Goal: Task Accomplishment & Management: Use online tool/utility

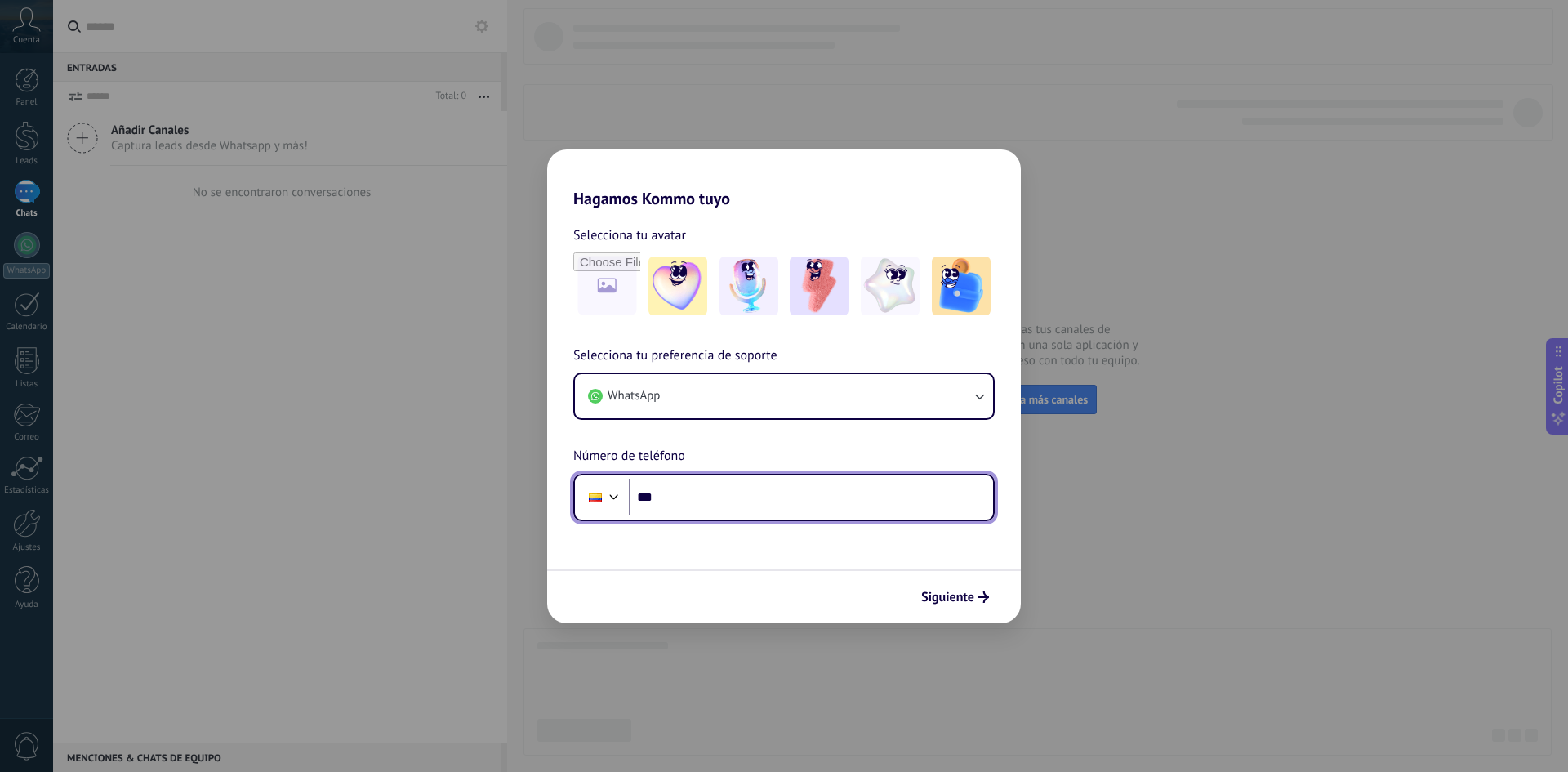
click at [746, 490] on input "***" at bounding box center [811, 497] width 364 height 38
type input "**********"
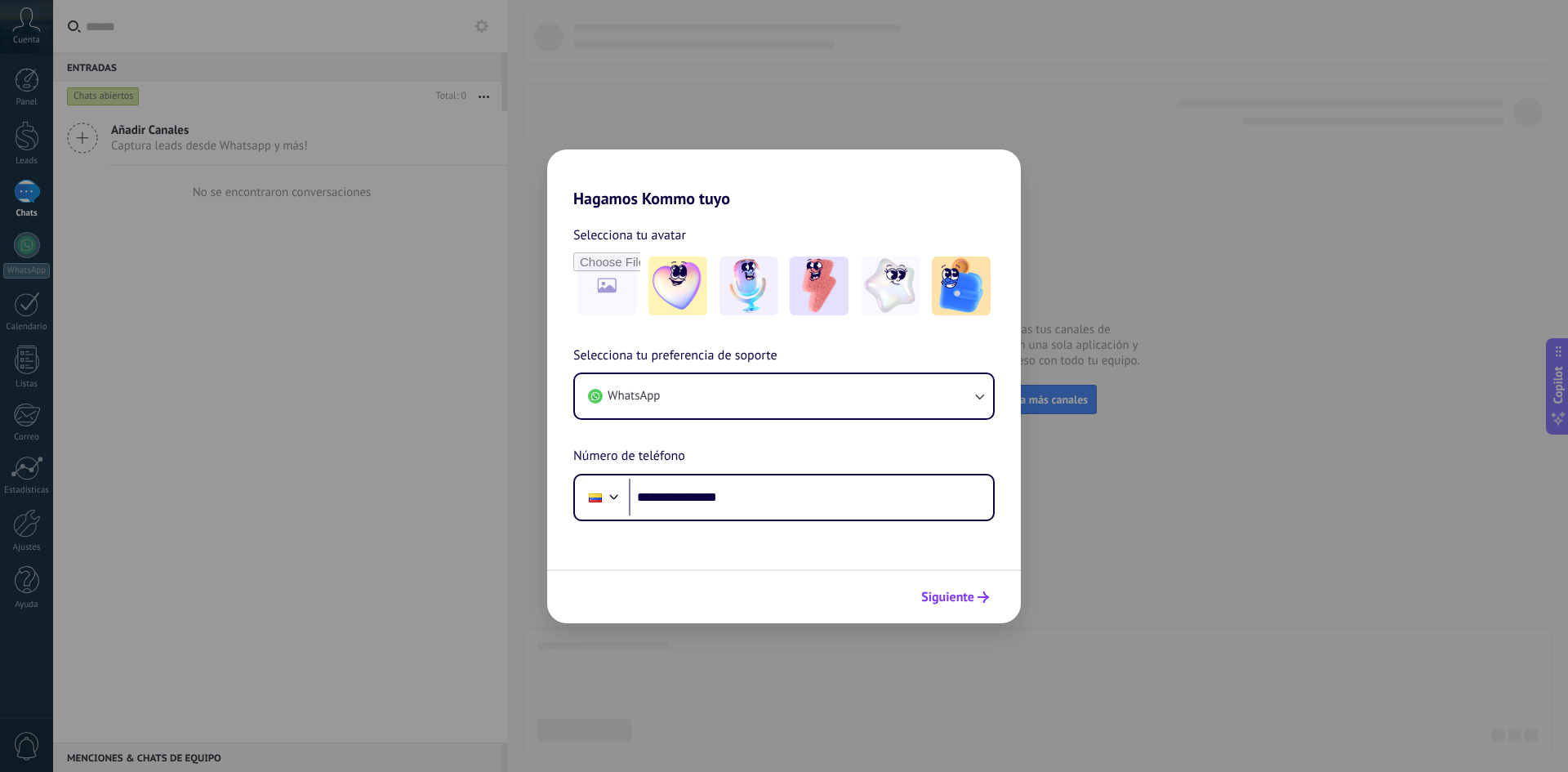
click at [947, 587] on button "Siguiente" at bounding box center [956, 597] width 83 height 28
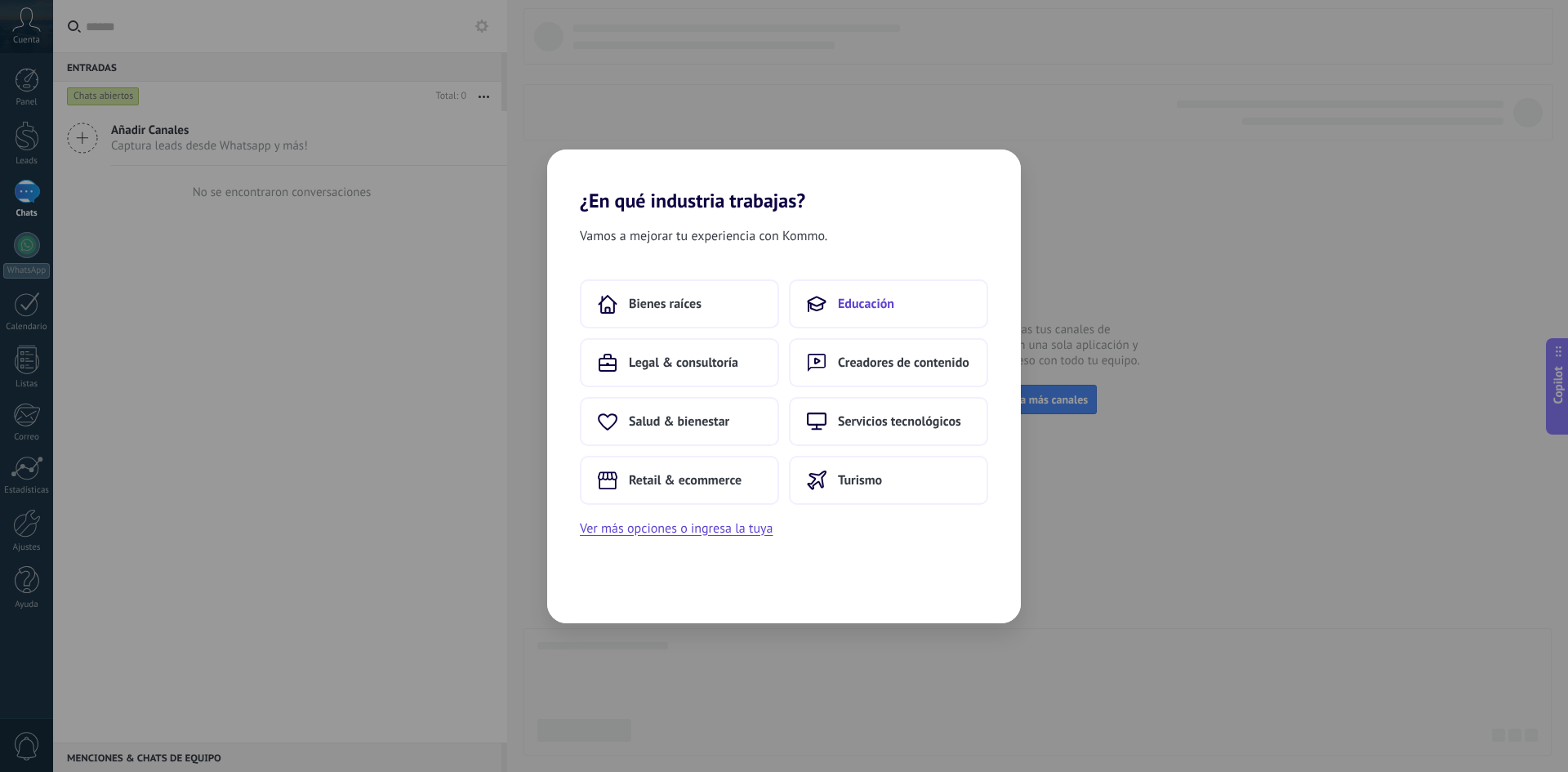
click at [838, 307] on span "Educación" at bounding box center [866, 303] width 56 height 16
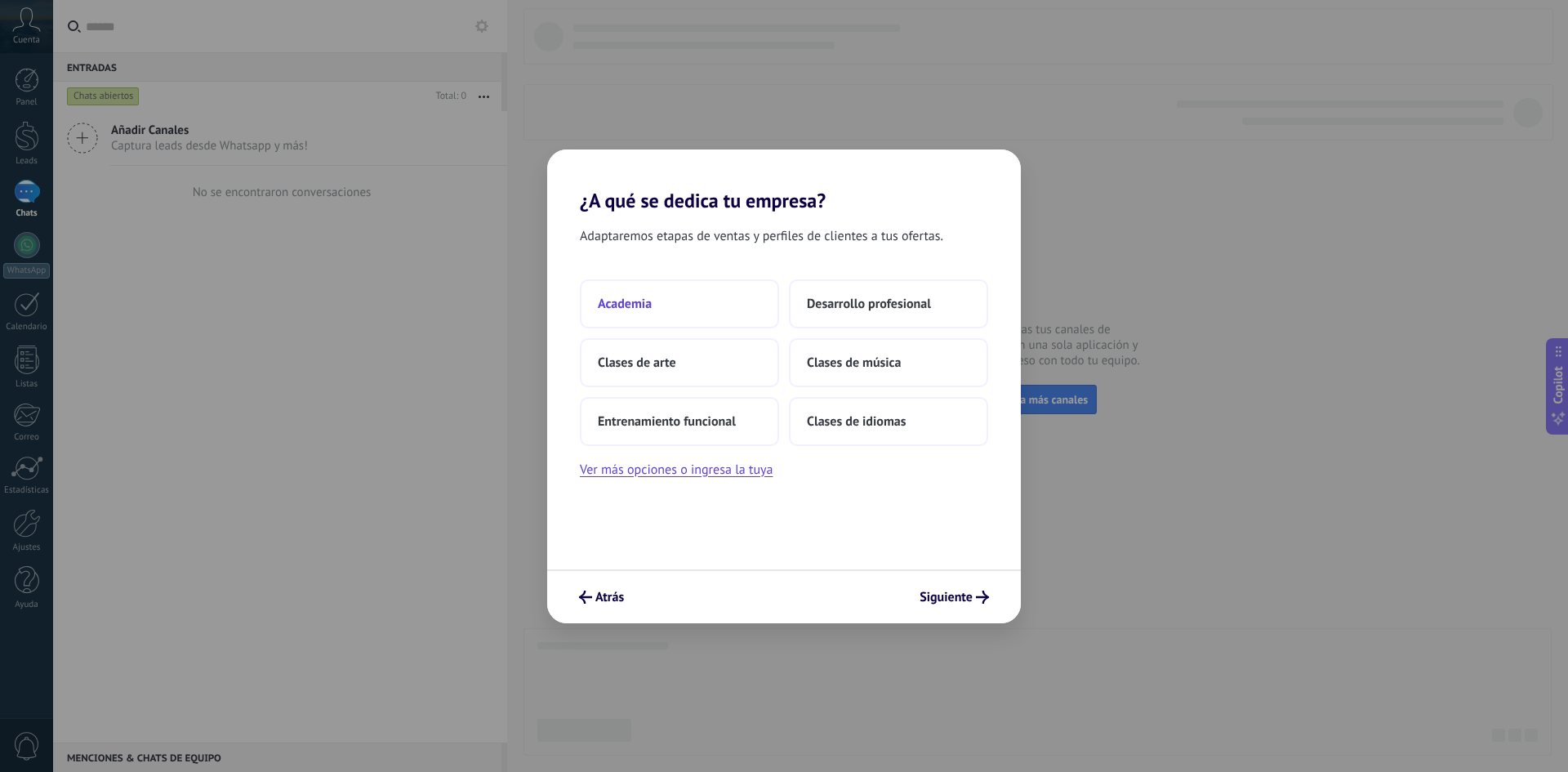
click at [697, 305] on button "Academia" at bounding box center [680, 304] width 199 height 49
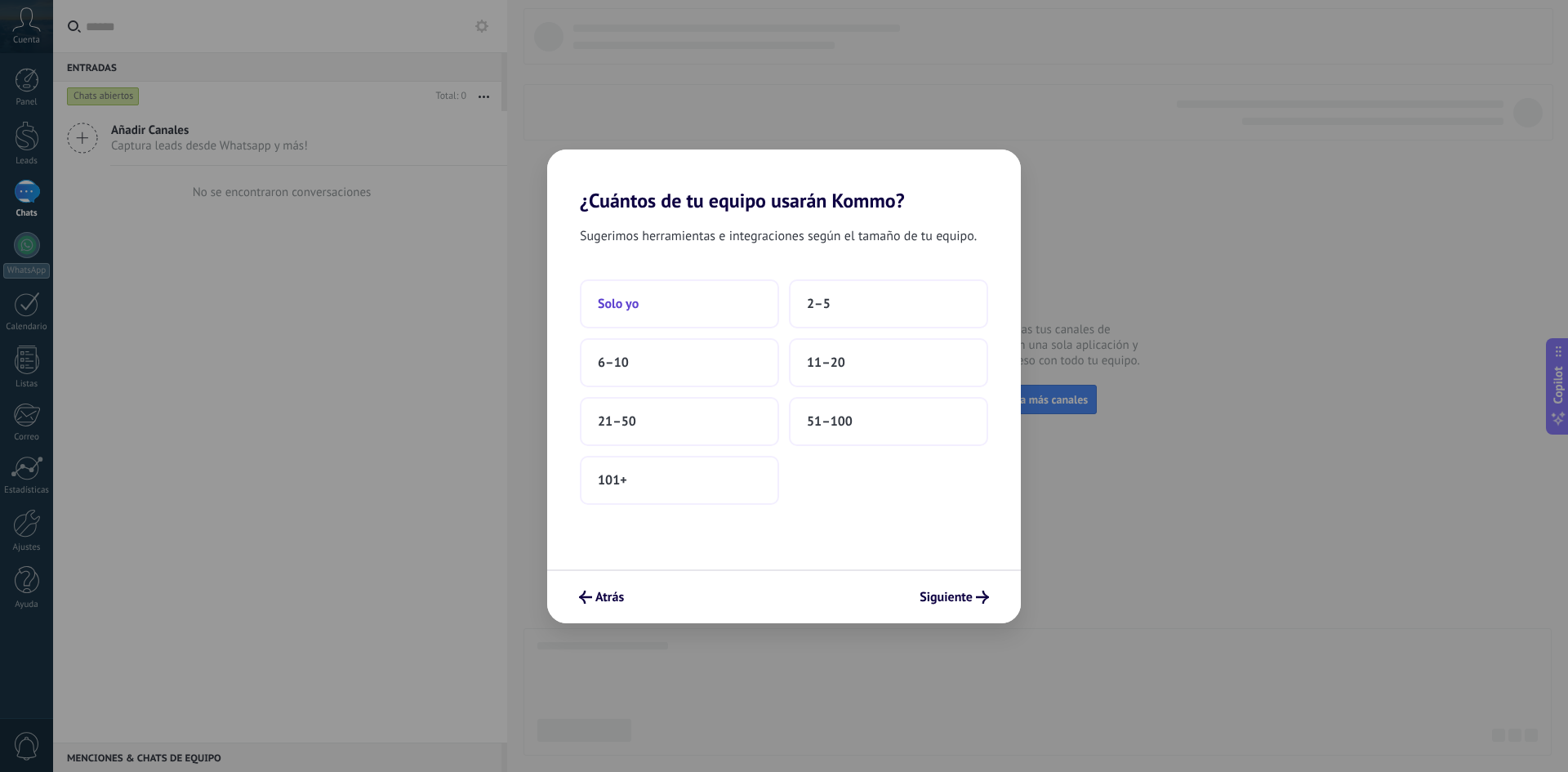
click at [660, 282] on button "Solo yo" at bounding box center [680, 304] width 199 height 49
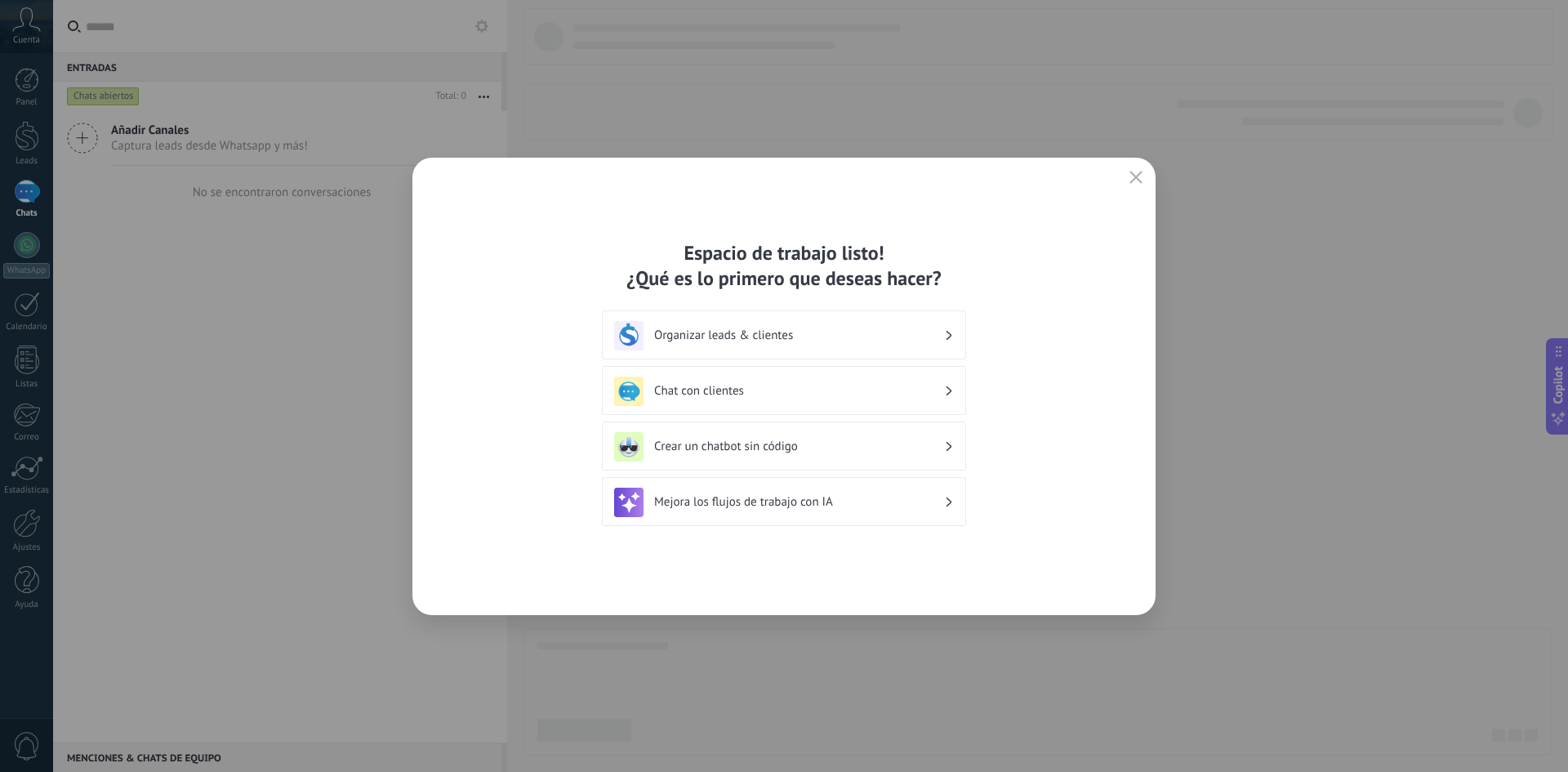
click at [826, 332] on h3 "Organizar leads & clientes" at bounding box center [800, 335] width 290 height 15
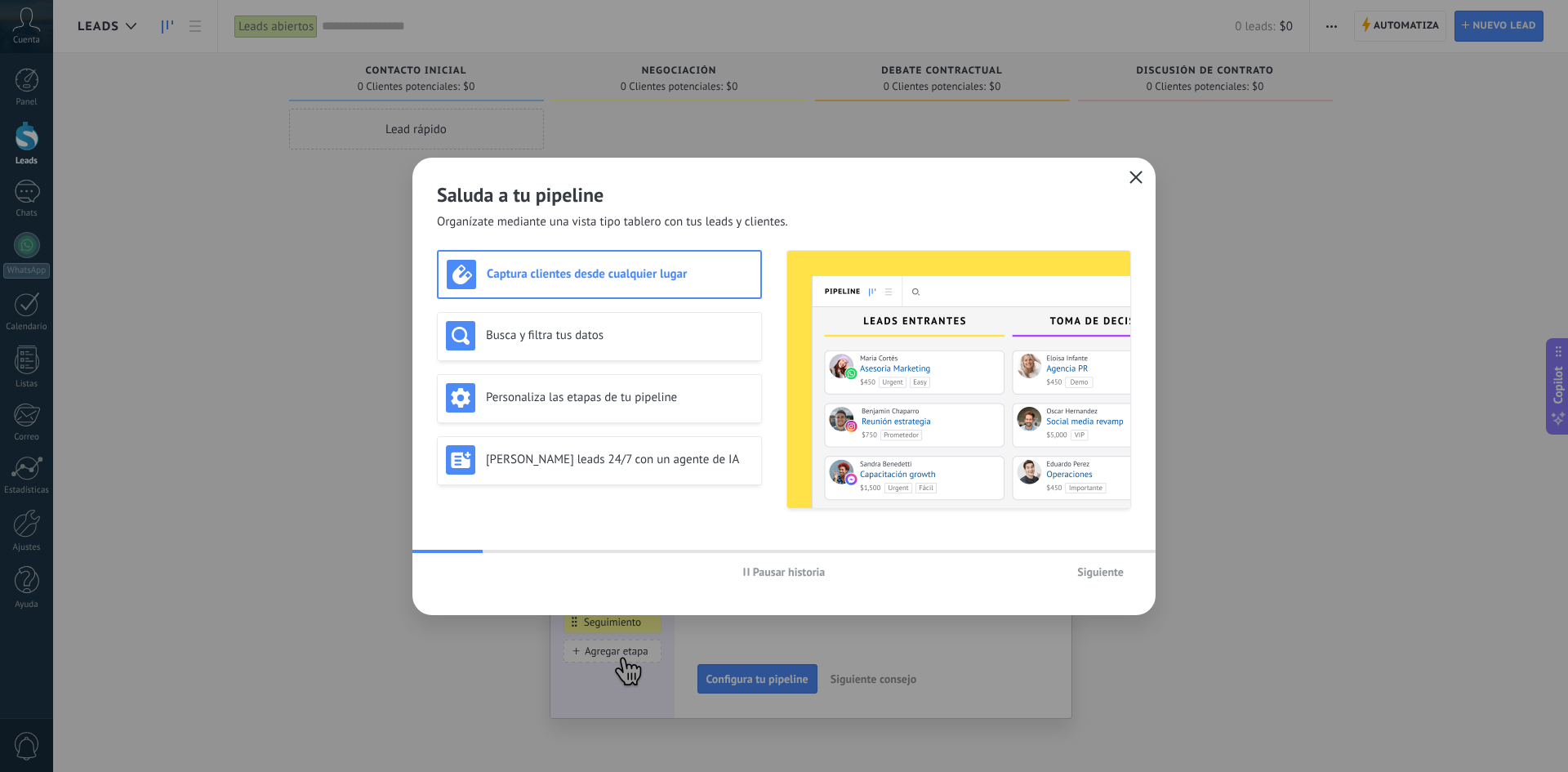
click at [1135, 180] on icon "button" at bounding box center [1136, 177] width 13 height 13
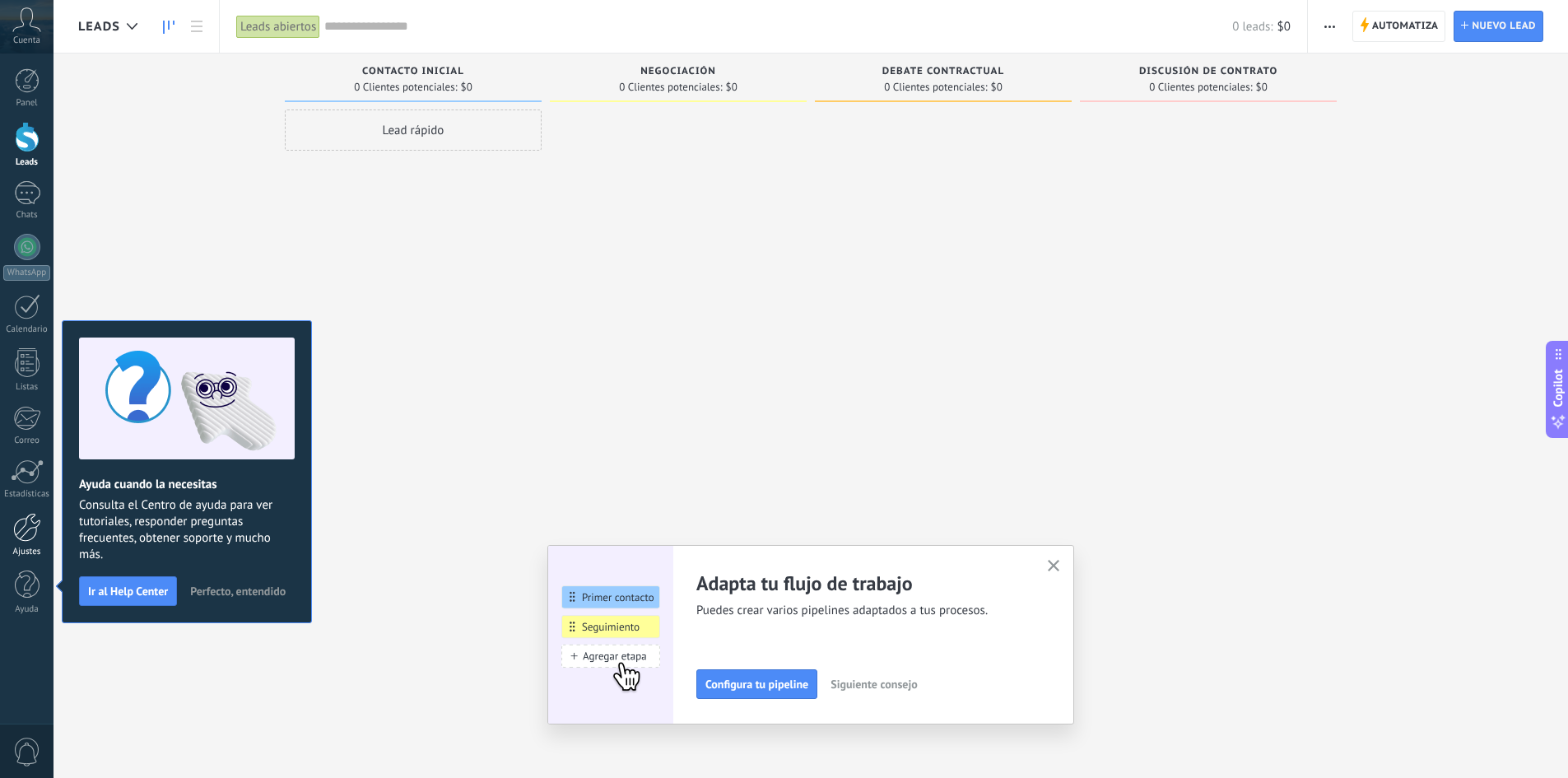
click at [34, 536] on div at bounding box center [27, 527] width 28 height 28
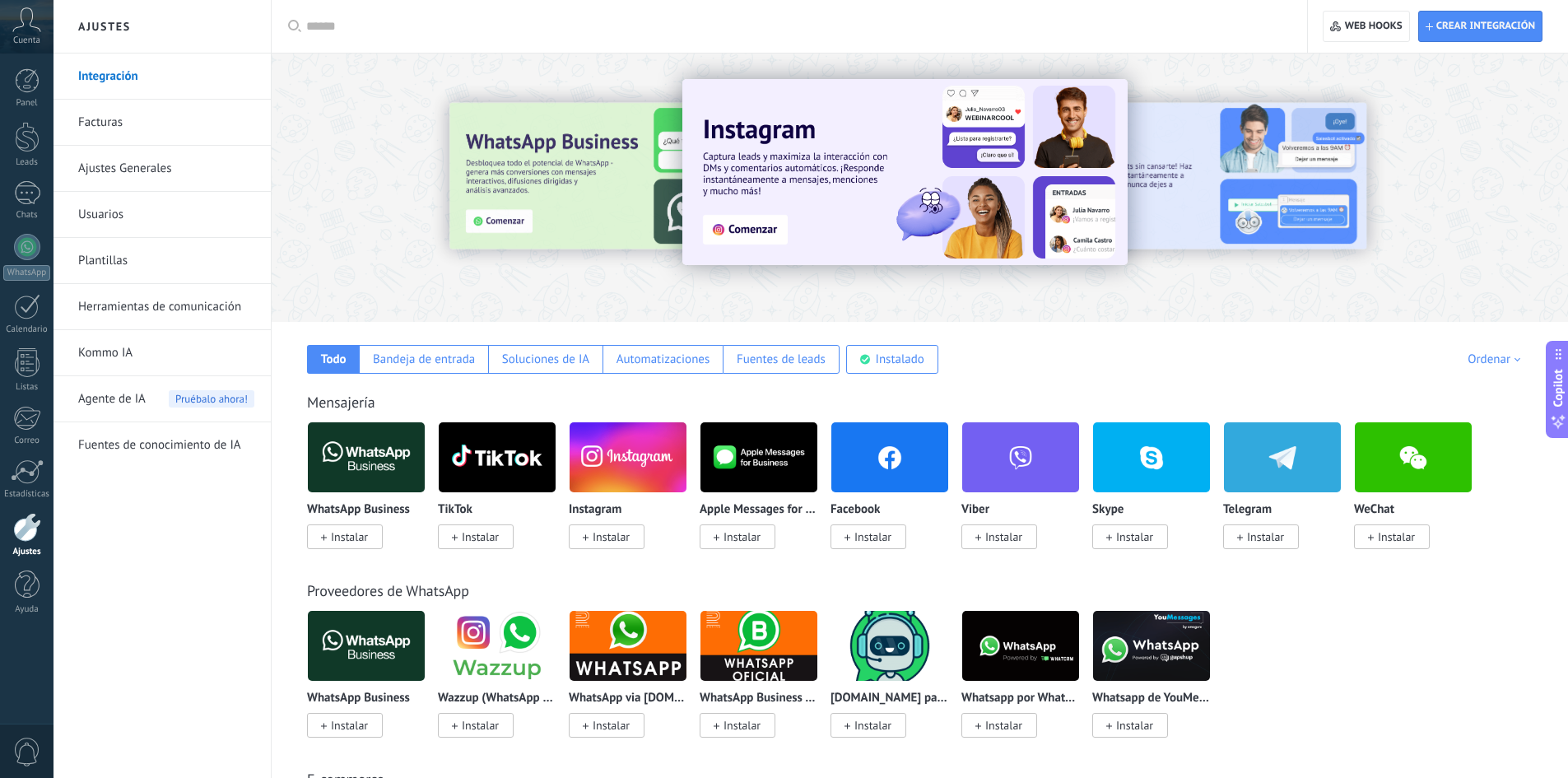
click at [372, 534] on span "Instalar" at bounding box center [345, 536] width 76 height 25
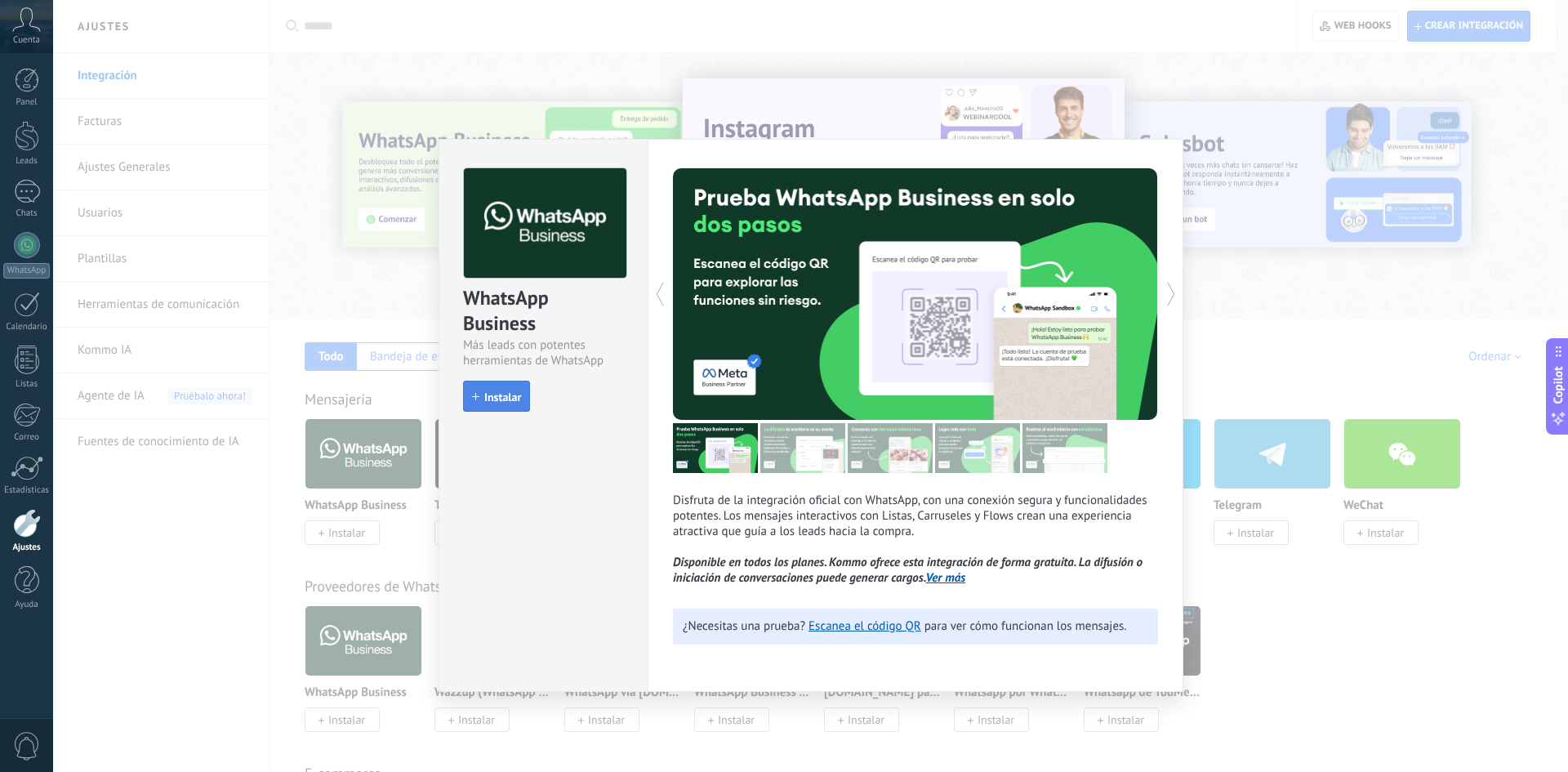
click at [470, 394] on button "Instalar" at bounding box center [496, 396] width 67 height 31
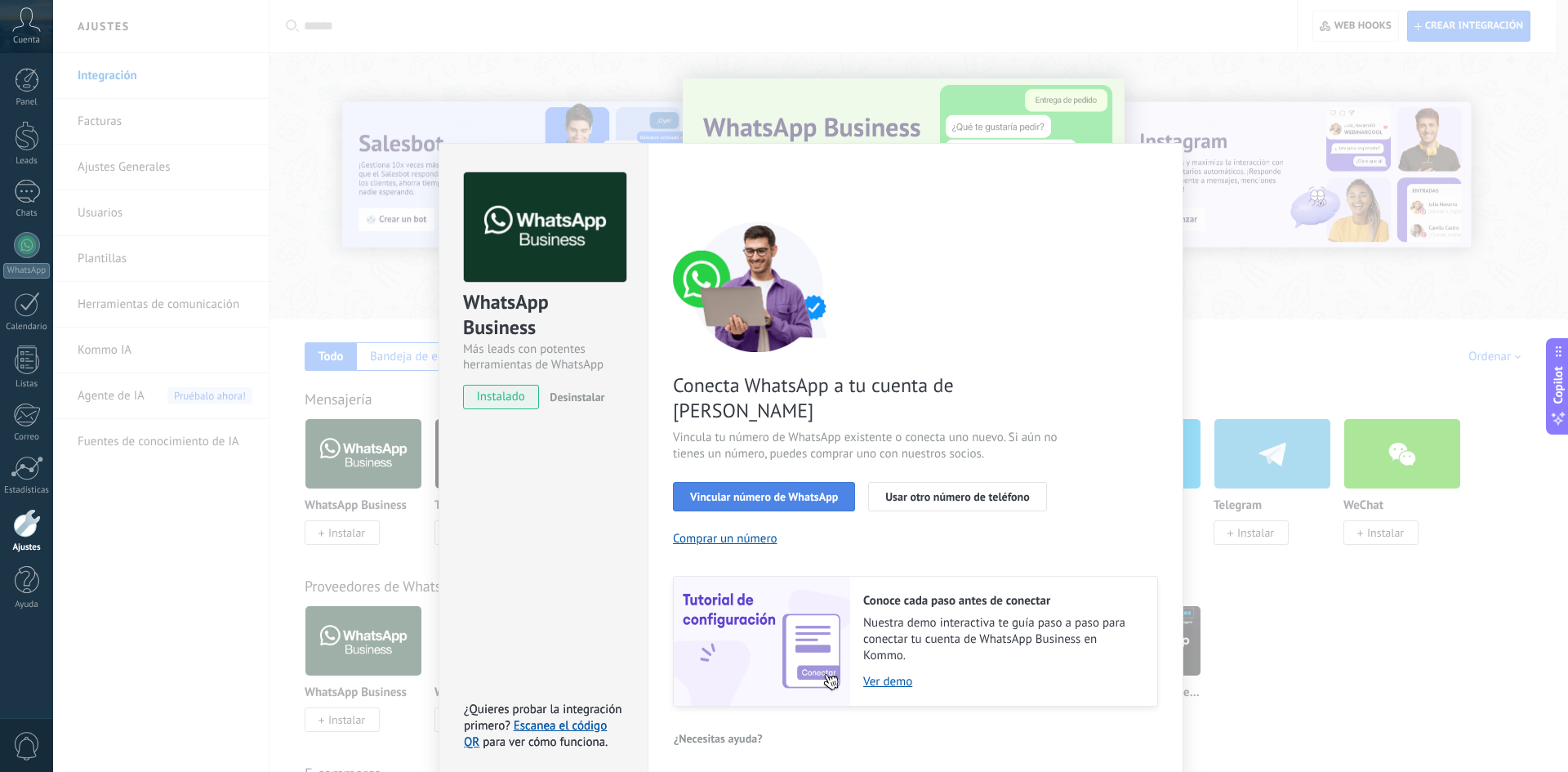
click at [829, 481] on button "Vincular número de WhatsApp" at bounding box center [765, 496] width 182 height 29
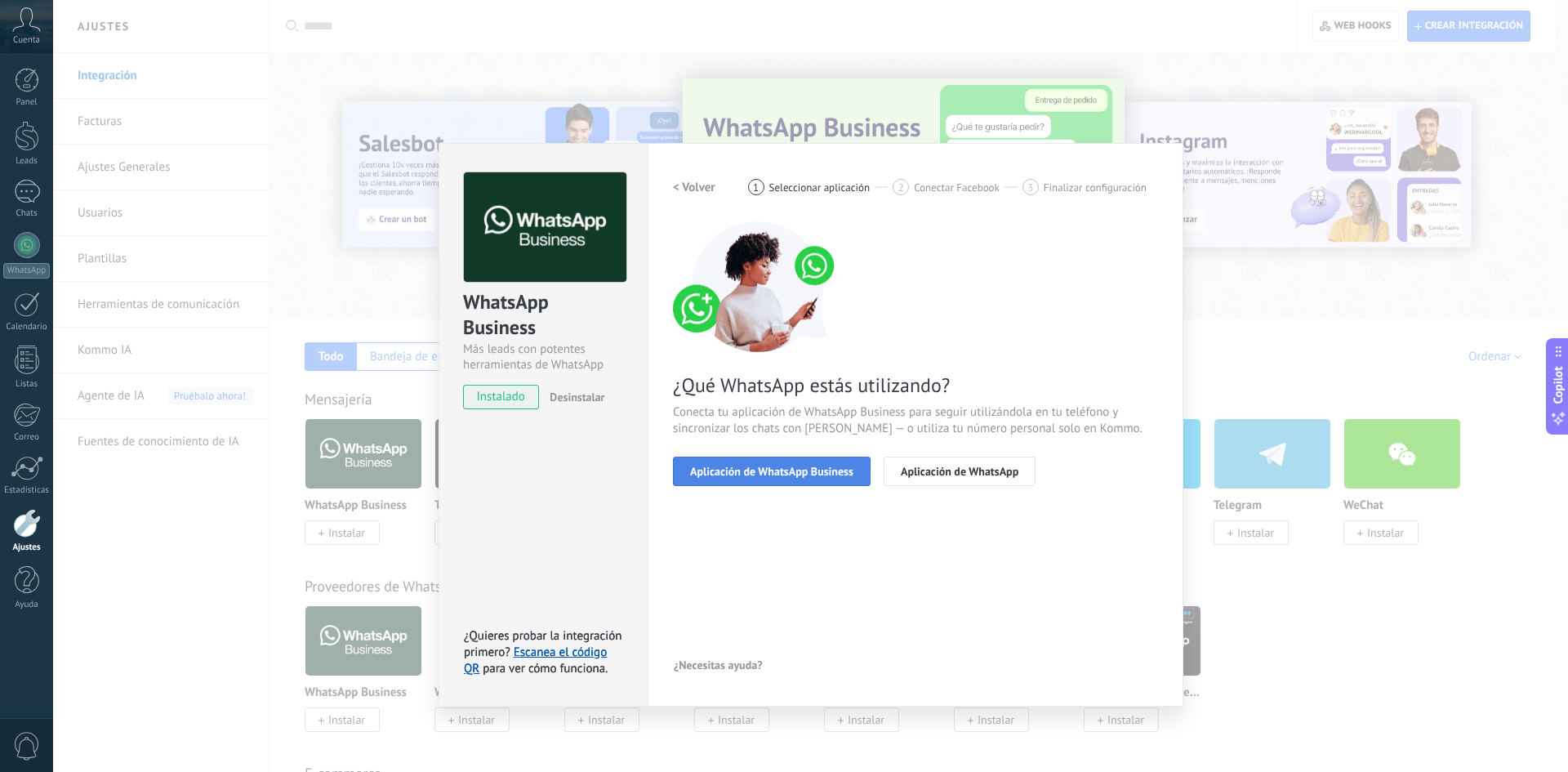
click at [826, 466] on span "Aplicación de WhatsApp Business" at bounding box center [772, 471] width 164 height 11
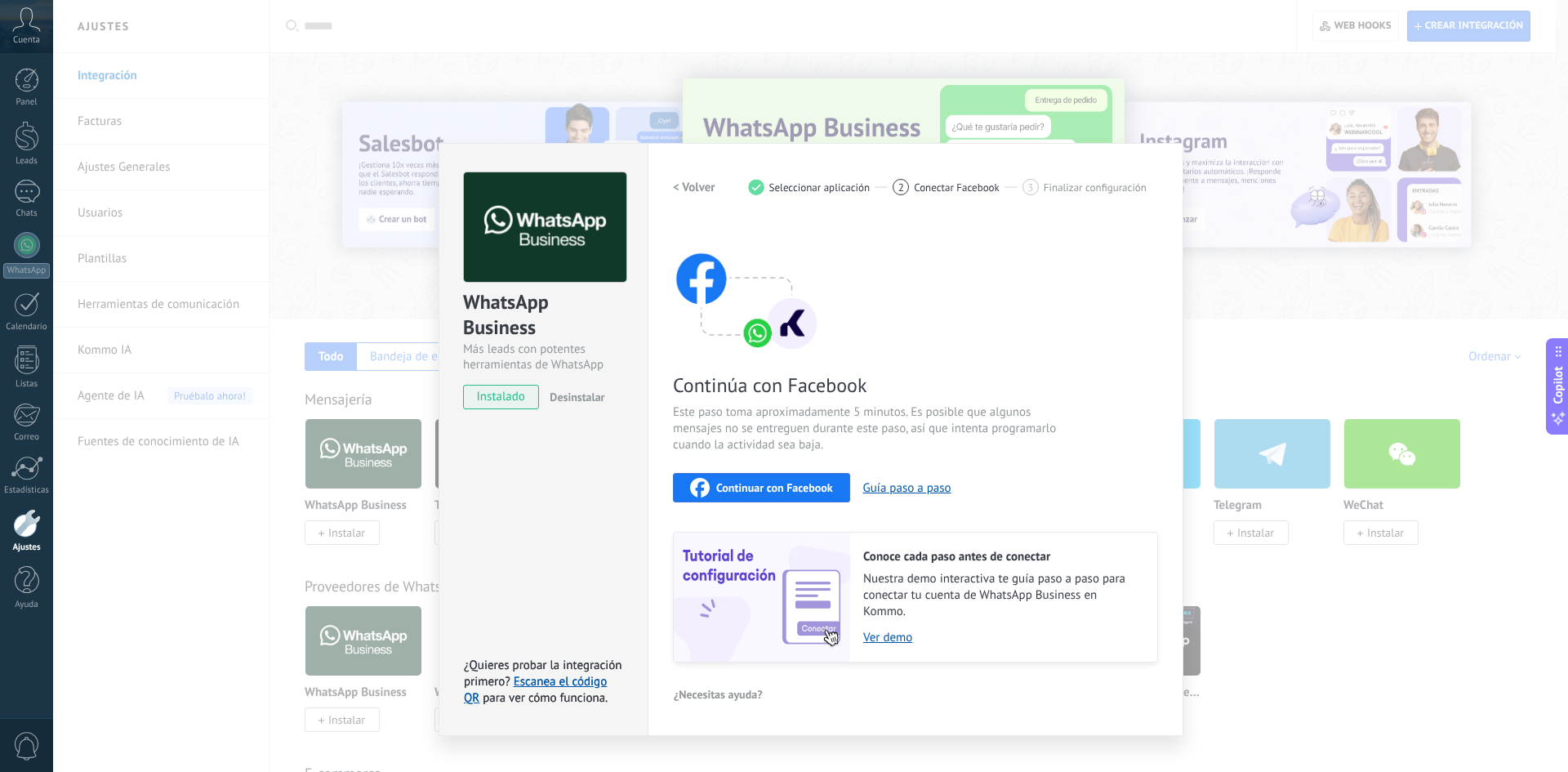
click at [798, 484] on span "Continuar con Facebook" at bounding box center [775, 487] width 117 height 11
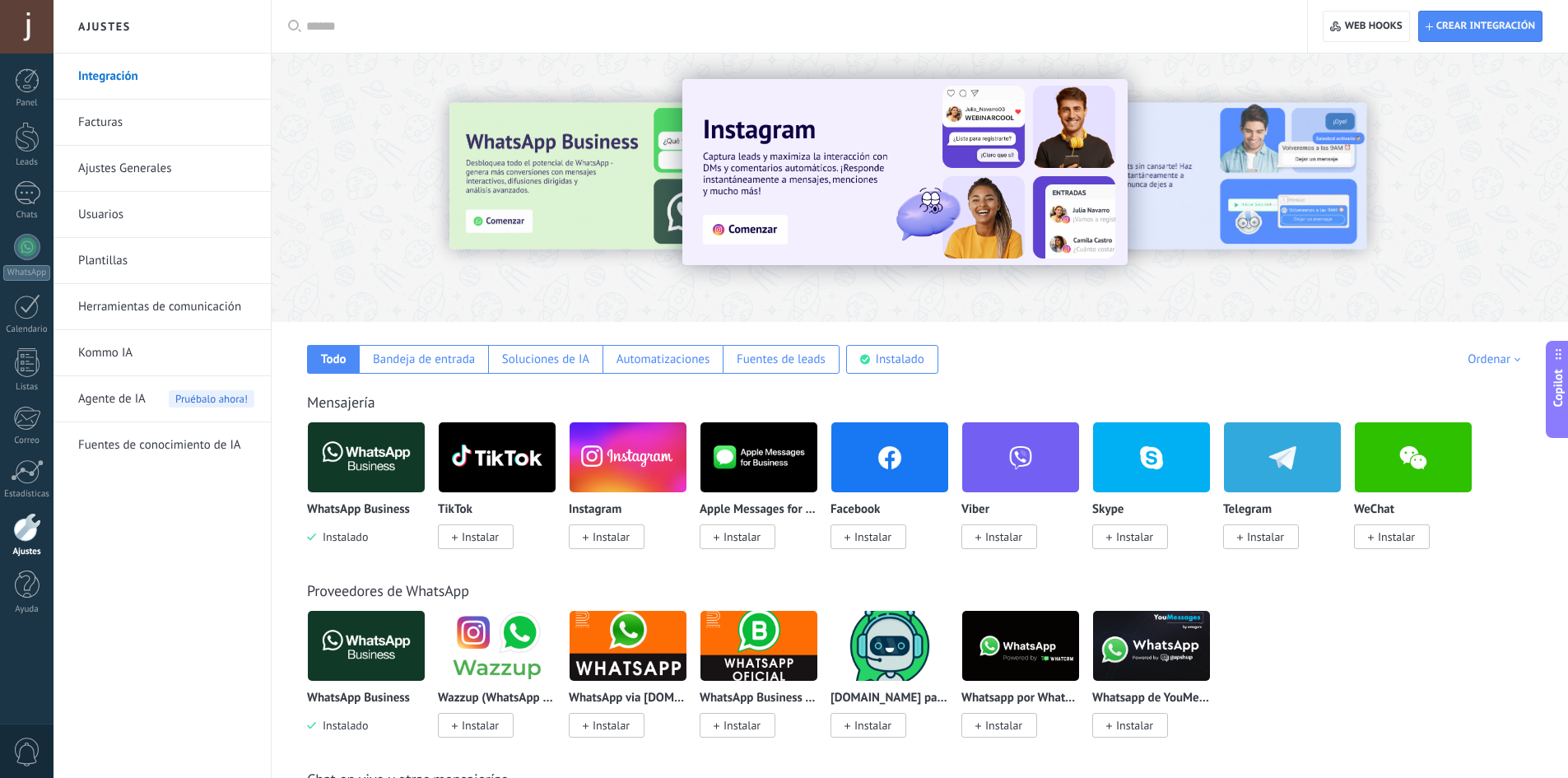
click at [397, 472] on img at bounding box center [366, 457] width 117 height 80
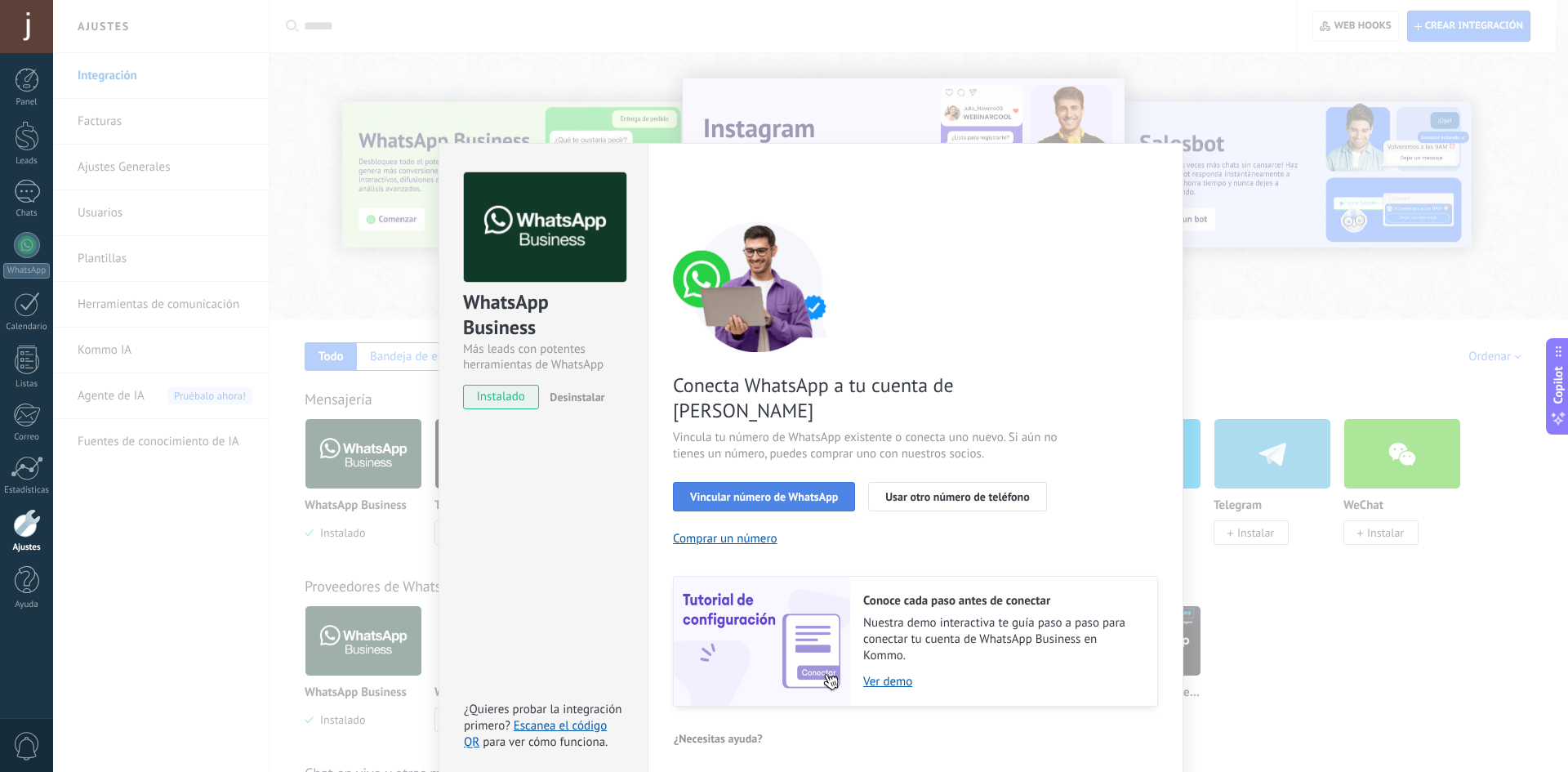
click at [754, 491] on span "Vincular número de WhatsApp" at bounding box center [764, 496] width 148 height 11
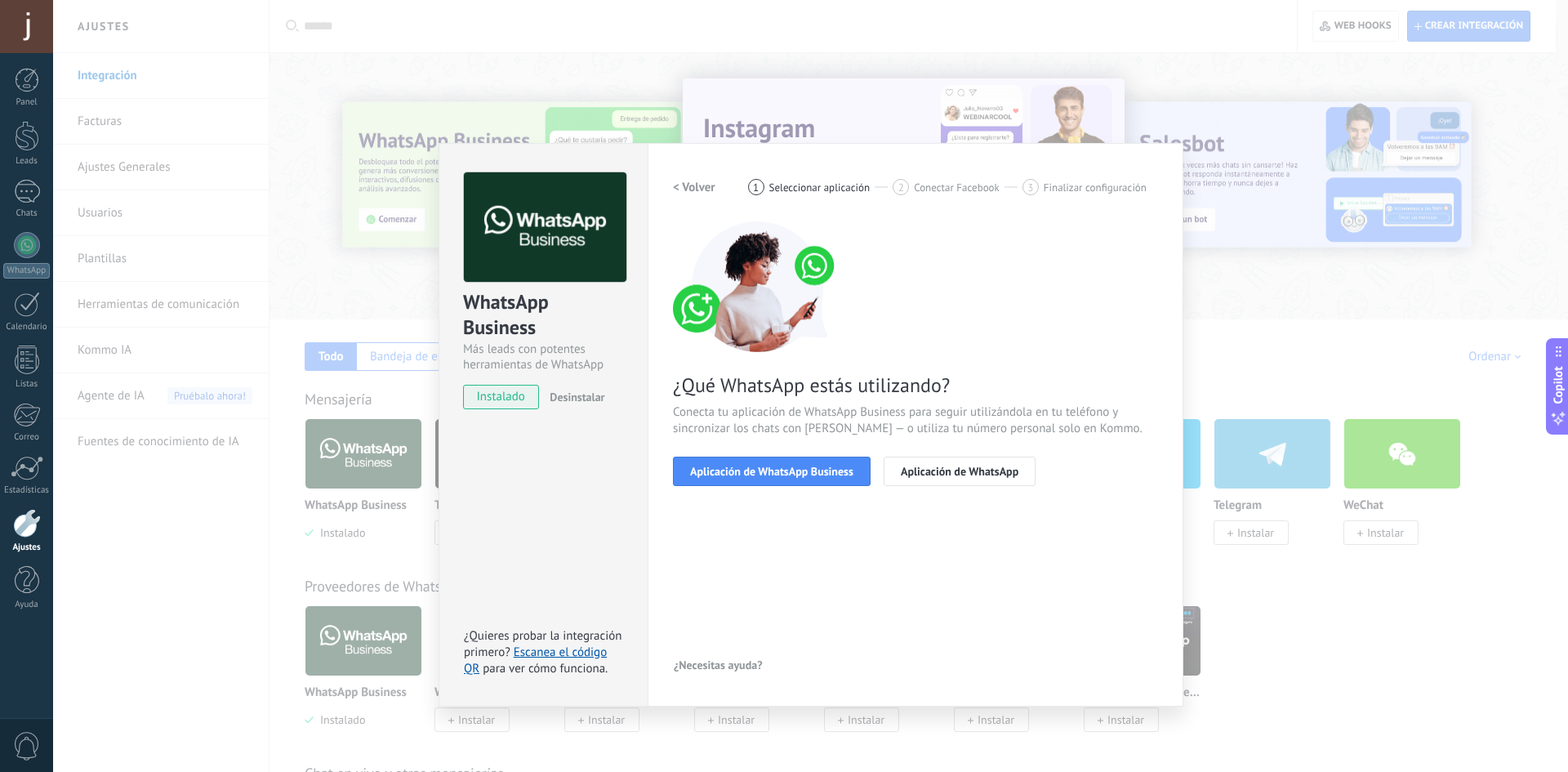
click at [754, 469] on span "Aplicación de WhatsApp Business" at bounding box center [772, 471] width 164 height 11
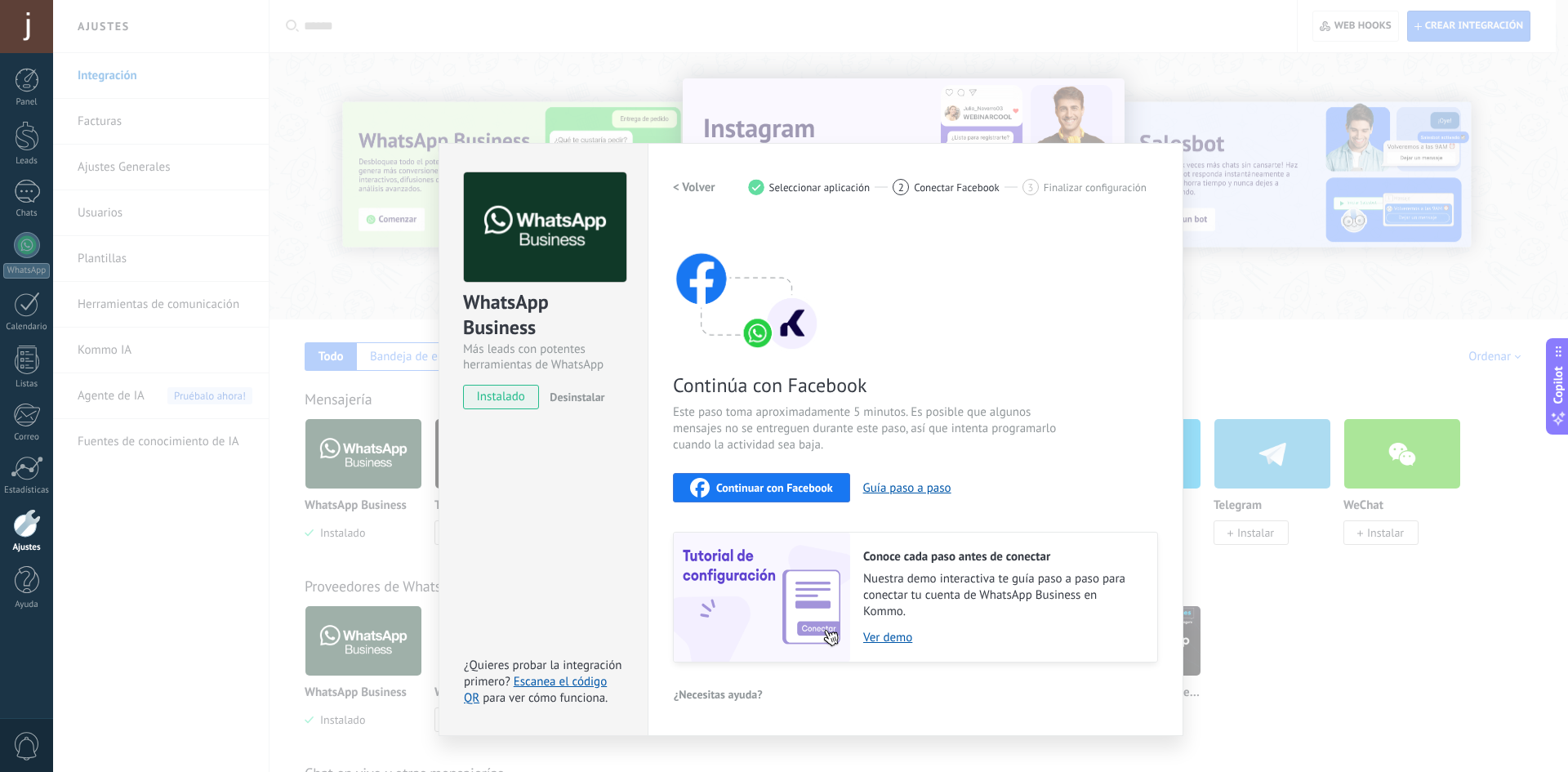
click at [788, 485] on span "Continuar con Facebook" at bounding box center [775, 487] width 117 height 11
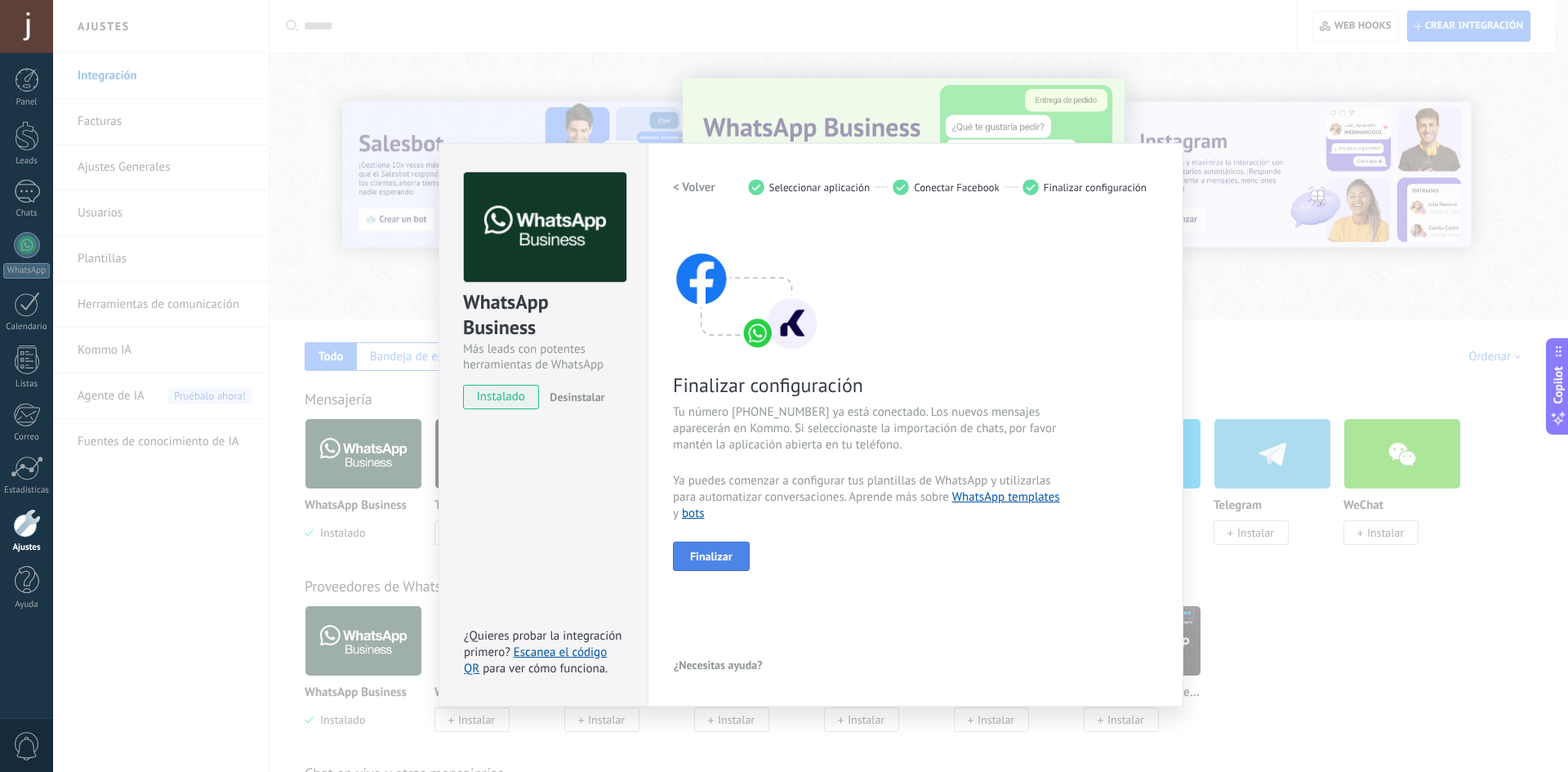
click at [743, 566] on button "Finalizar" at bounding box center [712, 556] width 77 height 29
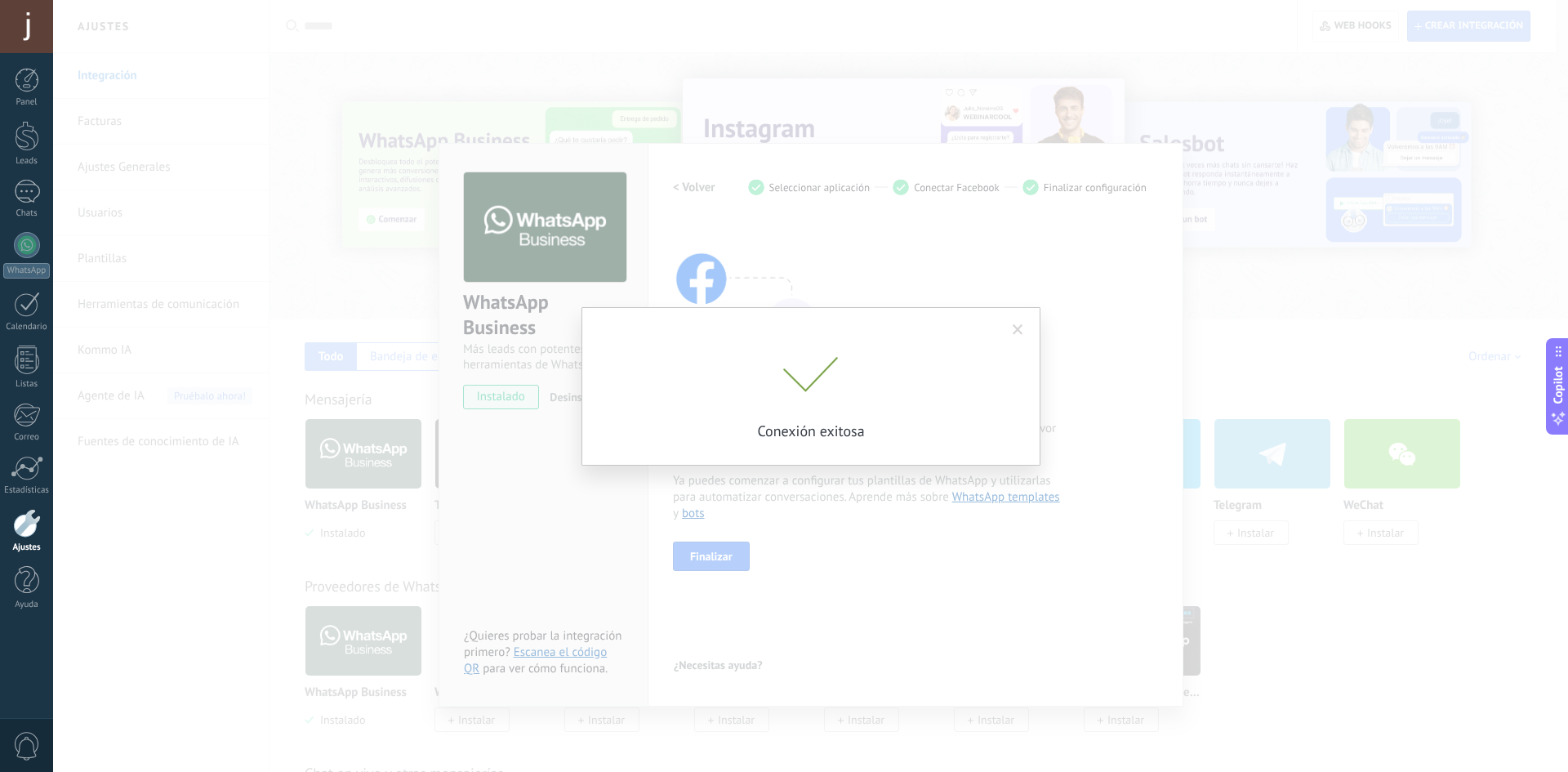
click at [1022, 330] on span at bounding box center [1018, 330] width 10 height 11
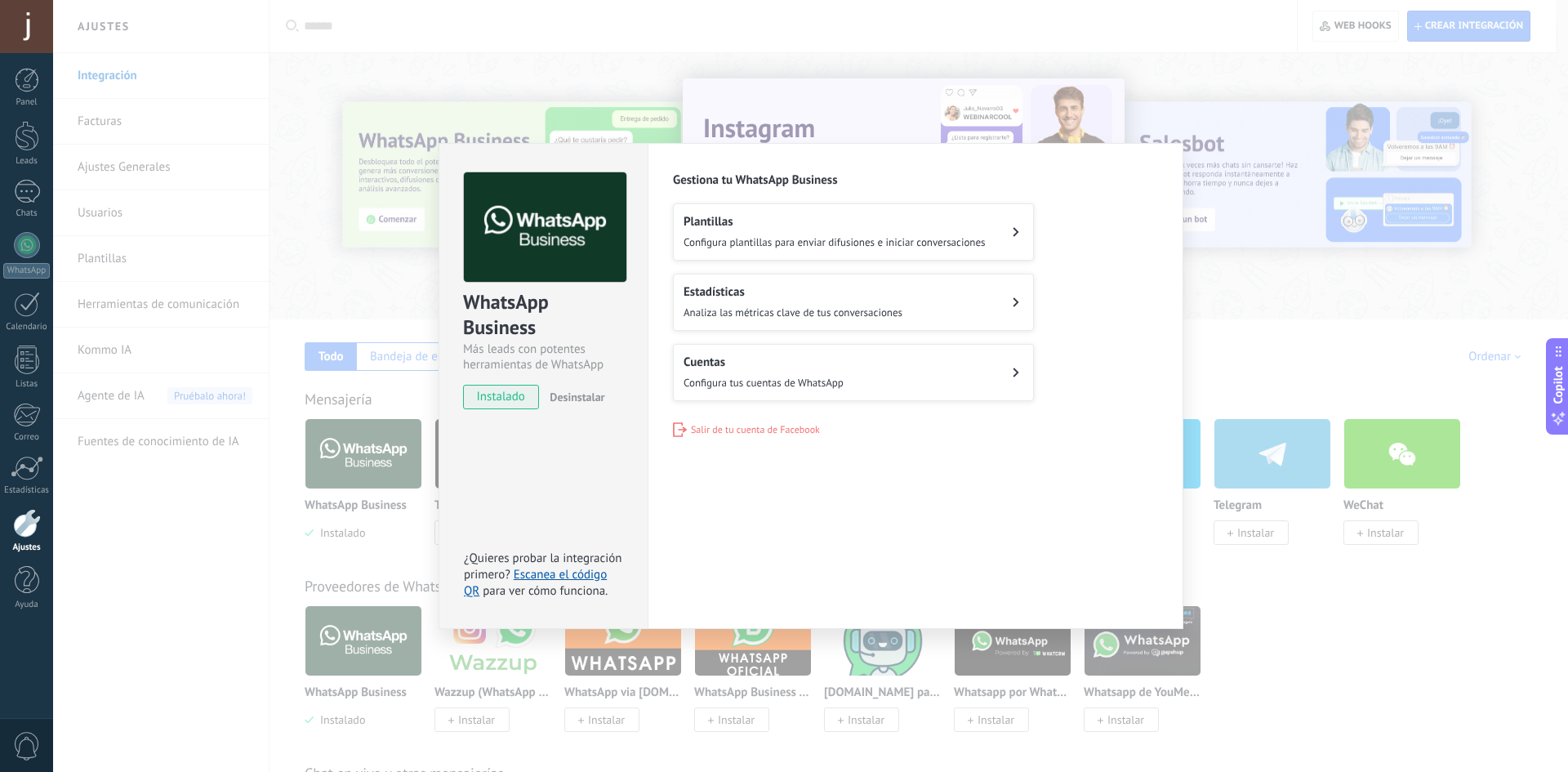
drag, startPoint x: 1264, startPoint y: 301, endPoint x: 1380, endPoint y: 157, distance: 184.9
click at [1266, 301] on div "WhatsApp Business Más leads con potentes herramientas de WhatsApp instalado Des…" at bounding box center [810, 386] width 1515 height 772
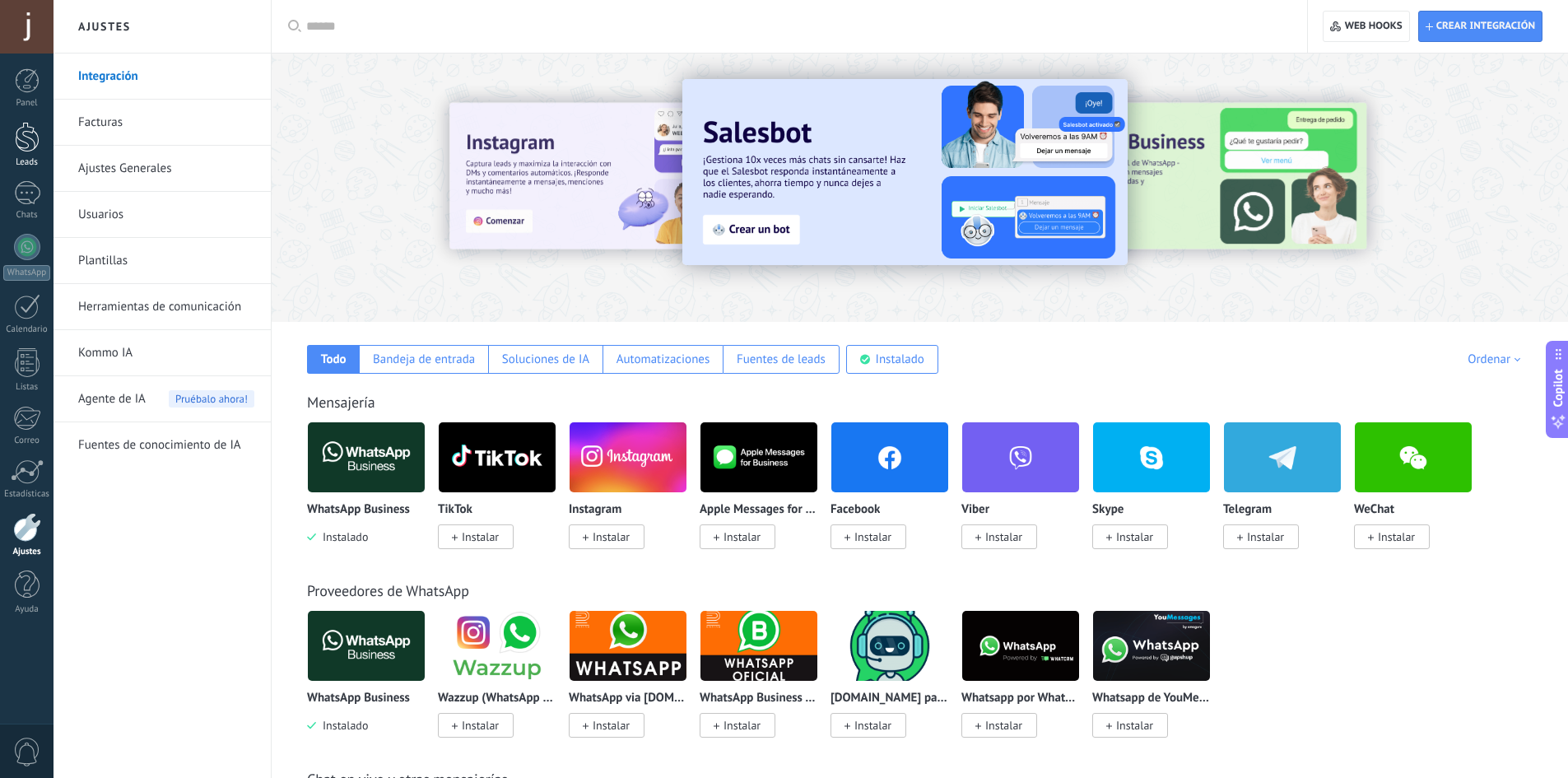
click at [38, 128] on div at bounding box center [27, 137] width 25 height 30
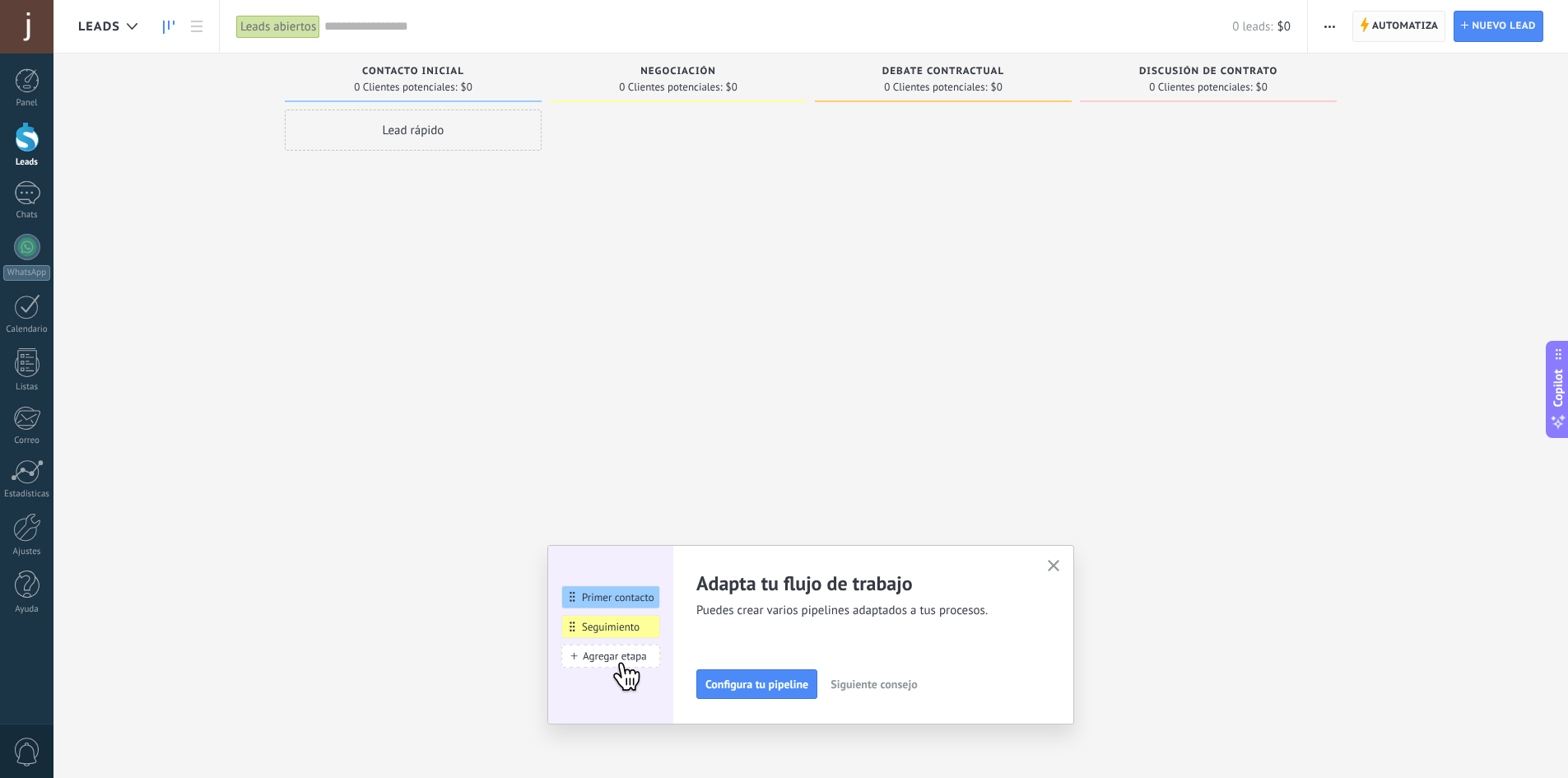
click at [1379, 24] on span "Automatiza" at bounding box center [1406, 26] width 66 height 29
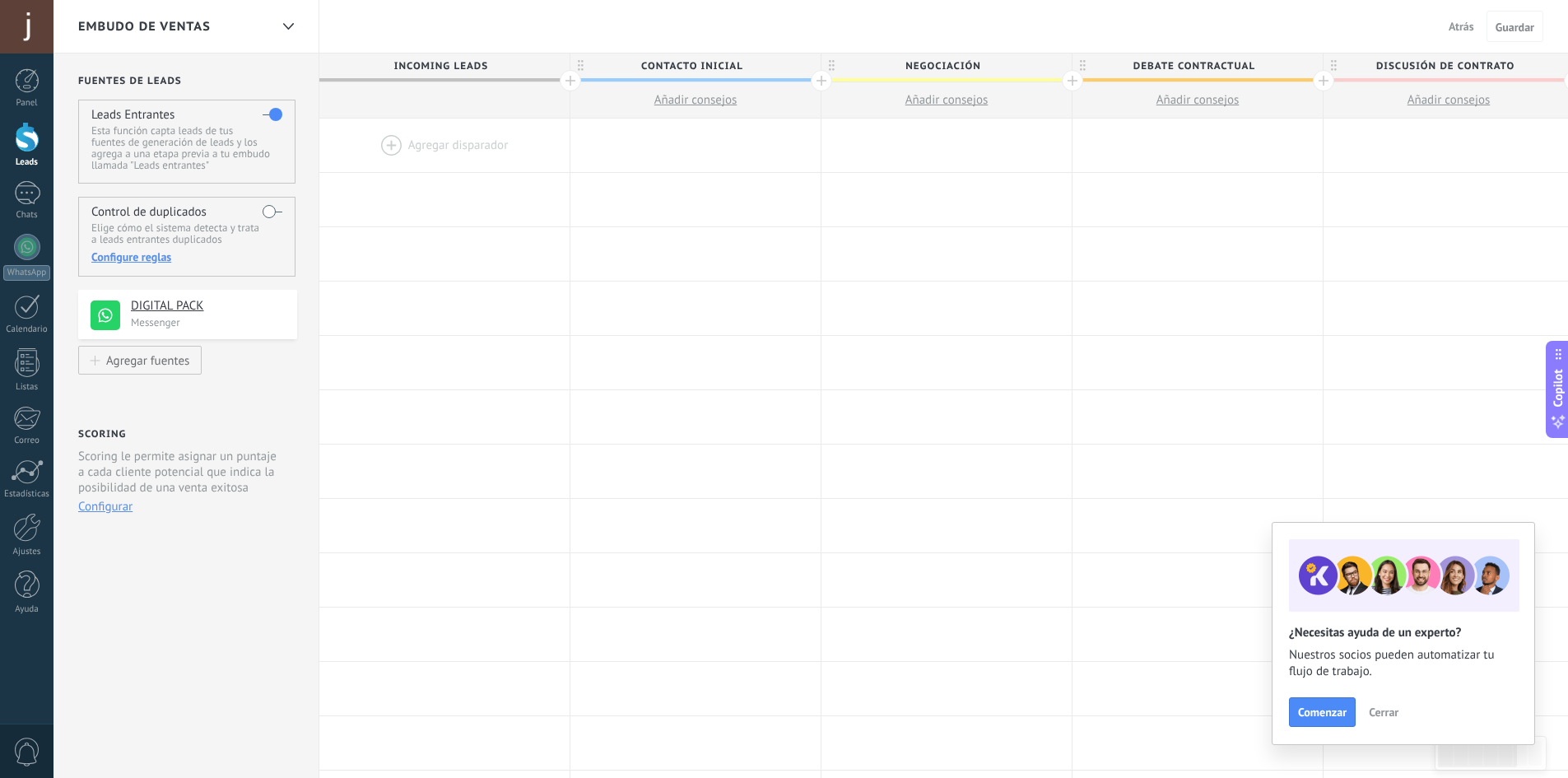
click at [412, 145] on div at bounding box center [445, 145] width 250 height 53
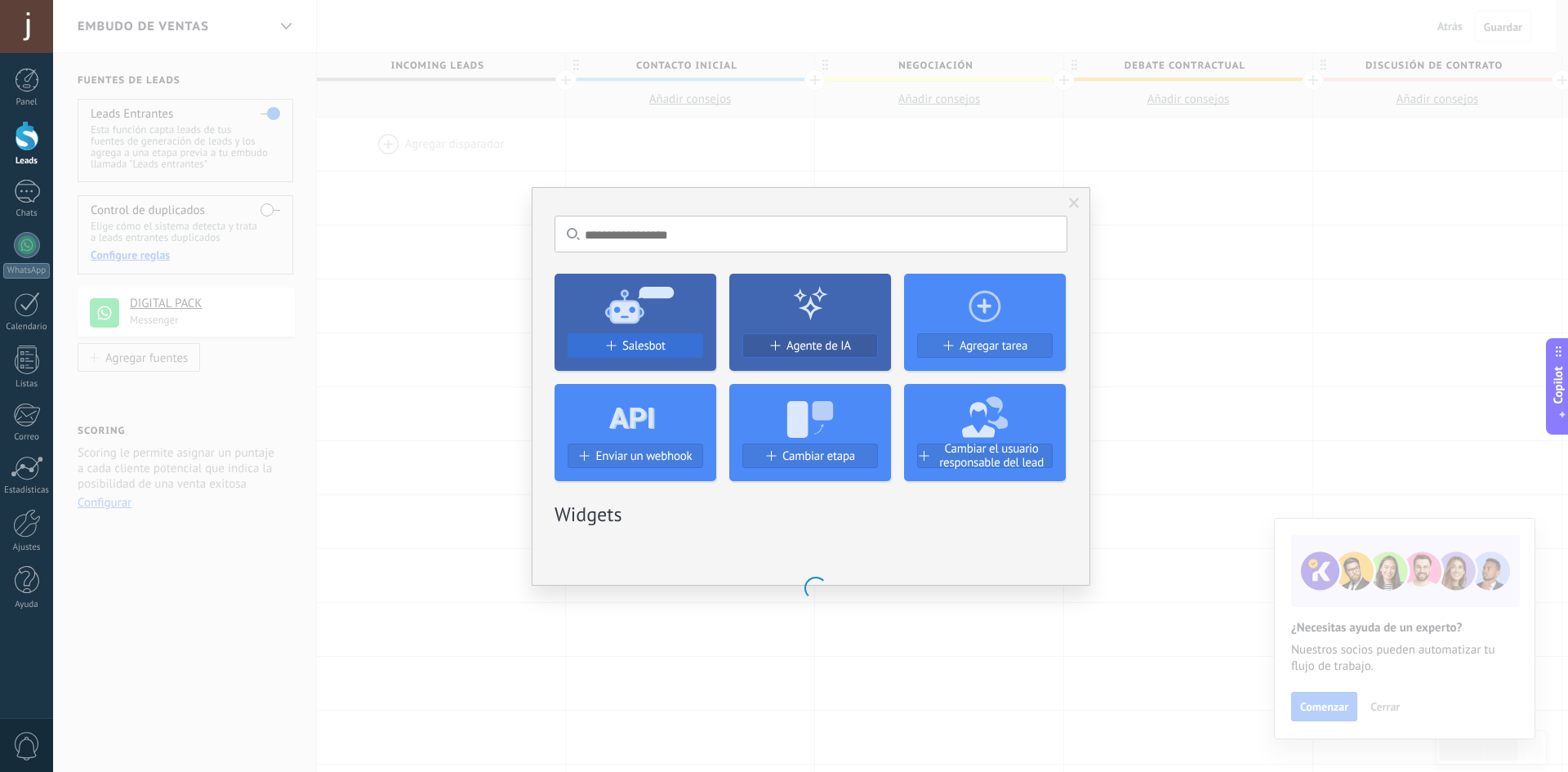
click at [647, 351] on div "No hay resultados Salesbot Agente de IA Agregar tarea Enviar un webhook Cambiar…" at bounding box center [811, 386] width 559 height 399
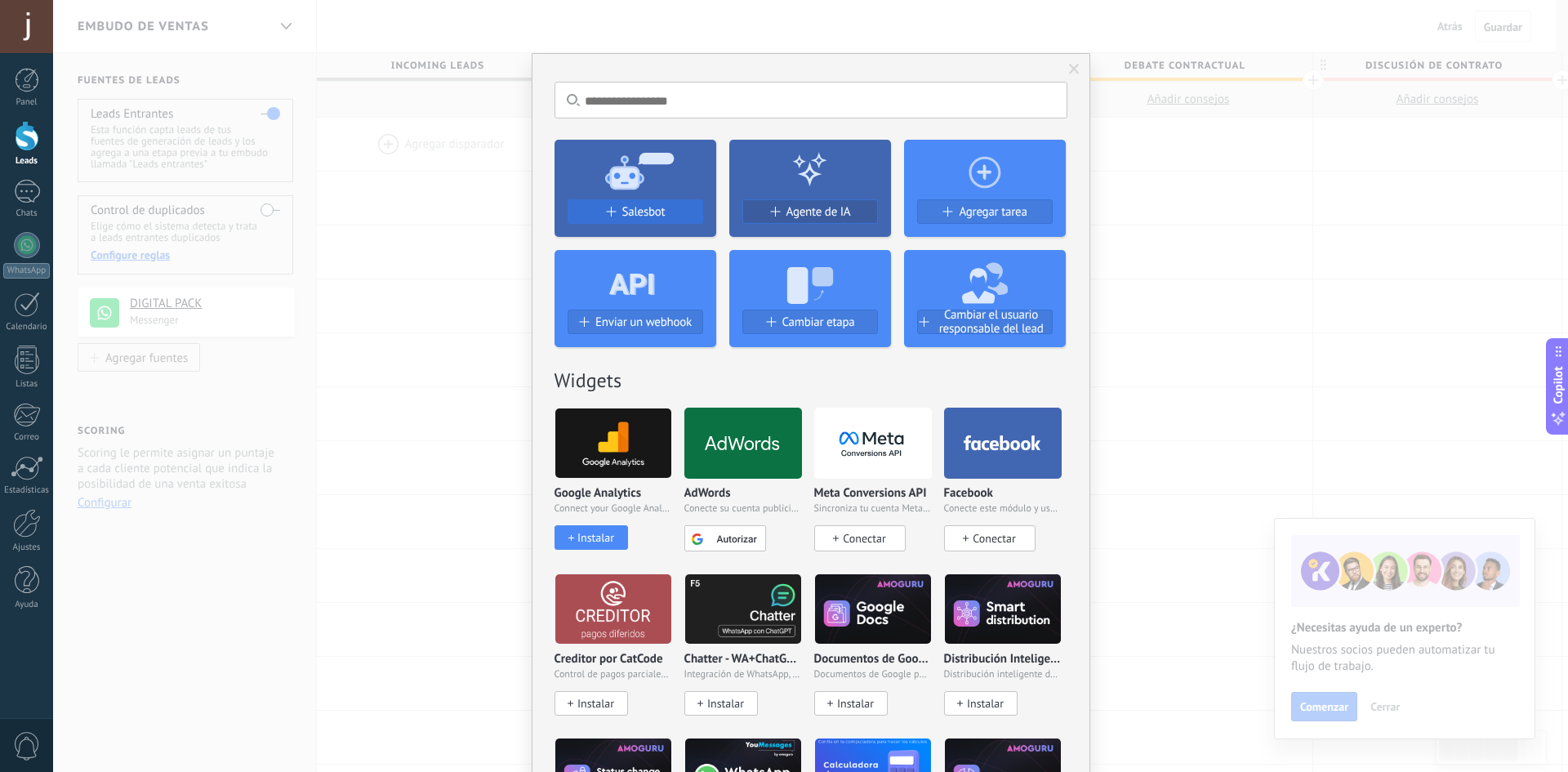
click at [623, 216] on span "Salesbot" at bounding box center [644, 212] width 43 height 14
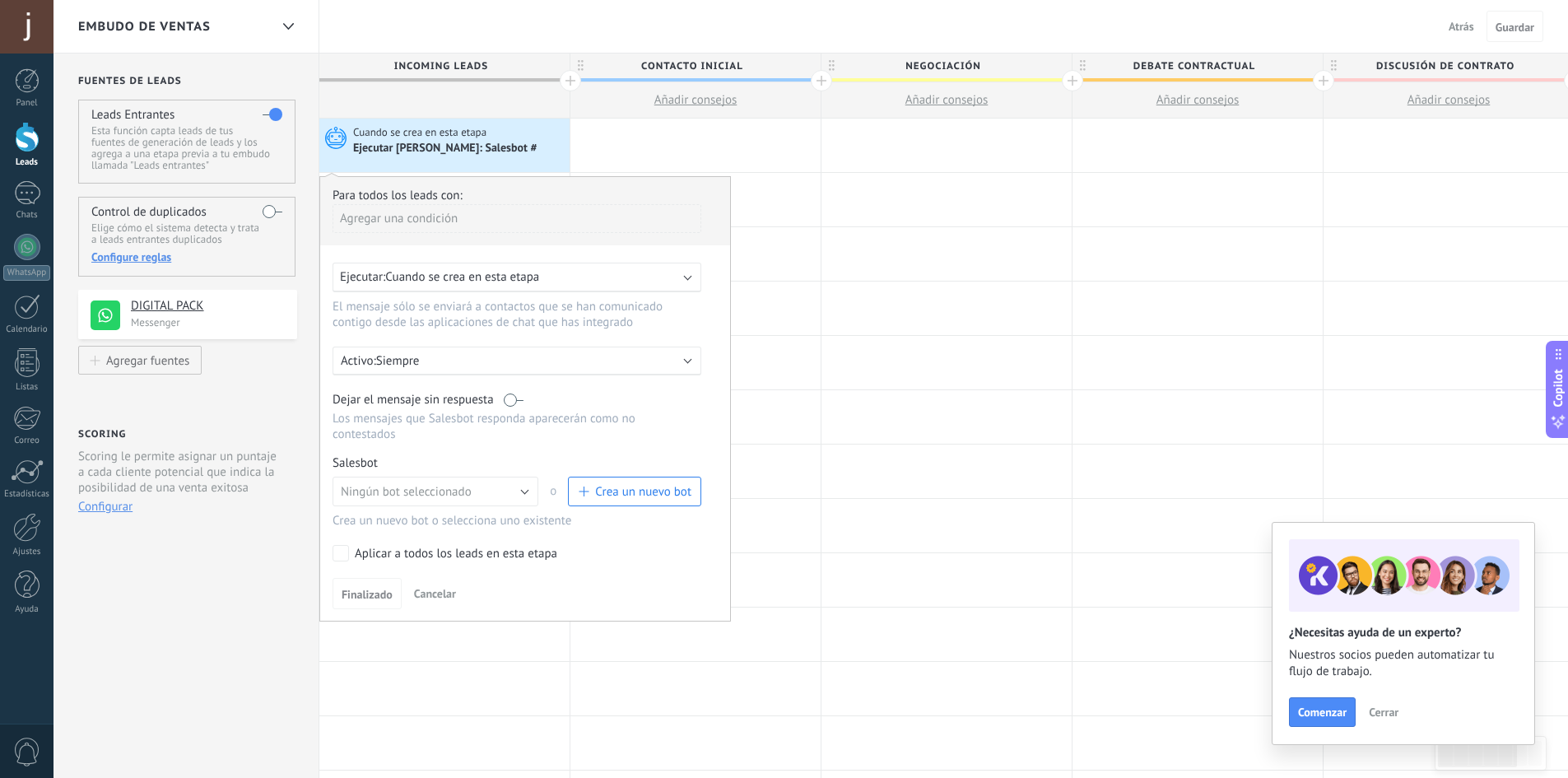
click at [656, 494] on span "Crea un nuevo bot" at bounding box center [644, 492] width 97 height 15
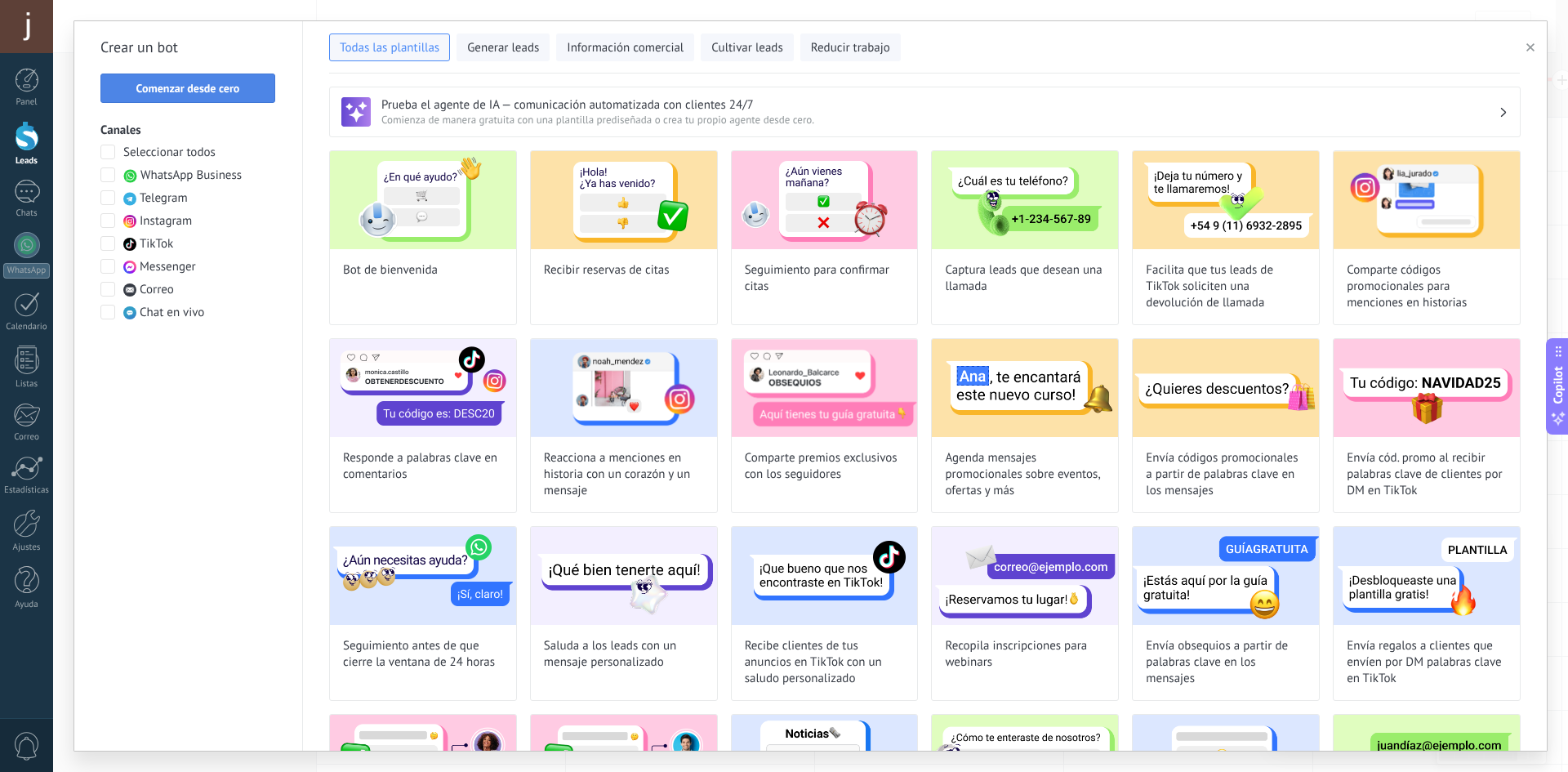
click at [173, 91] on span "Comenzar desde cero" at bounding box center [188, 88] width 103 height 11
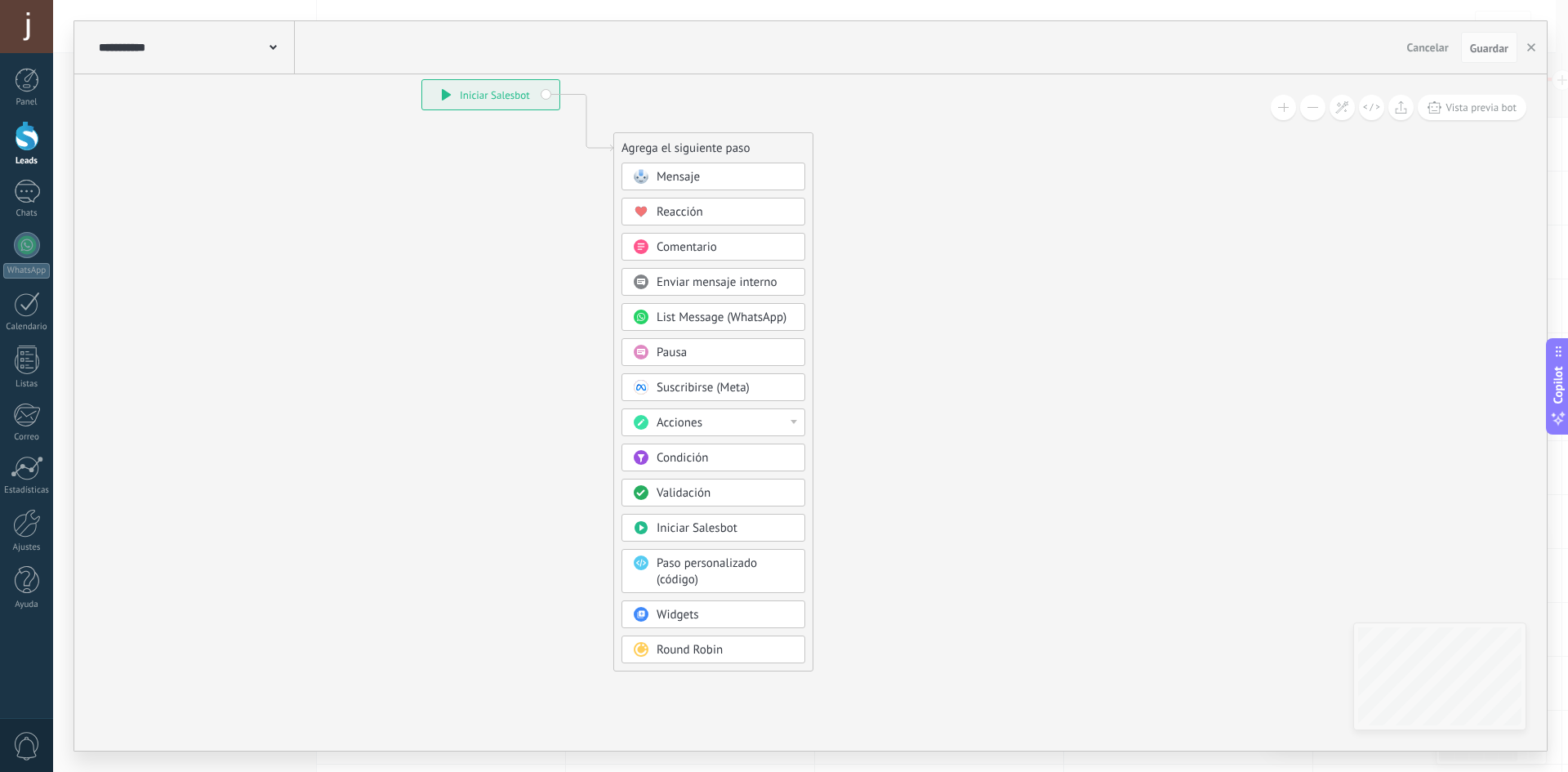
click at [694, 175] on span "Mensaje" at bounding box center [678, 177] width 43 height 15
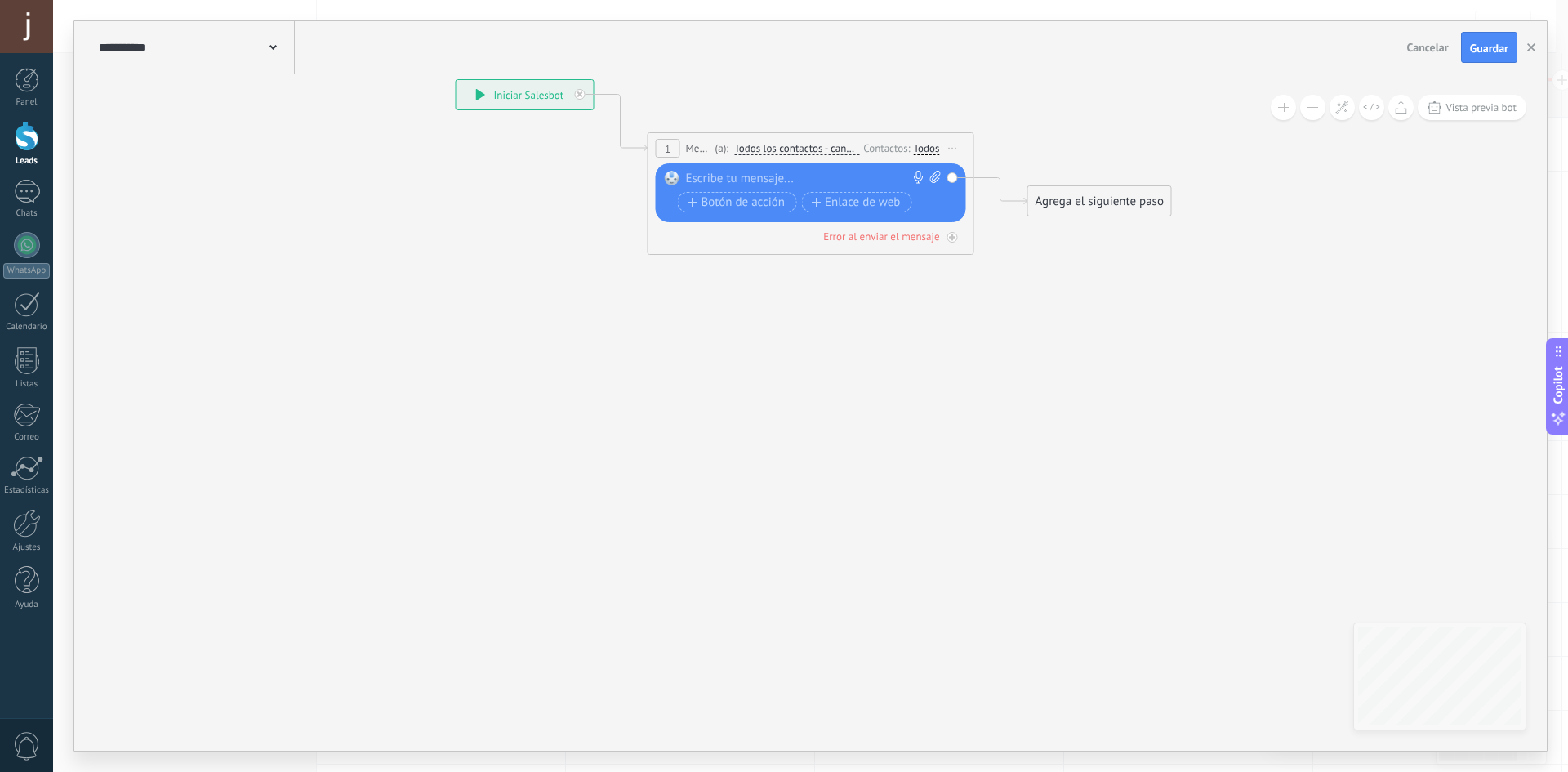
click at [729, 181] on div at bounding box center [807, 178] width 243 height 16
paste div
click at [1092, 202] on div "Agrega el siguiente paso" at bounding box center [1100, 201] width 143 height 27
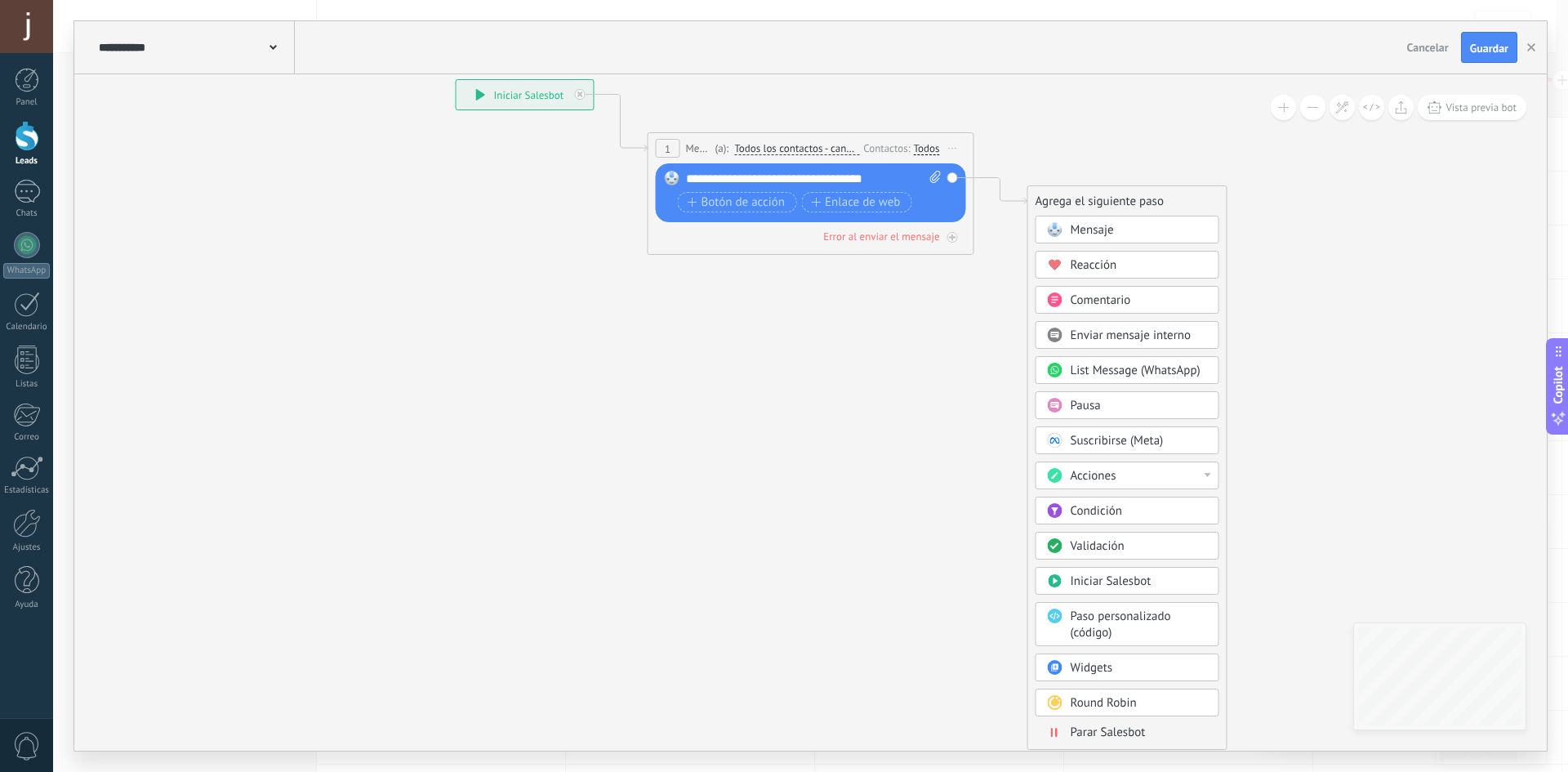
click at [1070, 235] on div "Mensaje" at bounding box center [1127, 229] width 183 height 28
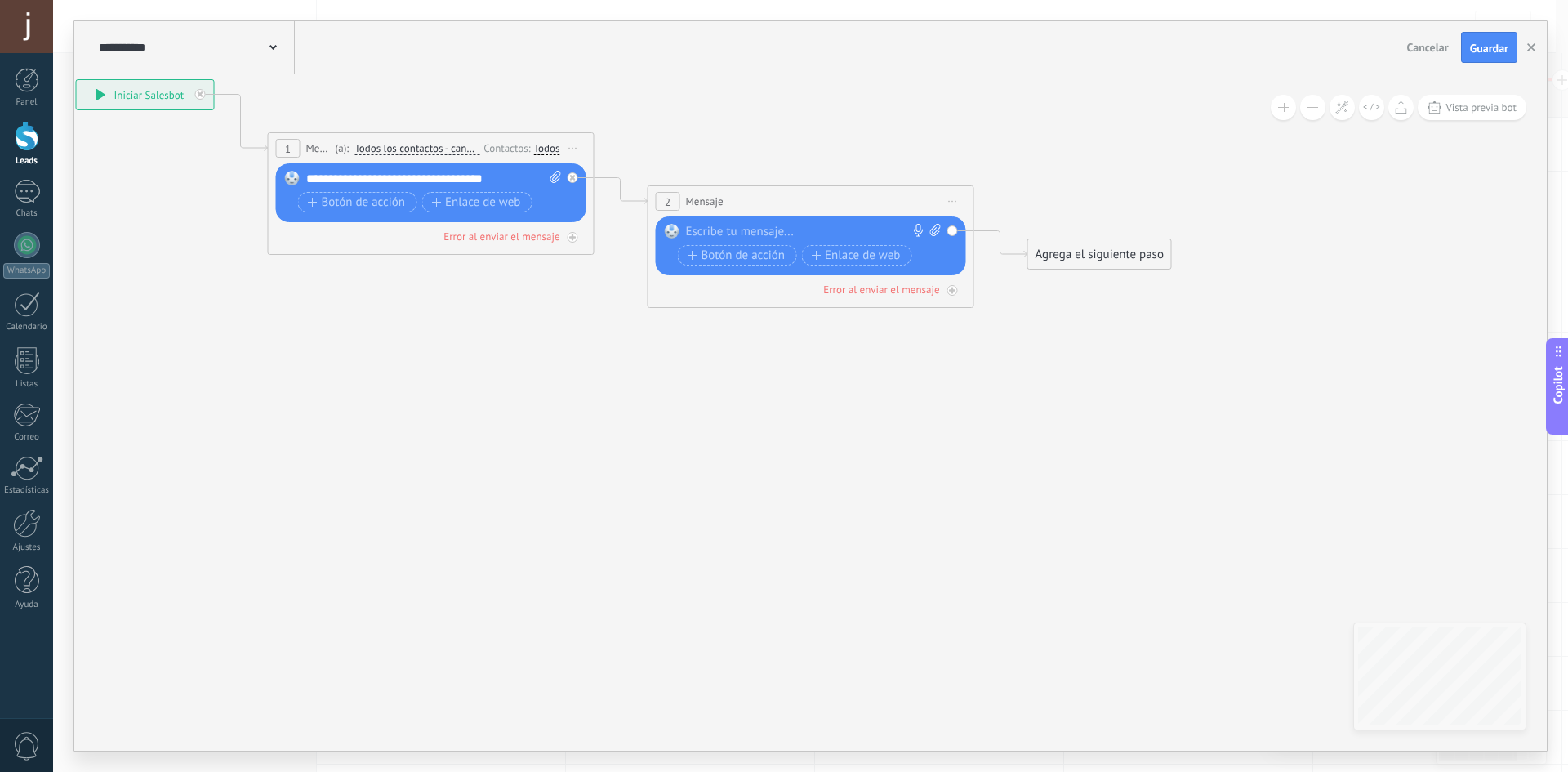
click at [773, 228] on div at bounding box center [807, 231] width 243 height 16
paste div
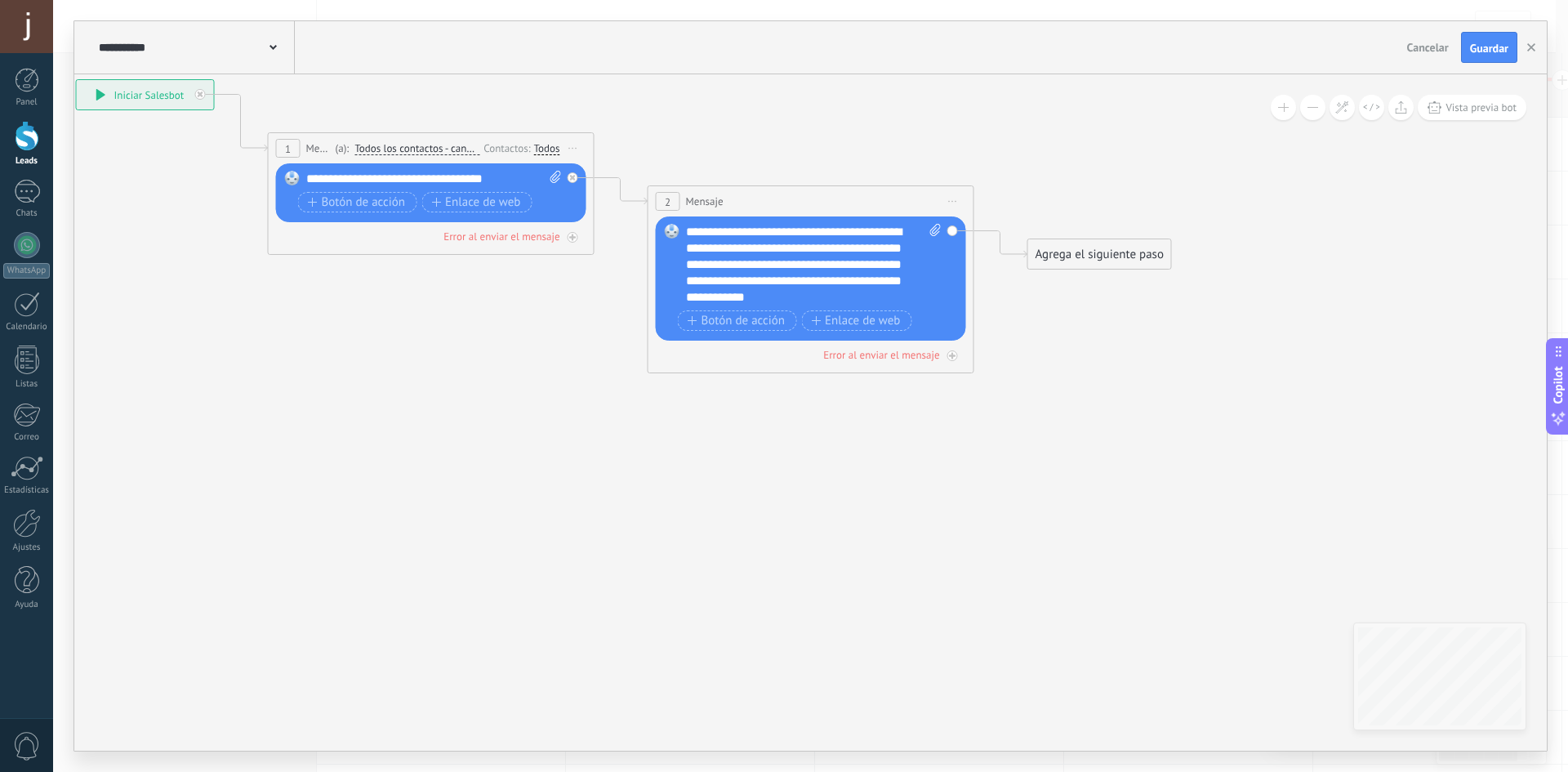
click at [1144, 245] on div "Agrega el siguiente paso" at bounding box center [1100, 254] width 143 height 27
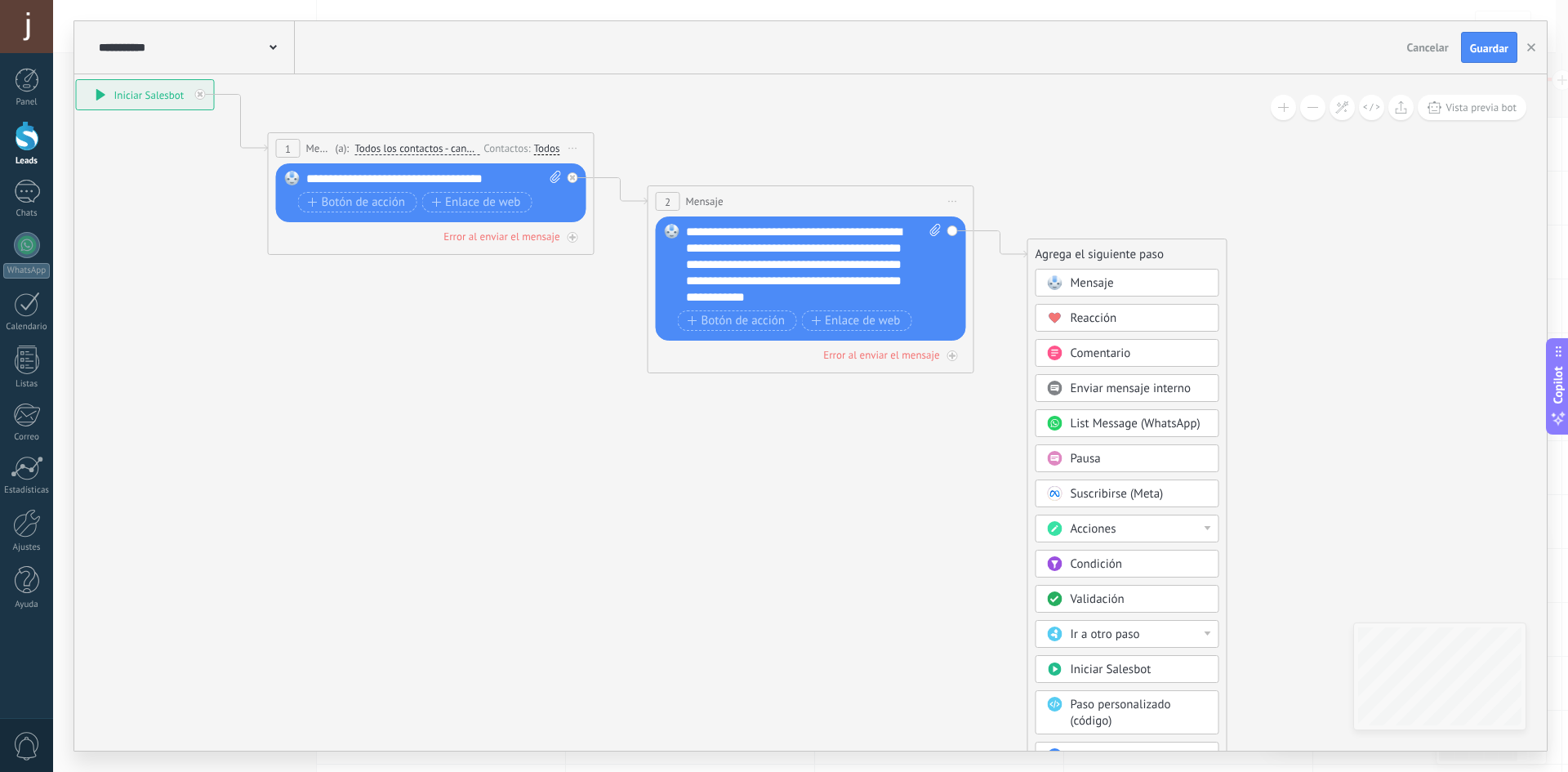
click at [1137, 276] on div "Mensaje" at bounding box center [1139, 283] width 137 height 16
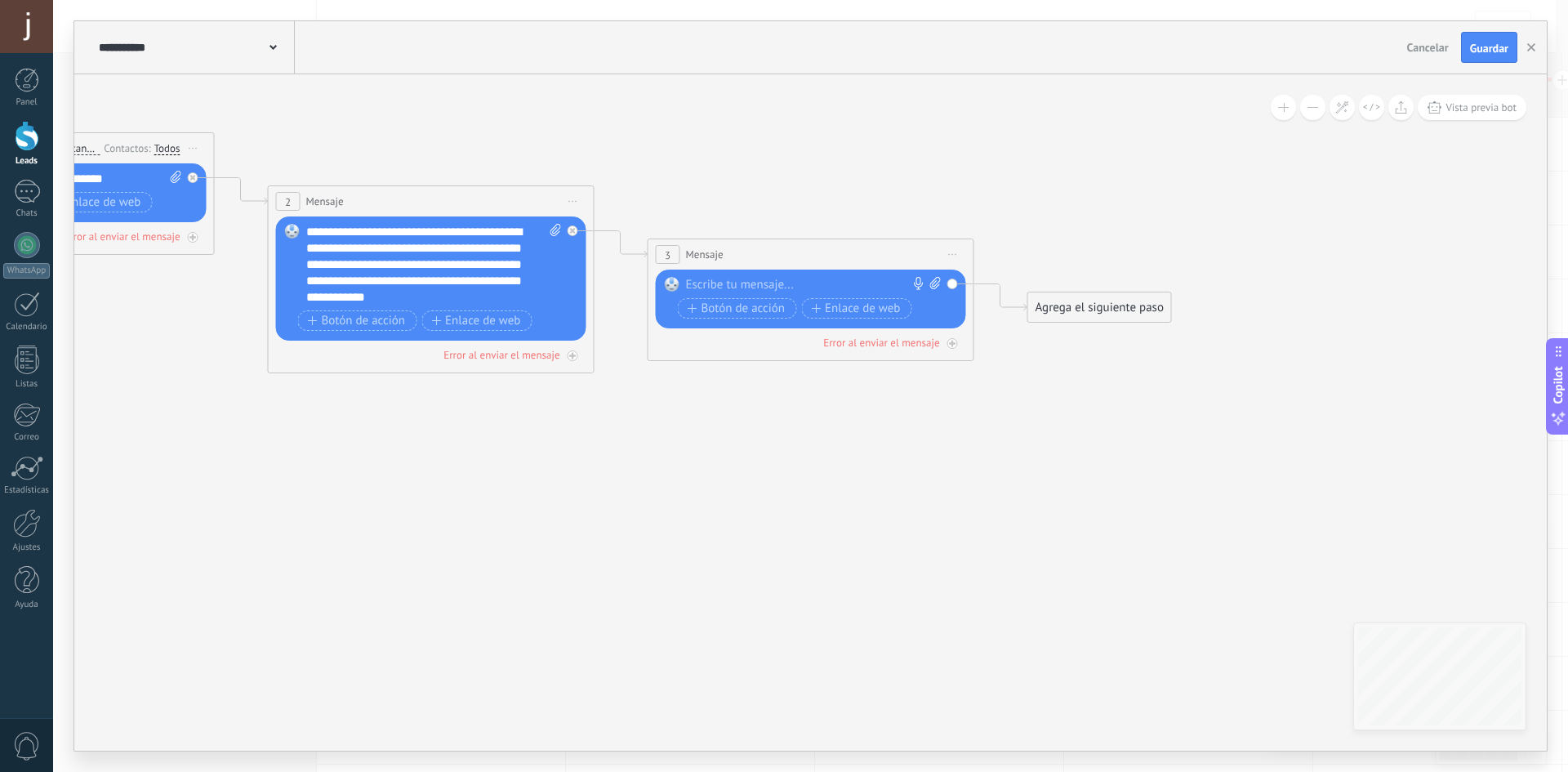
click at [846, 289] on div at bounding box center [807, 284] width 243 height 16
paste div
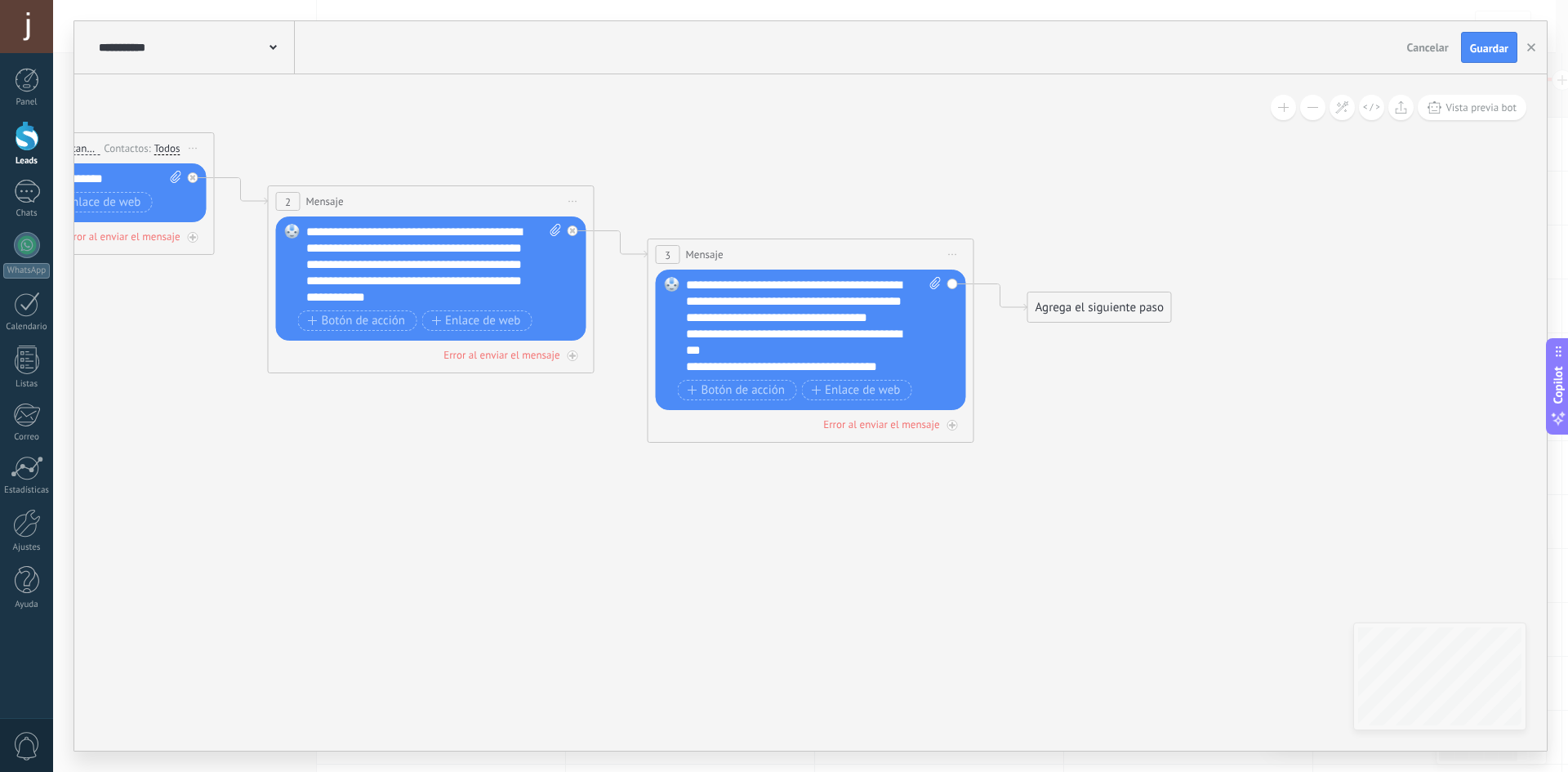
click at [760, 358] on div "**********" at bounding box center [799, 341] width 227 height 33
click at [928, 277] on span at bounding box center [933, 325] width 15 height 98
click input "Subir" at bounding box center [0, 0] width 0 height 0
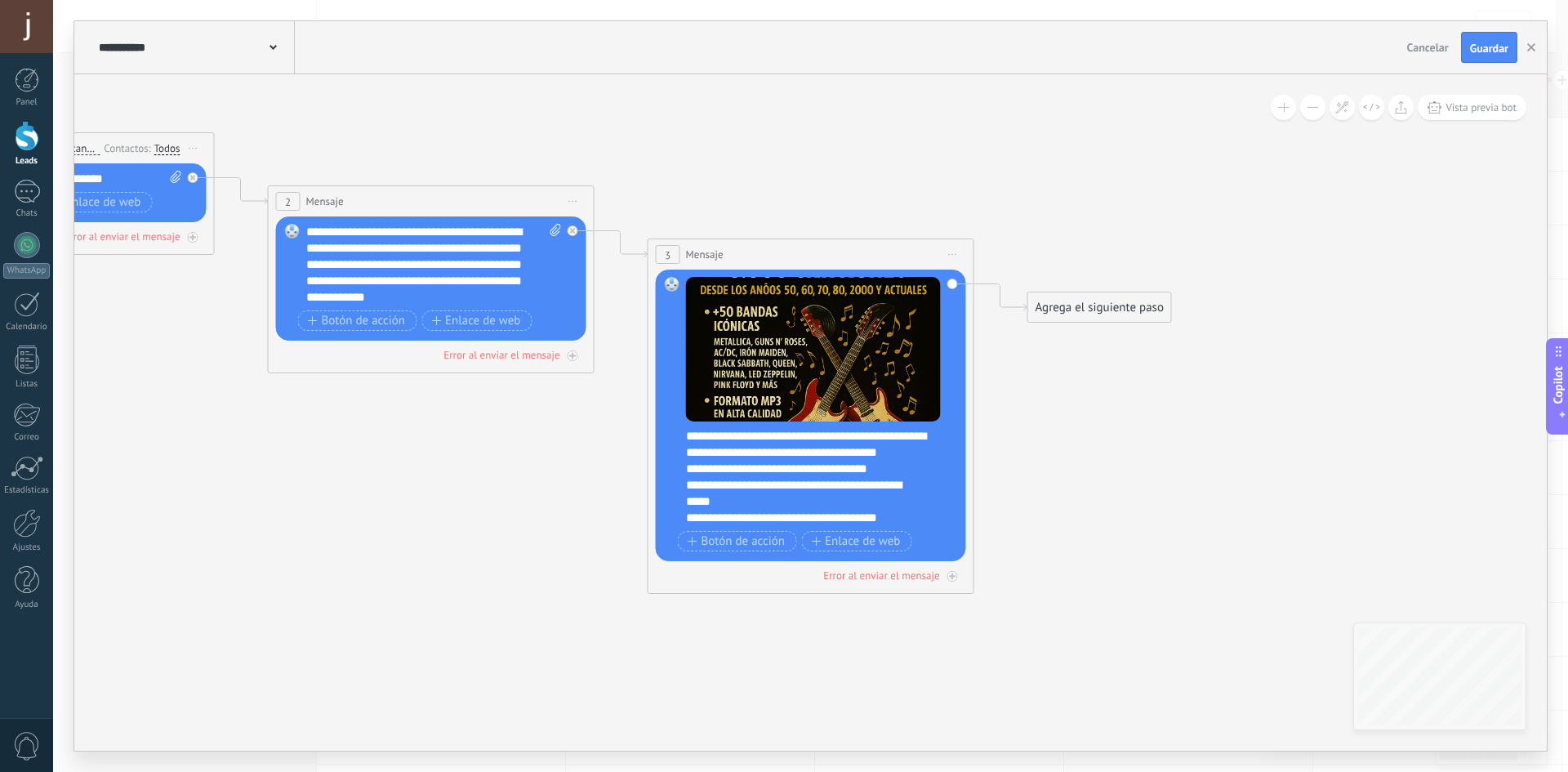
click at [1088, 312] on div "Agrega el siguiente paso" at bounding box center [1100, 307] width 143 height 27
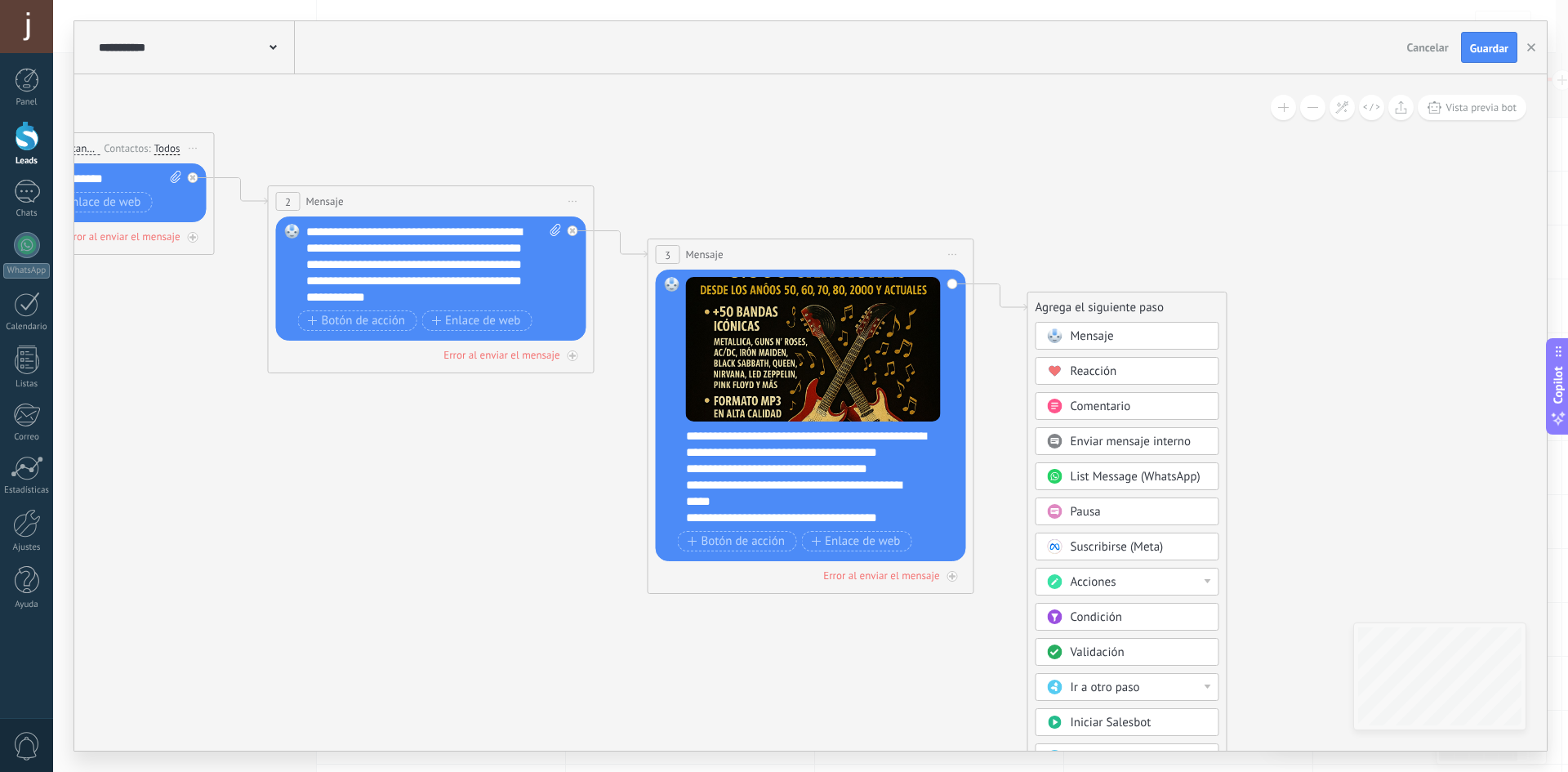
click at [1074, 339] on span "Mensaje" at bounding box center [1092, 336] width 43 height 15
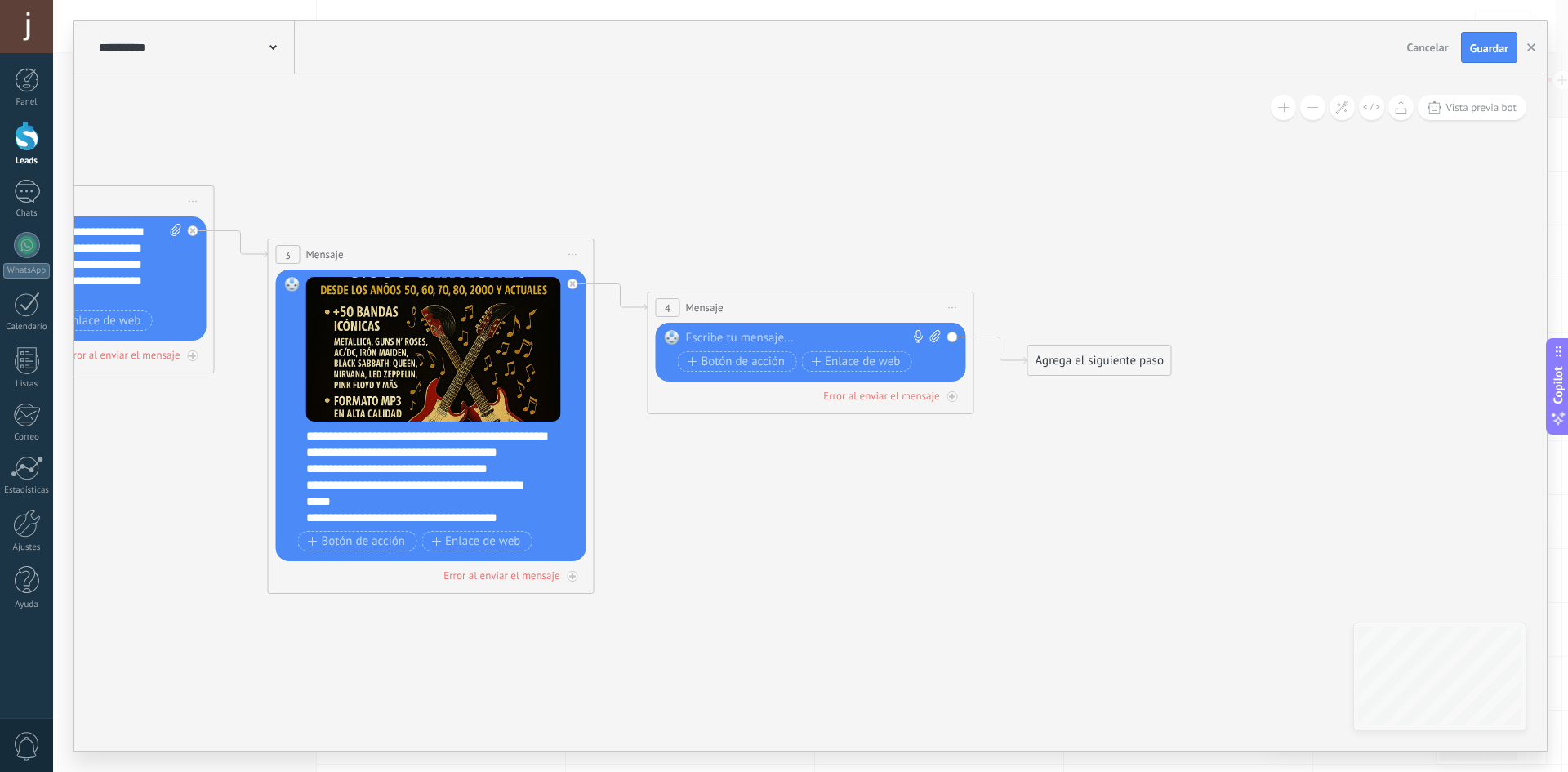
click at [927, 336] on span at bounding box center [933, 338] width 15 height 16
click input "Subir" at bounding box center [0, 0] width 0 height 0
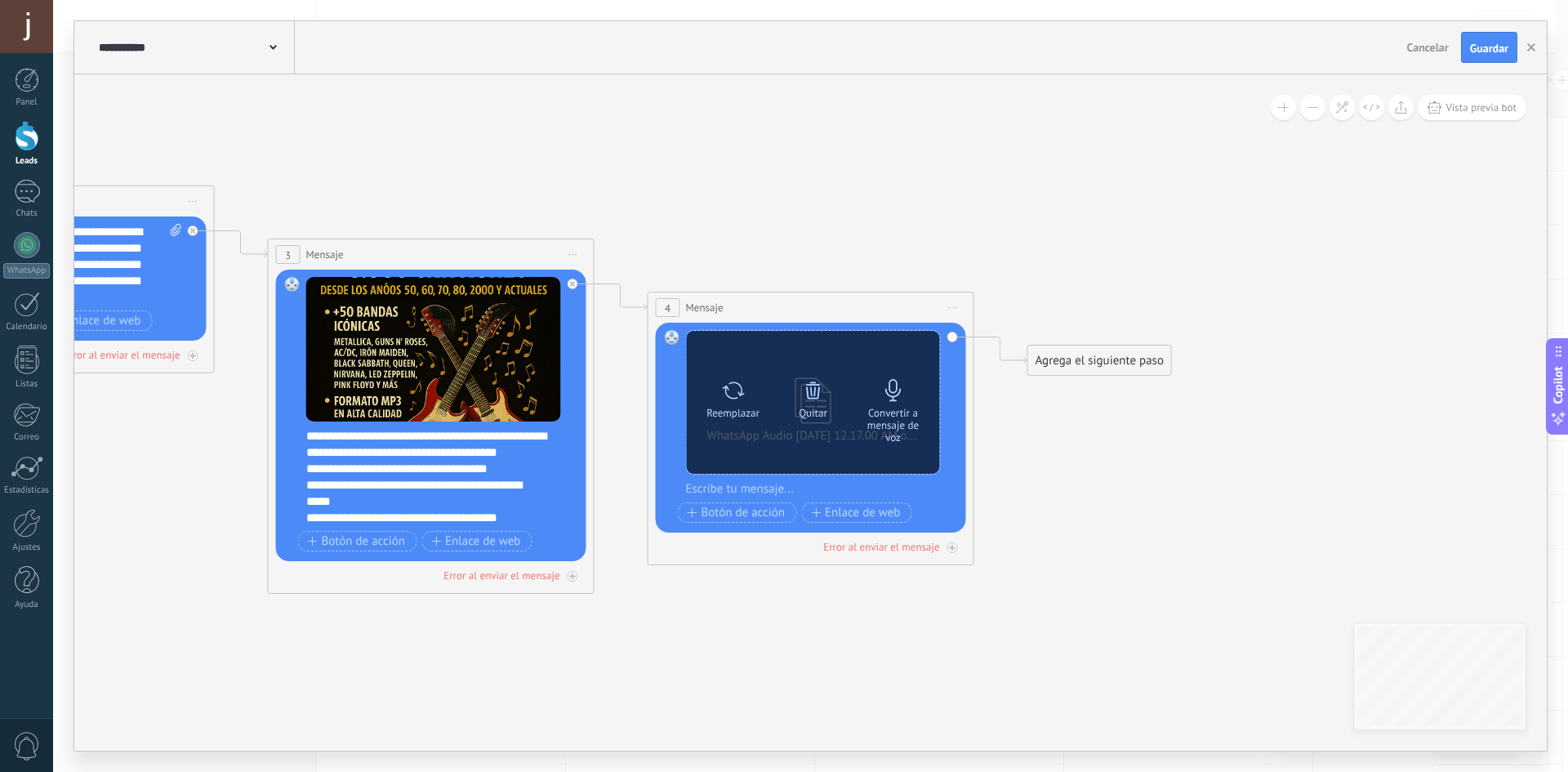
click at [903, 409] on div "Convertir a mensaje de voz" at bounding box center [894, 424] width 69 height 37
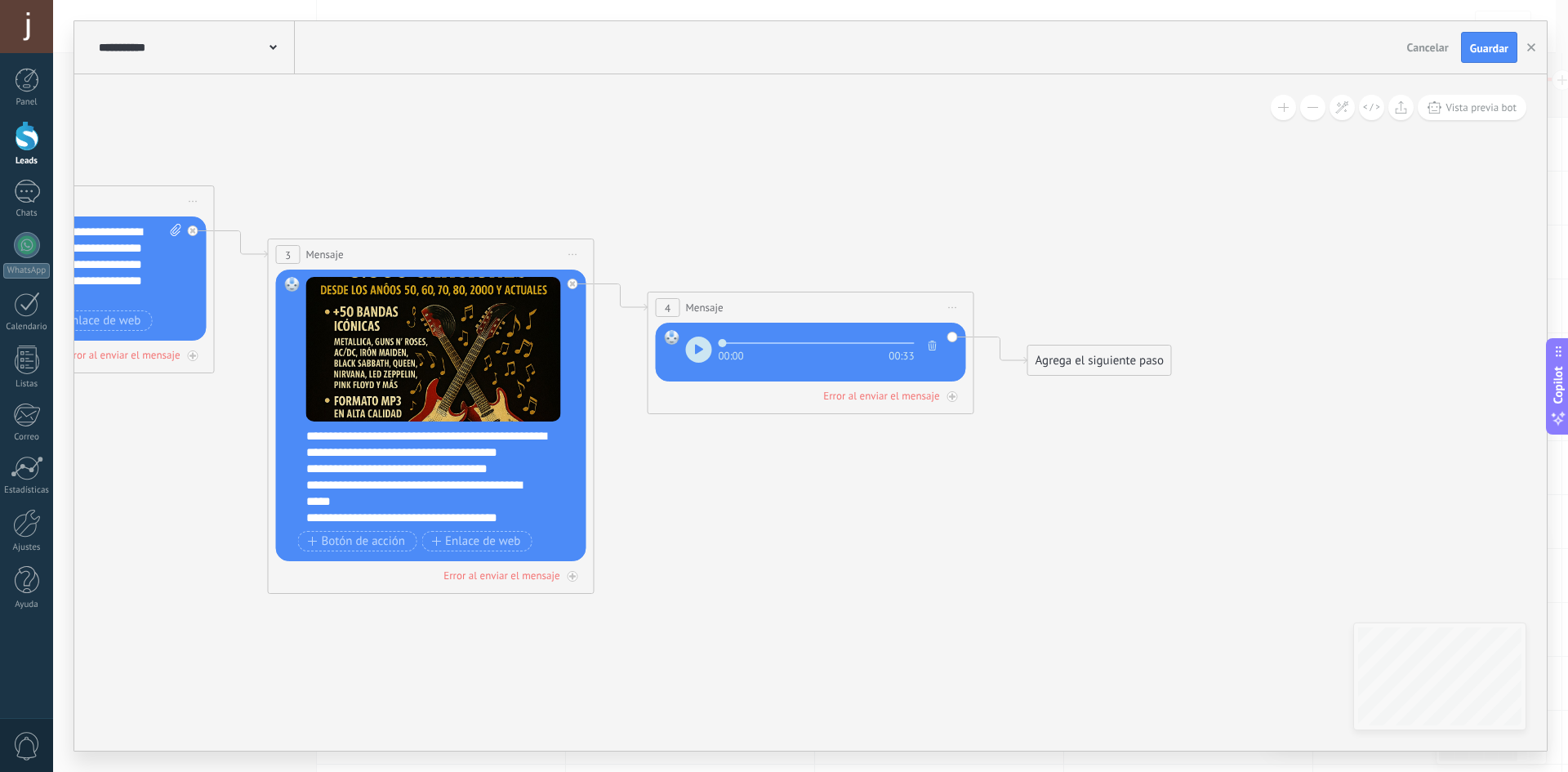
click at [1050, 355] on div "Agrega el siguiente paso" at bounding box center [1100, 360] width 143 height 27
click at [1073, 387] on span "Mensaje" at bounding box center [1092, 389] width 43 height 15
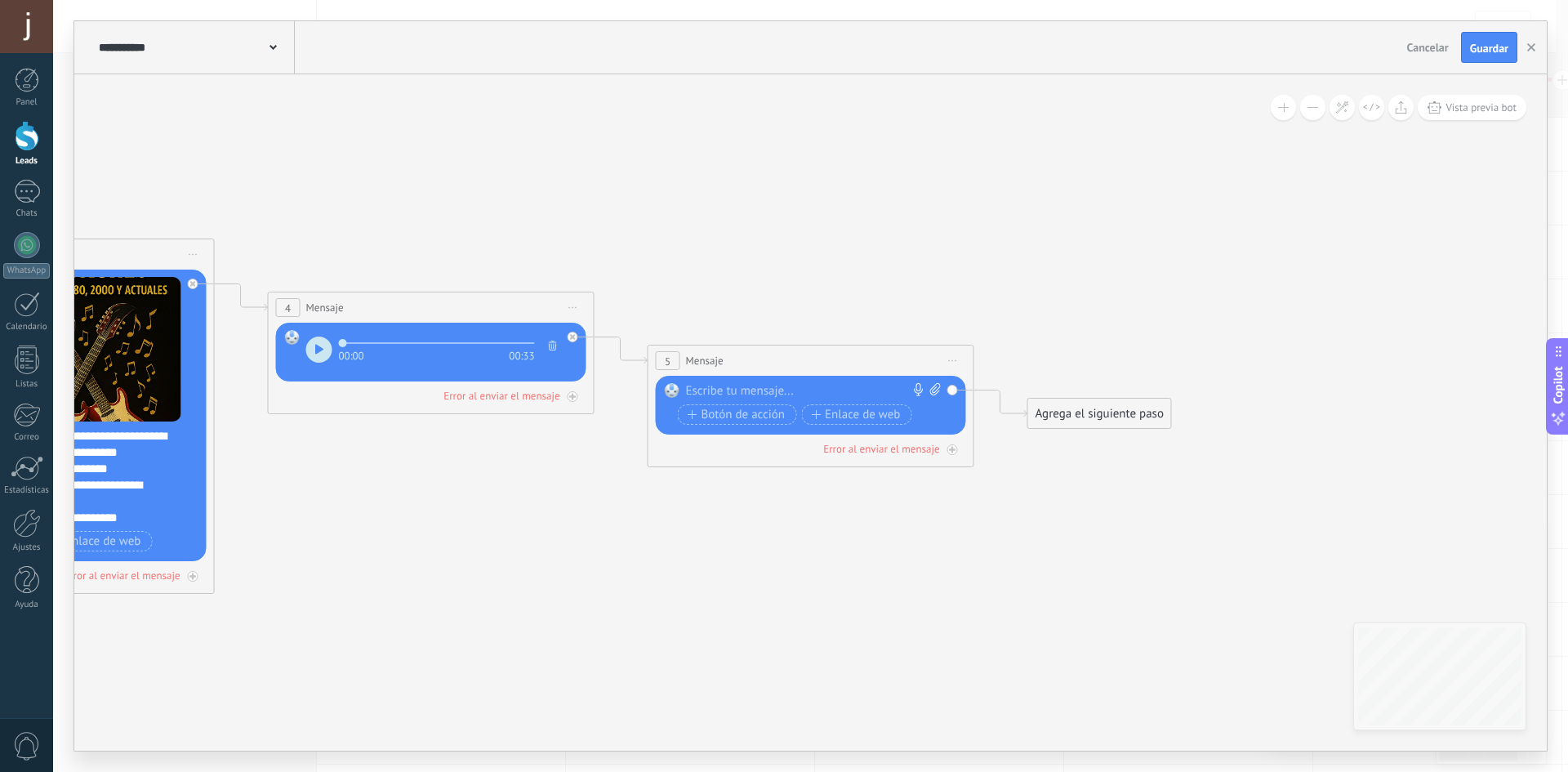
click at [814, 395] on div at bounding box center [807, 390] width 243 height 16
paste div
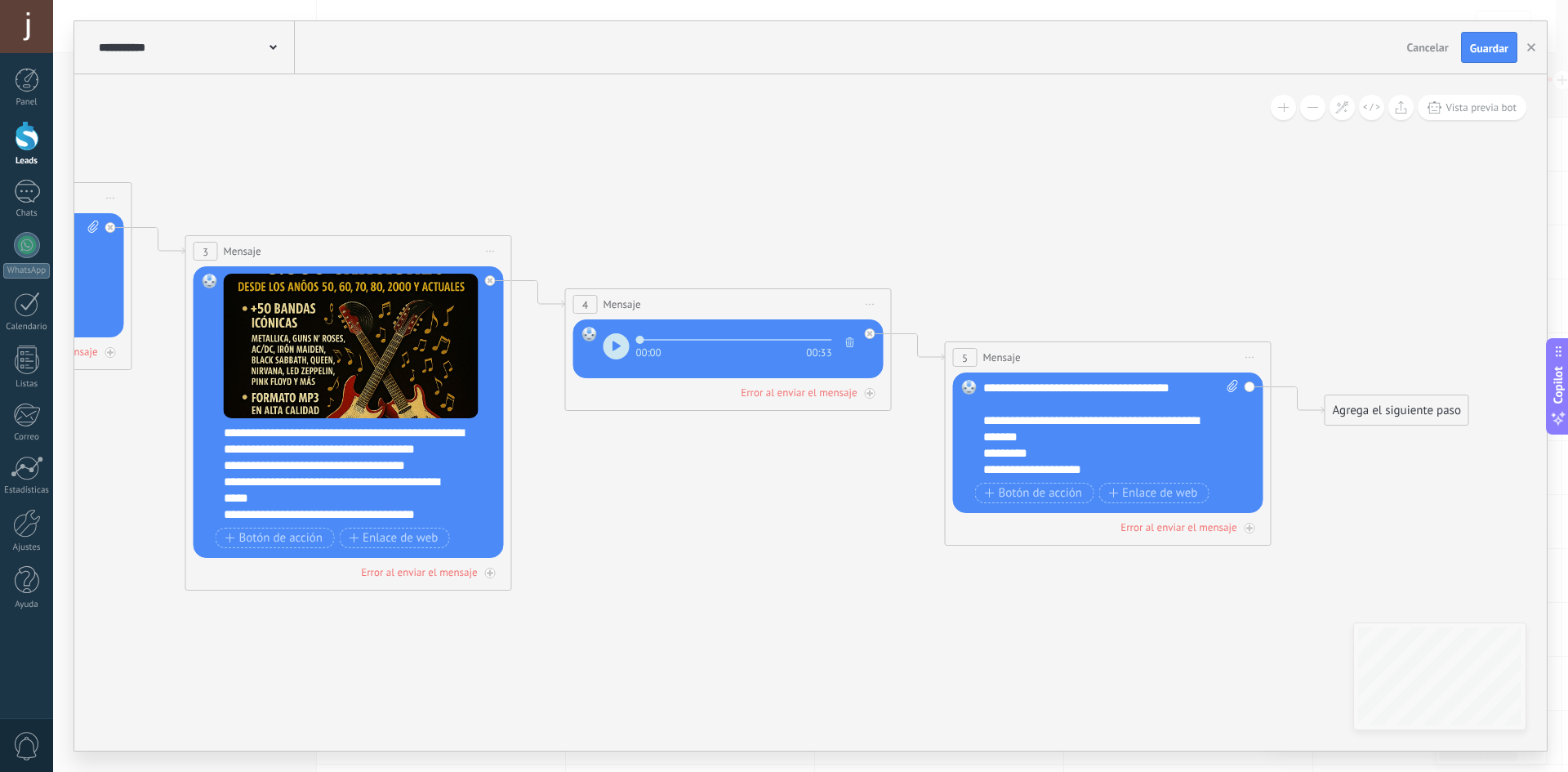
drag, startPoint x: 444, startPoint y: 614, endPoint x: 733, endPoint y: 599, distance: 289.4
click at [733, 599] on icon at bounding box center [324, 334] width 2997 height 1331
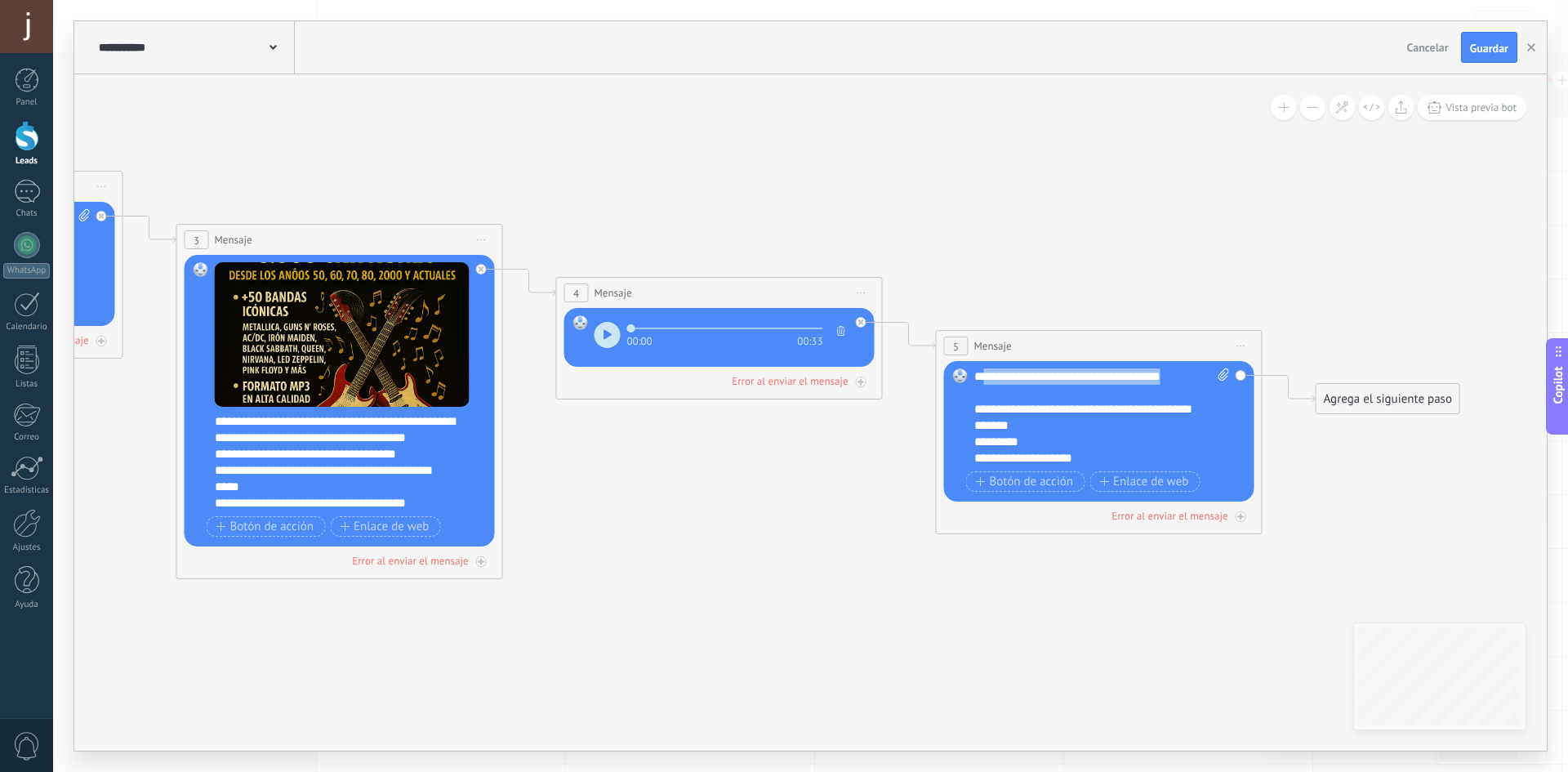
drag, startPoint x: 1195, startPoint y: 375, endPoint x: 996, endPoint y: 375, distance: 199.0
click at [996, 375] on div "**********" at bounding box center [1102, 418] width 256 height 98
click at [975, 373] on div "**********" at bounding box center [1102, 418] width 256 height 98
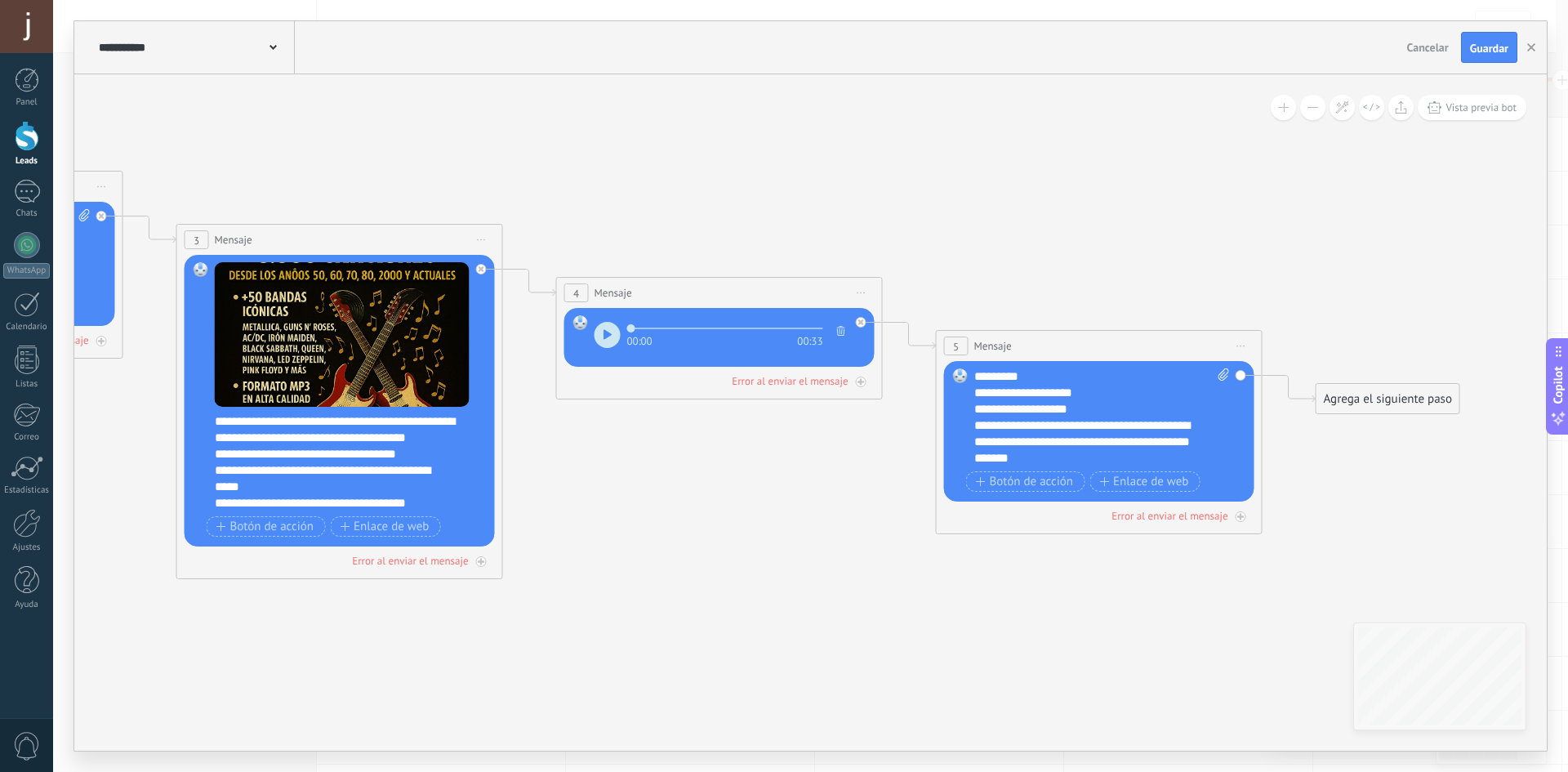
click at [1216, 370] on span at bounding box center [1221, 418] width 15 height 98
click input "Subir" at bounding box center [0, 0] width 0 height 0
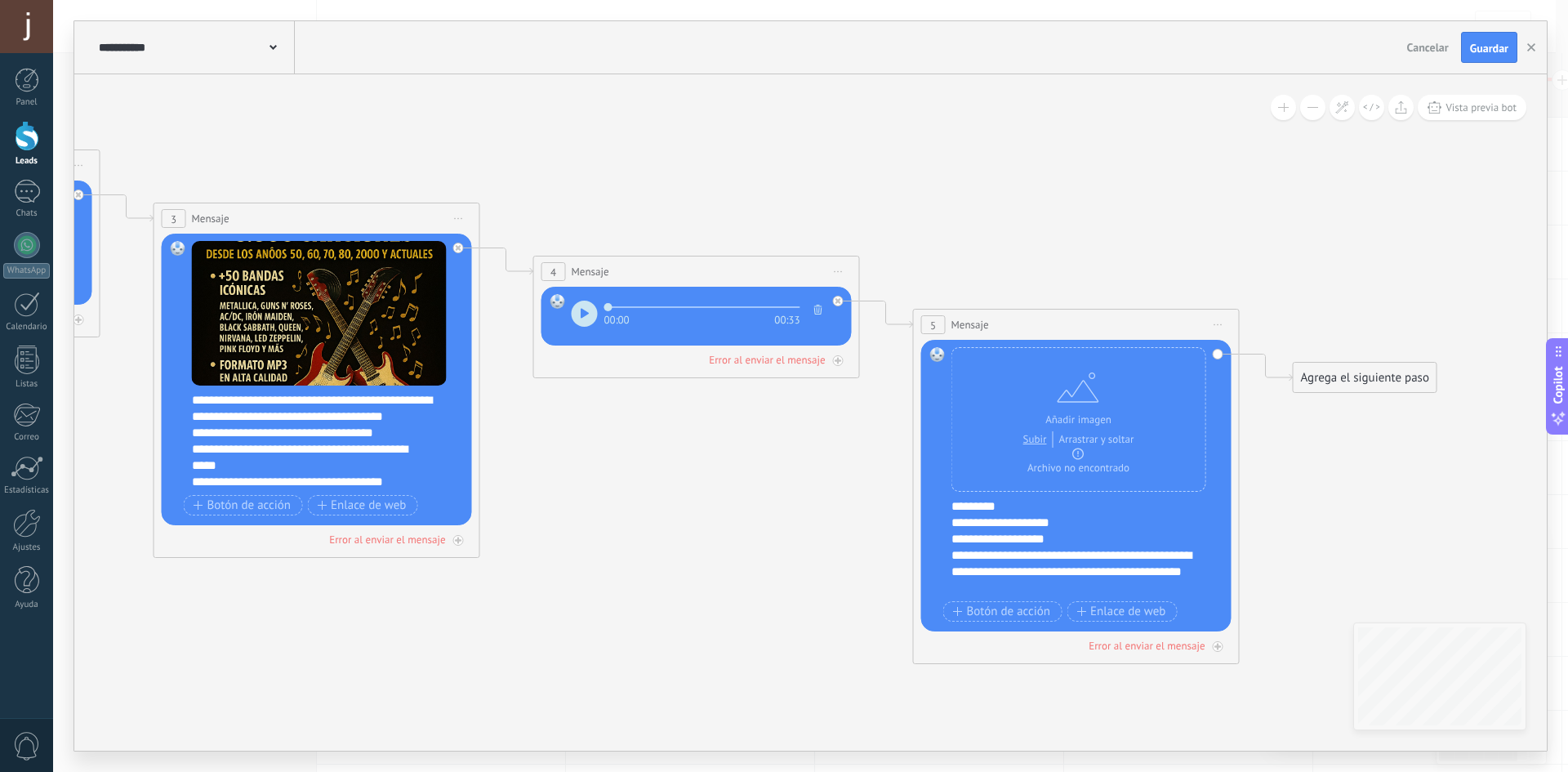
drag, startPoint x: 847, startPoint y: 644, endPoint x: 647, endPoint y: 547, distance: 222.3
click at [649, 554] on icon at bounding box center [292, 301] width 2997 height 1331
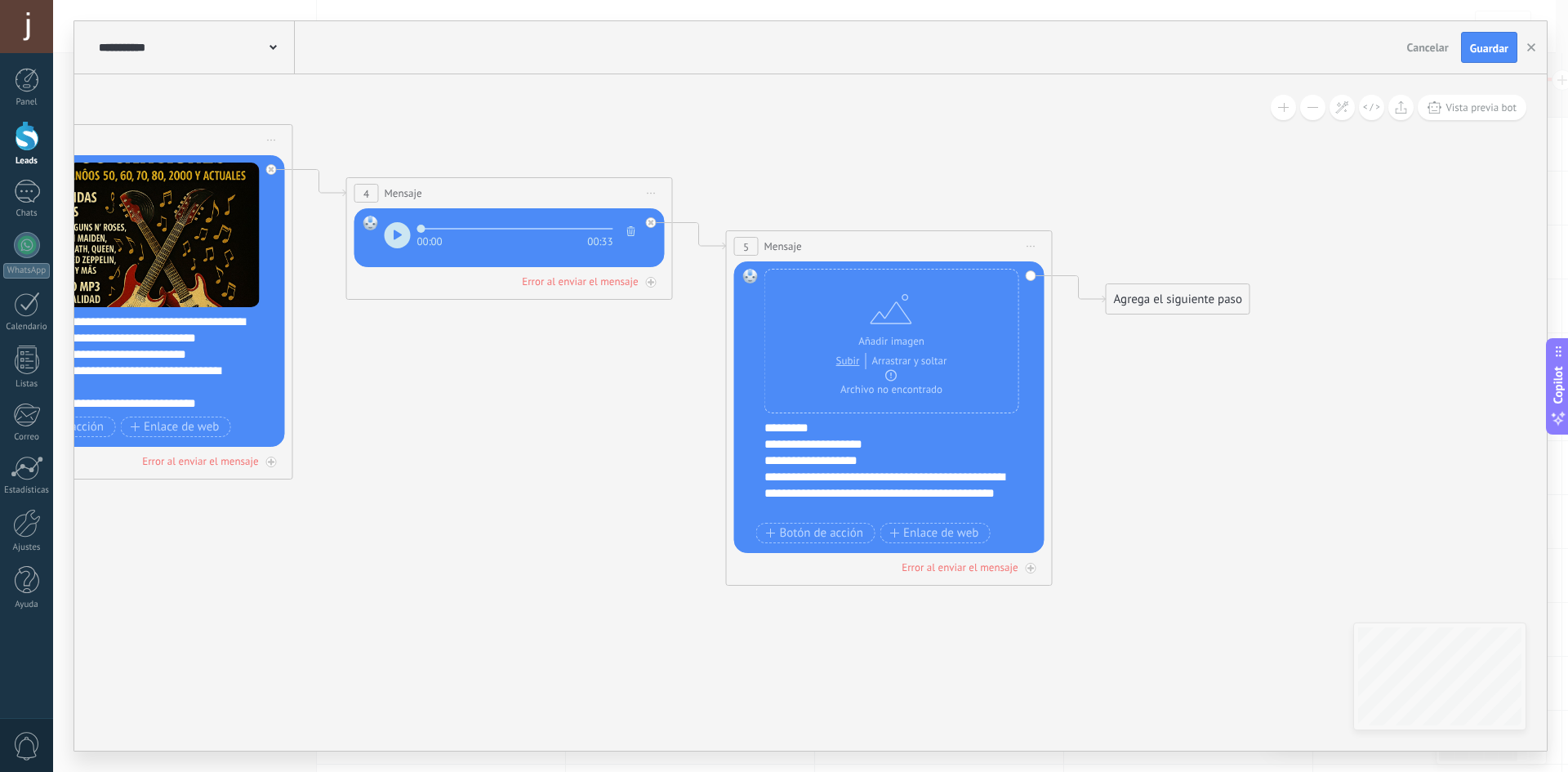
click at [1199, 299] on div "Agrega el siguiente paso" at bounding box center [1179, 299] width 143 height 27
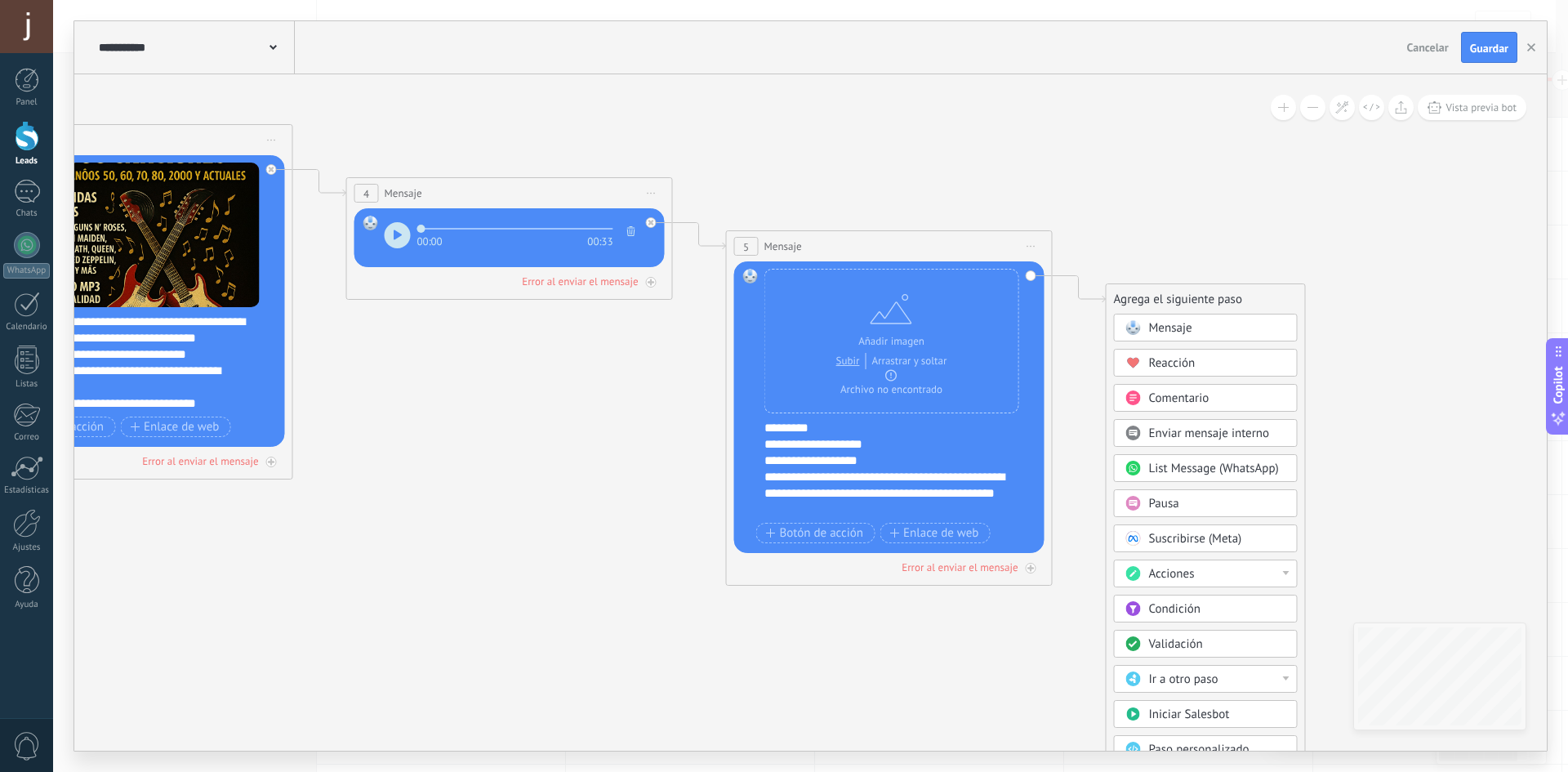
click at [1173, 325] on span "Mensaje" at bounding box center [1171, 327] width 43 height 15
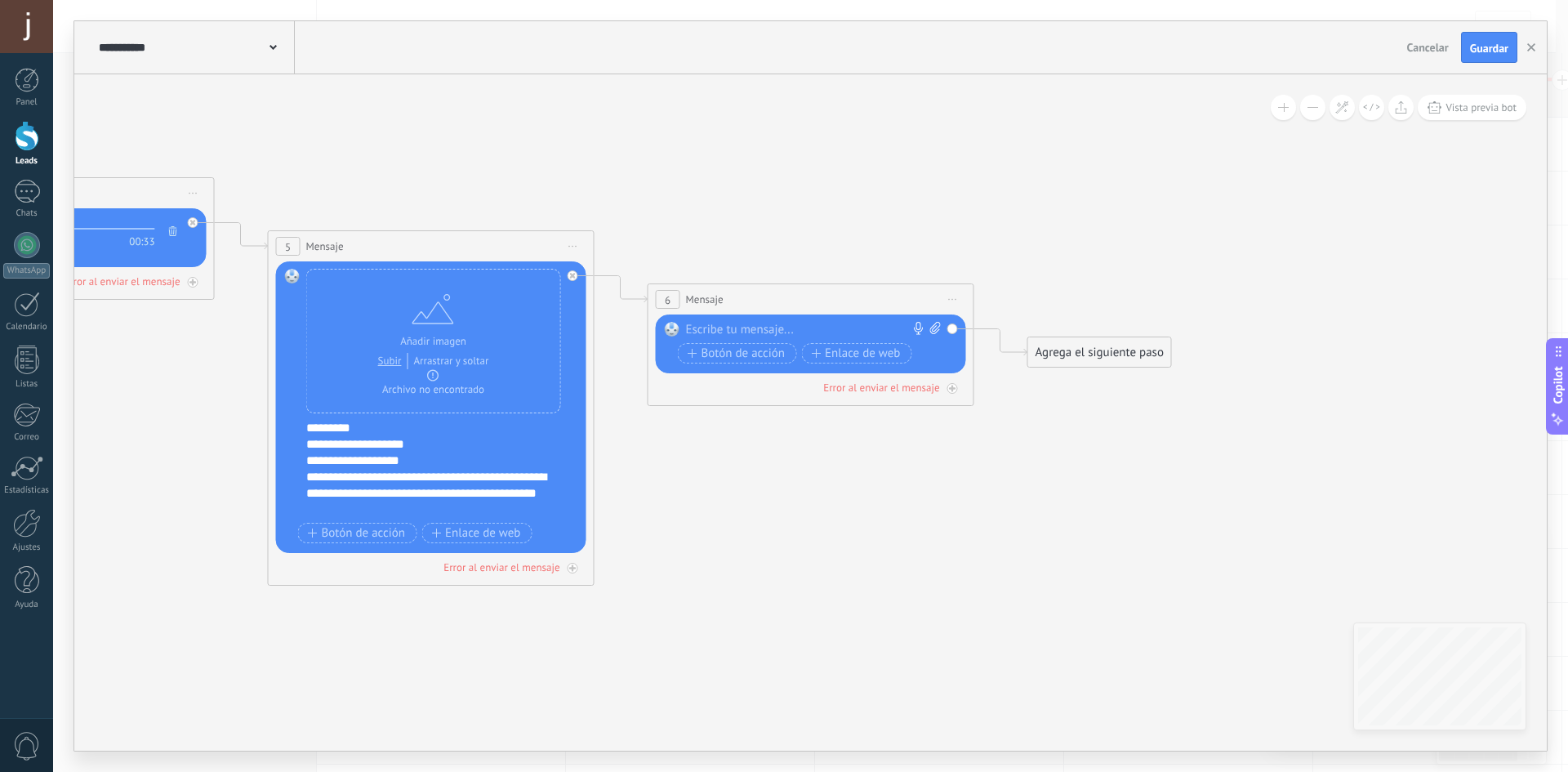
click at [754, 320] on div "Reemplazar Quitar Convertir a mensaje de voz Arrastre la imagen aquí para adjun…" at bounding box center [811, 343] width 310 height 59
click at [752, 324] on div at bounding box center [807, 329] width 243 height 16
paste div
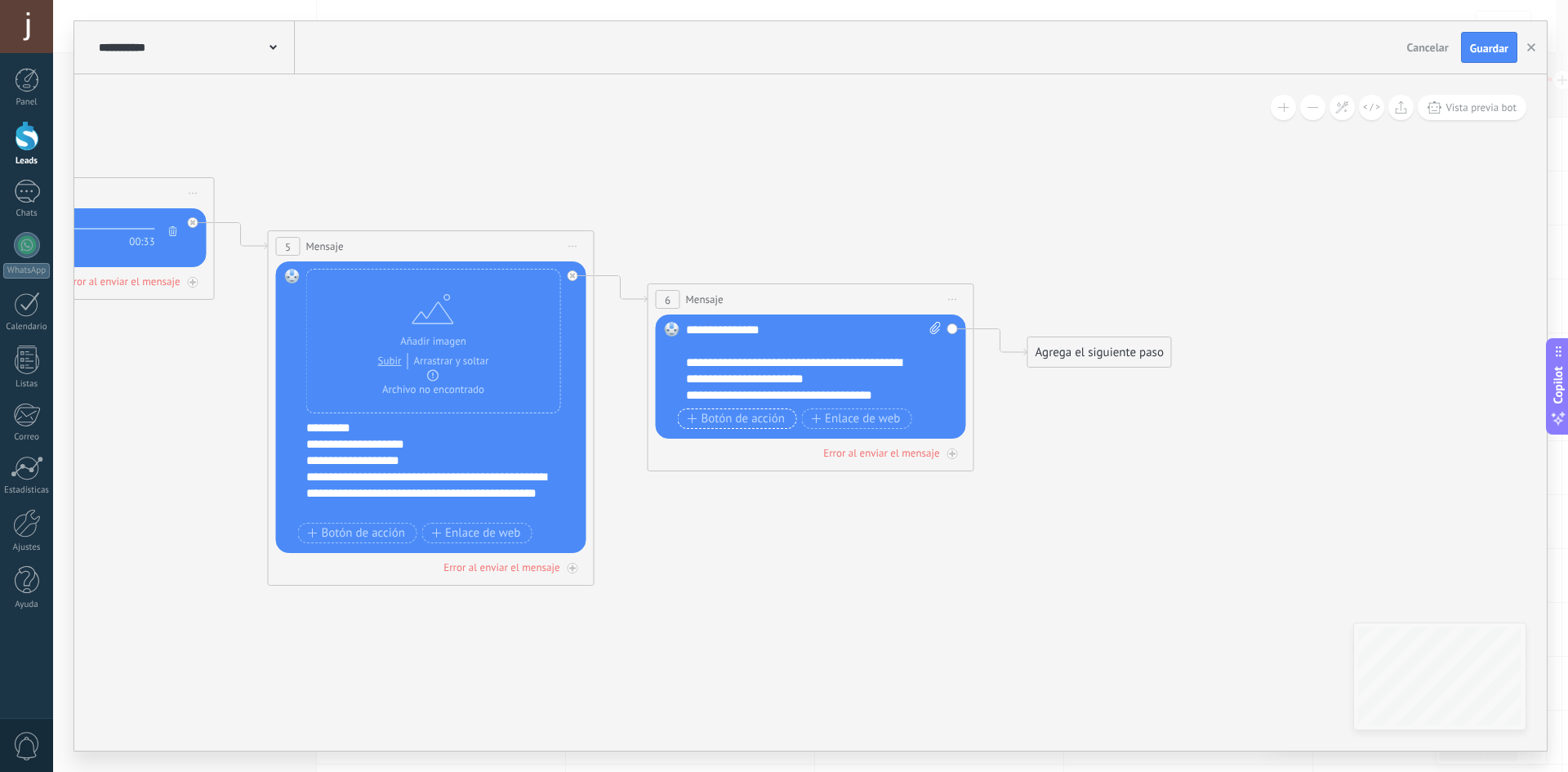
click at [758, 418] on span "Botón de acción" at bounding box center [736, 419] width 98 height 13
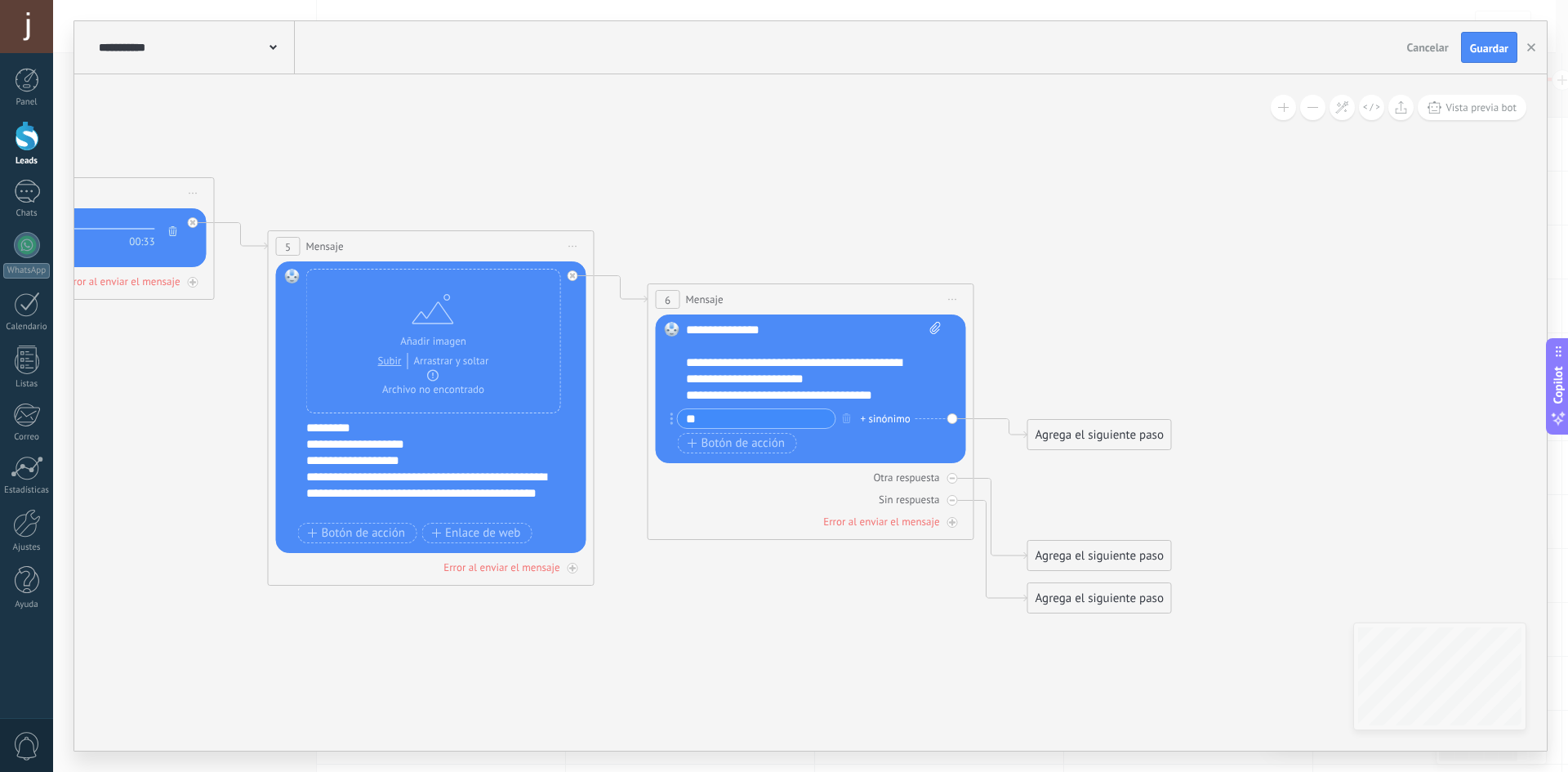
type input "*"
click at [731, 420] on input "*" at bounding box center [757, 418] width 158 height 19
type input "*******"
drag, startPoint x: 1093, startPoint y: 432, endPoint x: 1065, endPoint y: 202, distance: 231.7
click at [1065, 202] on div "Agrega el siguiente paso" at bounding box center [1067, 205] width 143 height 27
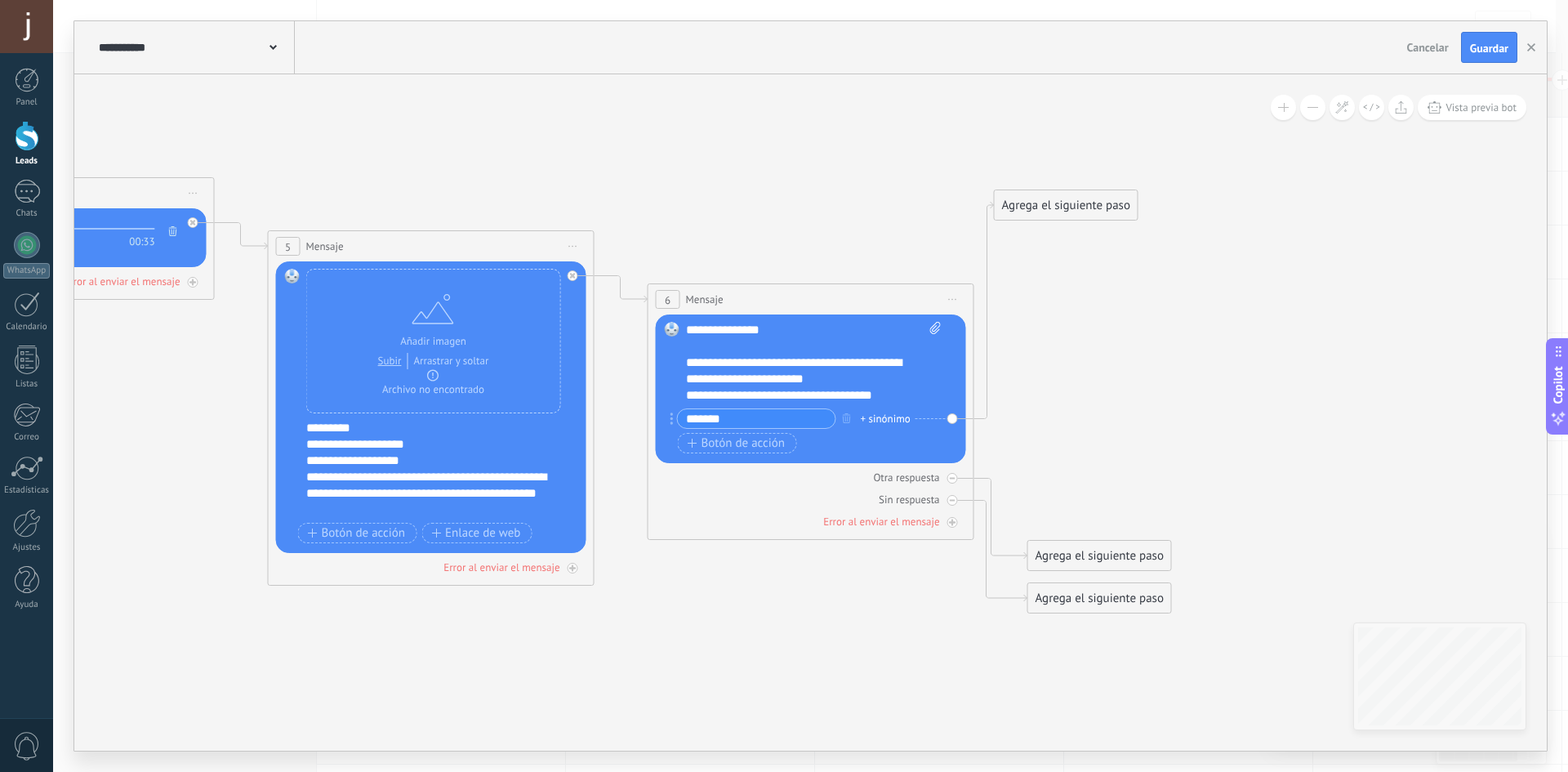
click at [1065, 202] on div "Agrega el siguiente paso" at bounding box center [1067, 205] width 143 height 27
click at [1057, 206] on div "Agrega el siguiente paso" at bounding box center [1067, 205] width 143 height 27
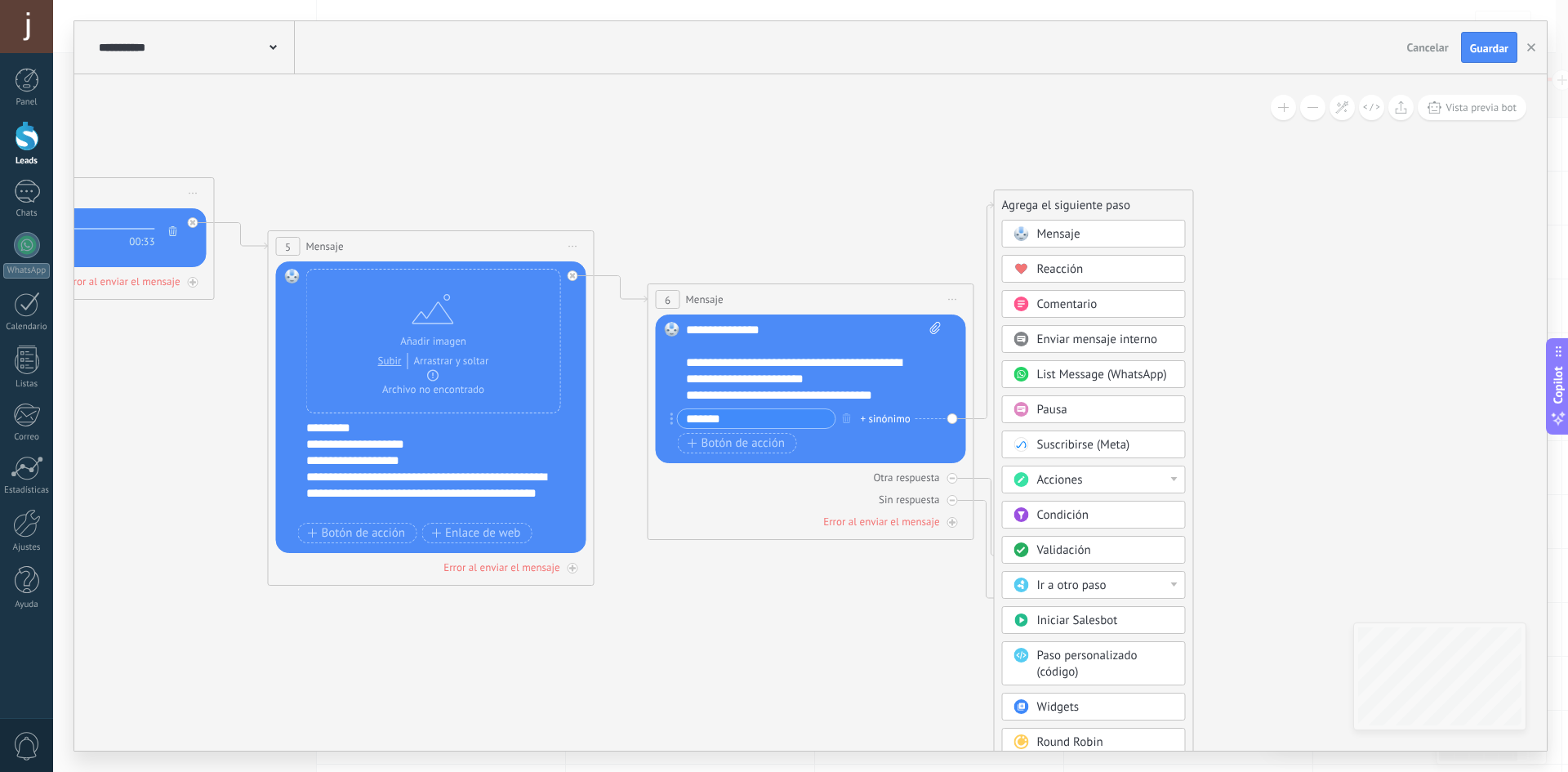
click at [1084, 230] on div "Mensaje" at bounding box center [1106, 234] width 137 height 16
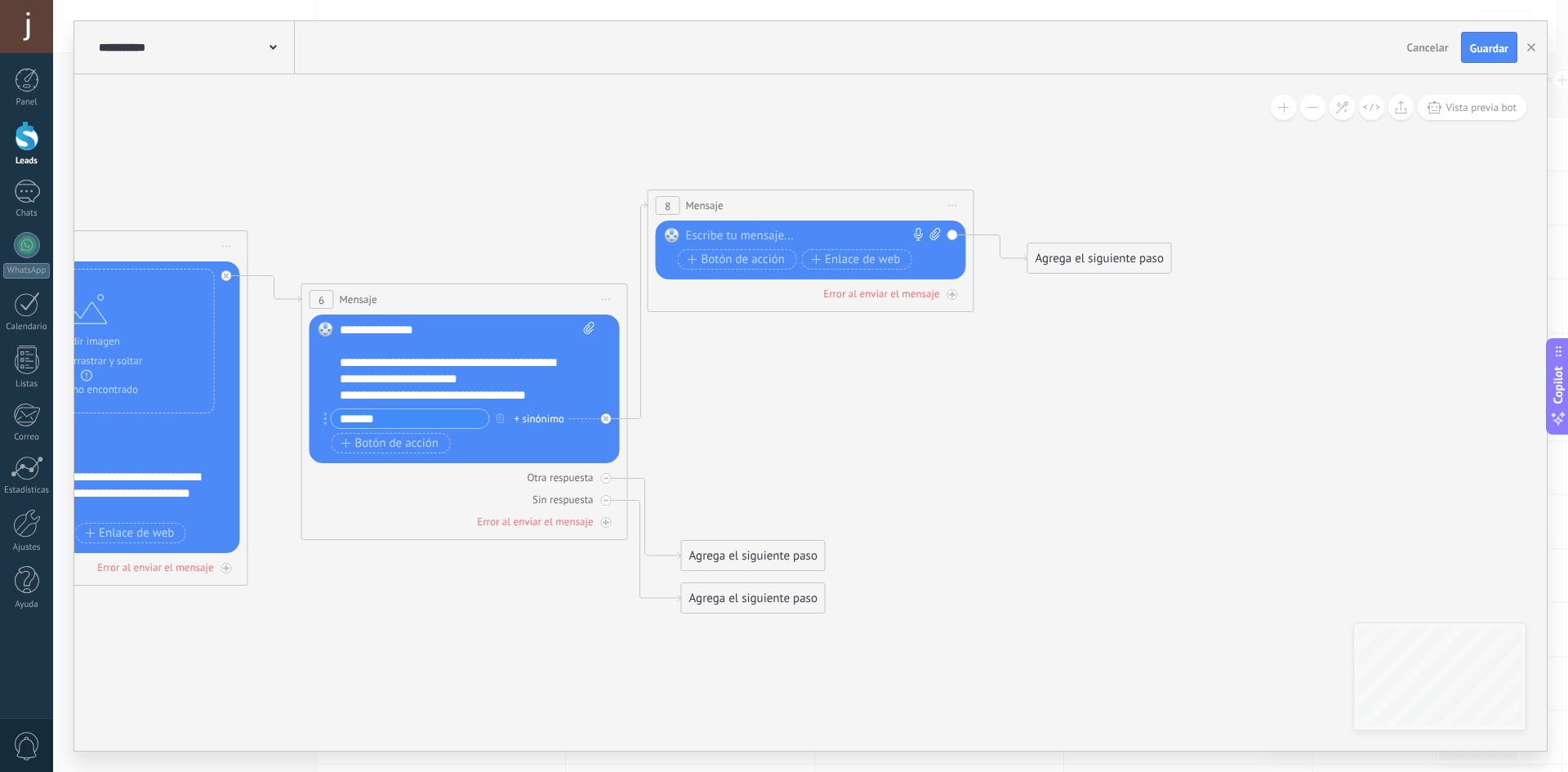
click at [841, 227] on div "Reemplazar Quitar Convertir a mensaje de voz Arrastre la imagen aquí para adjun…" at bounding box center [811, 249] width 310 height 59
click at [832, 239] on div at bounding box center [807, 235] width 243 height 16
click at [727, 236] on div "**********" at bounding box center [814, 235] width 256 height 16
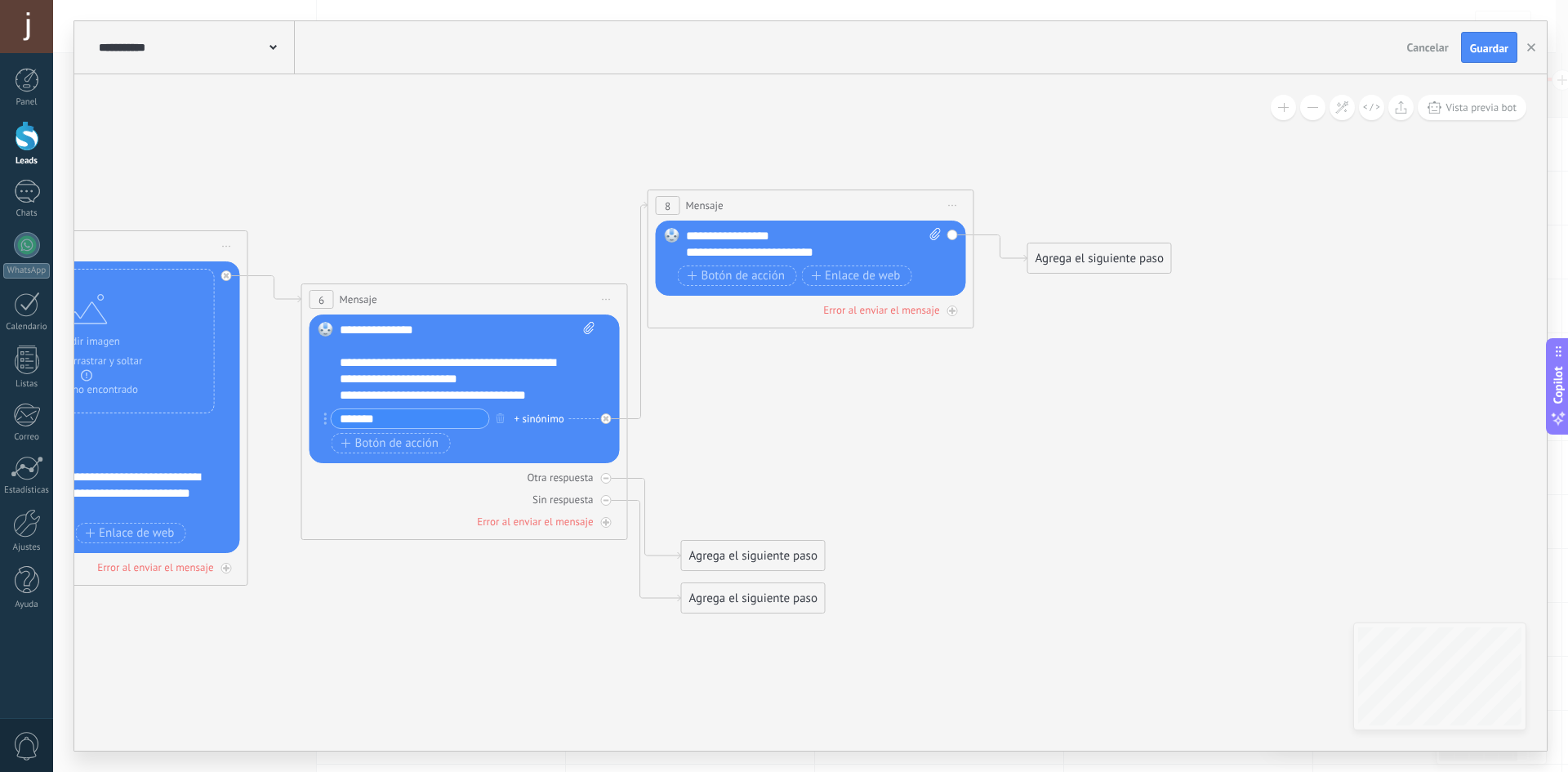
click at [817, 235] on div "**********" at bounding box center [814, 244] width 256 height 33
drag, startPoint x: 817, startPoint y: 235, endPoint x: 379, endPoint y: 444, distance: 485.3
click at [379, 444] on span "Botón de acción" at bounding box center [390, 444] width 98 height 13
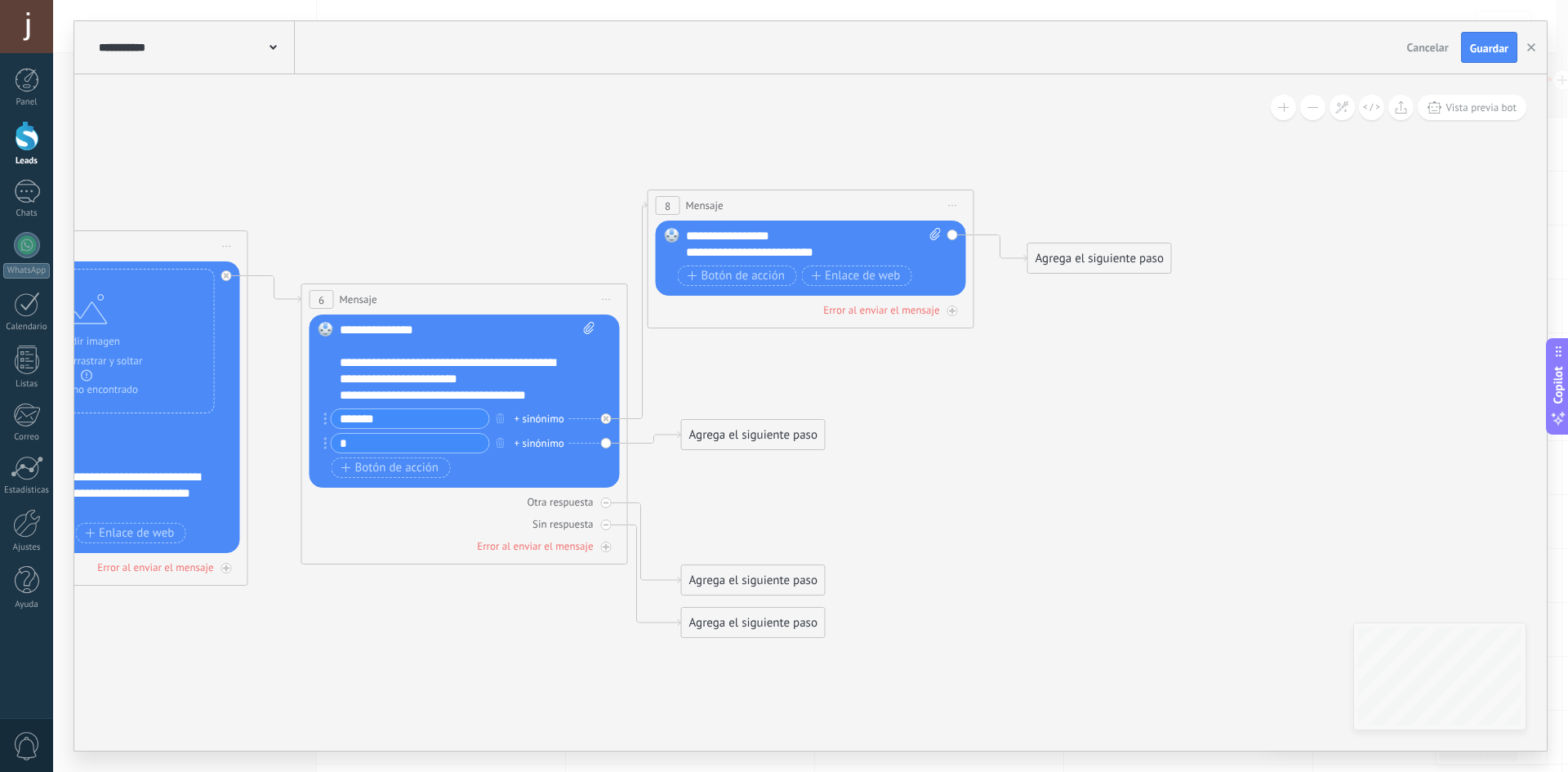
click at [388, 448] on input "*" at bounding box center [411, 443] width 158 height 19
type input "**********"
click at [791, 436] on div "Agrega el siguiente paso" at bounding box center [753, 434] width 143 height 27
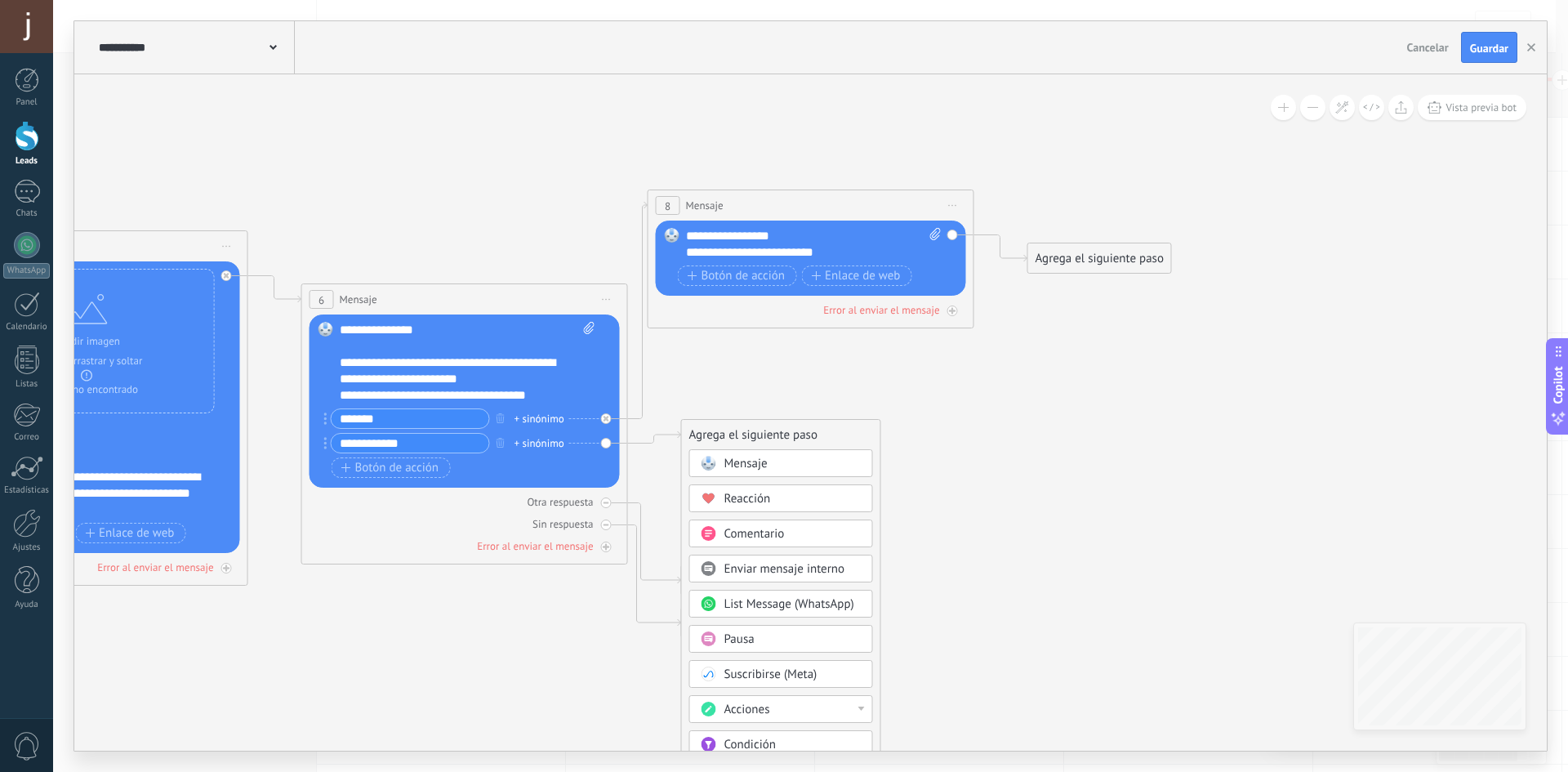
click at [785, 468] on div "Mensaje" at bounding box center [793, 464] width 137 height 16
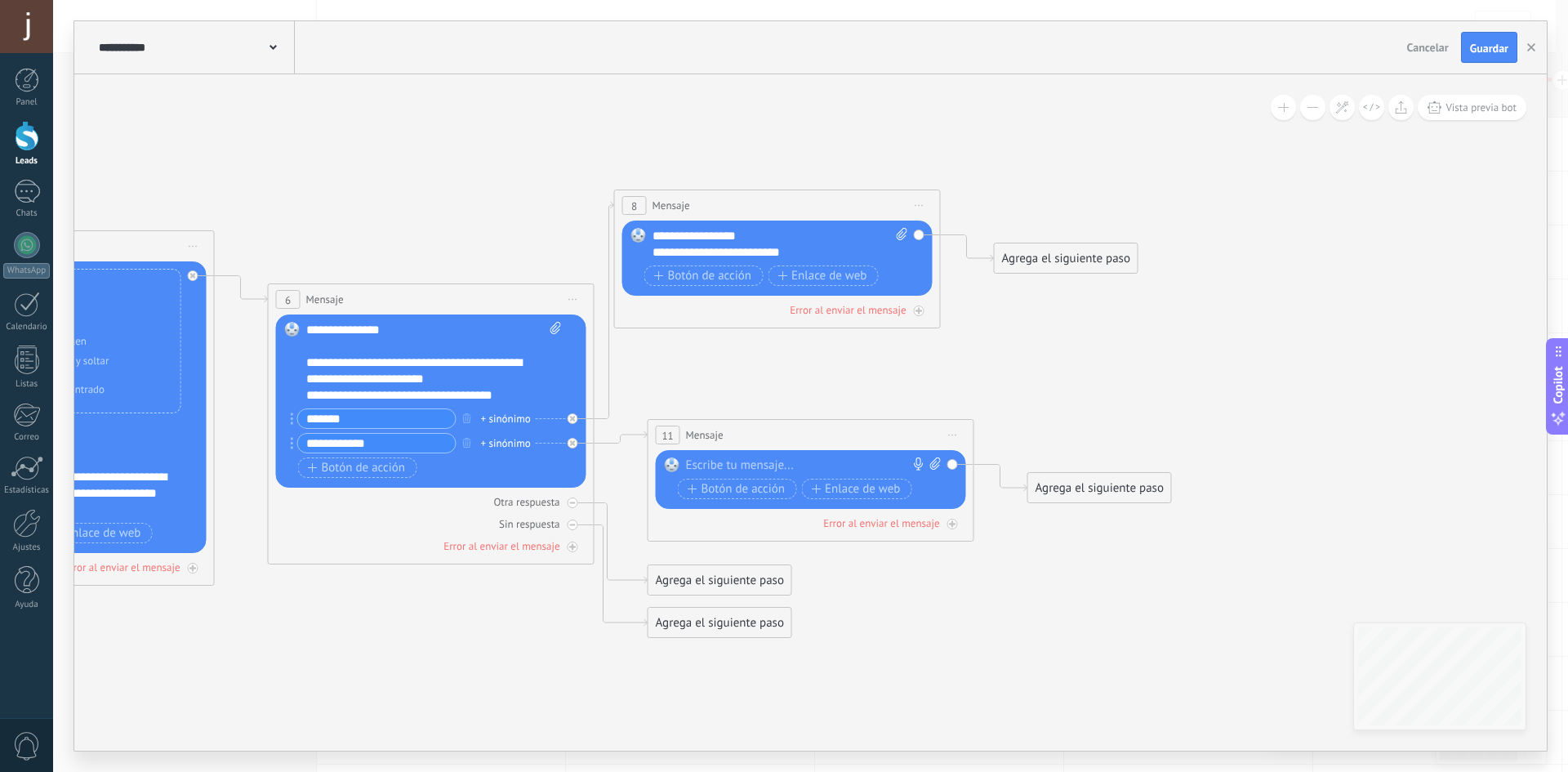
click at [785, 469] on div at bounding box center [807, 465] width 243 height 16
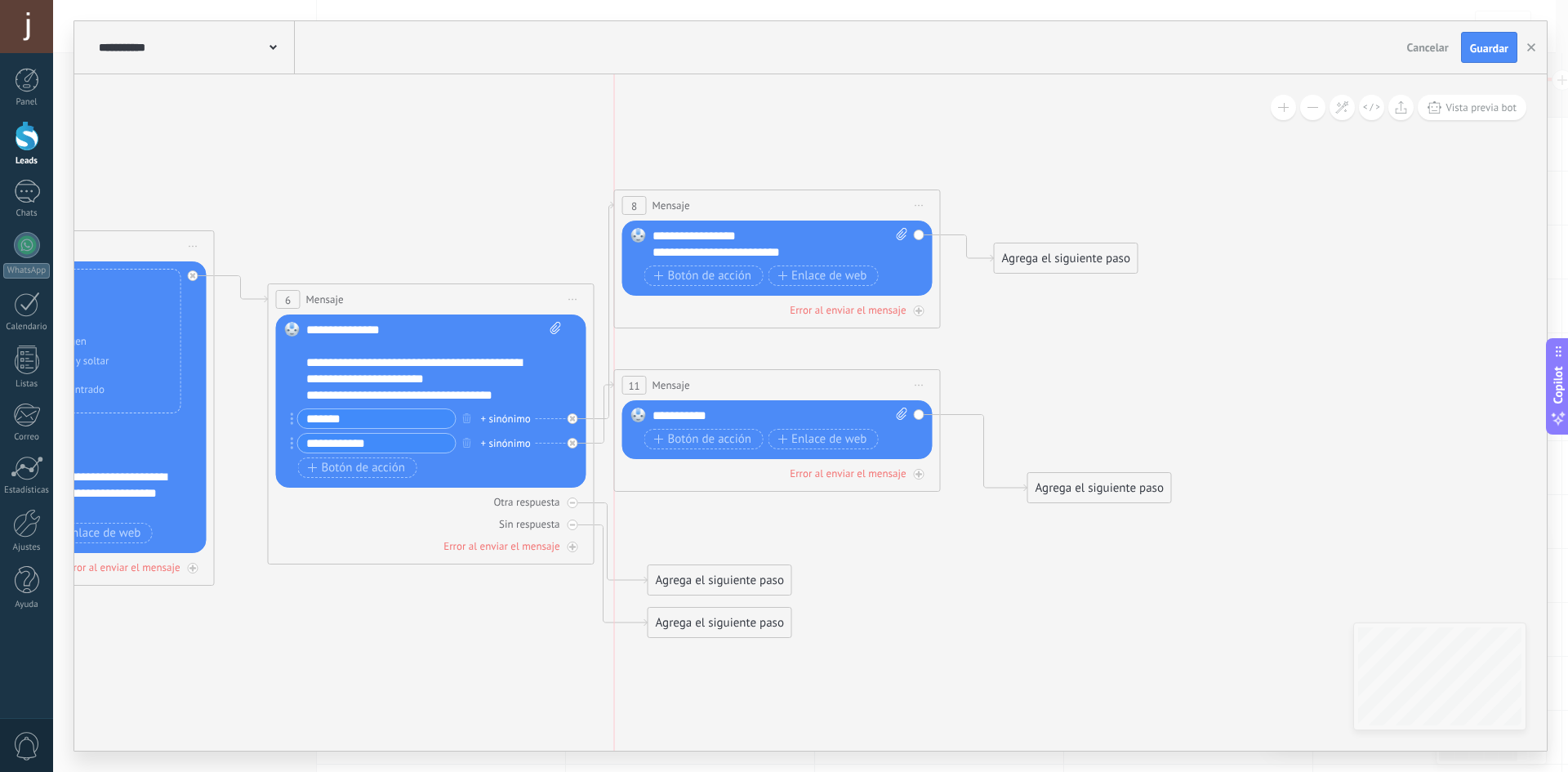
drag, startPoint x: 722, startPoint y: 430, endPoint x: 694, endPoint y: 380, distance: 57.3
click at [694, 380] on div "11 Mensaje ******* (a): Todos los contactos - canales seleccionados Todos los c…" at bounding box center [778, 385] width 325 height 30
click at [740, 413] on div "**********" at bounding box center [781, 415] width 256 height 16
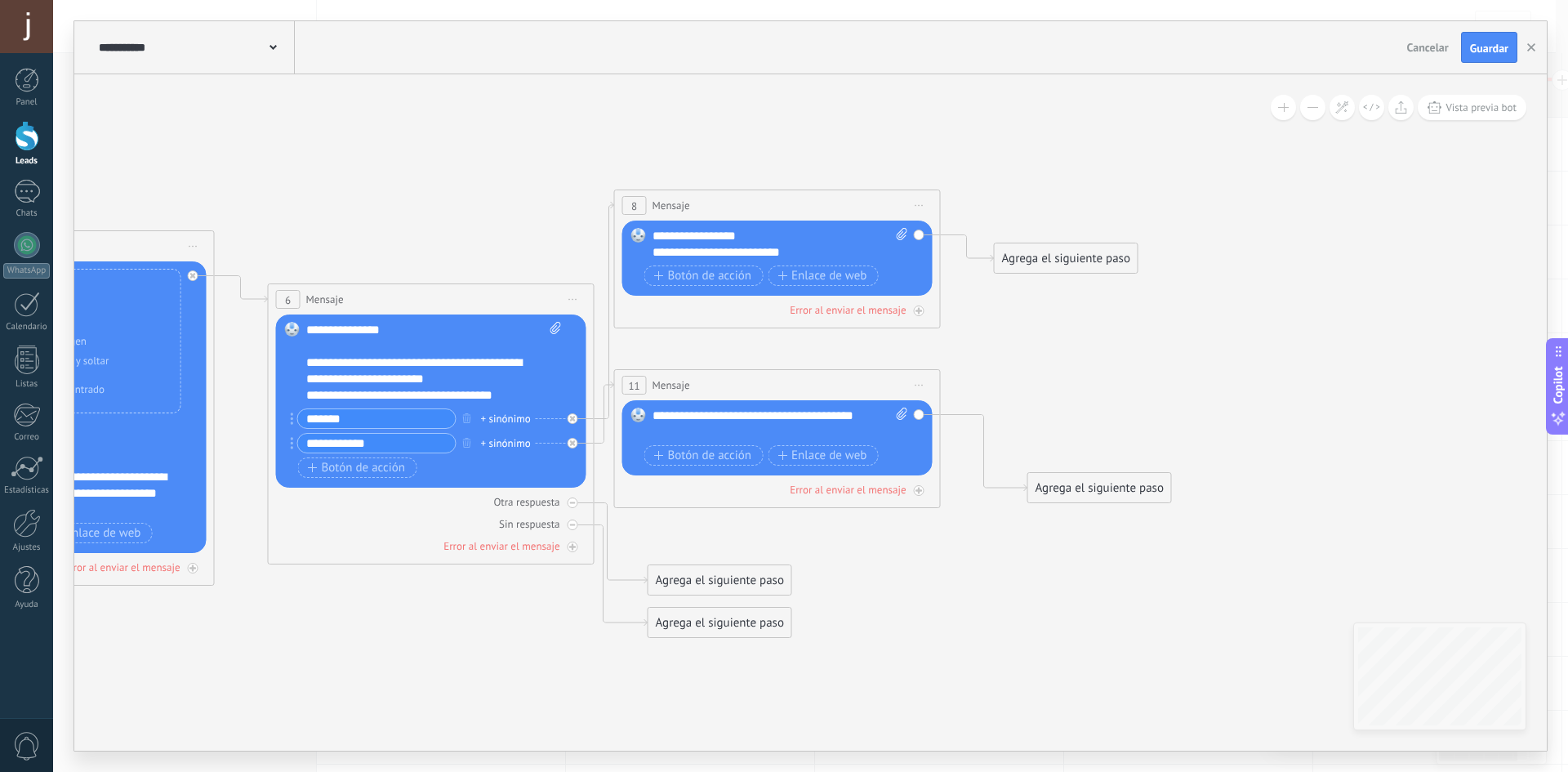
click at [654, 408] on div "**********" at bounding box center [781, 423] width 256 height 33
click at [718, 427] on div "**********" at bounding box center [781, 423] width 256 height 33
click at [658, 239] on div "**********" at bounding box center [781, 244] width 256 height 33
click at [657, 410] on div "**********" at bounding box center [781, 423] width 256 height 33
click at [652, 231] on div "Reemplazar Quitar Convertir a mensaje de voz Arrastre la imagen aquí para adjun…" at bounding box center [778, 258] width 310 height 75
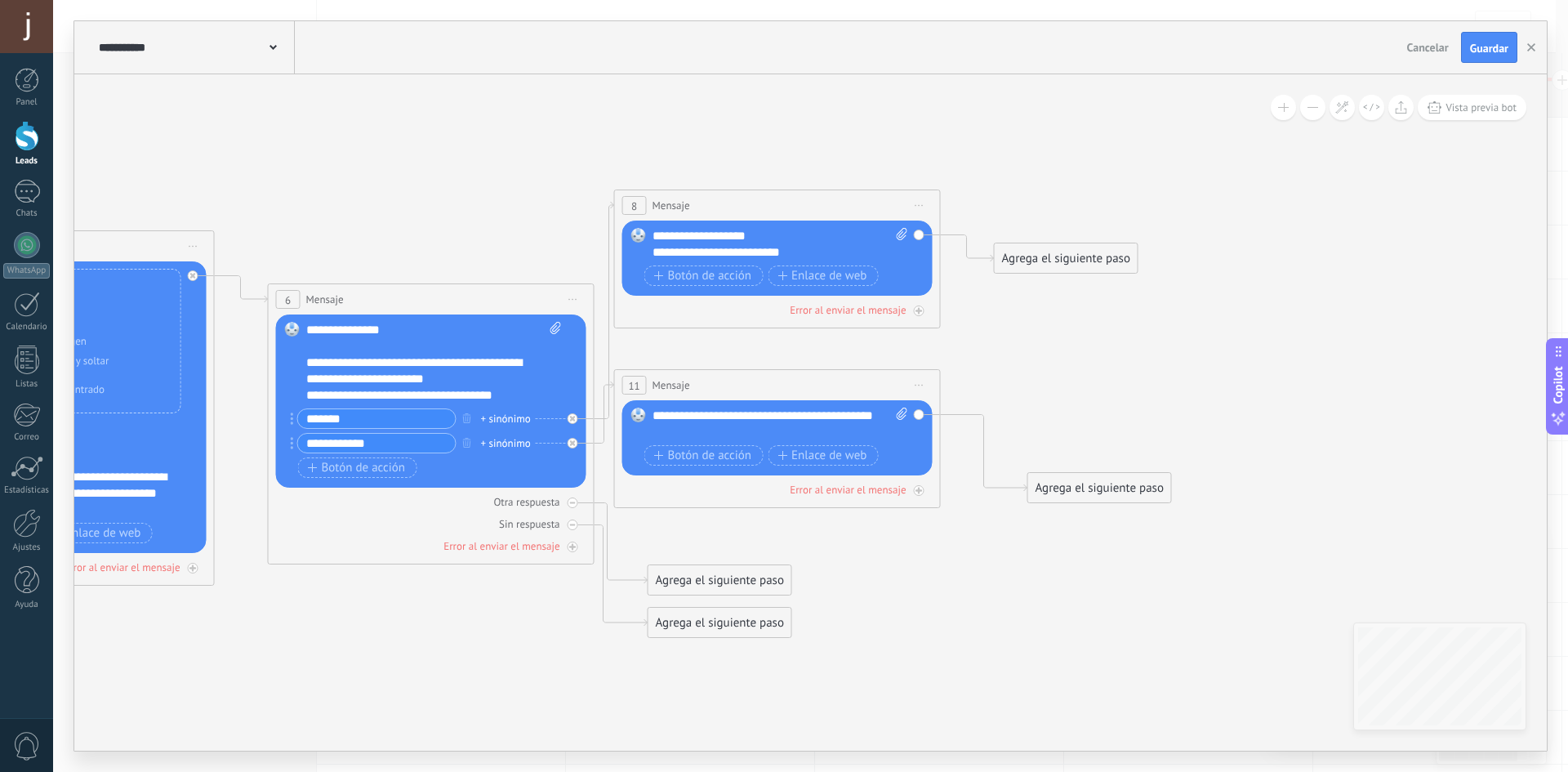
click at [655, 232] on div "**********" at bounding box center [781, 244] width 256 height 33
drag, startPoint x: 652, startPoint y: 232, endPoint x: 802, endPoint y: 258, distance: 152.2
click at [802, 258] on div "**********" at bounding box center [781, 244] width 256 height 33
drag, startPoint x: 817, startPoint y: 251, endPoint x: 627, endPoint y: 232, distance: 190.9
click at [627, 232] on div "Reemplazar Quitar Convertir a mensaje de voz Arrastre la imagen aquí para adjun…" at bounding box center [778, 258] width 310 height 75
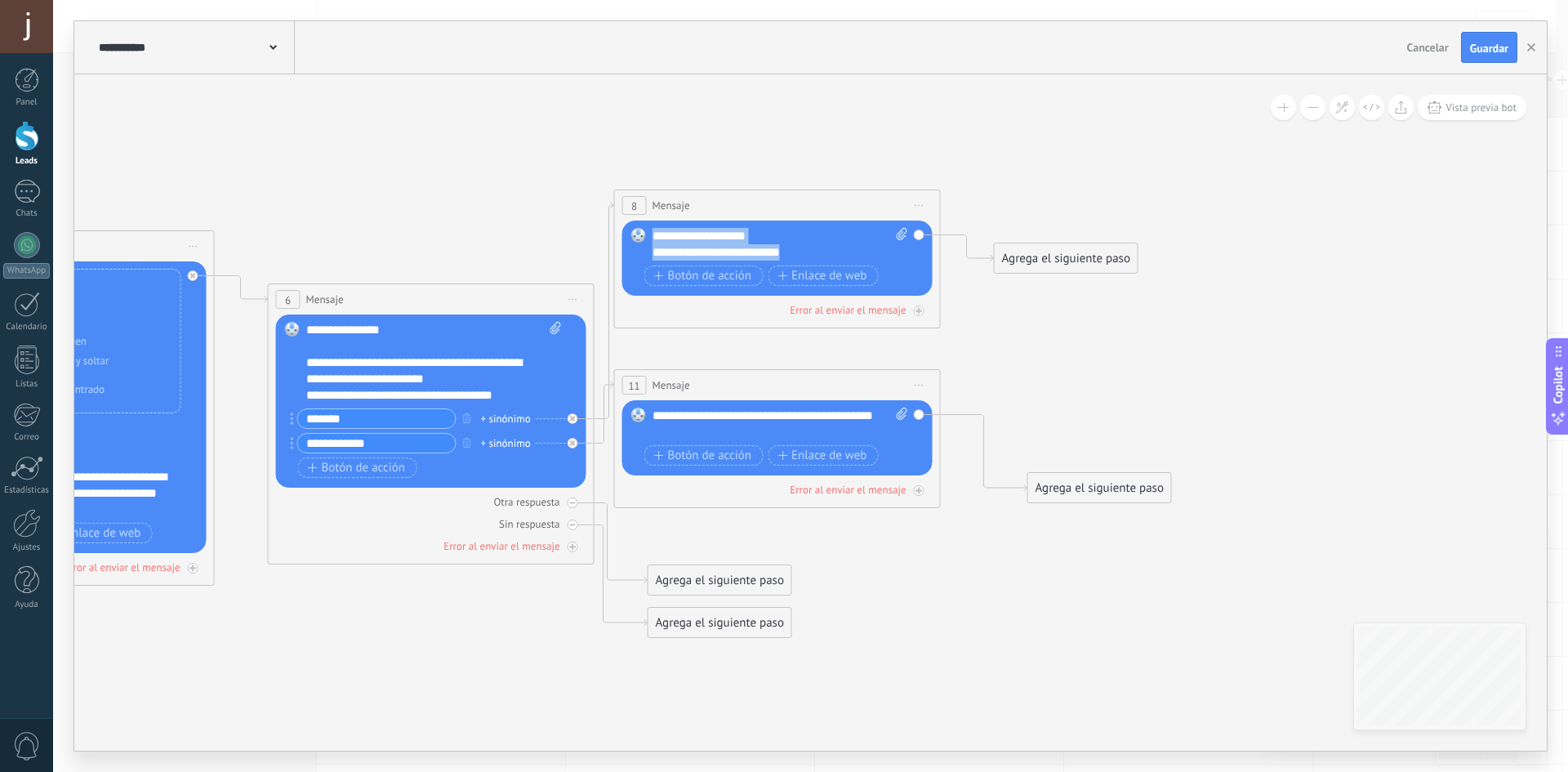
copy div "**********"
click at [357, 478] on div "**********" at bounding box center [430, 445] width 263 height 73
click at [358, 476] on button "Botón de acción" at bounding box center [357, 467] width 119 height 21
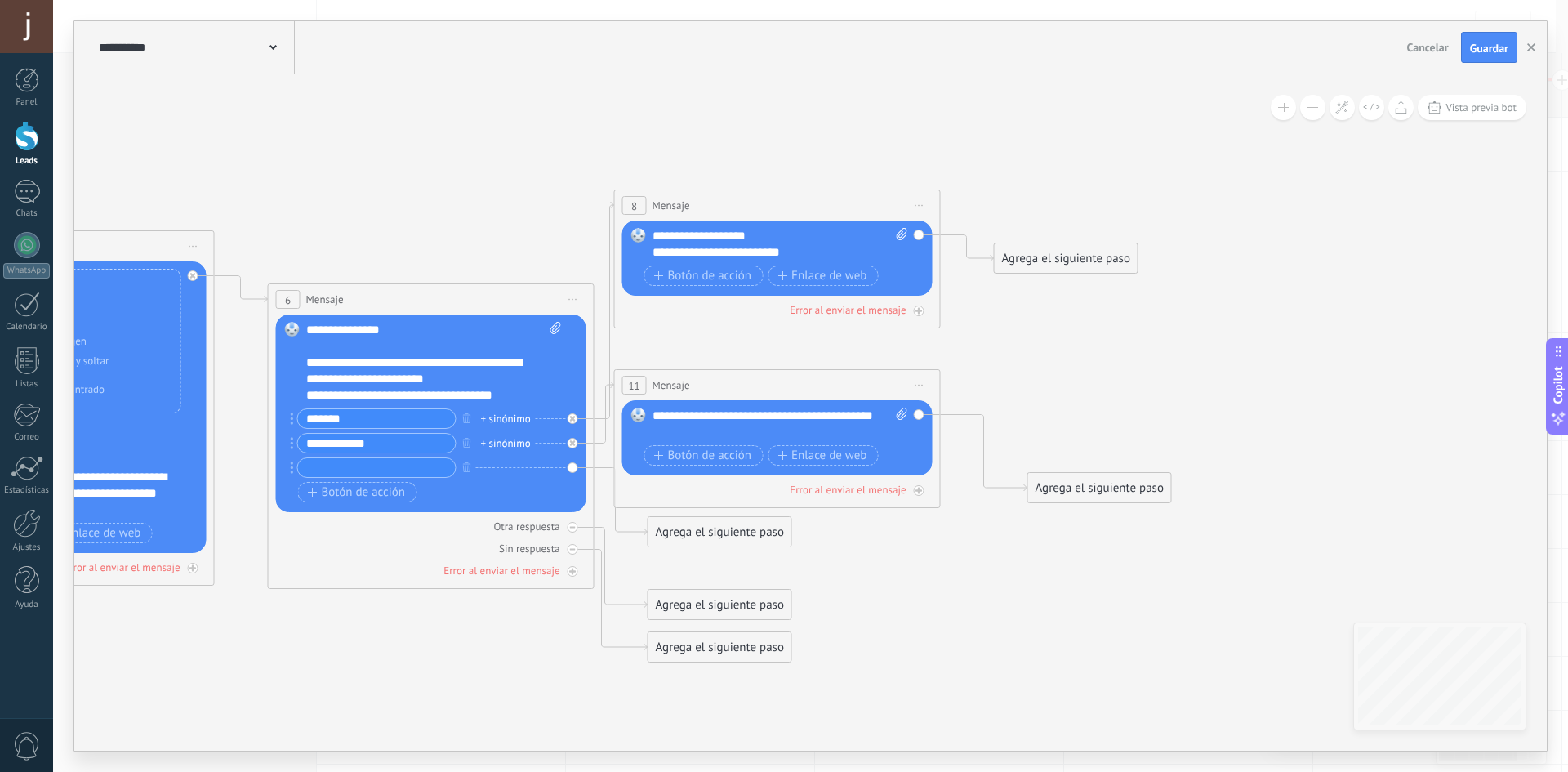
click at [359, 457] on div "**********" at bounding box center [430, 445] width 263 height 73
click at [356, 468] on input "text" at bounding box center [377, 467] width 158 height 19
type input "**********"
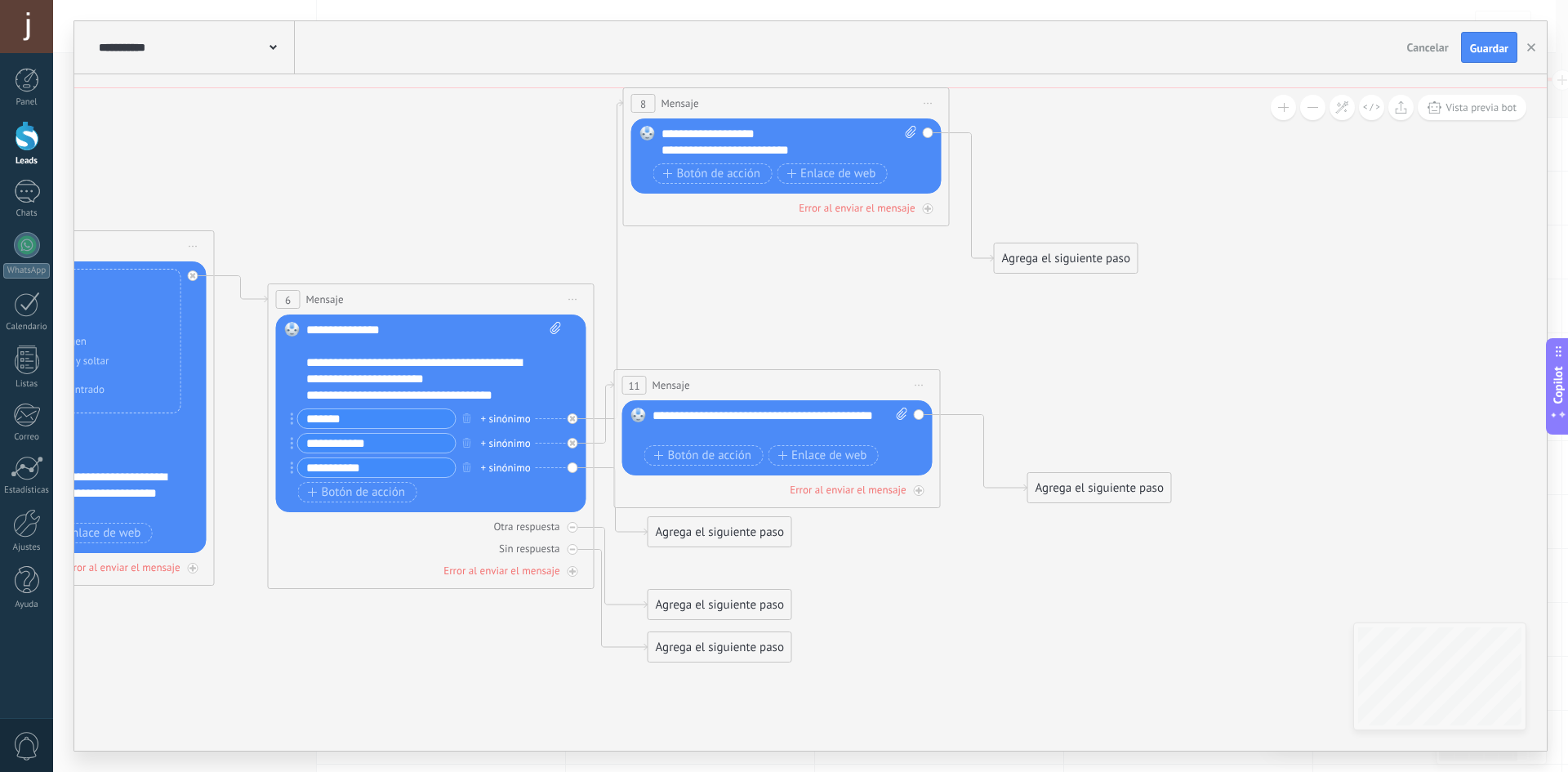
drag, startPoint x: 734, startPoint y: 200, endPoint x: 742, endPoint y: 95, distance: 105.3
click at [742, 95] on div "8 Mensaje ******* (a): Todos los contactos - canales seleccionados Todos los co…" at bounding box center [786, 103] width 325 height 30
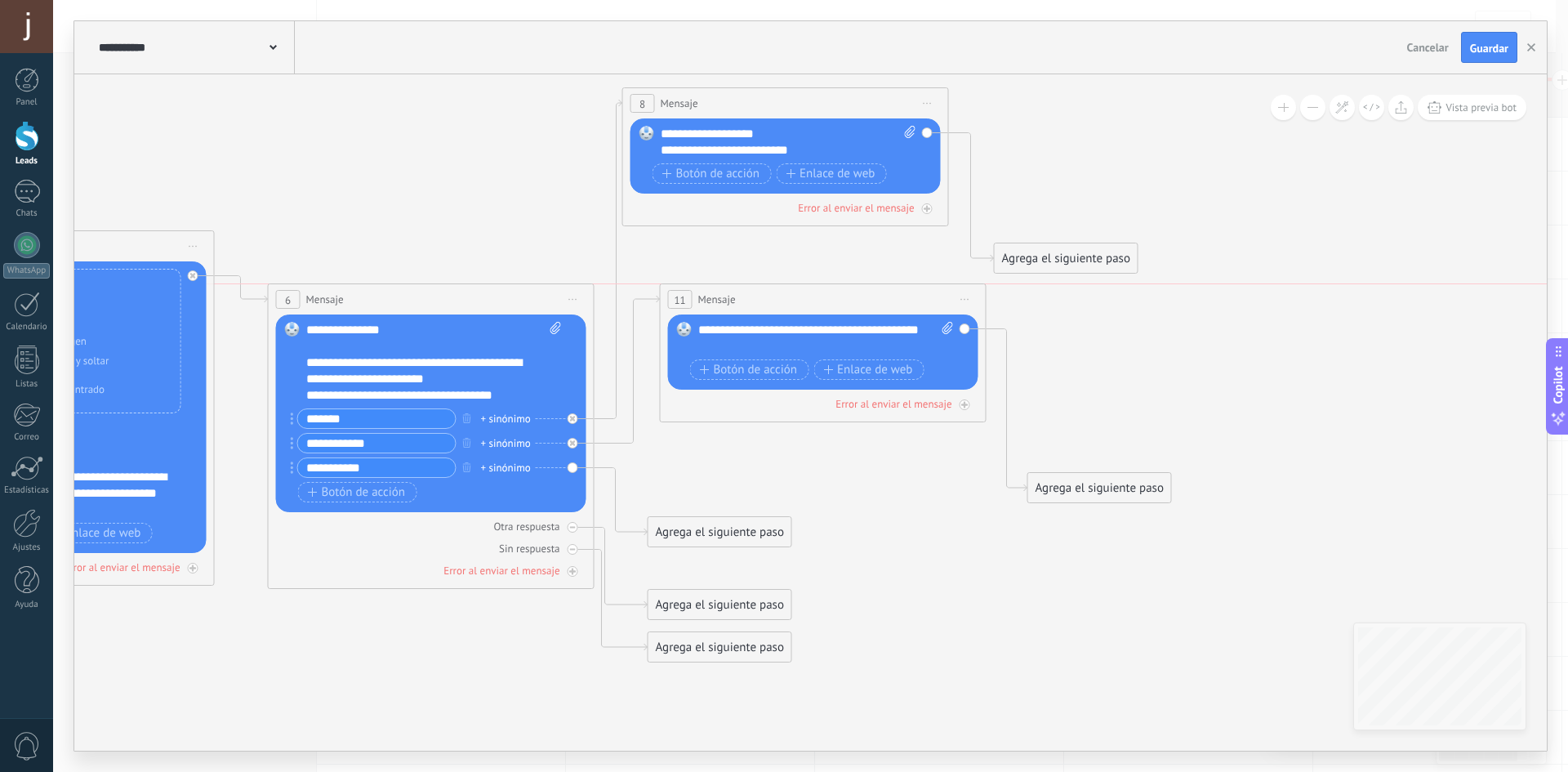
drag, startPoint x: 654, startPoint y: 382, endPoint x: 699, endPoint y: 292, distance: 100.6
click at [699, 292] on span "Mensaje" at bounding box center [717, 299] width 38 height 15
click at [673, 527] on div "Agrega el siguiente paso" at bounding box center [721, 531] width 143 height 27
click at [716, 559] on span "Mensaje" at bounding box center [713, 560] width 43 height 15
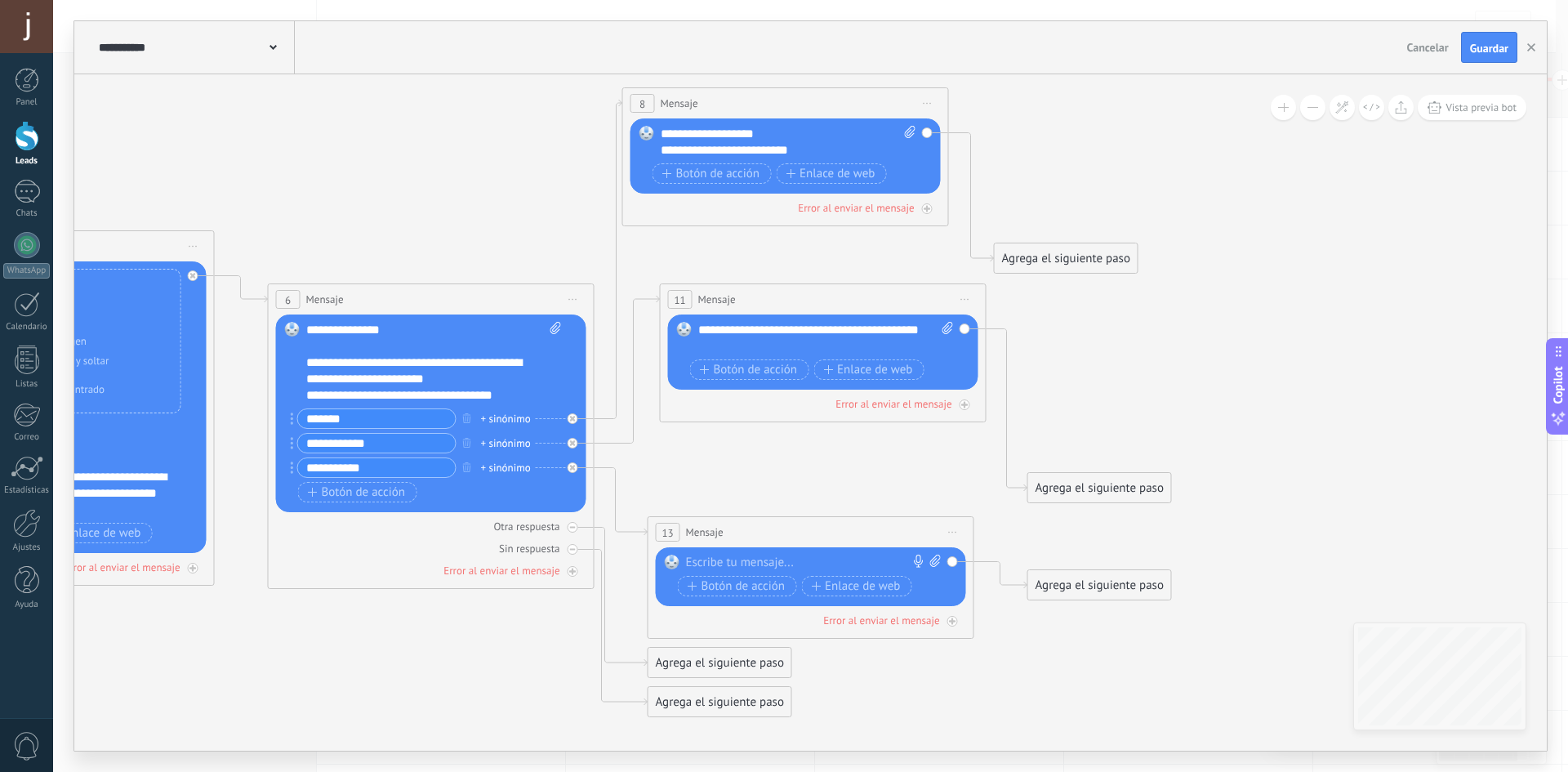
click at [705, 560] on div at bounding box center [807, 562] width 243 height 16
paste div
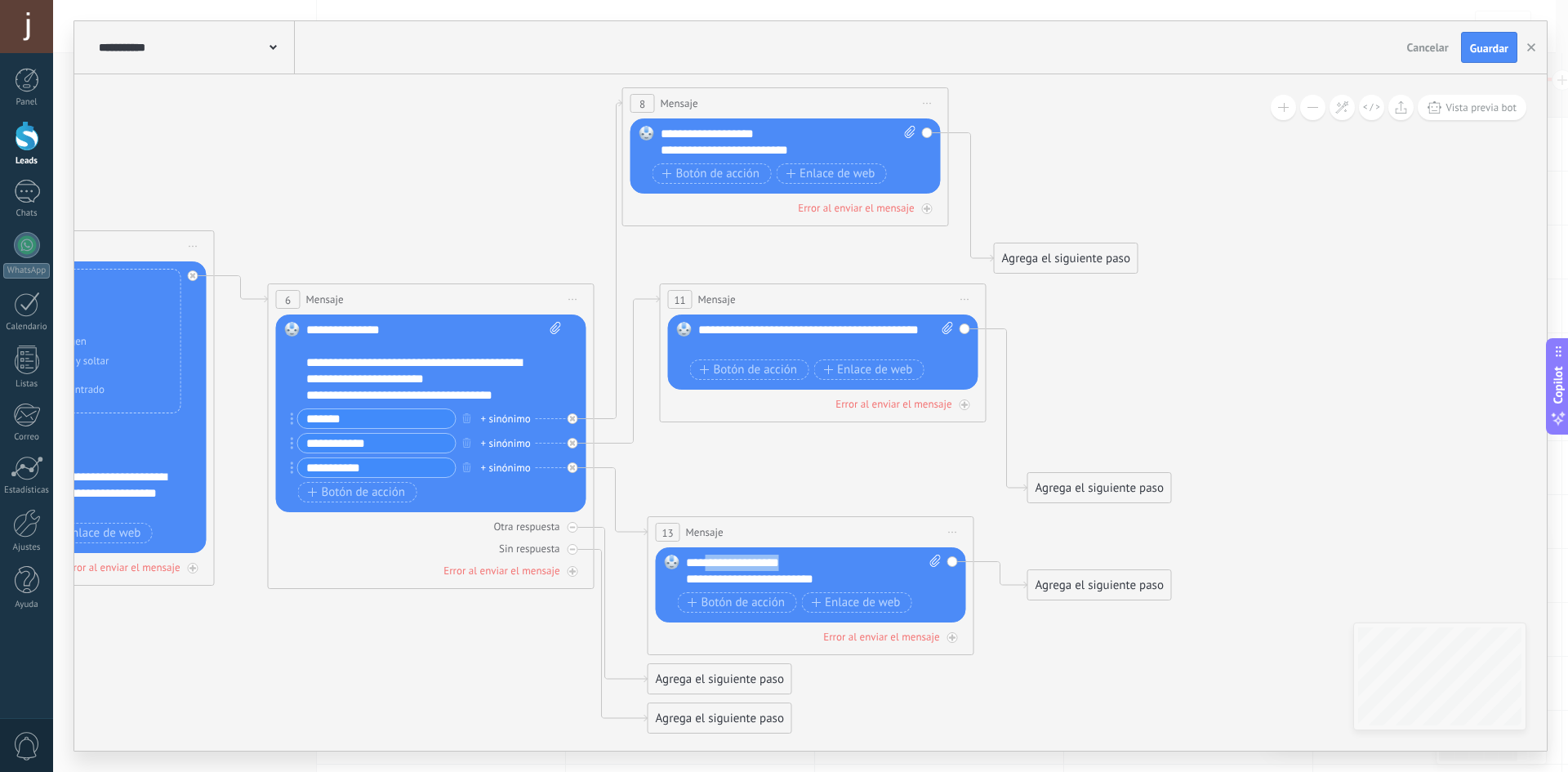
drag, startPoint x: 816, startPoint y: 560, endPoint x: 725, endPoint y: 561, distance: 91.0
click at [721, 563] on div "**********" at bounding box center [814, 571] width 256 height 33
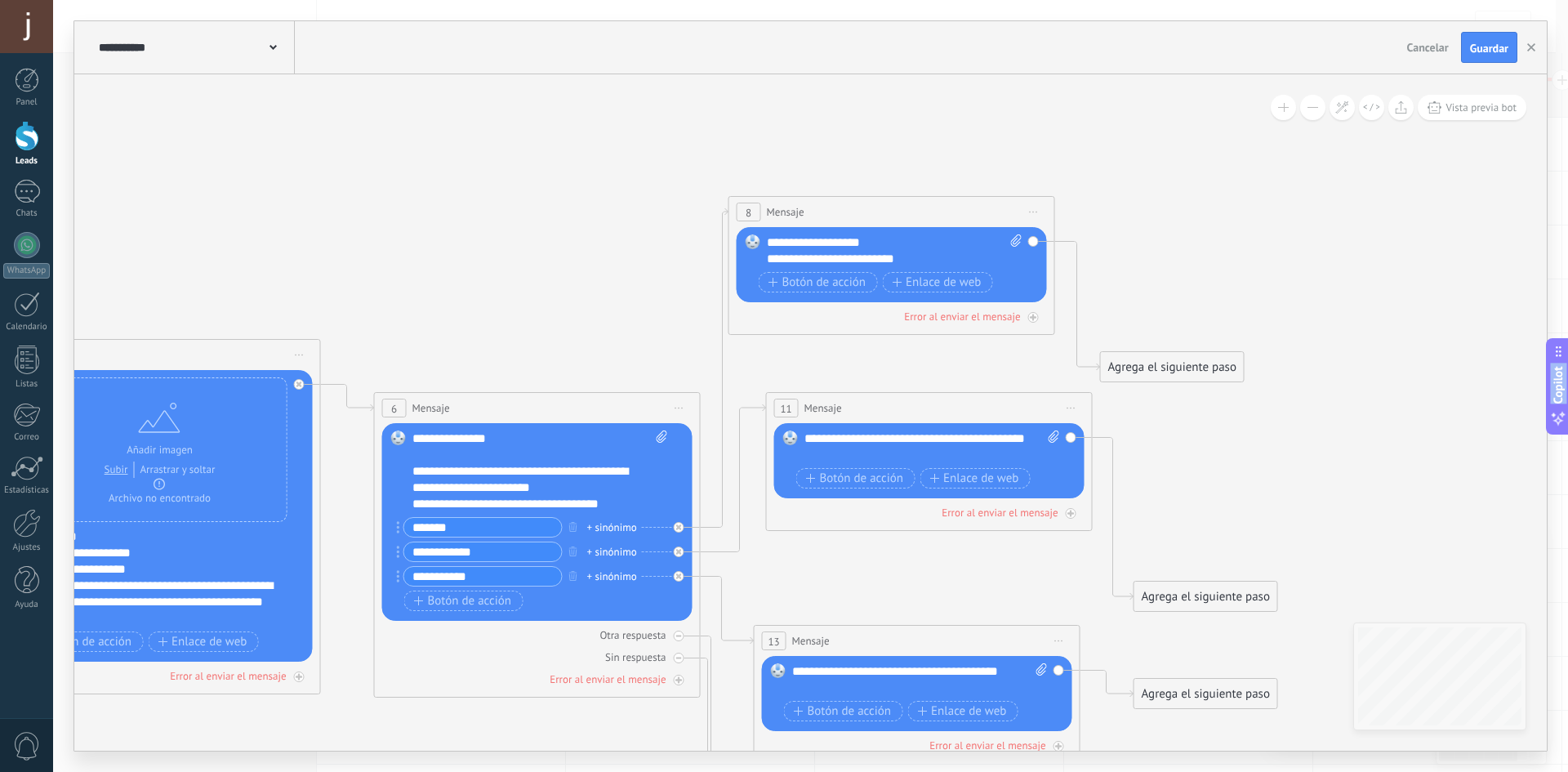
drag, startPoint x: 284, startPoint y: 685, endPoint x: 388, endPoint y: 810, distance: 162.6
click at [388, 771] on html ".abccls-1,.abccls-2{fill-rule:evenodd}.abccls-2{fill:#fff} .abfcls-1{fill:none}…" at bounding box center [784, 386] width 1568 height 772
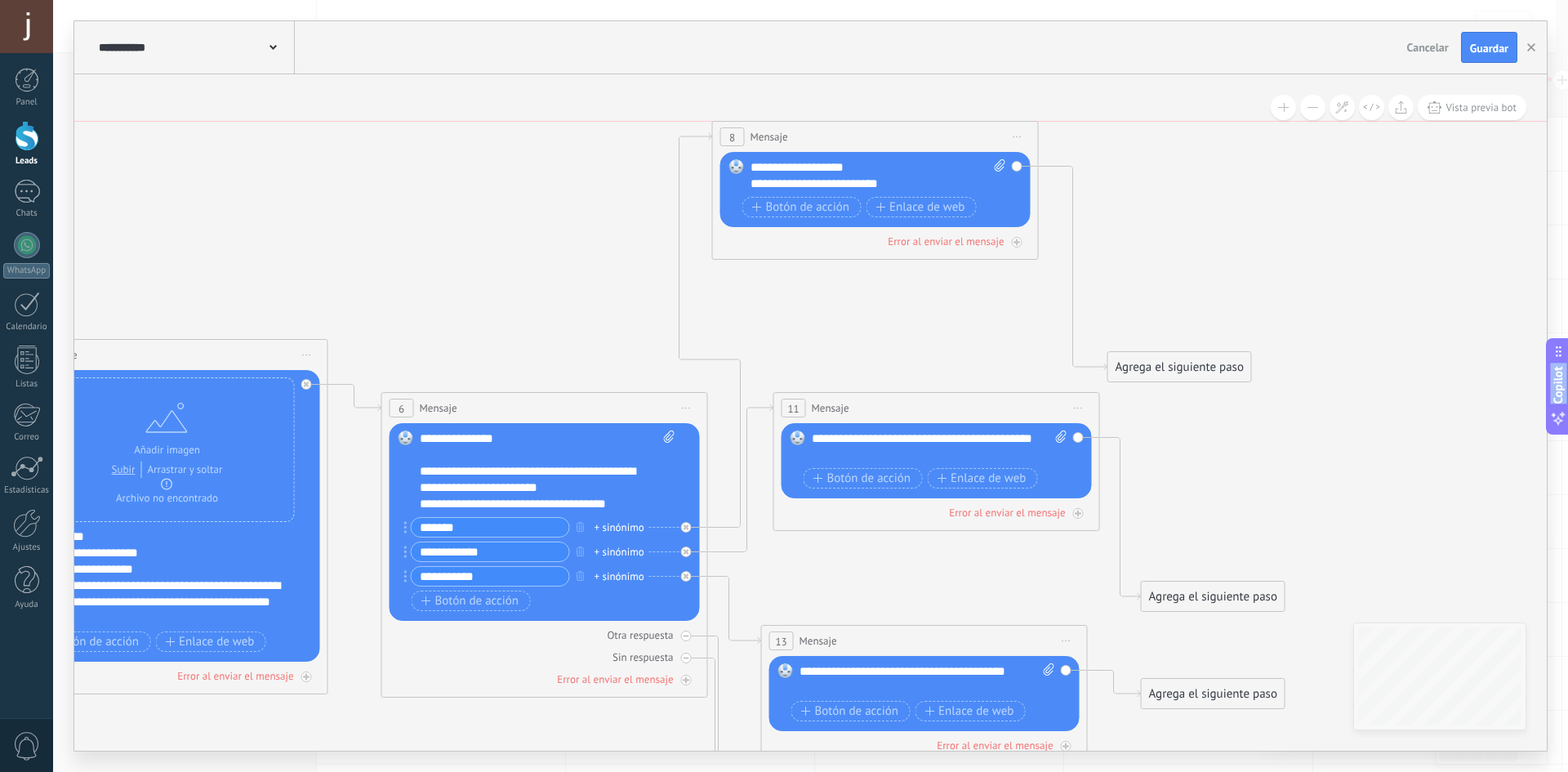
drag, startPoint x: 796, startPoint y: 208, endPoint x: 772, endPoint y: 127, distance: 84.5
click at [772, 127] on div "8 Mensaje ******* (a): Todos los contactos - canales seleccionados Todos los co…" at bounding box center [876, 136] width 325 height 30
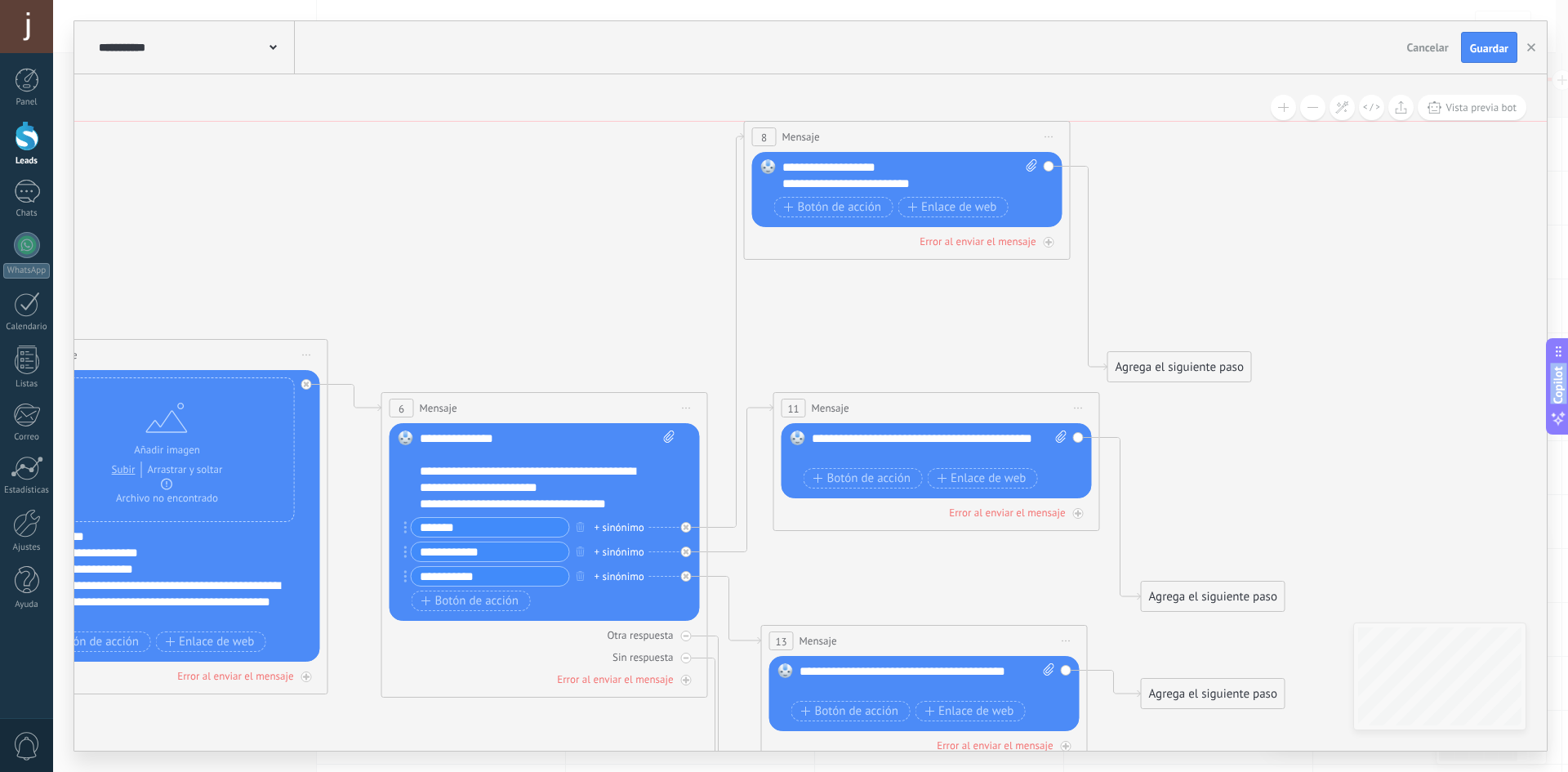
drag, startPoint x: 816, startPoint y: 134, endPoint x: 847, endPoint y: 127, distance: 31.8
click at [847, 127] on div "8 Mensaje ******* (a): Todos los contactos - canales seleccionados Todos los co…" at bounding box center [908, 136] width 325 height 30
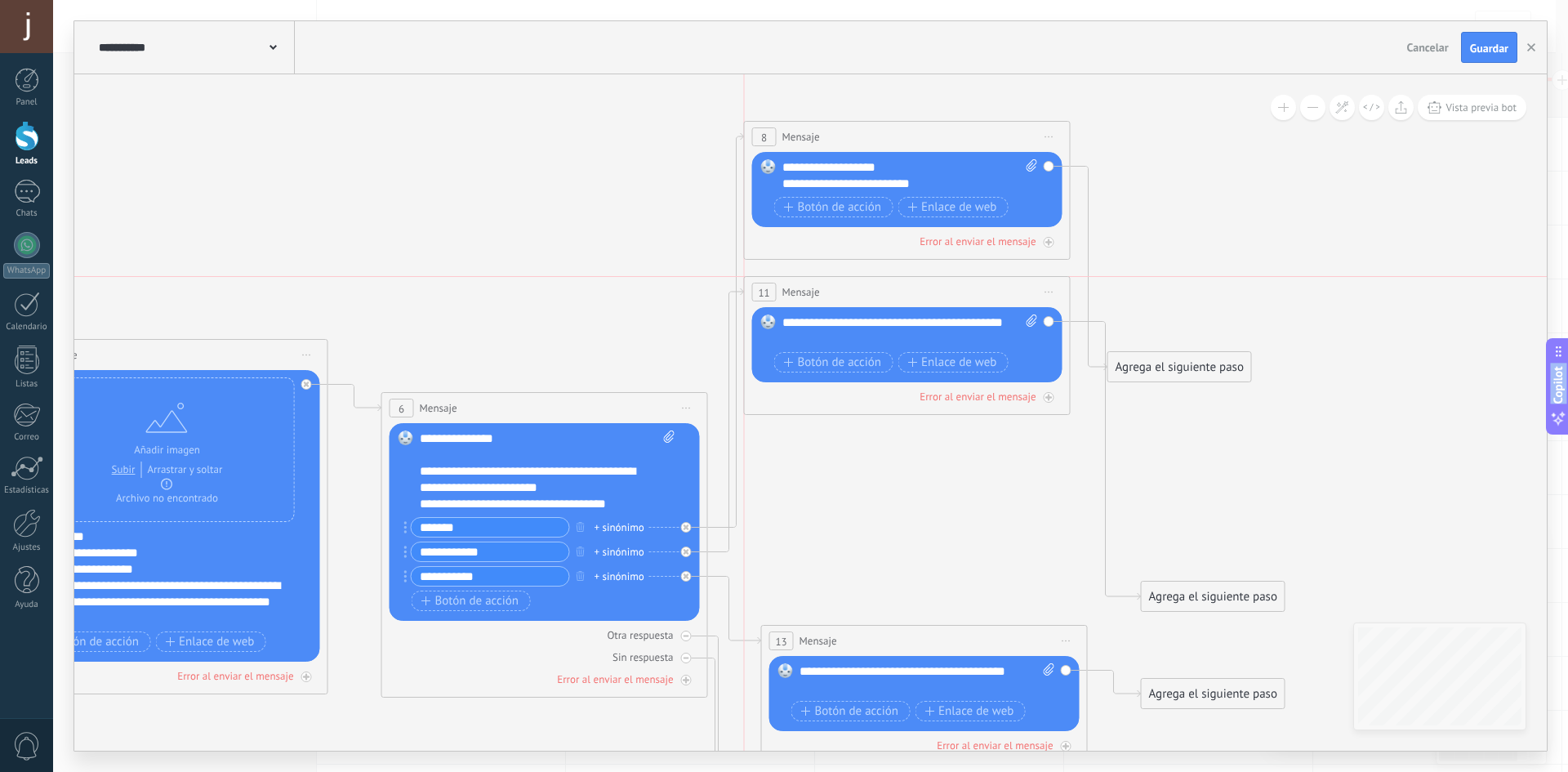
drag, startPoint x: 816, startPoint y: 405, endPoint x: 782, endPoint y: 291, distance: 119.0
click at [783, 291] on span "Mensaje" at bounding box center [801, 291] width 38 height 15
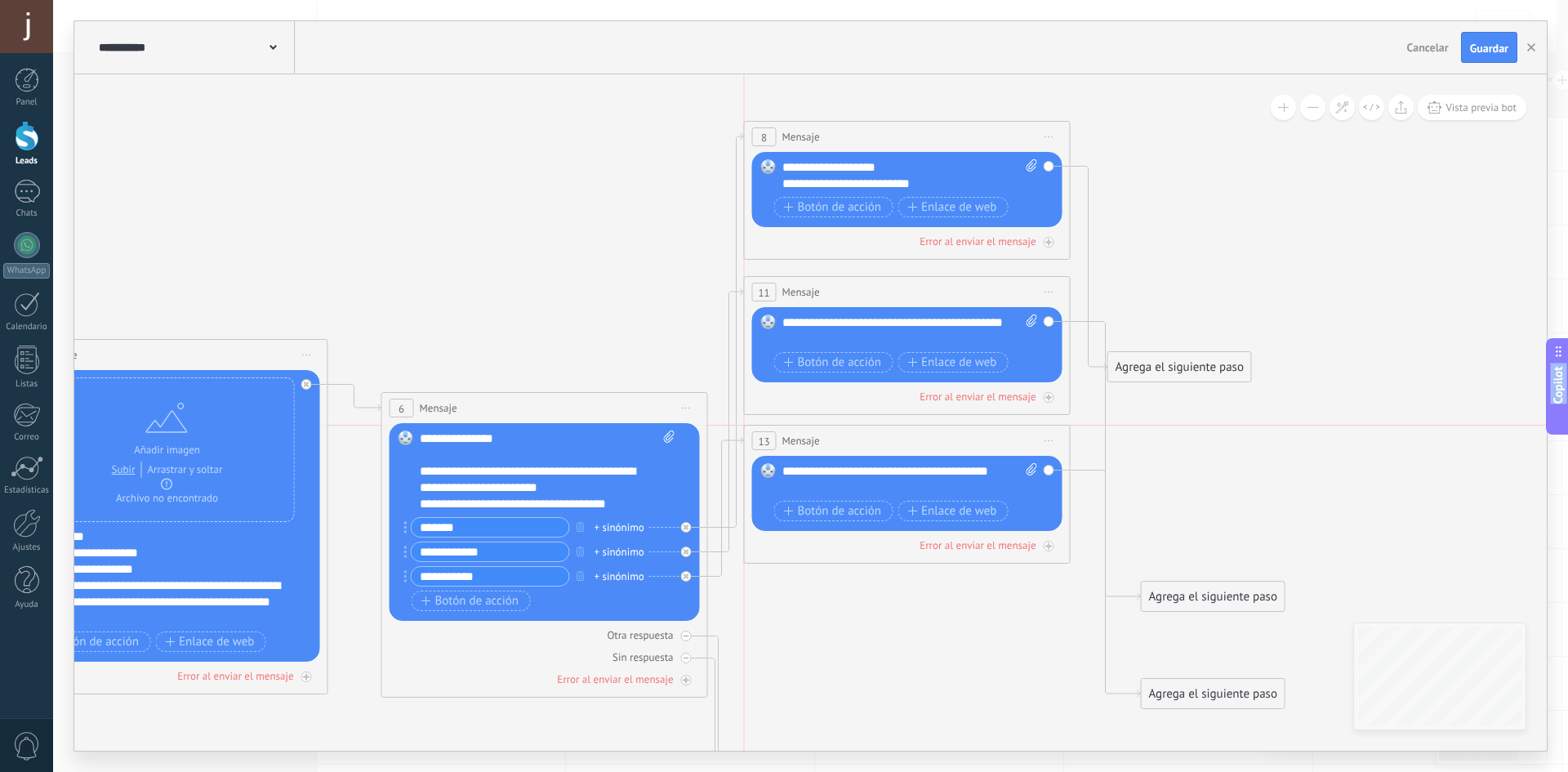
drag, startPoint x: 854, startPoint y: 645, endPoint x: 861, endPoint y: 453, distance: 192.1
click at [844, 445] on div "13 Mensaje ******* (a): Todos los contactos - canales seleccionados Todos los c…" at bounding box center [908, 440] width 325 height 30
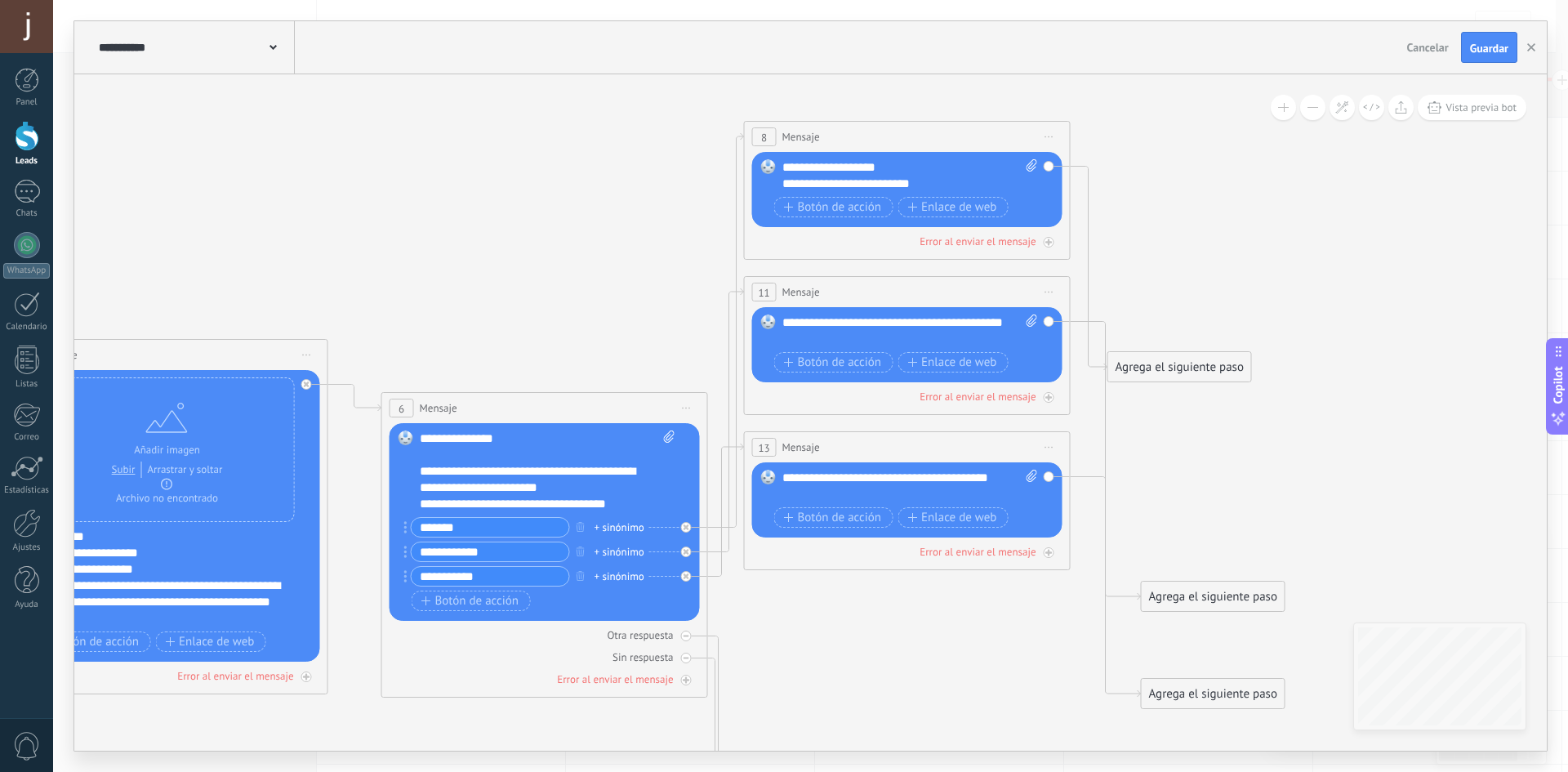
drag, startPoint x: 1209, startPoint y: 366, endPoint x: 1237, endPoint y: 103, distance: 264.5
click at [1237, 103] on div "Agrega el siguiente paso" at bounding box center [1213, 112] width 143 height 27
drag, startPoint x: 1219, startPoint y: 594, endPoint x: 1202, endPoint y: 305, distance: 289.5
click at [1202, 305] on div "Agrega el siguiente paso" at bounding box center [1197, 302] width 143 height 27
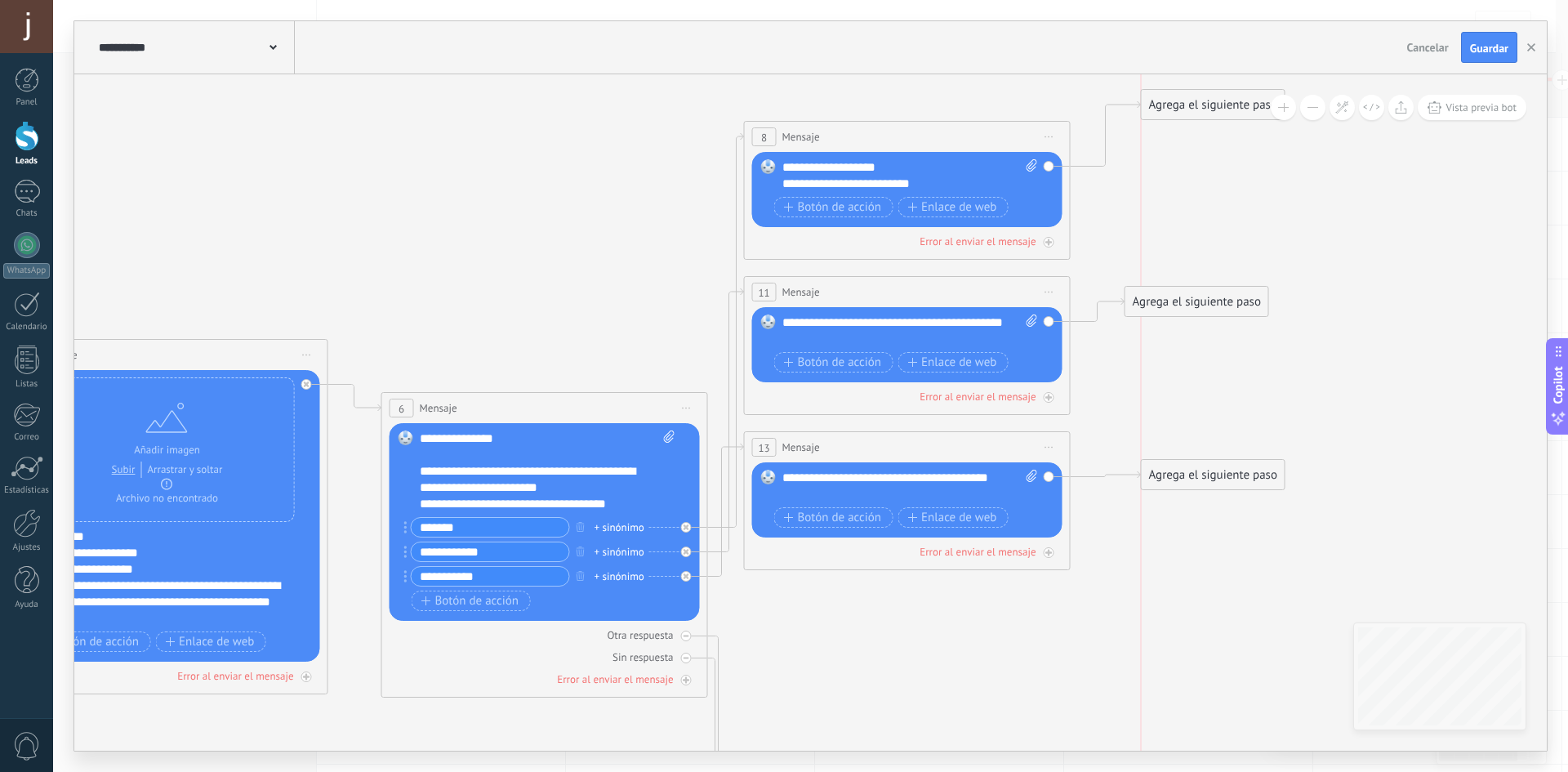
drag, startPoint x: 1240, startPoint y: 689, endPoint x: 1244, endPoint y: 470, distance: 219.0
click at [1244, 470] on div "Agrega el siguiente paso" at bounding box center [1213, 475] width 143 height 27
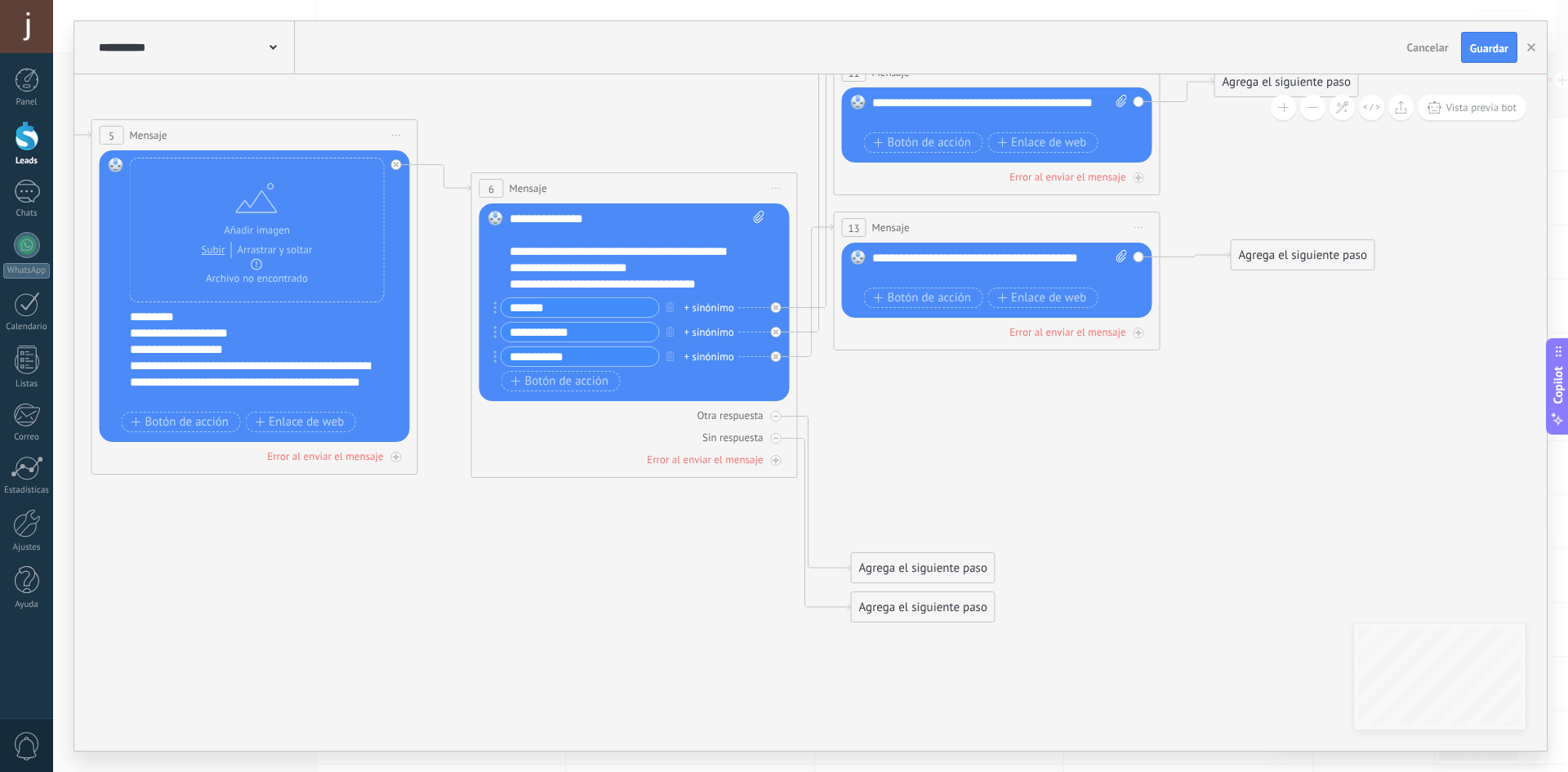
drag, startPoint x: 969, startPoint y: 654, endPoint x: 1042, endPoint y: 443, distance: 223.3
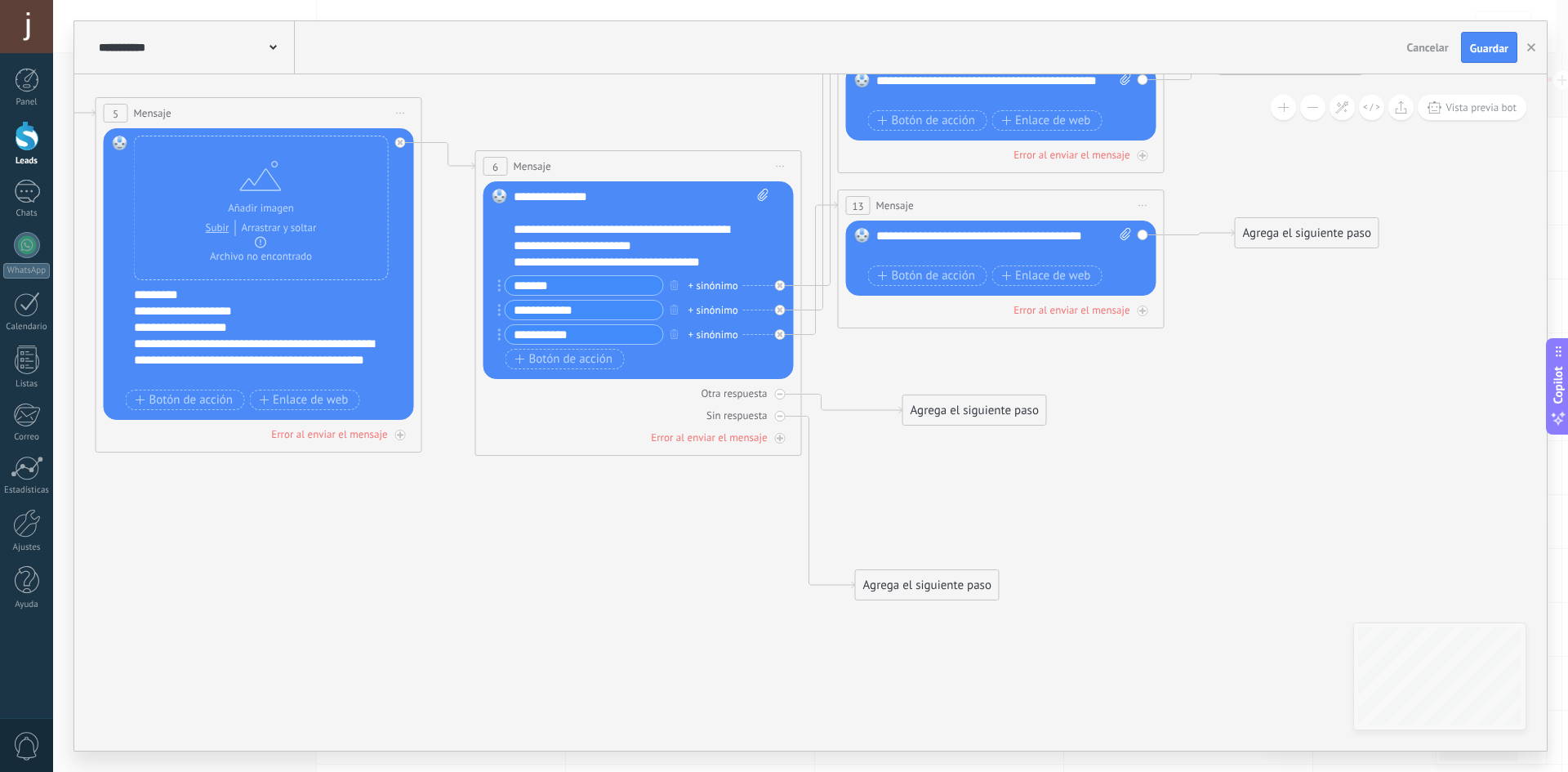
drag, startPoint x: 899, startPoint y: 549, endPoint x: 946, endPoint y: 413, distance: 143.9
click at [946, 413] on div "Agrega el siguiente paso" at bounding box center [974, 410] width 143 height 27
click at [783, 393] on icon at bounding box center [781, 394] width 6 height 6
drag, startPoint x: 939, startPoint y: 595, endPoint x: 928, endPoint y: 678, distance: 83.7
click at [928, 678] on div "Agrega el siguiente paso" at bounding box center [911, 665] width 143 height 27
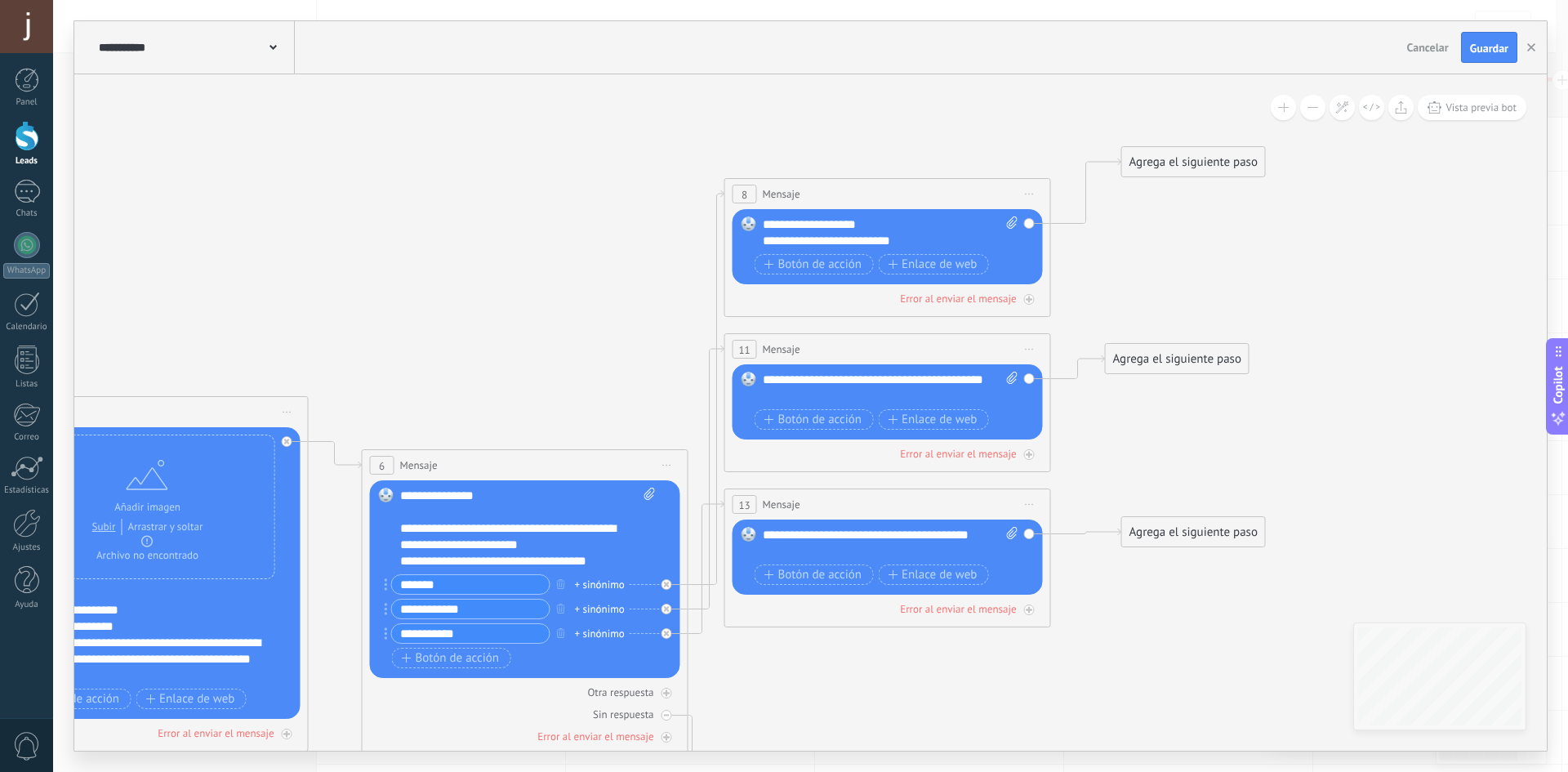
drag, startPoint x: 1154, startPoint y: 442, endPoint x: 1069, endPoint y: 625, distance: 201.8
click at [1039, 769] on div "**********" at bounding box center [810, 386] width 1515 height 772
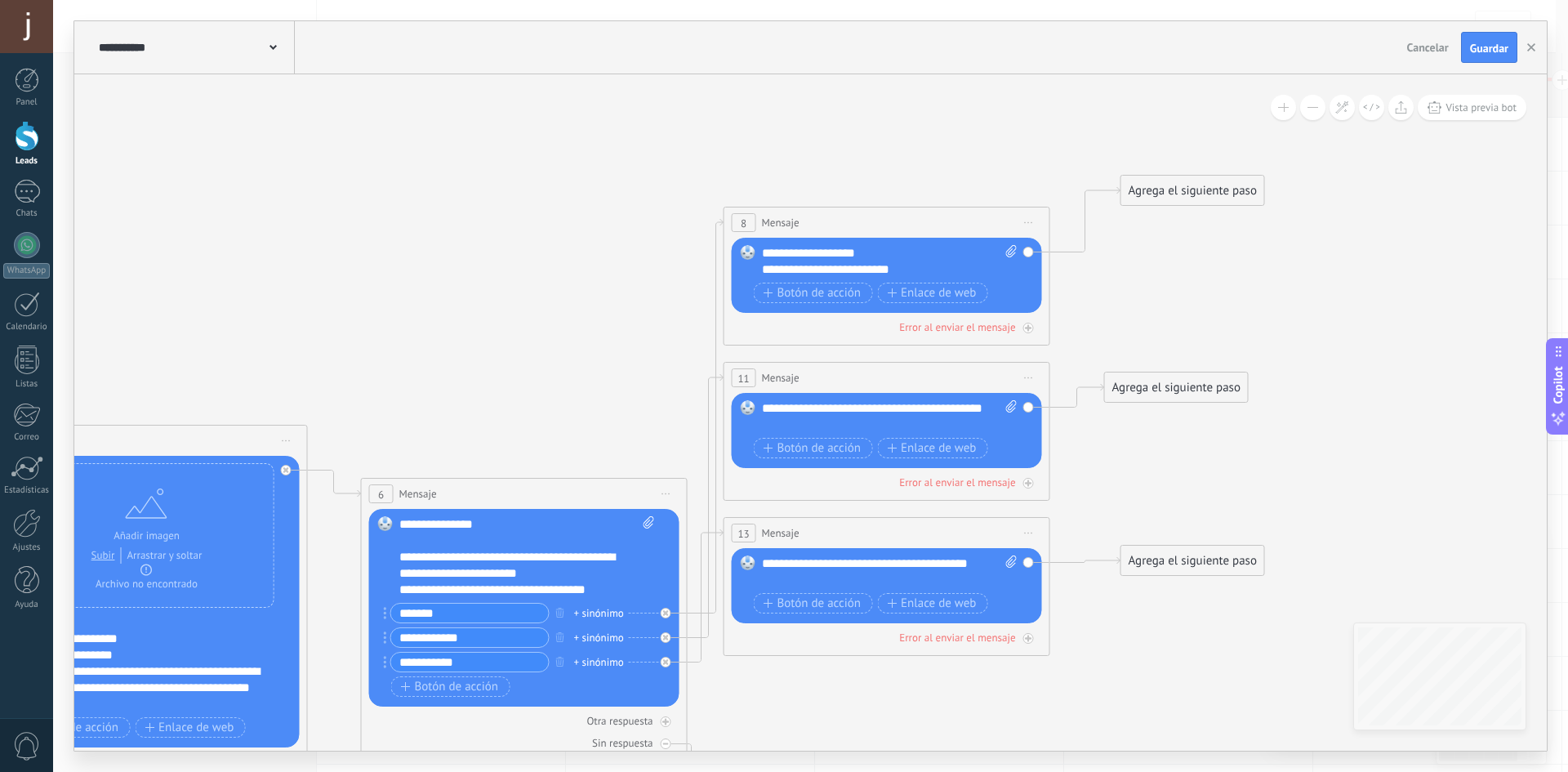
click at [1196, 191] on div "Agrega el siguiente paso" at bounding box center [1193, 190] width 143 height 27
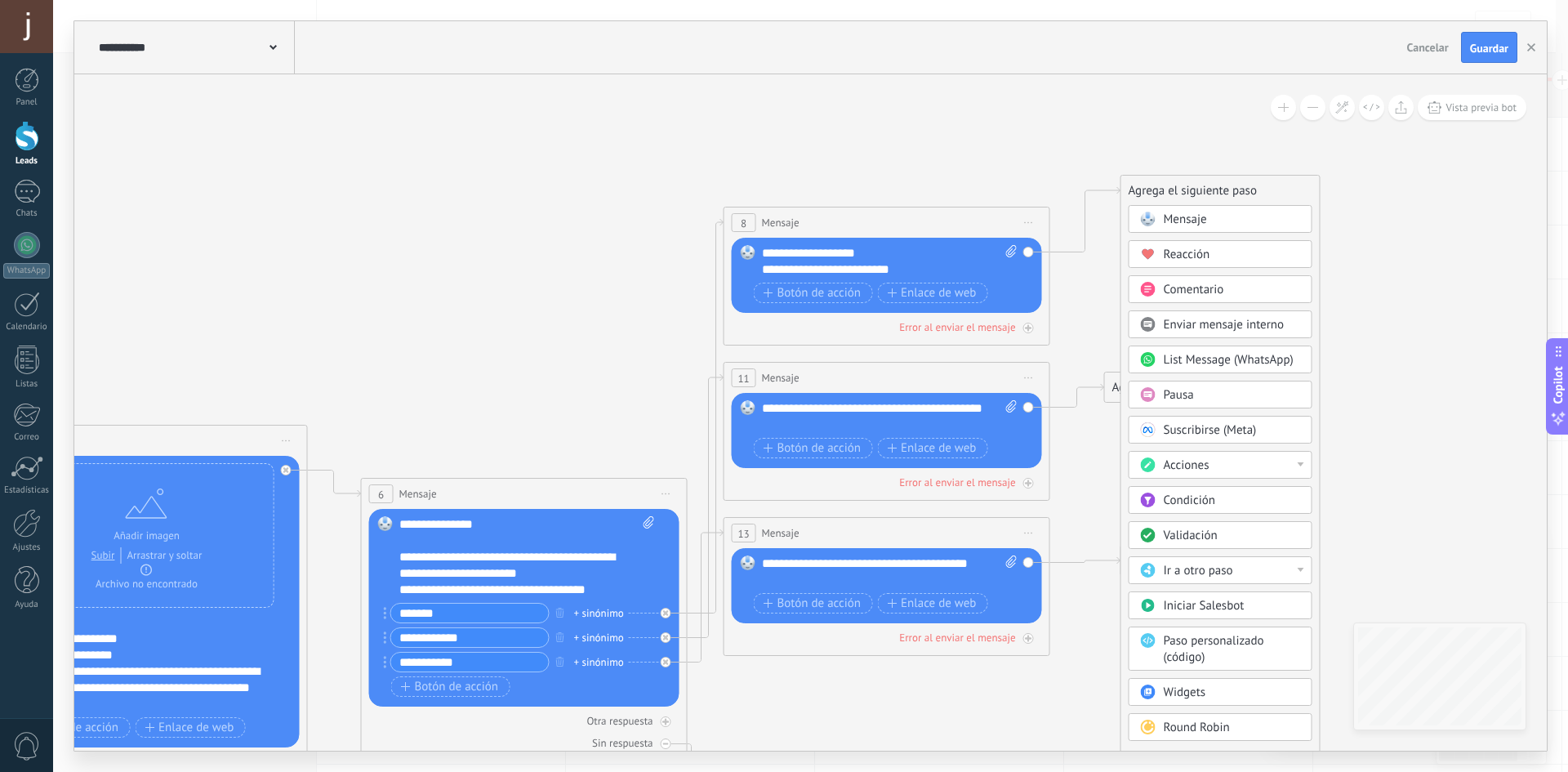
click at [1203, 401] on div "Pausa" at bounding box center [1232, 395] width 137 height 16
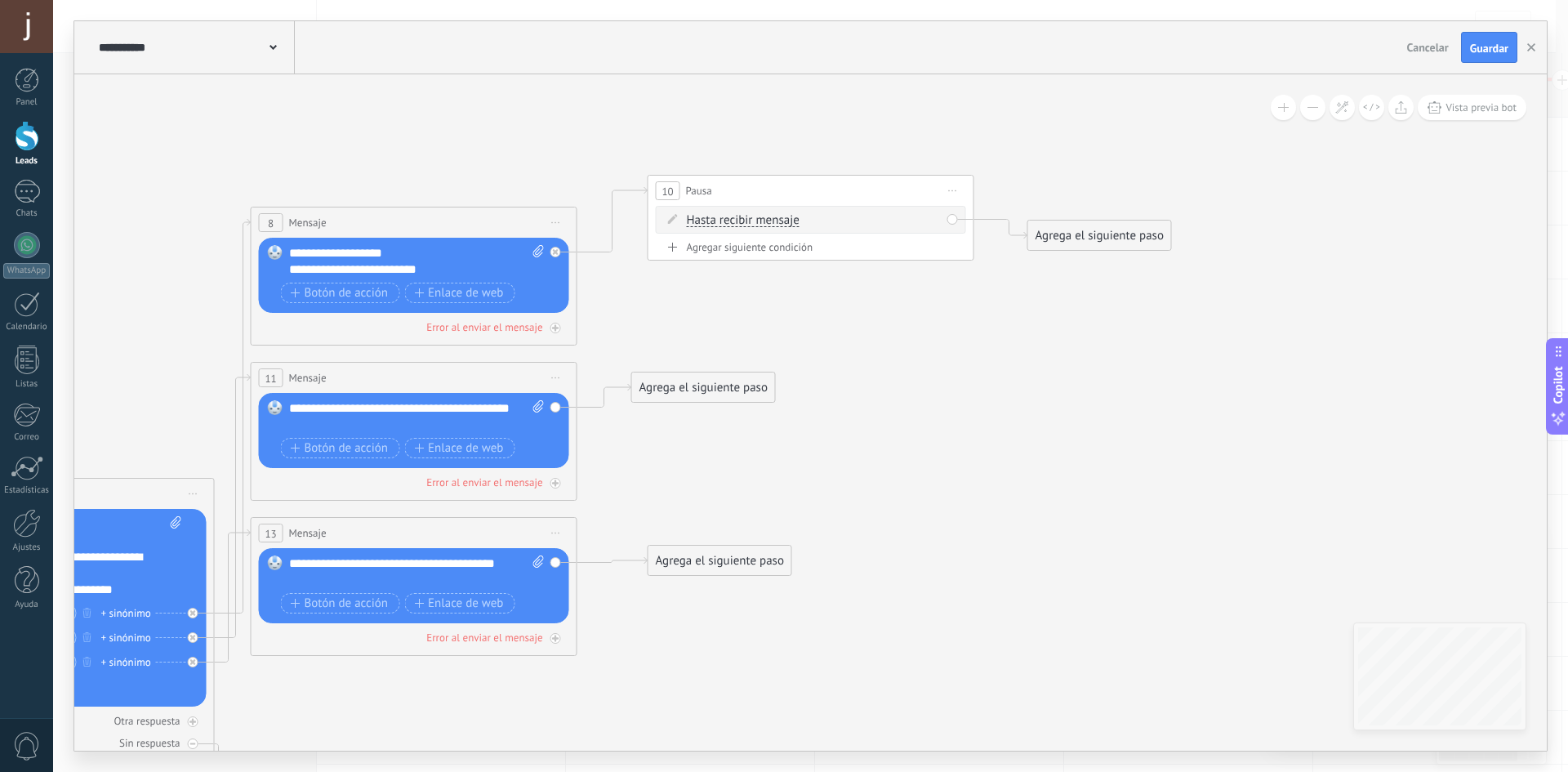
click at [723, 387] on div "Agrega el siguiente paso" at bounding box center [704, 387] width 143 height 27
click at [704, 589] on span "Pausa" at bounding box center [689, 591] width 30 height 15
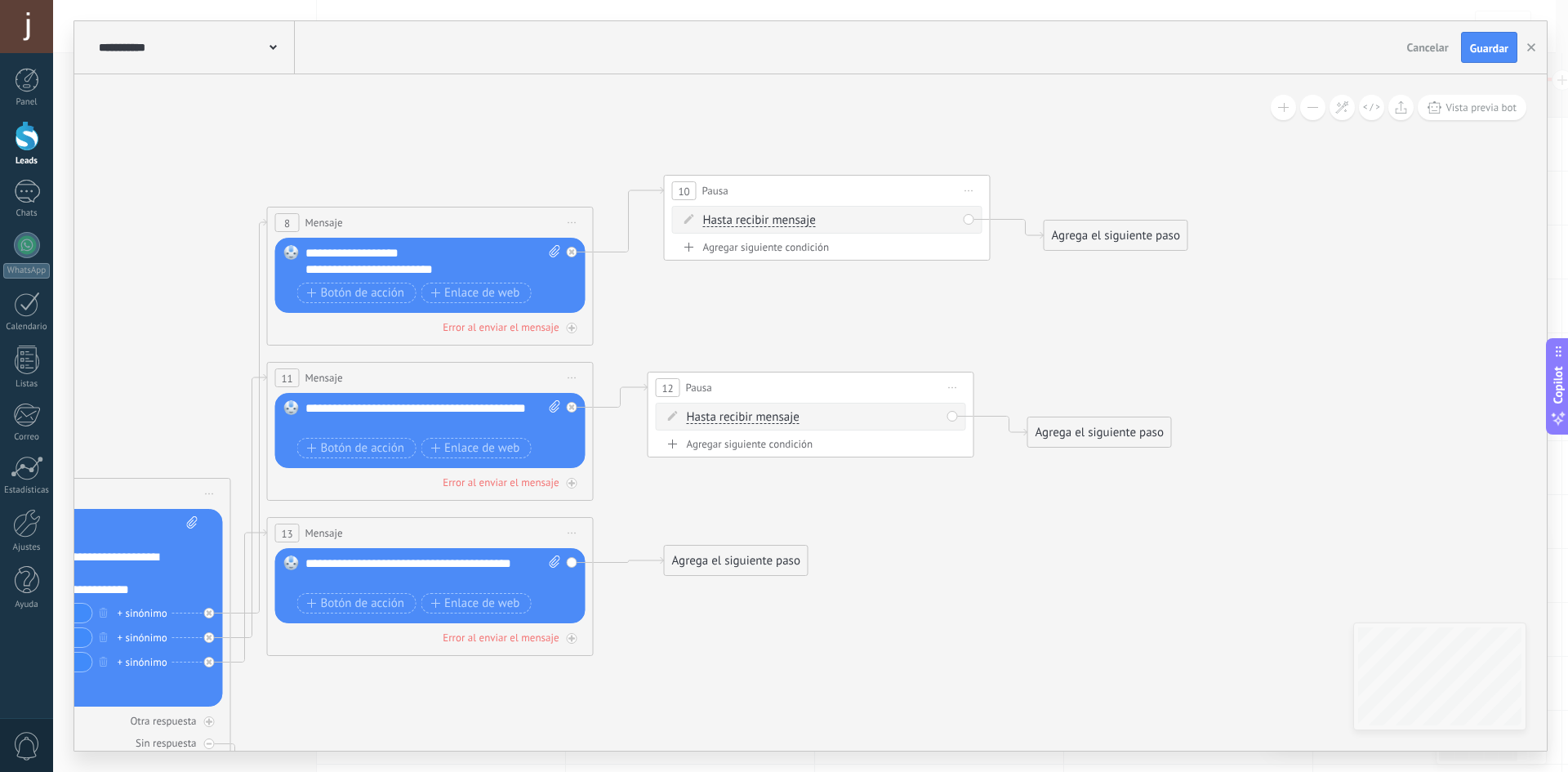
drag, startPoint x: 736, startPoint y: 559, endPoint x: 739, endPoint y: 569, distance: 10.4
click at [736, 559] on div "Agrega el siguiente paso" at bounding box center [736, 560] width 143 height 27
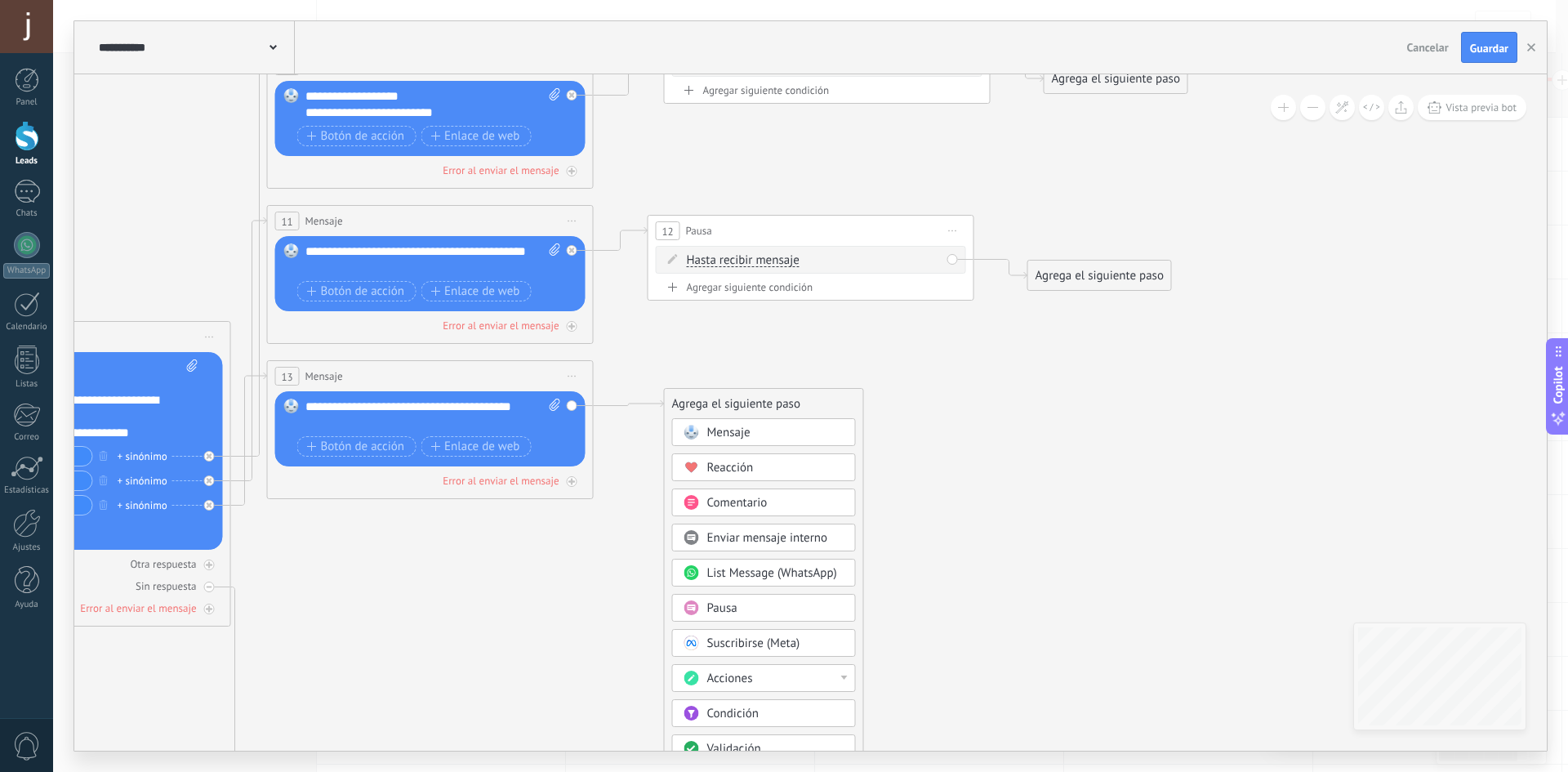
click at [733, 612] on span "Pausa" at bounding box center [722, 607] width 30 height 15
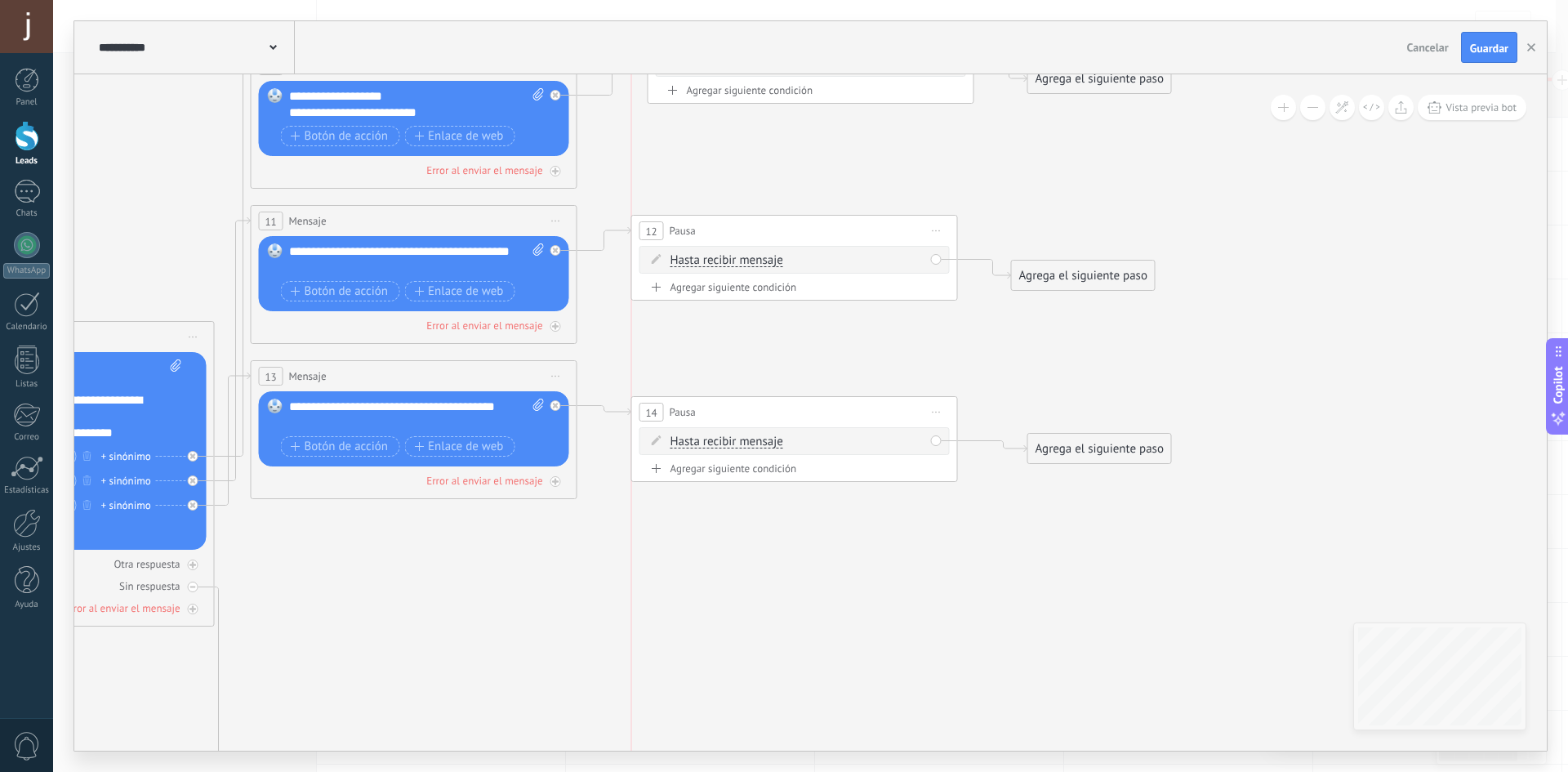
drag, startPoint x: 733, startPoint y: 403, endPoint x: 716, endPoint y: 412, distance: 19.2
click at [716, 412] on div "14 Pausa ***** Iniciar vista previa aquí Cambiar nombre Duplicar Borrar" at bounding box center [795, 412] width 325 height 30
drag, startPoint x: 1070, startPoint y: 449, endPoint x: 1144, endPoint y: 435, distance: 75.3
click at [1144, 435] on div "Agrega el siguiente paso" at bounding box center [1176, 433] width 143 height 27
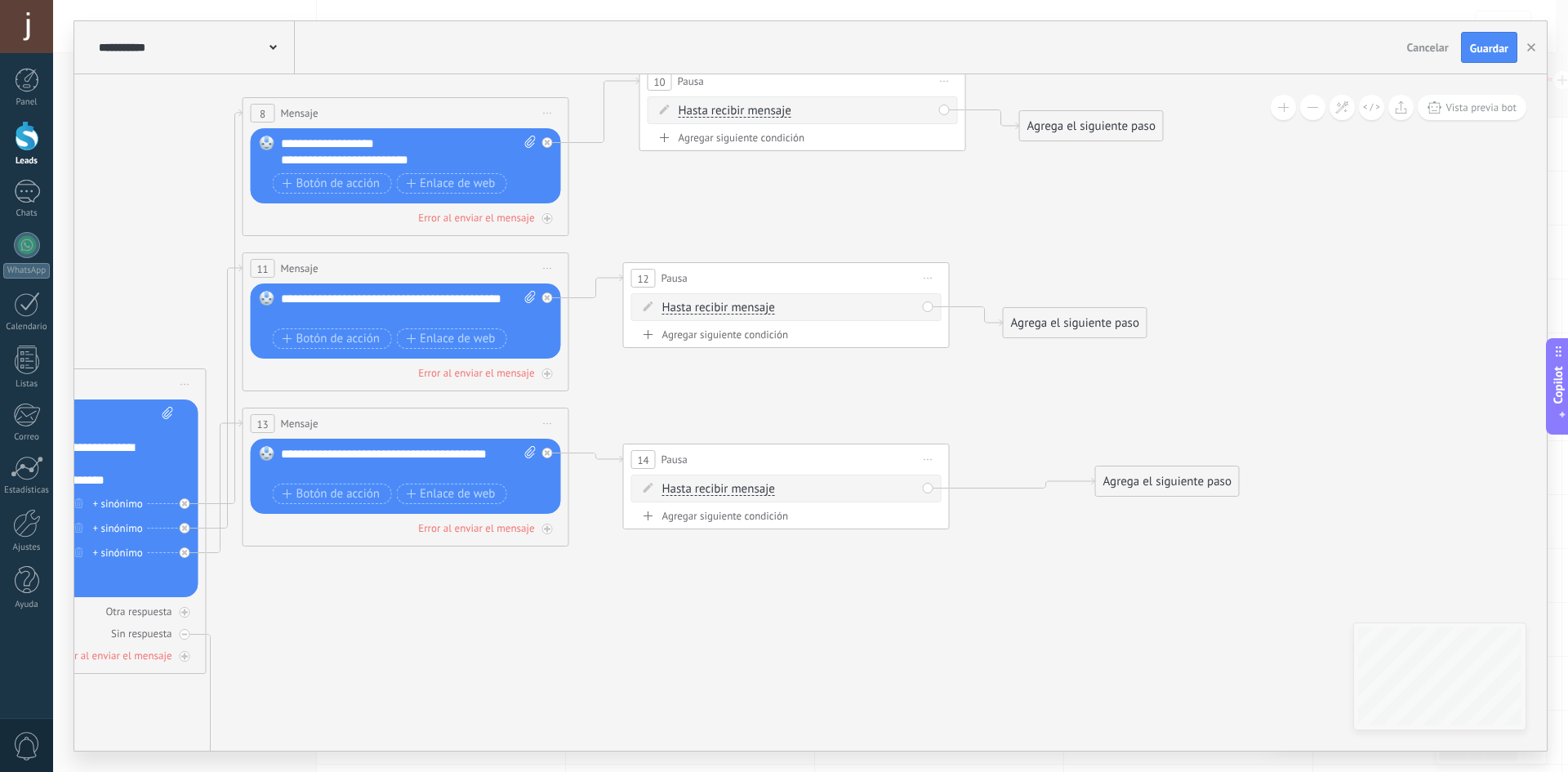
drag, startPoint x: 1053, startPoint y: 371, endPoint x: 999, endPoint y: 571, distance: 207.2
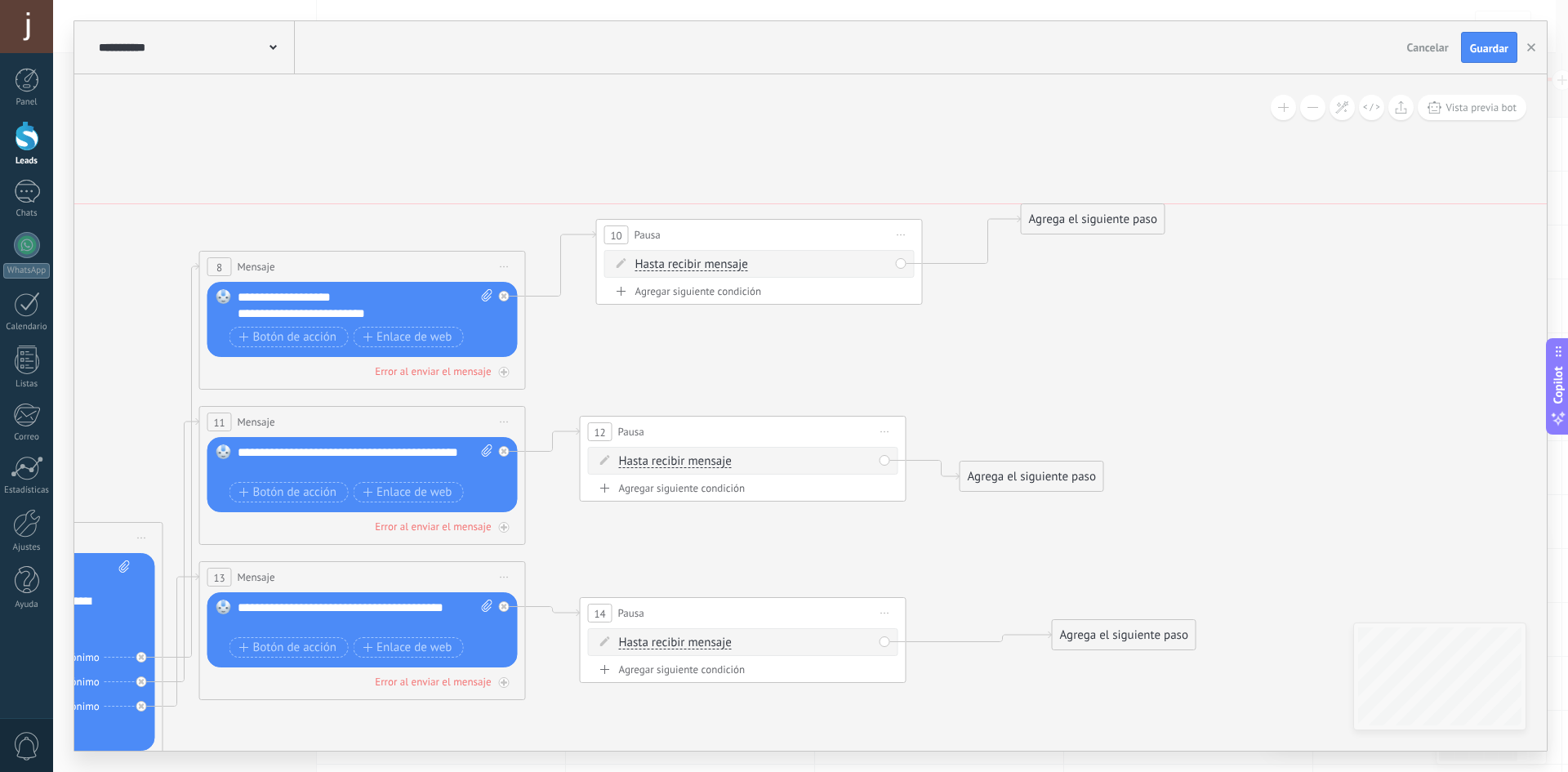
drag, startPoint x: 1029, startPoint y: 277, endPoint x: 1073, endPoint y: 219, distance: 72.8
click at [1075, 217] on div "Agrega el siguiente paso" at bounding box center [1093, 219] width 143 height 27
click at [709, 266] on span "Hasta recibir mensaje" at bounding box center [692, 264] width 113 height 13
click at [709, 266] on button "Hasta recibir mensaje" at bounding box center [729, 264] width 204 height 29
click at [696, 292] on span "Temporizador" at bounding box center [717, 293] width 198 height 16
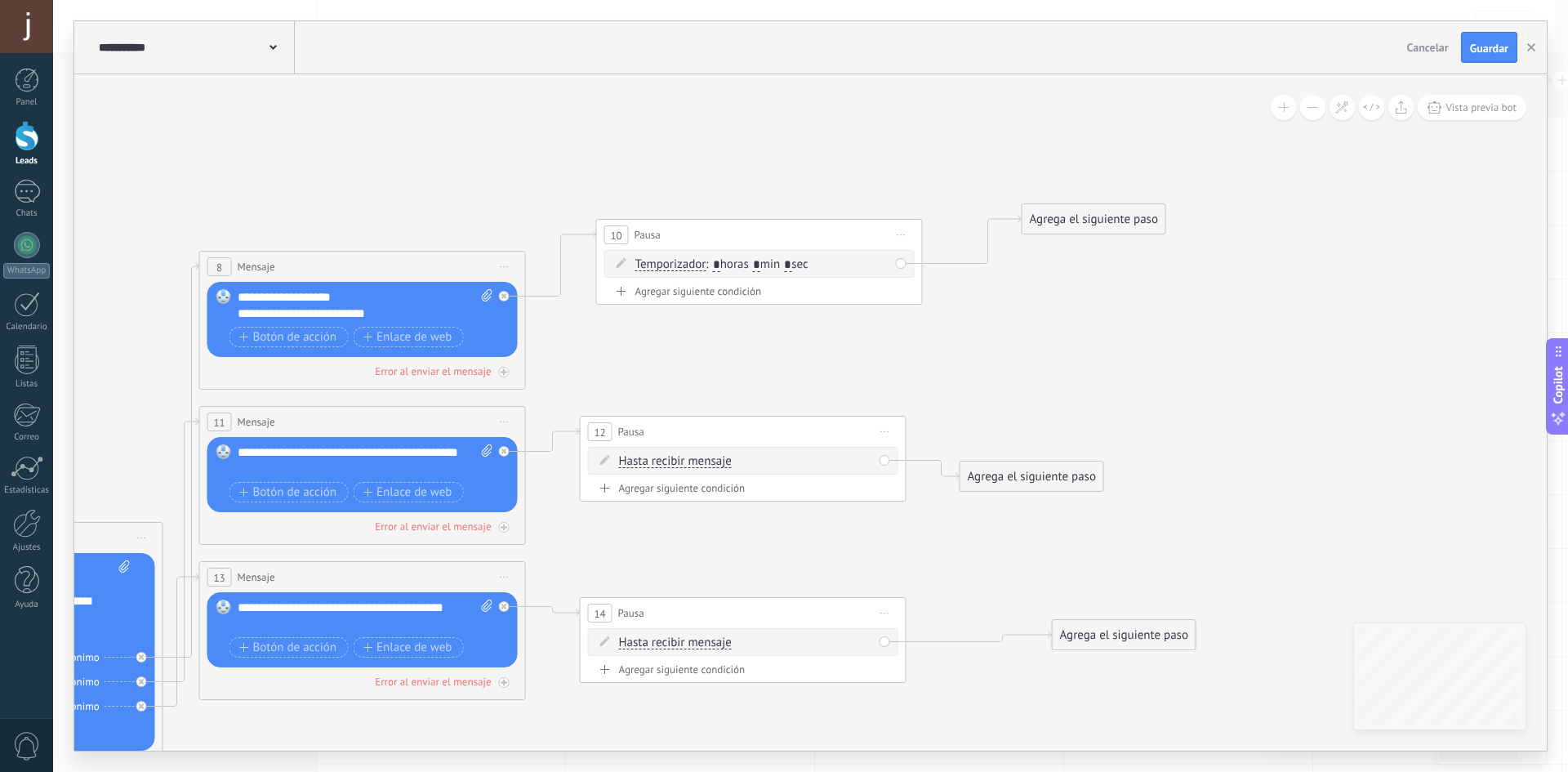
click at [717, 266] on input "*" at bounding box center [717, 265] width 8 height 13
click at [621, 262] on icon at bounding box center [622, 262] width 9 height 9
click at [715, 262] on span ": * horas * min * sec" at bounding box center [756, 264] width 103 height 15
click at [723, 266] on span ": * horas * min * sec" at bounding box center [756, 264] width 103 height 15
click at [721, 264] on input "*" at bounding box center [717, 265] width 8 height 13
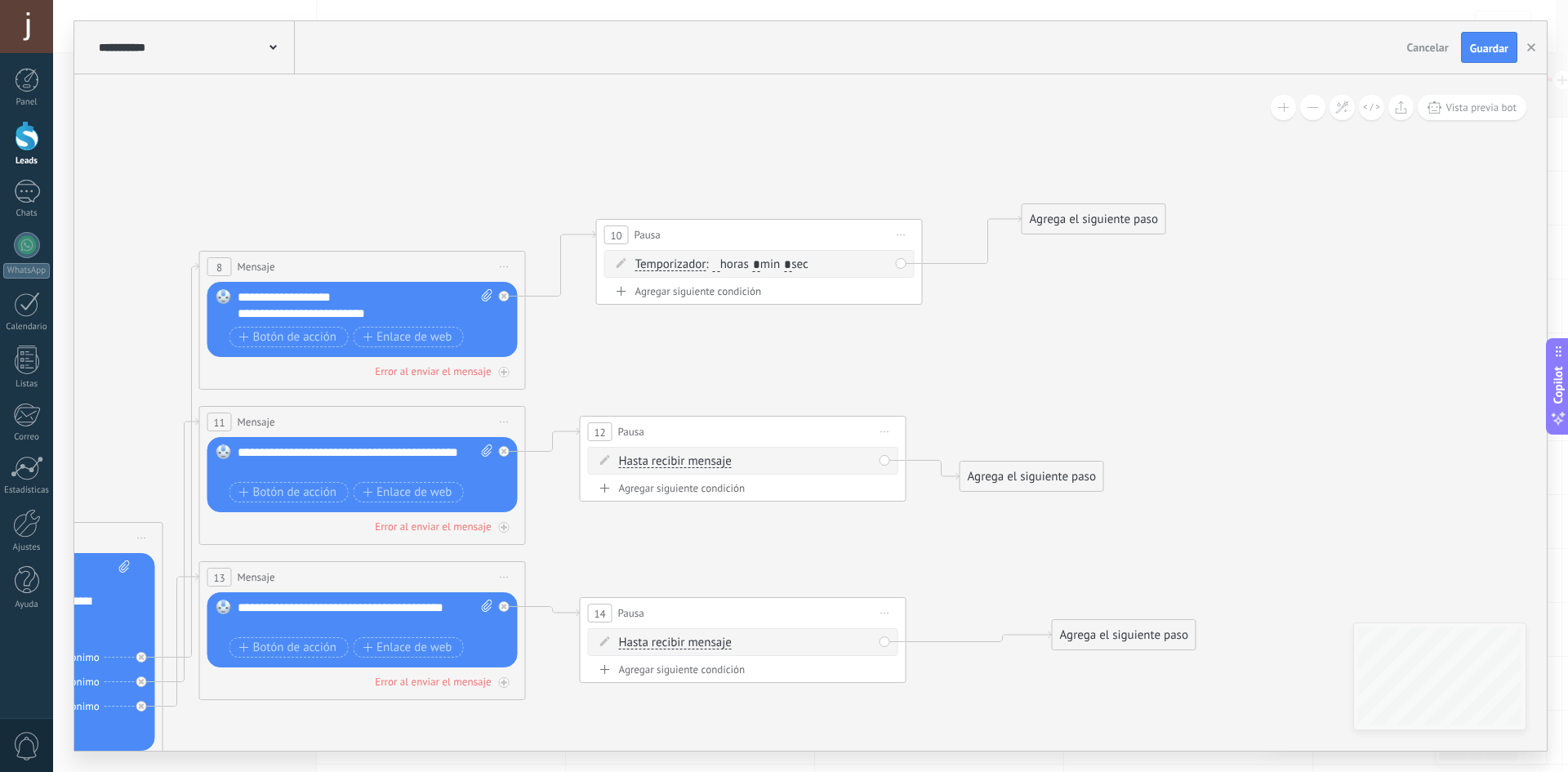
type input "*"
click at [760, 259] on input "*" at bounding box center [757, 265] width 8 height 13
type input "**"
click at [667, 458] on span "Hasta recibir mensaje" at bounding box center [675, 462] width 113 height 13
click at [667, 458] on button "Hasta recibir mensaje" at bounding box center [713, 461] width 204 height 29
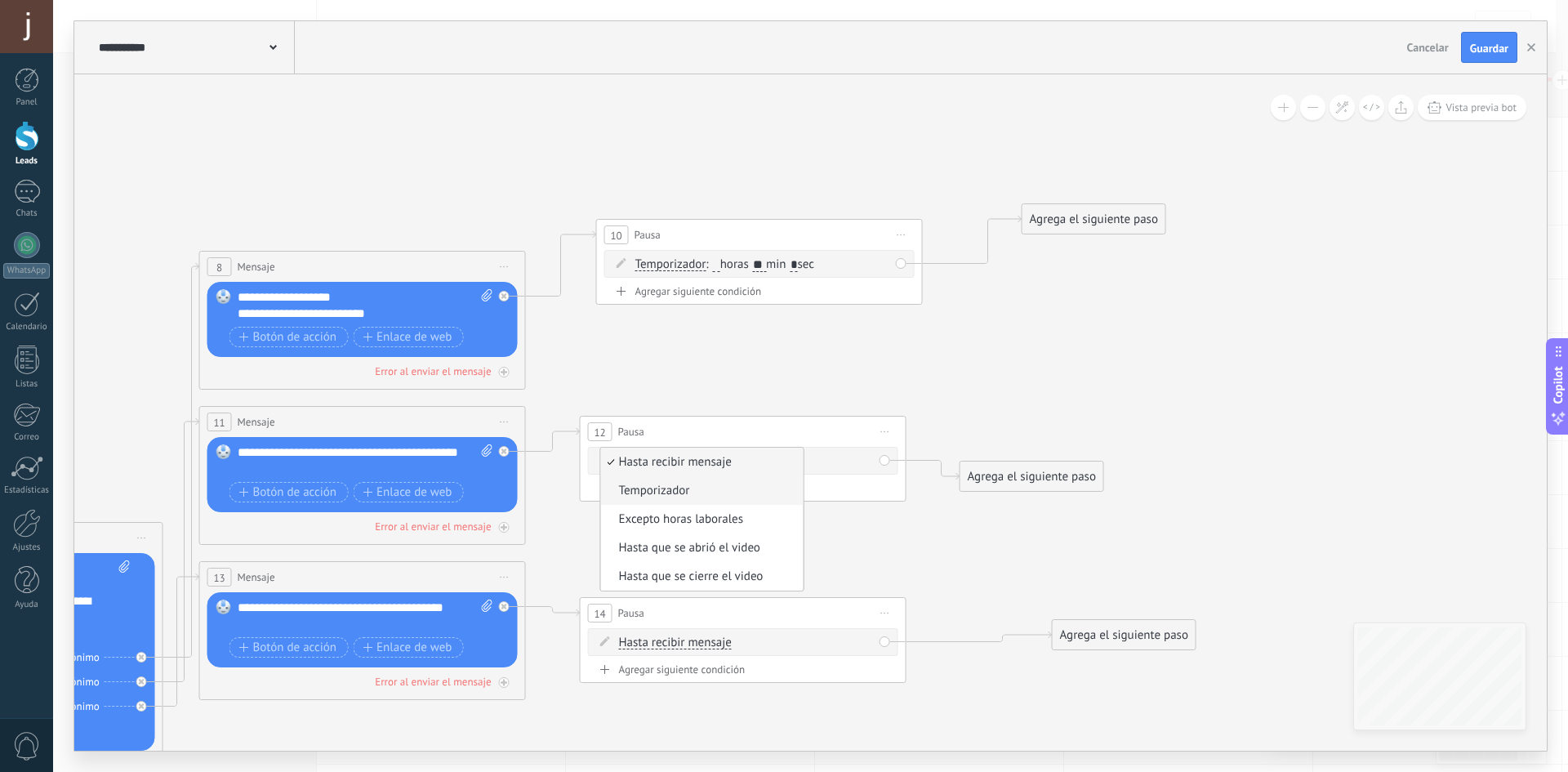
click at [711, 489] on span "Temporizador" at bounding box center [700, 490] width 198 height 16
click at [744, 463] on input "*" at bounding box center [740, 463] width 8 height 13
click at [744, 460] on input "*" at bounding box center [740, 463] width 8 height 13
type input "**"
click at [668, 636] on span "Hasta recibir mensaje" at bounding box center [675, 642] width 113 height 13
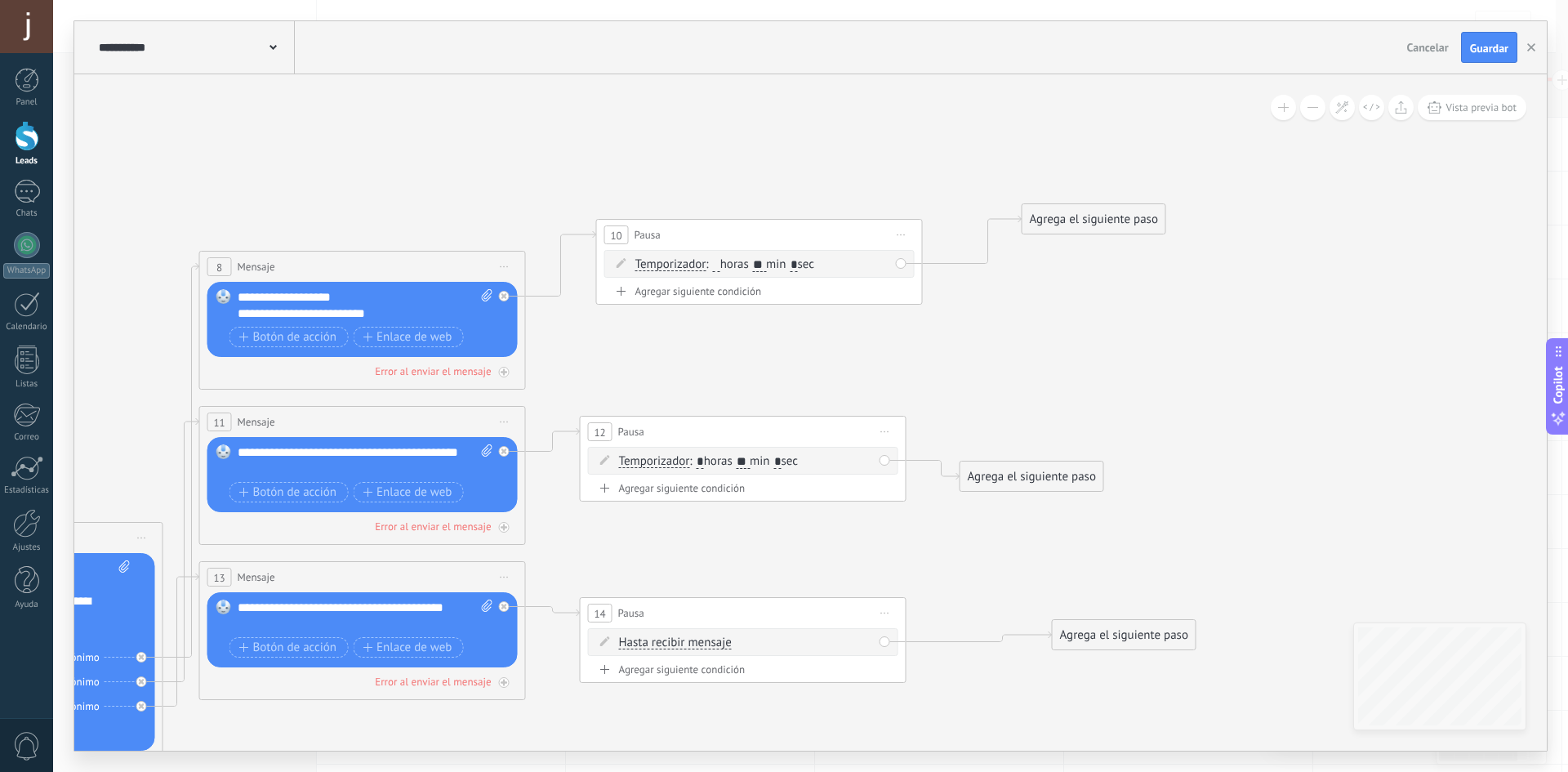
click at [668, 636] on button "Hasta recibir mensaje" at bounding box center [713, 642] width 204 height 29
click at [705, 564] on li "Temporizador" at bounding box center [702, 554] width 202 height 28
click at [744, 638] on input "*" at bounding box center [740, 643] width 8 height 13
type input "**"
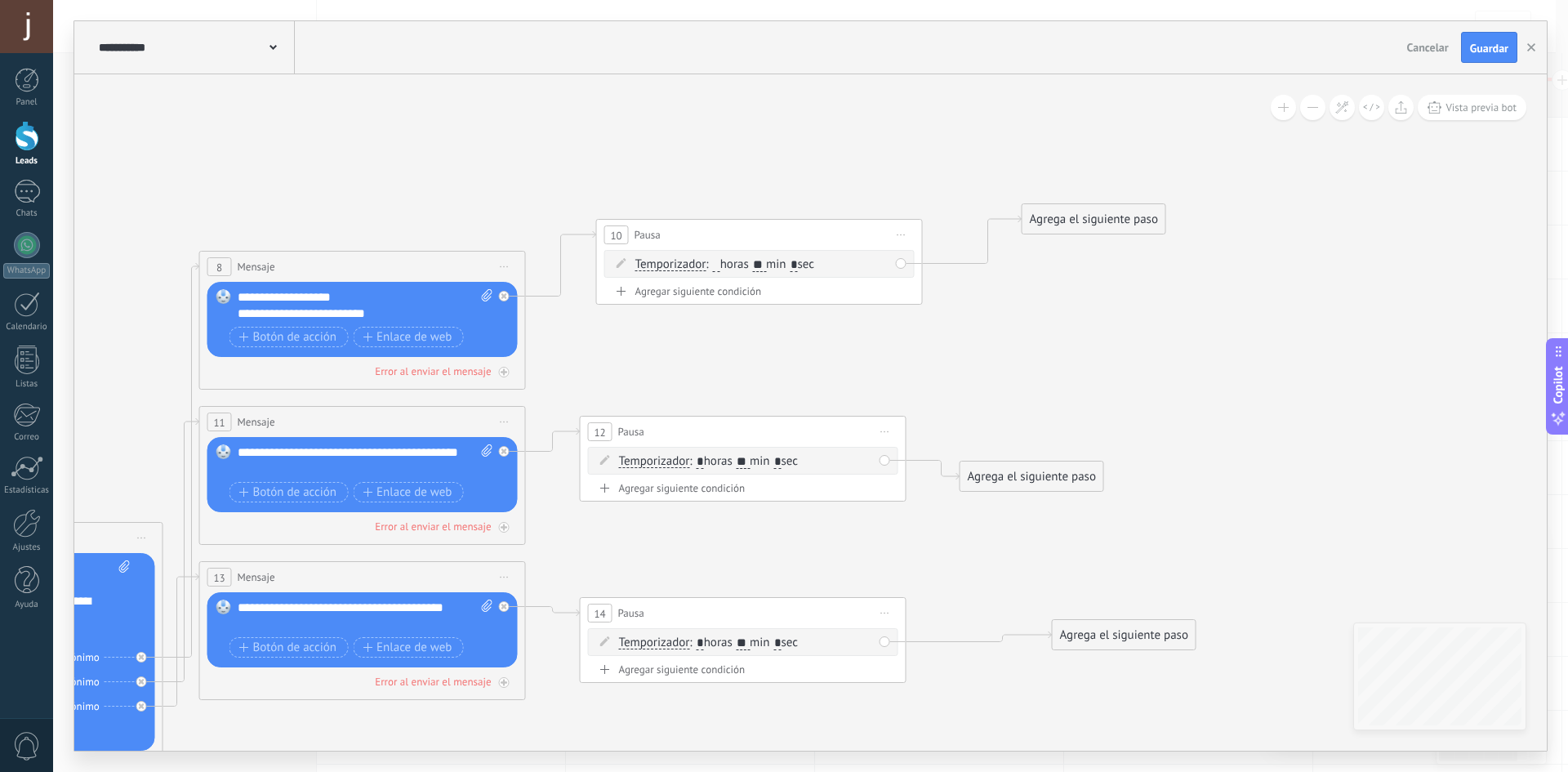
drag, startPoint x: 1053, startPoint y: 220, endPoint x: 1017, endPoint y: 279, distance: 69.1
click at [1015, 204] on div "Agrega el siguiente paso" at bounding box center [1057, 202] width 143 height 27
drag, startPoint x: 998, startPoint y: 481, endPoint x: 1000, endPoint y: 401, distance: 80.0
click at [1000, 401] on div "Agrega el siguiente paso" at bounding box center [1034, 395] width 143 height 27
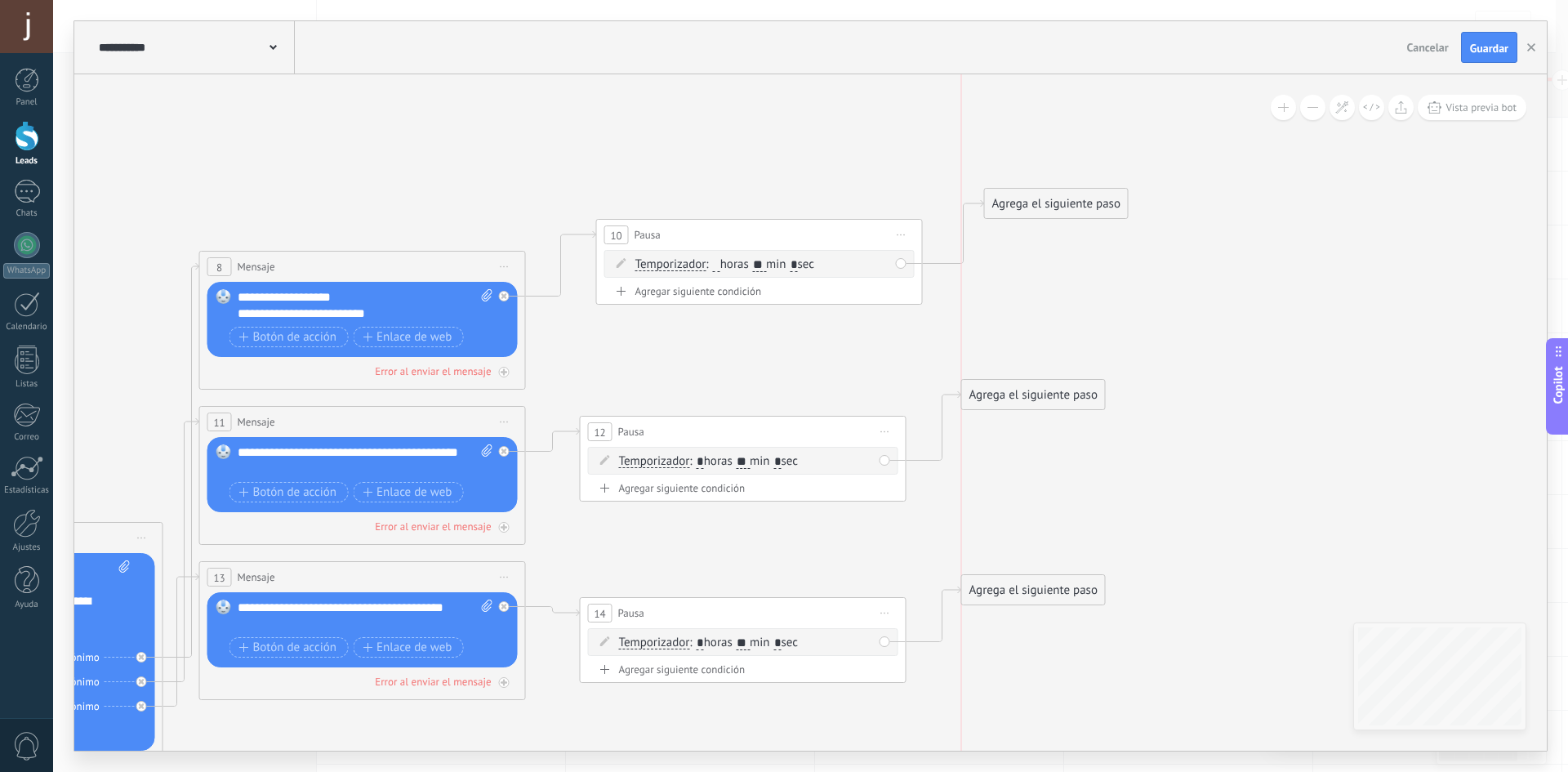
drag, startPoint x: 1123, startPoint y: 630, endPoint x: 1059, endPoint y: 231, distance: 404.1
click at [1023, 576] on div "Agrega el siguiente paso" at bounding box center [1034, 590] width 143 height 27
click at [1031, 201] on div "Agrega el siguiente paso" at bounding box center [1056, 203] width 143 height 27
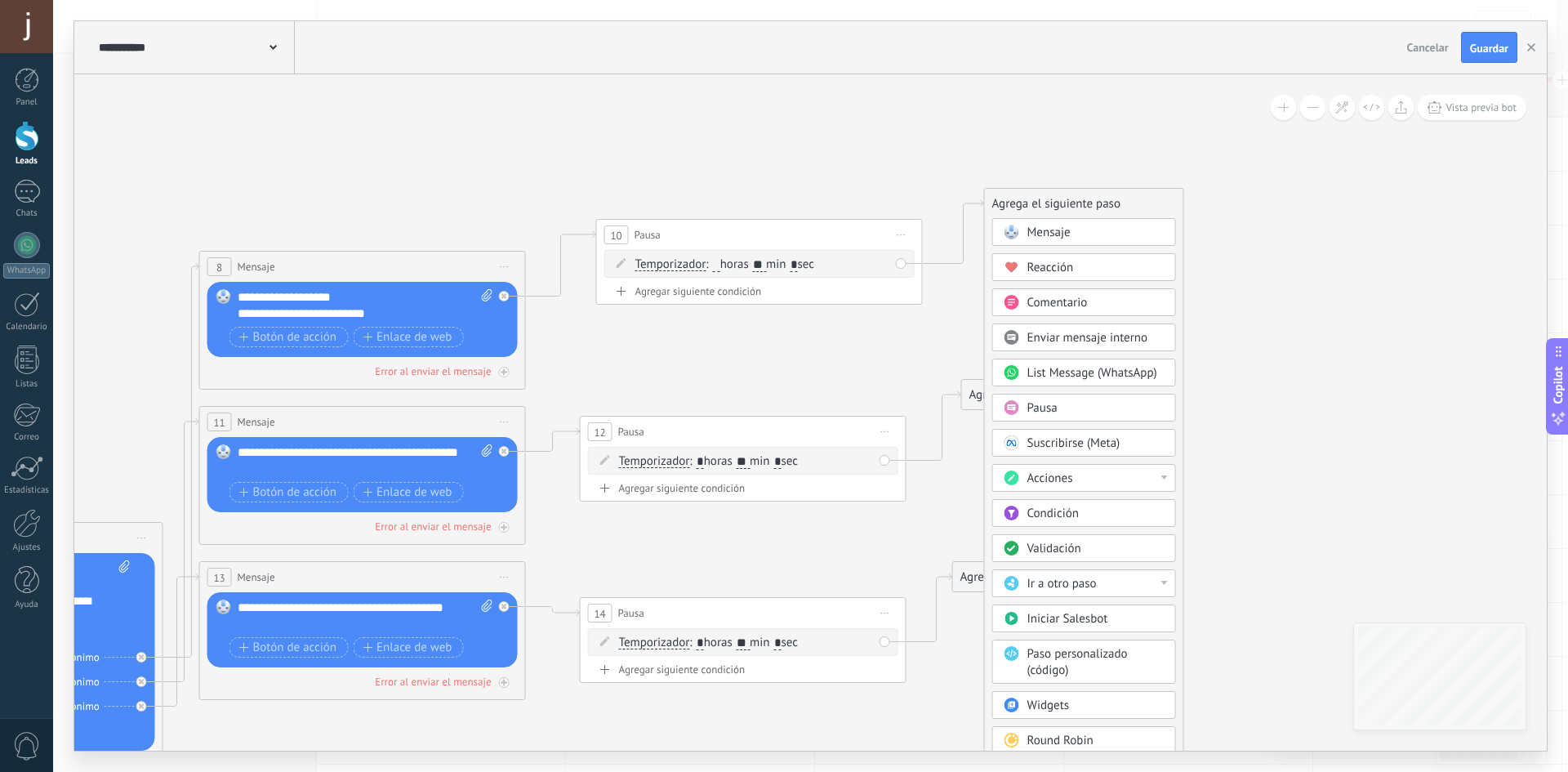
click at [1061, 239] on span "Mensaje" at bounding box center [1049, 232] width 43 height 15
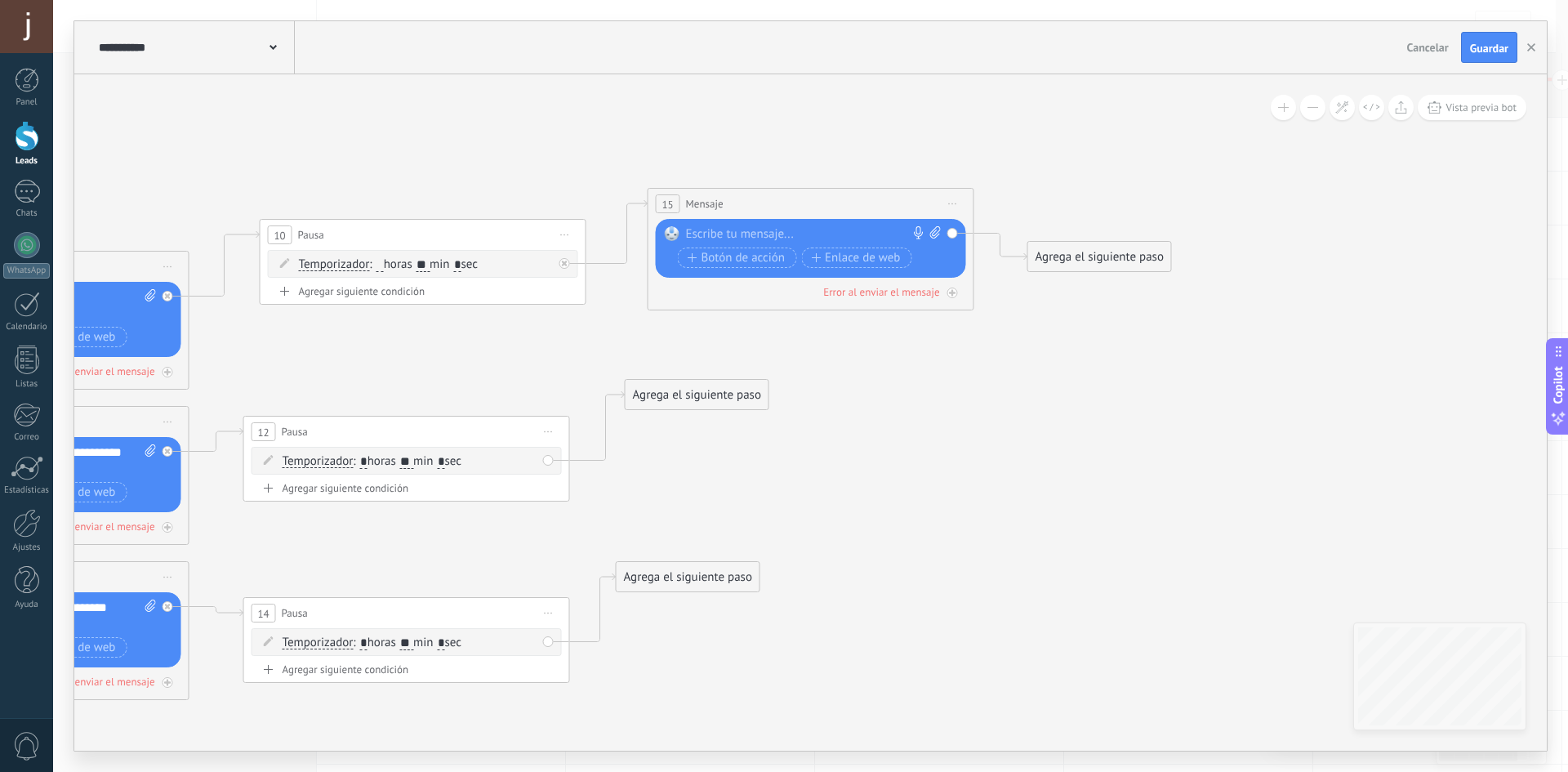
click at [698, 400] on div "Agrega el siguiente paso" at bounding box center [697, 395] width 143 height 27
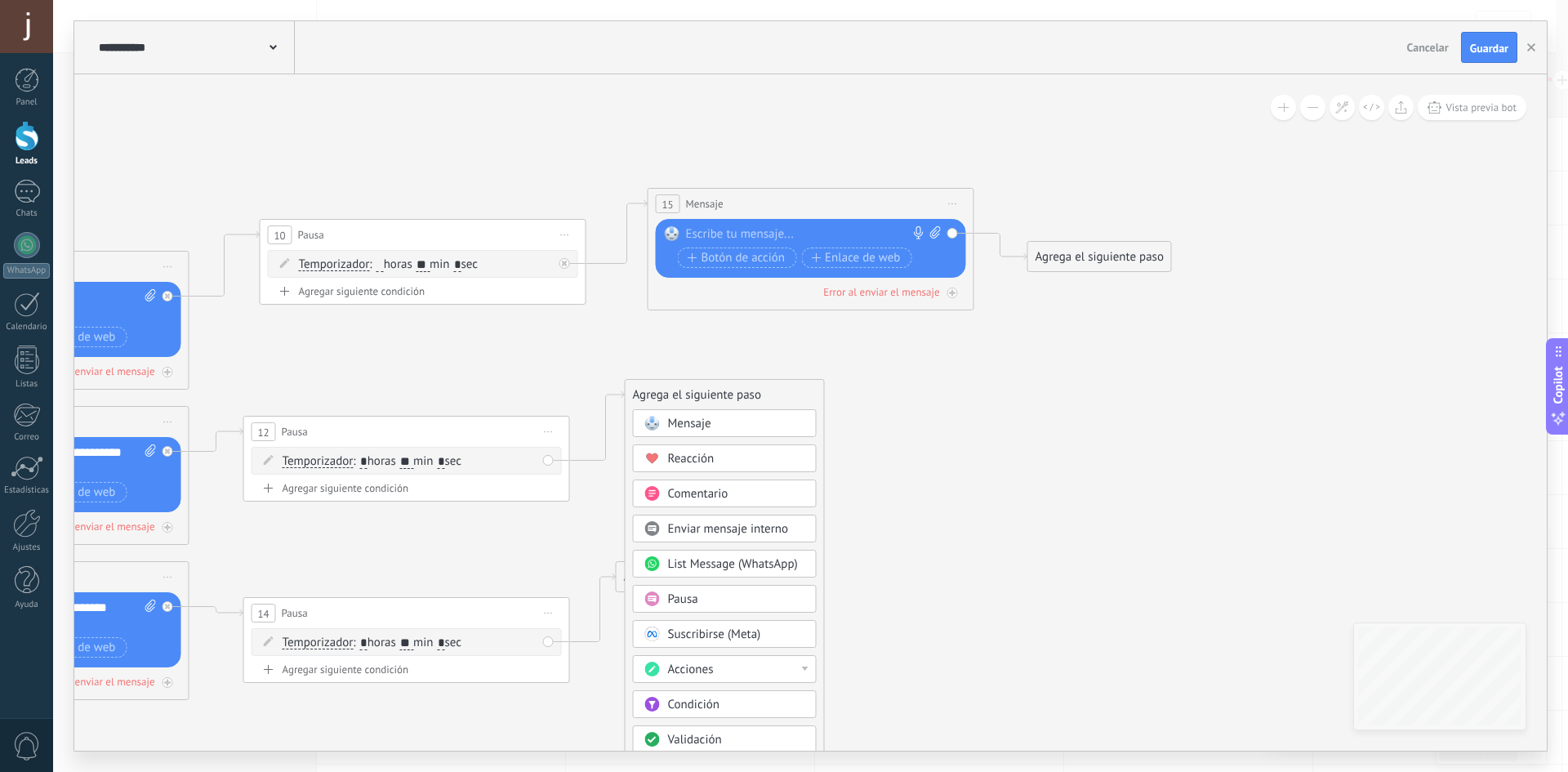
click at [732, 420] on div "Mensaje" at bounding box center [736, 423] width 137 height 16
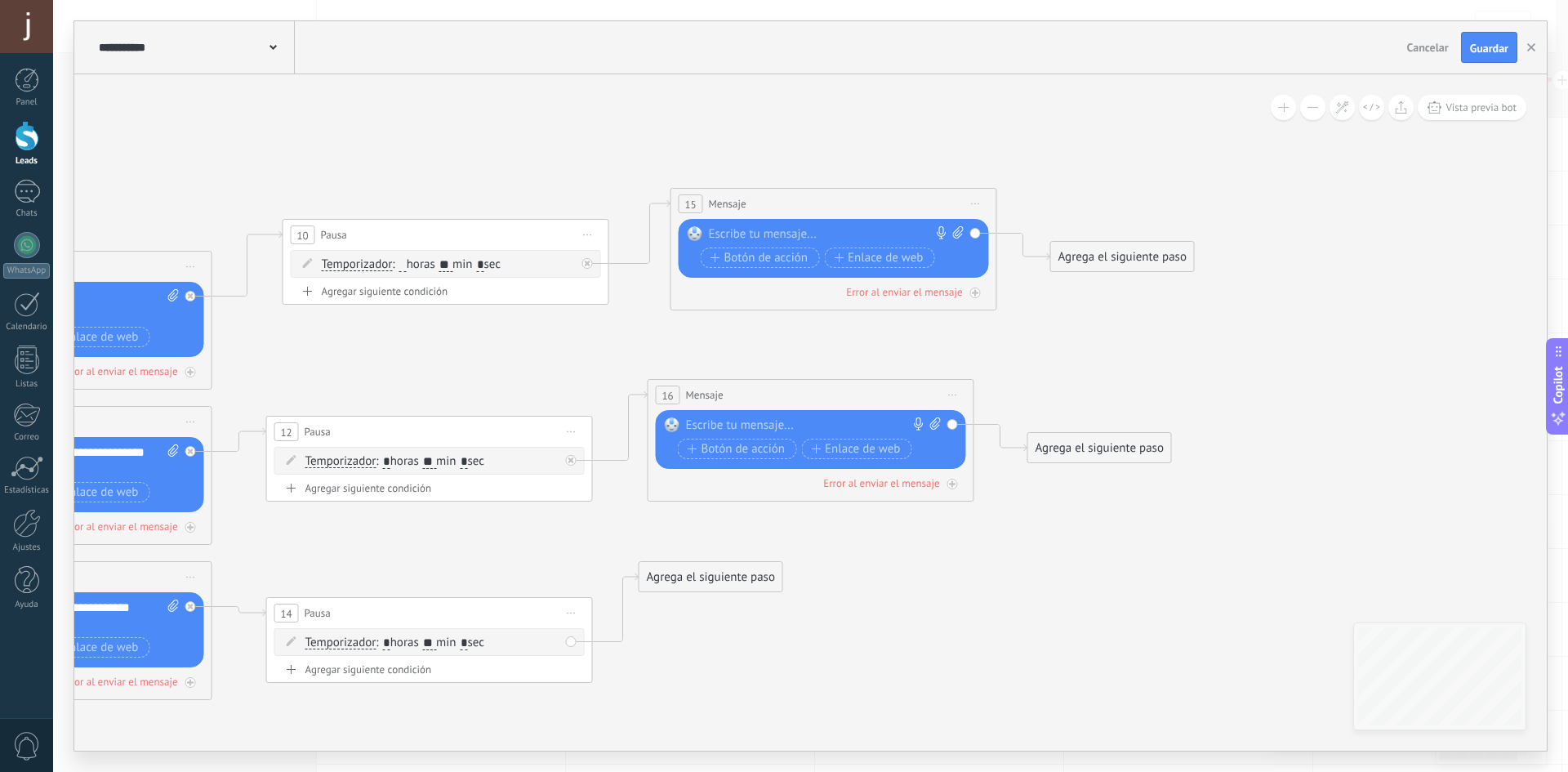
click at [731, 574] on div "Agrega el siguiente paso" at bounding box center [711, 576] width 143 height 27
click at [738, 603] on div "Mensaje" at bounding box center [751, 606] width 137 height 16
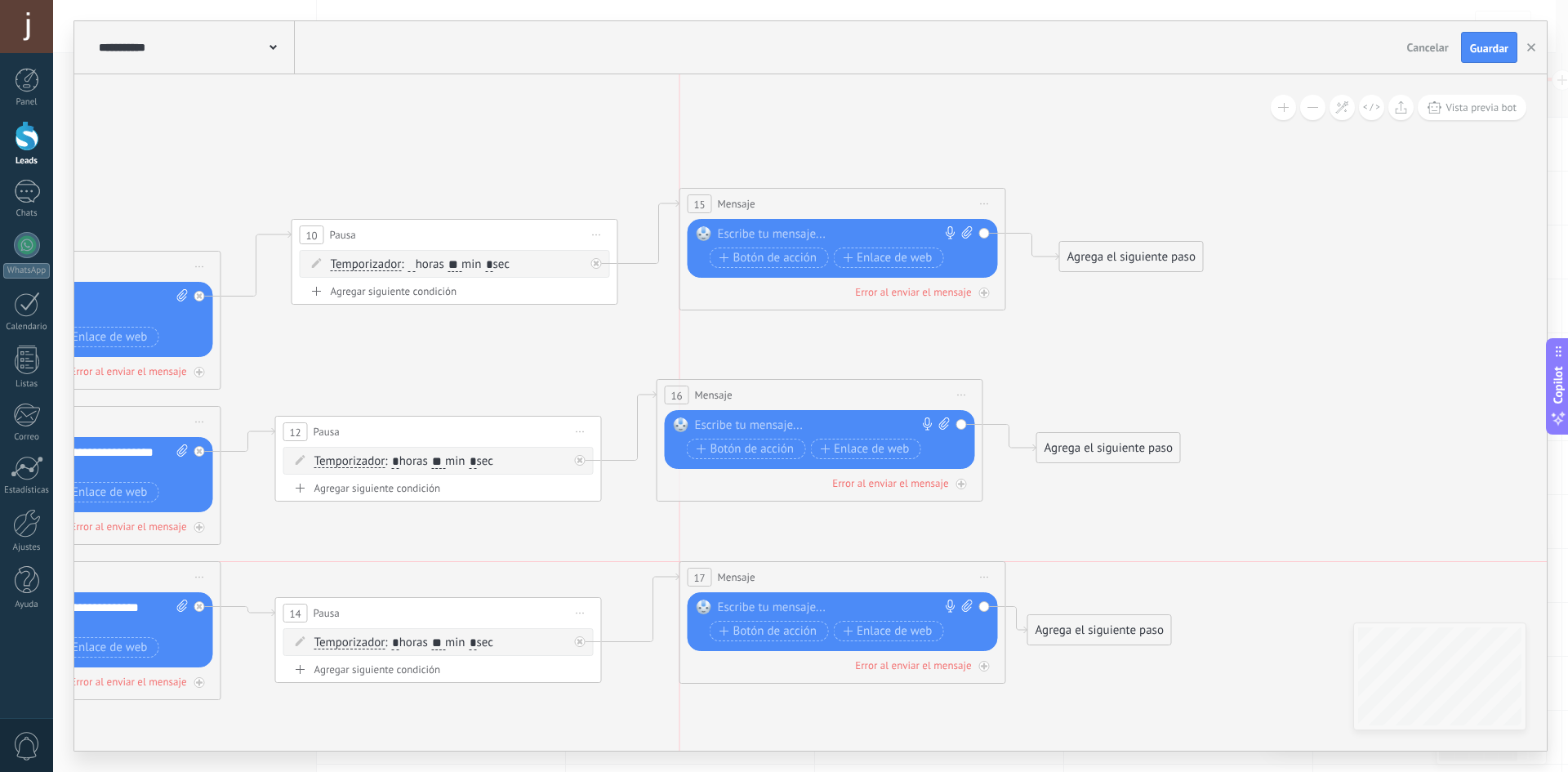
drag, startPoint x: 738, startPoint y: 571, endPoint x: 783, endPoint y: 573, distance: 45.0
click at [783, 573] on div "17 Mensaje ******* (a): Todos los contactos - canales seleccionados Todos los c…" at bounding box center [843, 576] width 325 height 30
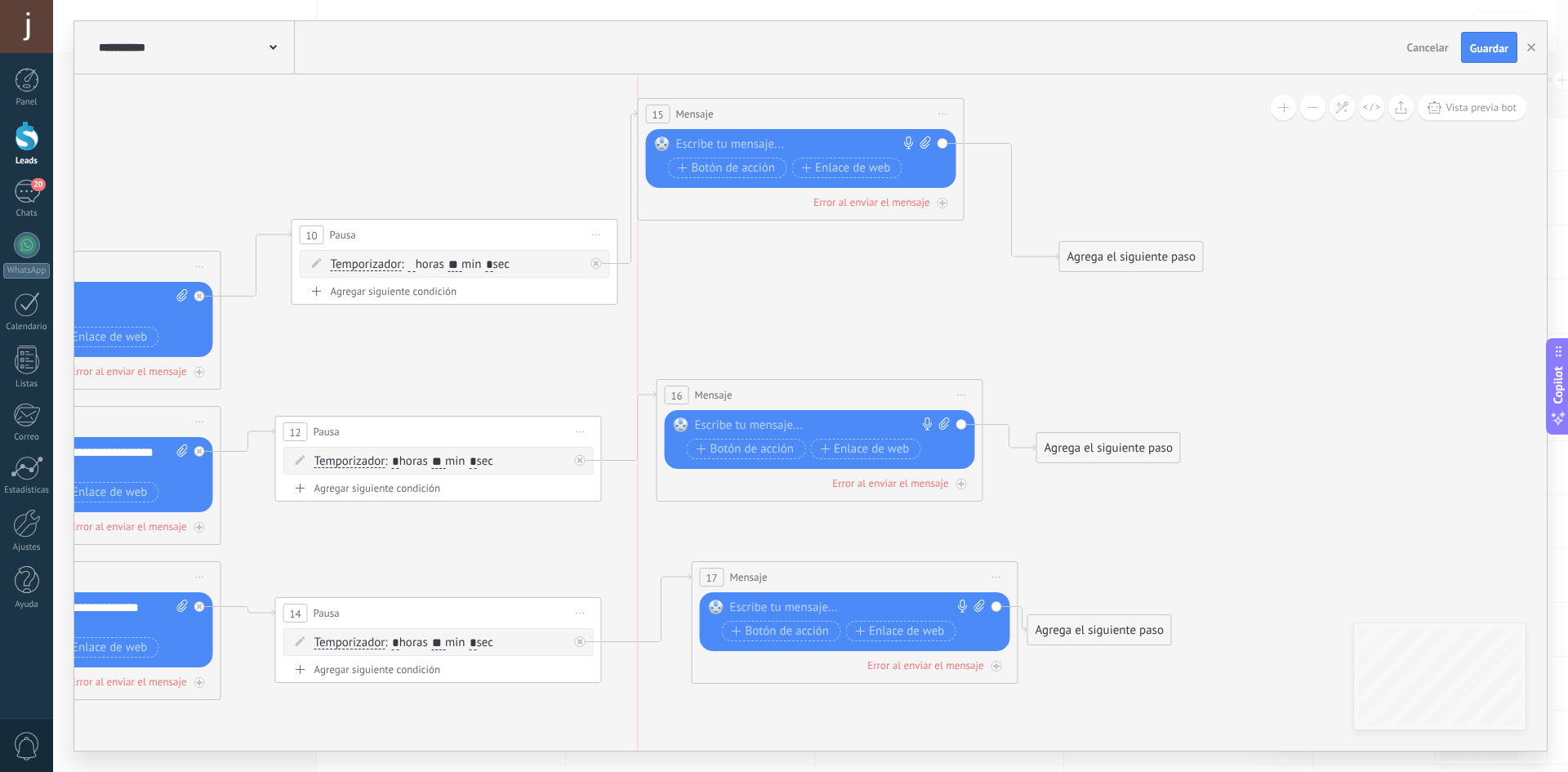
drag, startPoint x: 763, startPoint y: 201, endPoint x: 724, endPoint y: 112, distance: 97.2
click at [724, 112] on div "15 Mensaje ******* (a): Todos los contactos - canales seleccionados Todos los c…" at bounding box center [801, 114] width 325 height 30
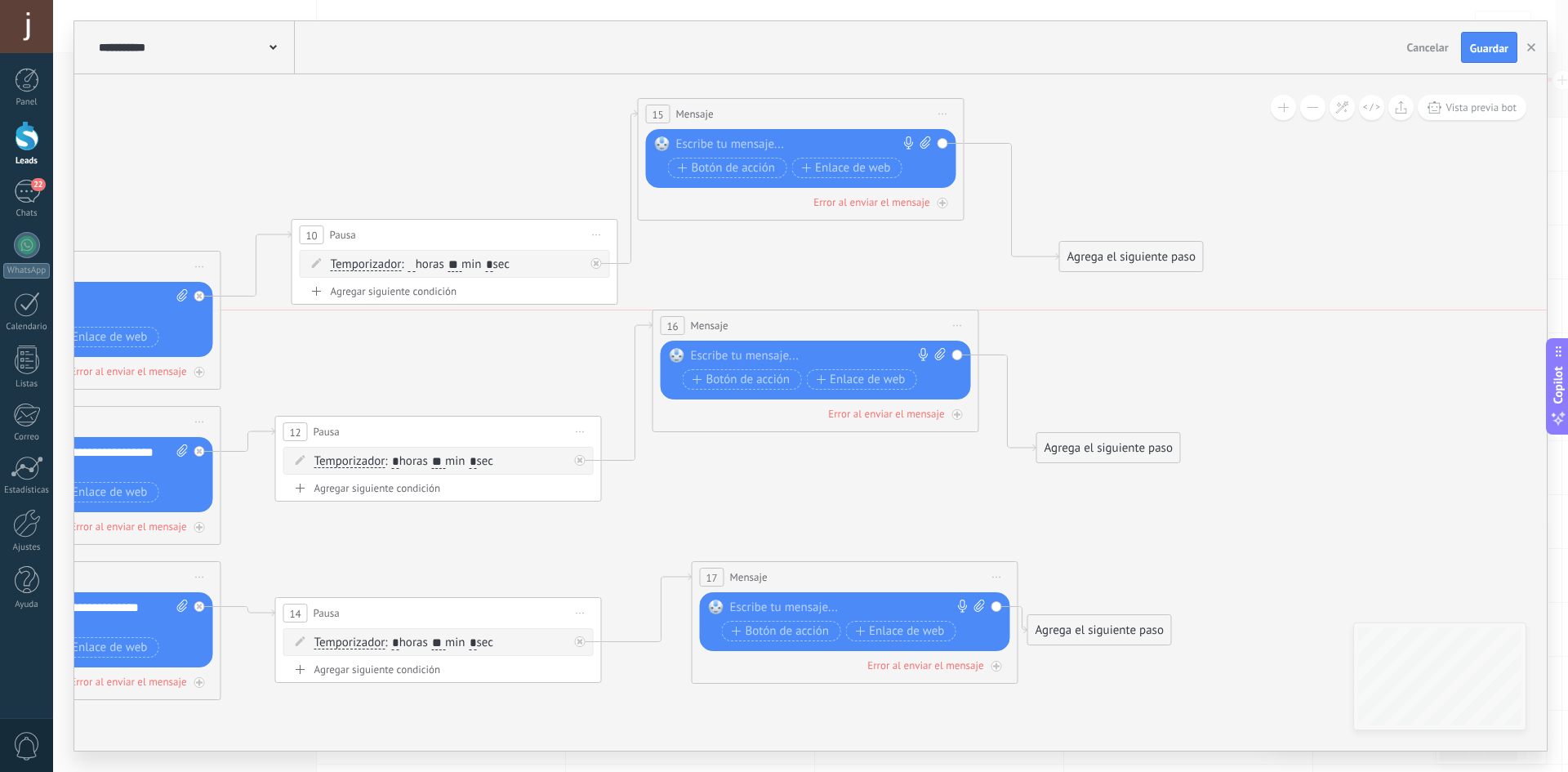
drag, startPoint x: 705, startPoint y: 394, endPoint x: 702, endPoint y: 323, distance: 71.1
click at [702, 323] on span "Mensaje" at bounding box center [710, 325] width 38 height 15
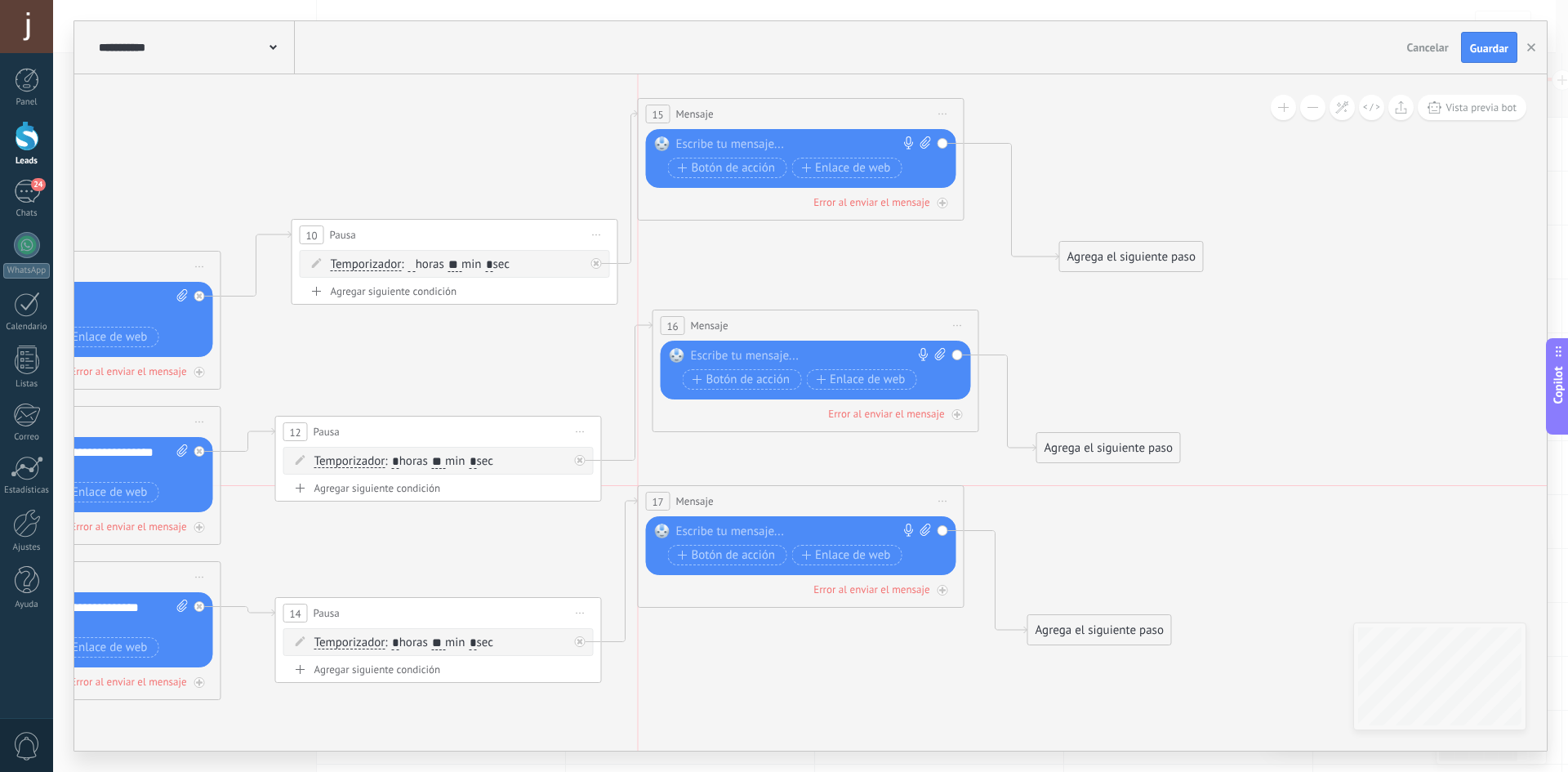
drag, startPoint x: 774, startPoint y: 579, endPoint x: 709, endPoint y: 518, distance: 89.1
click at [710, 515] on div "17 Mensaje ******* (a): Todos los contactos - canales seleccionados Todos los c…" at bounding box center [801, 501] width 325 height 30
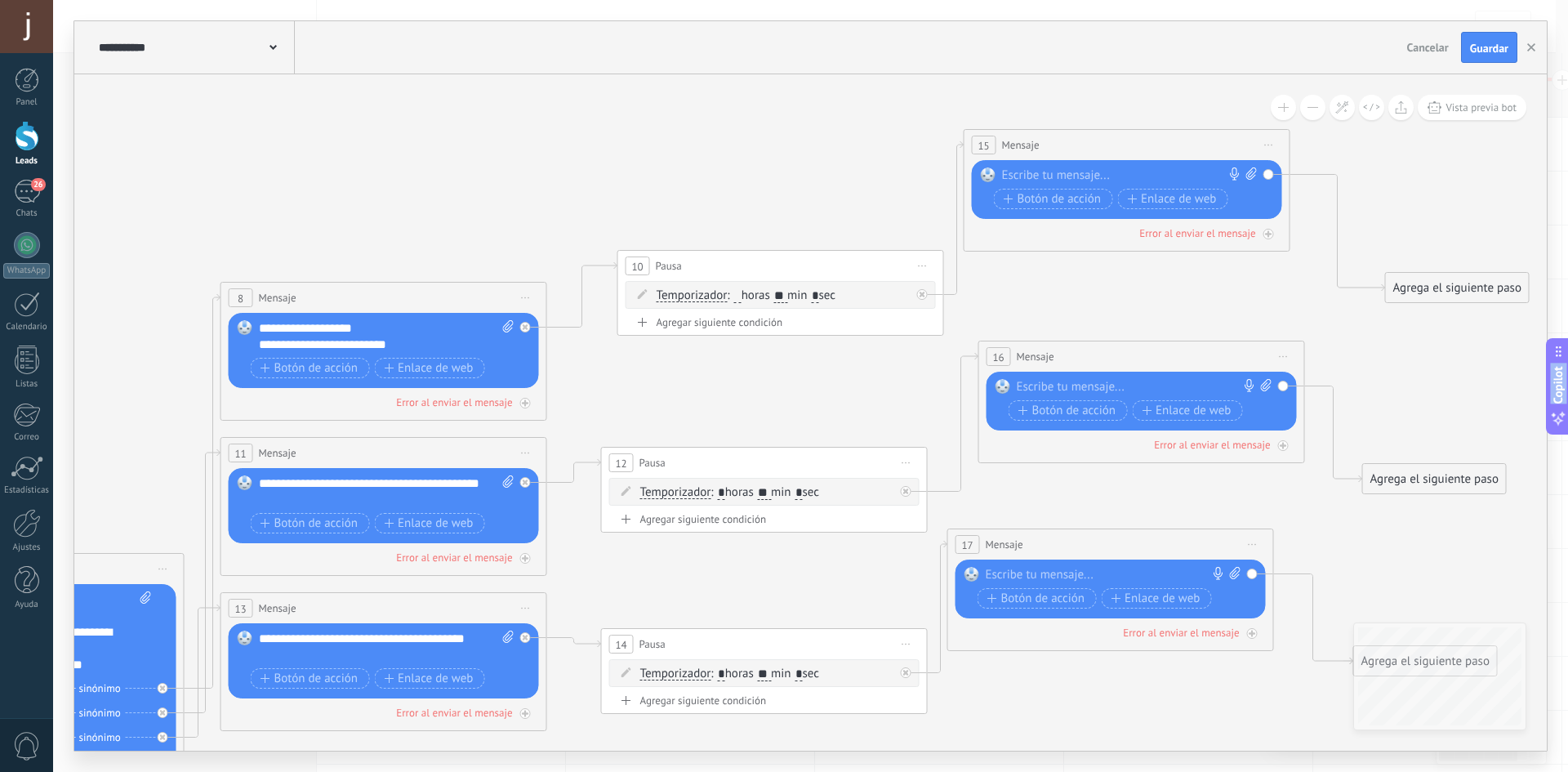
drag, startPoint x: 521, startPoint y: 611, endPoint x: 779, endPoint y: 801, distance: 320.4
click at [779, 771] on html ".abccls-1,.abccls-2{fill-rule:evenodd}.abccls-2{fill:#fff} .abfcls-1{fill:none}…" at bounding box center [784, 386] width 1568 height 772
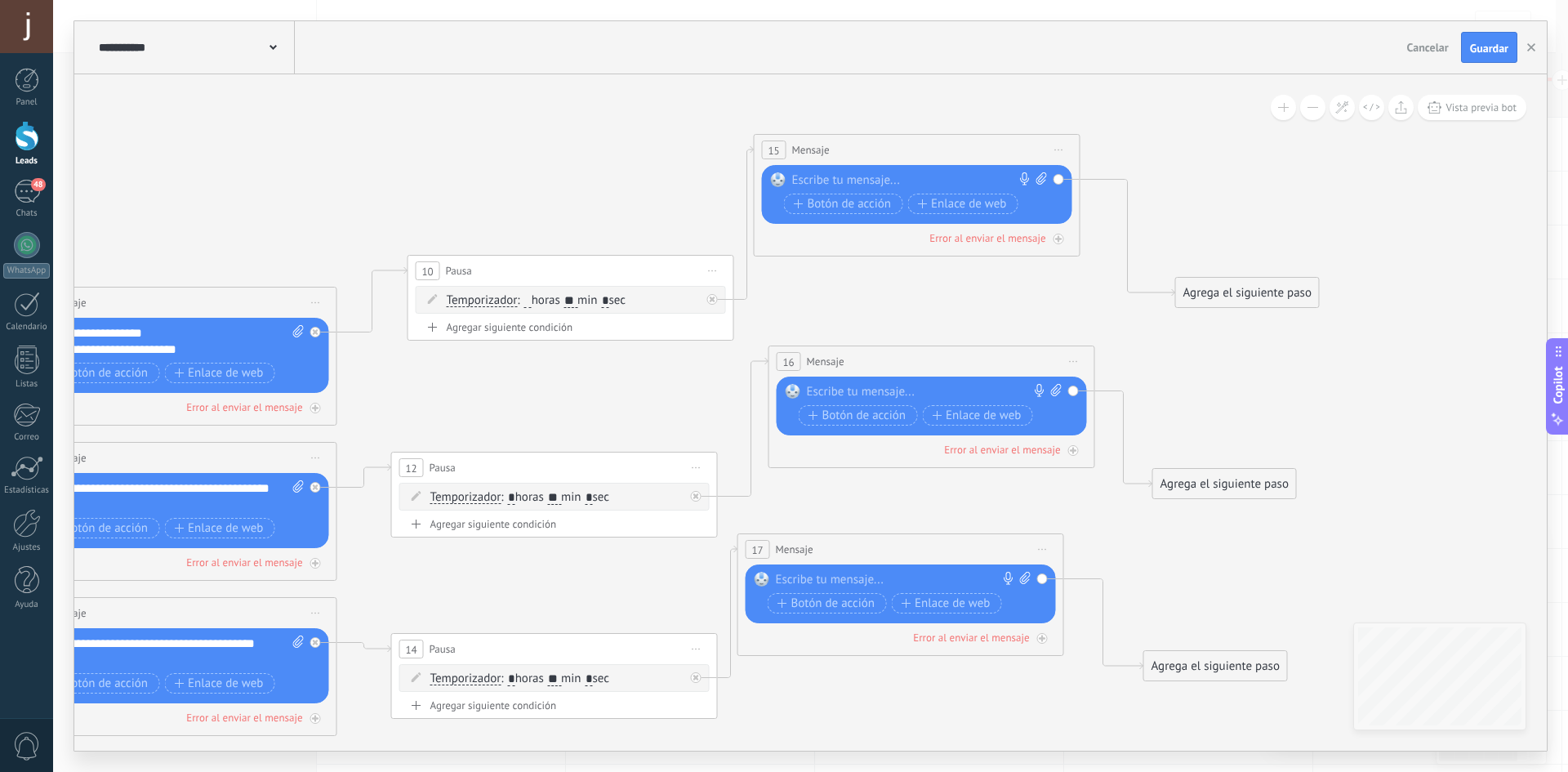
drag, startPoint x: 1087, startPoint y: 692, endPoint x: 858, endPoint y: 687, distance: 229.1
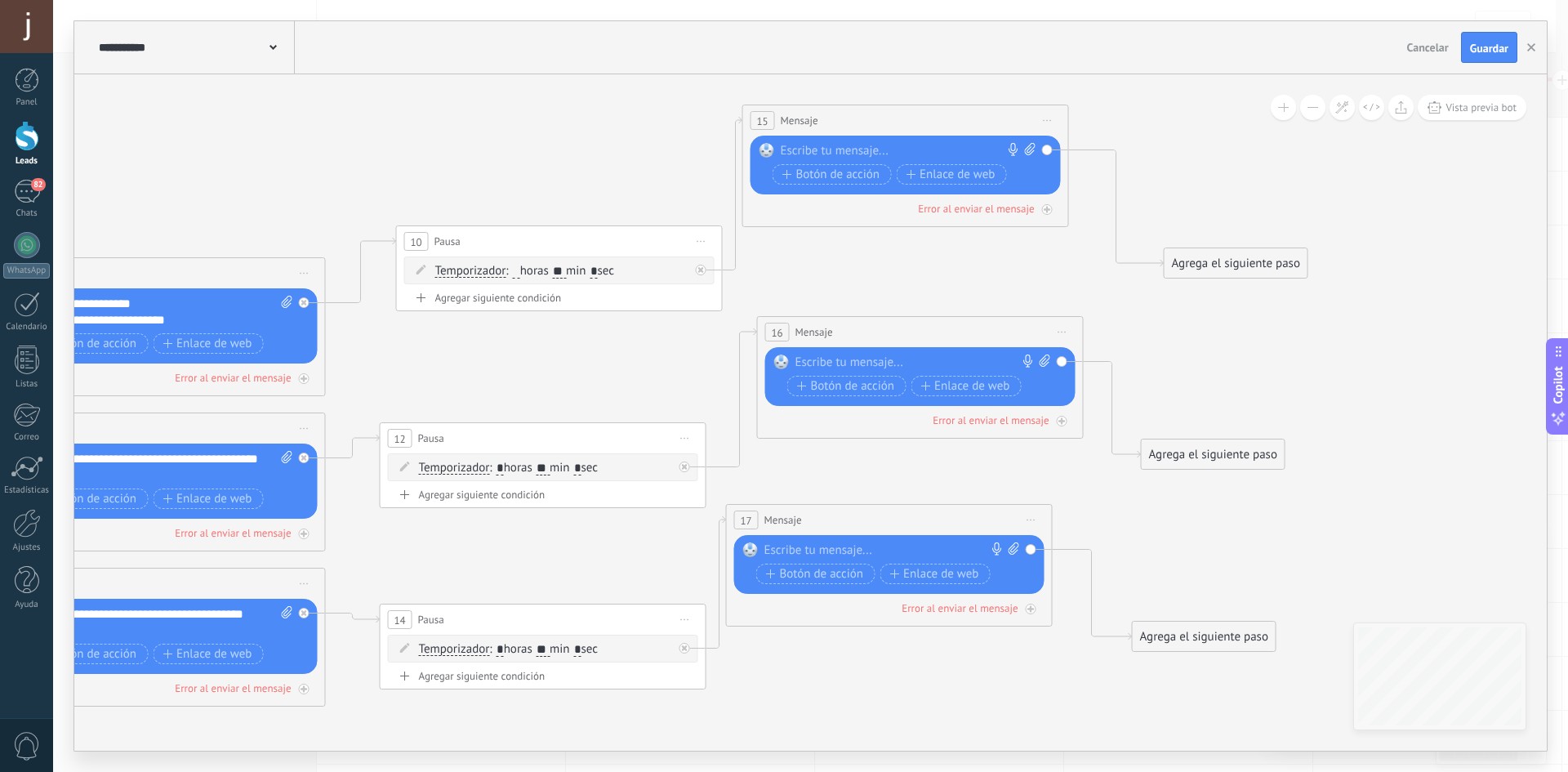
drag, startPoint x: 543, startPoint y: 178, endPoint x: 541, endPoint y: 132, distance: 46.0
click at [1235, 254] on div "Agrega el siguiente paso" at bounding box center [1236, 263] width 143 height 27
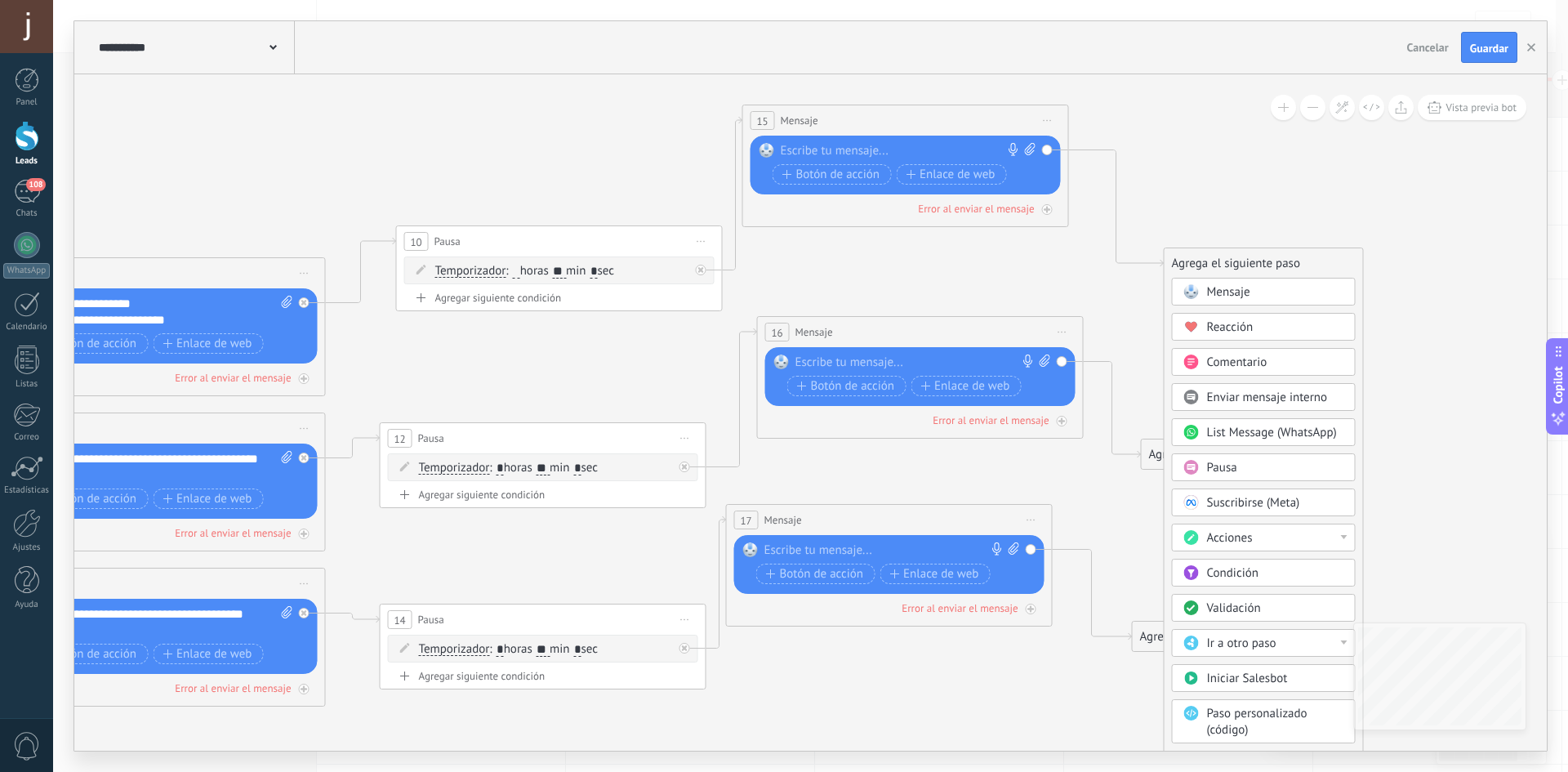
click at [1263, 568] on div "Condición" at bounding box center [1276, 573] width 137 height 16
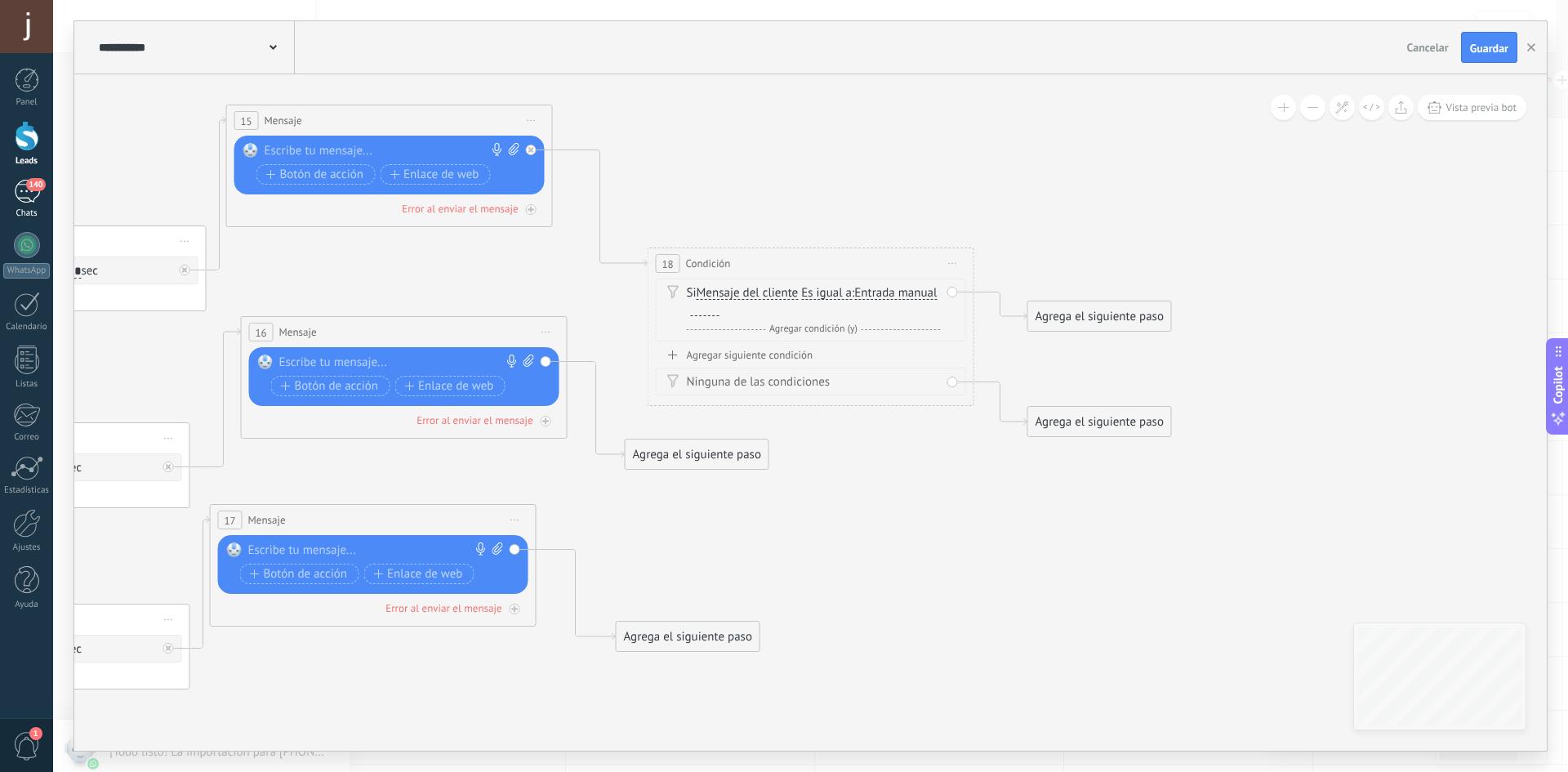
click at [26, 190] on div "140" at bounding box center [27, 191] width 26 height 24
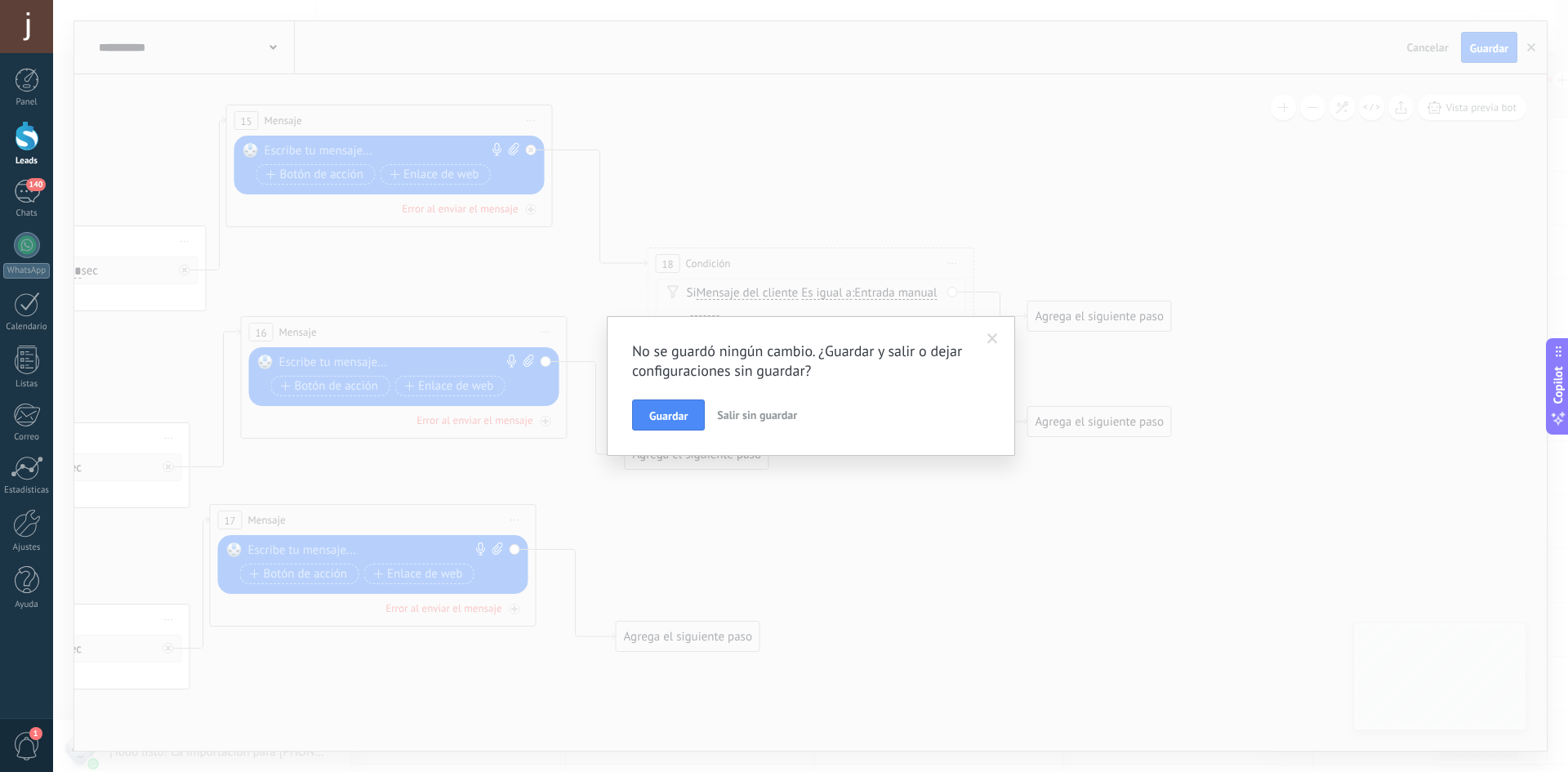
click at [990, 332] on span at bounding box center [992, 339] width 27 height 28
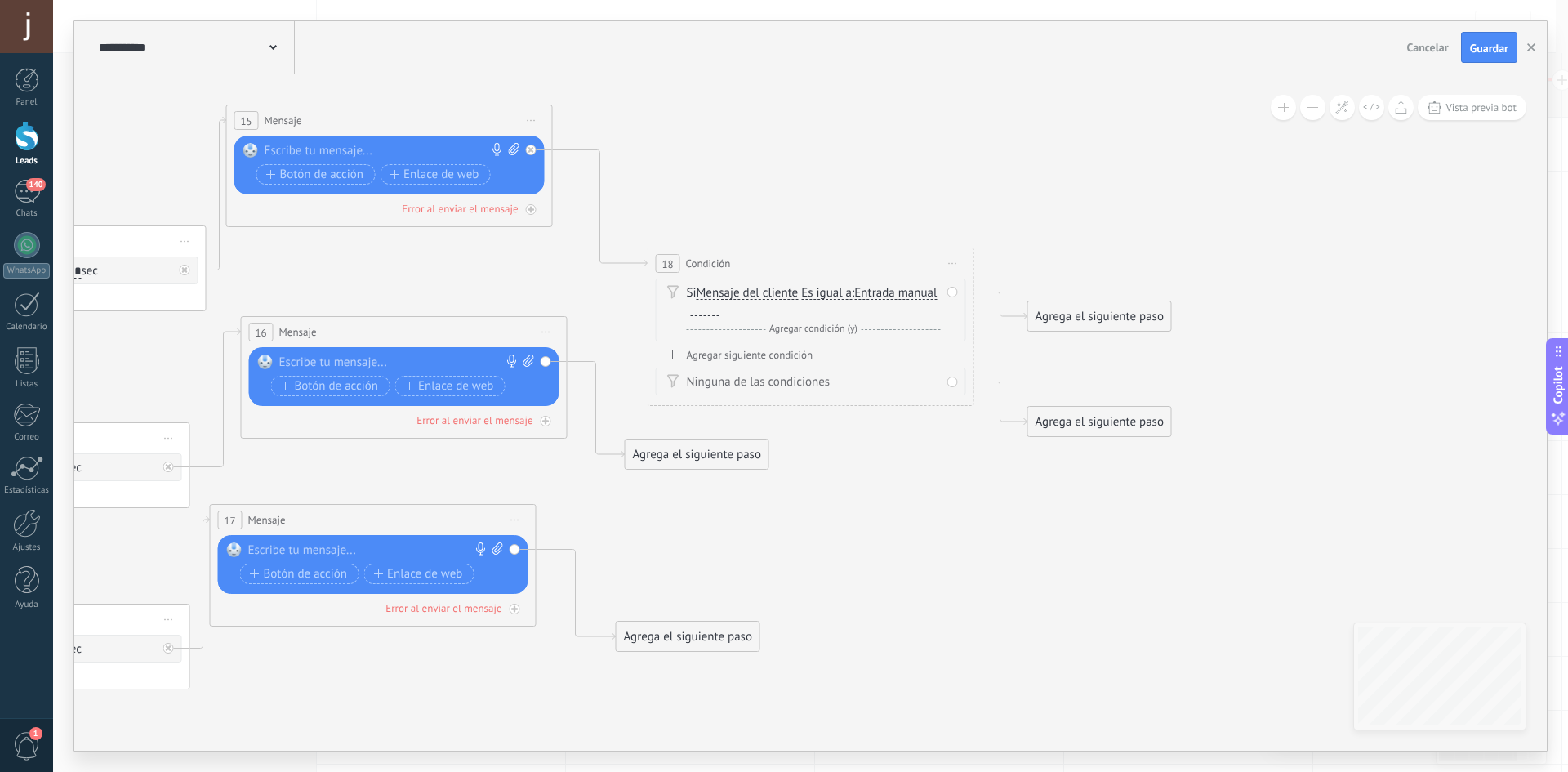
click at [709, 357] on div "Agregar siguiente condición" at bounding box center [811, 354] width 310 height 14
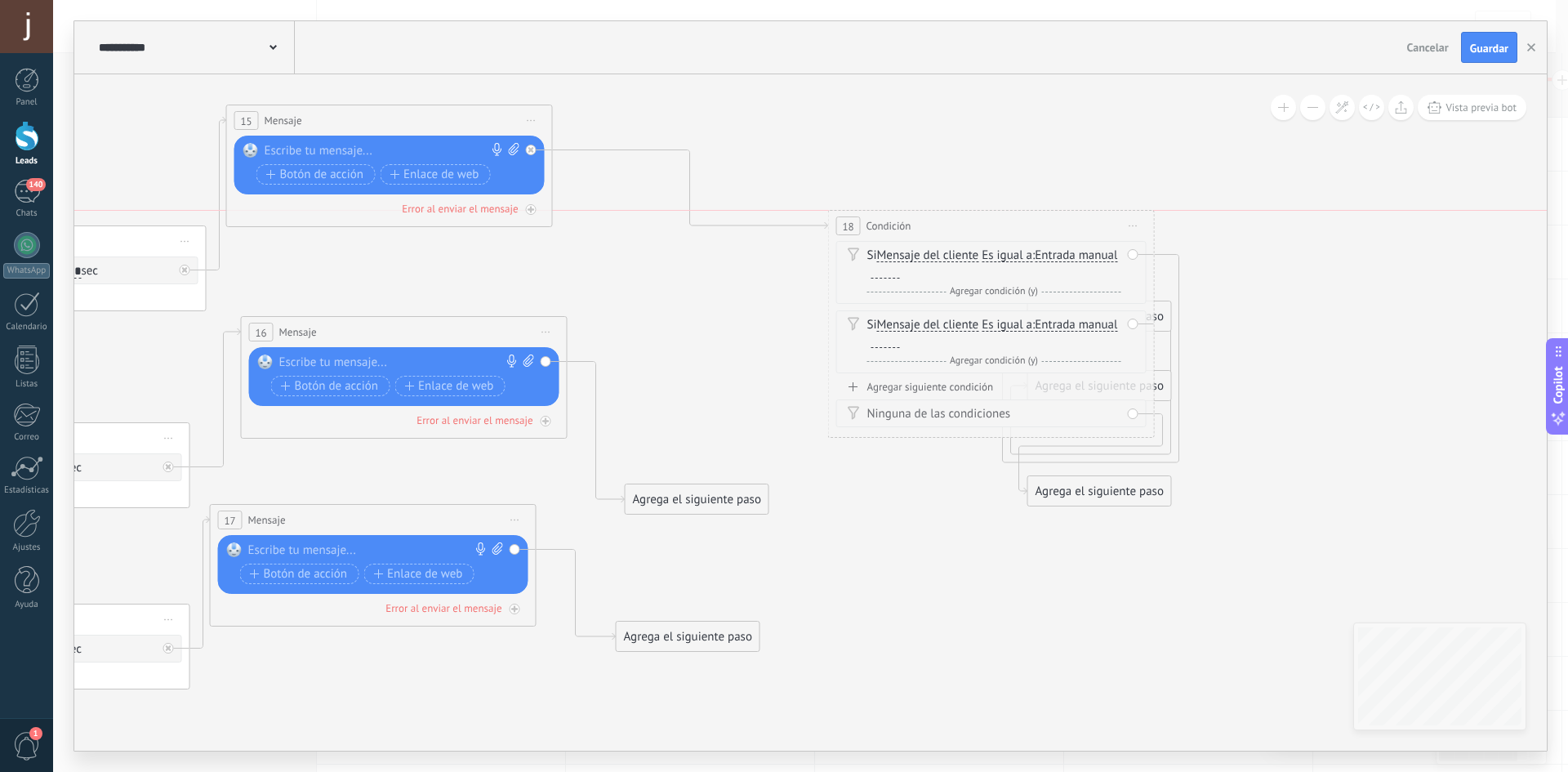
drag, startPoint x: 780, startPoint y: 259, endPoint x: 913, endPoint y: 208, distance: 142.4
click at [957, 213] on div "18 Condición ********* Iniciar vista previa aquí Cambiar nombre Duplicar Borrar" at bounding box center [991, 226] width 325 height 30
drag, startPoint x: 977, startPoint y: 211, endPoint x: 868, endPoint y: 457, distance: 269.1
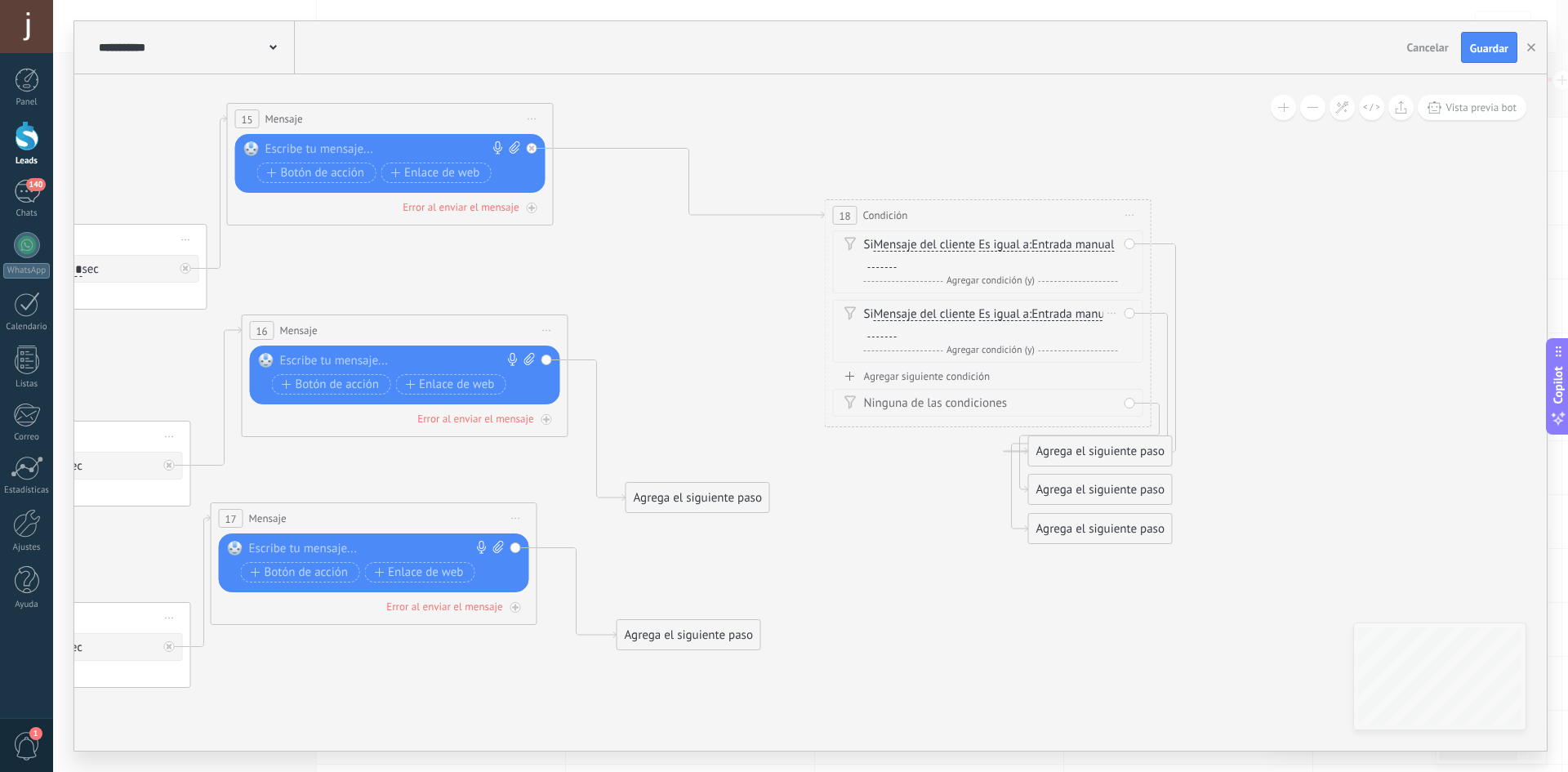
click at [1032, 321] on span "Entrada manual" at bounding box center [1073, 314] width 83 height 13
click at [1023, 324] on button "Entrada manual" at bounding box center [1125, 314] width 204 height 29
click at [930, 319] on span "Mensaje del cliente" at bounding box center [925, 314] width 103 height 13
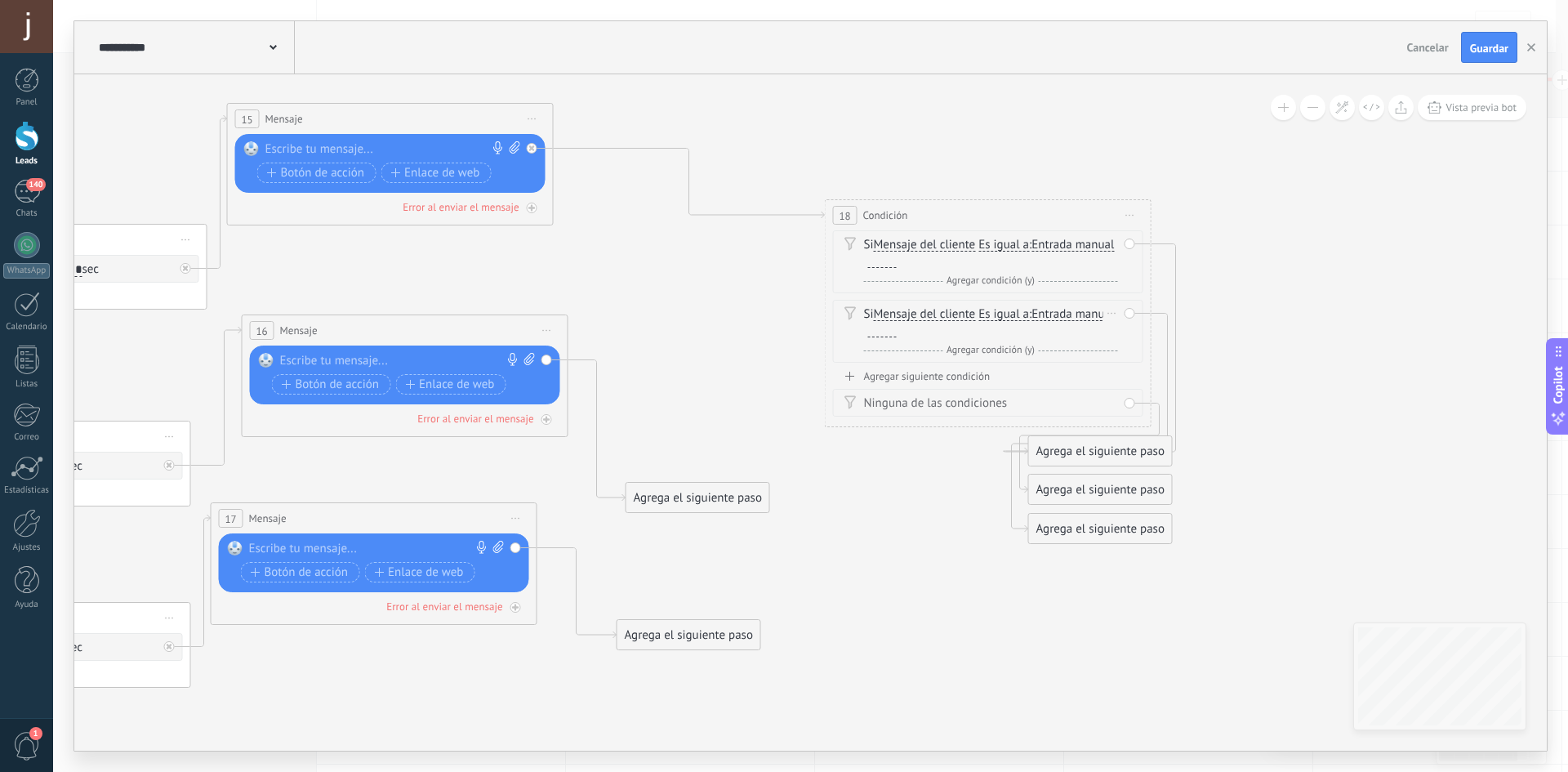
click at [930, 319] on button "Mensaje del cliente" at bounding box center [968, 314] width 204 height 29
click at [944, 404] on div "Ninguna de las condiciones" at bounding box center [991, 402] width 254 height 16
click at [927, 377] on div "Agregar siguiente condición" at bounding box center [989, 376] width 310 height 14
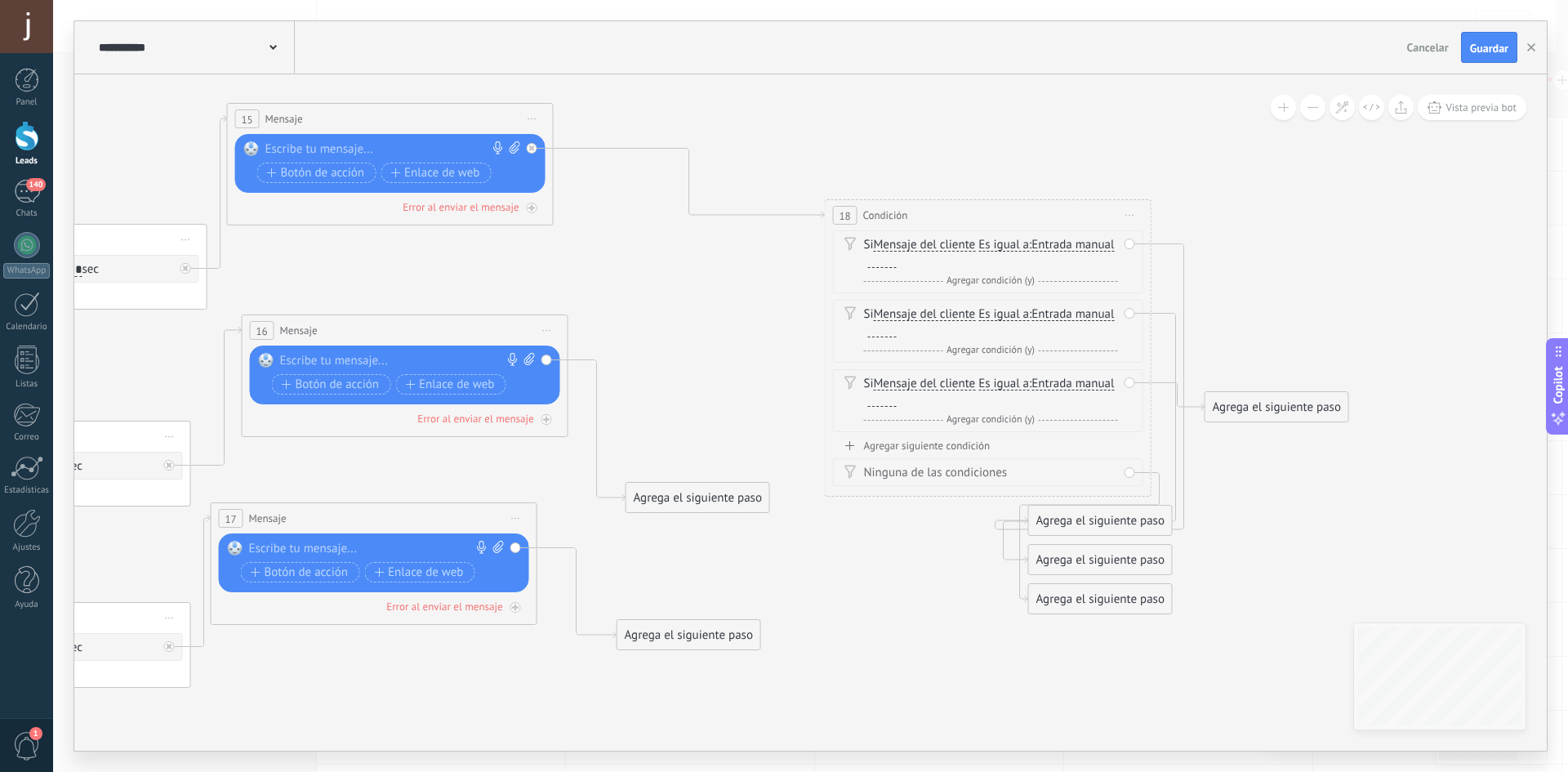
click at [1298, 401] on div "Agrega el siguiente paso" at bounding box center [1277, 407] width 143 height 27
drag, startPoint x: 1311, startPoint y: 294, endPoint x: 1256, endPoint y: 278, distance: 57.3
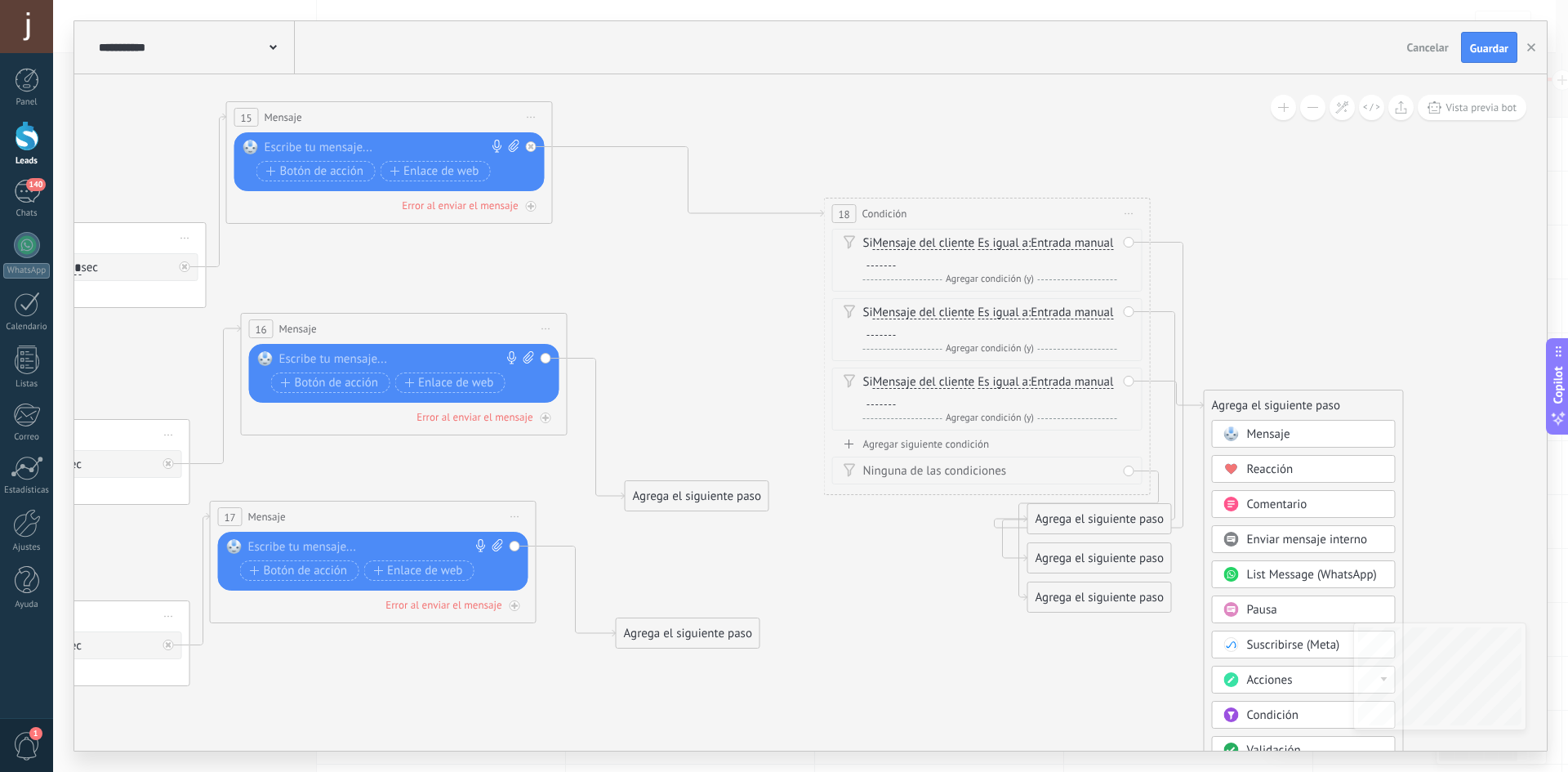
click at [1120, 217] on span "Iniciar vista previa aquí Cambiar nombre Duplicar Borrar" at bounding box center [1130, 213] width 26 height 24
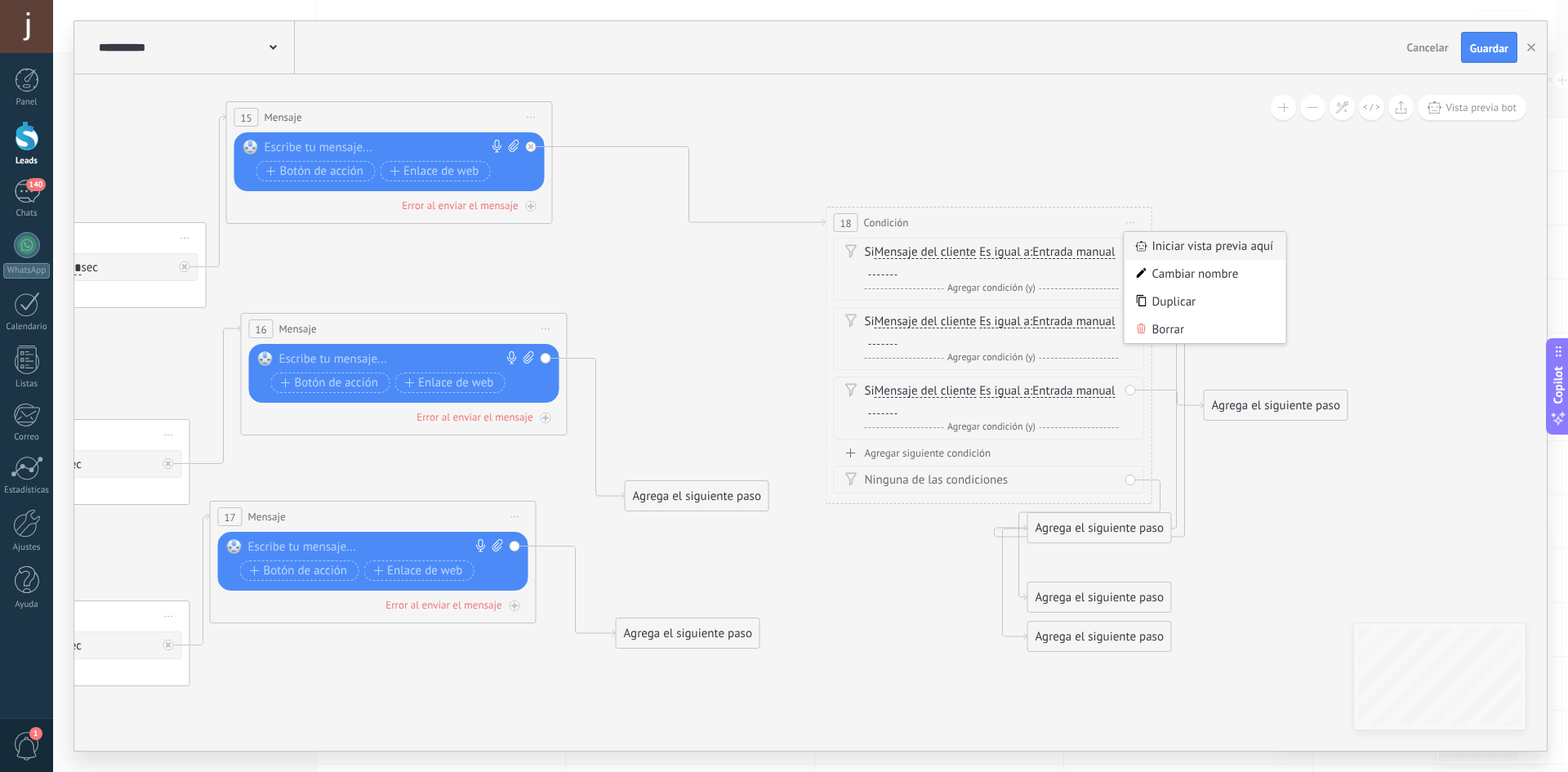
click at [1169, 244] on div "Iniciar vista previa aquí" at bounding box center [1206, 246] width 162 height 28
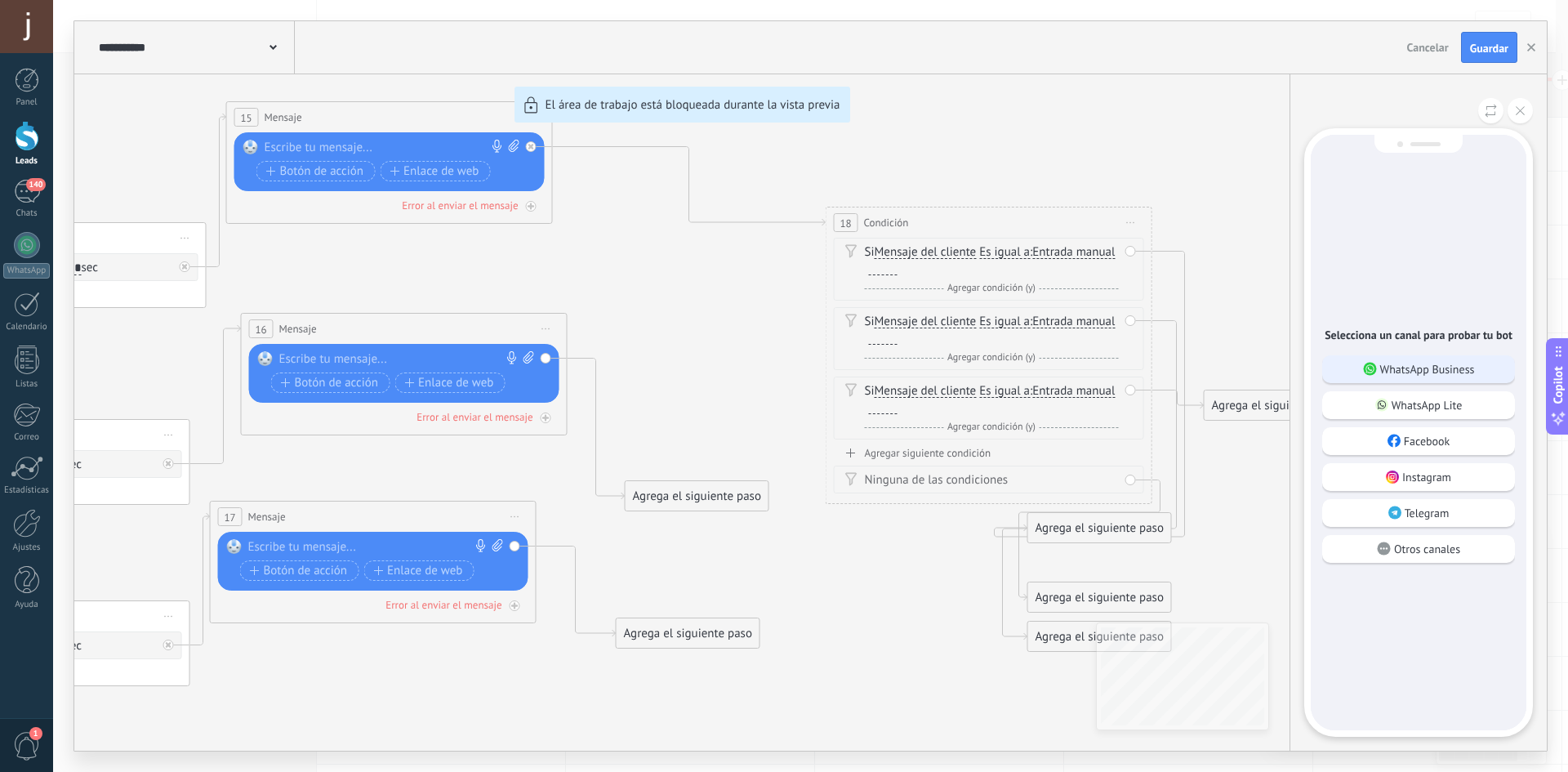
click at [1386, 374] on p "WhatsApp Business" at bounding box center [1428, 370] width 95 height 15
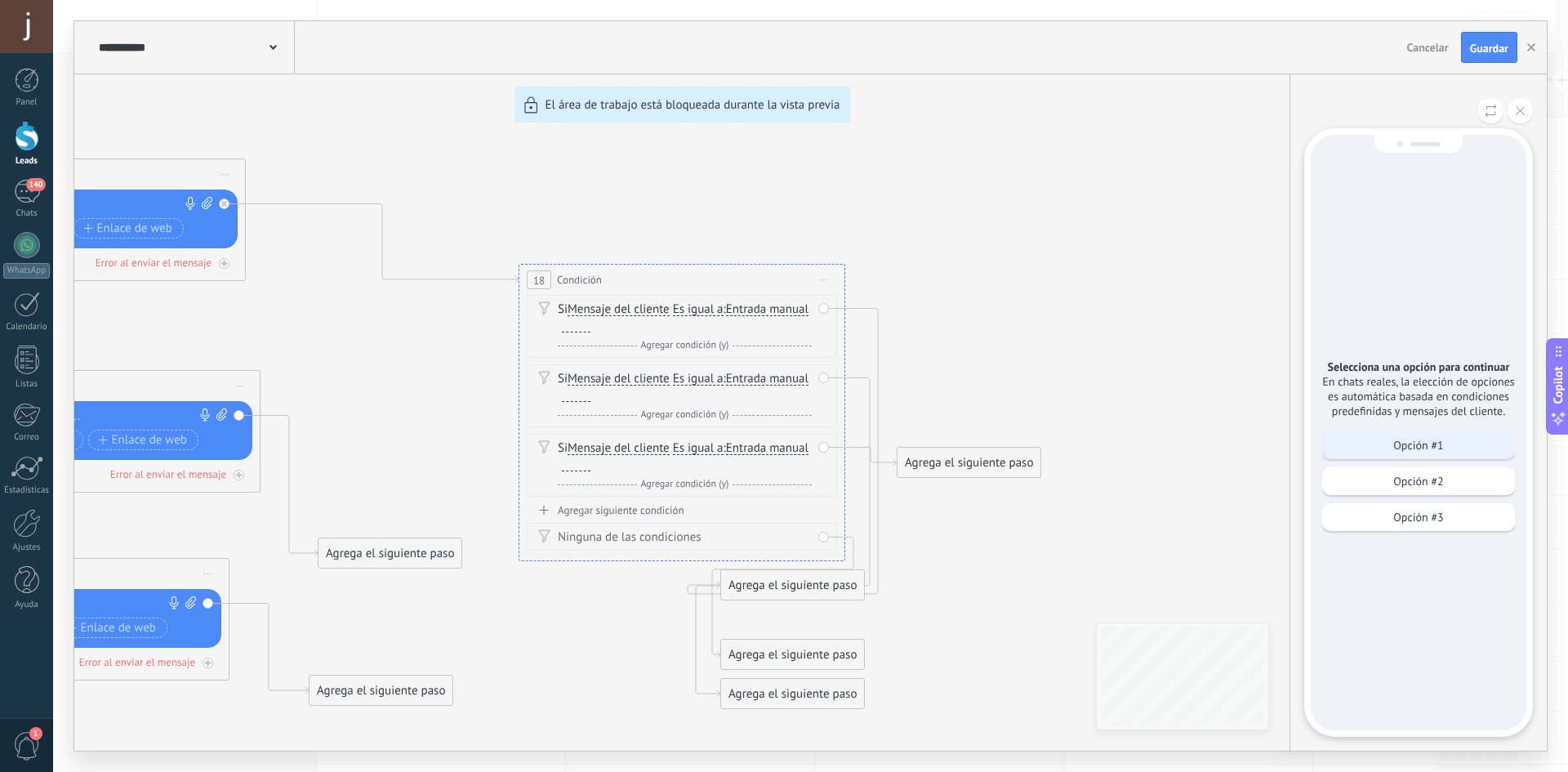
click at [1428, 449] on p "Opción #1" at bounding box center [1418, 445] width 50 height 15
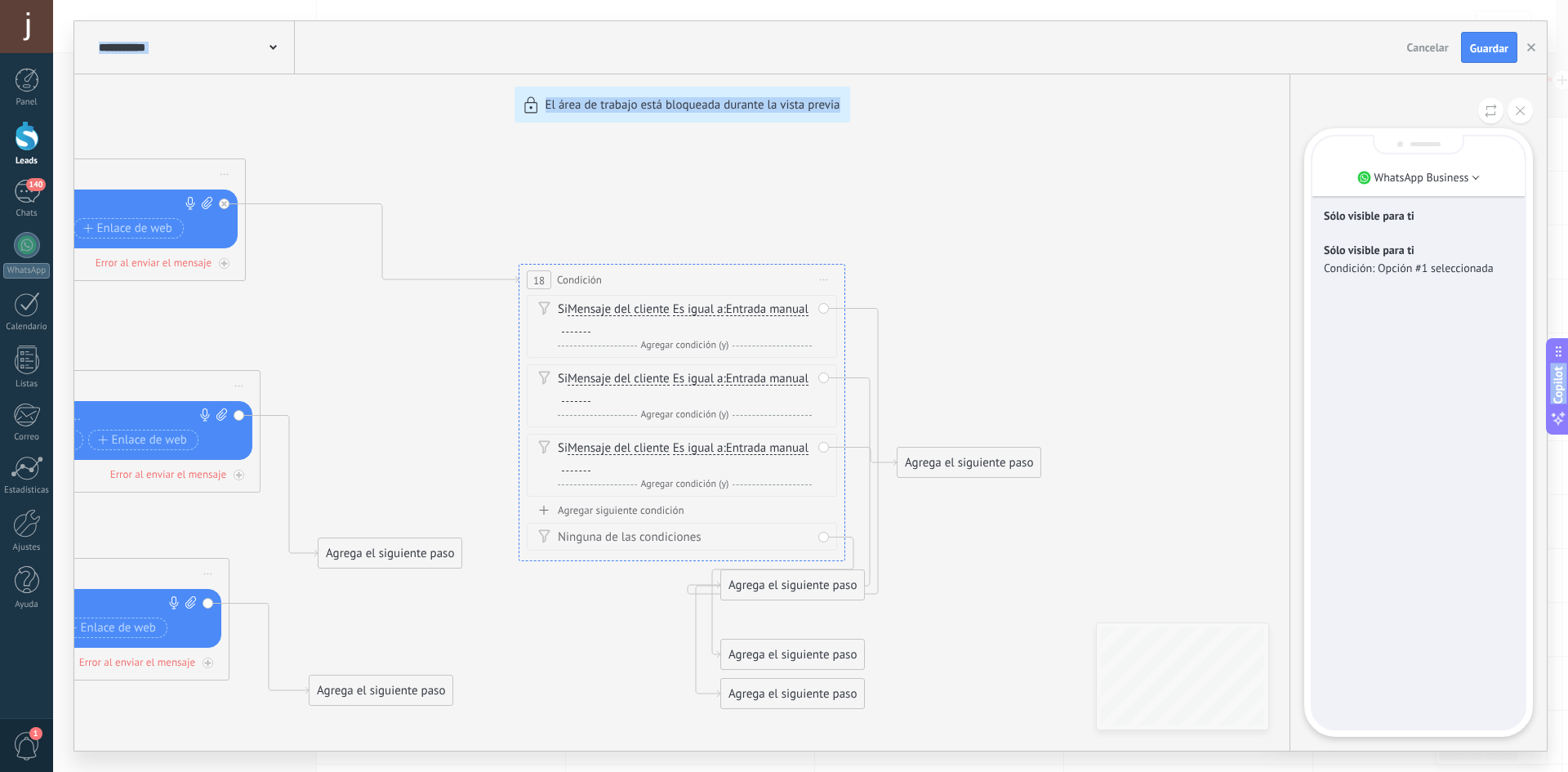
drag, startPoint x: 1039, startPoint y: 237, endPoint x: 1567, endPoint y: 401, distance: 552.9
click at [1555, 379] on body ".abccls-1,.abccls-2{fill-rule:evenodd}.abccls-2{fill:#fff} .abfcls-1{fill:none}…" at bounding box center [784, 386] width 1568 height 772
click at [806, 268] on div "**********" at bounding box center [811, 386] width 1473 height 729
click at [829, 276] on div "**********" at bounding box center [811, 386] width 1473 height 729
click at [825, 284] on div "**********" at bounding box center [811, 386] width 1473 height 729
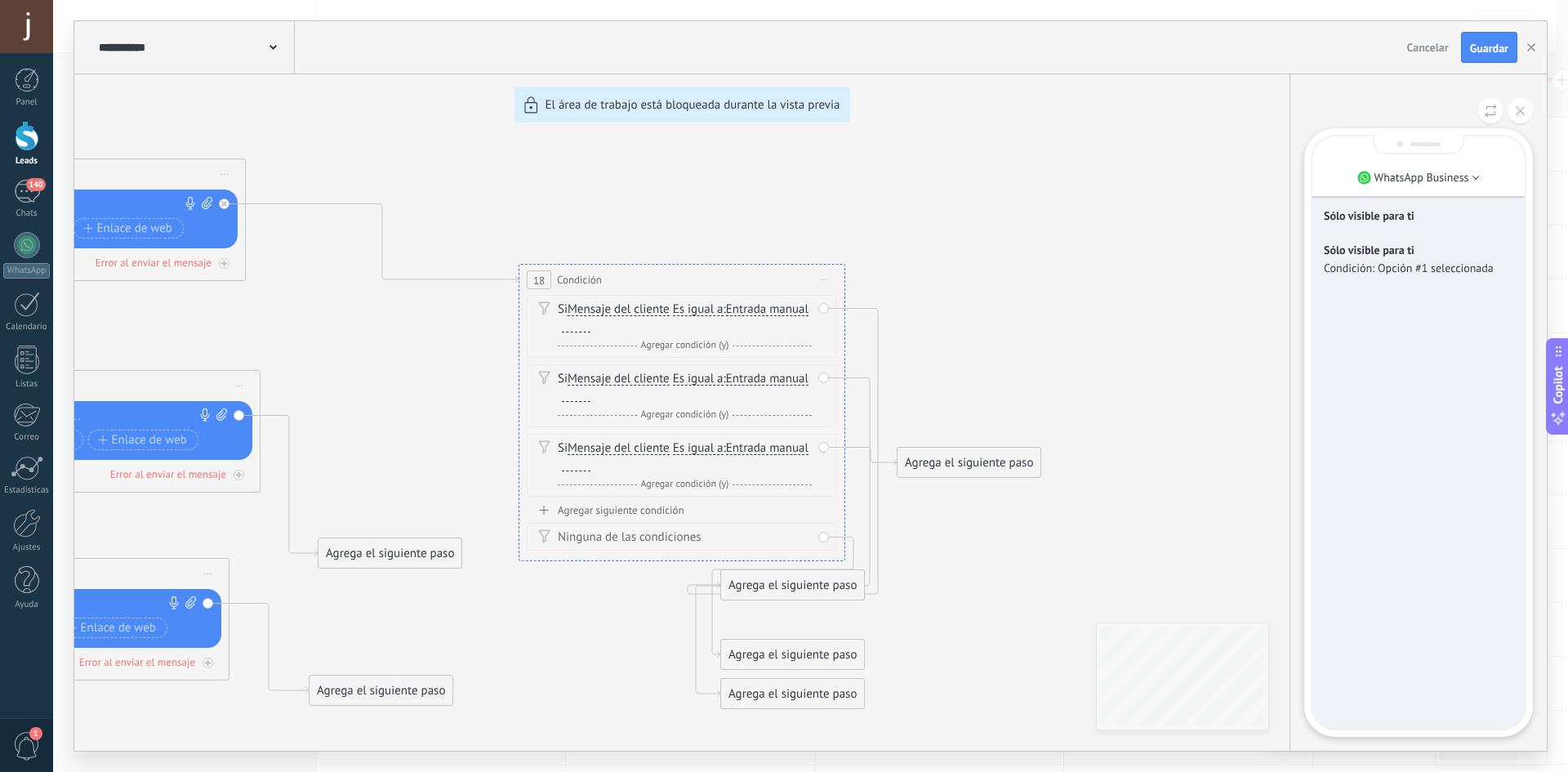
click at [821, 278] on div "**********" at bounding box center [811, 386] width 1473 height 729
click at [1524, 113] on icon at bounding box center [1521, 111] width 9 height 9
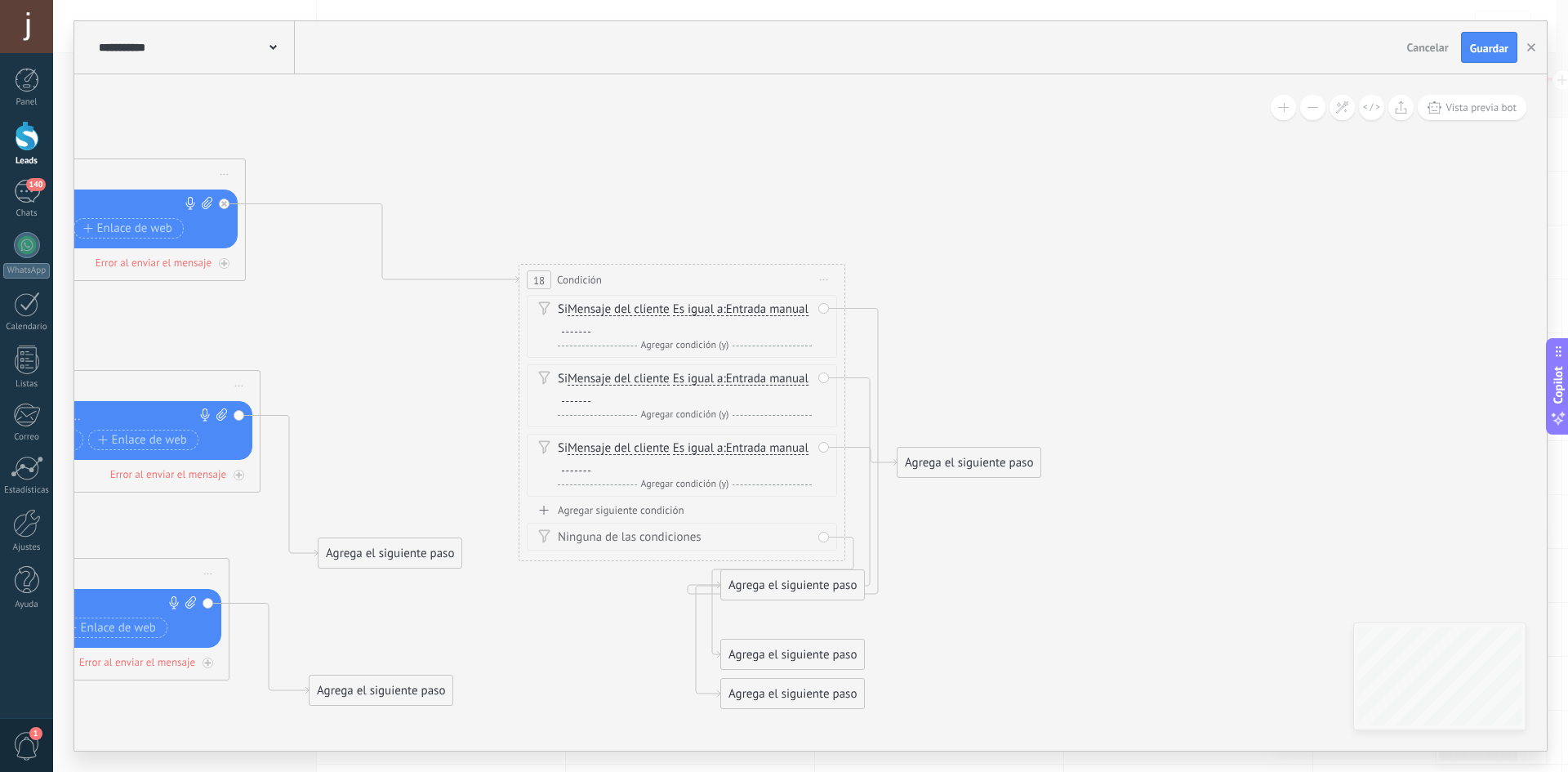
click at [822, 279] on icon at bounding box center [824, 280] width 8 height 2
click at [864, 382] on div "Borrar" at bounding box center [898, 386] width 162 height 28
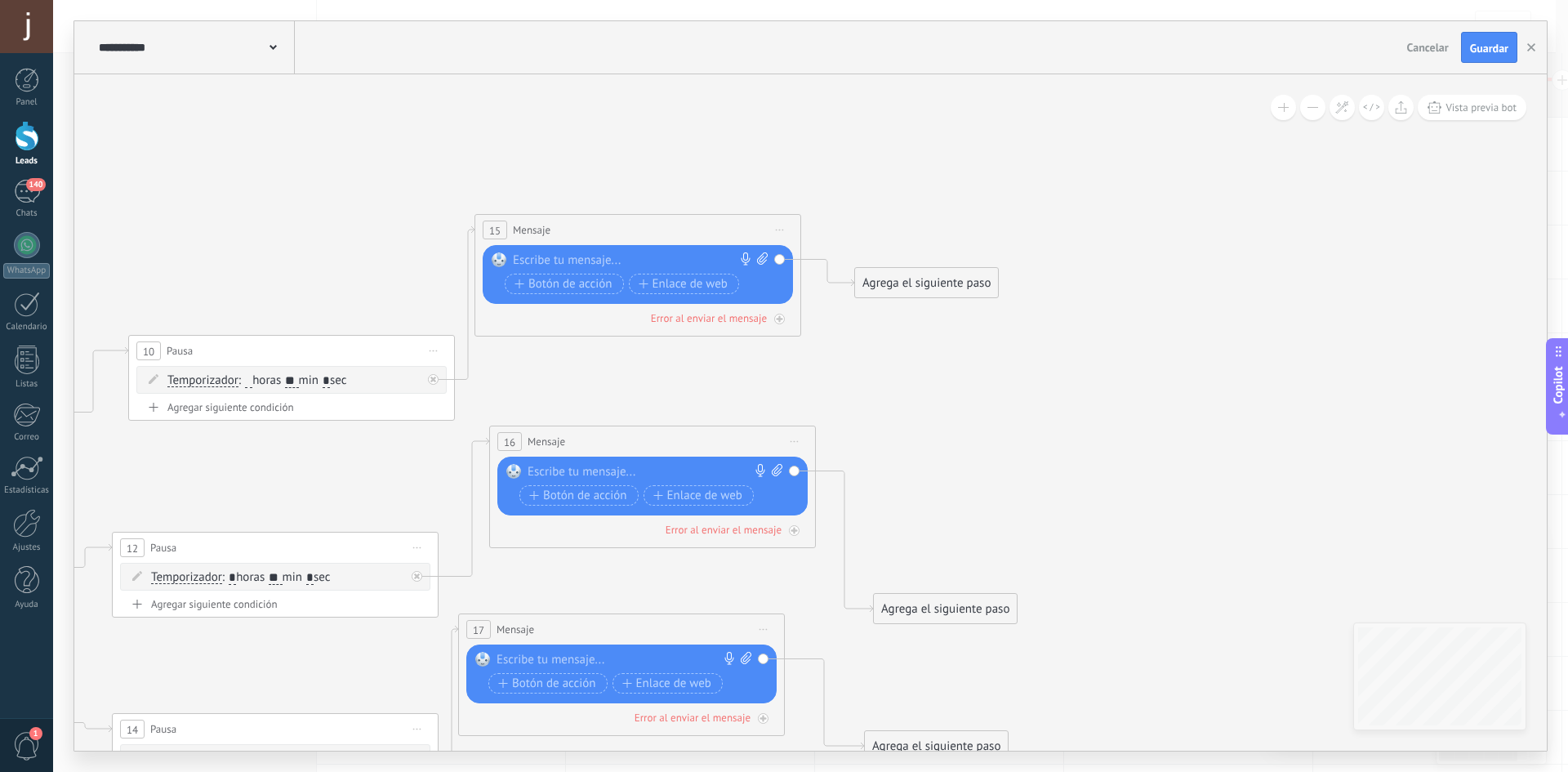
drag, startPoint x: 637, startPoint y: 395, endPoint x: 1275, endPoint y: 465, distance: 641.8
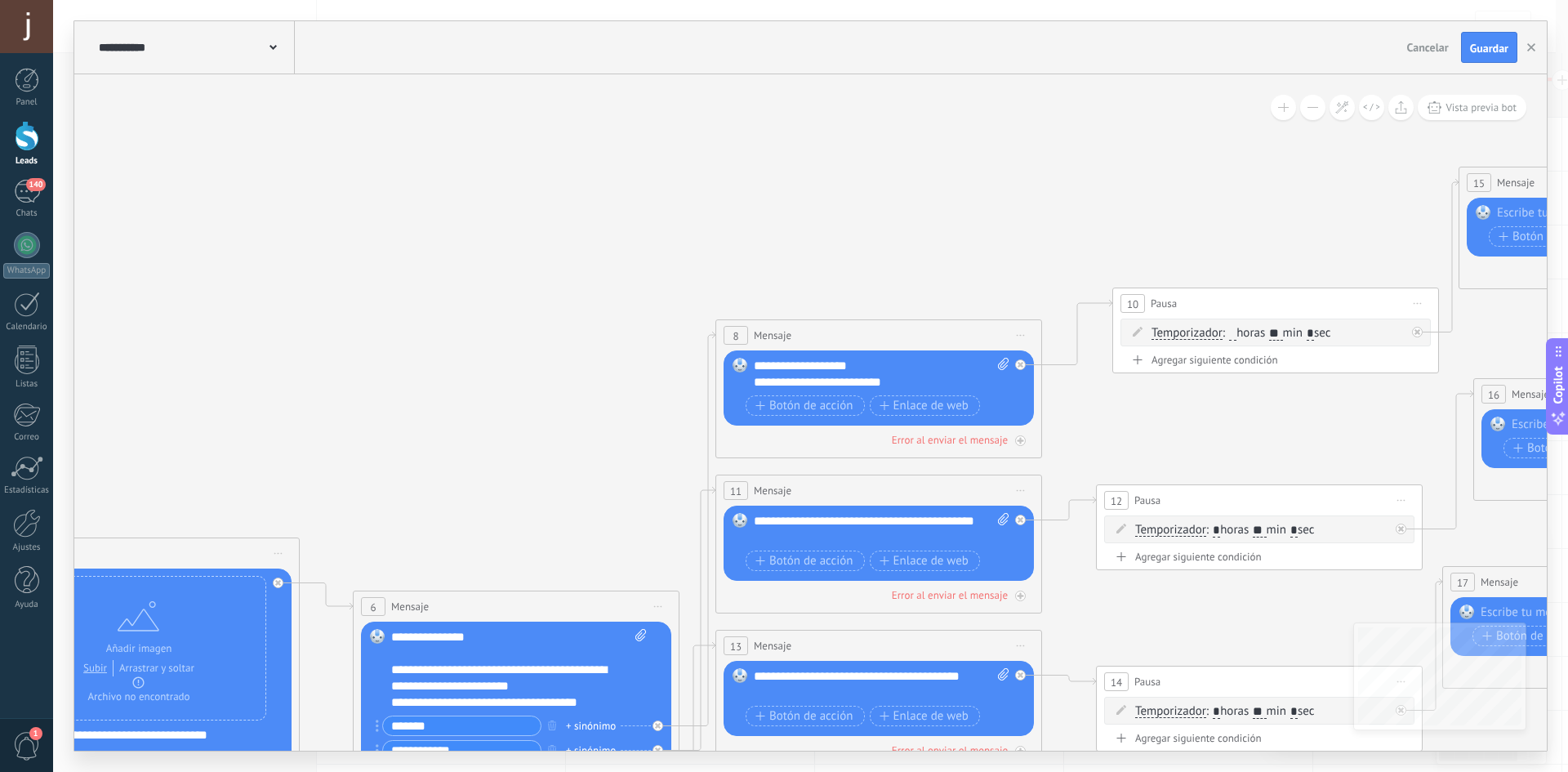
drag, startPoint x: 292, startPoint y: 589, endPoint x: 1226, endPoint y: 438, distance: 946.1
click at [1242, 451] on icon at bounding box center [104, 629] width 4502 height 1741
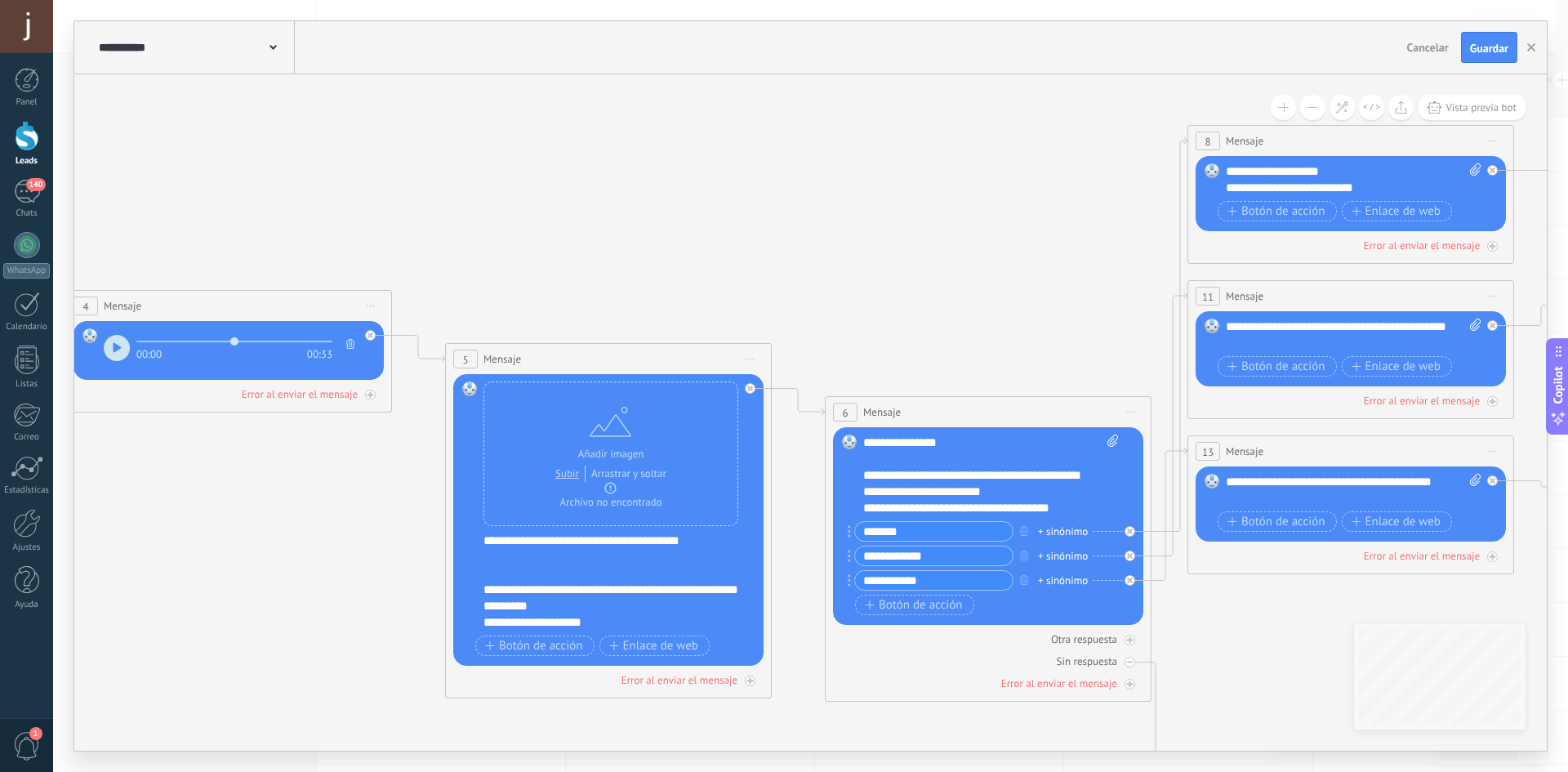
drag, startPoint x: 356, startPoint y: 374, endPoint x: 779, endPoint y: 323, distance: 426.1
click at [779, 323] on icon at bounding box center [577, 434] width 4502 height 1741
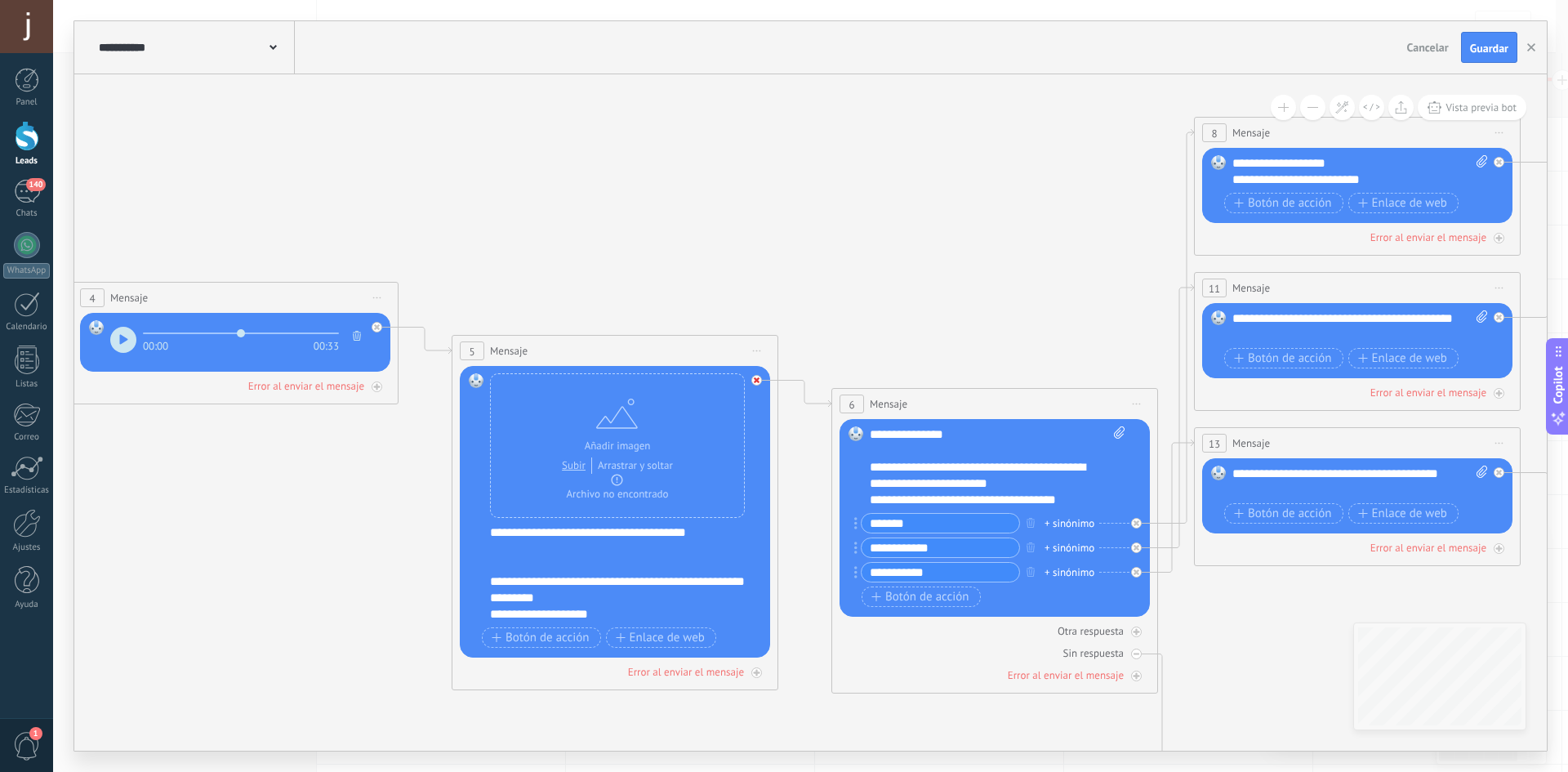
click at [758, 380] on icon at bounding box center [757, 380] width 6 height 6
drag, startPoint x: 957, startPoint y: 720, endPoint x: 942, endPoint y: 142, distance: 578.2
click at [952, 129] on div "Agrega el siguiente paso" at bounding box center [912, 133] width 143 height 27
click at [755, 380] on div "Reemplazar Quitar Convertir a mensaje de voz Arrastre la imagen aquí para adjun…" at bounding box center [615, 512] width 310 height 291
drag, startPoint x: 853, startPoint y: 131, endPoint x: 866, endPoint y: 213, distance: 83.0
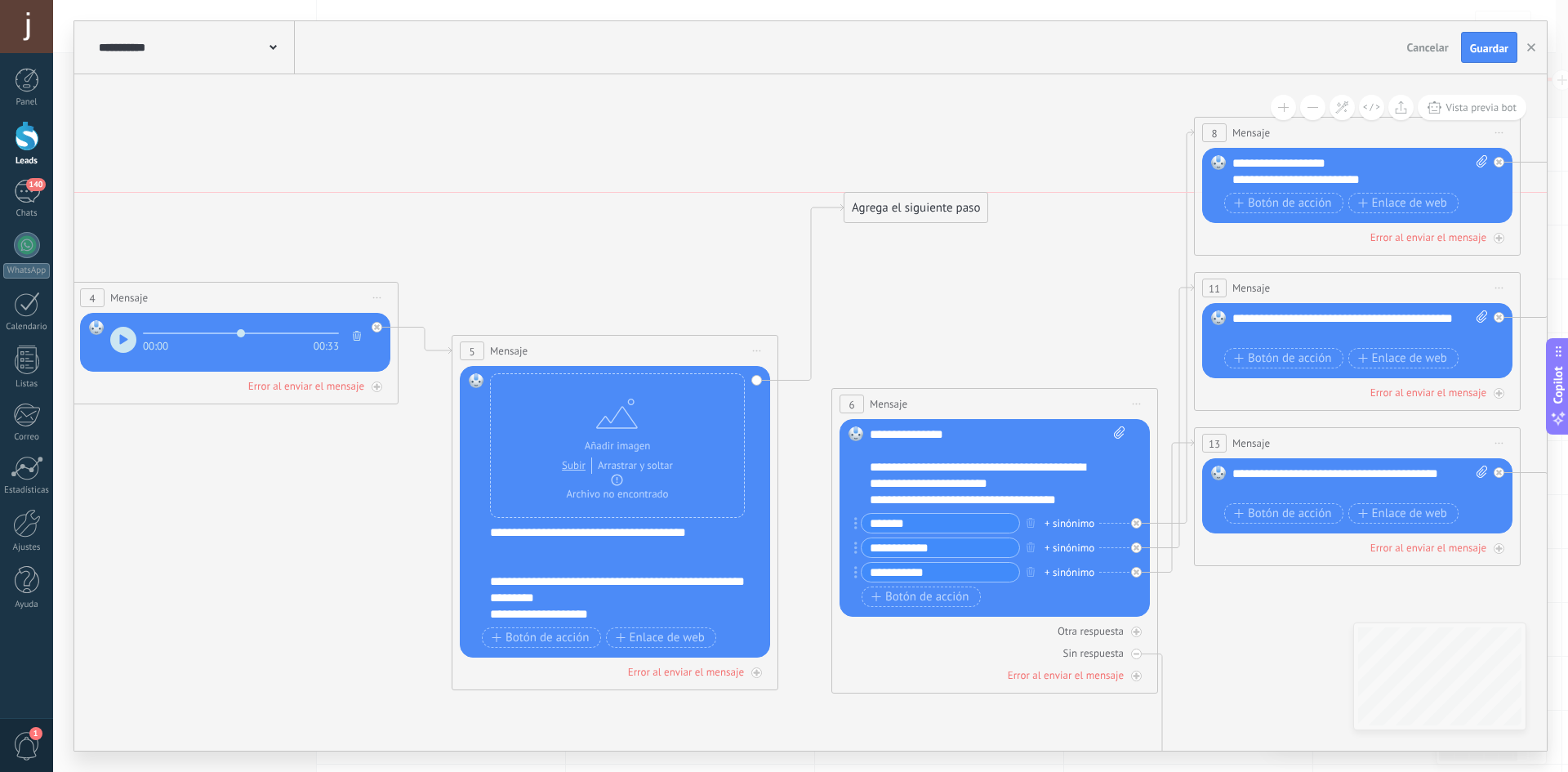
click at [866, 213] on div "Agrega el siguiente paso" at bounding box center [916, 208] width 143 height 27
click at [900, 202] on div "Agrega el siguiente paso" at bounding box center [917, 208] width 143 height 27
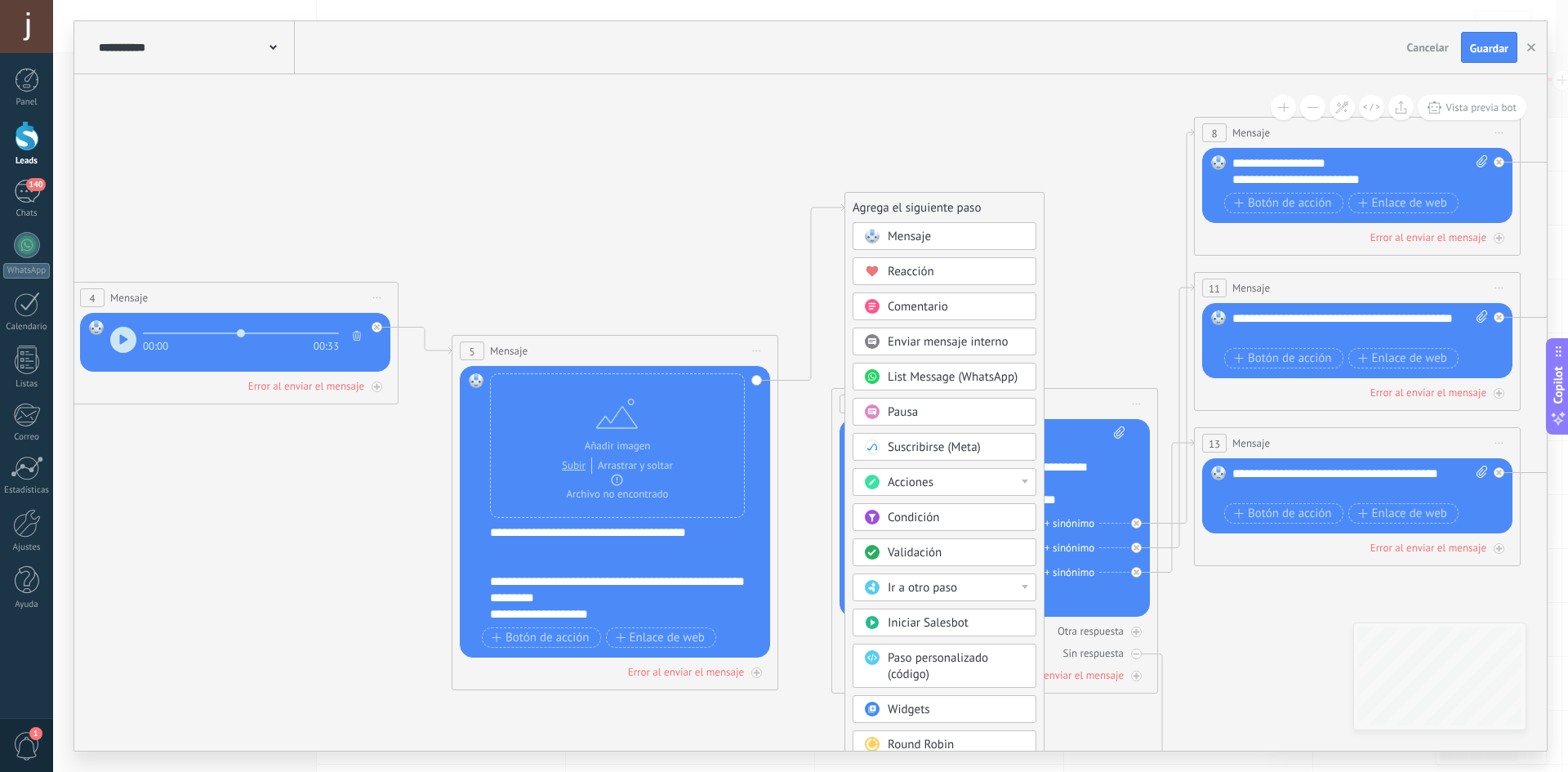
click at [902, 205] on div "Agrega el siguiente paso" at bounding box center [944, 208] width 198 height 27
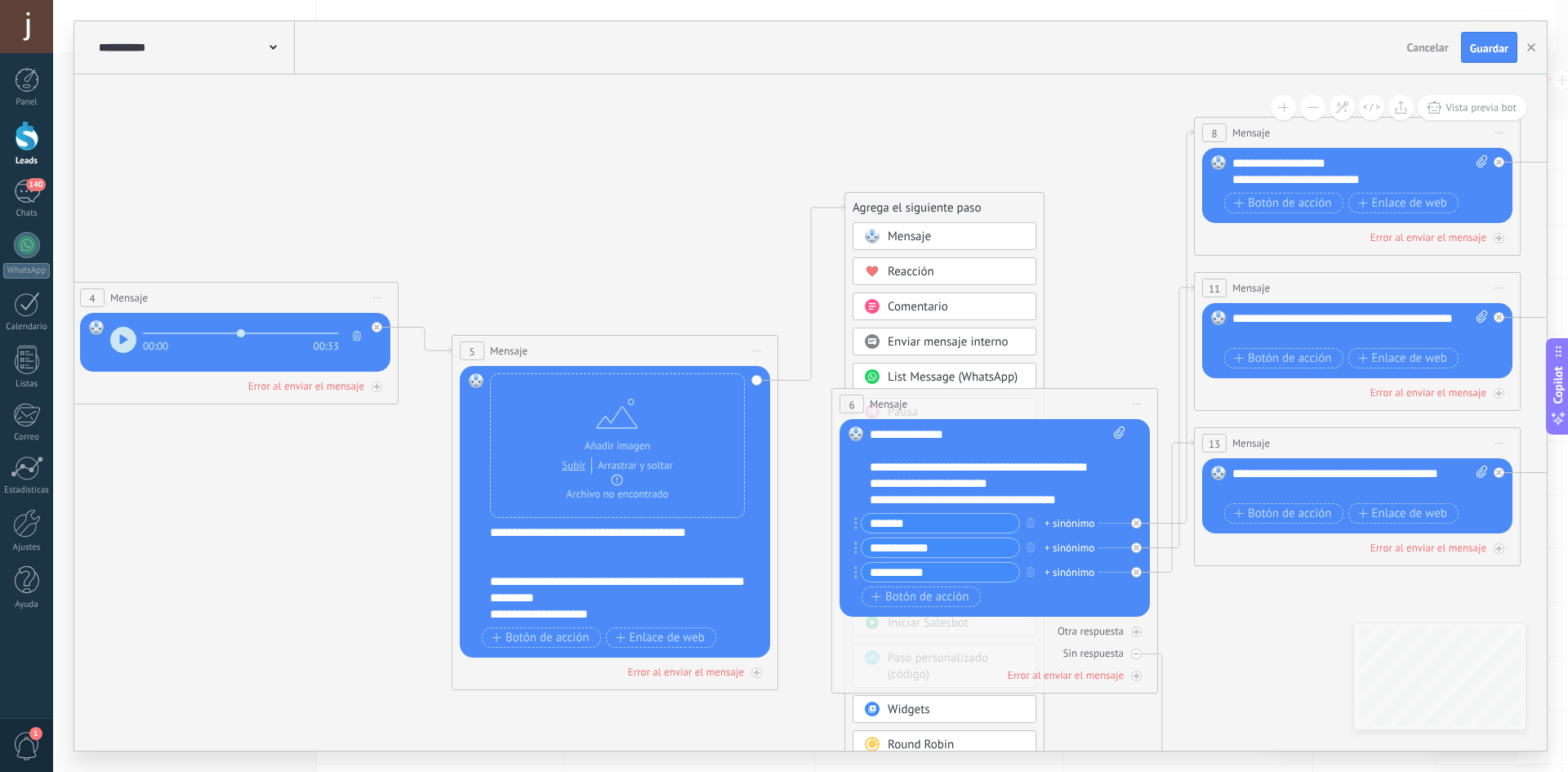
click at [1128, 406] on span "Iniciar vista previa aquí Cambiar nombre Duplicar Borrar" at bounding box center [1137, 403] width 26 height 24
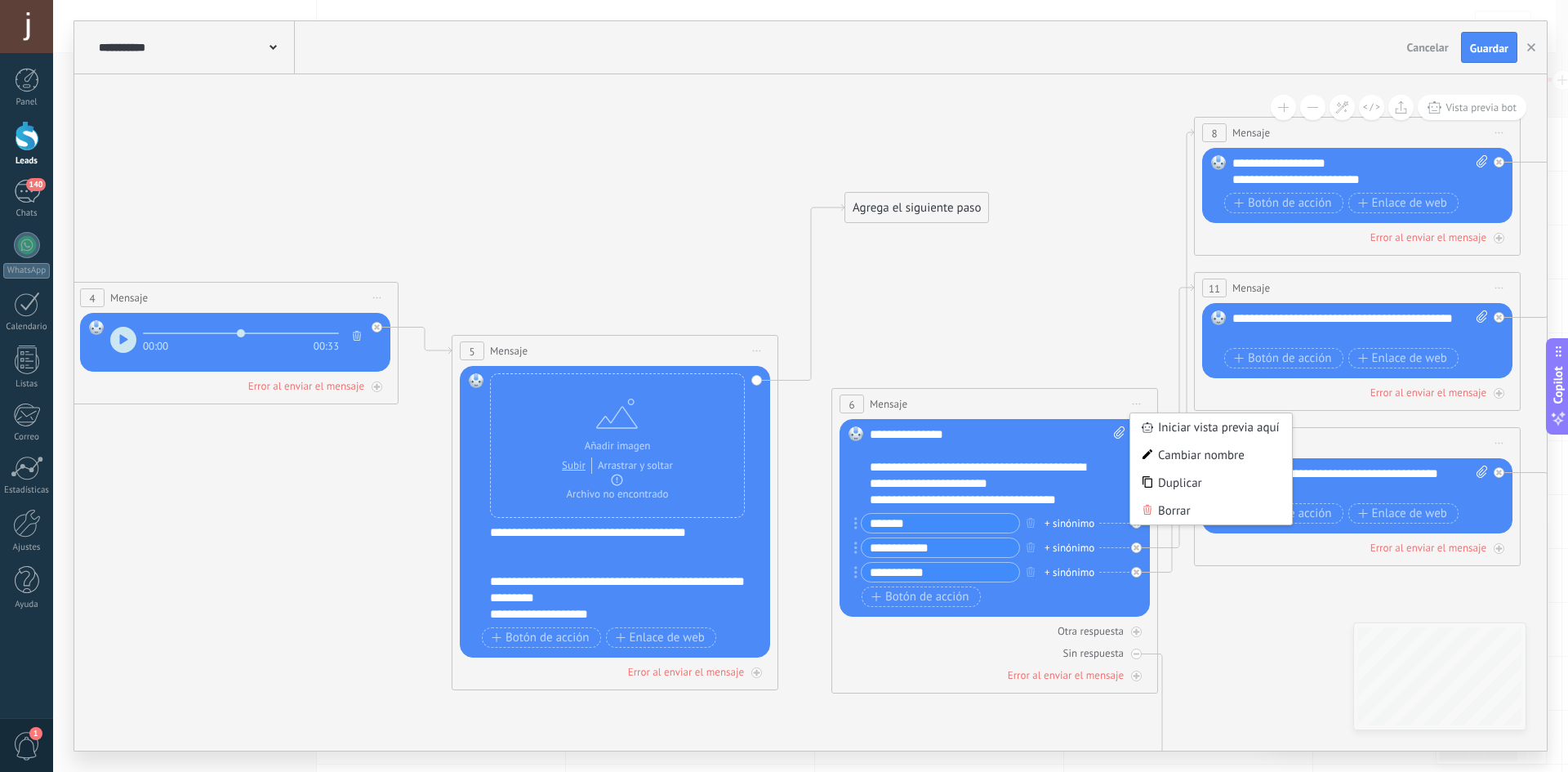
click at [1132, 406] on span "Iniciar vista previa aquí Cambiar nombre Duplicar Borrar" at bounding box center [1137, 403] width 26 height 24
click at [1022, 354] on icon at bounding box center [583, 442] width 4502 height 1772
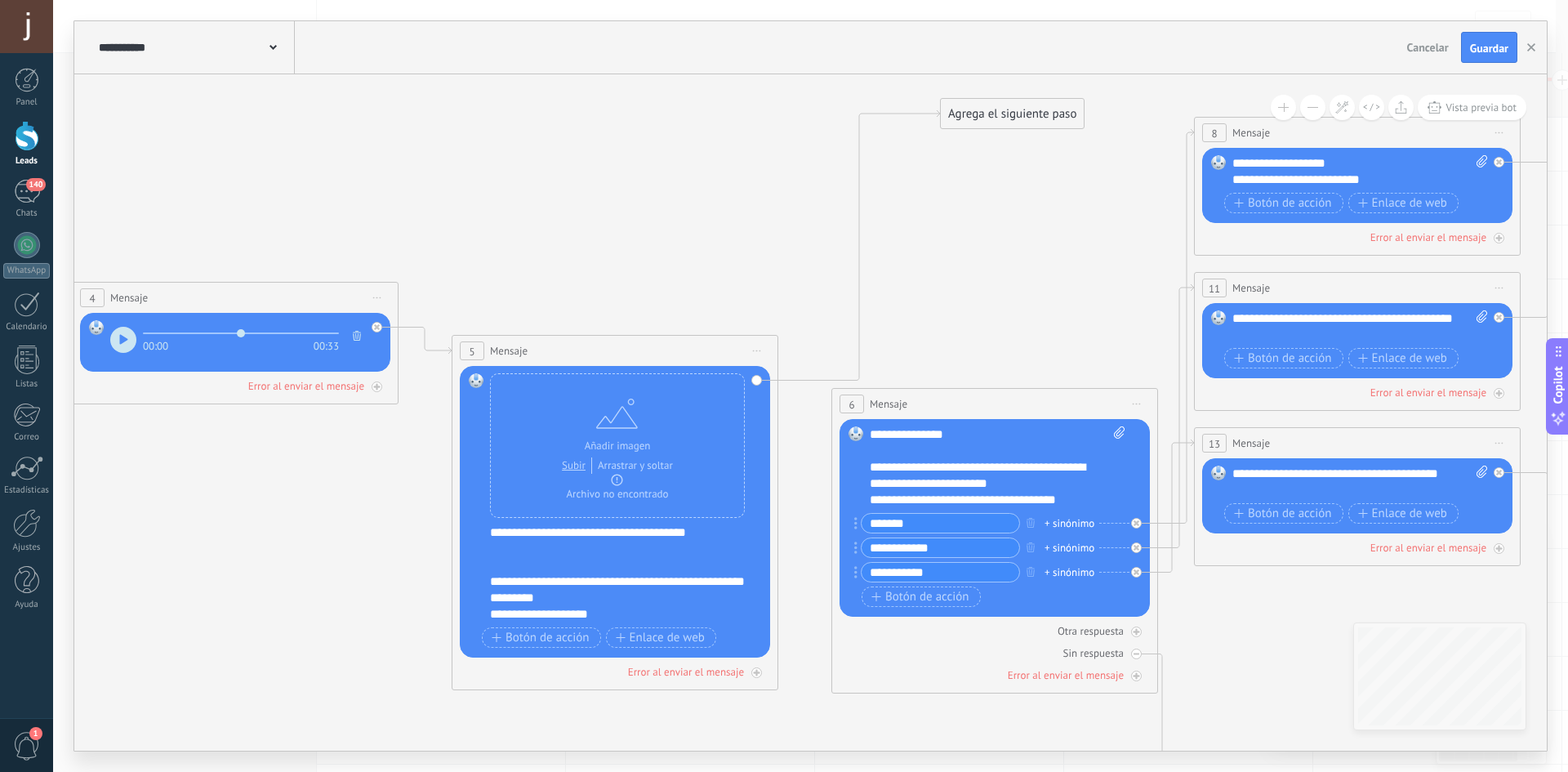
drag, startPoint x: 881, startPoint y: 201, endPoint x: 977, endPoint y: 107, distance: 134.4
click at [977, 107] on div "Agrega el siguiente paso" at bounding box center [1012, 114] width 143 height 27
click at [760, 382] on div "Reemplazar Quitar Convertir a mensaje de voz Arrastre la imagen aquí para adjun…" at bounding box center [615, 512] width 310 height 291
click at [1140, 404] on icon at bounding box center [1136, 404] width 8 height 2
drag, startPoint x: 862, startPoint y: 434, endPoint x: 750, endPoint y: 387, distance: 121.5
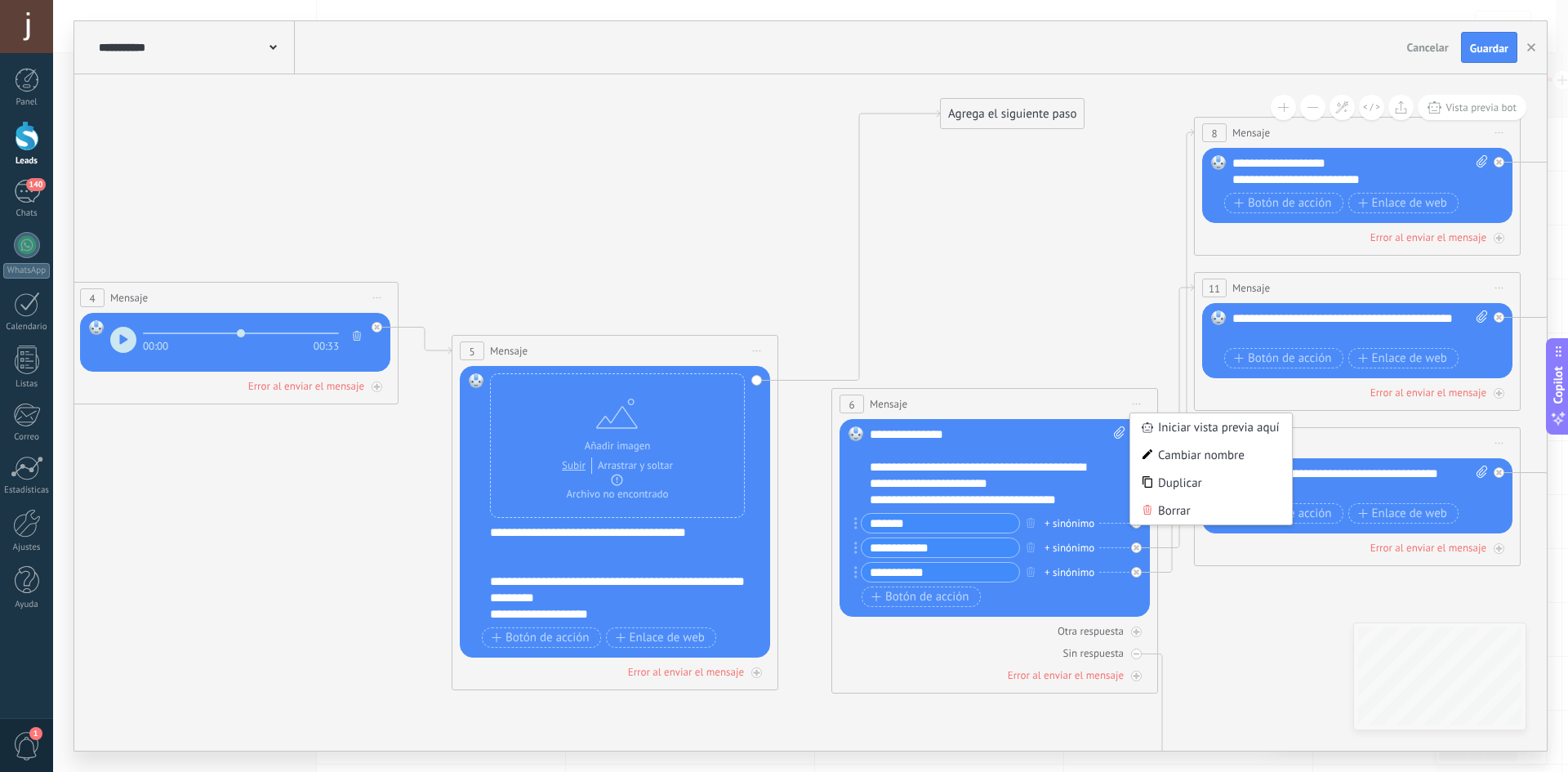
drag, startPoint x: 754, startPoint y: 379, endPoint x: 920, endPoint y: 360, distance: 167.1
click at [28, 134] on div at bounding box center [27, 136] width 24 height 30
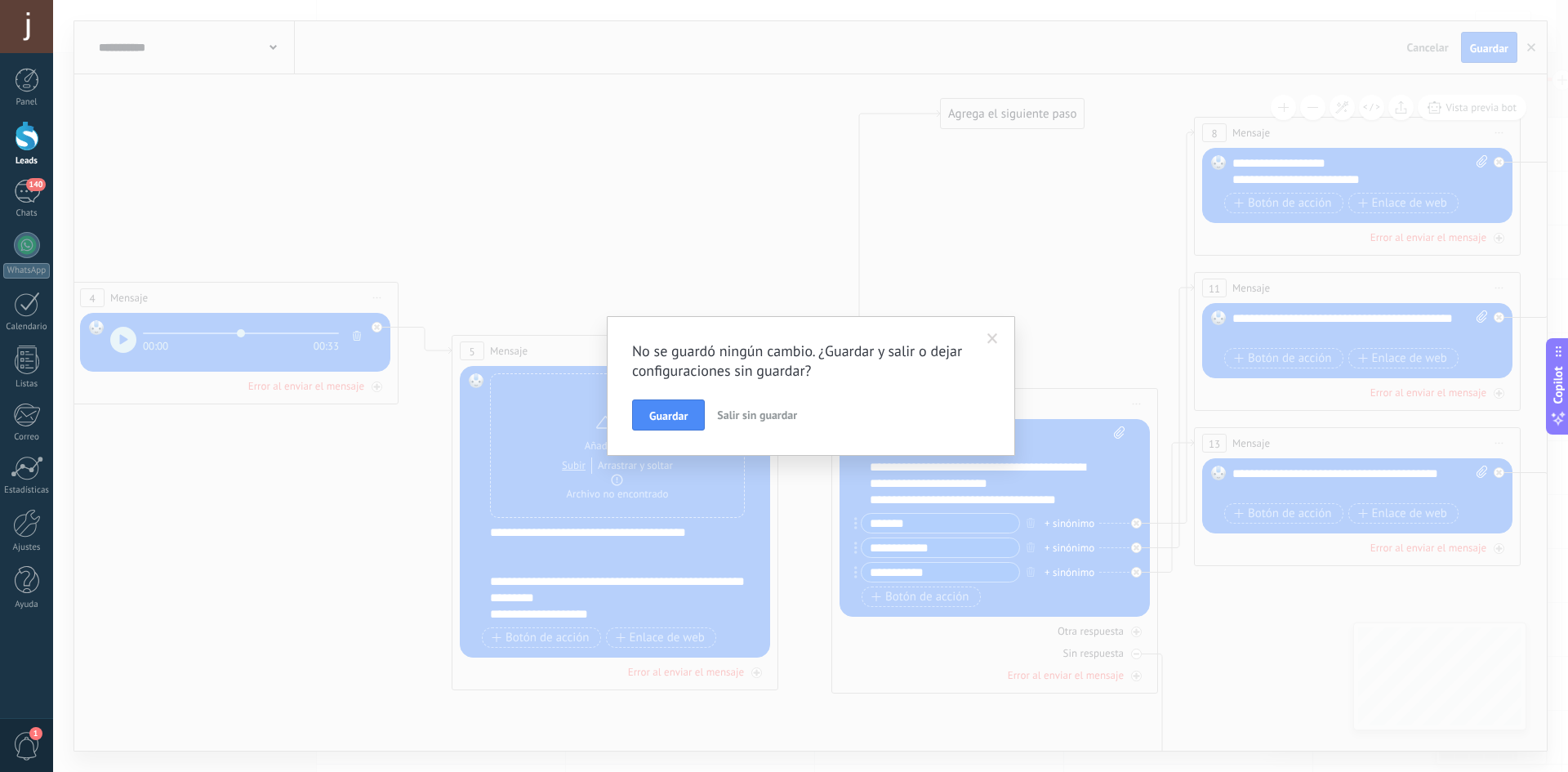
click at [996, 333] on span at bounding box center [992, 339] width 10 height 11
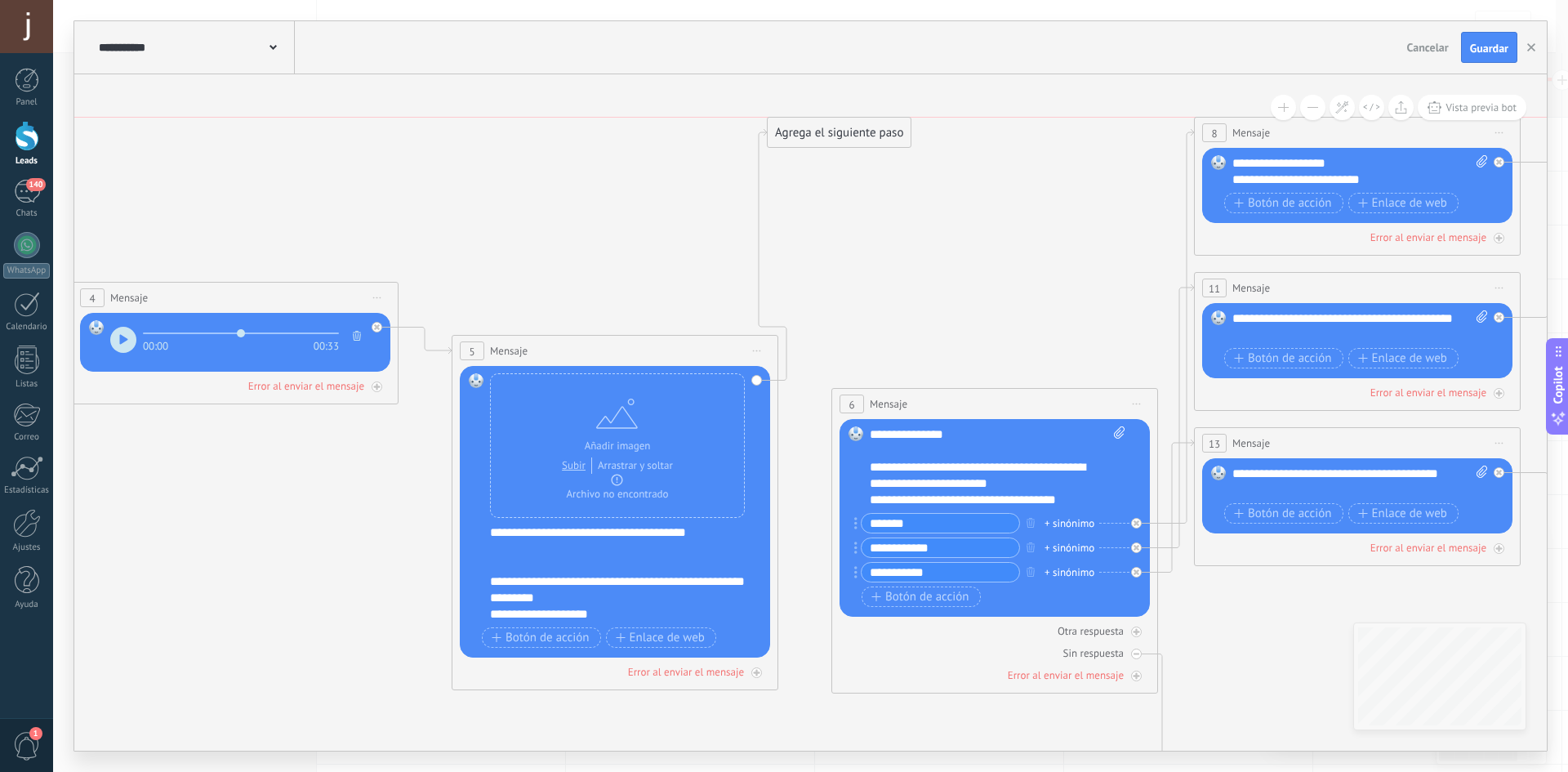
drag, startPoint x: 1009, startPoint y: 118, endPoint x: 836, endPoint y: 138, distance: 174.2
click at [836, 138] on div "Agrega el siguiente paso" at bounding box center [839, 133] width 143 height 27
drag, startPoint x: 899, startPoint y: 429, endPoint x: 868, endPoint y: 408, distance: 37.4
click at [868, 408] on div "6 Mensaje ******* (a): Todos los contactos - canales seleccionados Todos los co…" at bounding box center [994, 540] width 326 height 306
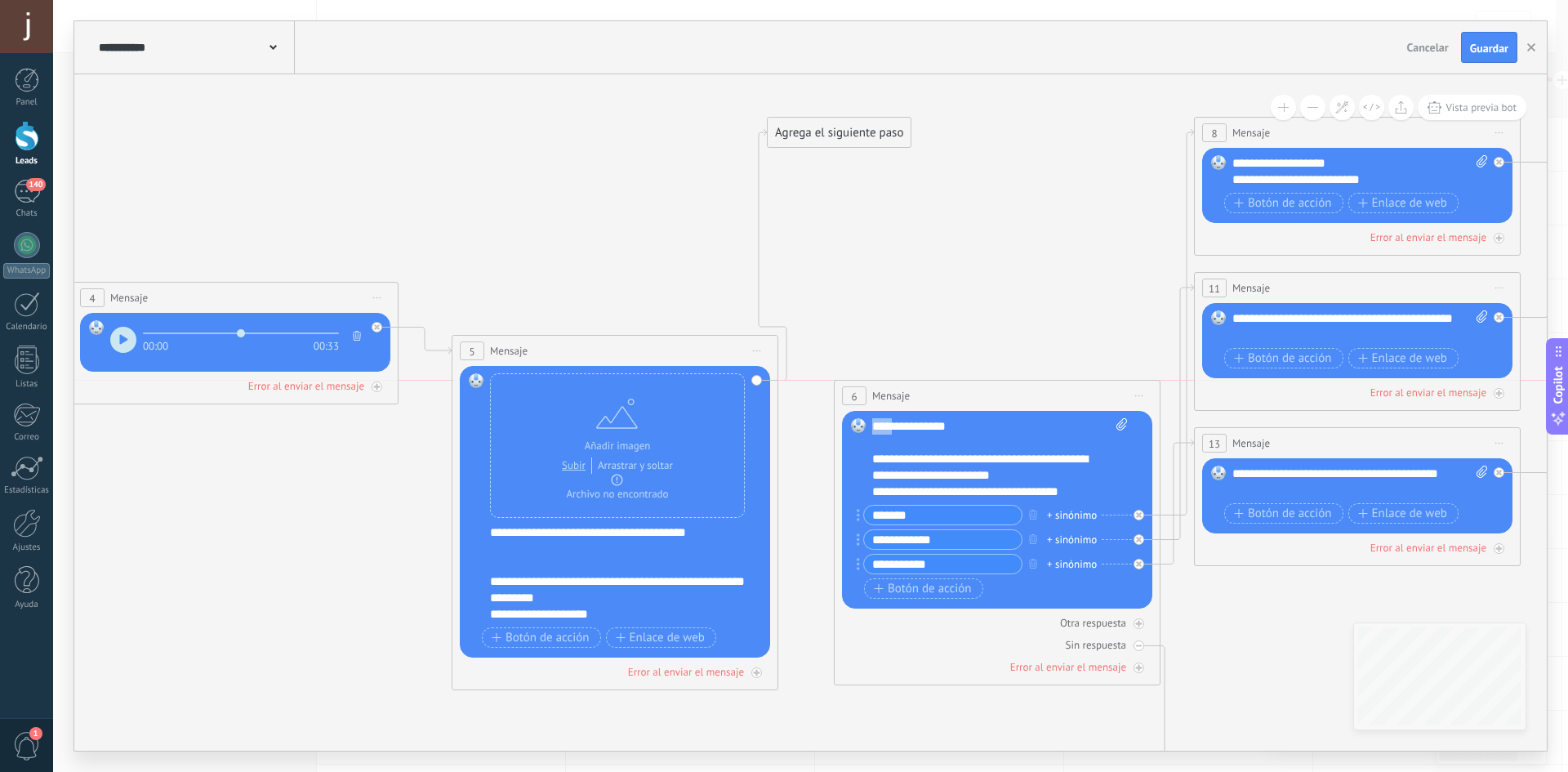
drag, startPoint x: 863, startPoint y: 403, endPoint x: 866, endPoint y: 392, distance: 11.4
click at [866, 392] on div "6" at bounding box center [854, 396] width 24 height 19
click at [745, 667] on div "Error al enviar el mensaje" at bounding box center [615, 671] width 310 height 15
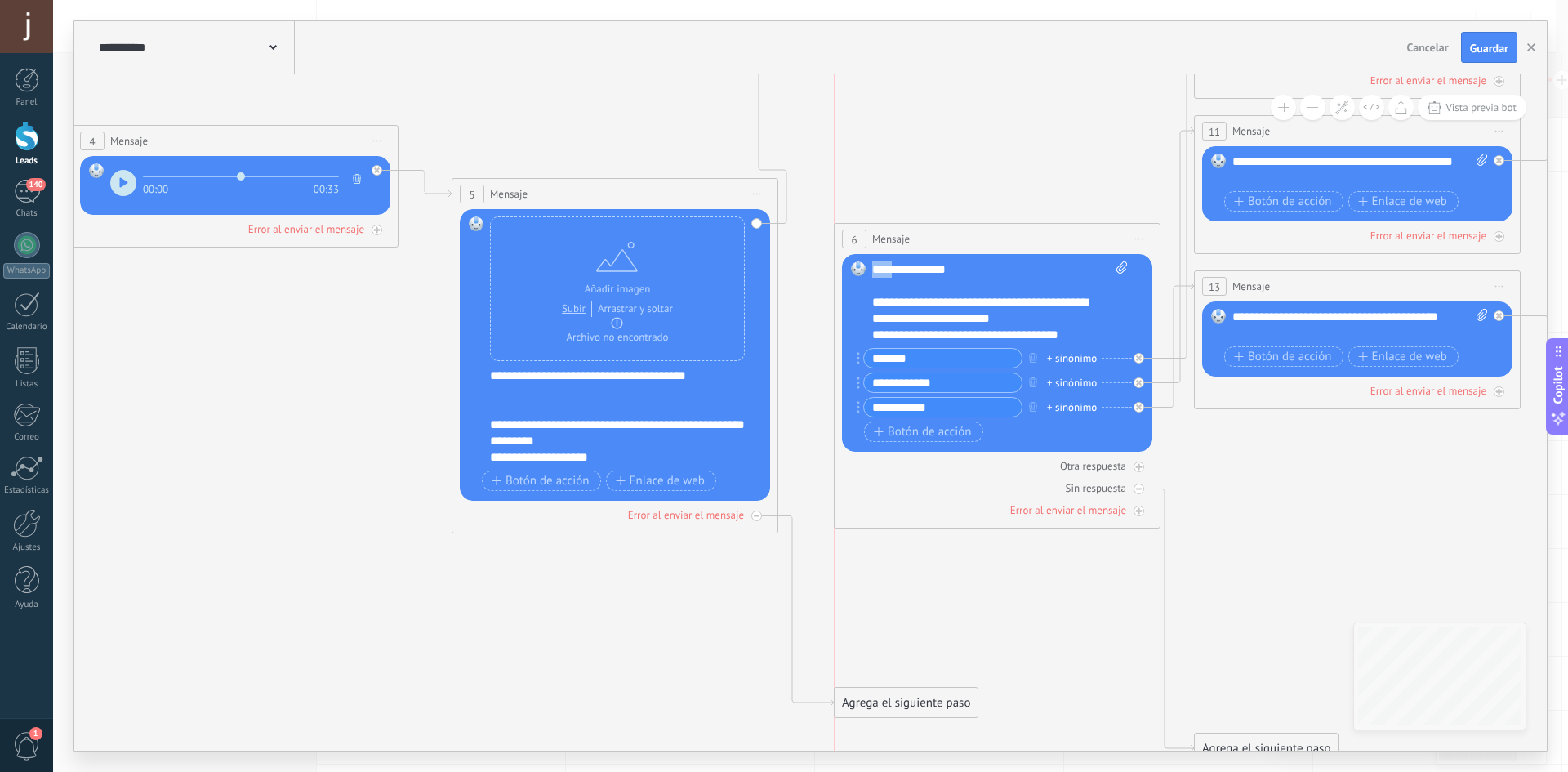
drag, startPoint x: 912, startPoint y: 599, endPoint x: 915, endPoint y: 699, distance: 100.0
click at [915, 699] on div "Agrega el siguiente paso" at bounding box center [907, 702] width 143 height 27
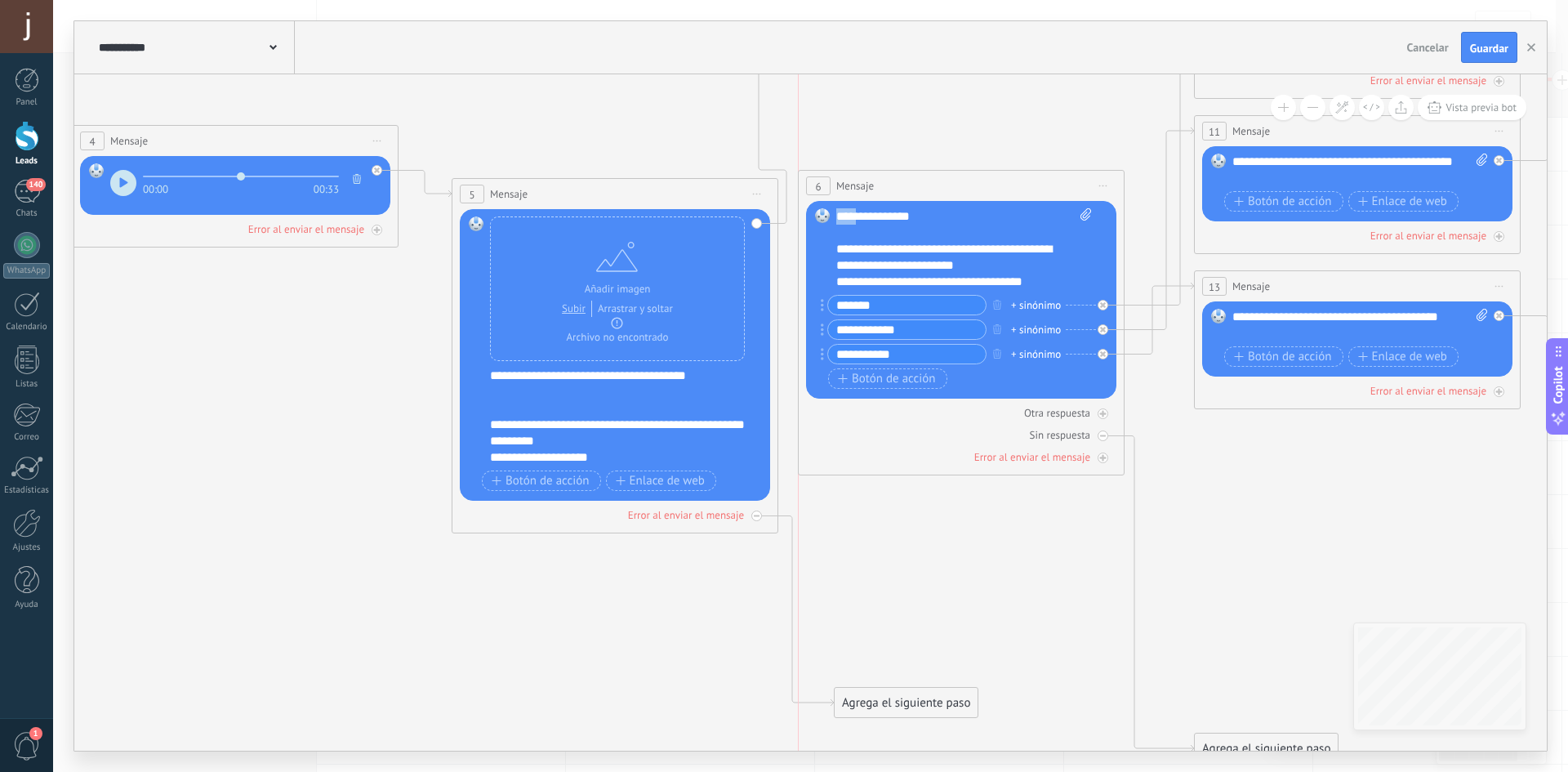
drag, startPoint x: 957, startPoint y: 242, endPoint x: 925, endPoint y: 189, distance: 61.9
click at [925, 189] on div "6 Mensaje ******* (a): Todos los contactos - canales seleccionados Todos los co…" at bounding box center [961, 185] width 325 height 30
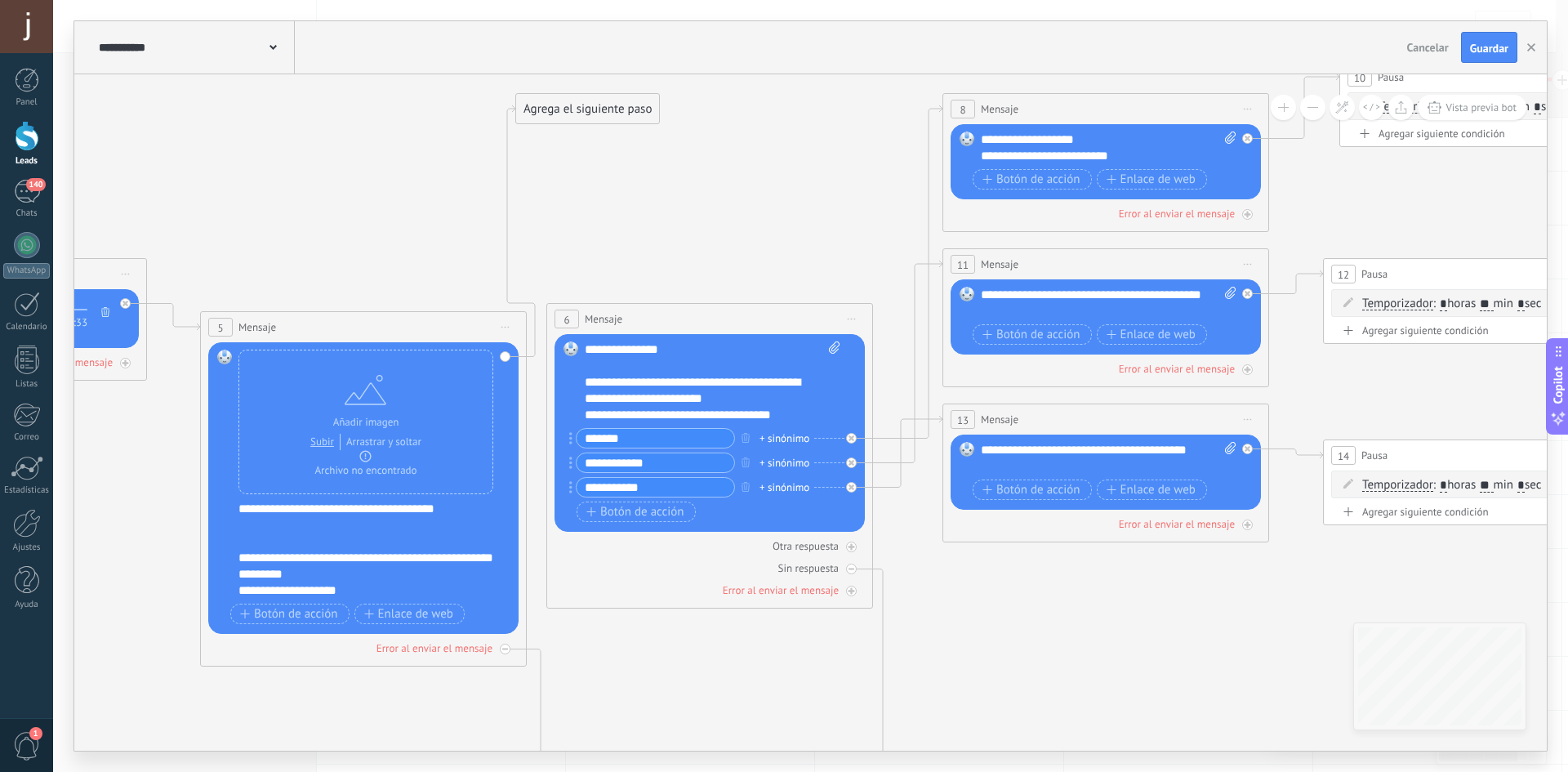
drag, startPoint x: 1268, startPoint y: 511, endPoint x: 1013, endPoint y: 591, distance: 267.3
click at [1018, 599] on icon at bounding box center [331, 418] width 4502 height 1772
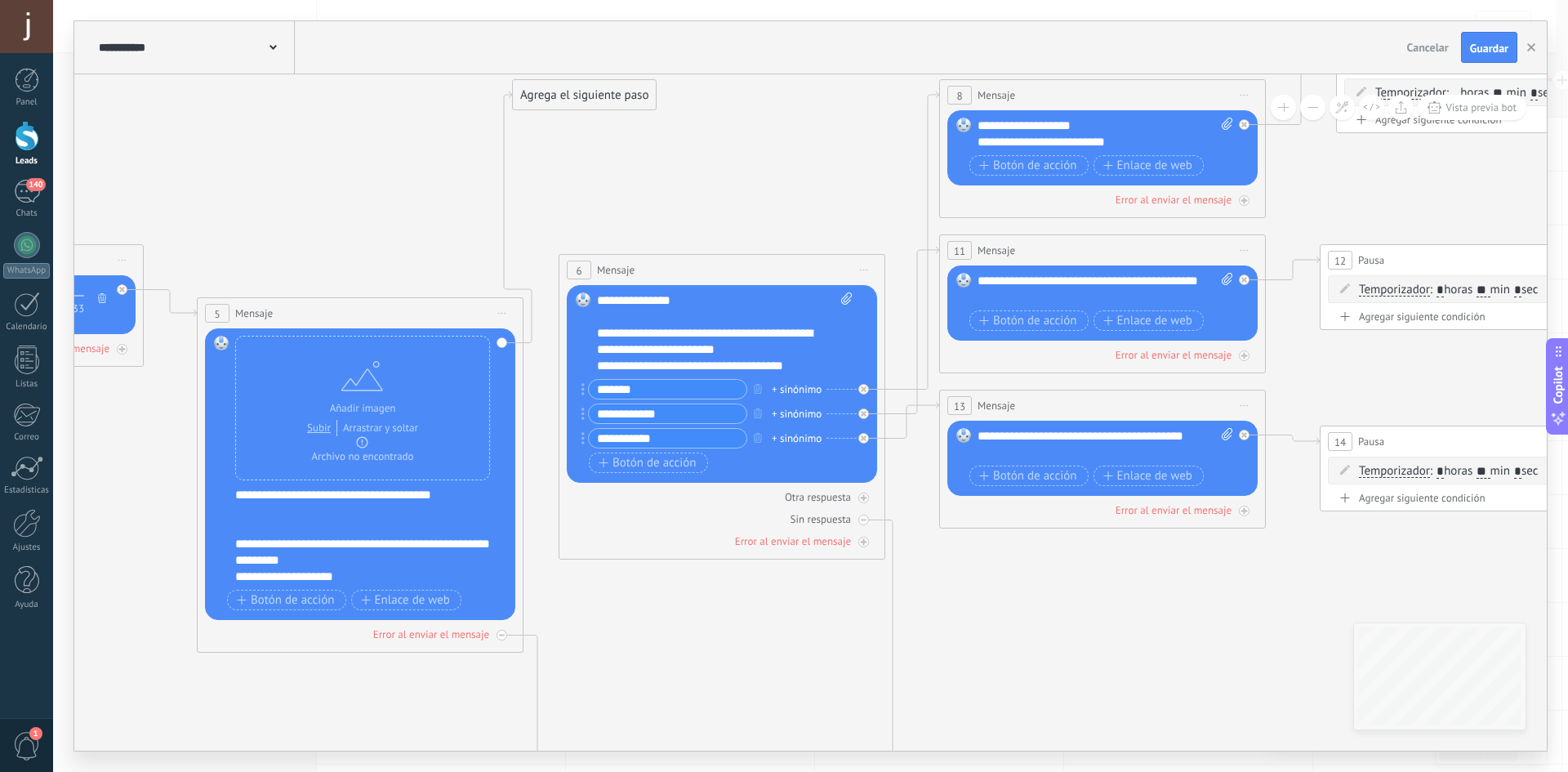
drag, startPoint x: 703, startPoint y: 299, endPoint x: 718, endPoint y: 263, distance: 39.0
click at [718, 263] on div "6 Mensaje ******* (a): Todos los contactos - canales seleccionados Todos los co…" at bounding box center [722, 270] width 325 height 30
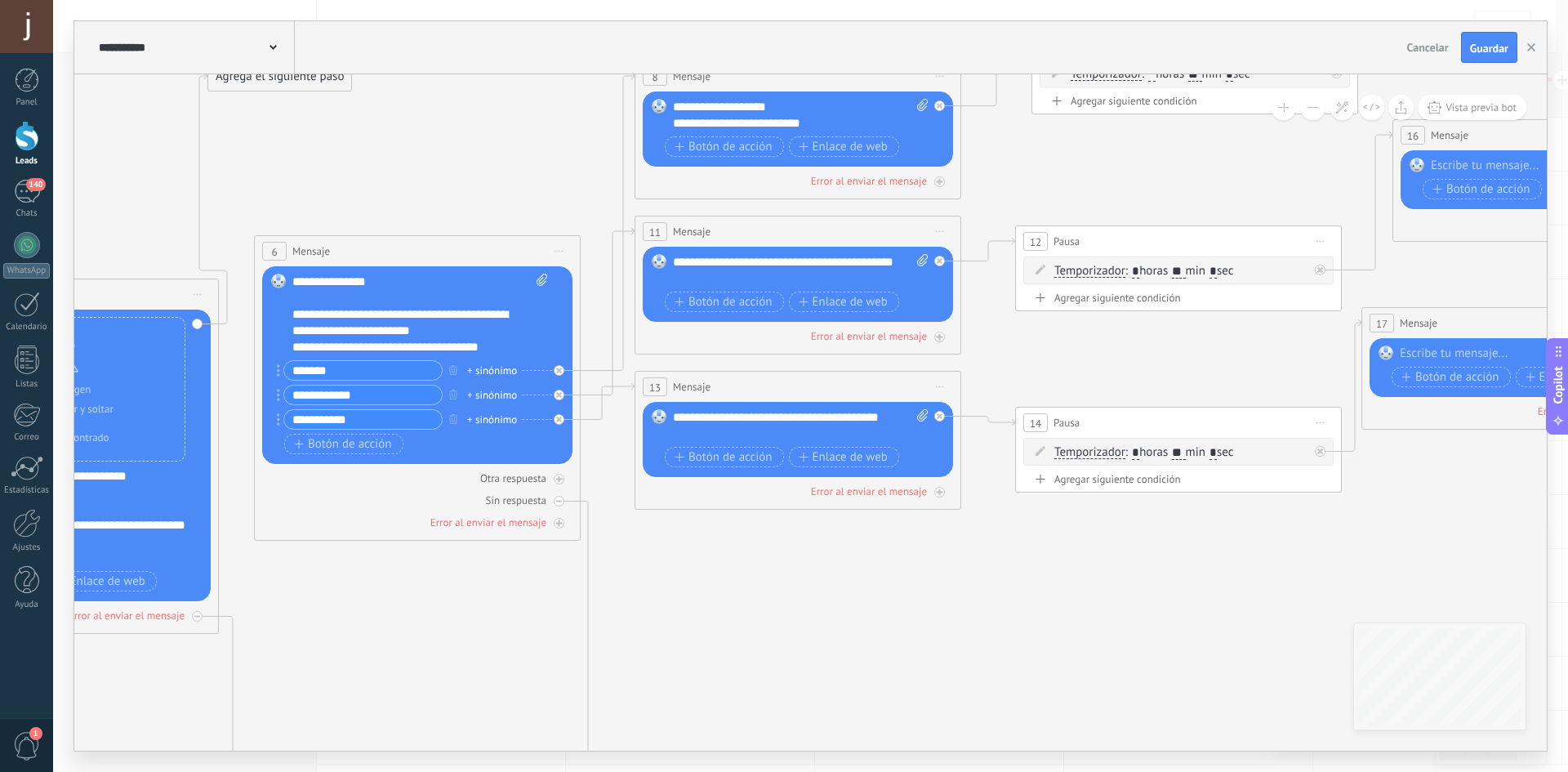
drag, startPoint x: 1294, startPoint y: 555, endPoint x: 1013, endPoint y: 487, distance: 289.1
click at [970, 530] on icon at bounding box center [24, 386] width 4502 height 1772
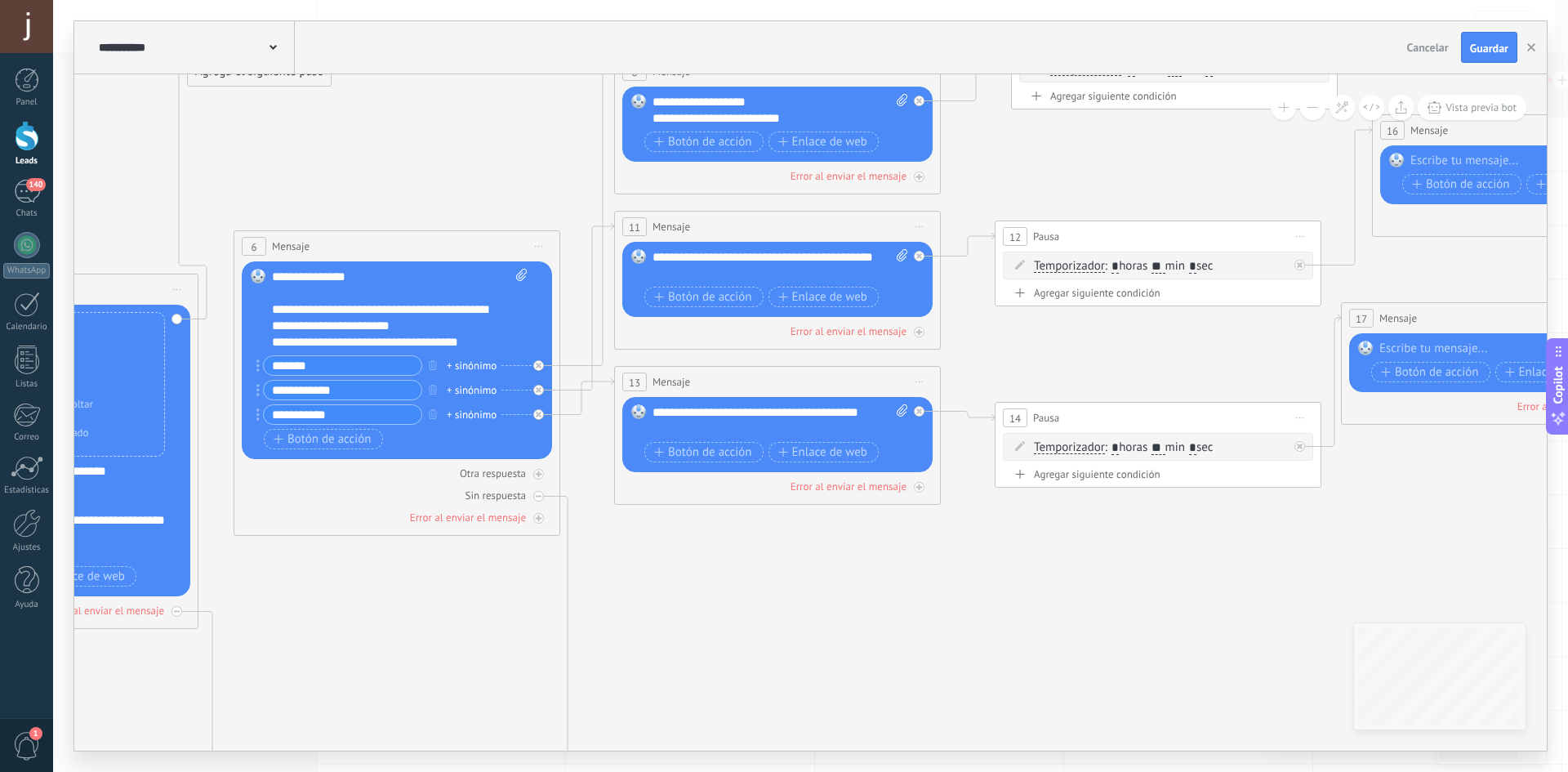
click at [1307, 420] on span "Iniciar vista previa aquí Cambiar nombre Duplicar Borrar" at bounding box center [1301, 418] width 26 height 24
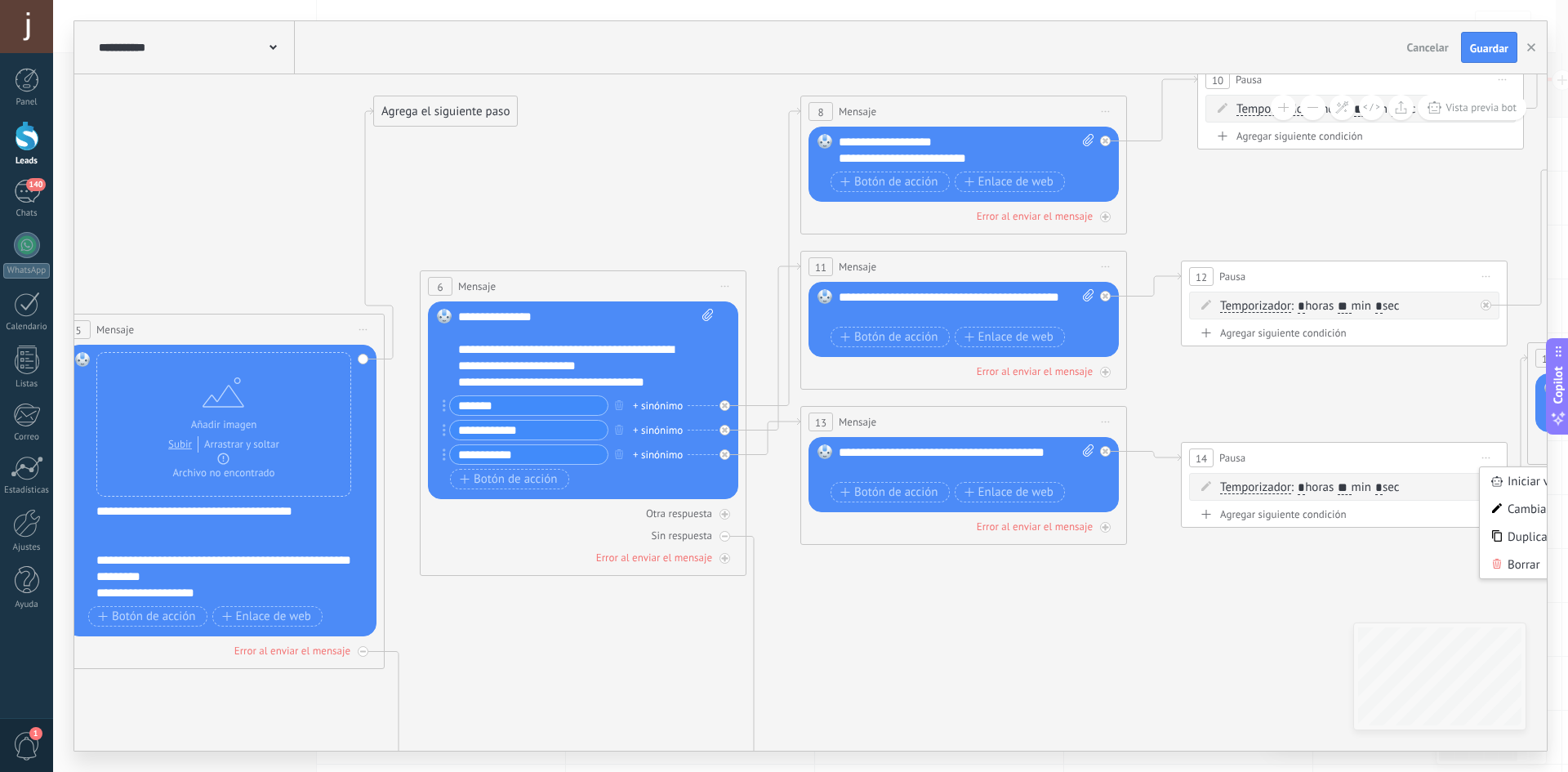
drag, startPoint x: 854, startPoint y: 627, endPoint x: 1040, endPoint y: 667, distance: 190.3
click at [1040, 667] on icon at bounding box center [189, 420] width 4502 height 1772
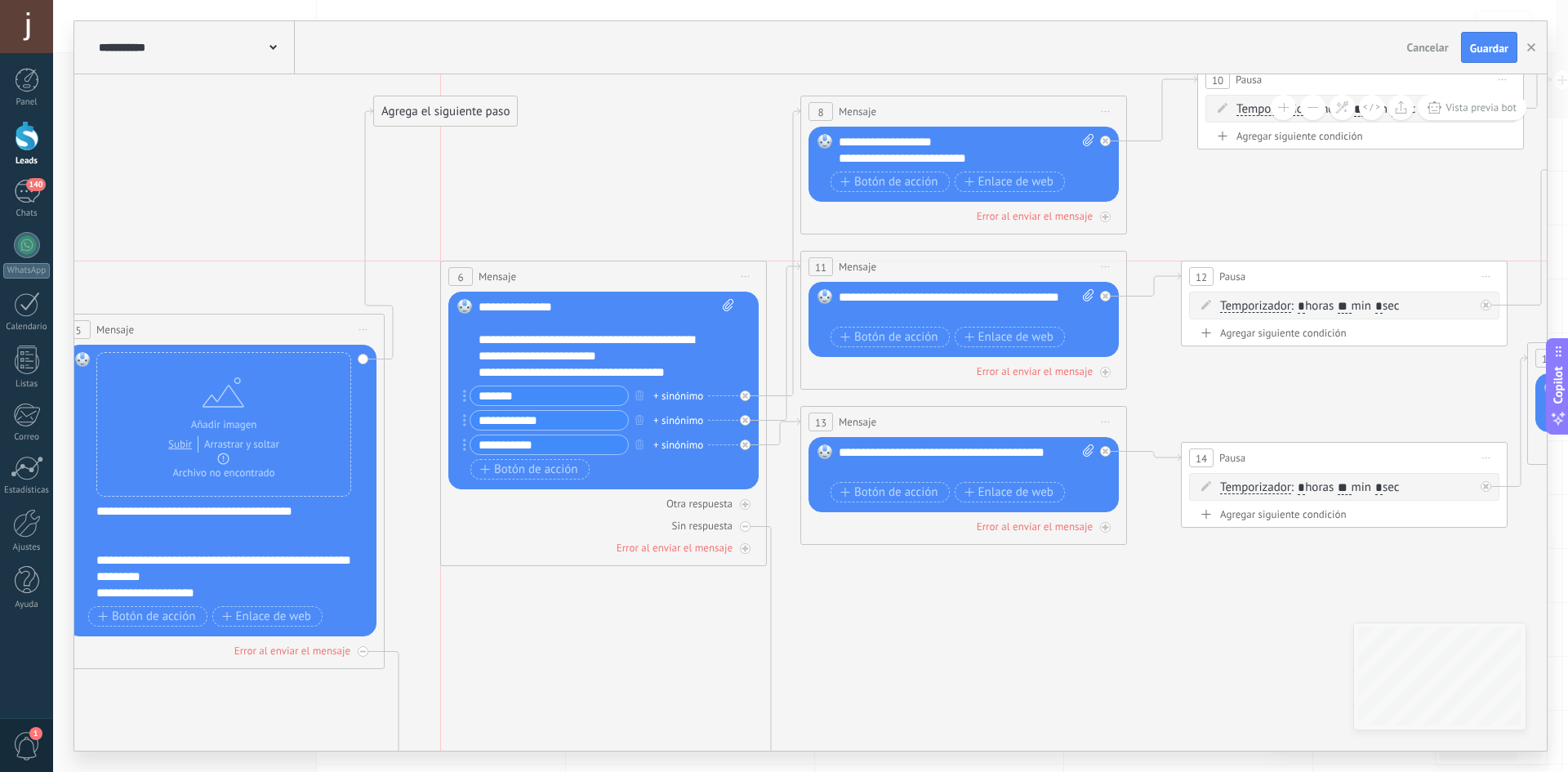
drag, startPoint x: 647, startPoint y: 276, endPoint x: 661, endPoint y: 268, distance: 16.1
click at [661, 268] on div "6 Mensaje ******* (a): Todos los contactos - canales seleccionados Todos los co…" at bounding box center [604, 276] width 325 height 30
click at [745, 275] on span "Iniciar vista previa aquí Cambiar nombre Duplicar Borrar" at bounding box center [746, 276] width 26 height 24
click at [803, 384] on div "Borrar" at bounding box center [820, 384] width 162 height 28
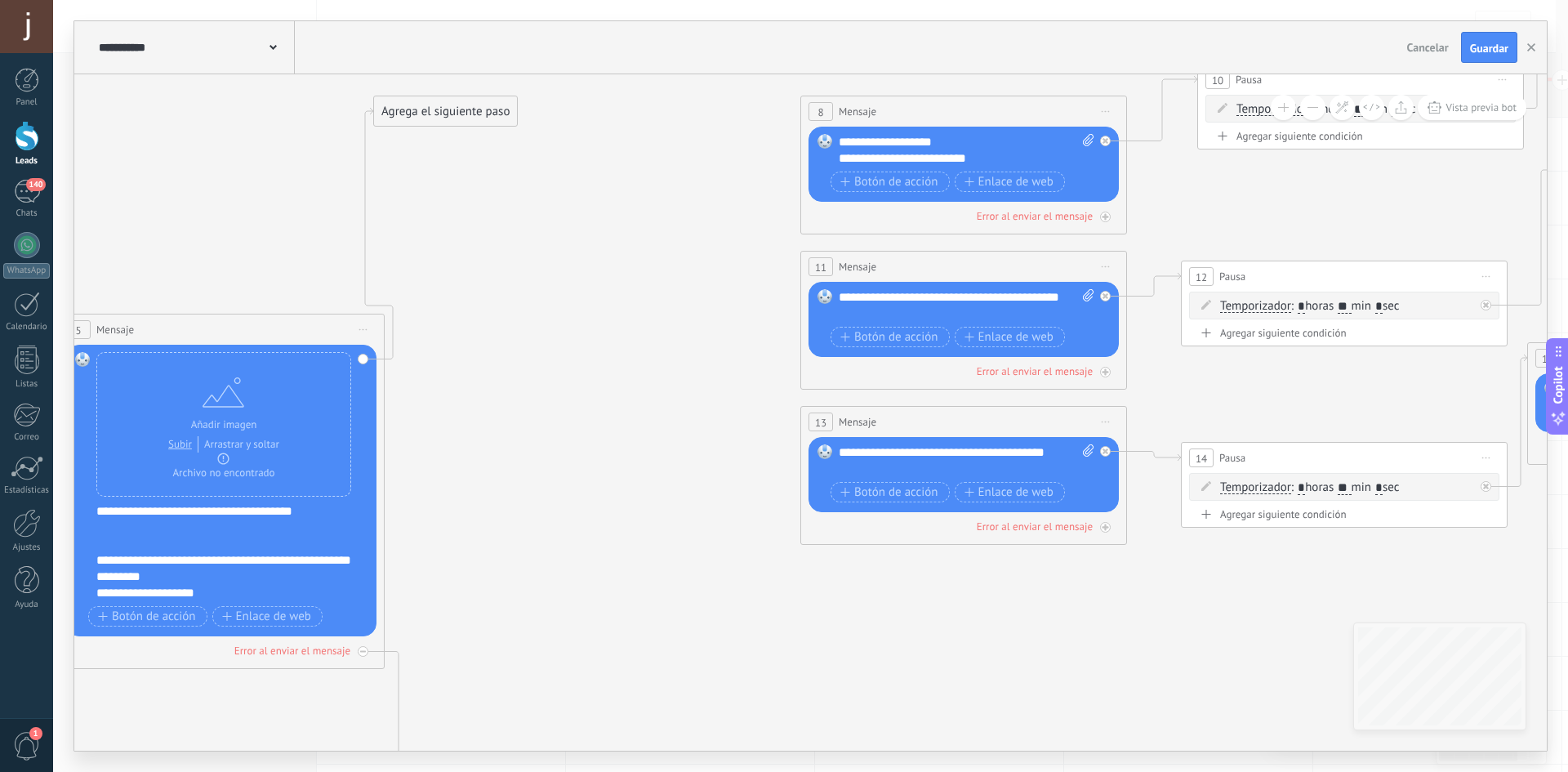
click at [363, 329] on icon at bounding box center [363, 330] width 8 height 2
click at [416, 104] on div "Agrega el siguiente paso" at bounding box center [446, 111] width 143 height 27
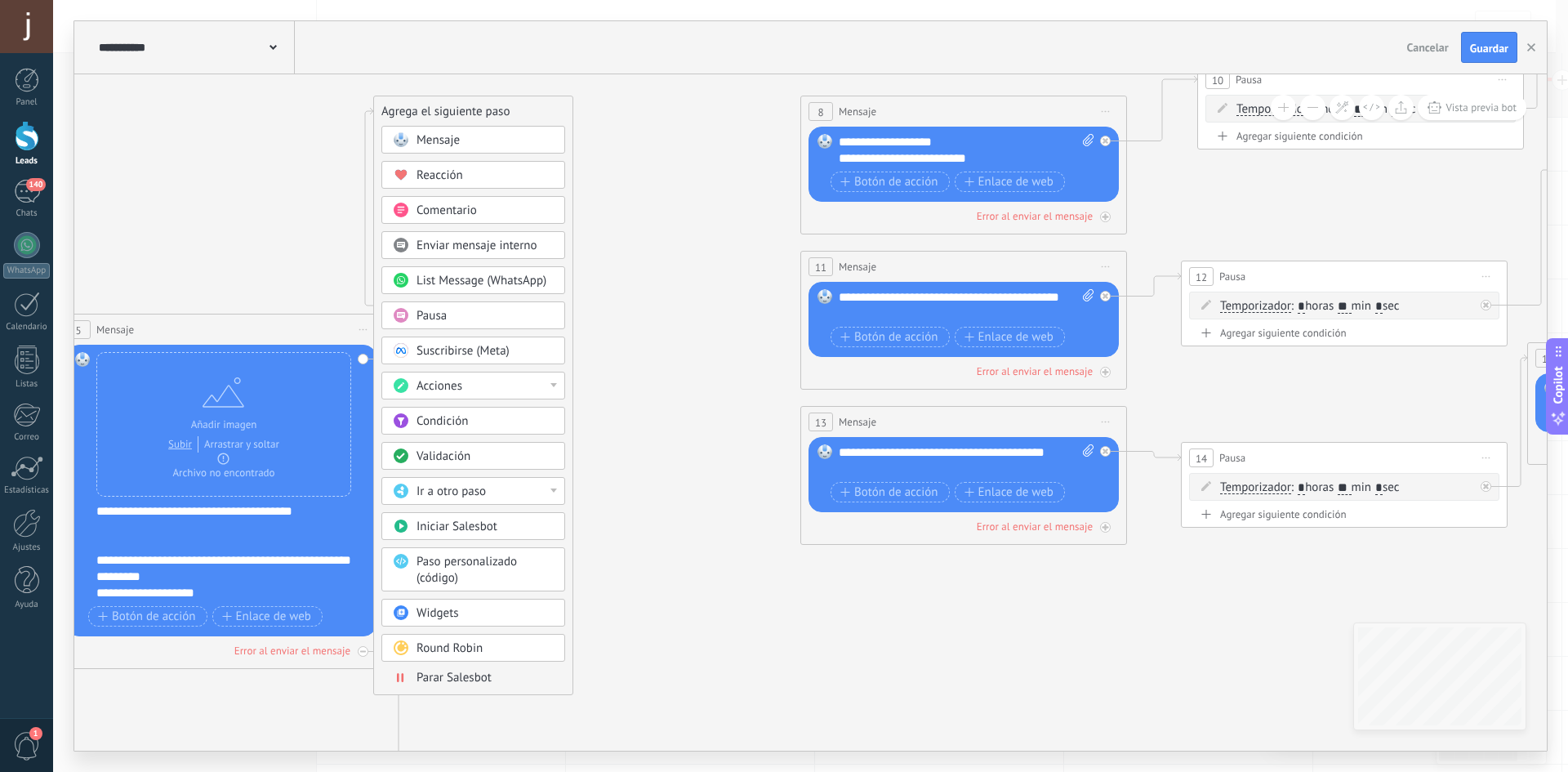
click at [457, 134] on span "Mensaje" at bounding box center [438, 140] width 43 height 15
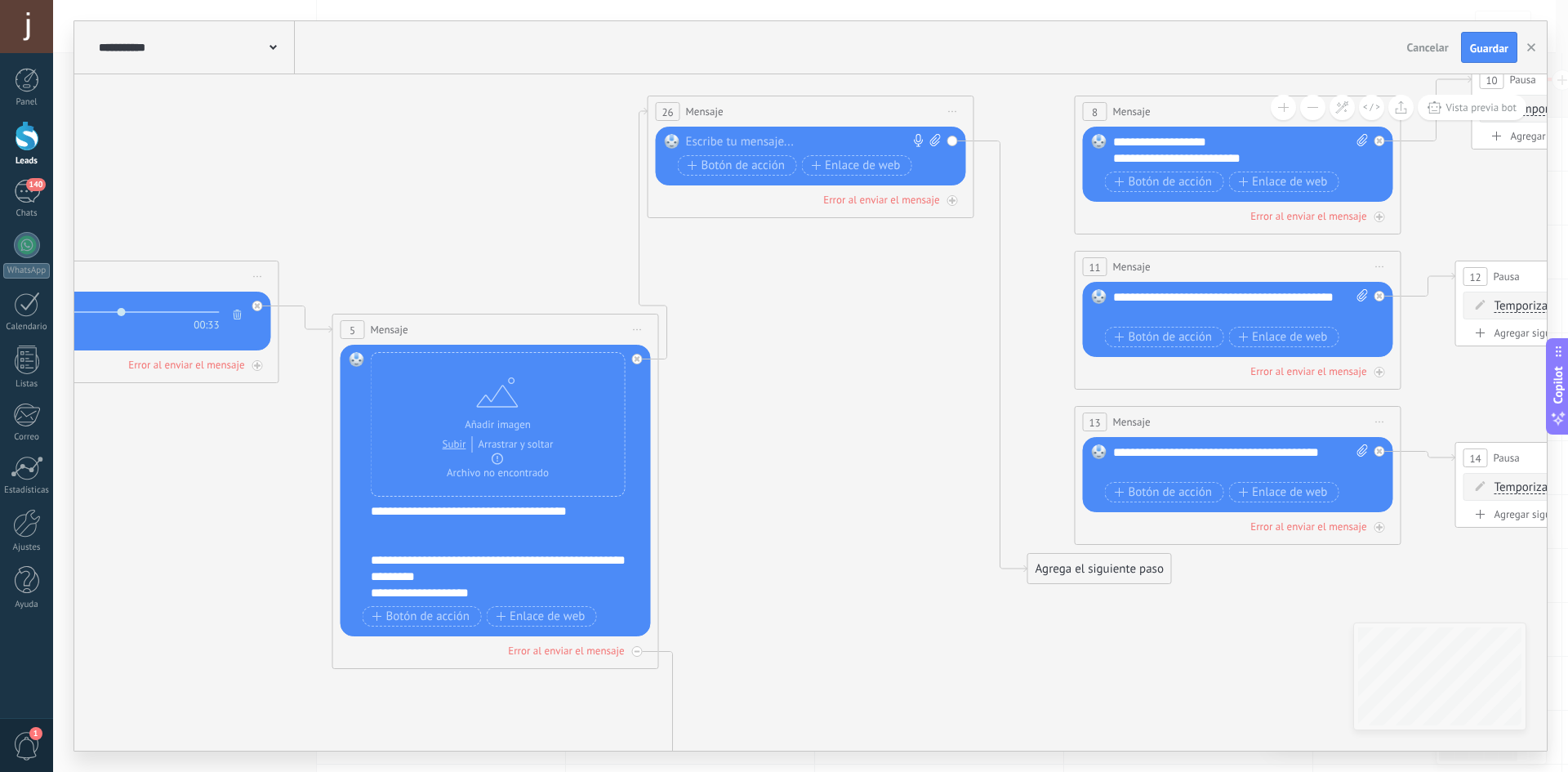
click at [751, 130] on div "Reemplazar Quitar Convertir a mensaje de voz Arrastre la imagen aquí para adjun…" at bounding box center [811, 156] width 310 height 59
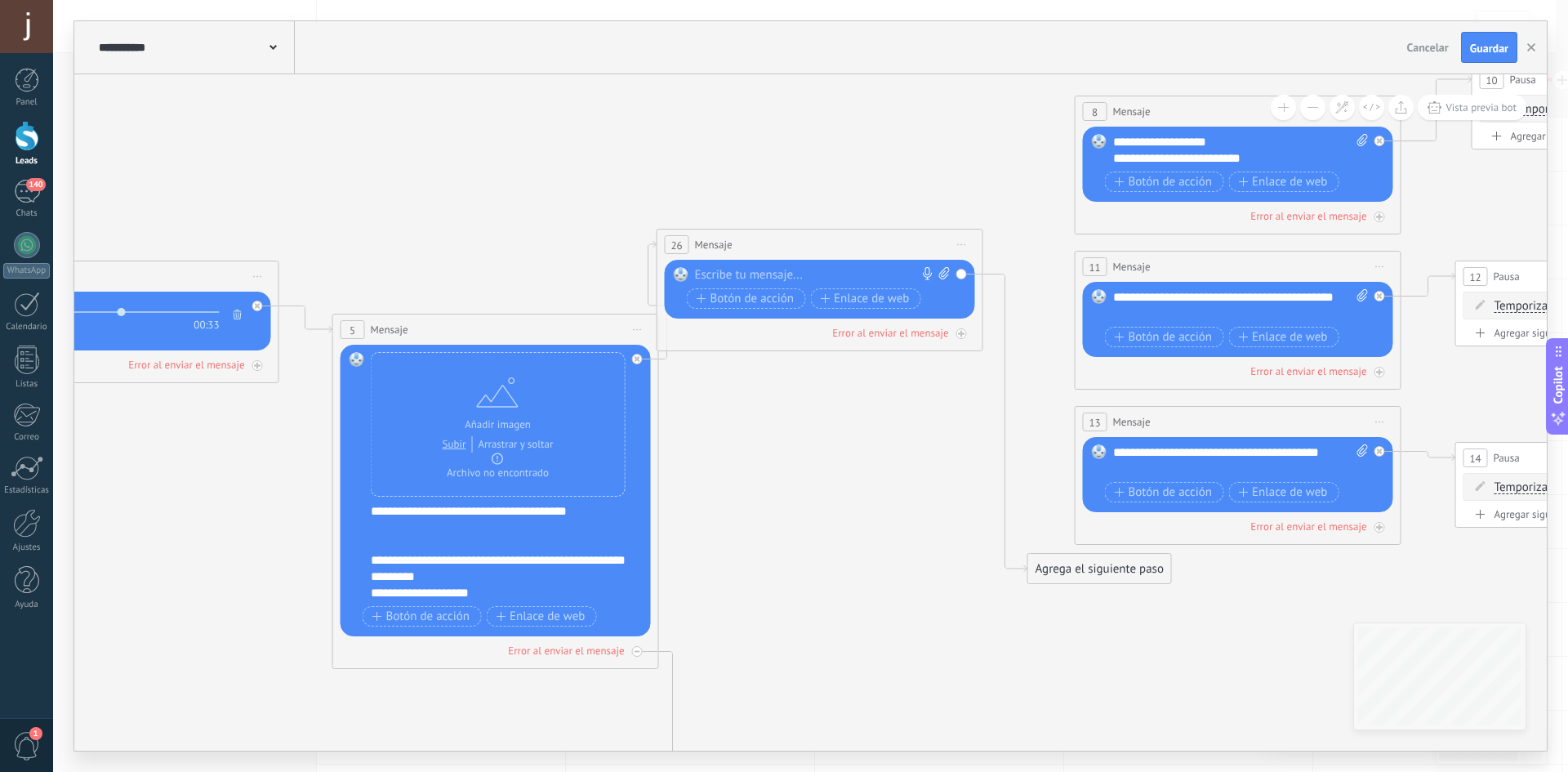
drag, startPoint x: 742, startPoint y: 113, endPoint x: 751, endPoint y: 245, distance: 132.3
click at [751, 245] on div "26 Mensaje ******* (a): Todos los contactos - canales seleccionados Todos los c…" at bounding box center [820, 244] width 325 height 30
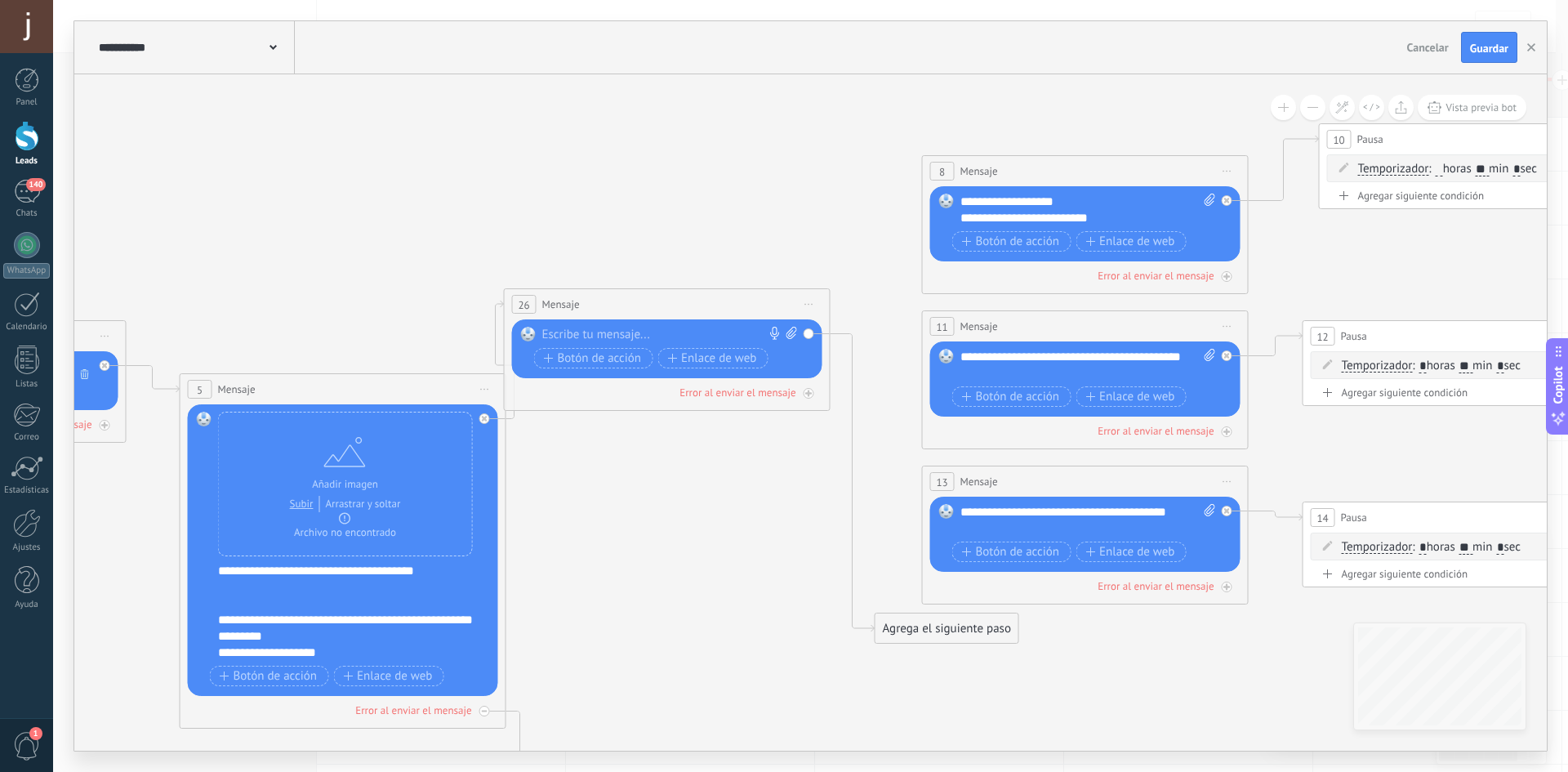
drag, startPoint x: 906, startPoint y: 112, endPoint x: 695, endPoint y: 339, distance: 309.9
click at [695, 339] on icon at bounding box center [311, 457] width 4502 height 1727
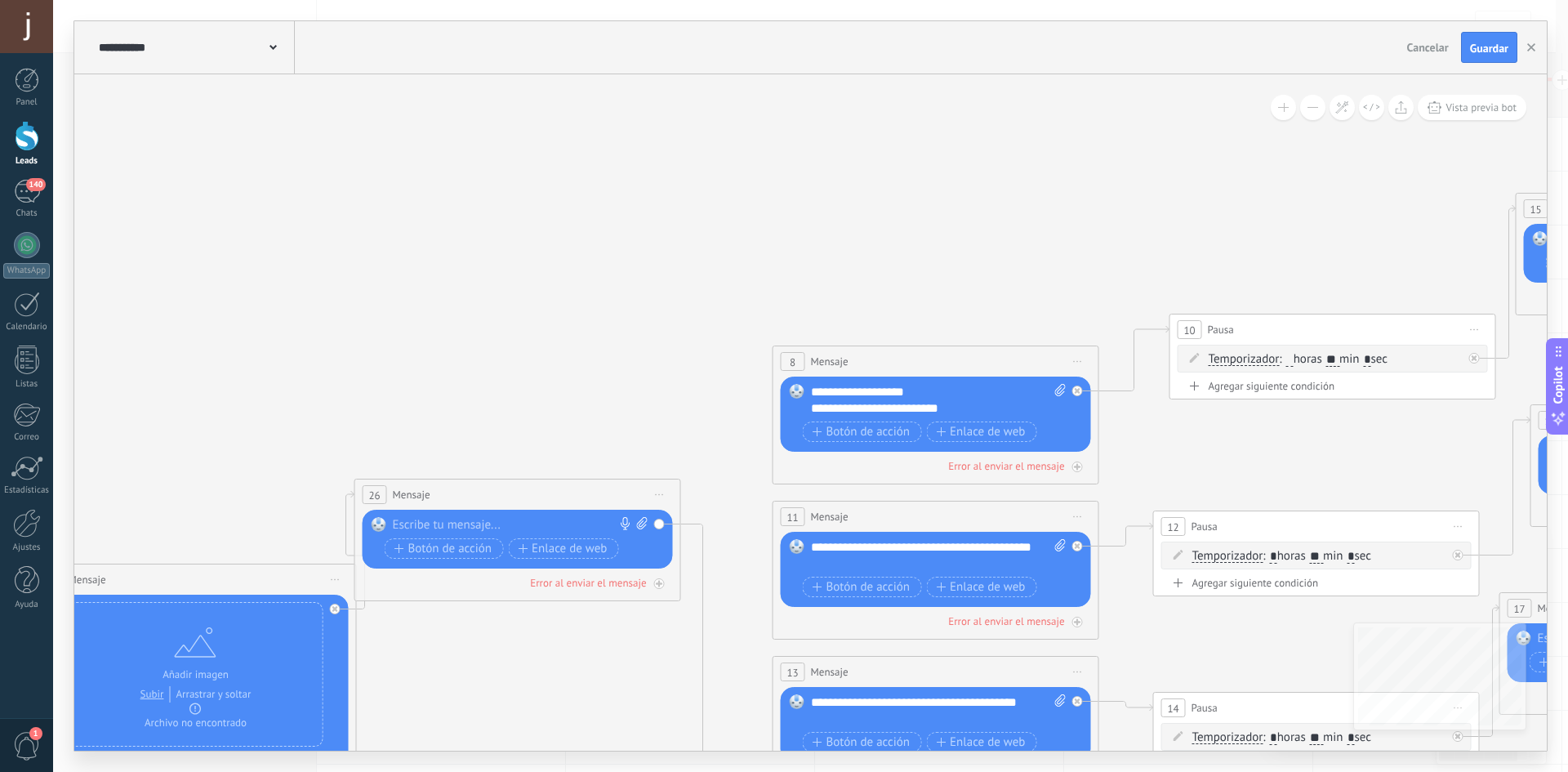
click at [1077, 356] on span "Iniciar vista previa aquí Cambiar nombre Duplicar Borrar" at bounding box center [1078, 361] width 26 height 24
click at [1118, 465] on div "Borrar" at bounding box center [1152, 468] width 162 height 28
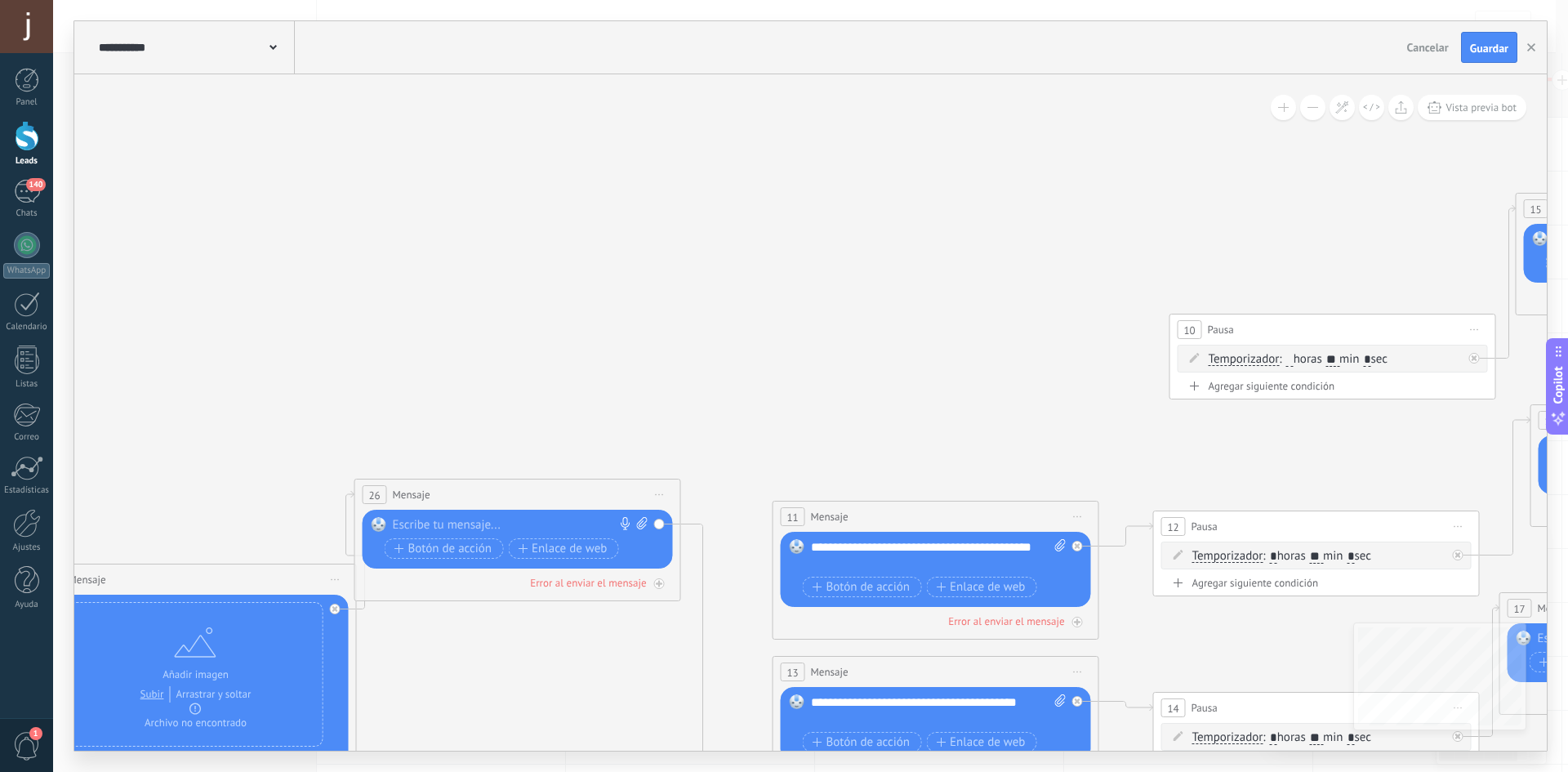
click at [1078, 514] on span "Iniciar vista previa aquí Cambiar nombre Duplicar Borrar" at bounding box center [1078, 516] width 26 height 24
click at [1127, 624] on div "Borrar" at bounding box center [1152, 623] width 162 height 28
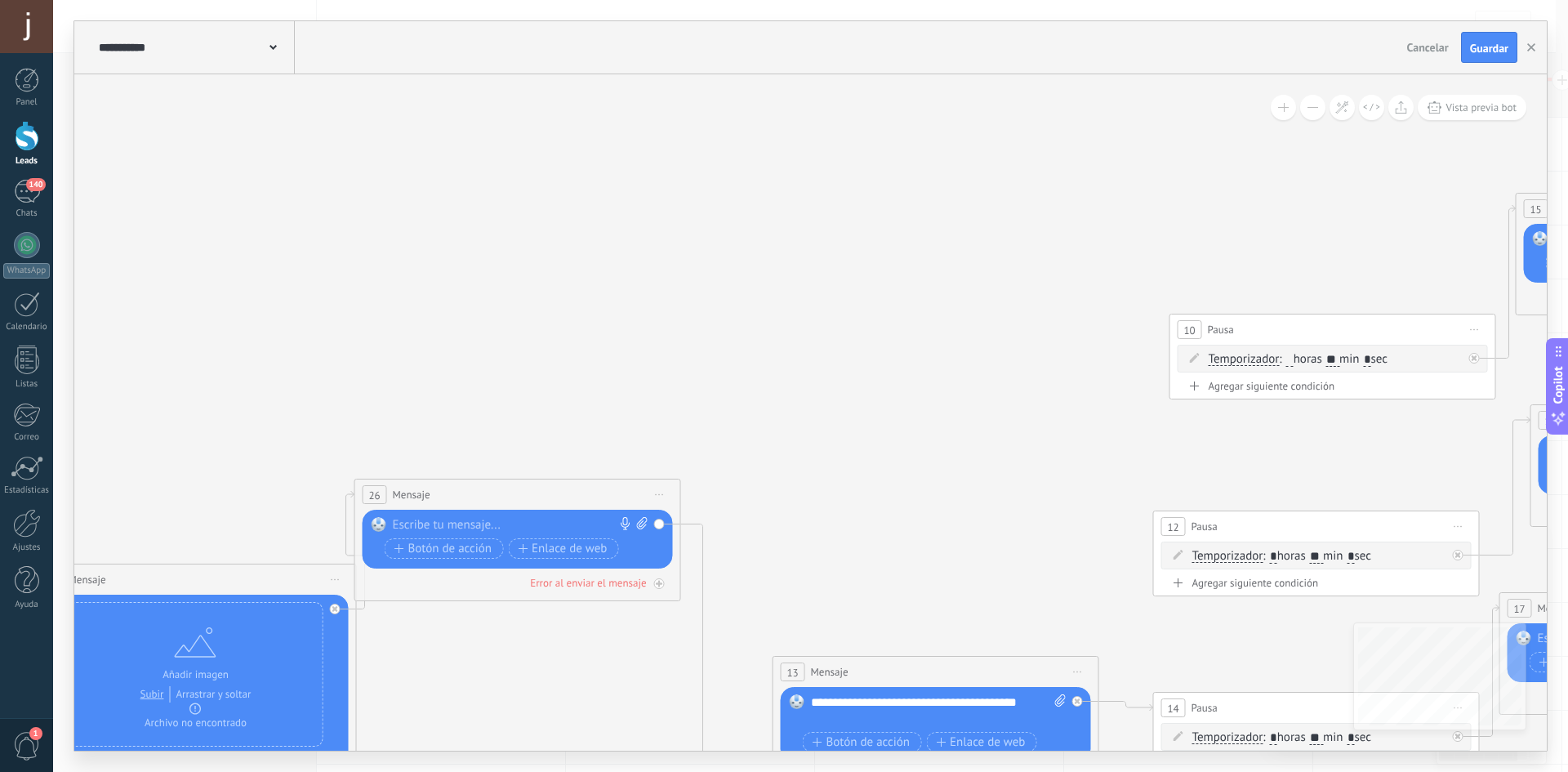
click at [1074, 667] on span "Iniciar vista previa aquí Cambiar nombre Duplicar Borrar" at bounding box center [1078, 671] width 26 height 24
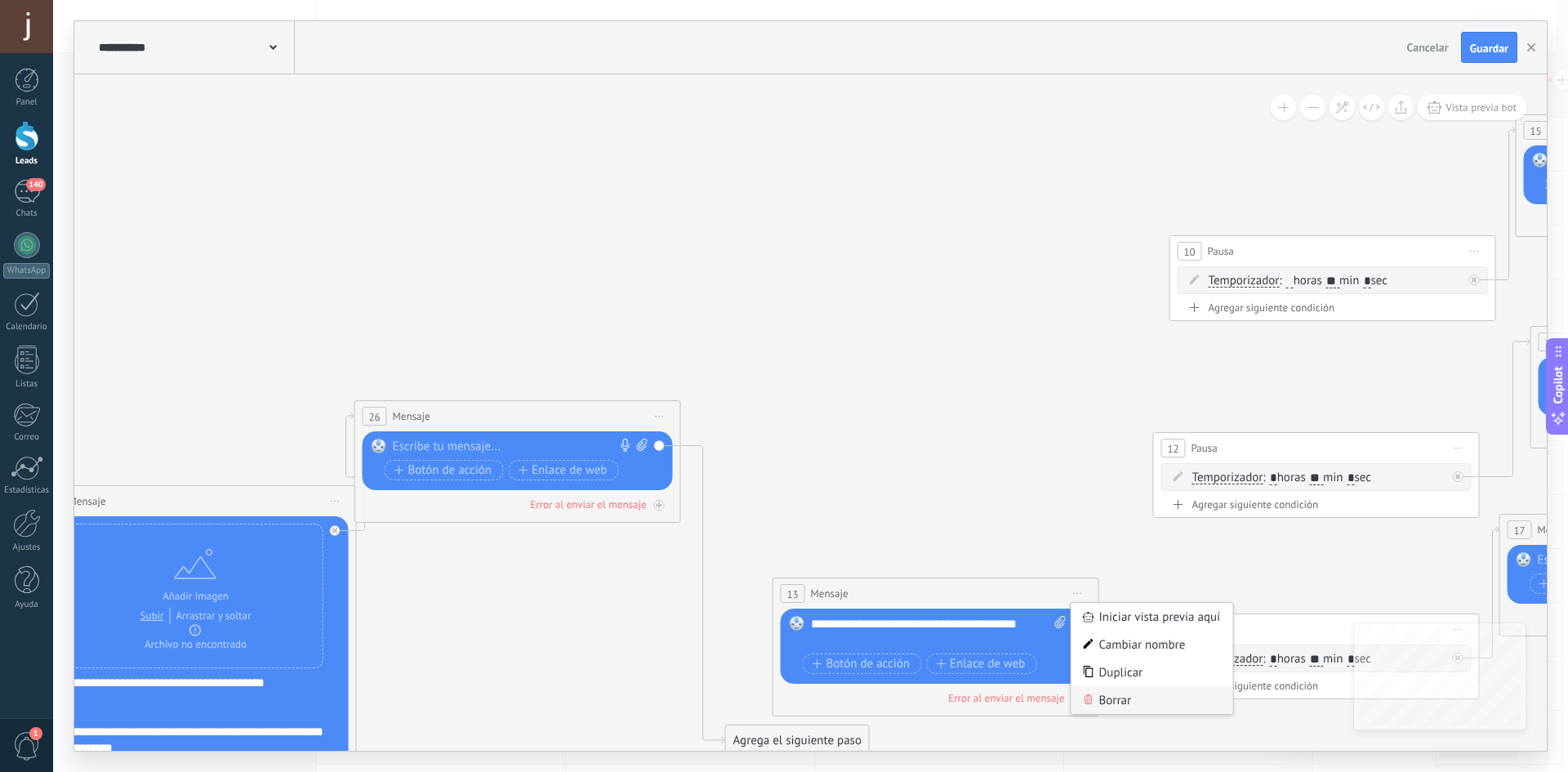
click at [1123, 696] on div "Borrar" at bounding box center [1152, 700] width 162 height 28
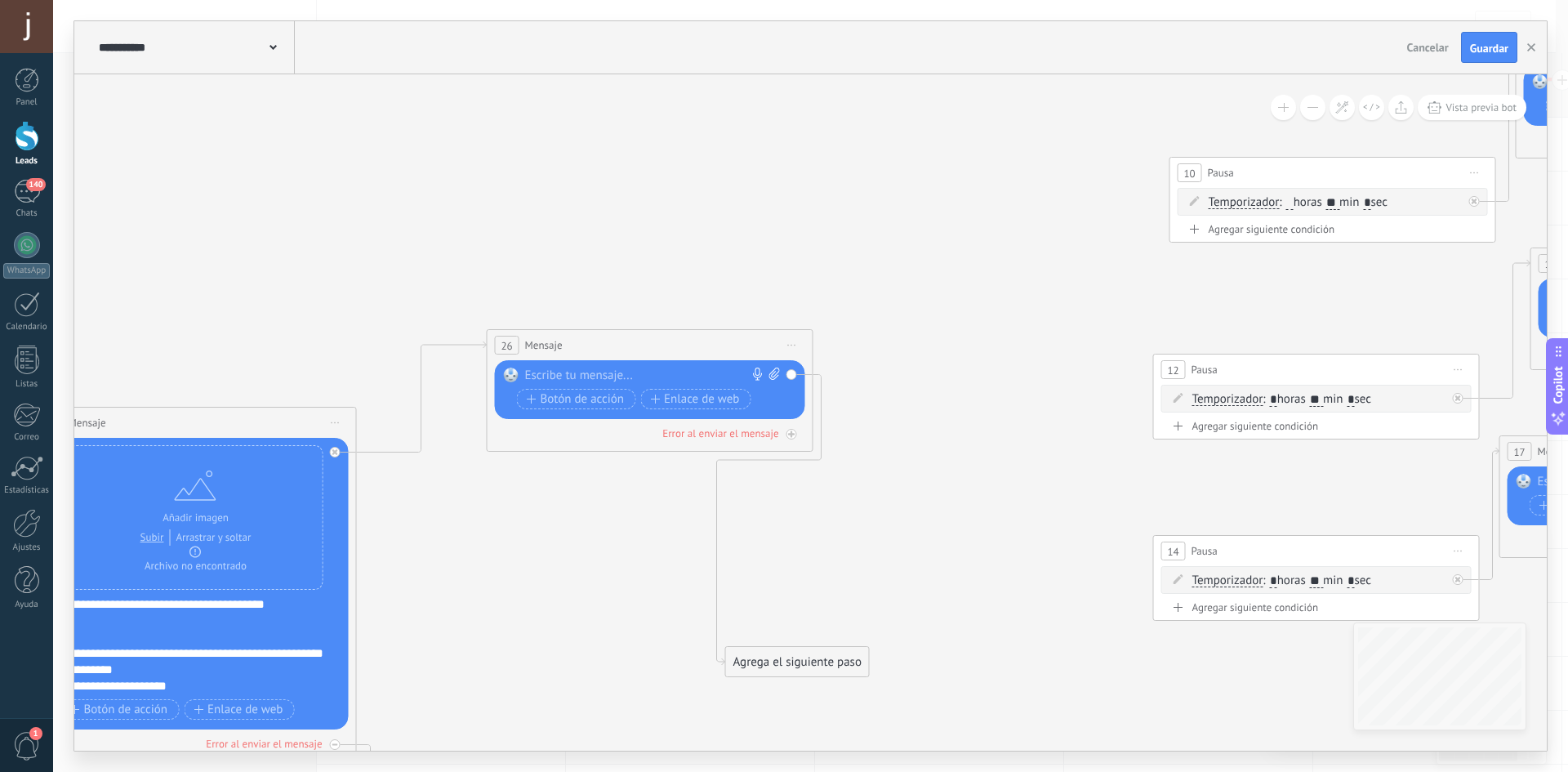
drag, startPoint x: 538, startPoint y: 339, endPoint x: 671, endPoint y: 347, distance: 133.2
click at [671, 347] on div "26 Mensaje ******* (a): Todos los contactos - canales seleccionados Todos los c…" at bounding box center [650, 345] width 325 height 30
drag, startPoint x: 816, startPoint y: 654, endPoint x: 872, endPoint y: 686, distance: 64.5
click at [872, 686] on div "Agrega el siguiente paso" at bounding box center [853, 695] width 143 height 27
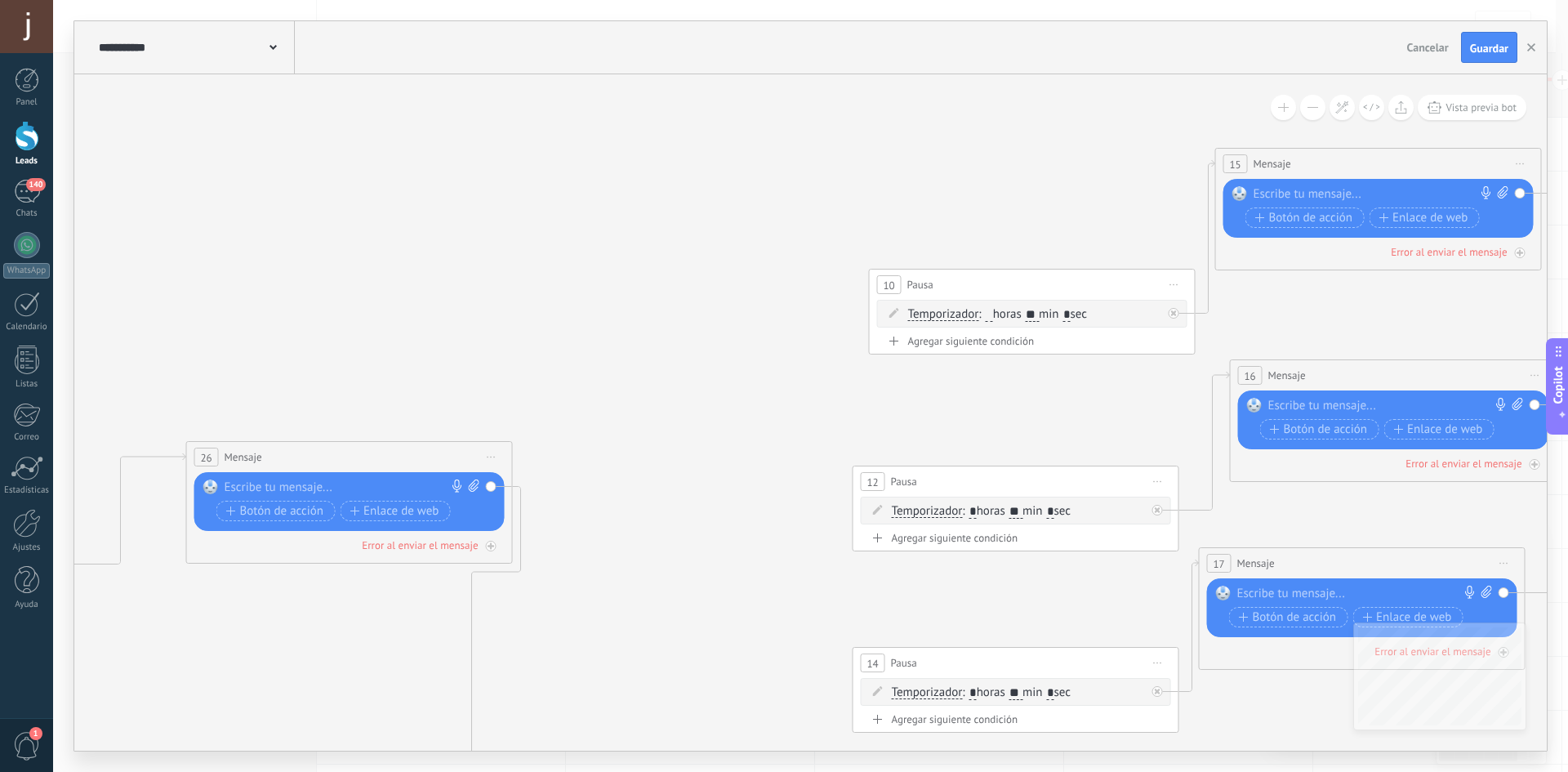
drag, startPoint x: 1002, startPoint y: 481, endPoint x: 721, endPoint y: 446, distance: 283.2
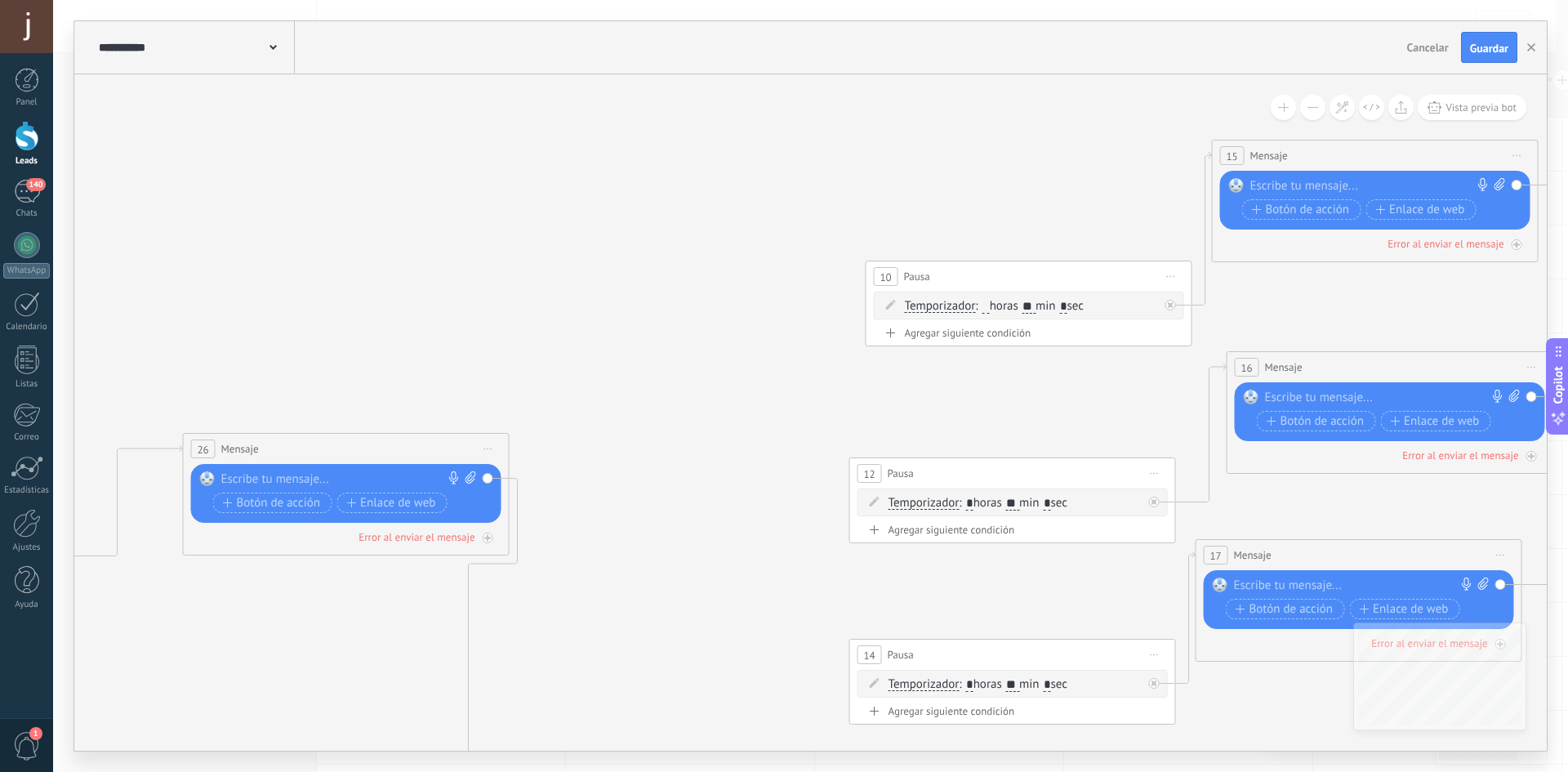
drag, startPoint x: 1173, startPoint y: 269, endPoint x: 1176, endPoint y: 284, distance: 15.3
click at [1172, 270] on span "Iniciar vista previa aquí Cambiar nombre Duplicar Borrar" at bounding box center [1171, 276] width 26 height 24
drag, startPoint x: 1221, startPoint y: 379, endPoint x: 1321, endPoint y: 259, distance: 156.2
click at [1222, 377] on div "Borrar" at bounding box center [1245, 384] width 162 height 28
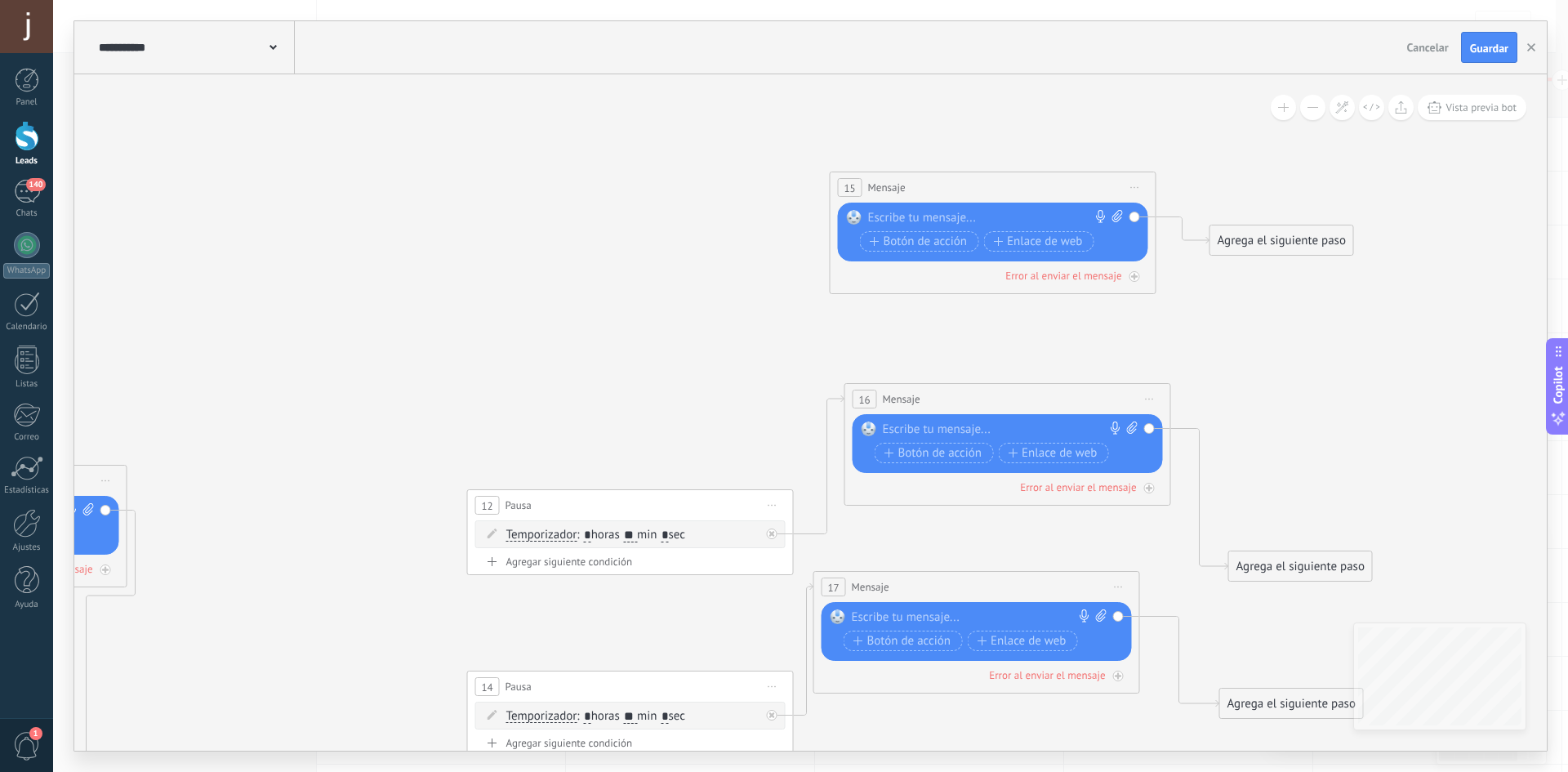
drag, startPoint x: 1334, startPoint y: 274, endPoint x: 923, endPoint y: 295, distance: 411.5
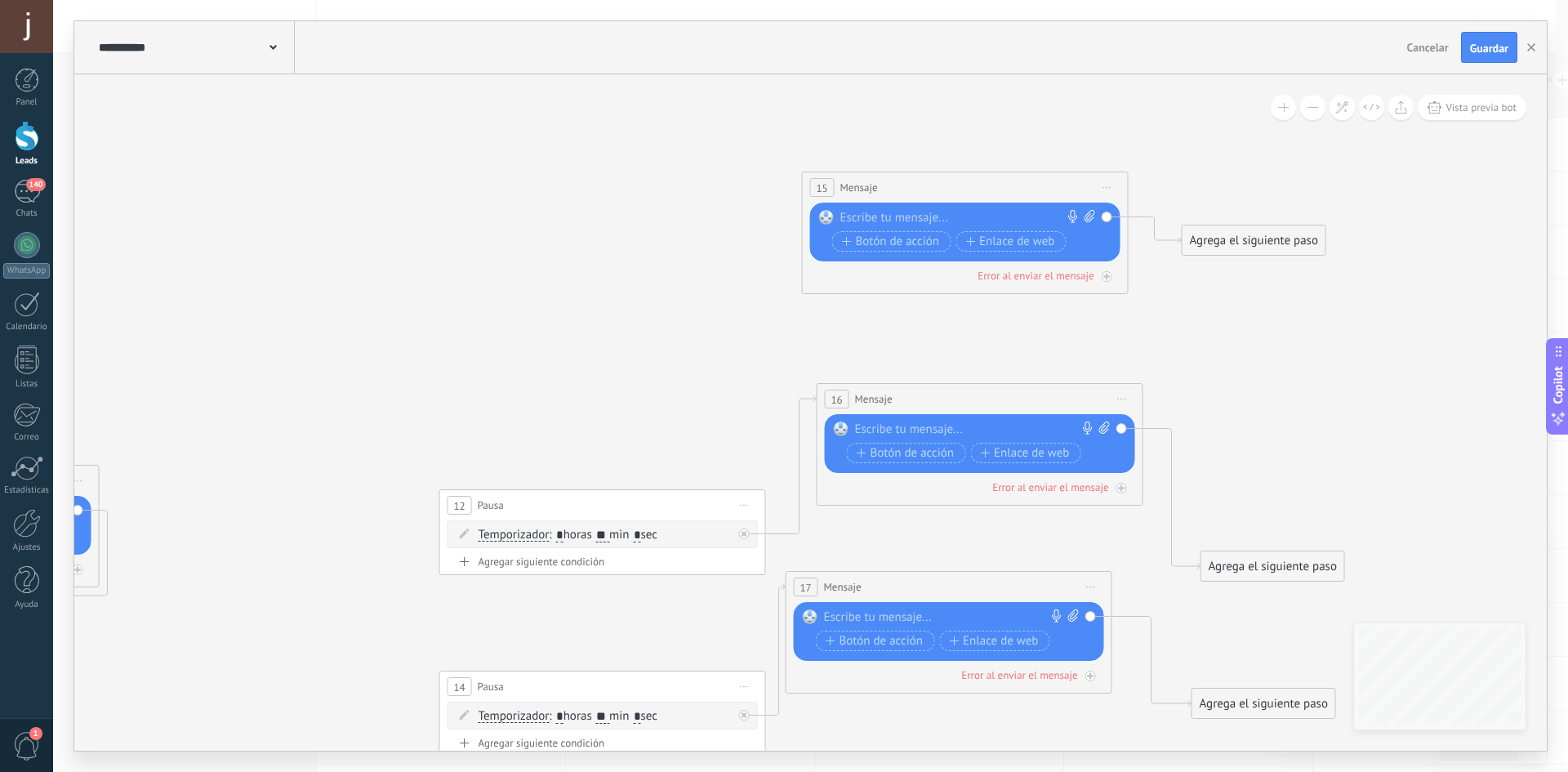
click at [1123, 183] on div "15 Mensaje ******* (a): Todos los contactos - canales seleccionados Todos los c…" at bounding box center [966, 187] width 325 height 30
click at [1106, 181] on span "Iniciar vista previa aquí Cambiar nombre Duplicar Borrar" at bounding box center [1108, 187] width 26 height 24
click at [1144, 284] on div "Borrar" at bounding box center [1182, 294] width 162 height 28
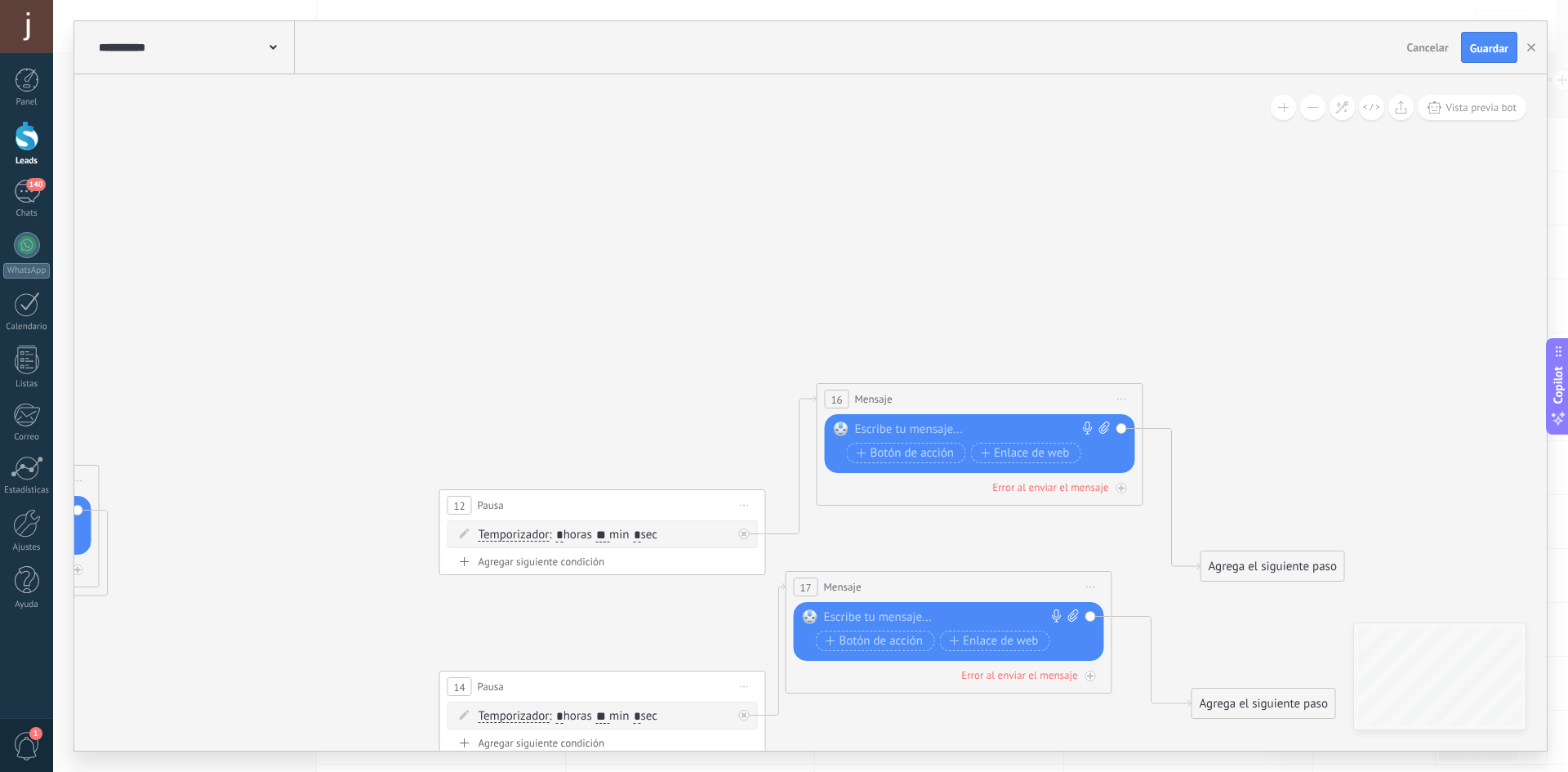
drag, startPoint x: 1127, startPoint y: 390, endPoint x: 1130, endPoint y: 416, distance: 26.2
click at [1127, 390] on span "Iniciar vista previa aquí Cambiar nombre Duplicar Borrar" at bounding box center [1122, 399] width 26 height 24
click at [1164, 493] on div "Borrar" at bounding box center [1196, 506] width 162 height 28
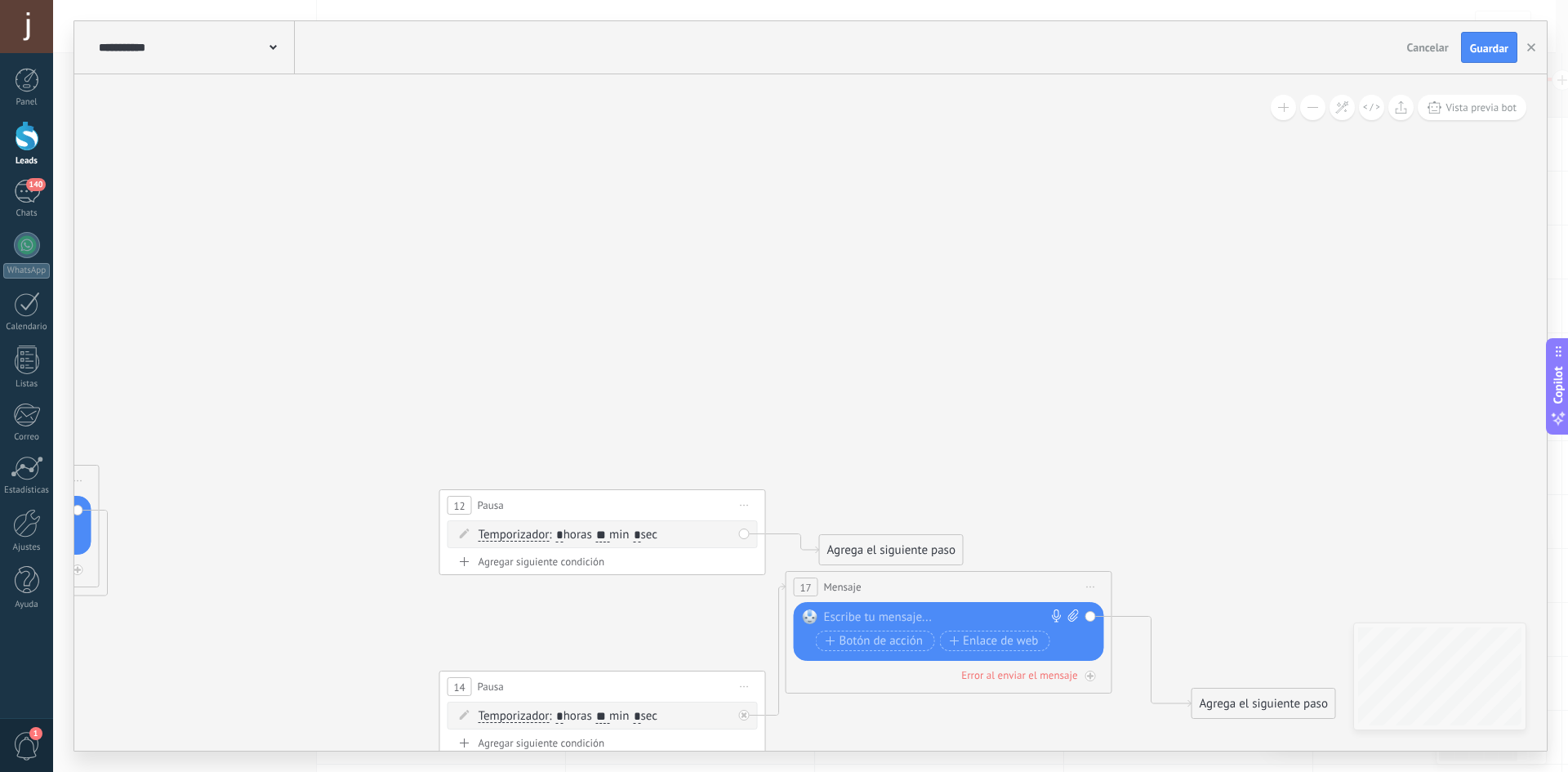
click at [747, 505] on icon at bounding box center [745, 506] width 8 height 2
click at [829, 607] on div "Borrar" at bounding box center [819, 612] width 162 height 28
click at [1093, 577] on span "Iniciar vista previa aquí Cambiar nombre Duplicar Borrar" at bounding box center [1091, 586] width 26 height 24
click at [1116, 692] on div "Borrar" at bounding box center [1165, 694] width 162 height 28
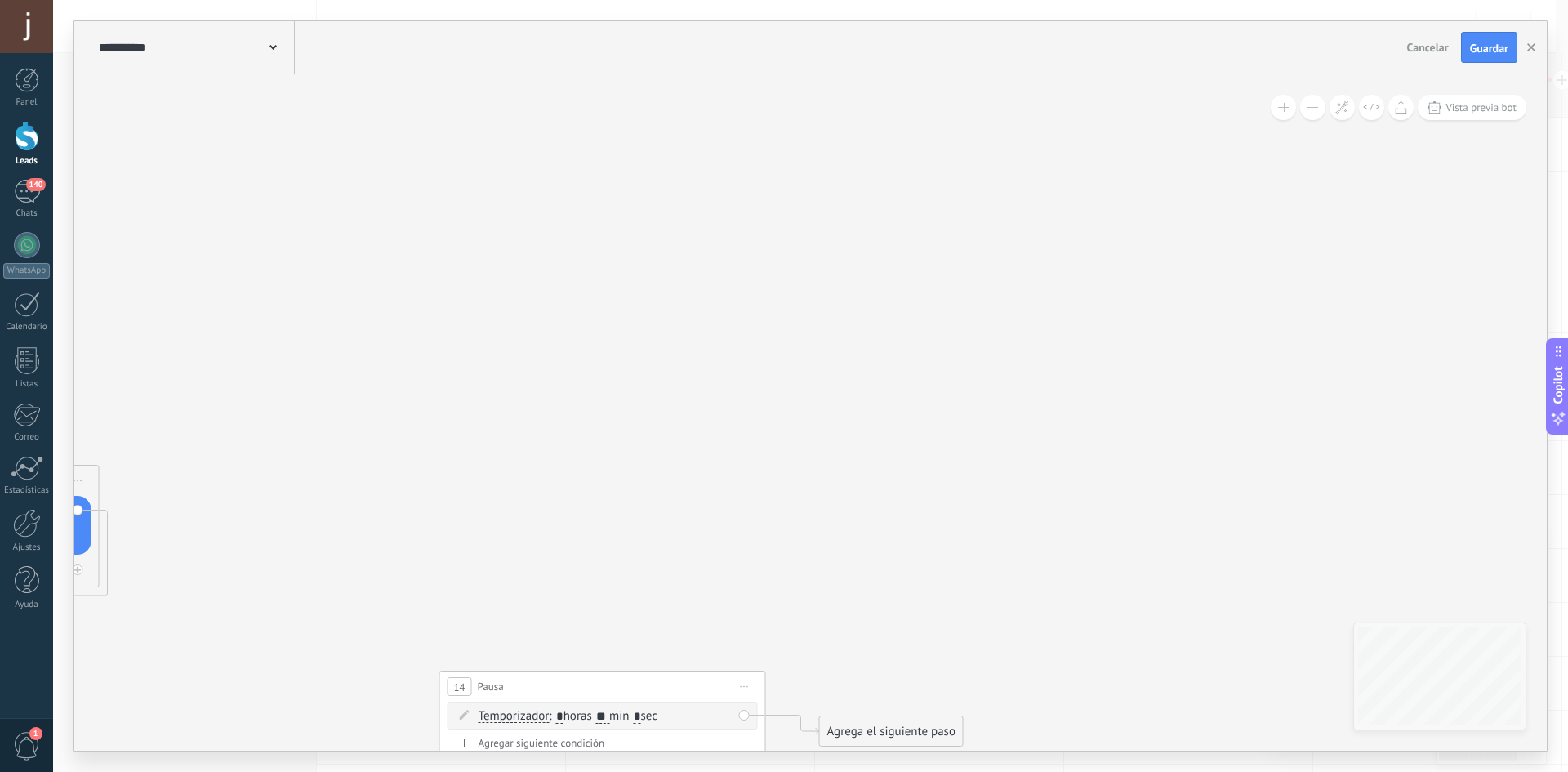
click at [756, 683] on span "Iniciar vista previa aquí Cambiar nombre Duplicar Borrar" at bounding box center [745, 685] width 26 height 24
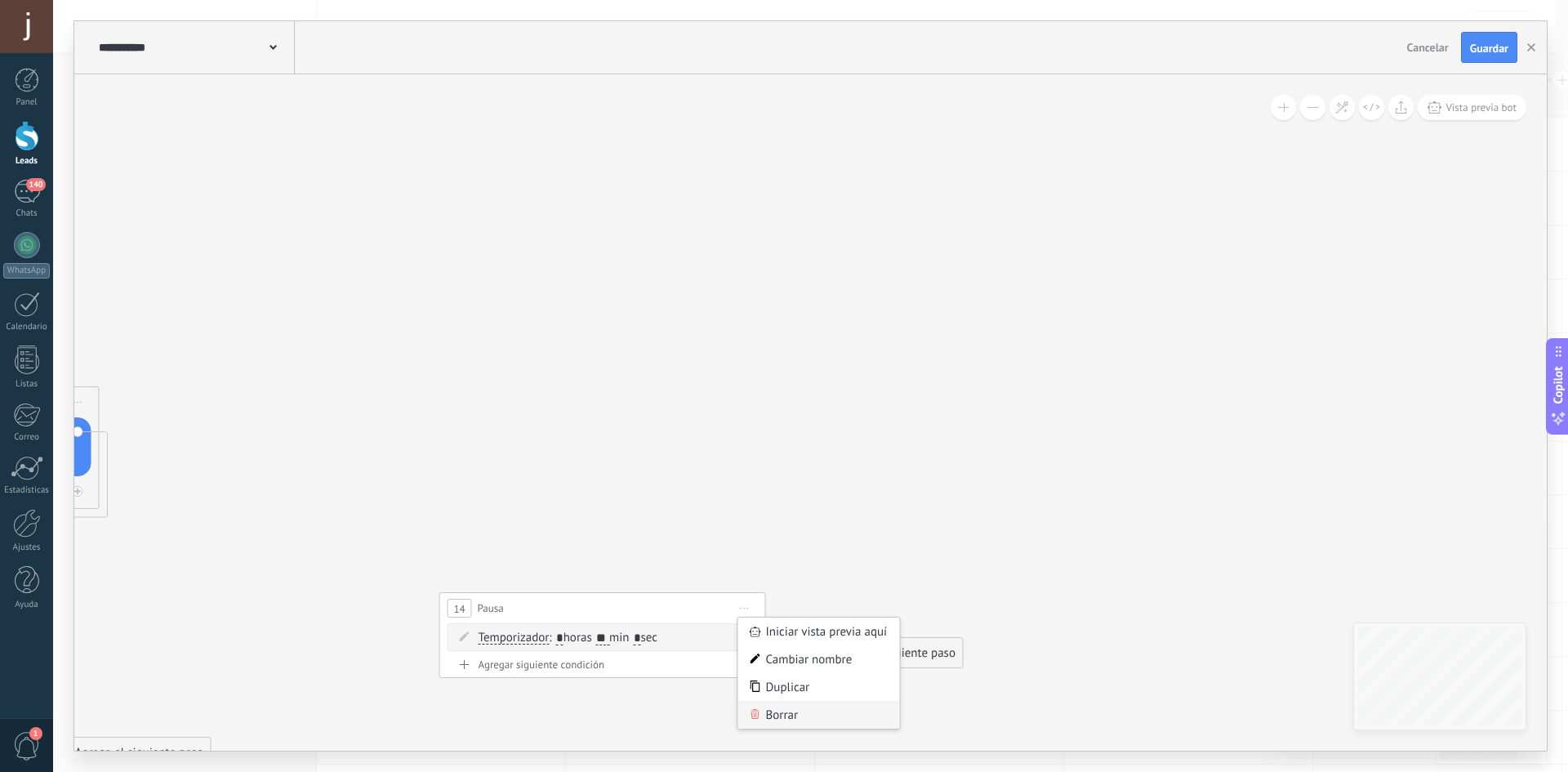
click at [800, 710] on div "Borrar" at bounding box center [819, 715] width 162 height 28
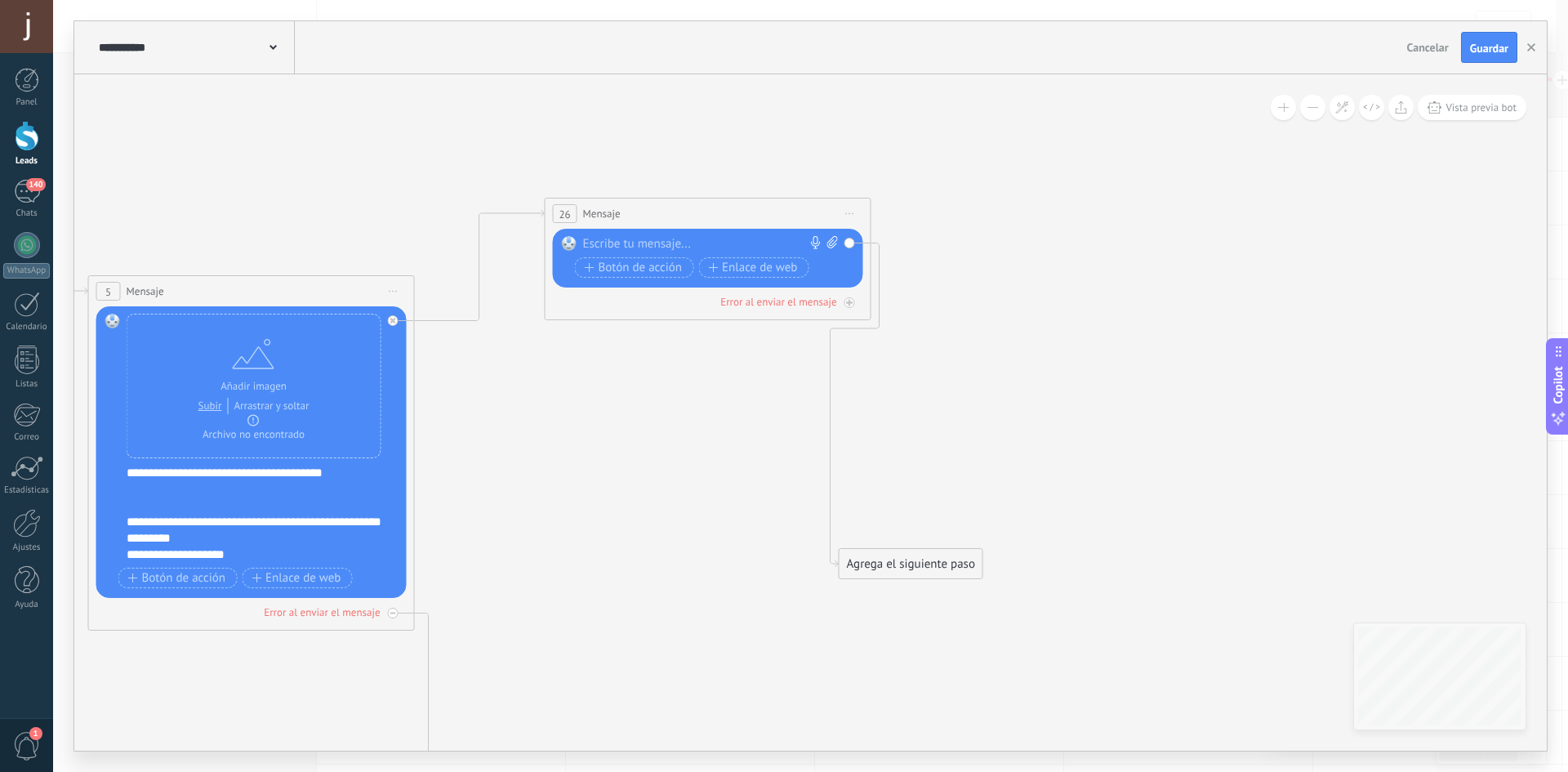
drag, startPoint x: 428, startPoint y: 559, endPoint x: 1164, endPoint y: 608, distance: 737.6
click at [1164, 608] on icon at bounding box center [28, 397] width 4120 height 1591
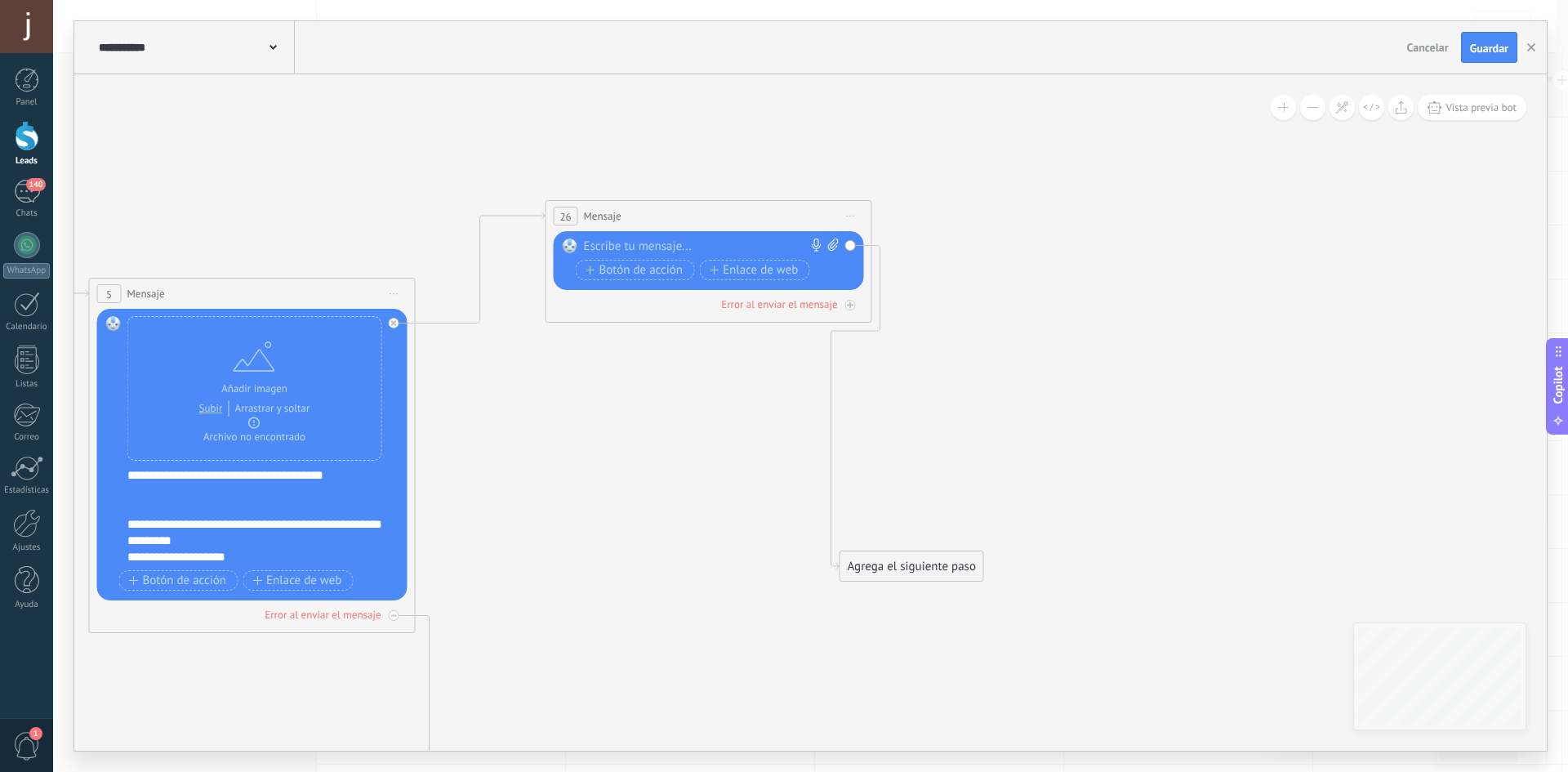
click at [648, 245] on div at bounding box center [705, 246] width 243 height 16
paste div
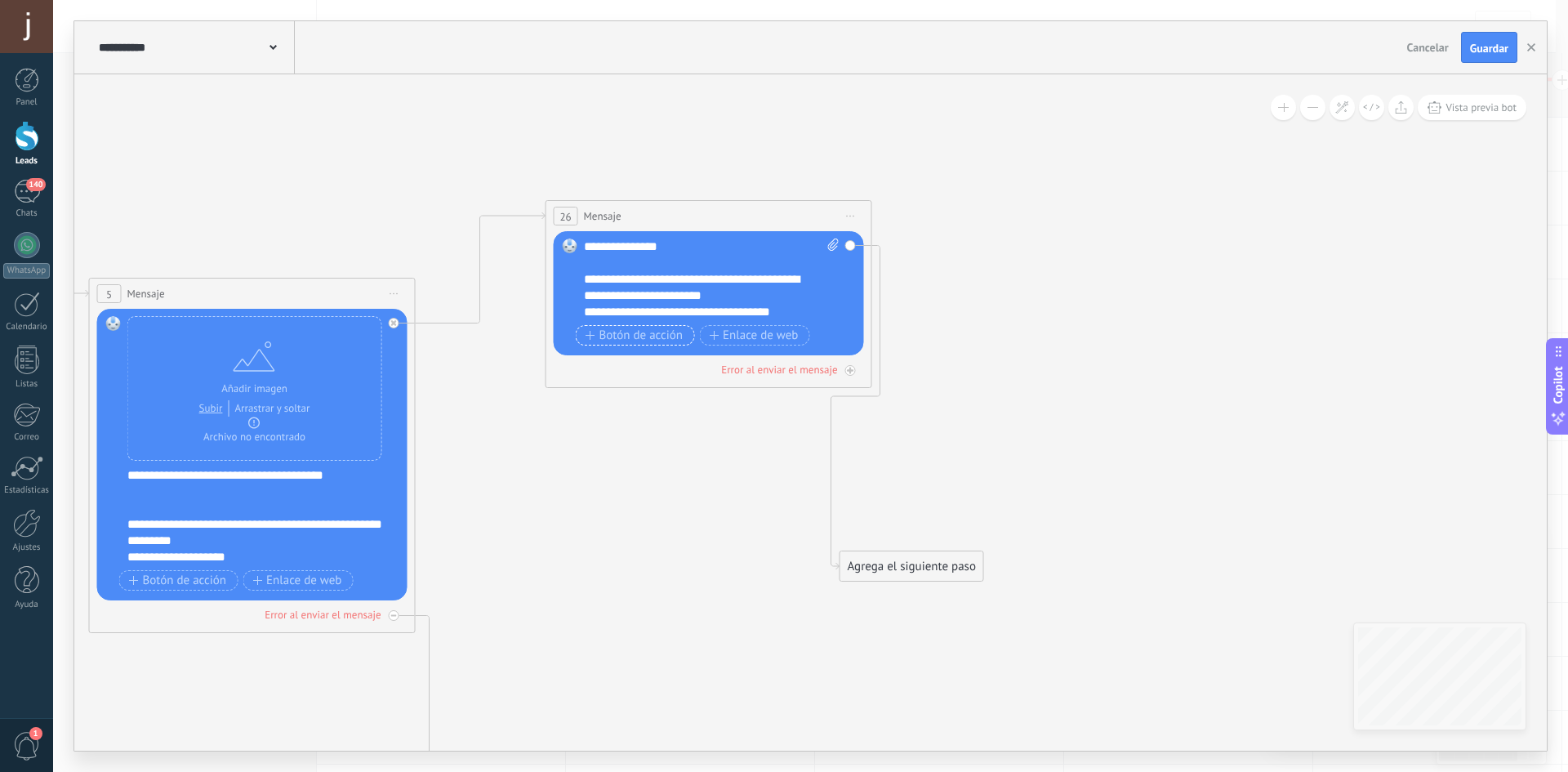
click at [642, 339] on span "Botón de acción" at bounding box center [635, 336] width 98 height 13
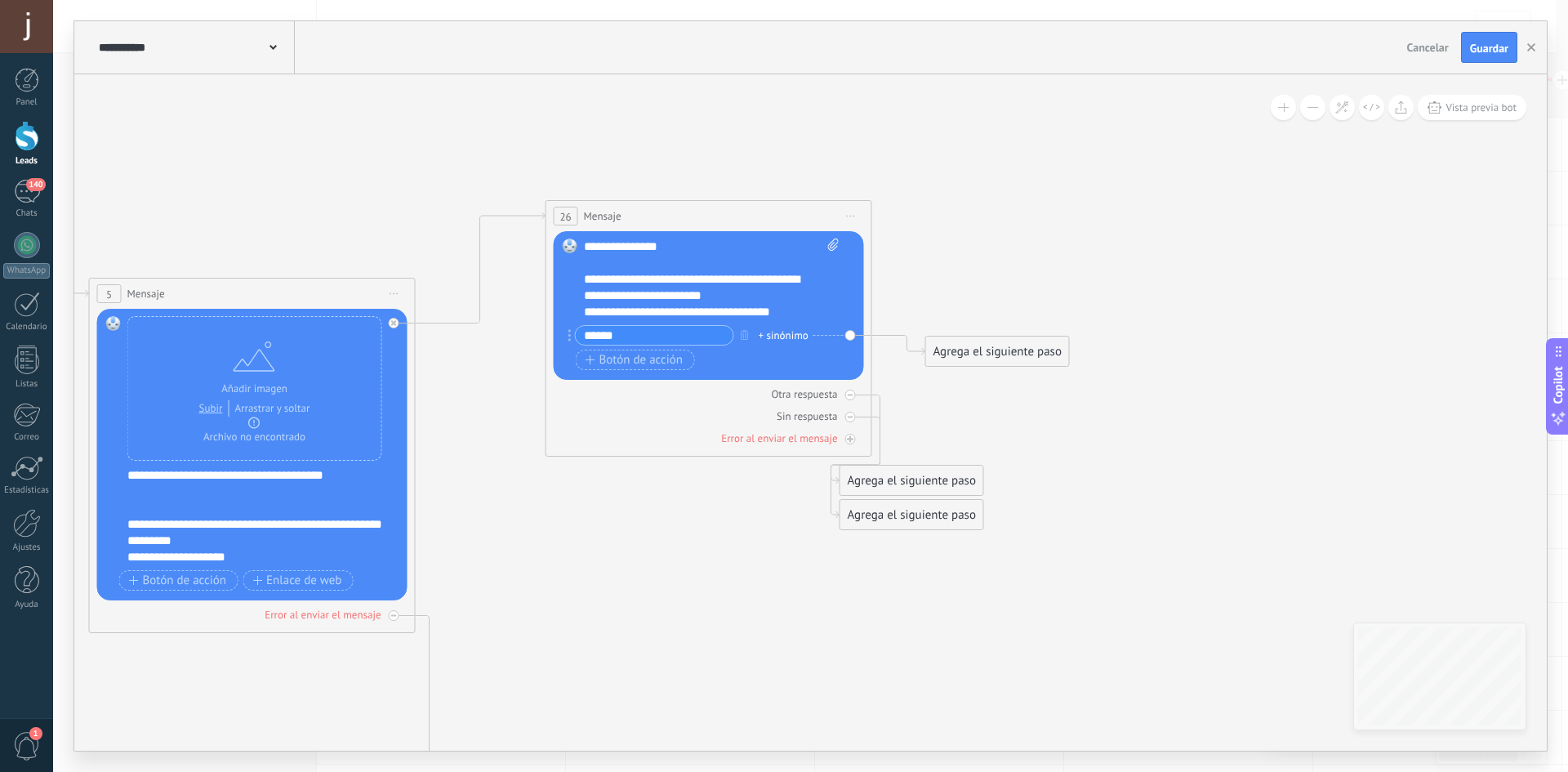
type input "******"
click at [1003, 347] on div "Agrega el siguiente paso" at bounding box center [998, 352] width 143 height 27
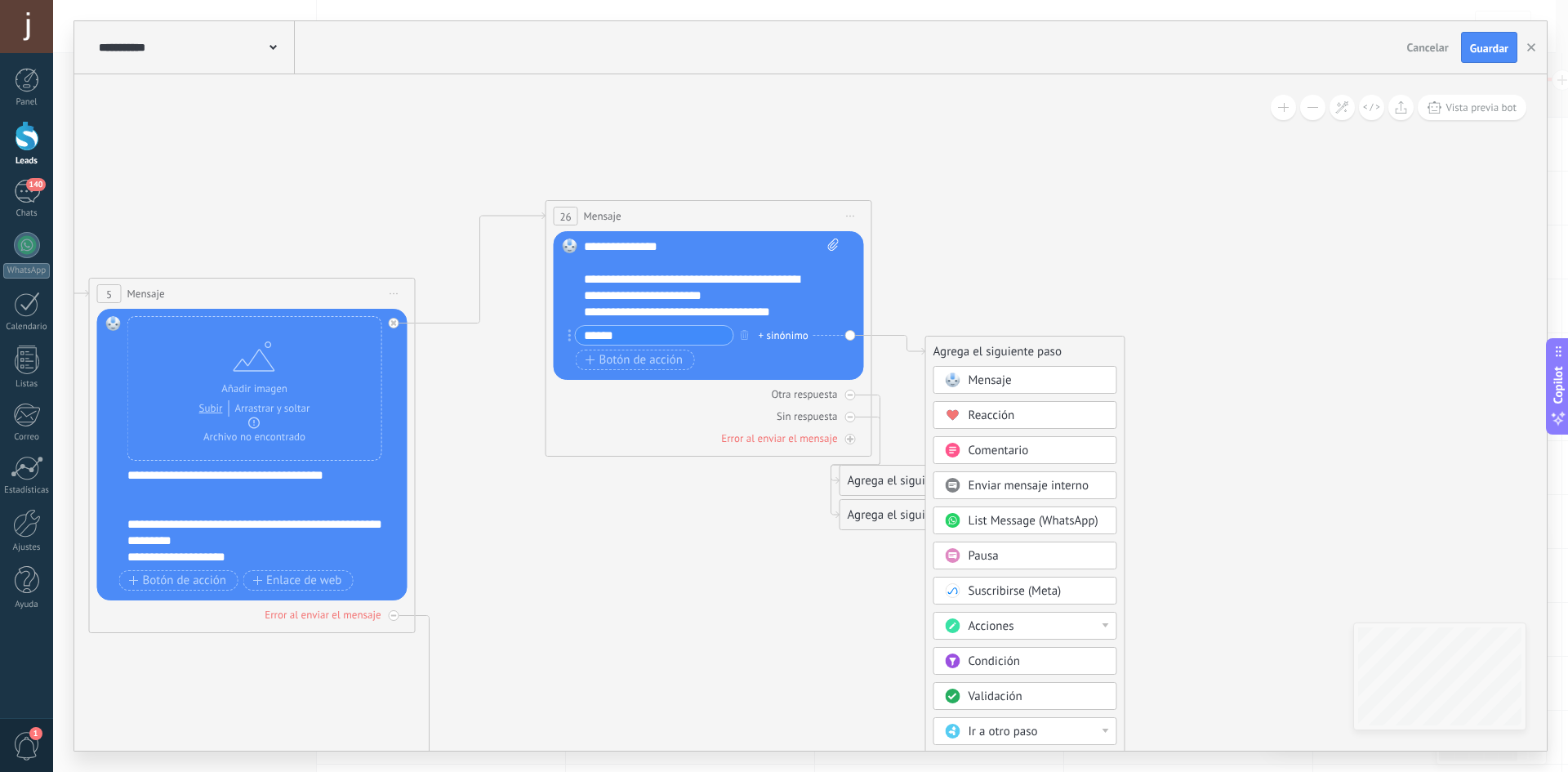
click at [995, 390] on div "Mensaje" at bounding box center [1025, 380] width 183 height 28
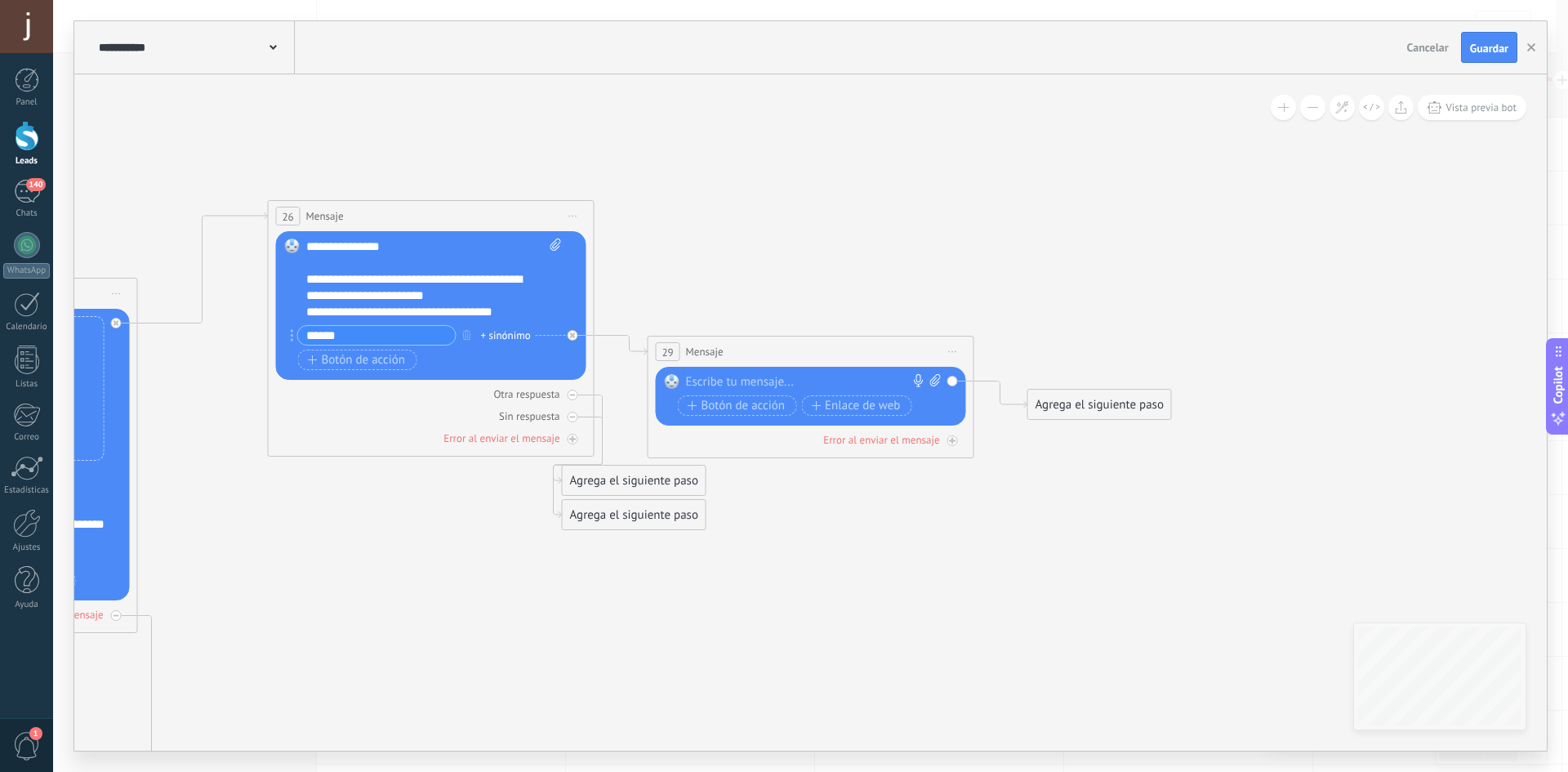
click at [798, 381] on div at bounding box center [807, 382] width 243 height 16
click at [748, 379] on div "***" at bounding box center [814, 382] width 256 height 16
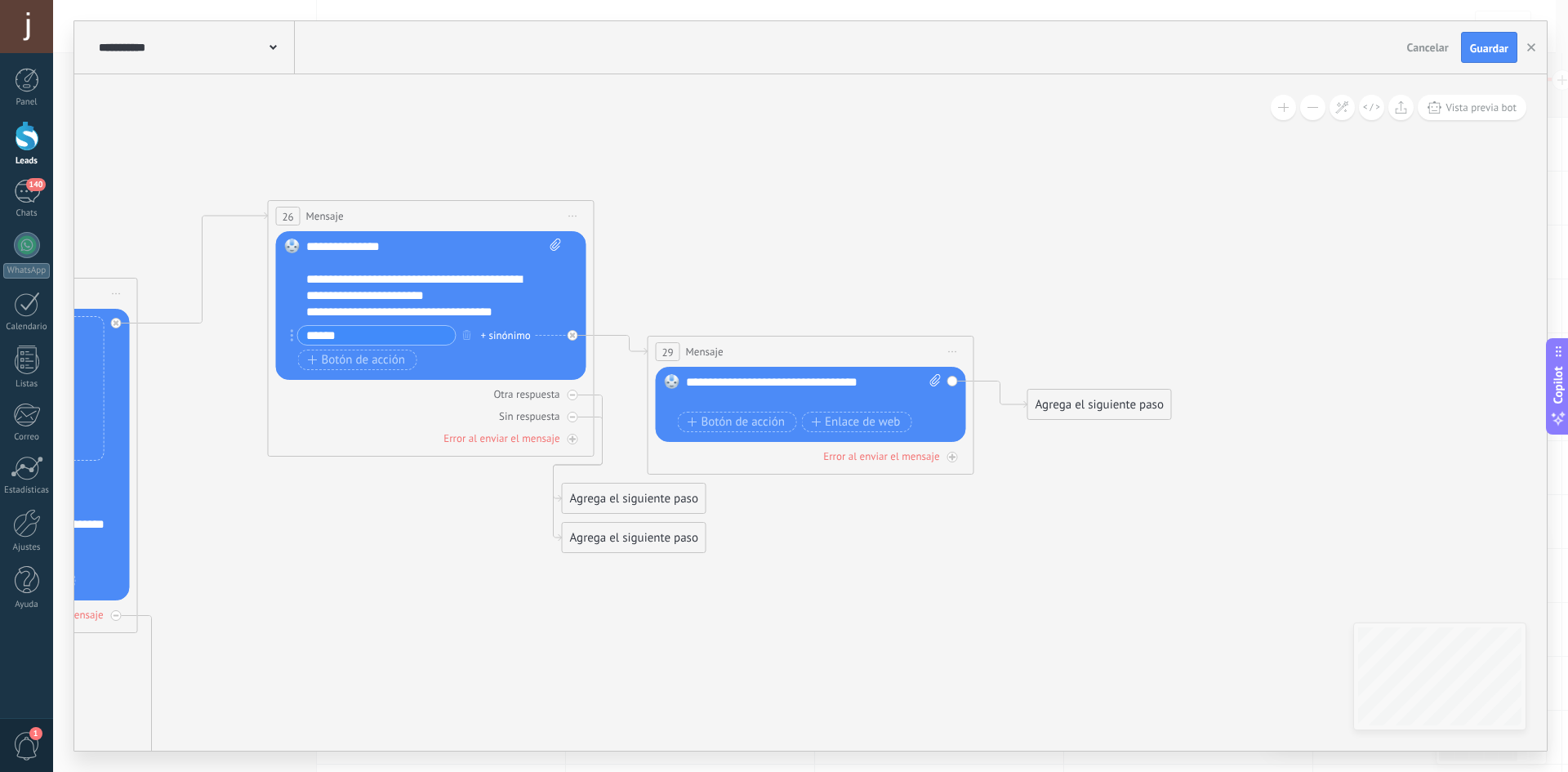
click at [906, 376] on div "**********" at bounding box center [814, 390] width 256 height 33
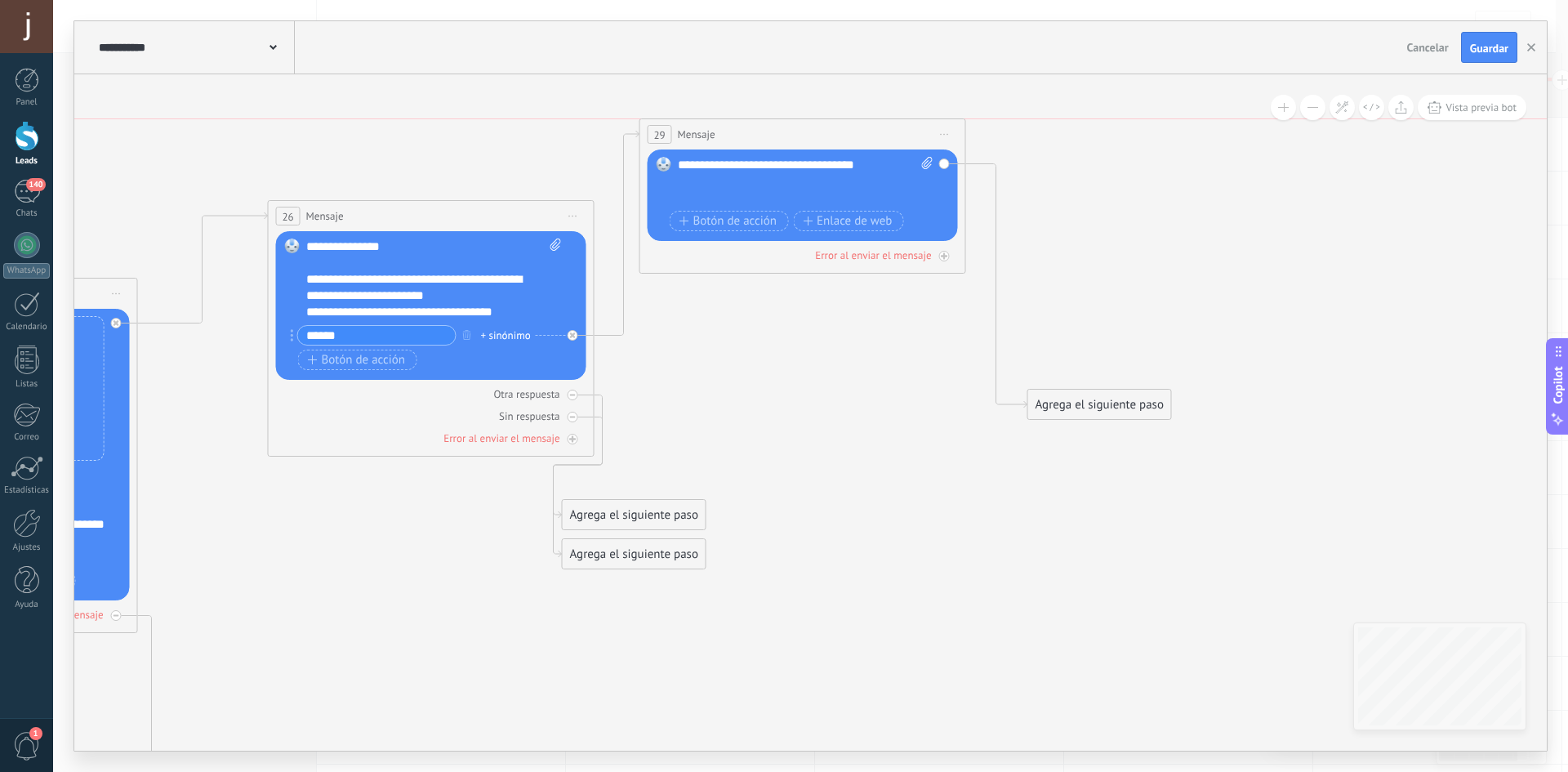
drag, startPoint x: 715, startPoint y: 347, endPoint x: 689, endPoint y: 126, distance: 222.5
click at [689, 127] on span "Mensaje" at bounding box center [697, 134] width 38 height 15
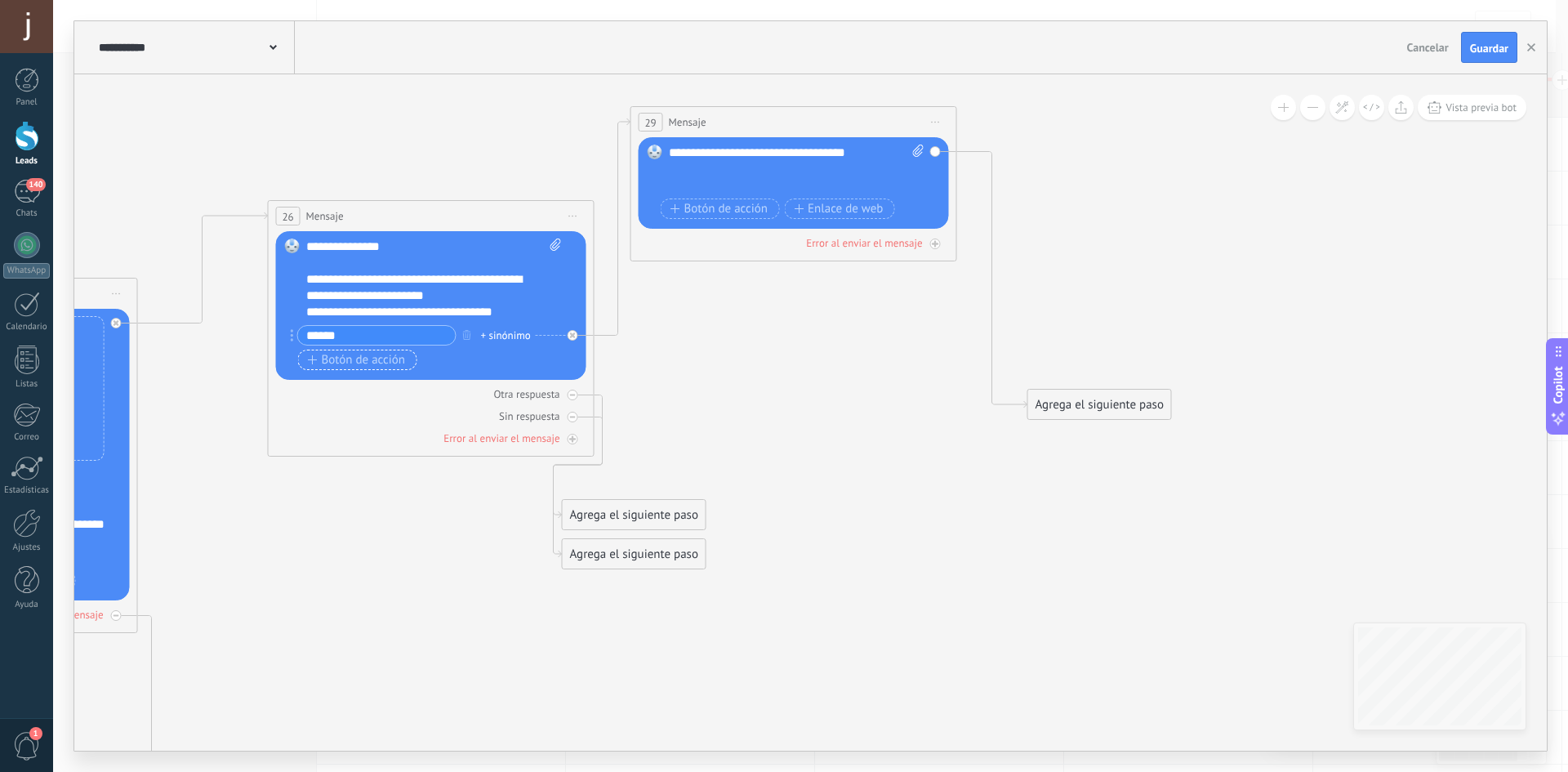
click at [341, 363] on span "Botón de acción" at bounding box center [356, 360] width 98 height 13
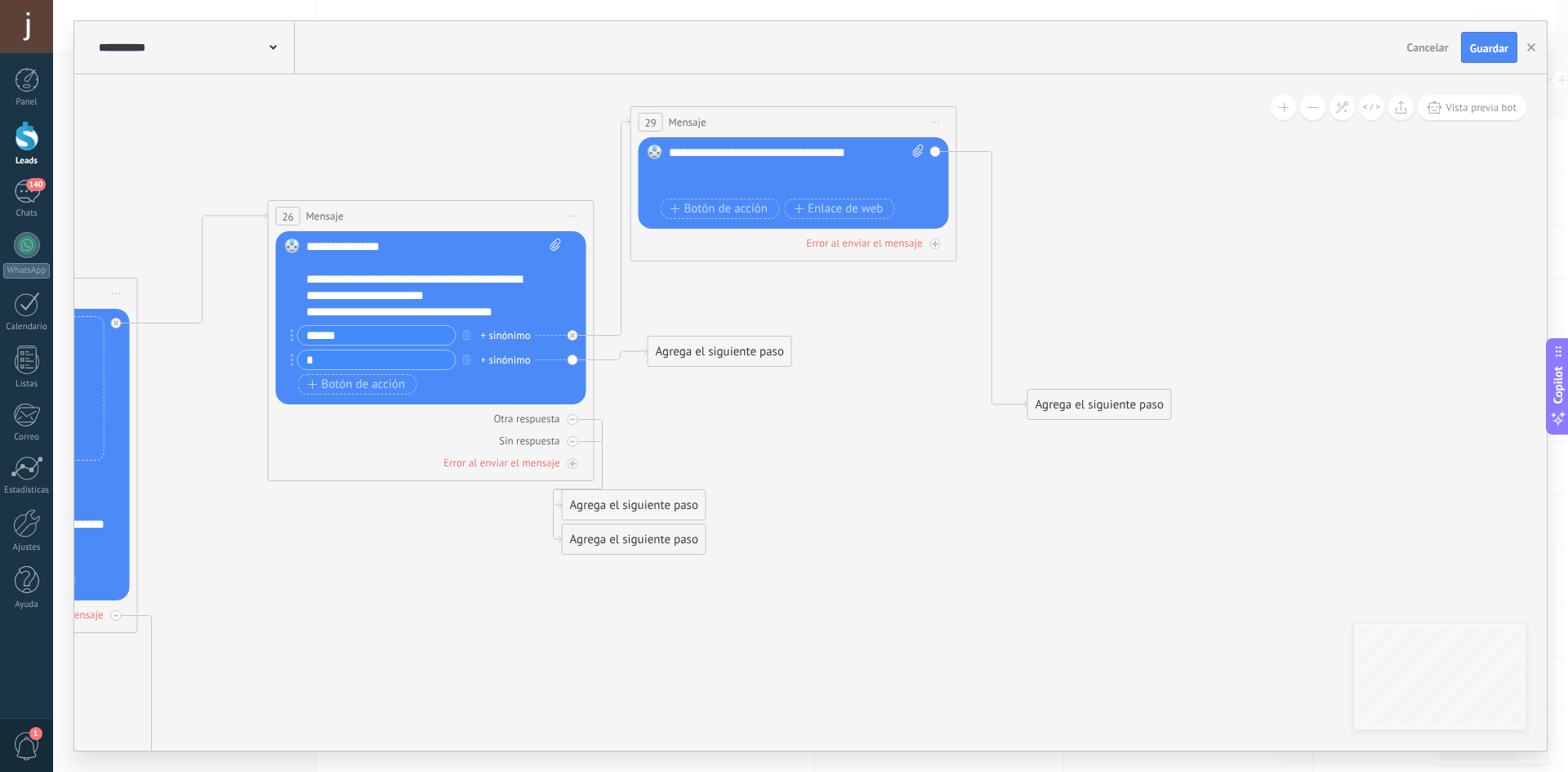
click at [346, 360] on input "*" at bounding box center [377, 360] width 158 height 19
type input "**********"
click at [735, 351] on div "Agrega el siguiente paso" at bounding box center [721, 352] width 143 height 27
click at [741, 362] on div "Agrega el siguiente paso" at bounding box center [721, 363] width 143 height 27
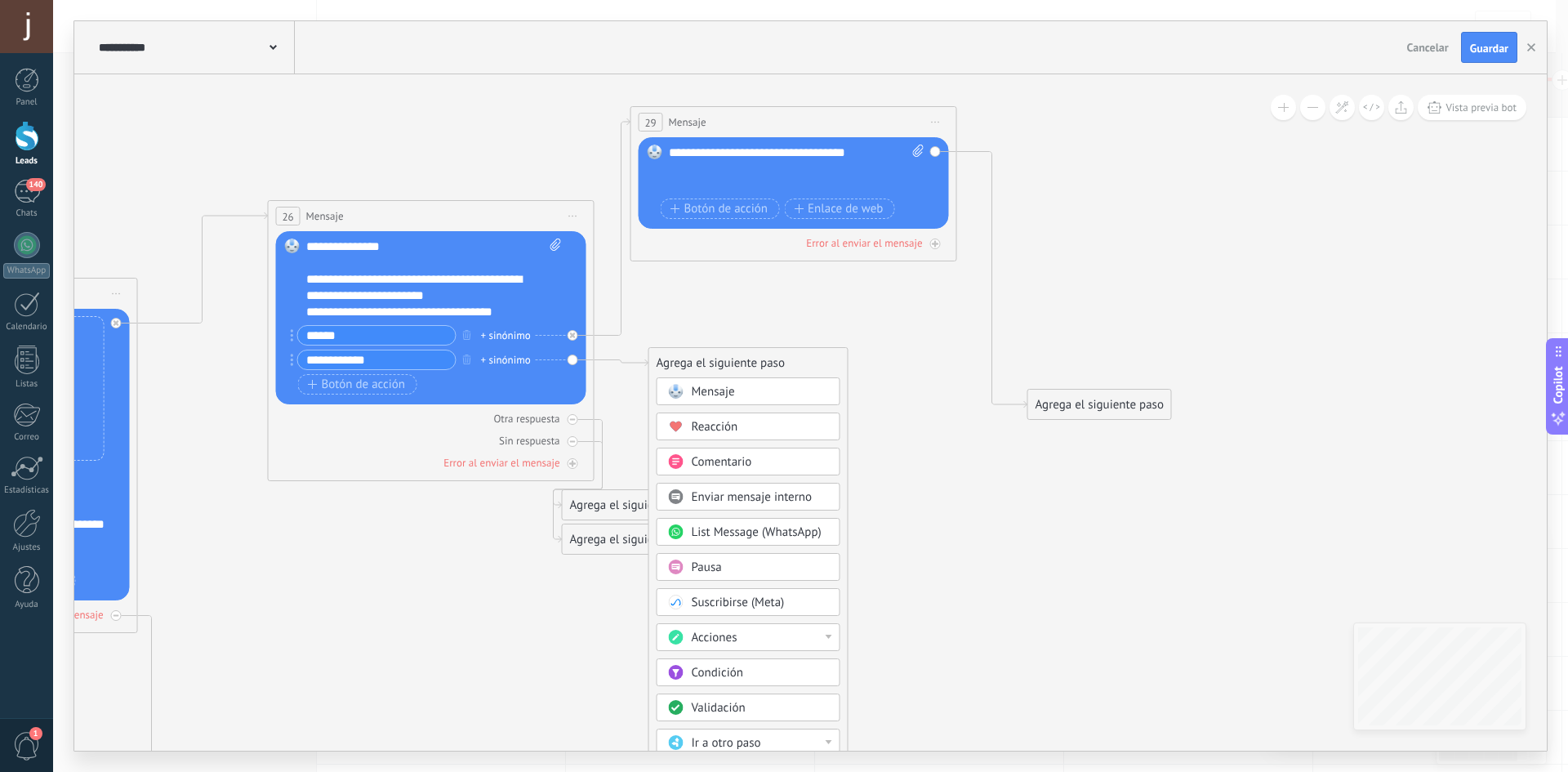
click at [768, 386] on div "Mensaje" at bounding box center [761, 391] width 137 height 16
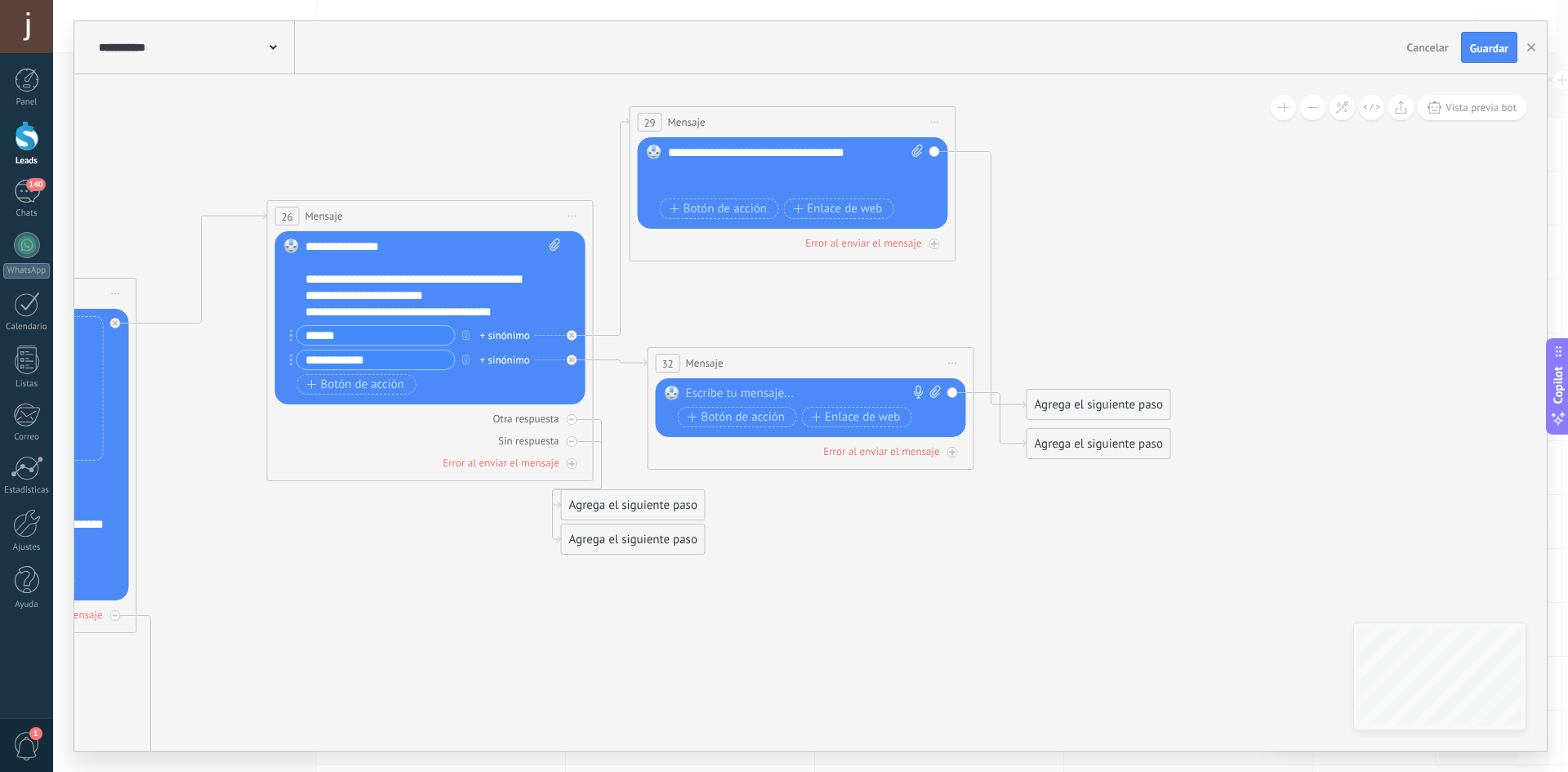
click at [728, 393] on div at bounding box center [807, 393] width 243 height 16
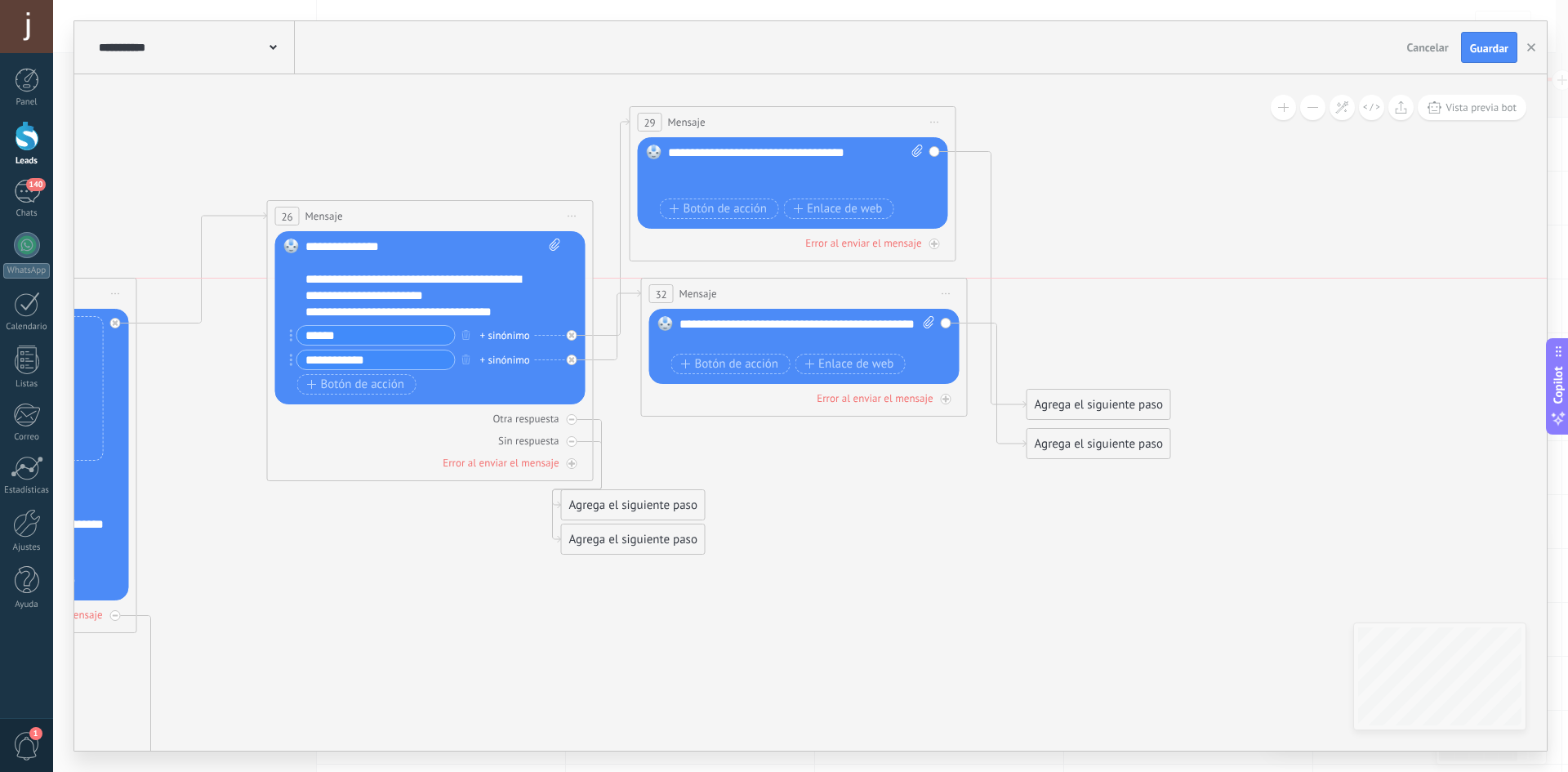
drag, startPoint x: 730, startPoint y: 364, endPoint x: 724, endPoint y: 299, distance: 65.3
click at [723, 295] on div "32 Mensaje ******* (a): Todos los contactos - canales seleccionados Todos los c…" at bounding box center [805, 293] width 325 height 30
click at [377, 384] on span "Botón de acción" at bounding box center [356, 385] width 98 height 13
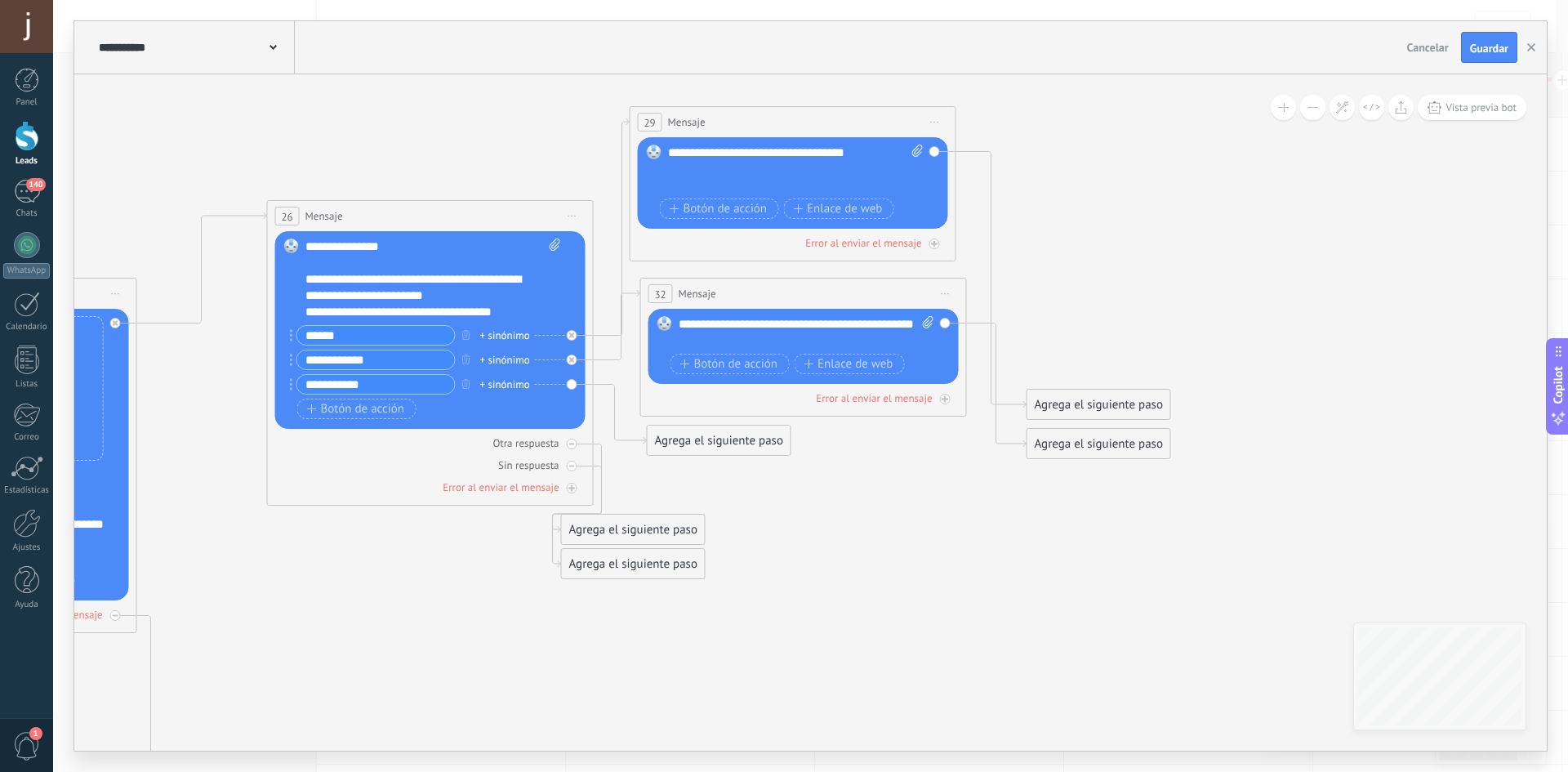
type input "**********"
click at [667, 443] on div "Agrega el siguiente paso" at bounding box center [720, 440] width 143 height 27
click at [738, 476] on div "Mensaje" at bounding box center [759, 469] width 137 height 16
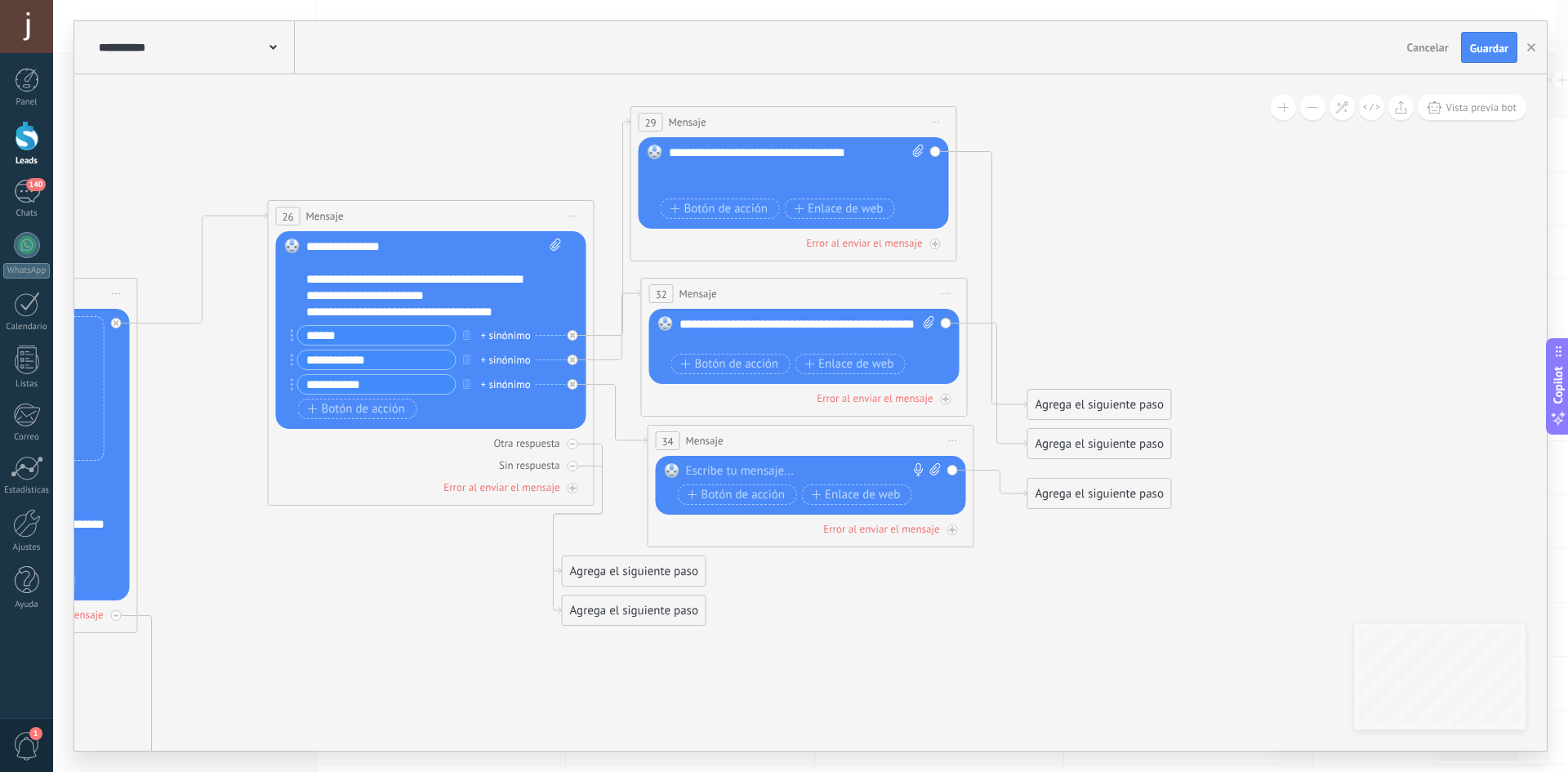
click at [740, 466] on div at bounding box center [807, 470] width 243 height 16
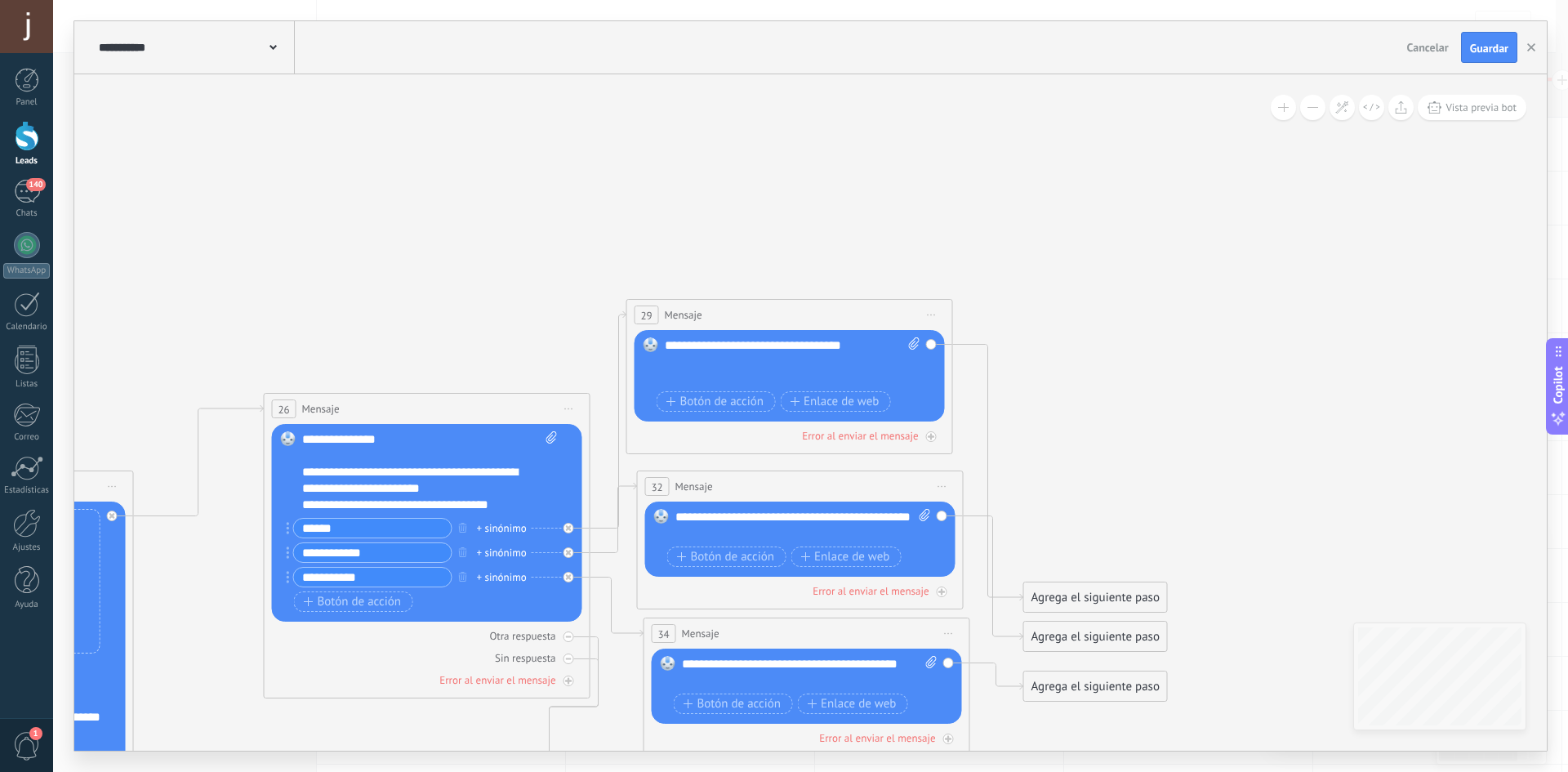
drag, startPoint x: 573, startPoint y: 125, endPoint x: 568, endPoint y: 323, distance: 198.1
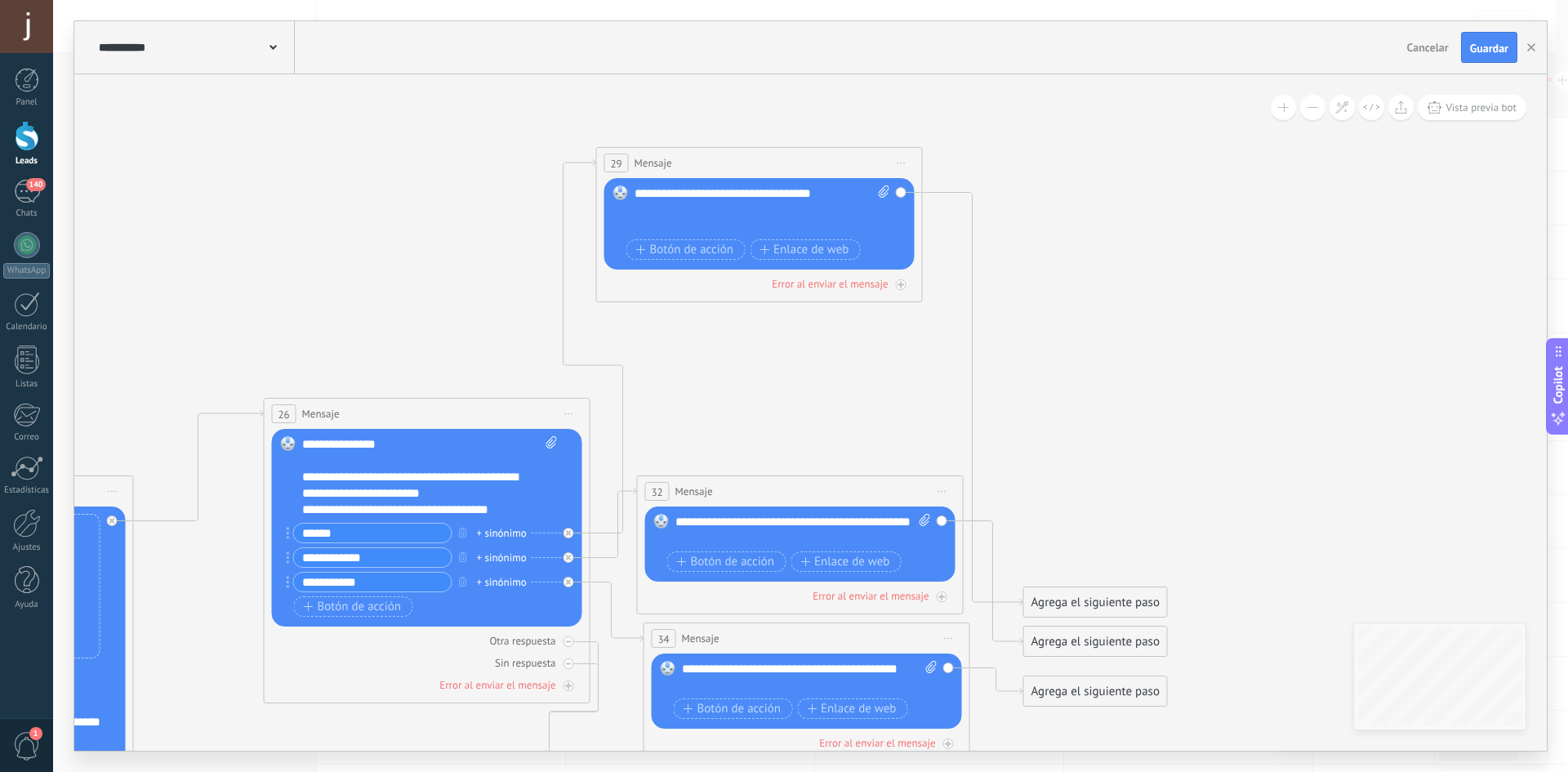
drag, startPoint x: 791, startPoint y: 313, endPoint x: 761, endPoint y: 156, distance: 159.8
click at [761, 156] on div "29 Mensaje ******* (a): Todos los contactos - canales seleccionados Todos los c…" at bounding box center [760, 163] width 325 height 30
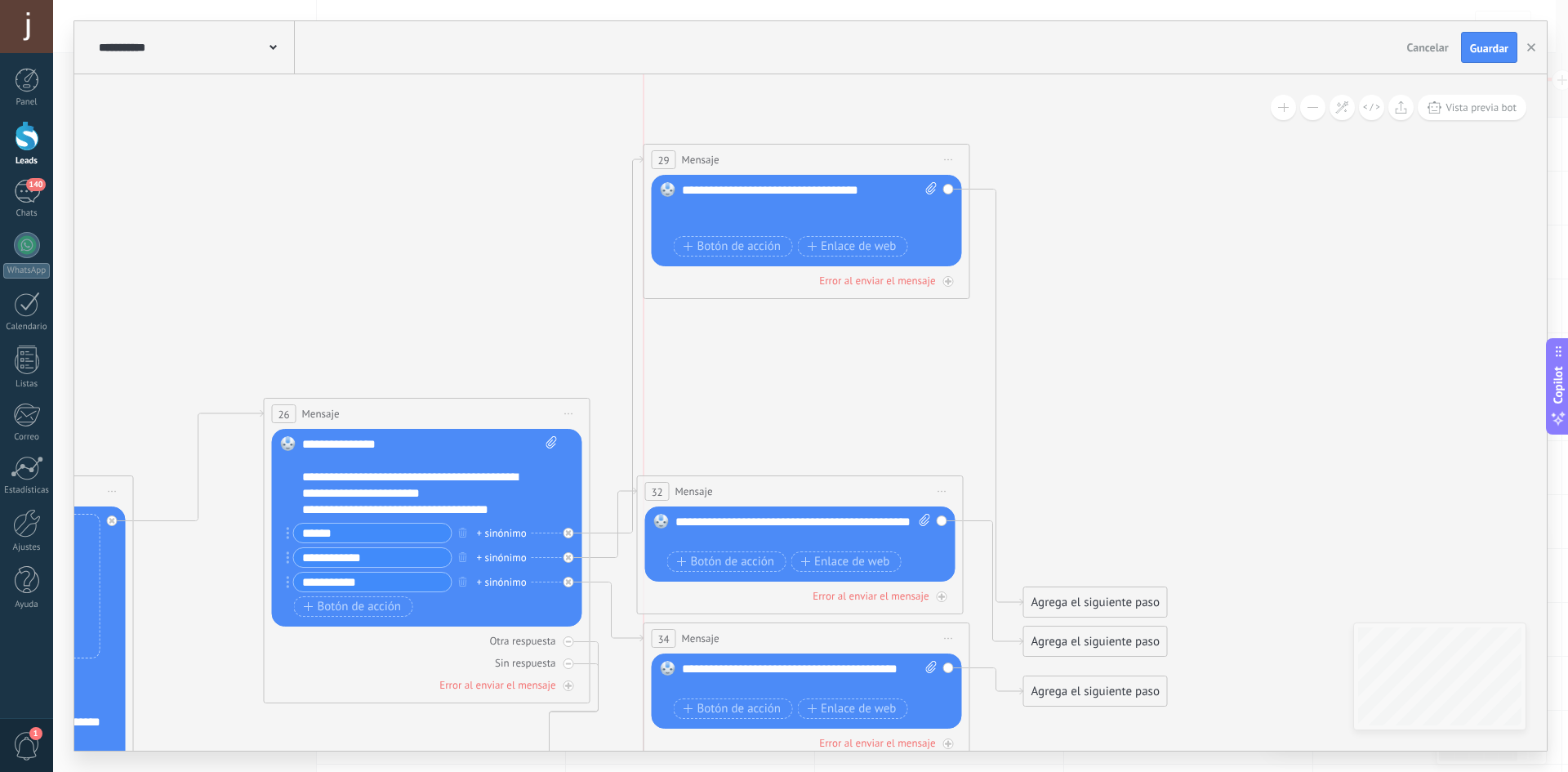
drag, startPoint x: 754, startPoint y: 162, endPoint x: 778, endPoint y: 156, distance: 24.7
click at [778, 156] on div "29 Mensaje ******* (a): Todos los contactos - canales seleccionados Todos los c…" at bounding box center [807, 160] width 325 height 30
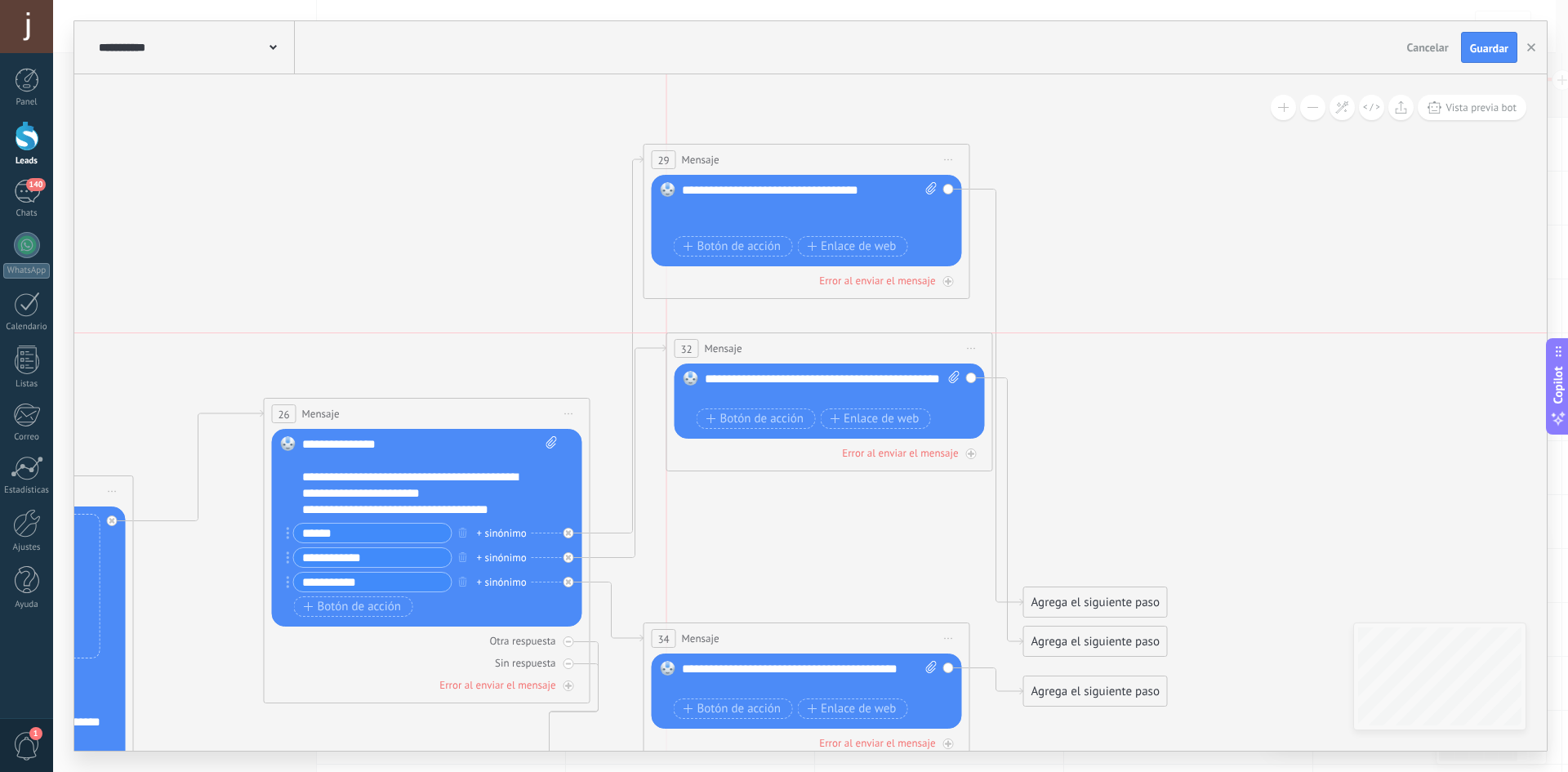
drag, startPoint x: 743, startPoint y: 443, endPoint x: 742, endPoint y: 344, distance: 99.0
click at [742, 344] on div "32 Mensaje ******* (a): Todos los contactos - canales seleccionados Todos los c…" at bounding box center [830, 348] width 325 height 30
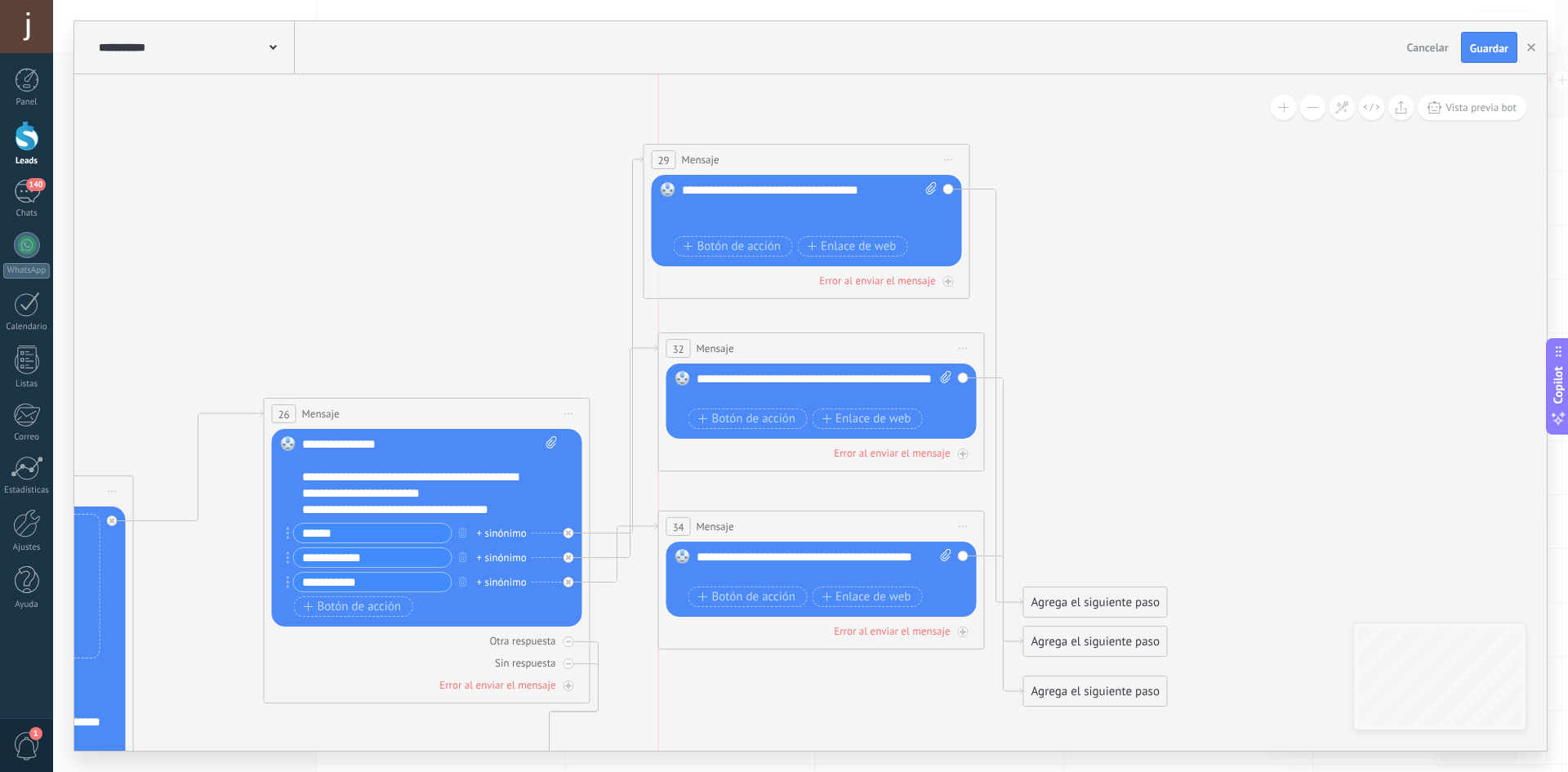
drag, startPoint x: 732, startPoint y: 641, endPoint x: 742, endPoint y: 529, distance: 112.4
click at [742, 529] on div "34 Mensaje ******* (a): Todos los contactos - canales seleccionados Todos los c…" at bounding box center [822, 527] width 325 height 30
drag, startPoint x: 1099, startPoint y: 601, endPoint x: 1147, endPoint y: 176, distance: 427.7
click at [1147, 176] on div "Agrega el siguiente paso" at bounding box center [1144, 177] width 143 height 27
drag, startPoint x: 1153, startPoint y: 534, endPoint x: 1150, endPoint y: 389, distance: 145.0
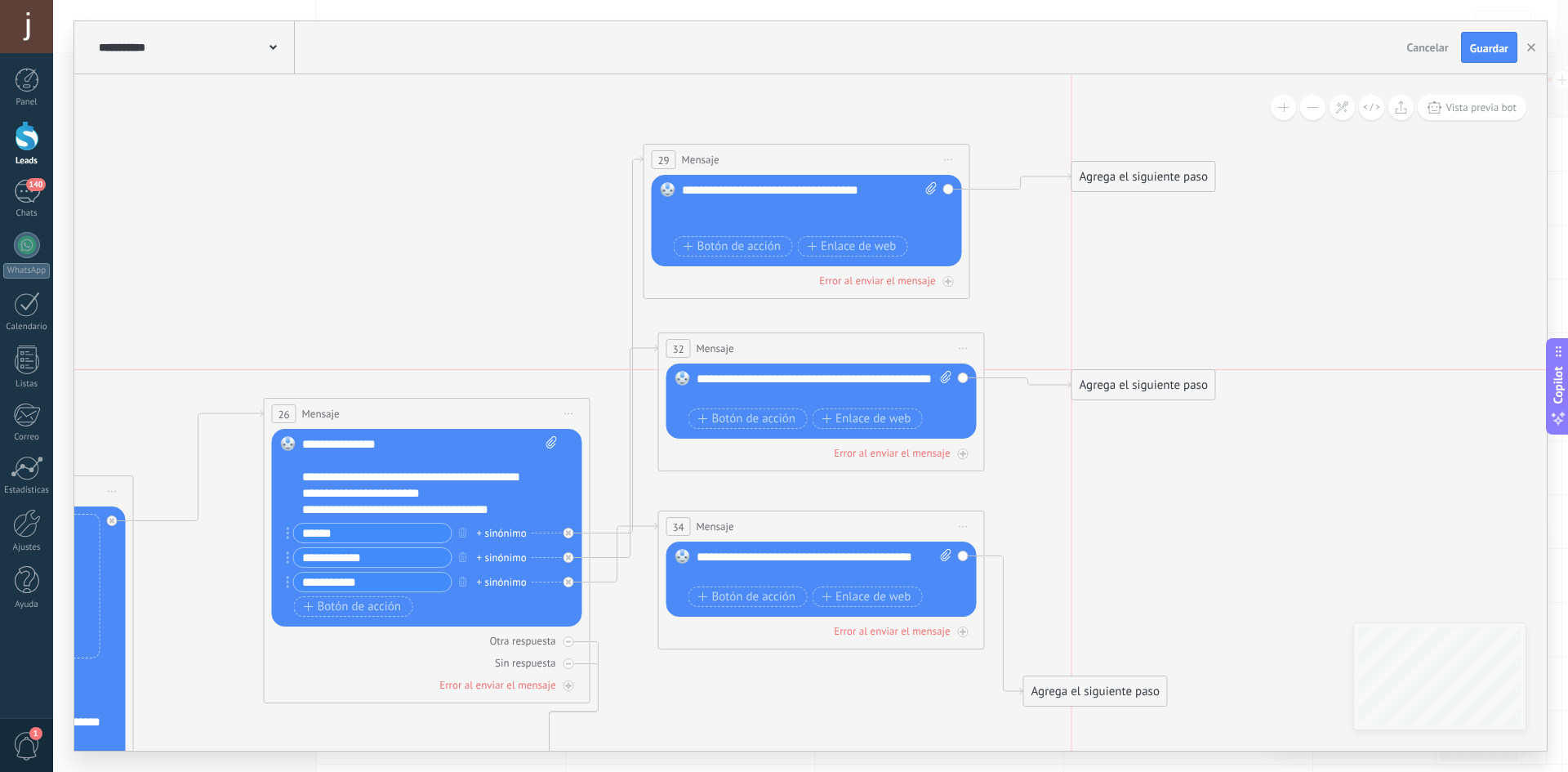
click at [1150, 389] on div "Agrega el siguiente paso" at bounding box center [1144, 385] width 143 height 27
drag, startPoint x: 1090, startPoint y: 683, endPoint x: 1154, endPoint y: 549, distance: 148.5
click at [1154, 549] on div "Agrega el siguiente paso" at bounding box center [1160, 558] width 143 height 27
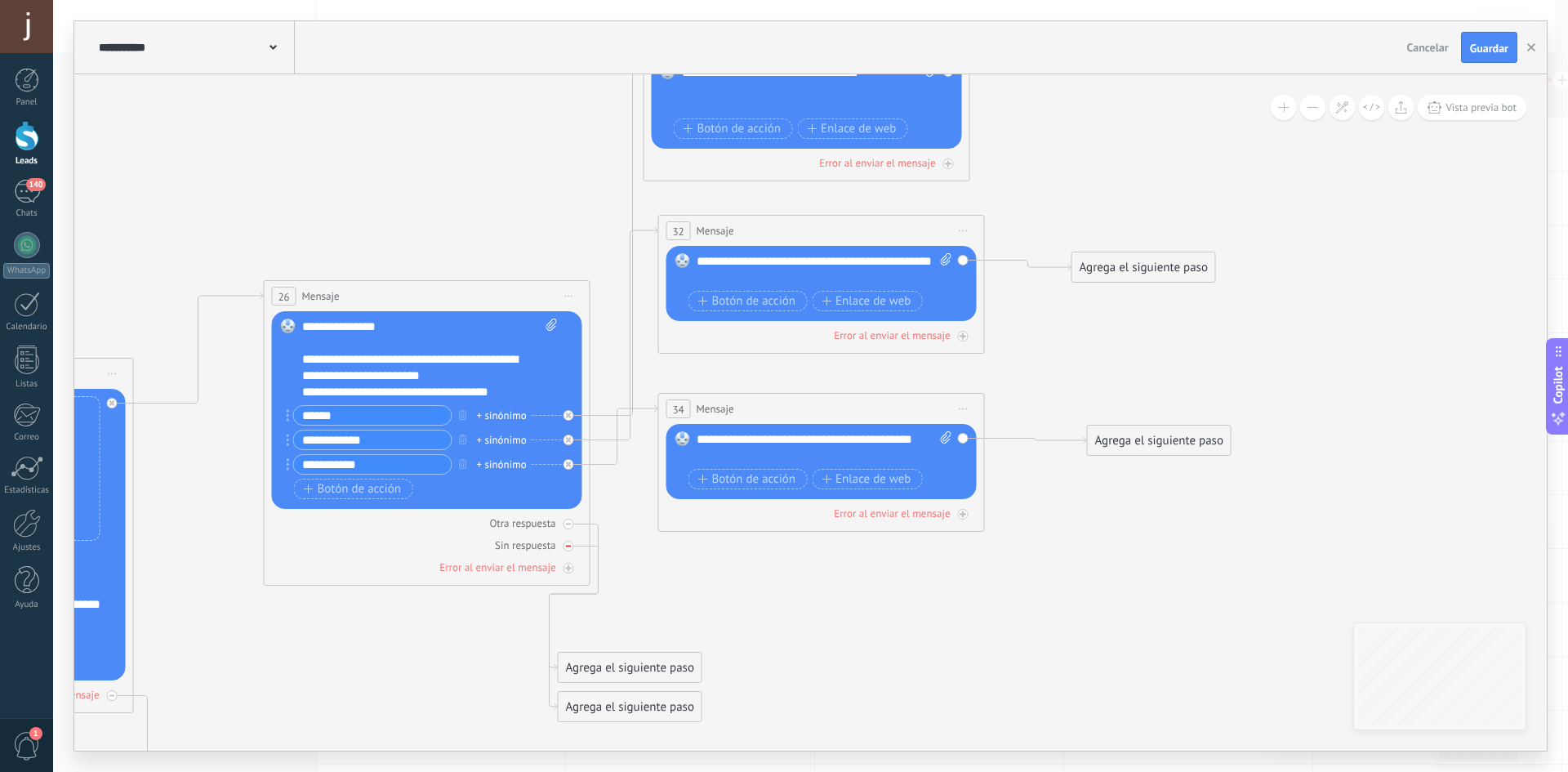
click at [567, 552] on div "Sin respuesta" at bounding box center [427, 544] width 310 height 15
click at [1481, 43] on span "Guardar" at bounding box center [1489, 48] width 39 height 11
click at [1531, 46] on icon "button" at bounding box center [1531, 47] width 8 height 8
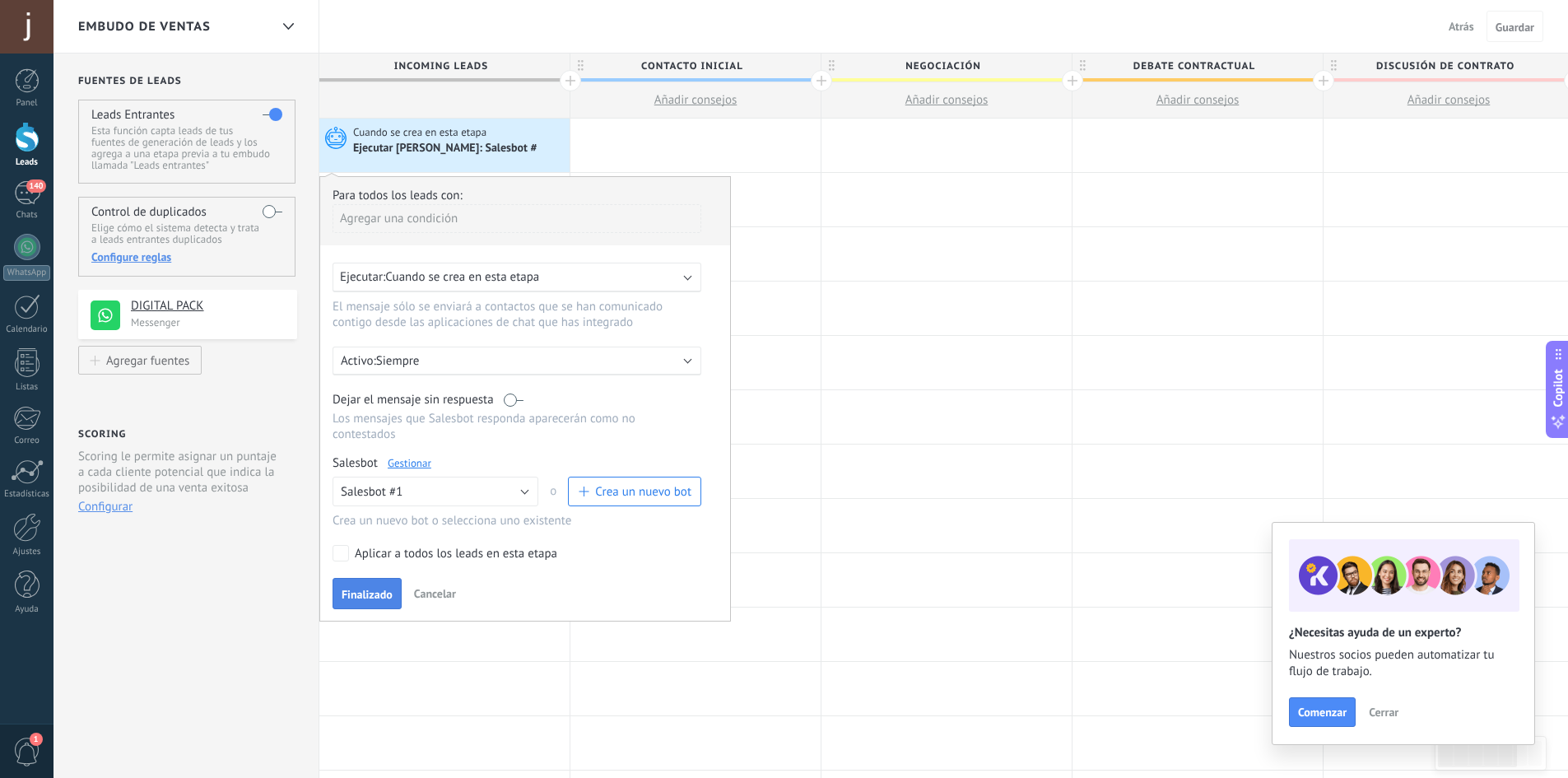
click at [374, 586] on button "Finalizado" at bounding box center [367, 593] width 69 height 31
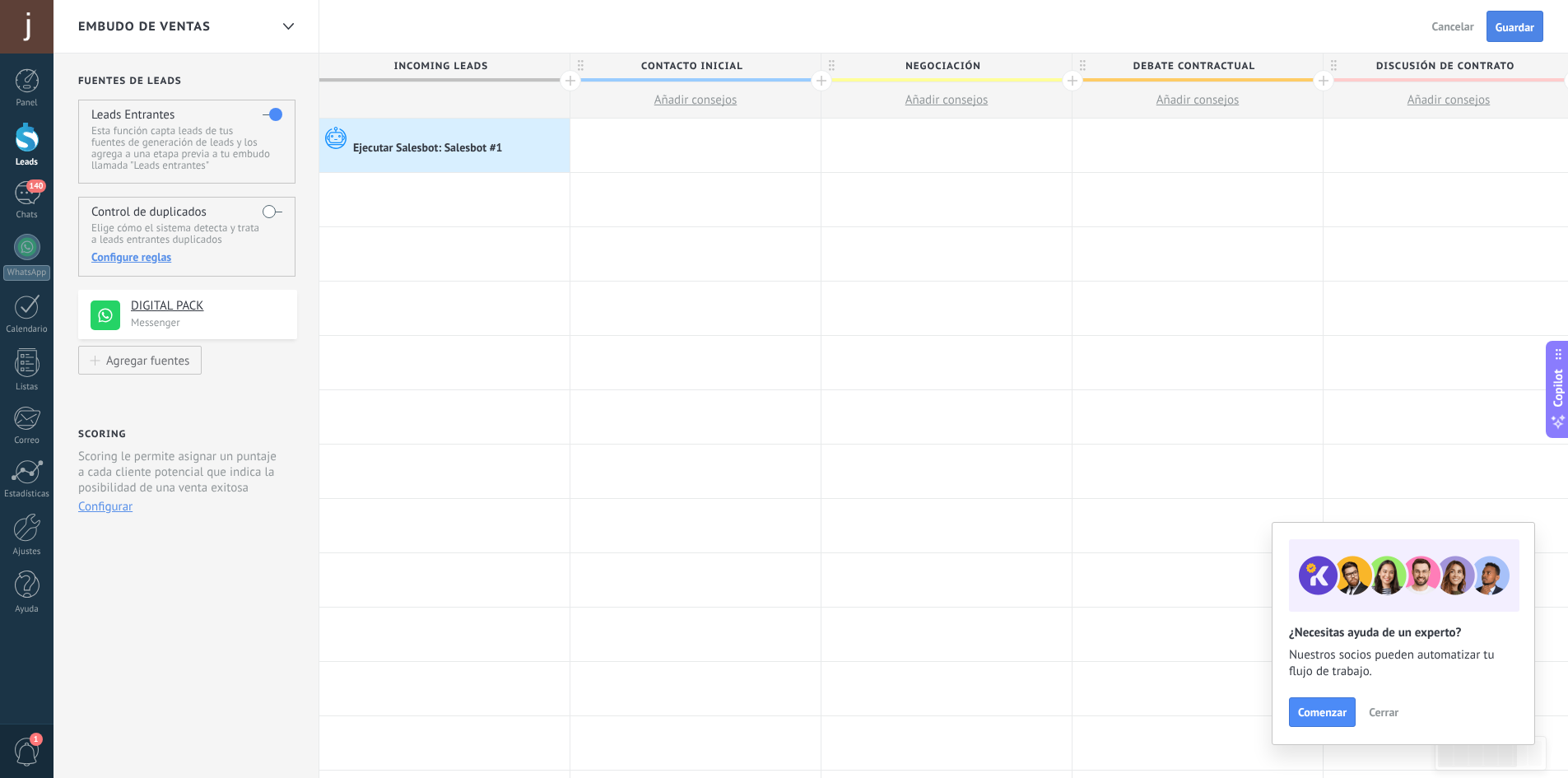
click at [1514, 33] on span "Guardar" at bounding box center [1515, 27] width 39 height 11
click at [279, 208] on label at bounding box center [272, 211] width 20 height 27
click at [399, 146] on div "Ejecutar Salesbot: Salesbot #1" at bounding box center [429, 149] width 153 height 15
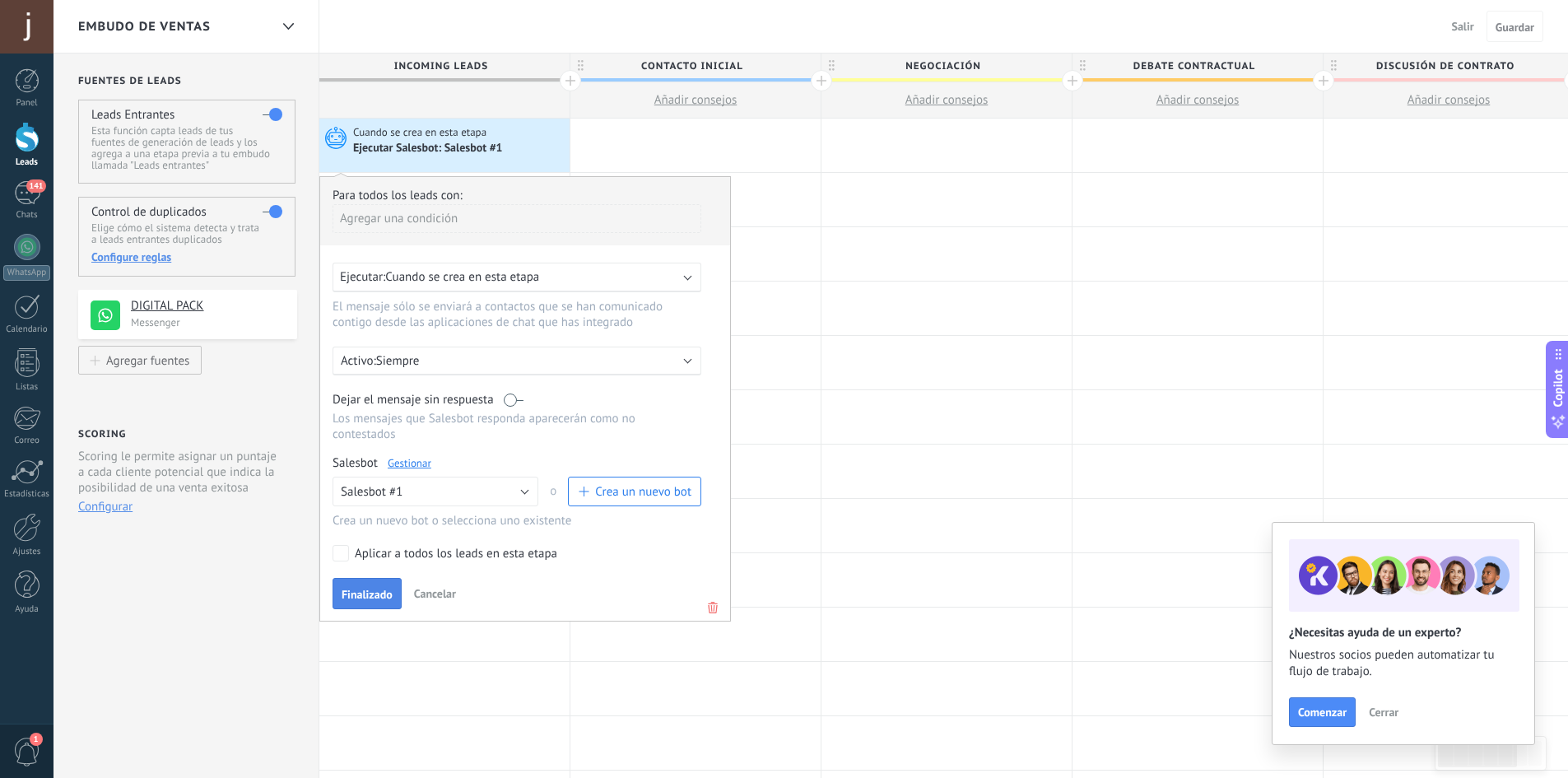
click at [392, 585] on button "Finalizado" at bounding box center [367, 593] width 69 height 31
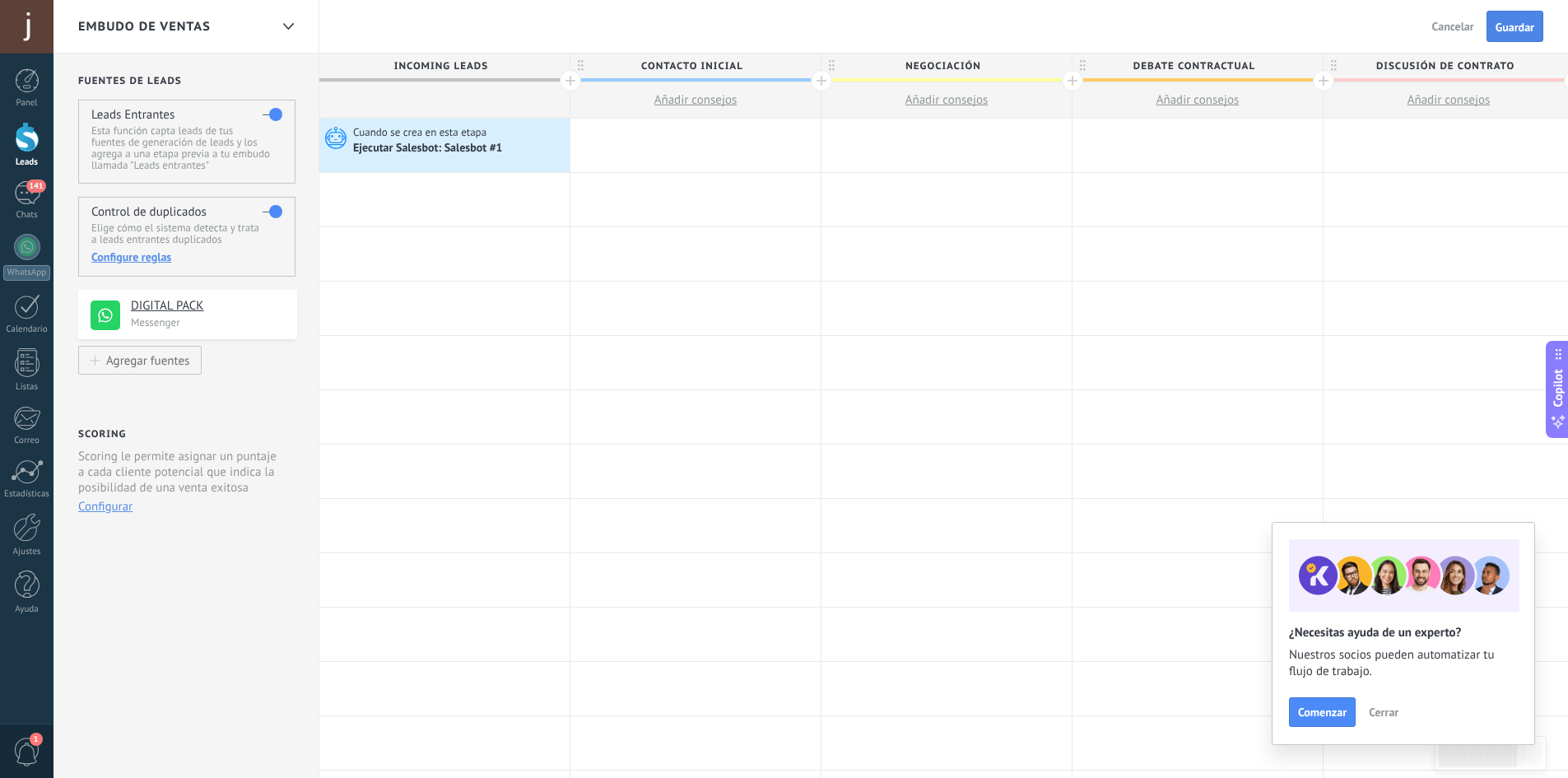
click at [1520, 27] on span "Guardar" at bounding box center [1515, 27] width 39 height 11
click at [14, 759] on span "1" at bounding box center [27, 751] width 28 height 28
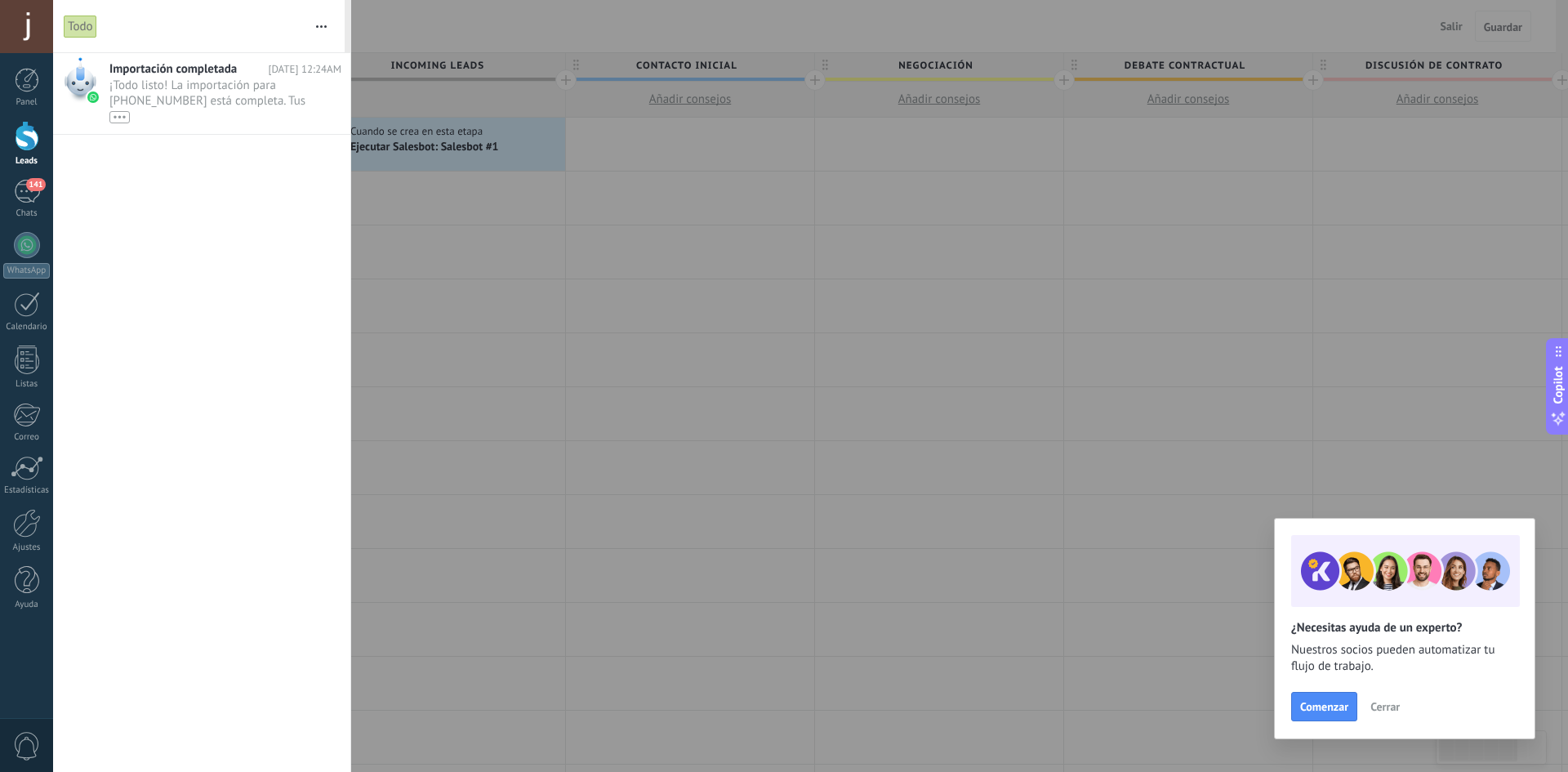
click at [15, 752] on span "0" at bounding box center [27, 746] width 28 height 28
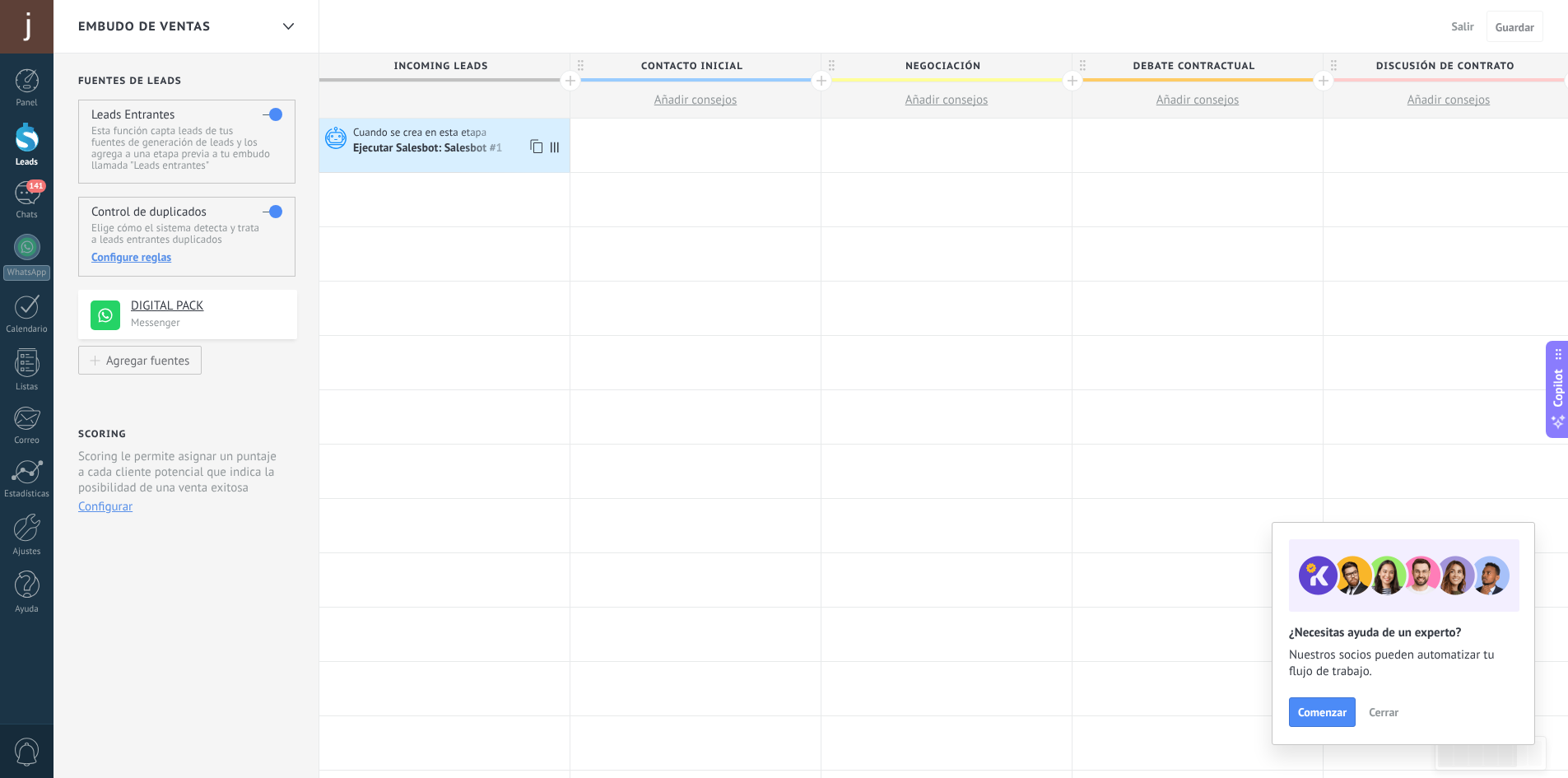
click at [414, 136] on span "Cuando se crea en esta etapa" at bounding box center [421, 133] width 136 height 15
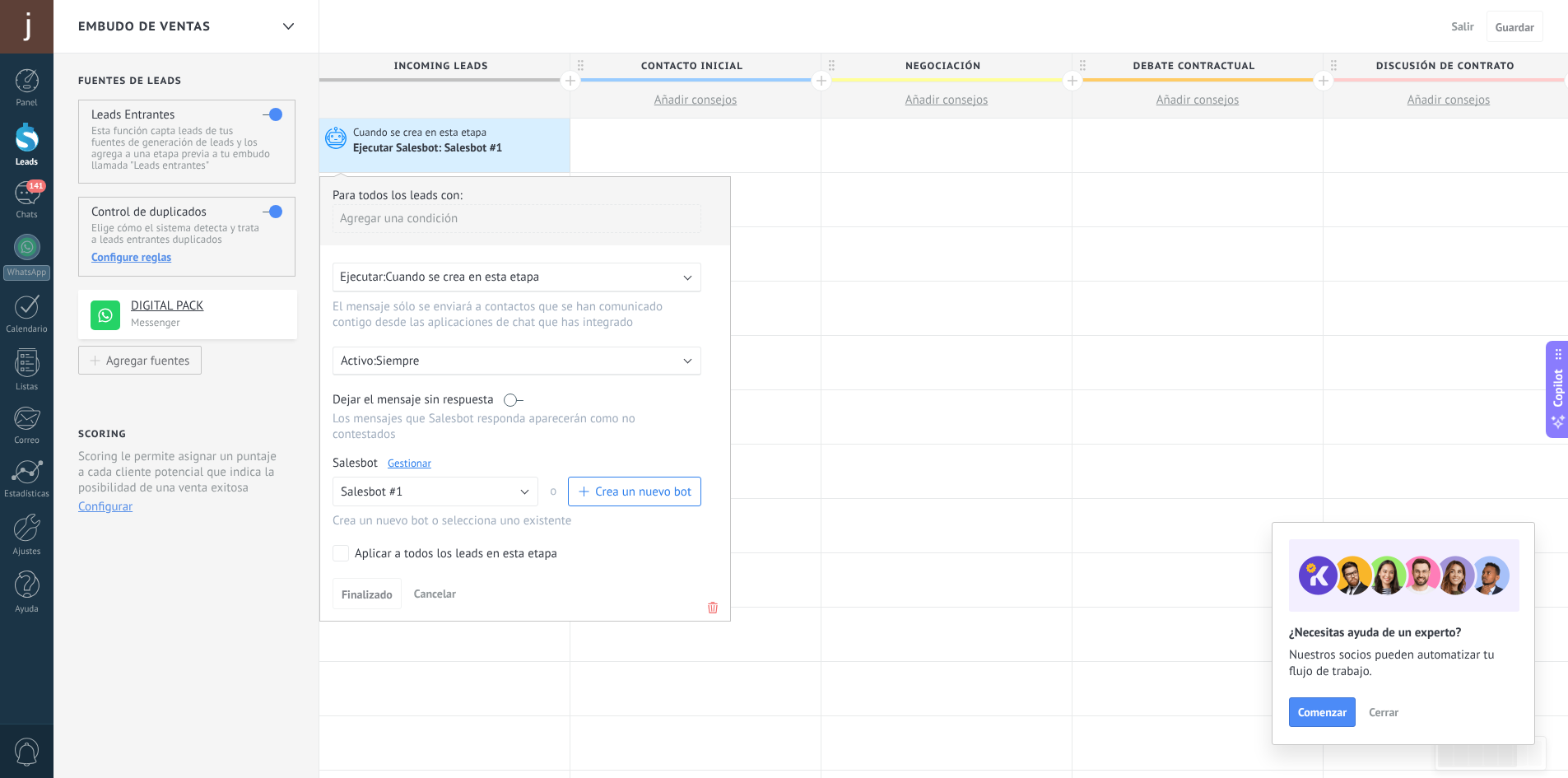
click at [411, 466] on link "Gestionar" at bounding box center [410, 462] width 44 height 14
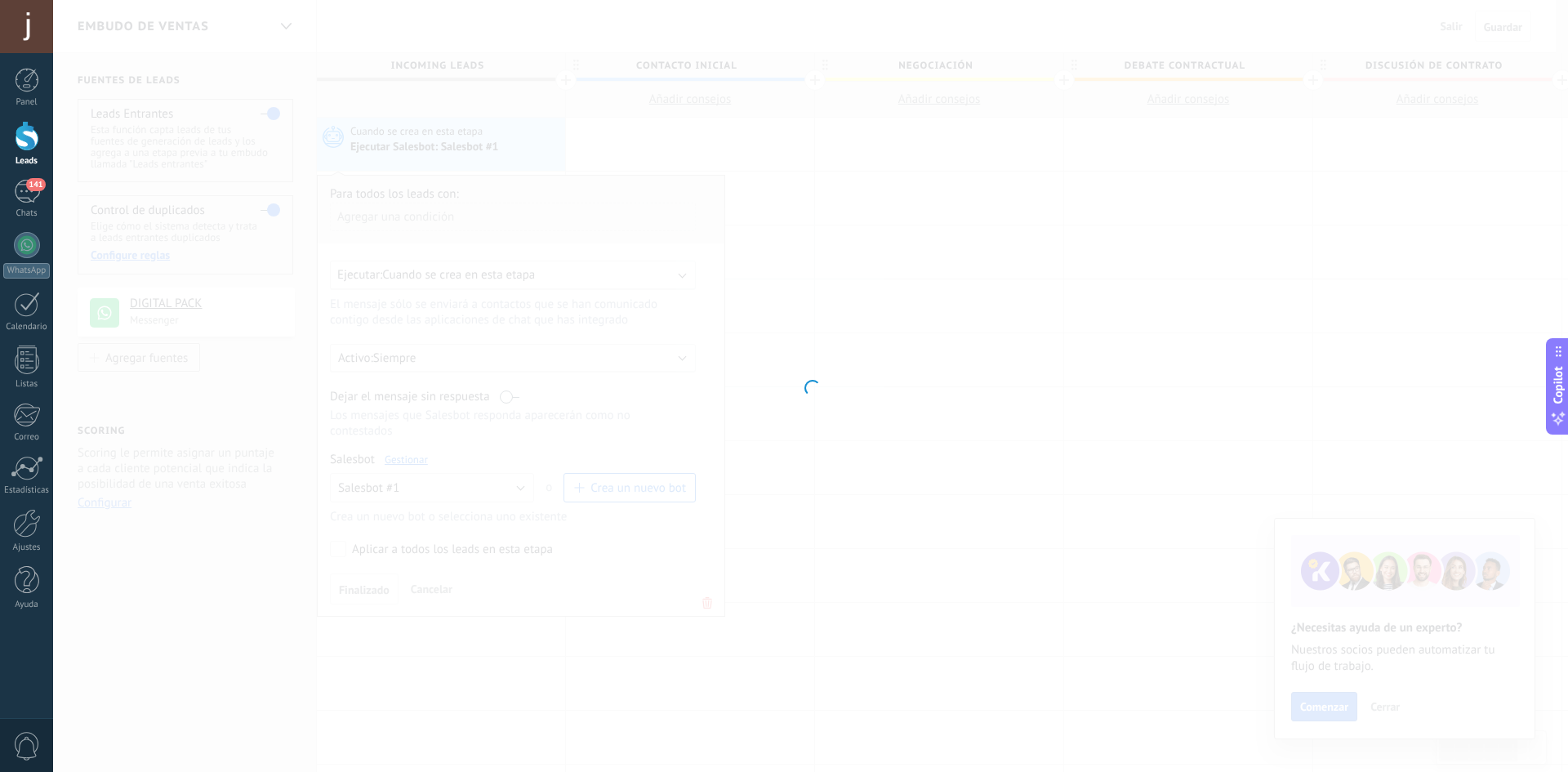
type input "**********"
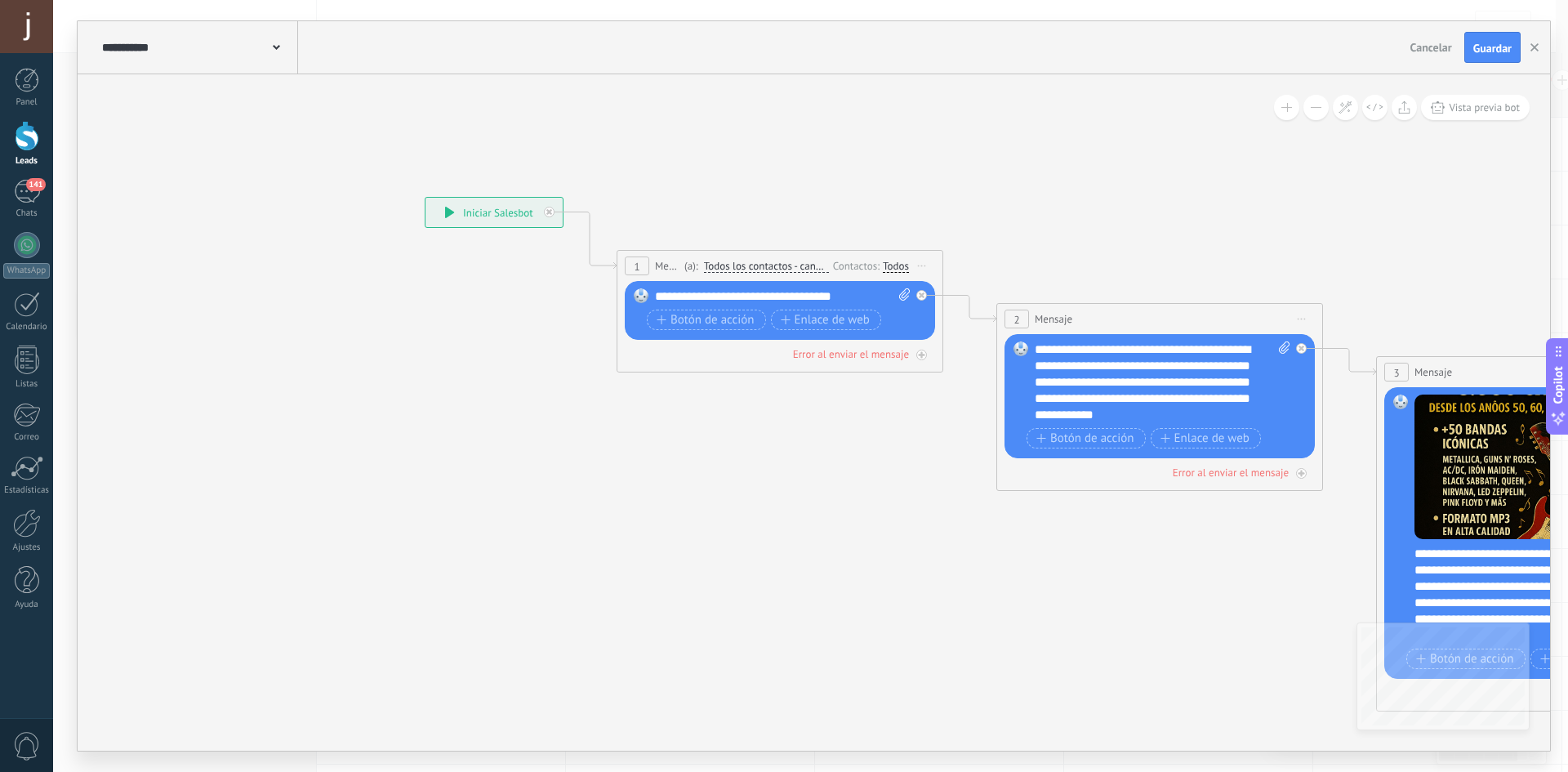
click at [449, 209] on icon at bounding box center [450, 213] width 9 height 11
click at [1475, 115] on button "Vista previa bot" at bounding box center [1475, 107] width 108 height 25
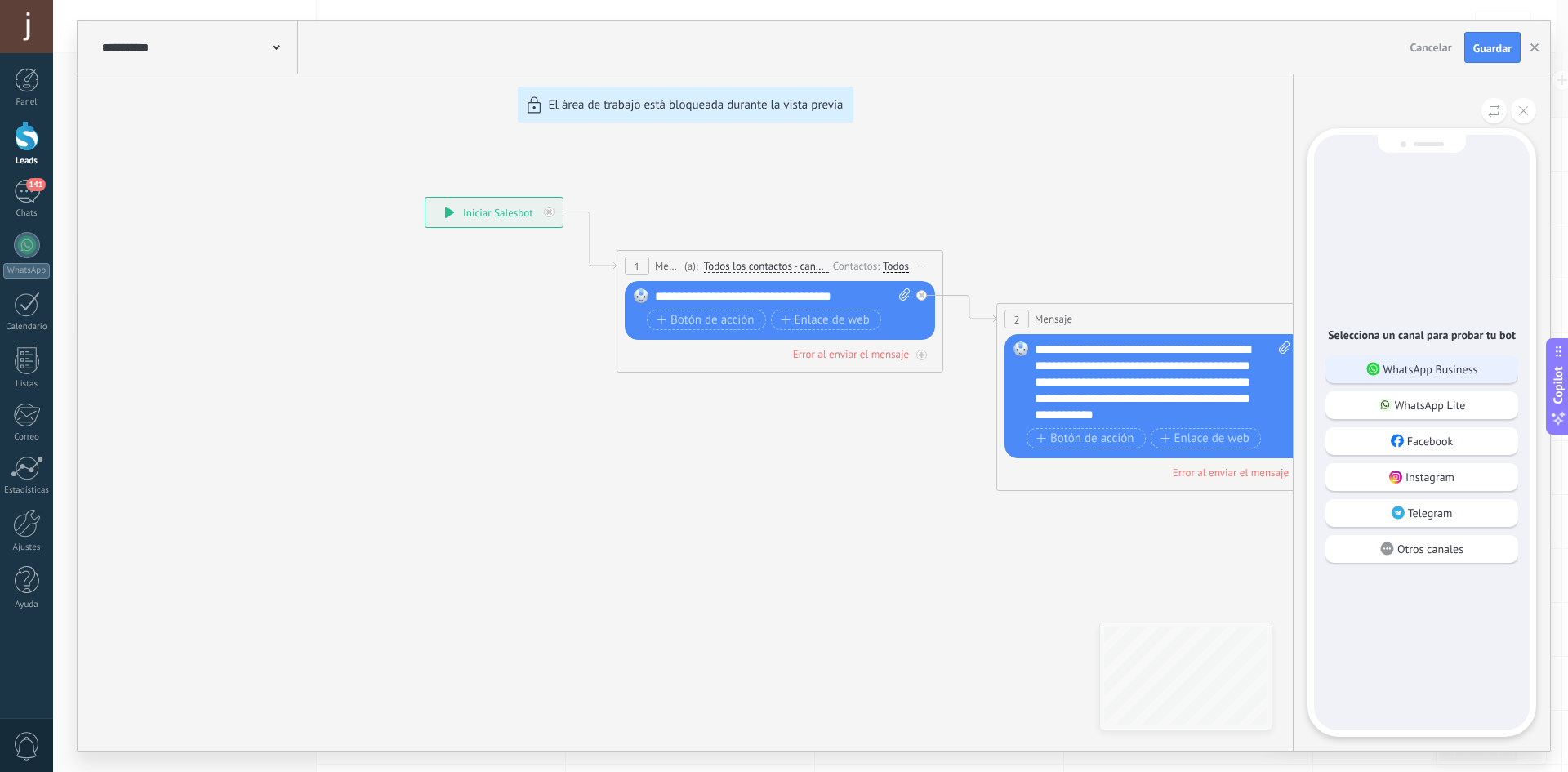
click at [1430, 373] on p "WhatsApp Business" at bounding box center [1431, 370] width 95 height 15
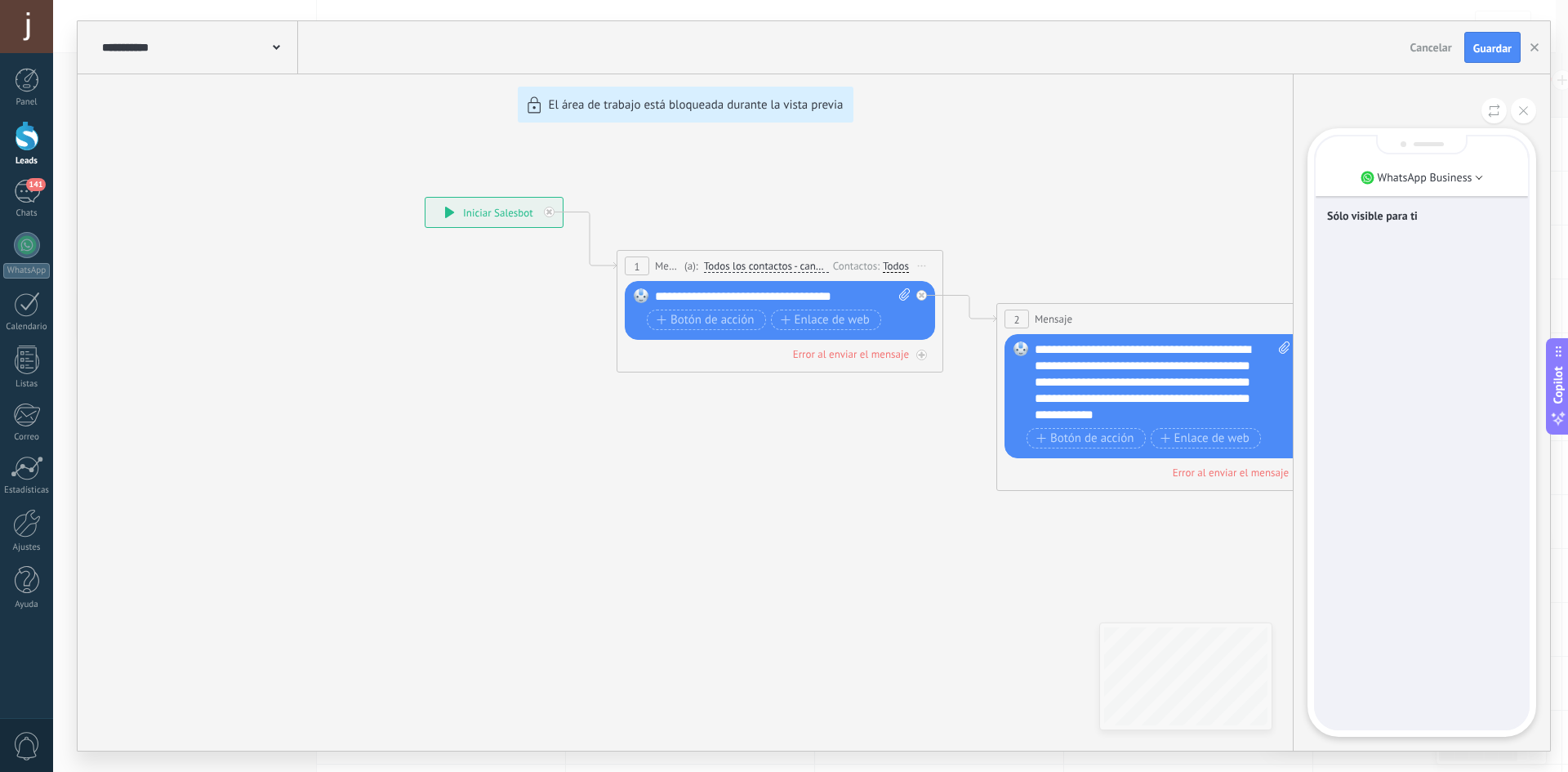
click at [500, 217] on div "**********" at bounding box center [814, 386] width 1473 height 729
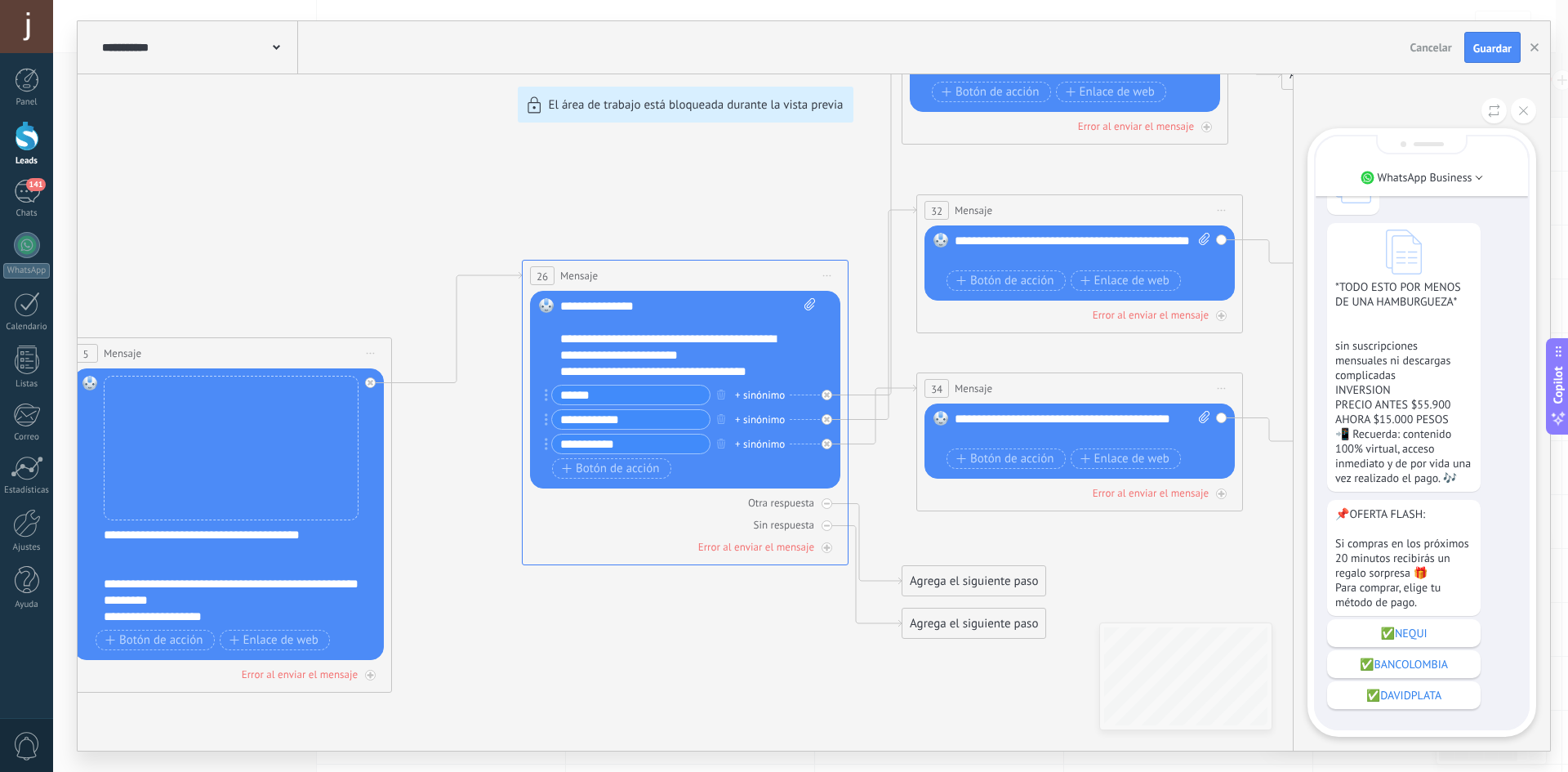
click at [1414, 648] on div "📌OFERTA FLASH: Si compras en los próximos 20 minutos recibirás un regalo sorpre…" at bounding box center [1421, 604] width 189 height 209
click at [1414, 640] on div "✅NEQUI" at bounding box center [1403, 633] width 153 height 28
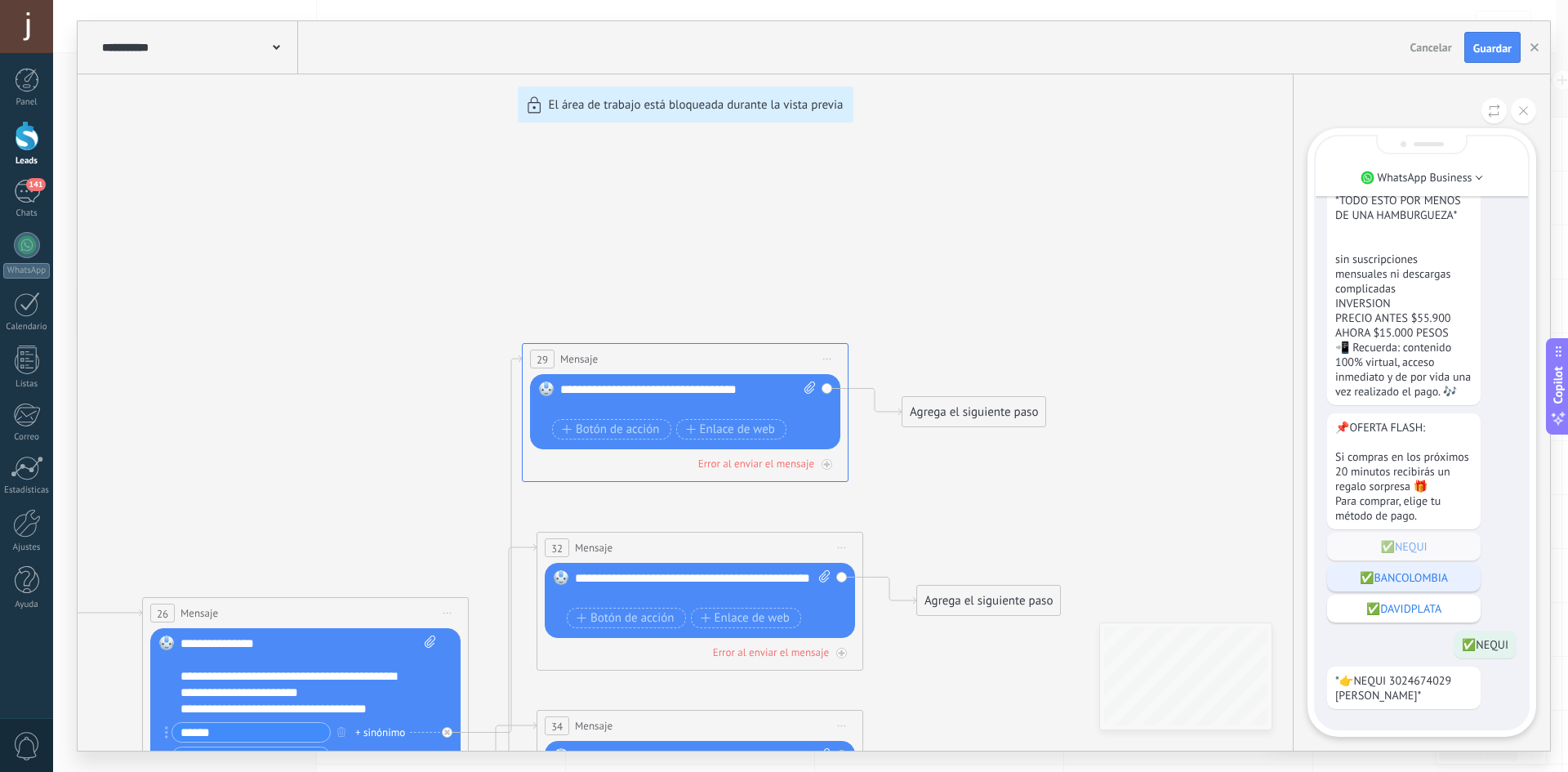
click at [1402, 575] on p "✅BANCOLOMBIA" at bounding box center [1404, 577] width 137 height 15
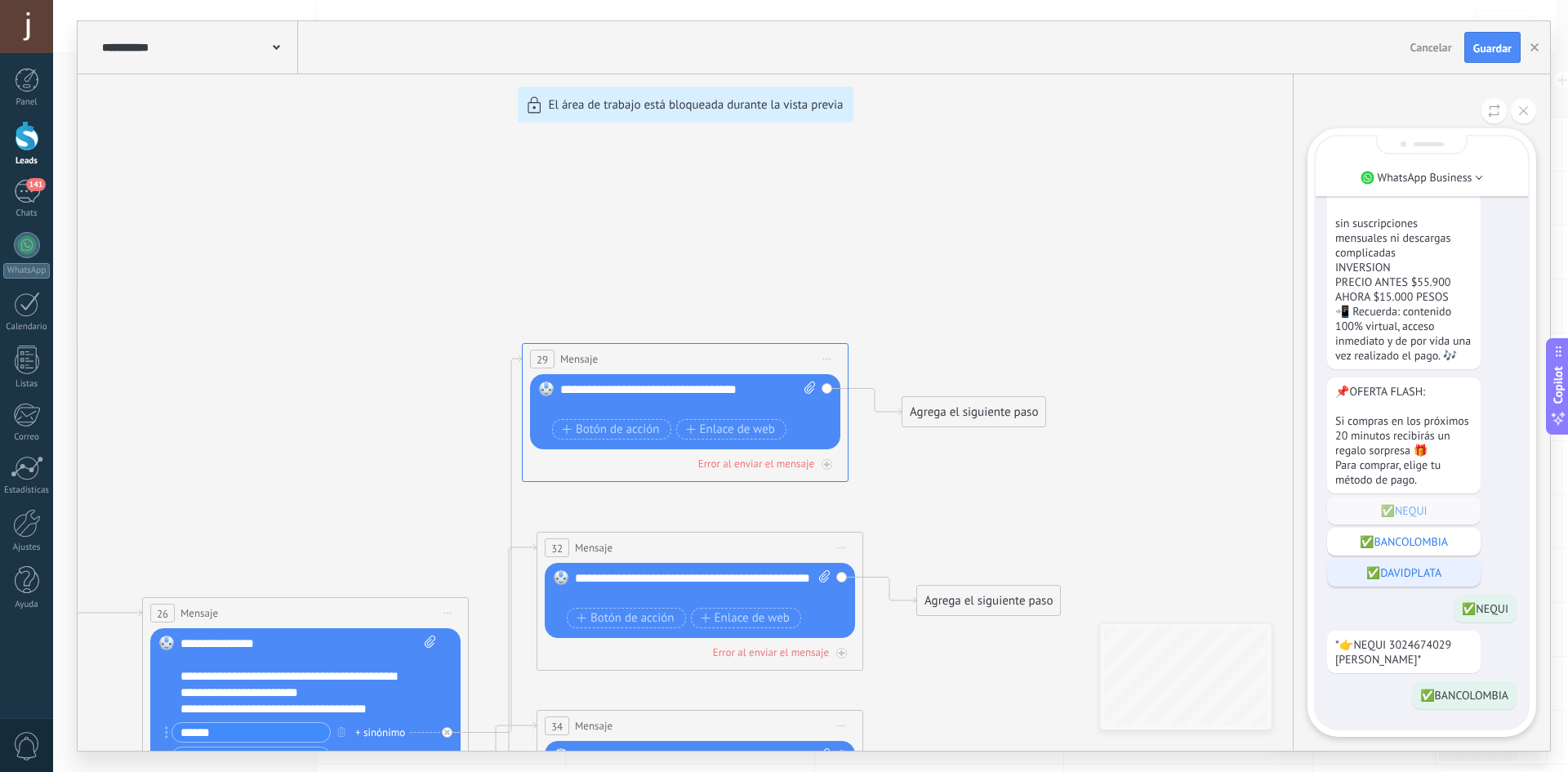
click at [1403, 574] on p "✅DAVIDPLATA" at bounding box center [1404, 573] width 137 height 15
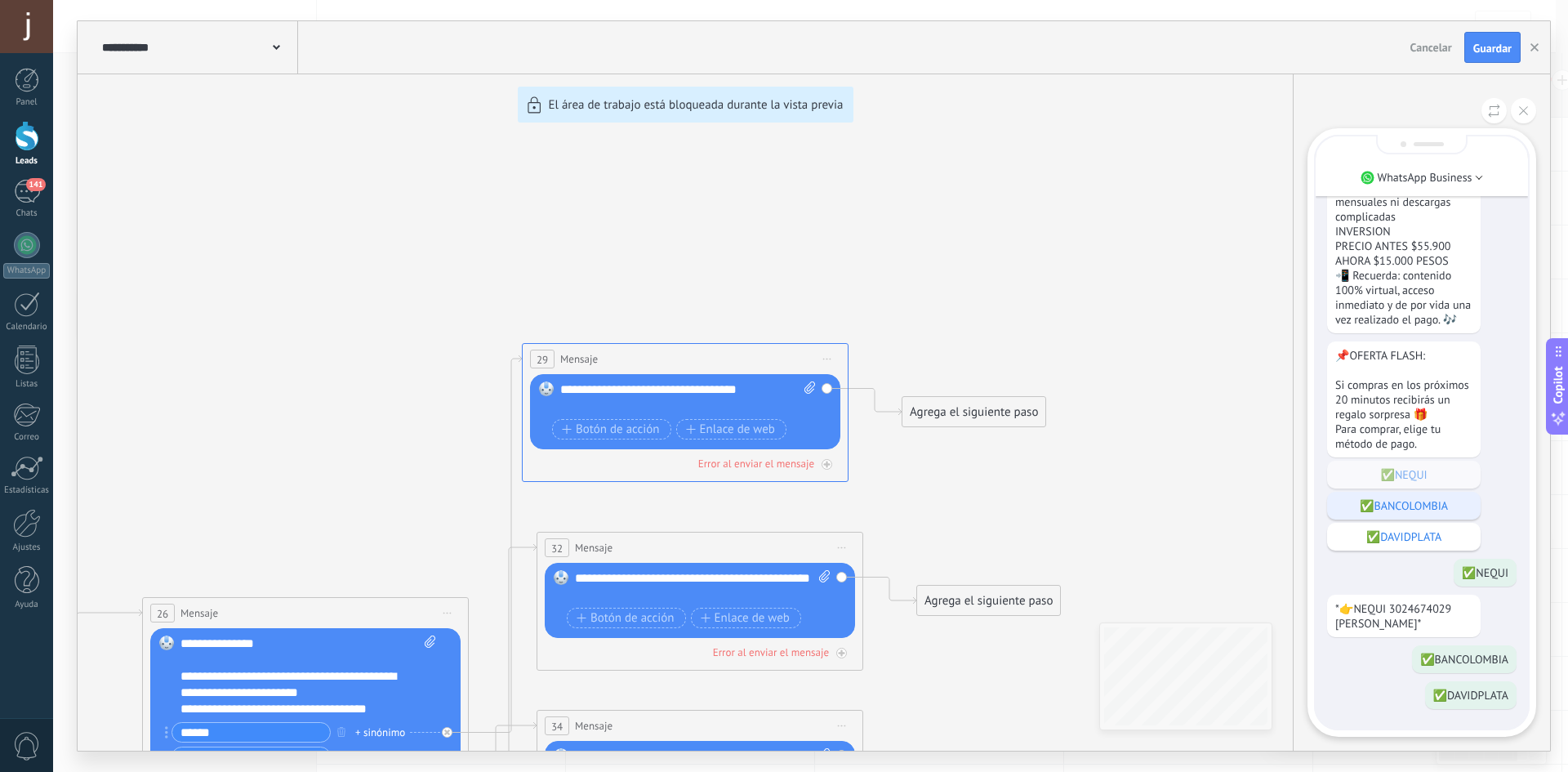
click at [1396, 505] on p "✅BANCOLOMBIA" at bounding box center [1404, 506] width 137 height 15
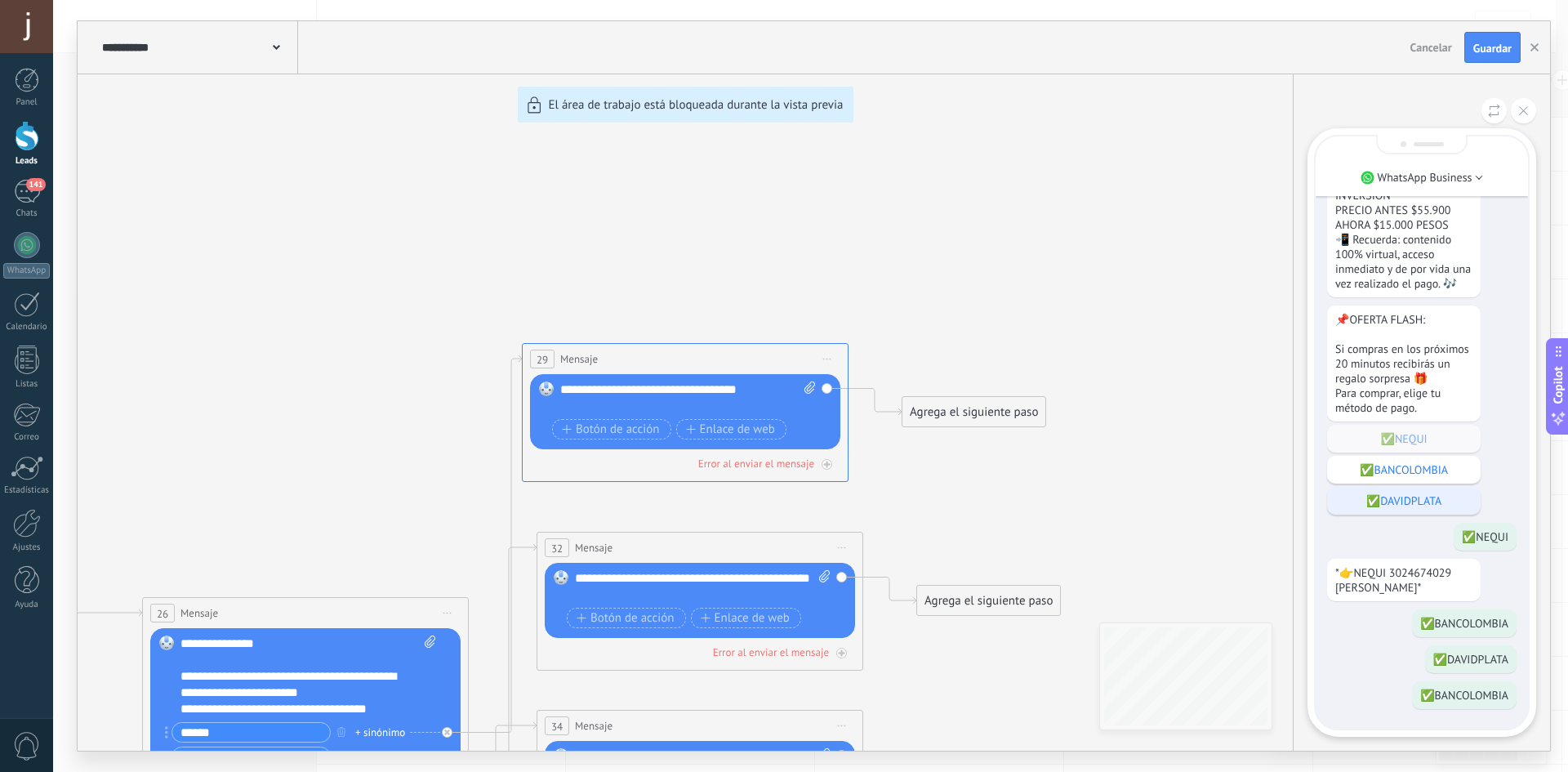
click at [1397, 499] on p "✅DAVIDPLATA" at bounding box center [1404, 501] width 137 height 15
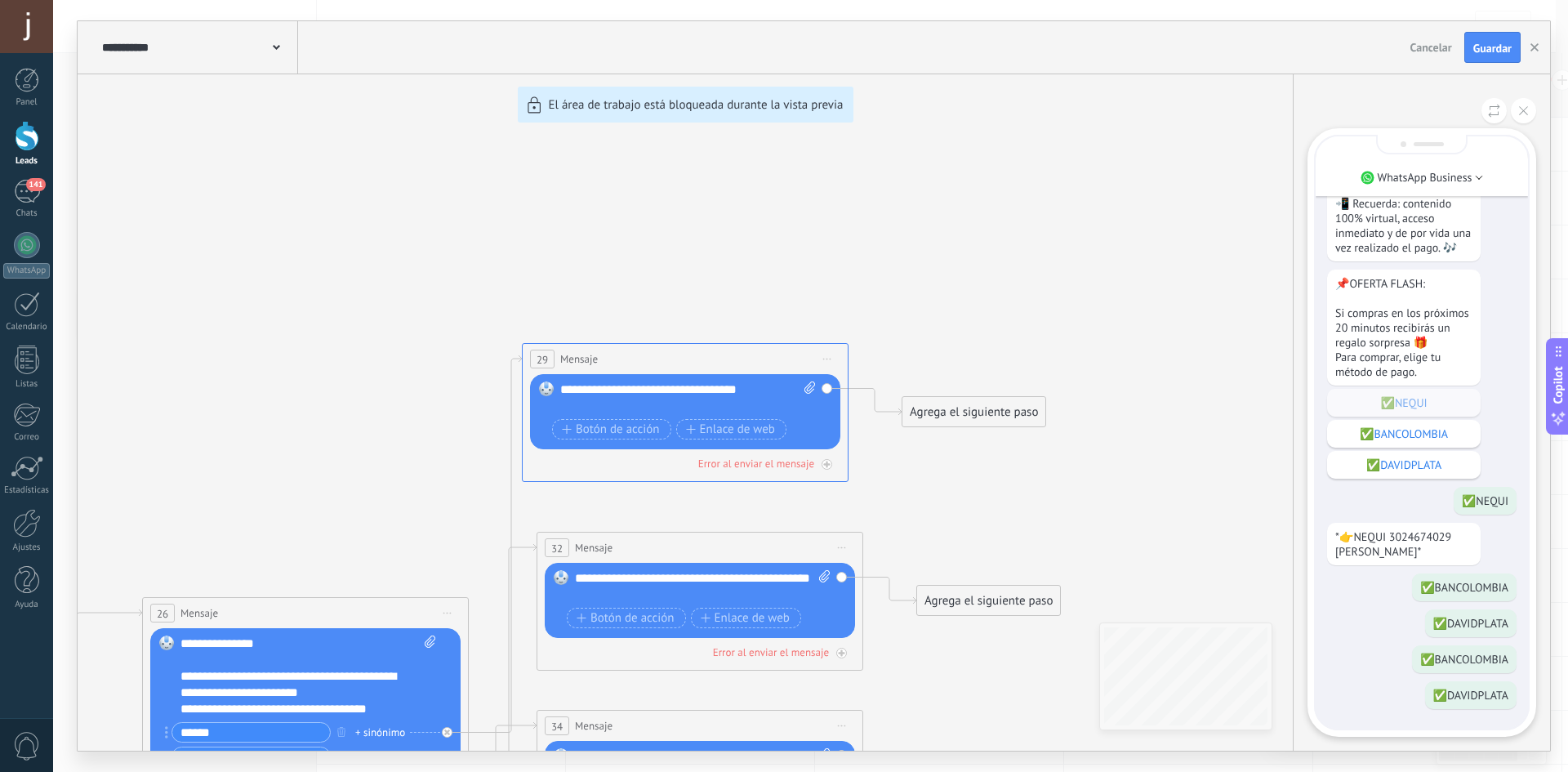
drag, startPoint x: 1184, startPoint y: 446, endPoint x: 1168, endPoint y: 352, distance: 95.4
click at [1168, 375] on div "**********" at bounding box center [814, 386] width 1473 height 729
click at [1525, 108] on icon at bounding box center [1524, 111] width 9 height 9
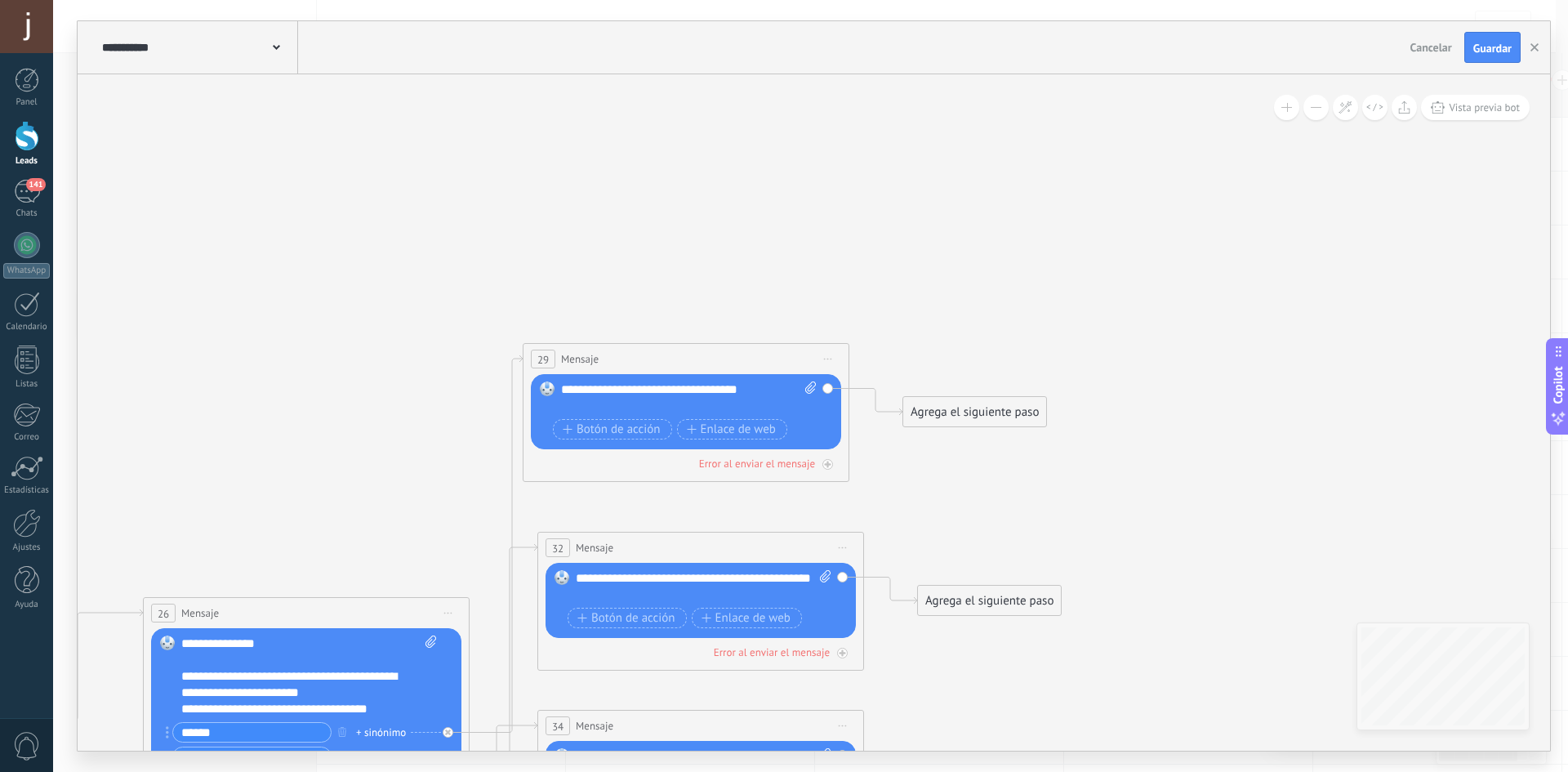
drag, startPoint x: 1194, startPoint y: 587, endPoint x: 1114, endPoint y: 432, distance: 174.4
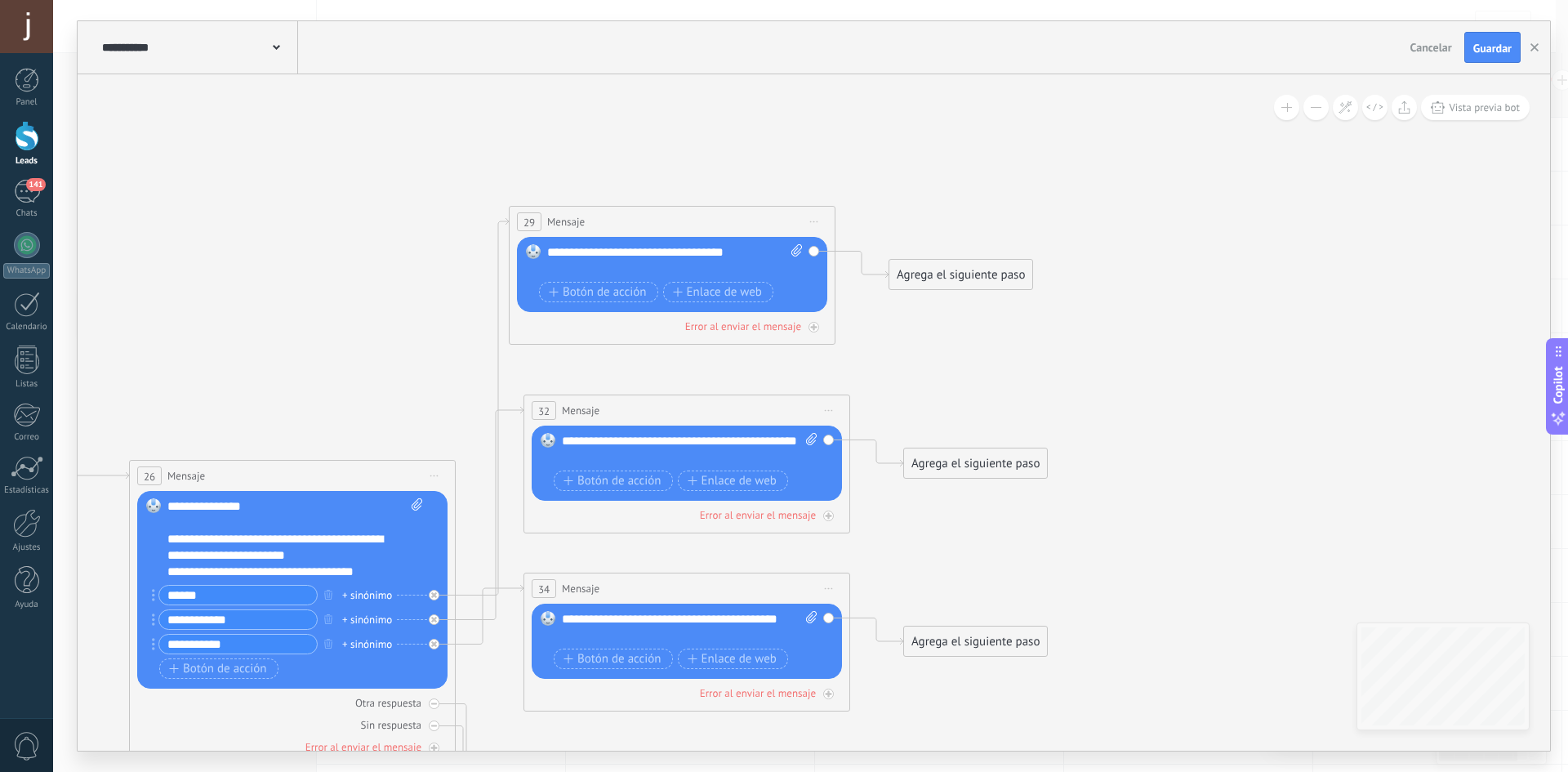
click at [961, 270] on div "Agrega el siguiente paso" at bounding box center [961, 275] width 143 height 27
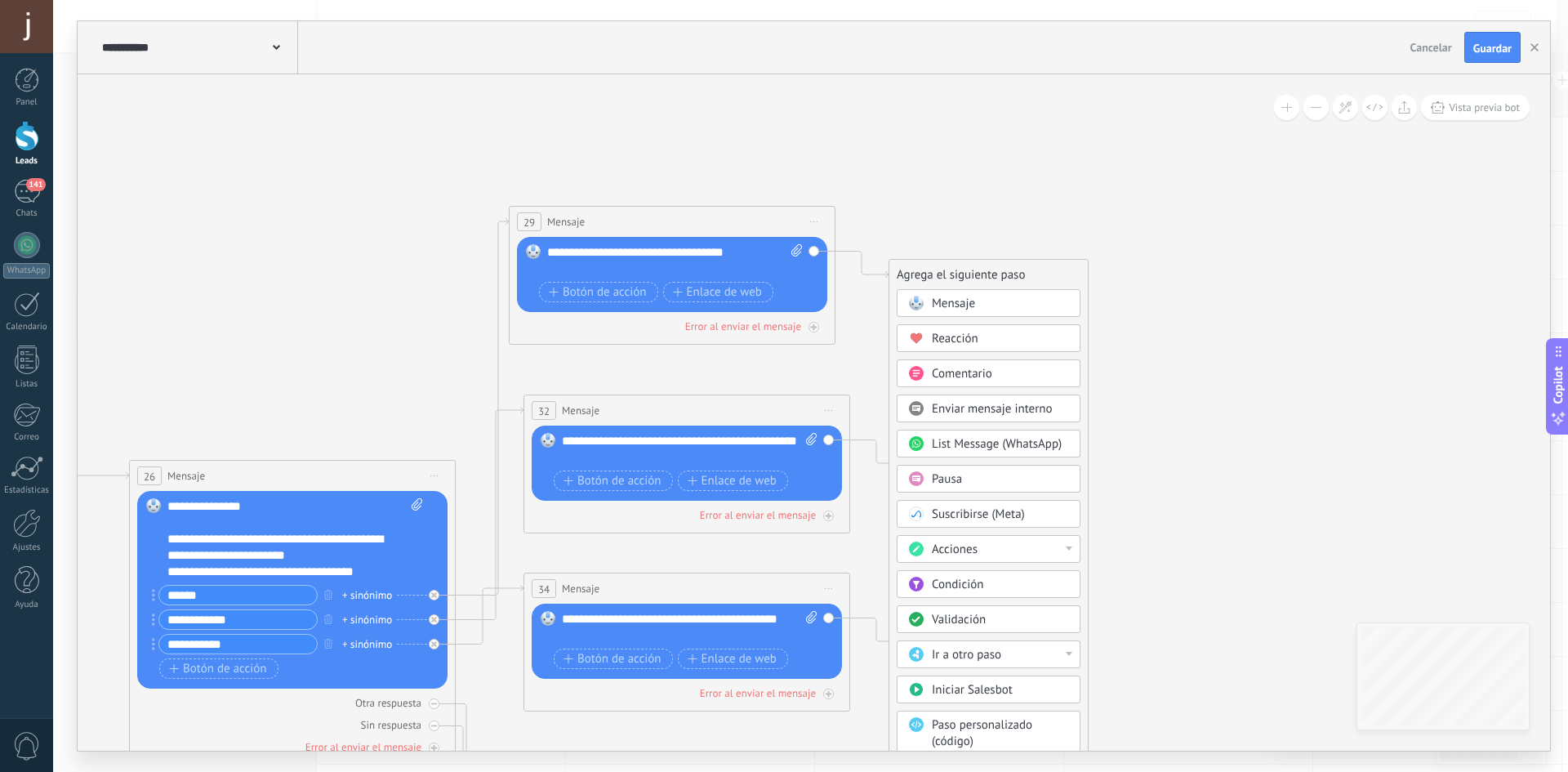
click at [1006, 548] on div "Acciones" at bounding box center [1001, 549] width 137 height 16
click at [1026, 636] on div "Cambiar etapa del lead" at bounding box center [989, 633] width 182 height 28
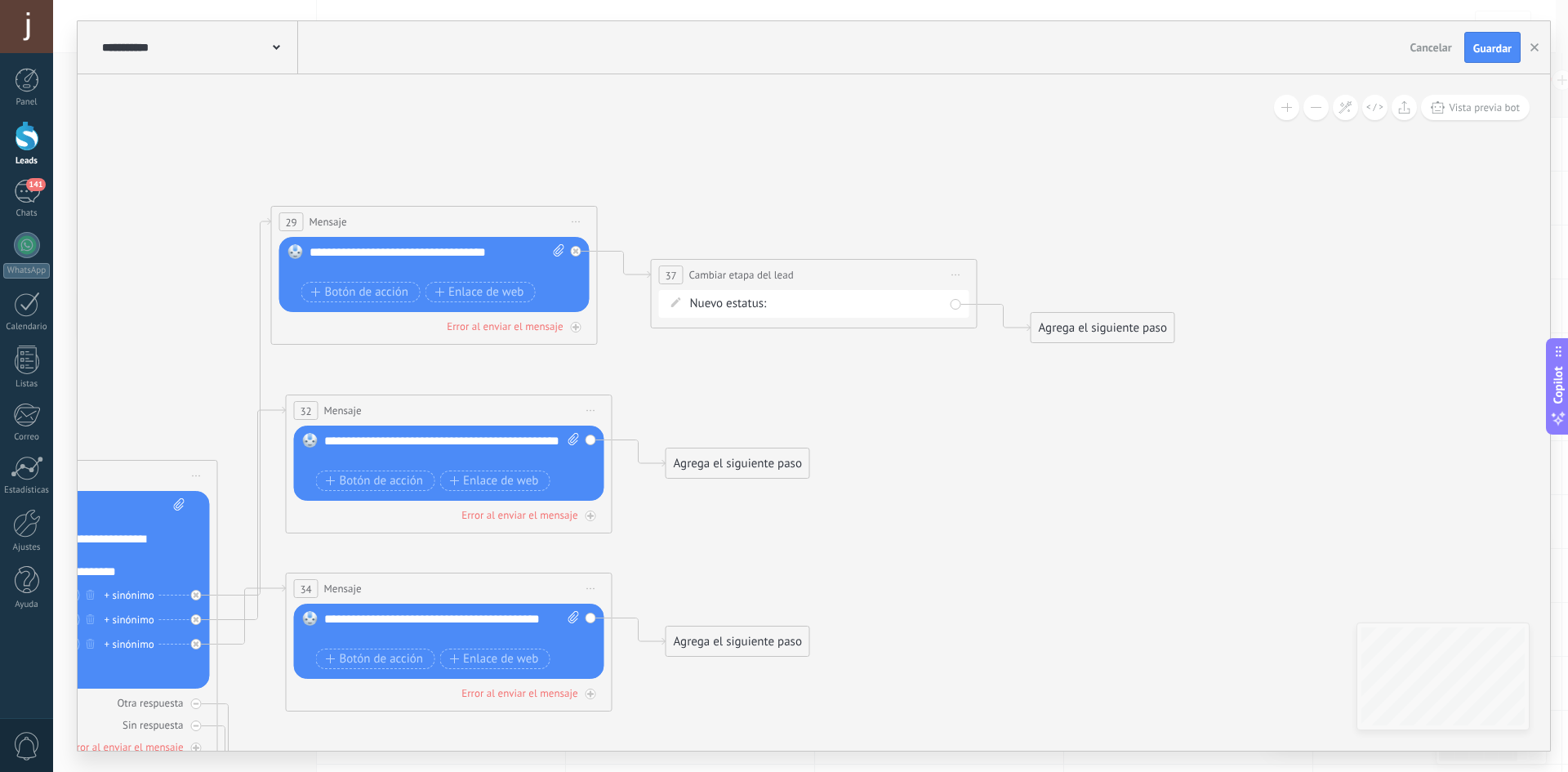
click at [0, 0] on div "Contacto inicial Negociación Debate contractual Discusión de contrato Logrado c…" at bounding box center [0, 0] width 0 height 0
click at [0, 0] on label "Negociación" at bounding box center [0, 0] width 0 height 0
click at [736, 457] on div "Agrega el siguiente paso" at bounding box center [738, 463] width 143 height 27
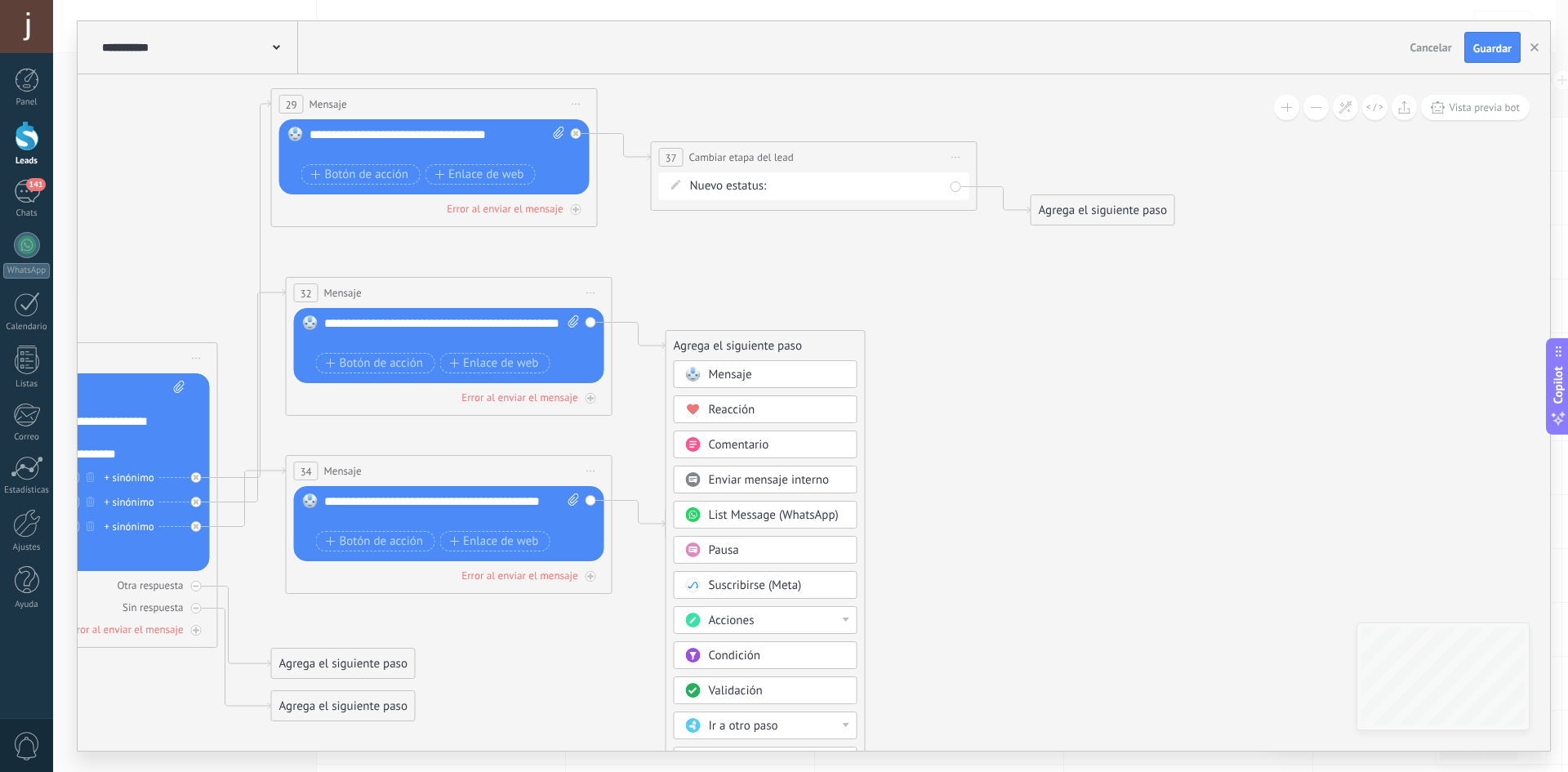
click at [794, 622] on div "Acciones" at bounding box center [778, 620] width 137 height 16
click at [773, 339] on div "Agrega el siguiente paso" at bounding box center [738, 345] width 143 height 27
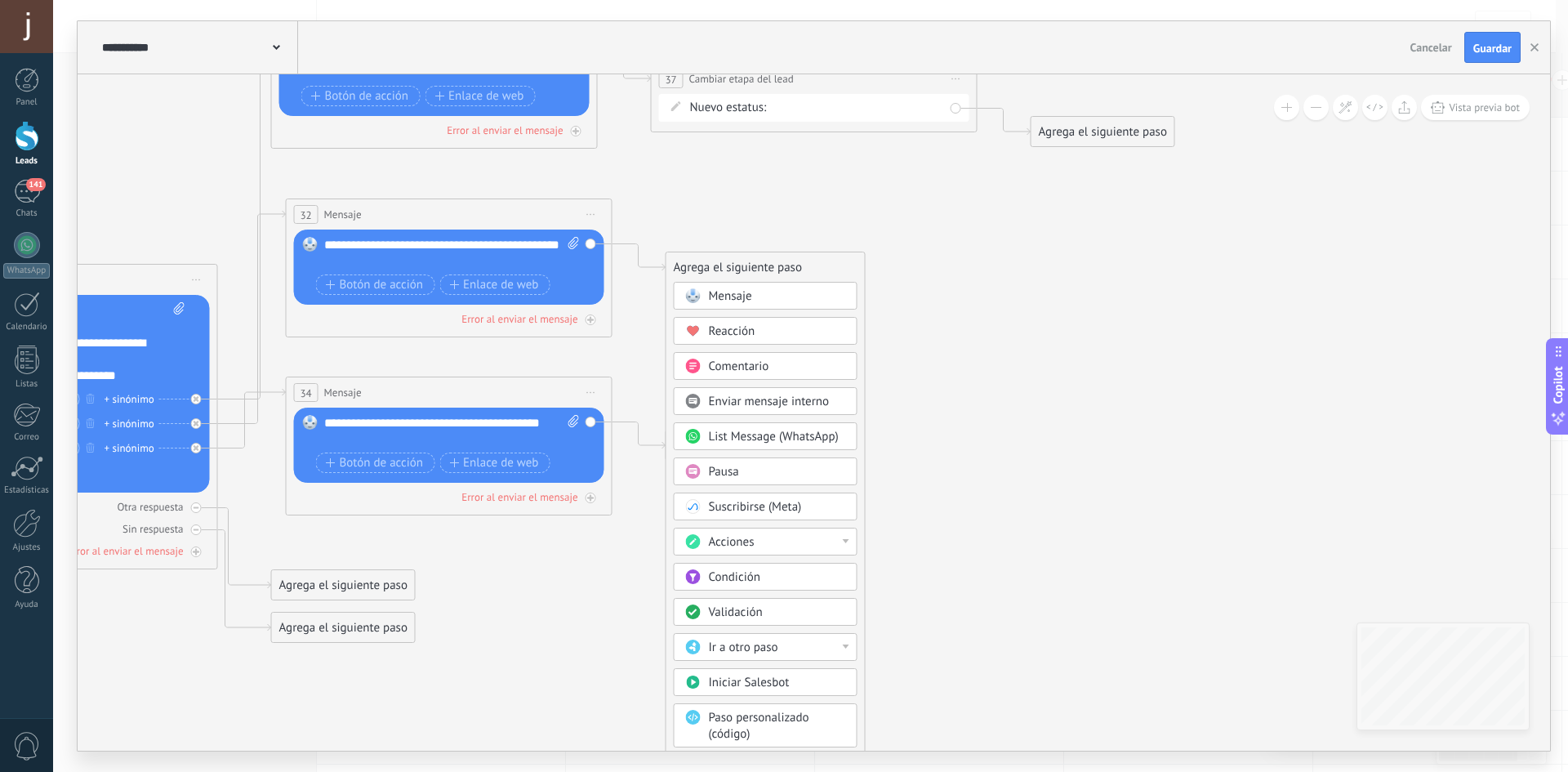
click at [789, 543] on div "Acciones" at bounding box center [778, 542] width 137 height 16
click at [808, 632] on div "Cambiar etapa del lead" at bounding box center [766, 625] width 182 height 28
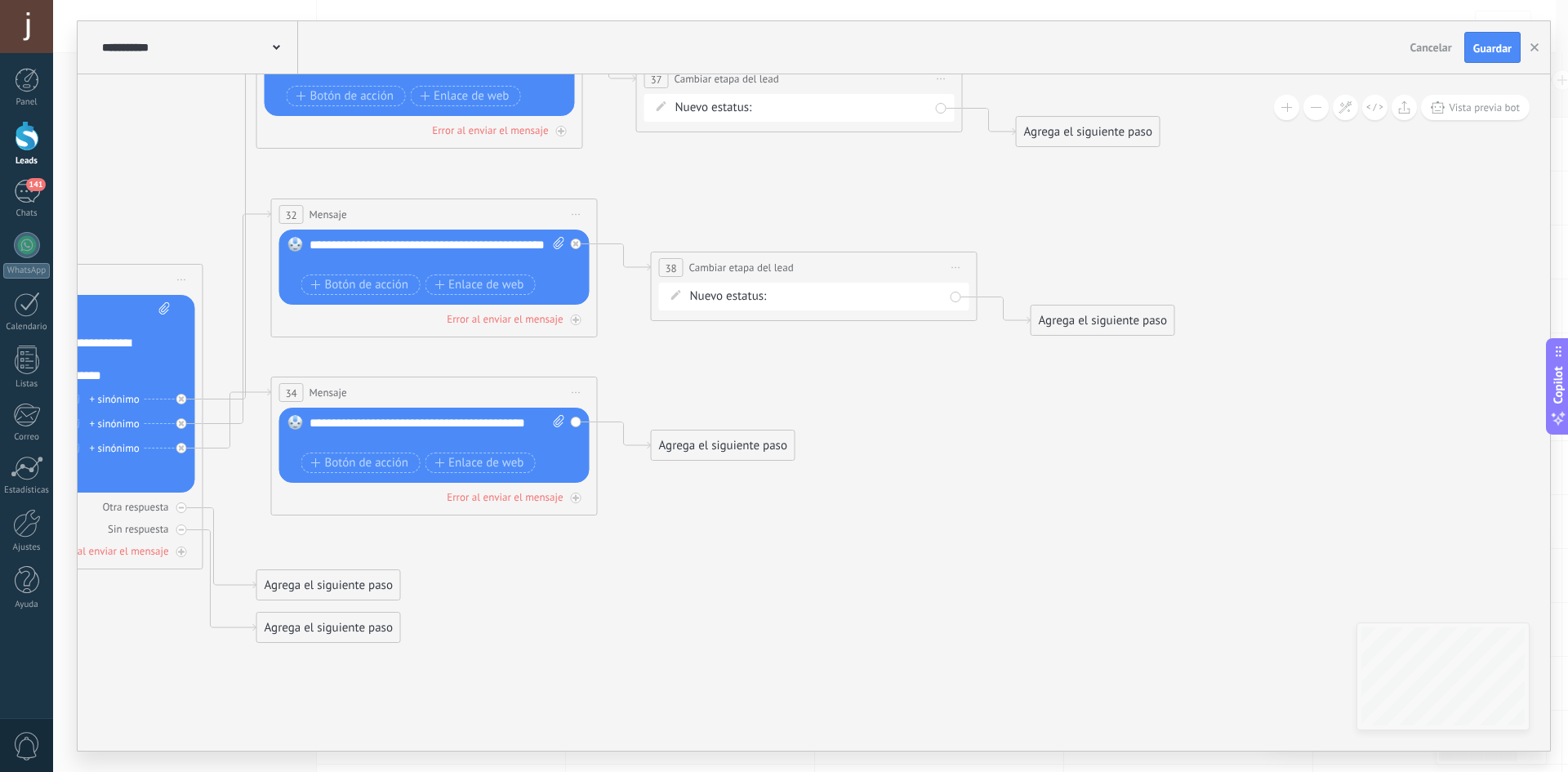
click at [0, 0] on div "Contacto inicial Negociación Debate contractual Discusión de contrato Logrado c…" at bounding box center [0, 0] width 0 height 0
click at [0, 0] on label "Negociación" at bounding box center [0, 0] width 0 height 0
click at [740, 437] on div "Agrega el siguiente paso" at bounding box center [723, 445] width 143 height 27
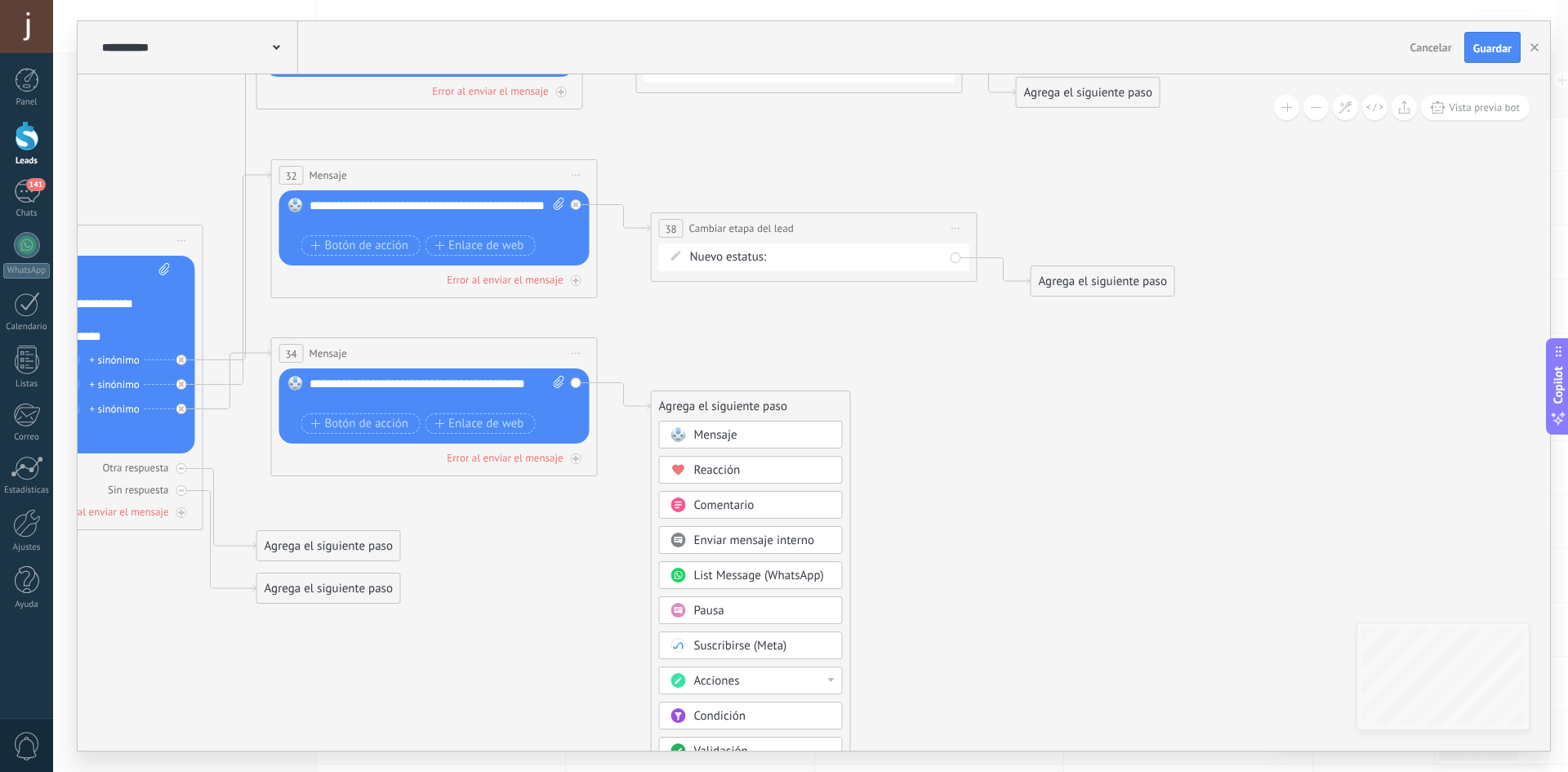
click at [772, 683] on div "Acciones" at bounding box center [763, 681] width 137 height 16
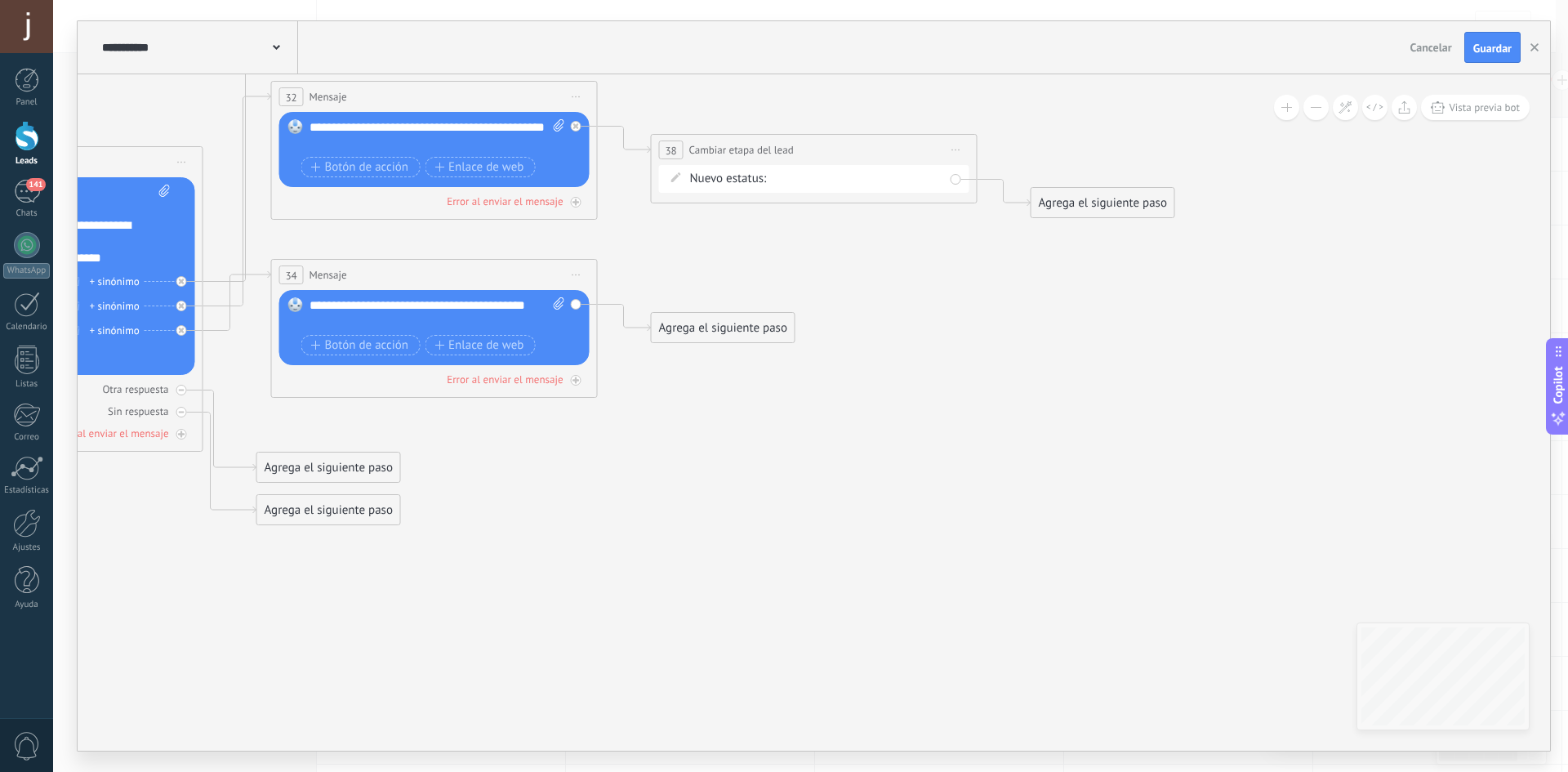
click at [753, 332] on div "Agrega el siguiente paso" at bounding box center [723, 327] width 143 height 27
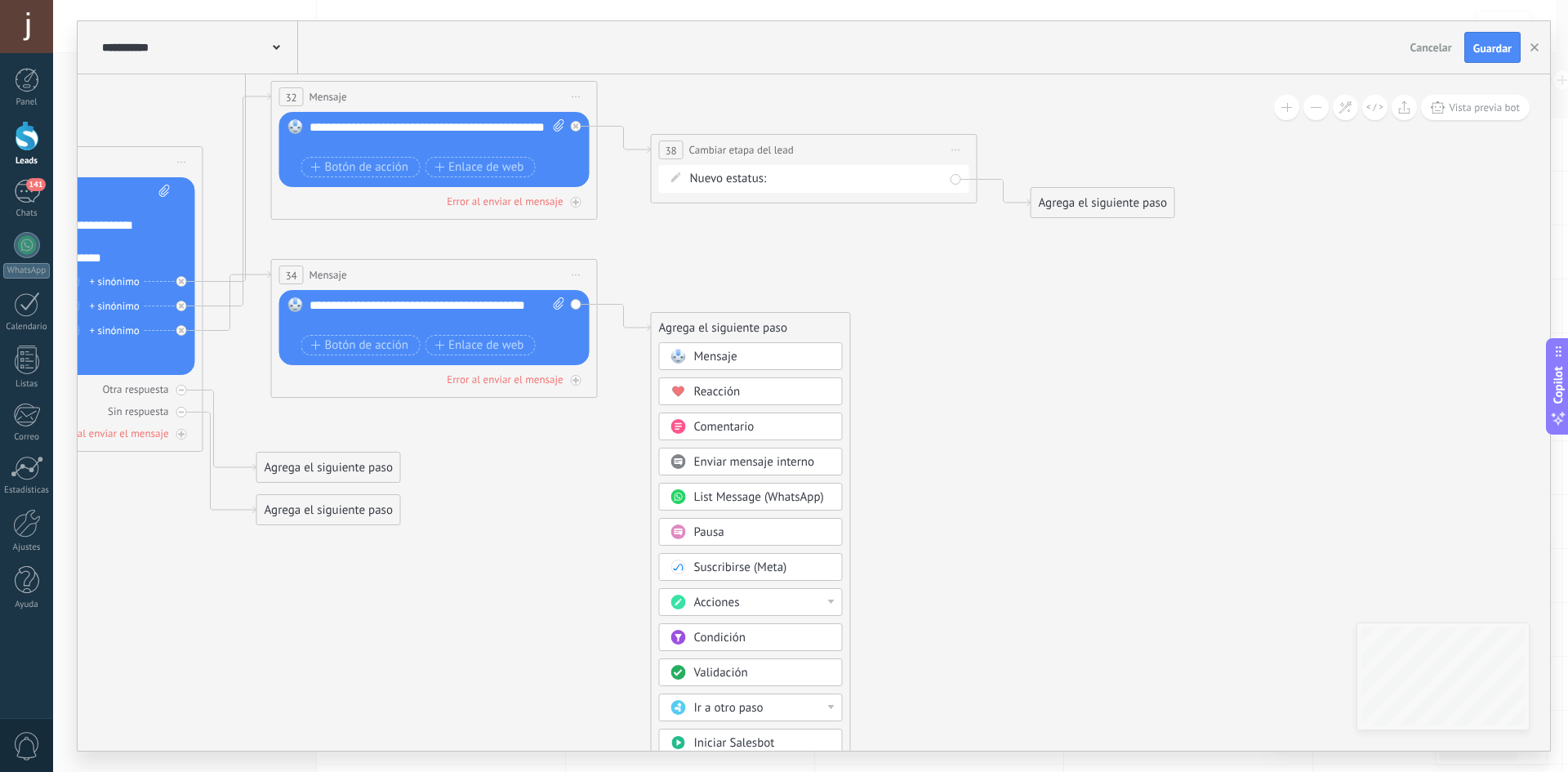
click at [810, 597] on div "Acciones" at bounding box center [763, 602] width 137 height 16
click at [793, 690] on div "Cambiar etapa del lead" at bounding box center [752, 686] width 182 height 28
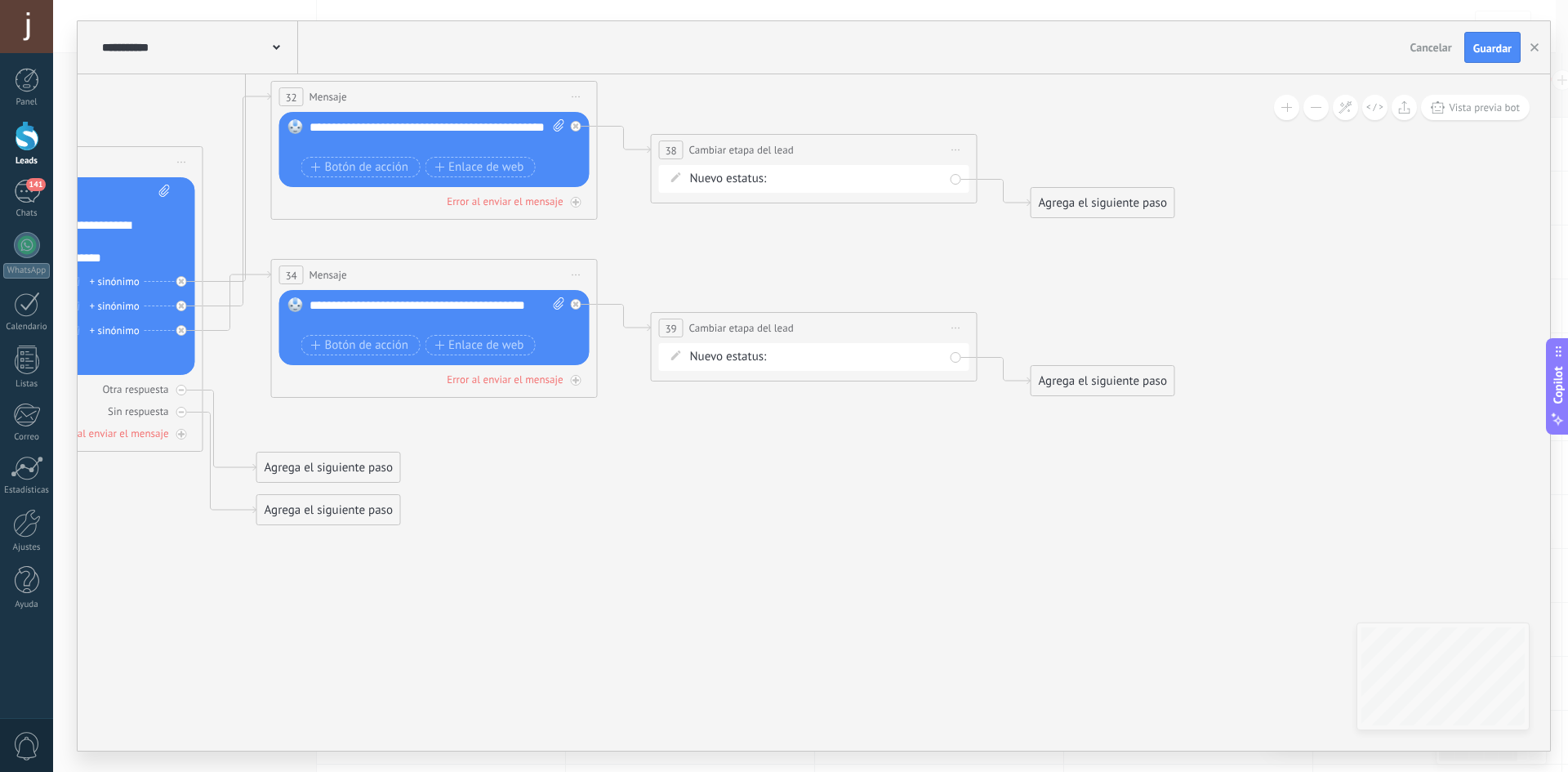
click at [0, 0] on div "Contacto inicial Negociación Debate contractual Discusión de contrato Logrado c…" at bounding box center [0, 0] width 0 height 0
click at [0, 0] on label "Negociación" at bounding box center [0, 0] width 0 height 0
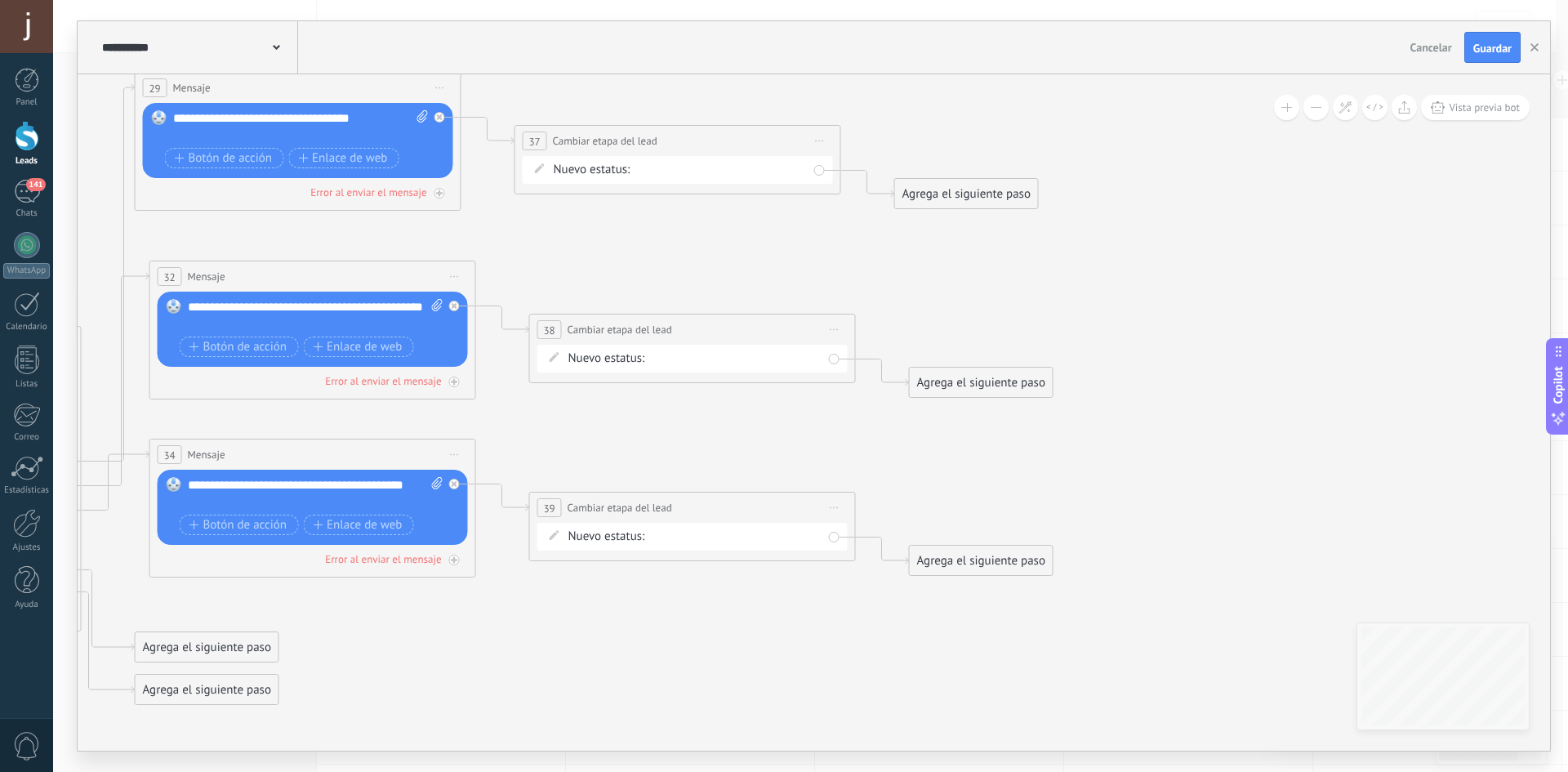
drag, startPoint x: 799, startPoint y: 465, endPoint x: 652, endPoint y: 651, distance: 237.1
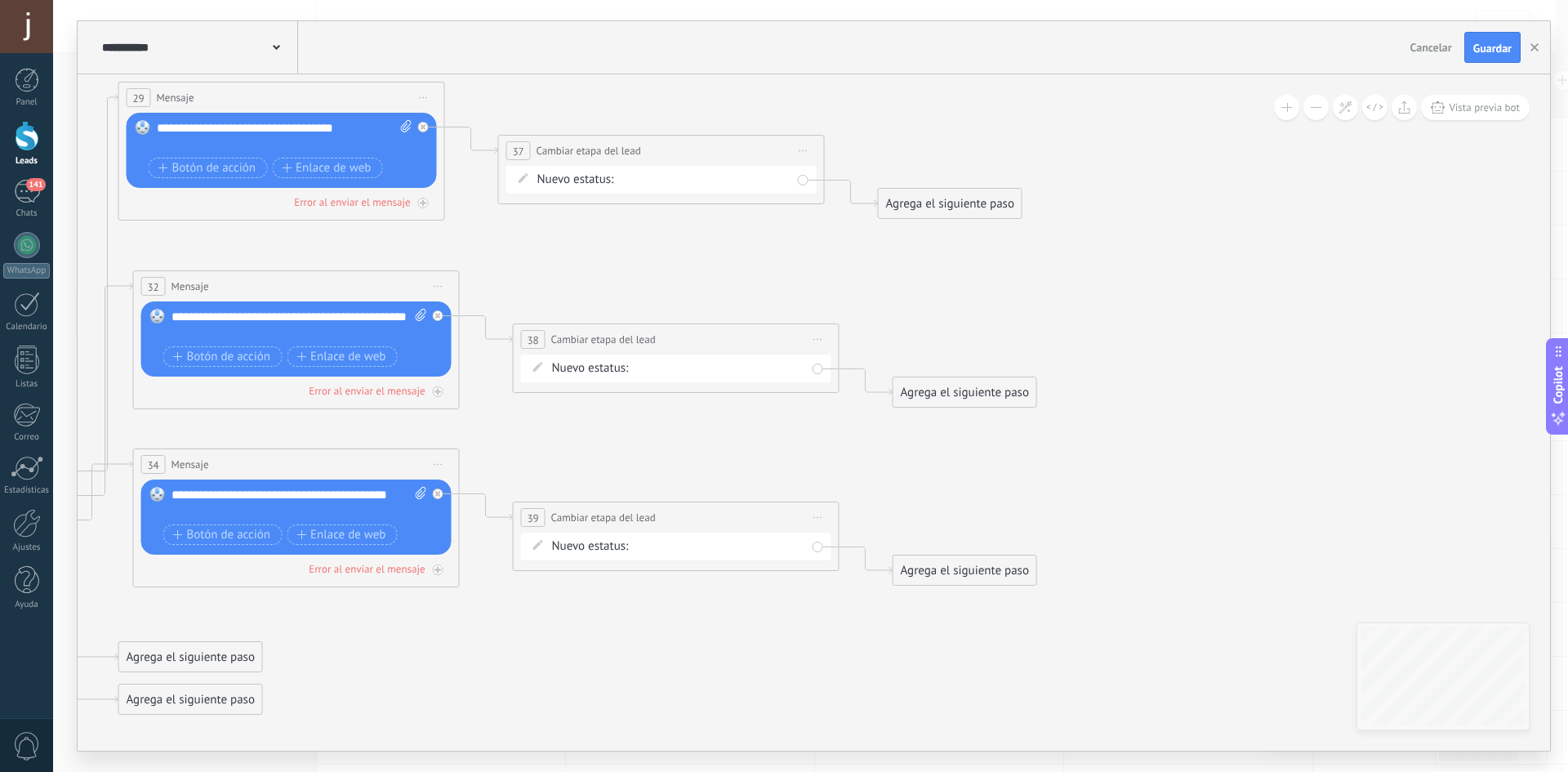
click at [941, 203] on div "Agrega el siguiente paso" at bounding box center [950, 203] width 143 height 27
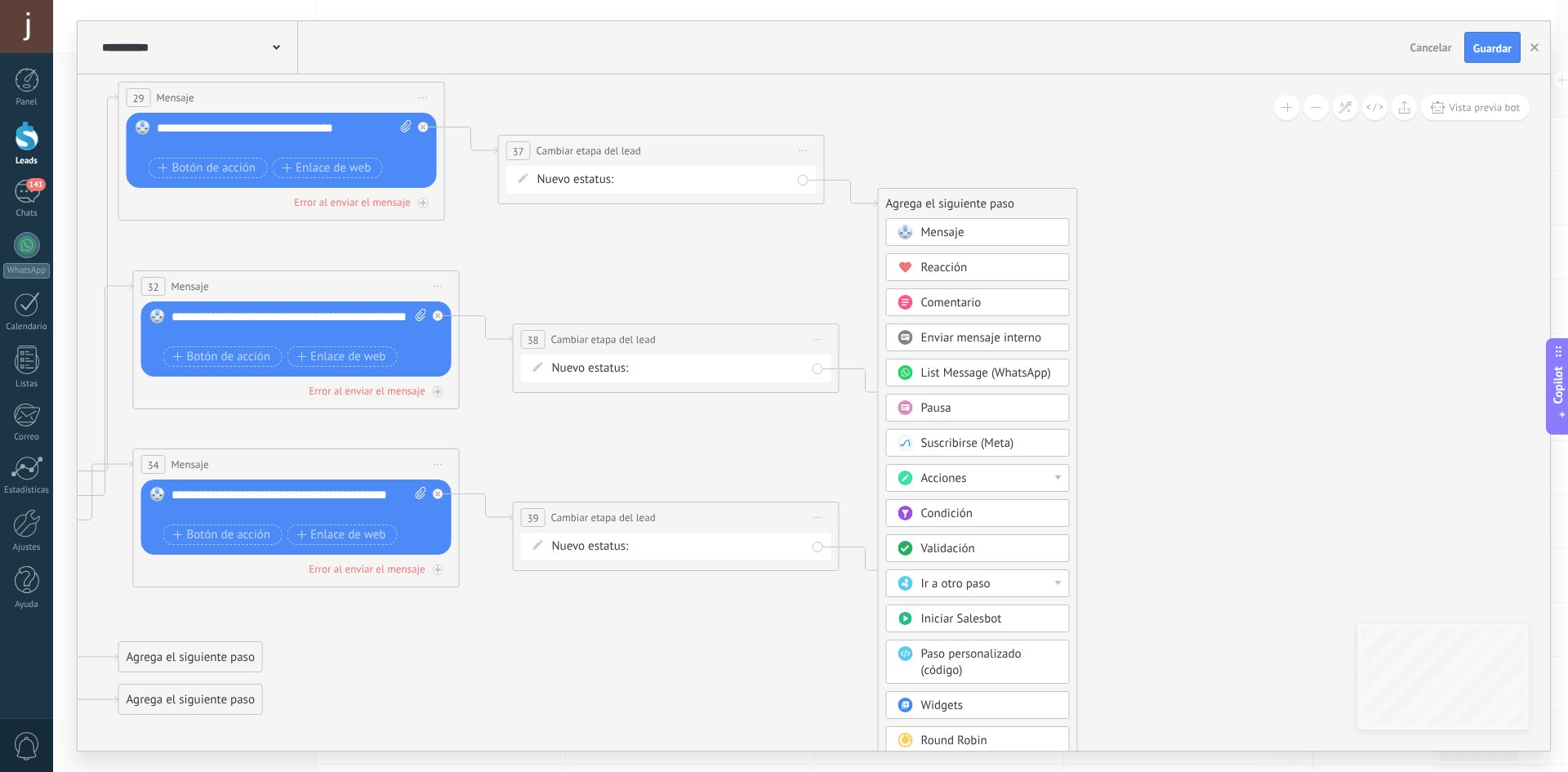
click at [957, 408] on div "Pausa" at bounding box center [990, 408] width 137 height 16
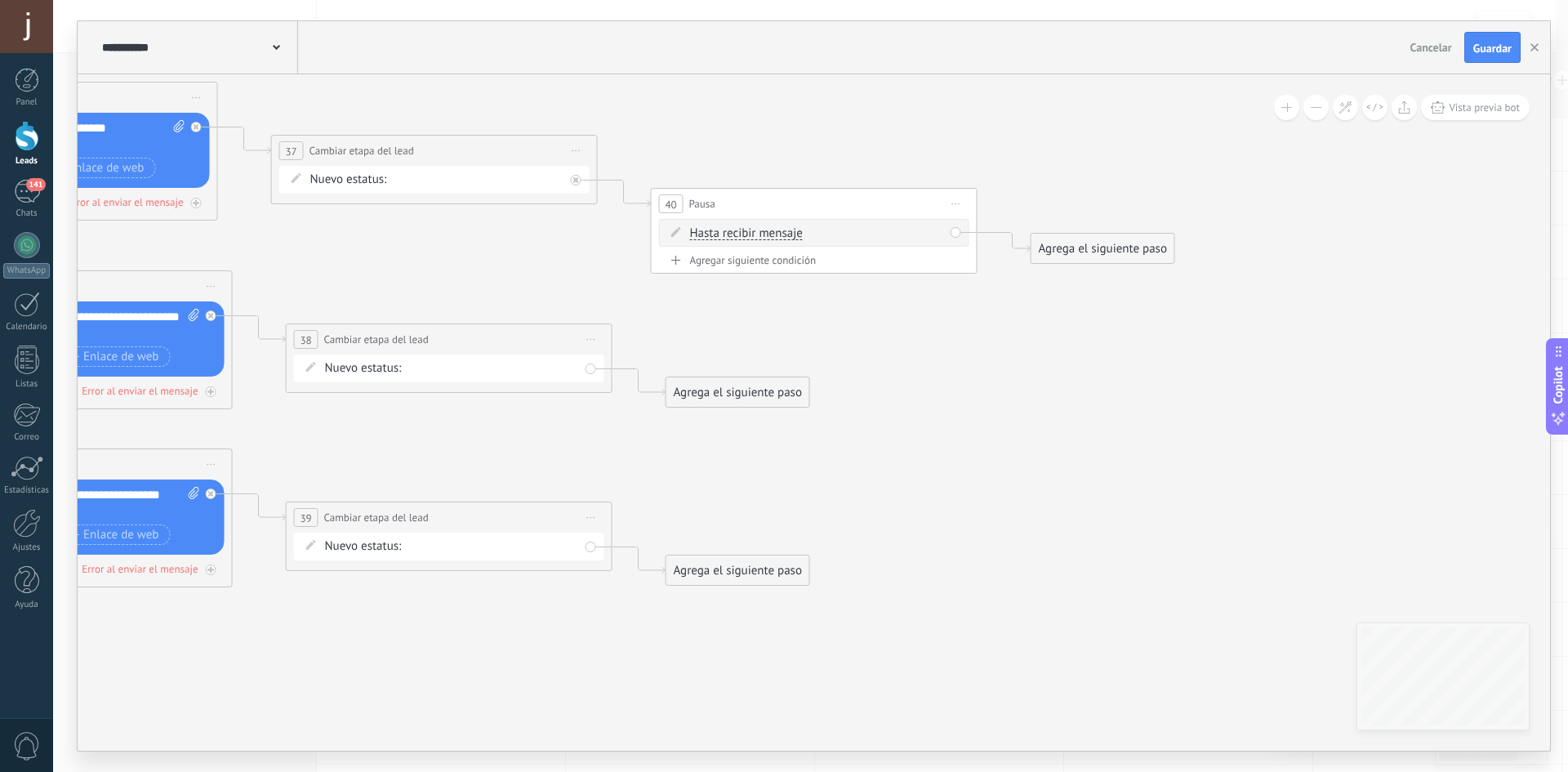
click at [753, 382] on div "Agrega el siguiente paso" at bounding box center [738, 392] width 143 height 27
click at [749, 524] on span "Enviar mensaje interno" at bounding box center [769, 526] width 121 height 15
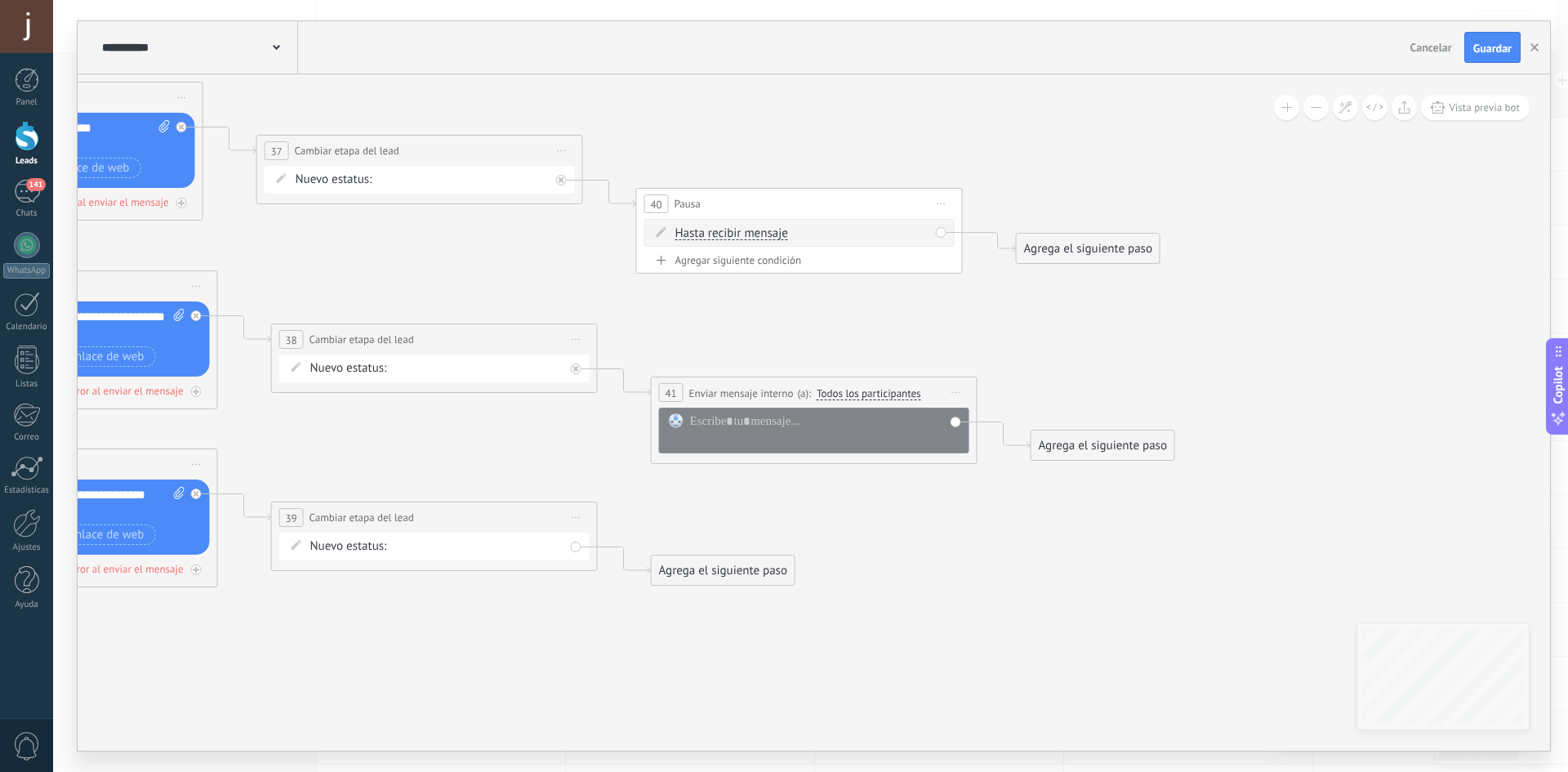
click at [946, 386] on span "Iniciar vista previa aquí Cambiar nombre Duplicar Borrar" at bounding box center [957, 392] width 26 height 24
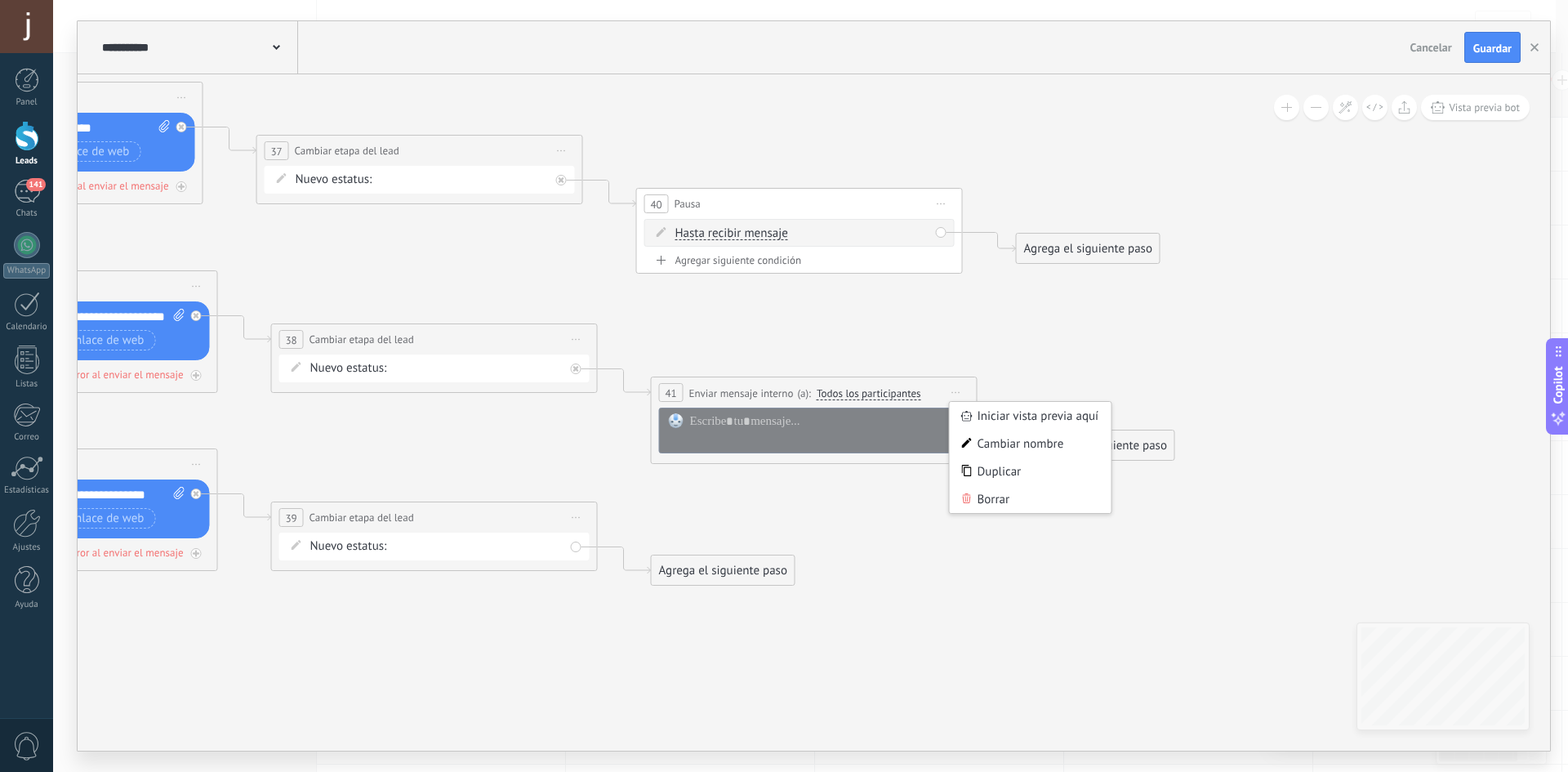
click at [1006, 504] on div "Borrar" at bounding box center [1031, 499] width 162 height 28
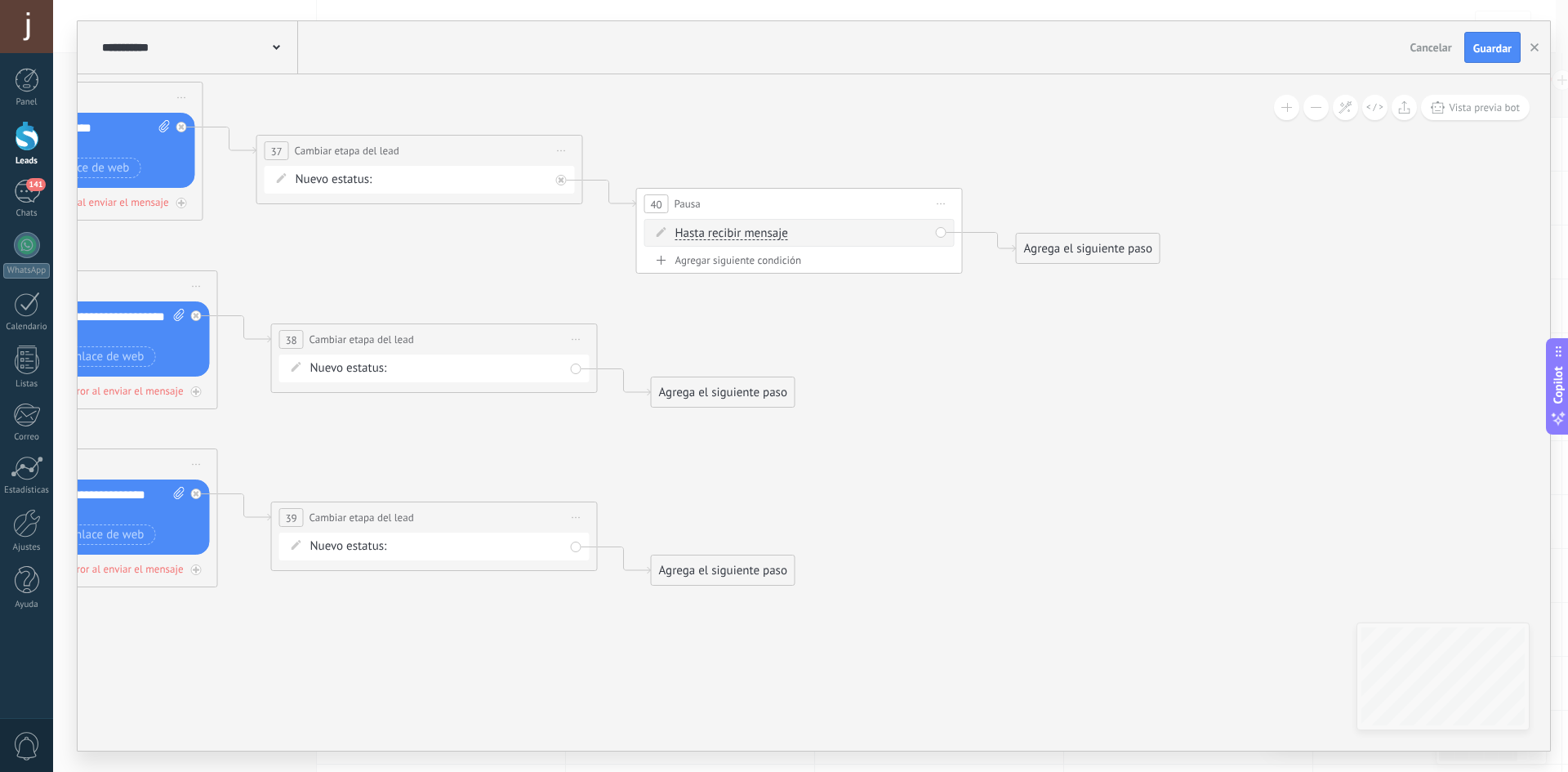
click at [717, 385] on div "Agrega el siguiente paso" at bounding box center [723, 392] width 143 height 27
drag, startPoint x: 731, startPoint y: 600, endPoint x: 752, endPoint y: 530, distance: 73.1
click at [730, 600] on div "Pausa" at bounding box center [763, 596] width 137 height 16
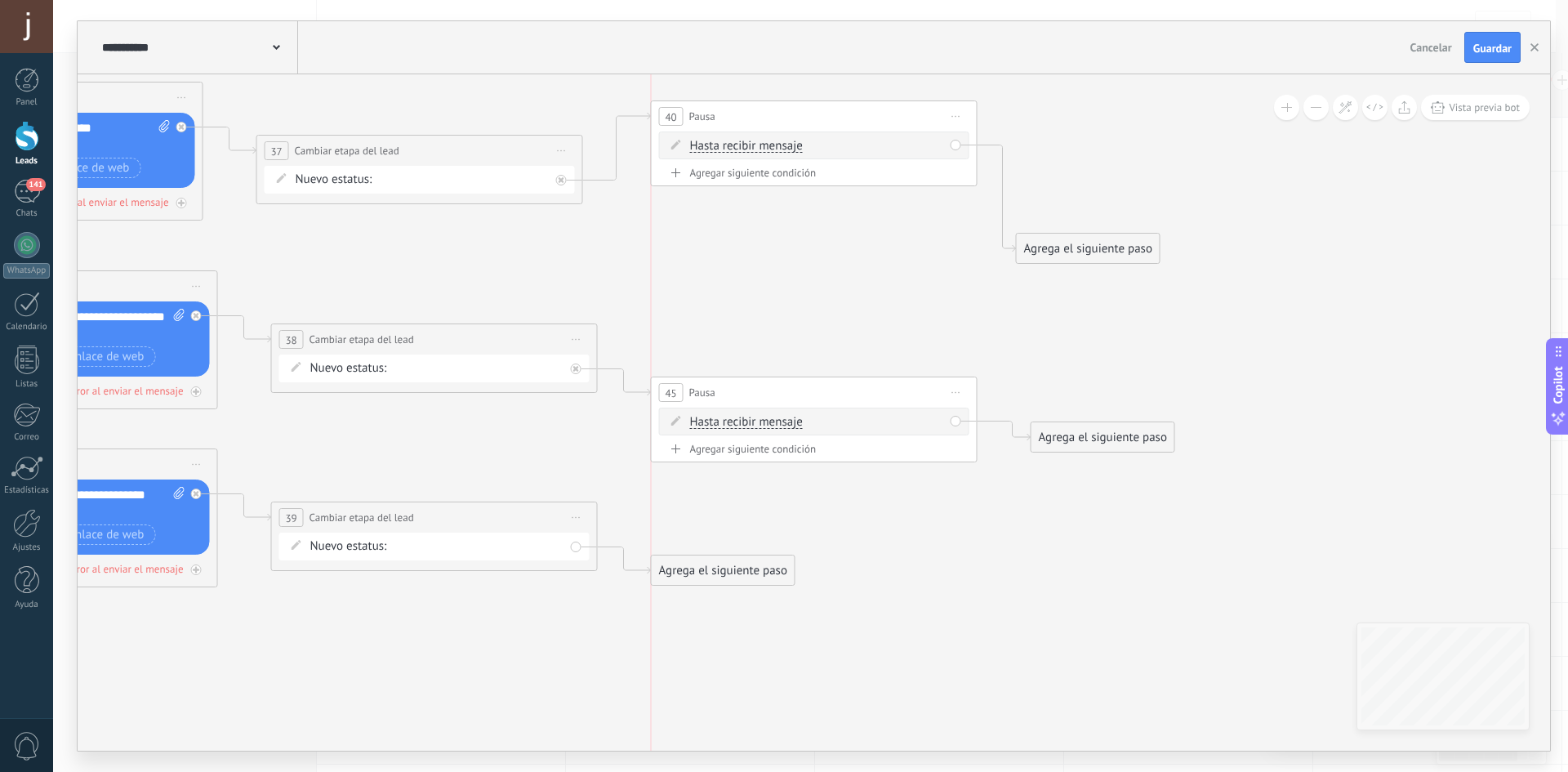
drag, startPoint x: 751, startPoint y: 211, endPoint x: 758, endPoint y: 123, distance: 88.3
click at [758, 123] on div "40 Pausa ***** Iniciar vista previa aquí Cambiar nombre Duplicar Borrar" at bounding box center [815, 117] width 325 height 30
drag, startPoint x: 720, startPoint y: 397, endPoint x: 711, endPoint y: 289, distance: 108.4
click at [712, 288] on div "45 Pausa ***** Iniciar vista previa aquí Cambiar nombre Duplicar Borrar" at bounding box center [815, 286] width 325 height 30
click at [681, 572] on div "Agrega el siguiente paso" at bounding box center [723, 570] width 143 height 27
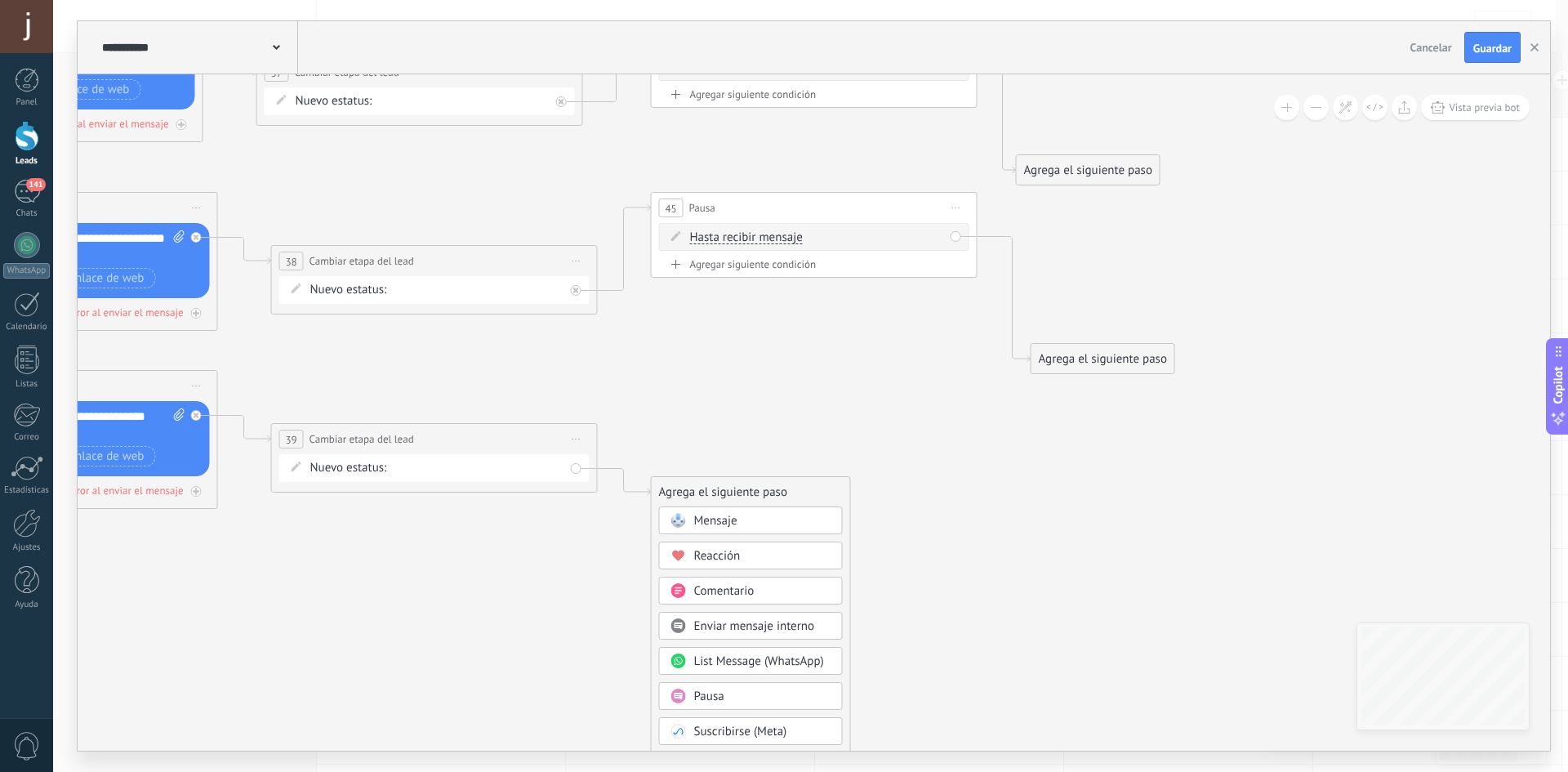
click at [734, 697] on div "Pausa" at bounding box center [763, 696] width 137 height 16
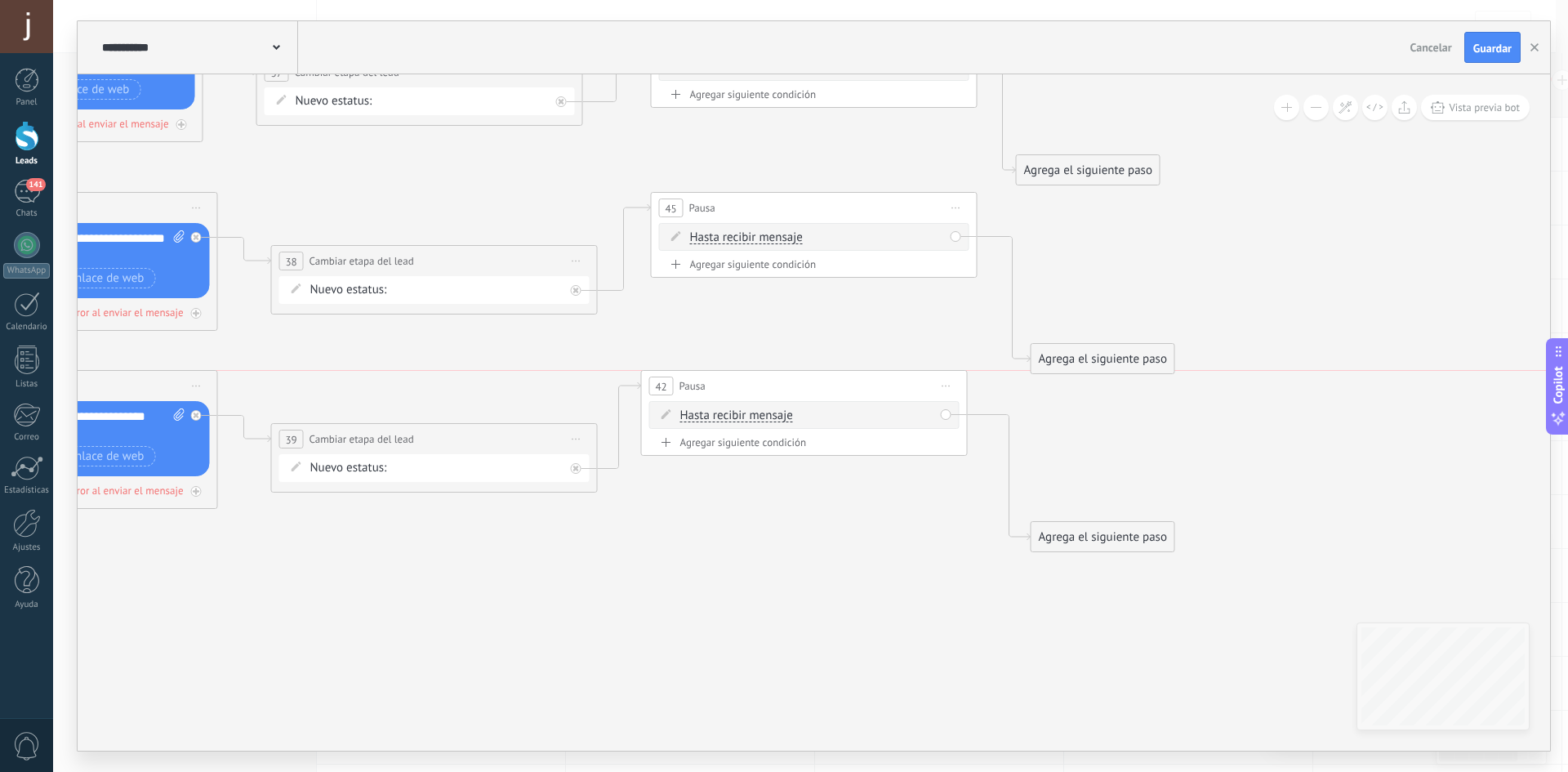
drag, startPoint x: 791, startPoint y: 483, endPoint x: 780, endPoint y: 382, distance: 101.6
click at [780, 382] on div "42 Pausa ***** Iniciar vista previa aquí Cambiar nombre Duplicar Borrar" at bounding box center [805, 386] width 325 height 30
drag, startPoint x: 713, startPoint y: 207, endPoint x: 697, endPoint y: 193, distance: 21.3
click at [697, 193] on span "Pausa" at bounding box center [692, 191] width 26 height 15
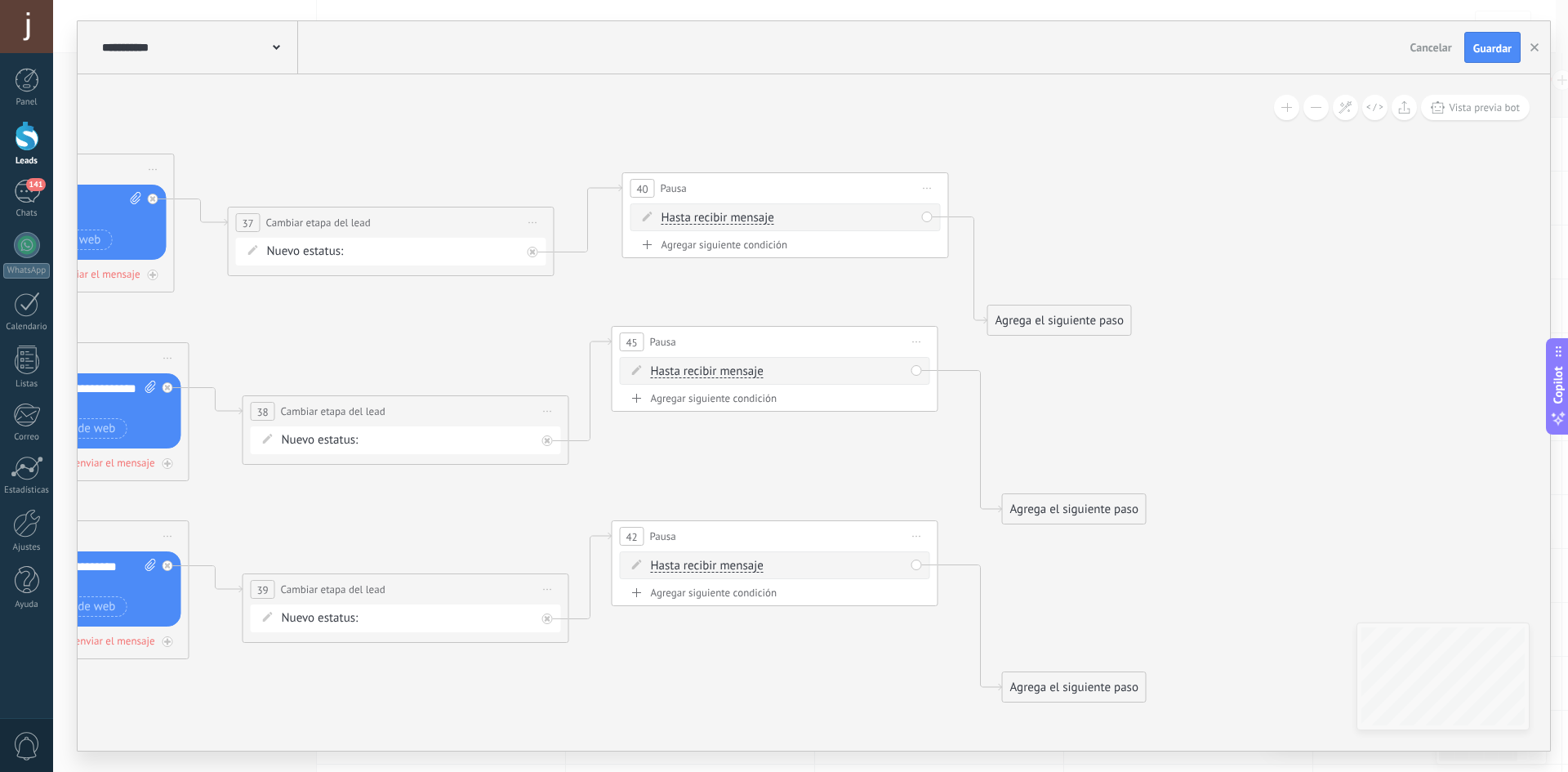
drag, startPoint x: 1347, startPoint y: 196, endPoint x: 1259, endPoint y: 452, distance: 270.7
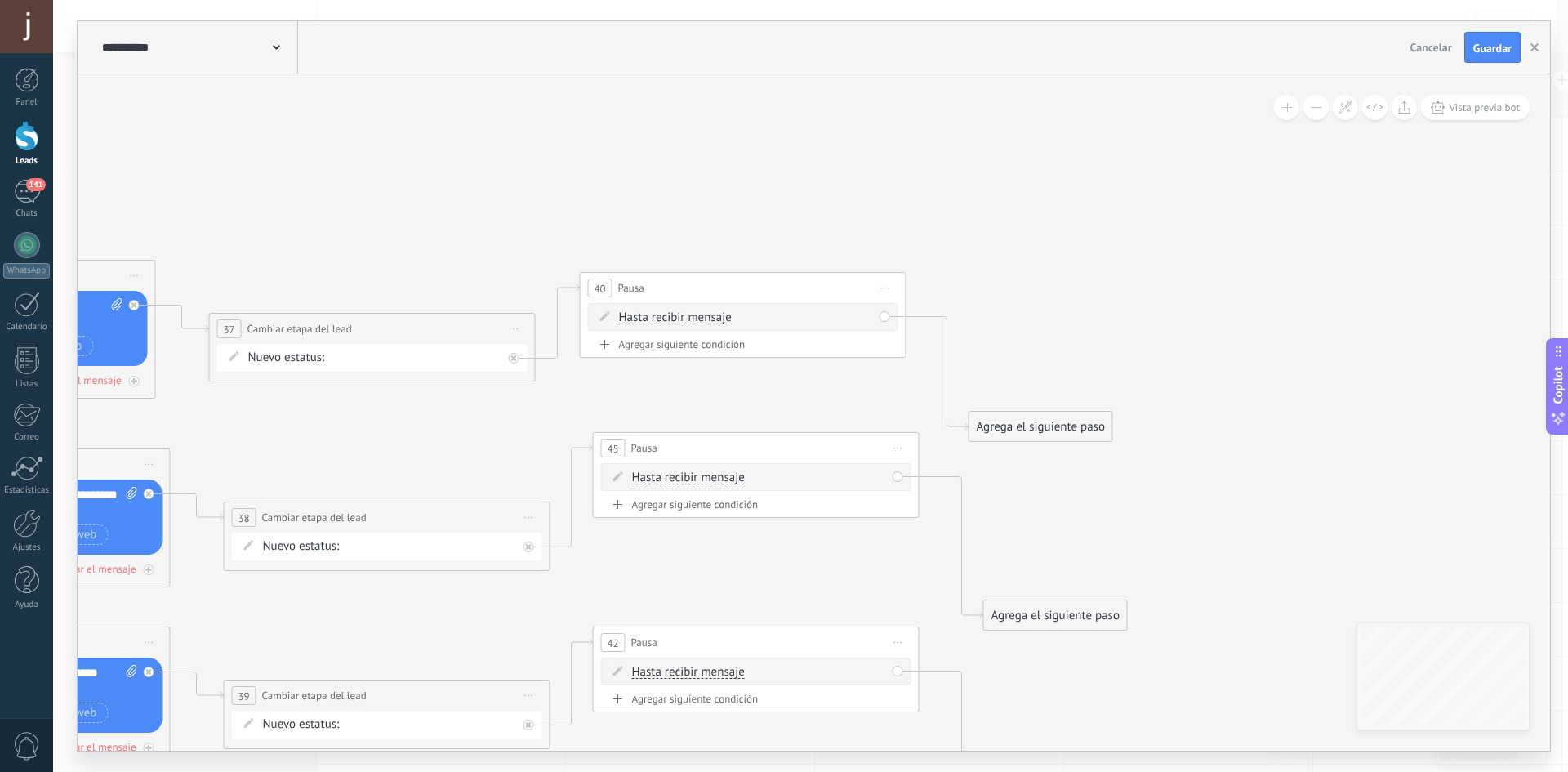
drag, startPoint x: 744, startPoint y: 301, endPoint x: 721, endPoint y: 294, distance: 24.0
click at [721, 294] on div "40 Pausa ***** Iniciar vista previa aquí Cambiar nombre Duplicar Borrar" at bounding box center [743, 288] width 325 height 30
click at [692, 311] on span "Hasta recibir mensaje" at bounding box center [675, 318] width 113 height 13
click at [692, 311] on button "Hasta recibir mensaje" at bounding box center [713, 317] width 204 height 29
click at [684, 341] on span "Temporizador" at bounding box center [700, 346] width 198 height 16
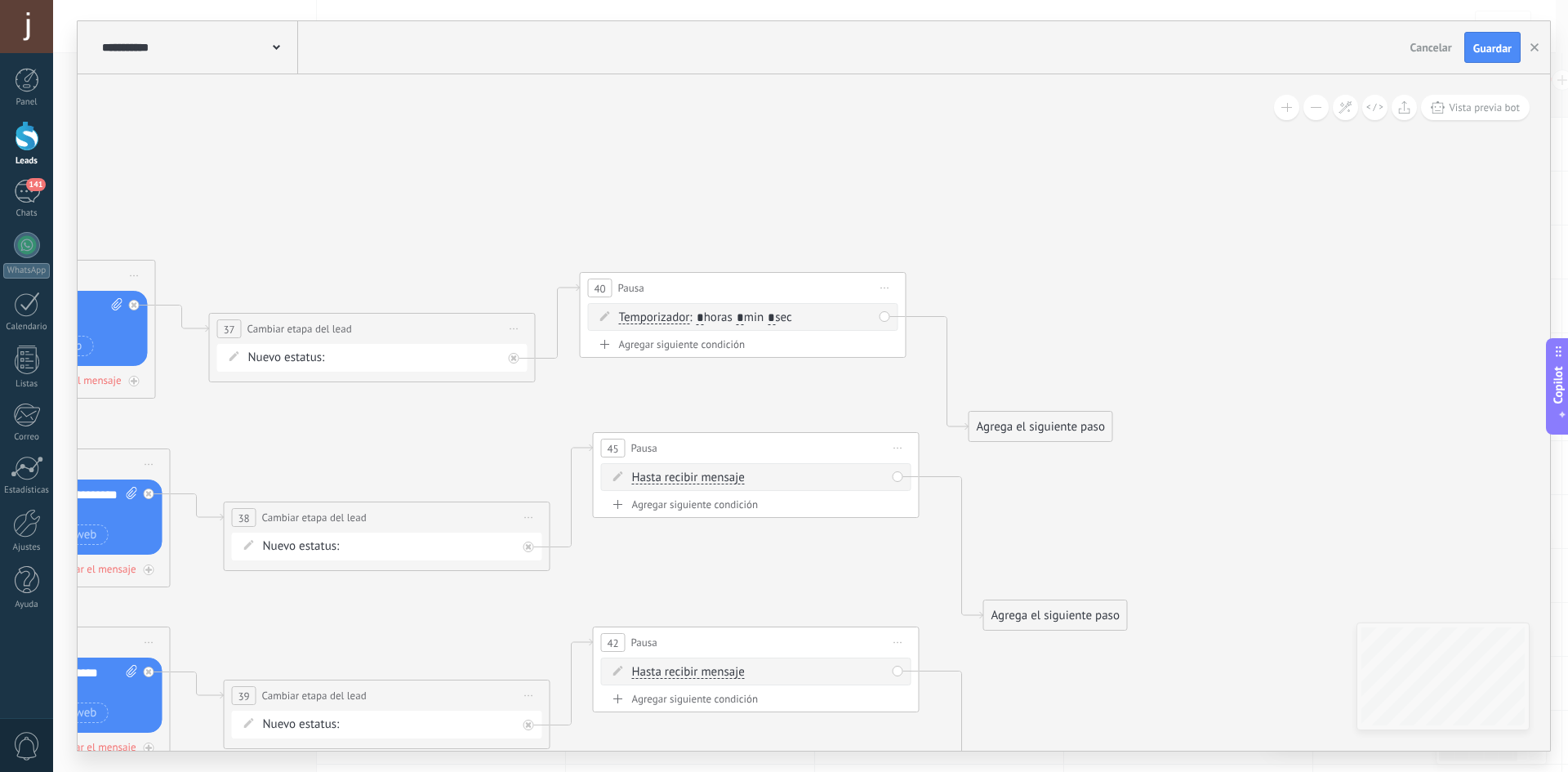
click at [744, 314] on input "*" at bounding box center [740, 319] width 8 height 13
type input "**"
click at [712, 481] on span "Hasta recibir mensaje" at bounding box center [689, 478] width 113 height 13
click at [712, 481] on button "Hasta recibir mensaje" at bounding box center [725, 477] width 204 height 29
click at [747, 519] on li "Temporizador" at bounding box center [715, 507] width 202 height 28
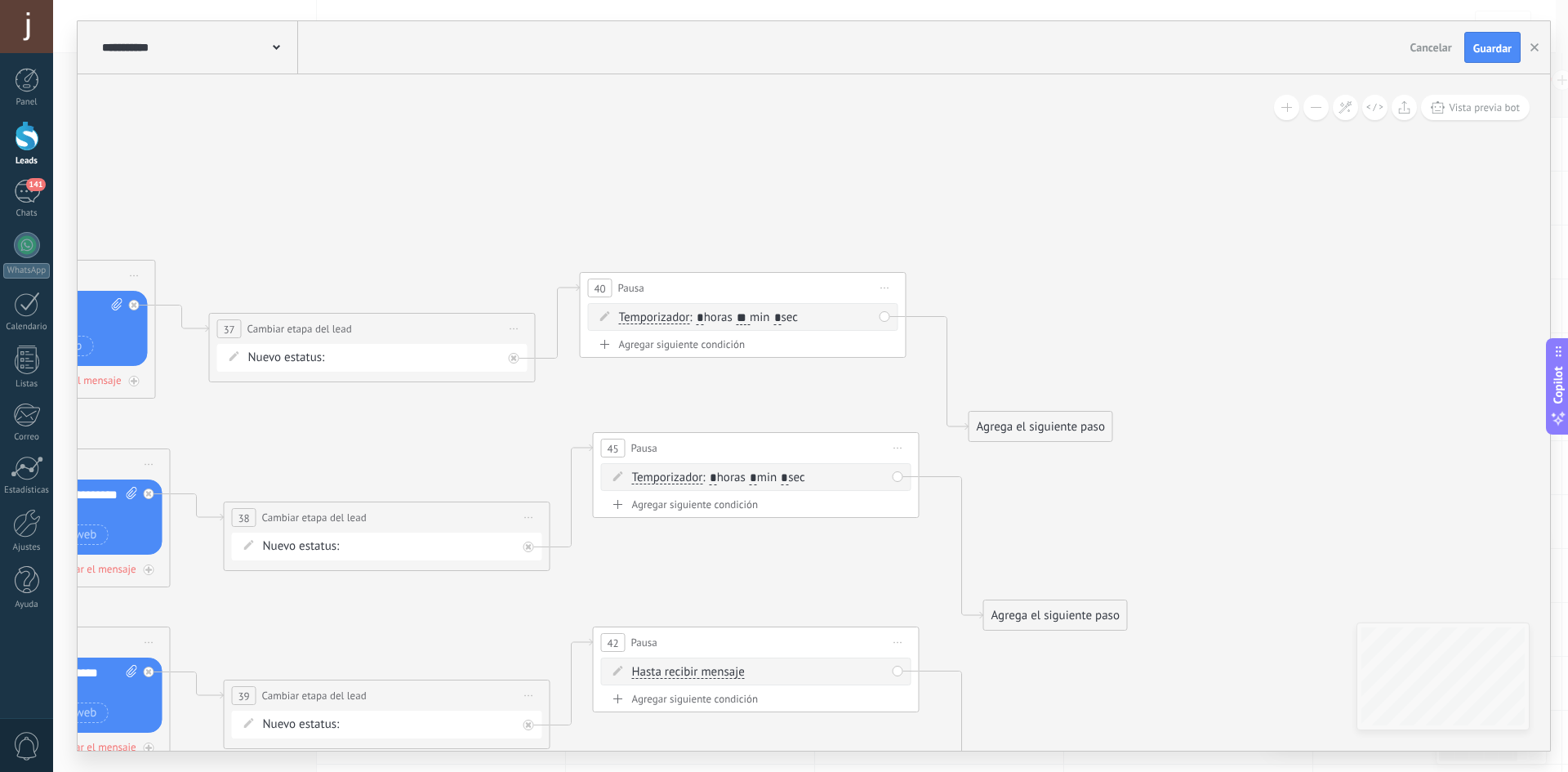
click at [768, 481] on span ": * horas * min * sec" at bounding box center [753, 477] width 103 height 15
click at [754, 476] on span ": * horas * min * sec" at bounding box center [753, 477] width 103 height 15
click at [757, 475] on input "*" at bounding box center [753, 479] width 8 height 13
type input "**"
click at [717, 680] on div "Hasta recibir mensaje Hasta recibir mensaje Temporizador Excepto horas laborale…" at bounding box center [759, 671] width 254 height 16
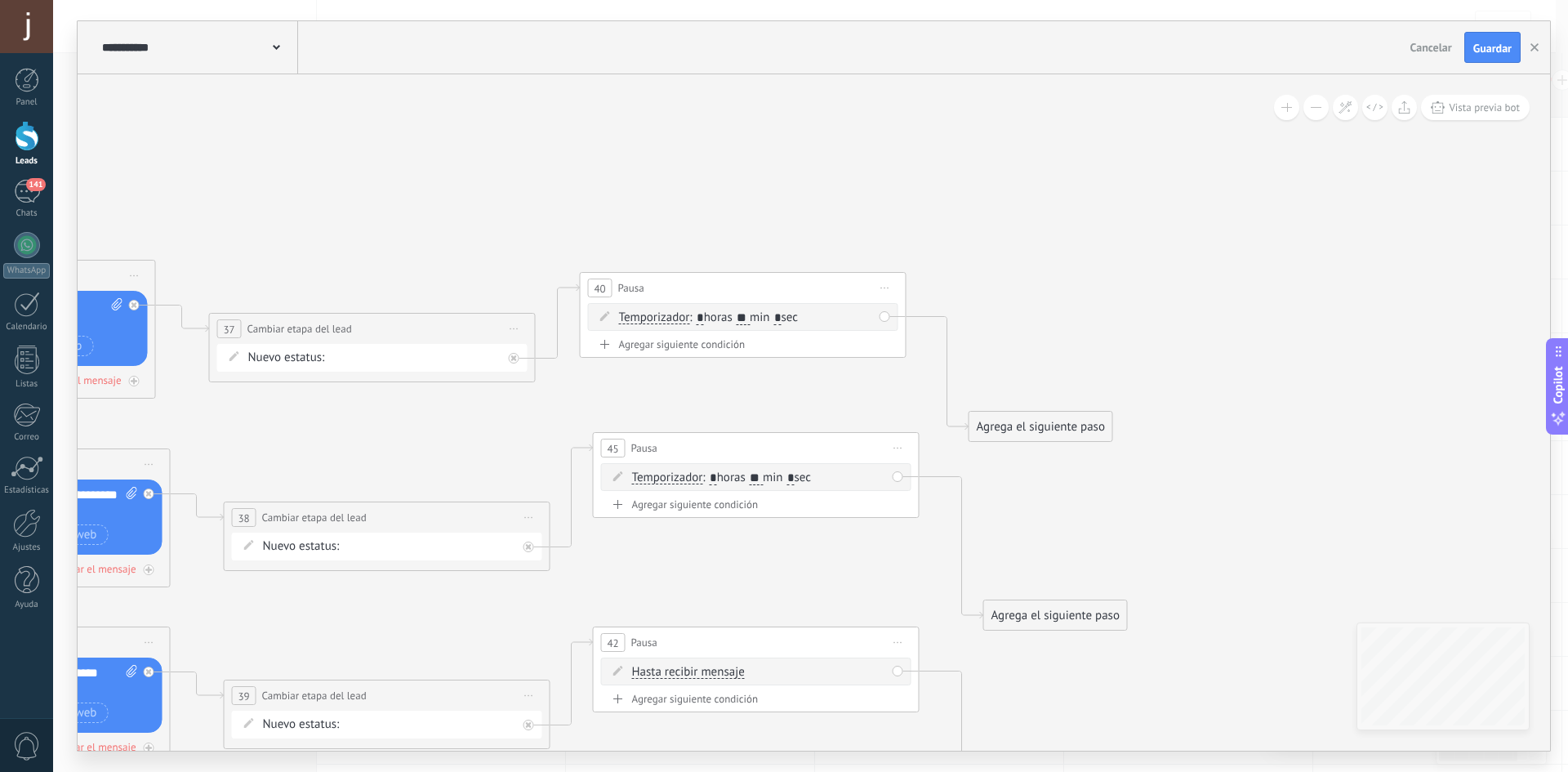
click at [720, 670] on span "Hasta recibir mensaje" at bounding box center [689, 672] width 113 height 13
click at [720, 670] on button "Hasta recibir mensaje" at bounding box center [725, 671] width 204 height 29
click at [719, 574] on li "Temporizador" at bounding box center [715, 583] width 202 height 28
click at [757, 672] on input "*" at bounding box center [753, 673] width 8 height 13
type input "**"
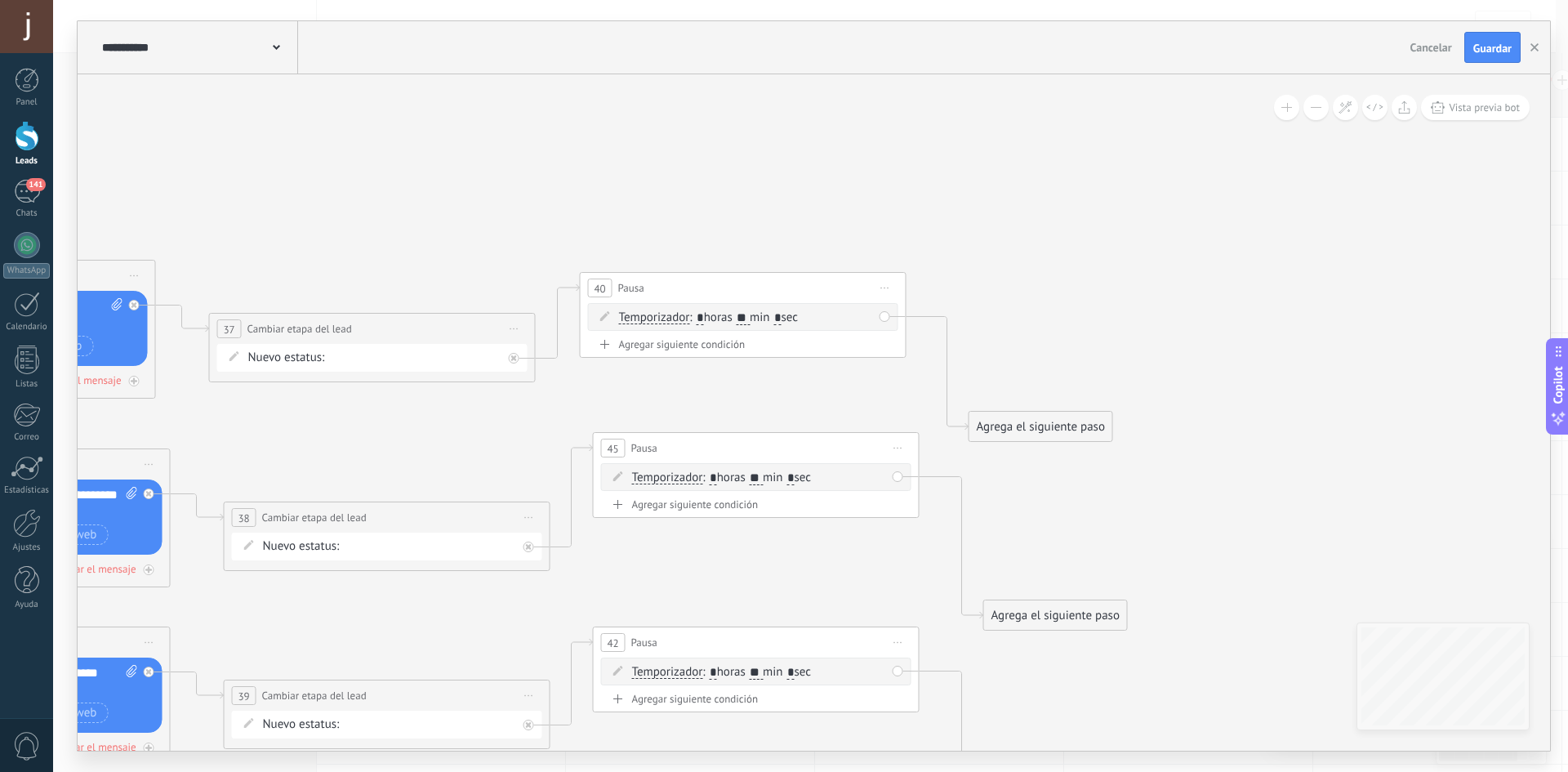
drag, startPoint x: 1077, startPoint y: 424, endPoint x: 1101, endPoint y: 195, distance: 230.3
click at [1101, 202] on div "Agrega el siguiente paso" at bounding box center [1085, 215] width 143 height 27
drag, startPoint x: 1068, startPoint y: 586, endPoint x: 1065, endPoint y: 373, distance: 213.0
click at [1069, 402] on div "Agrega el siguiente paso" at bounding box center [1055, 414] width 143 height 27
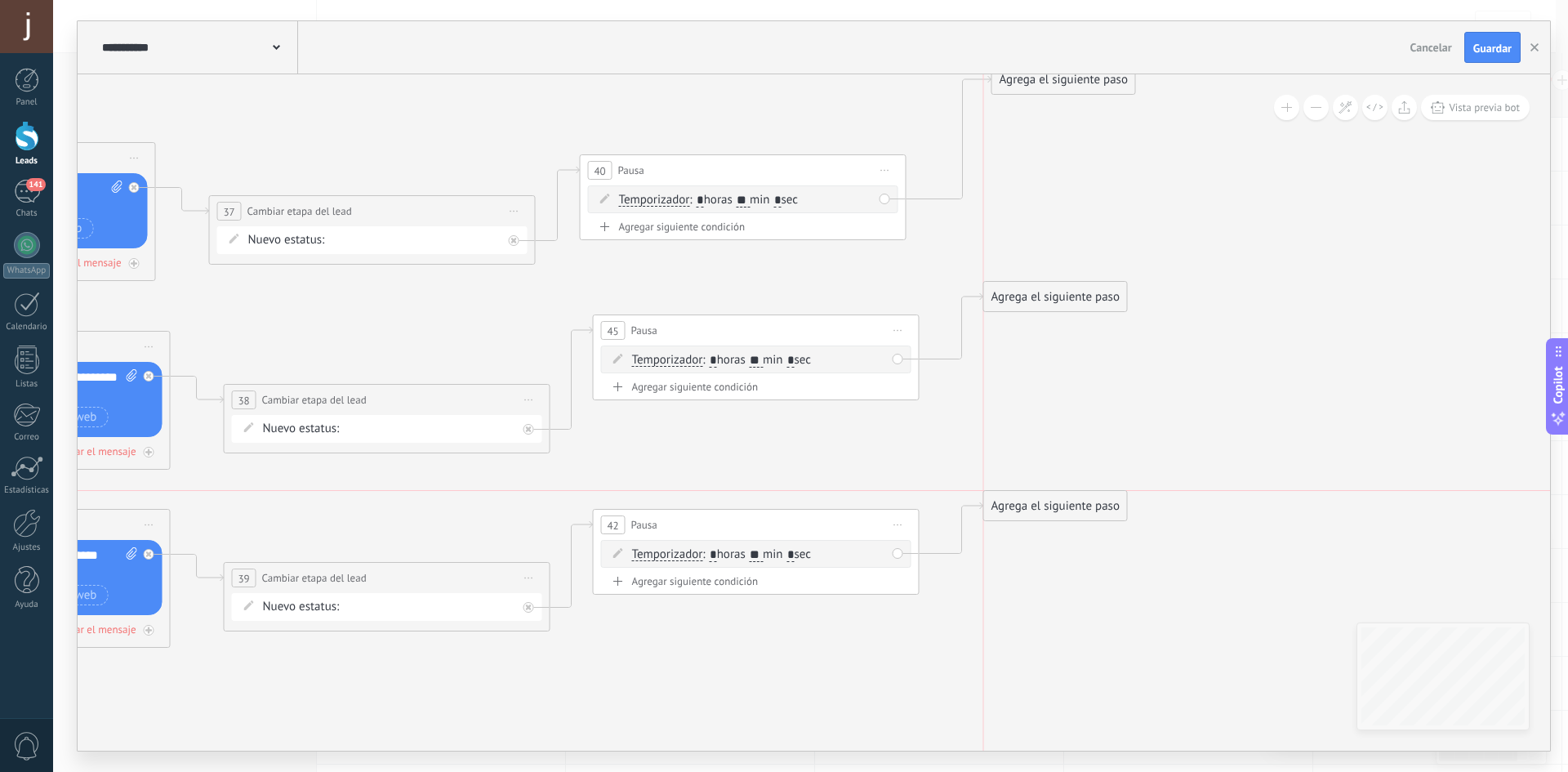
drag, startPoint x: 1058, startPoint y: 663, endPoint x: 1061, endPoint y: 487, distance: 176.0
click at [1061, 490] on div "Agrega el siguiente paso Mensaje Mensaje Mensaje Reacción Comentario Enviar men…" at bounding box center [1056, 505] width 145 height 31
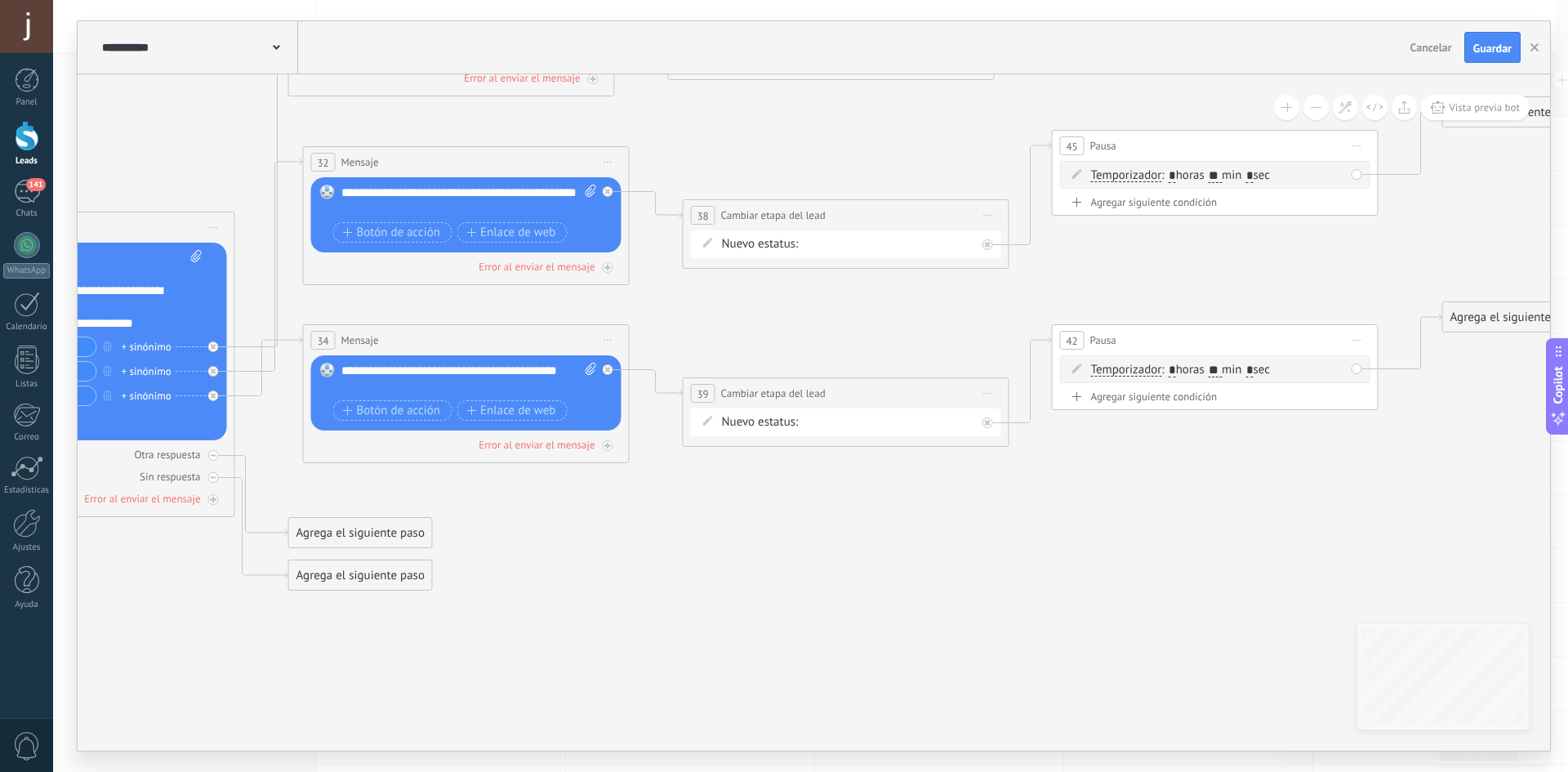
drag, startPoint x: 760, startPoint y: 675, endPoint x: 1142, endPoint y: 496, distance: 421.9
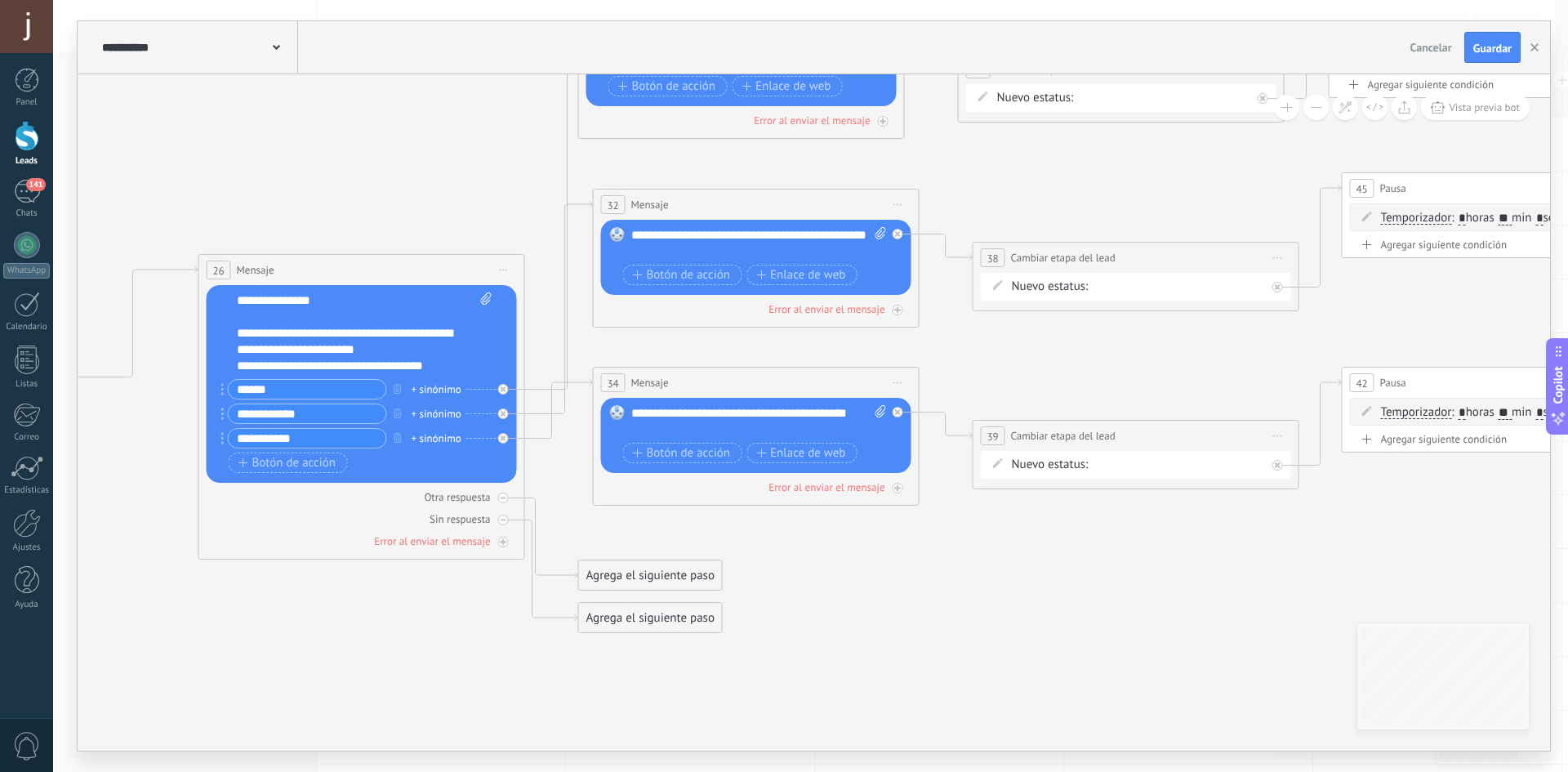
drag, startPoint x: 698, startPoint y: 686, endPoint x: 767, endPoint y: 642, distance: 81.8
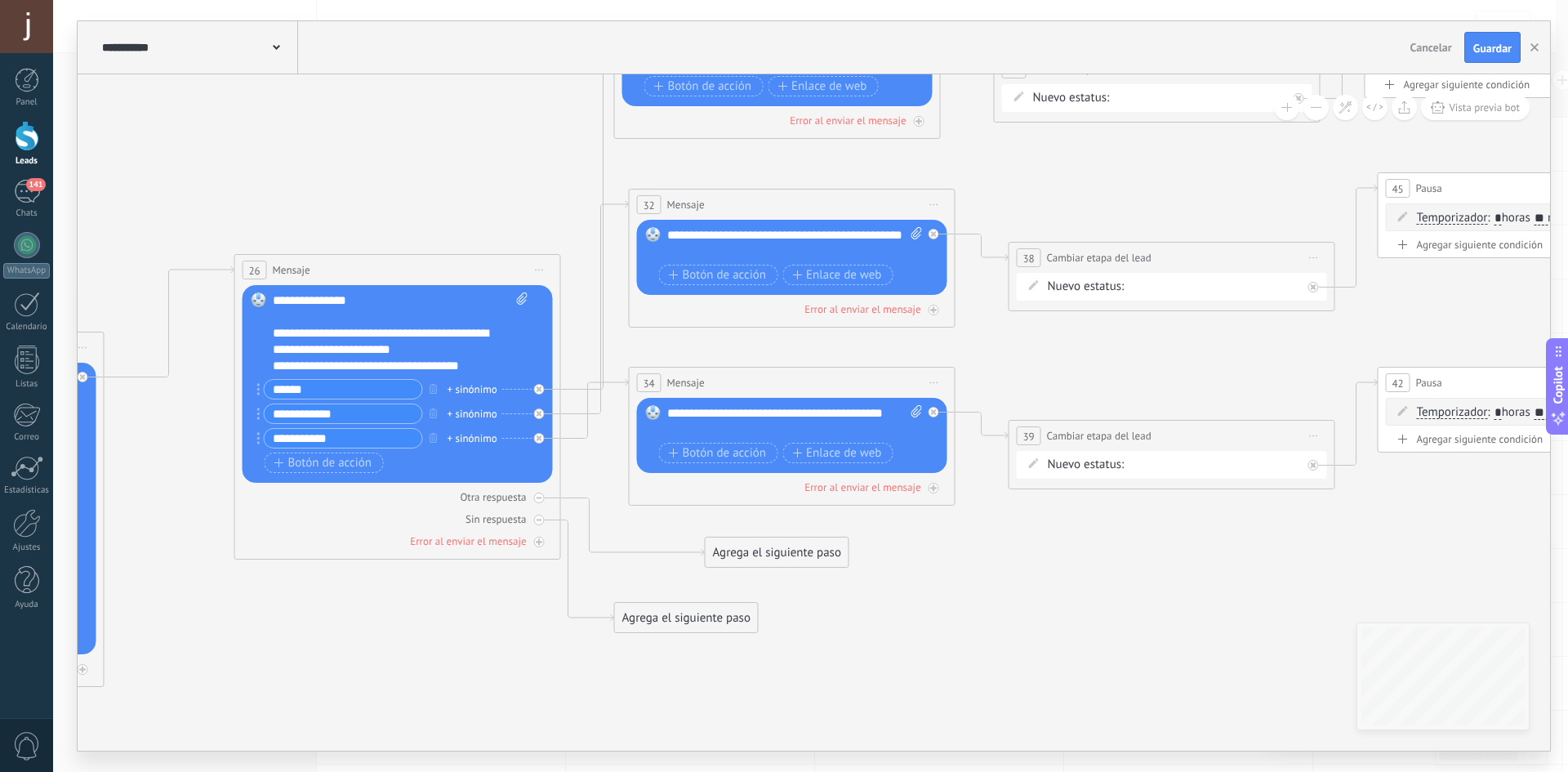
drag, startPoint x: 662, startPoint y: 574, endPoint x: 751, endPoint y: 548, distance: 92.7
click at [751, 548] on div "Agrega el siguiente paso" at bounding box center [777, 552] width 143 height 27
click at [686, 622] on div "Agrega el siguiente paso" at bounding box center [687, 618] width 143 height 27
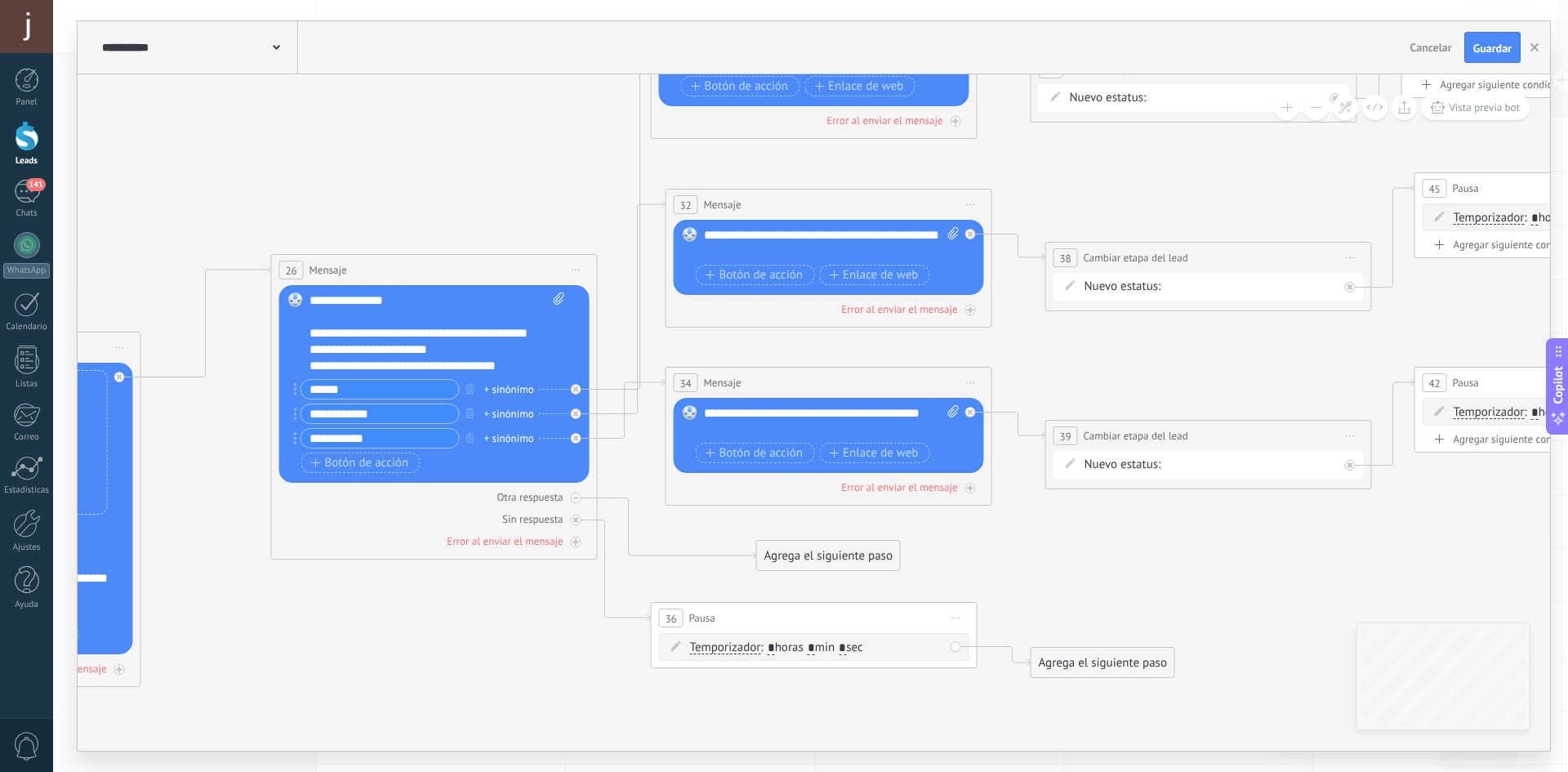
drag, startPoint x: 798, startPoint y: 553, endPoint x: 816, endPoint y: 559, distance: 19.0
click at [816, 559] on div "Agrega el siguiente paso" at bounding box center [829, 556] width 143 height 27
drag, startPoint x: 810, startPoint y: 559, endPoint x: 729, endPoint y: 563, distance: 81.1
click at [729, 563] on div "Agrega el siguiente paso" at bounding box center [749, 560] width 143 height 27
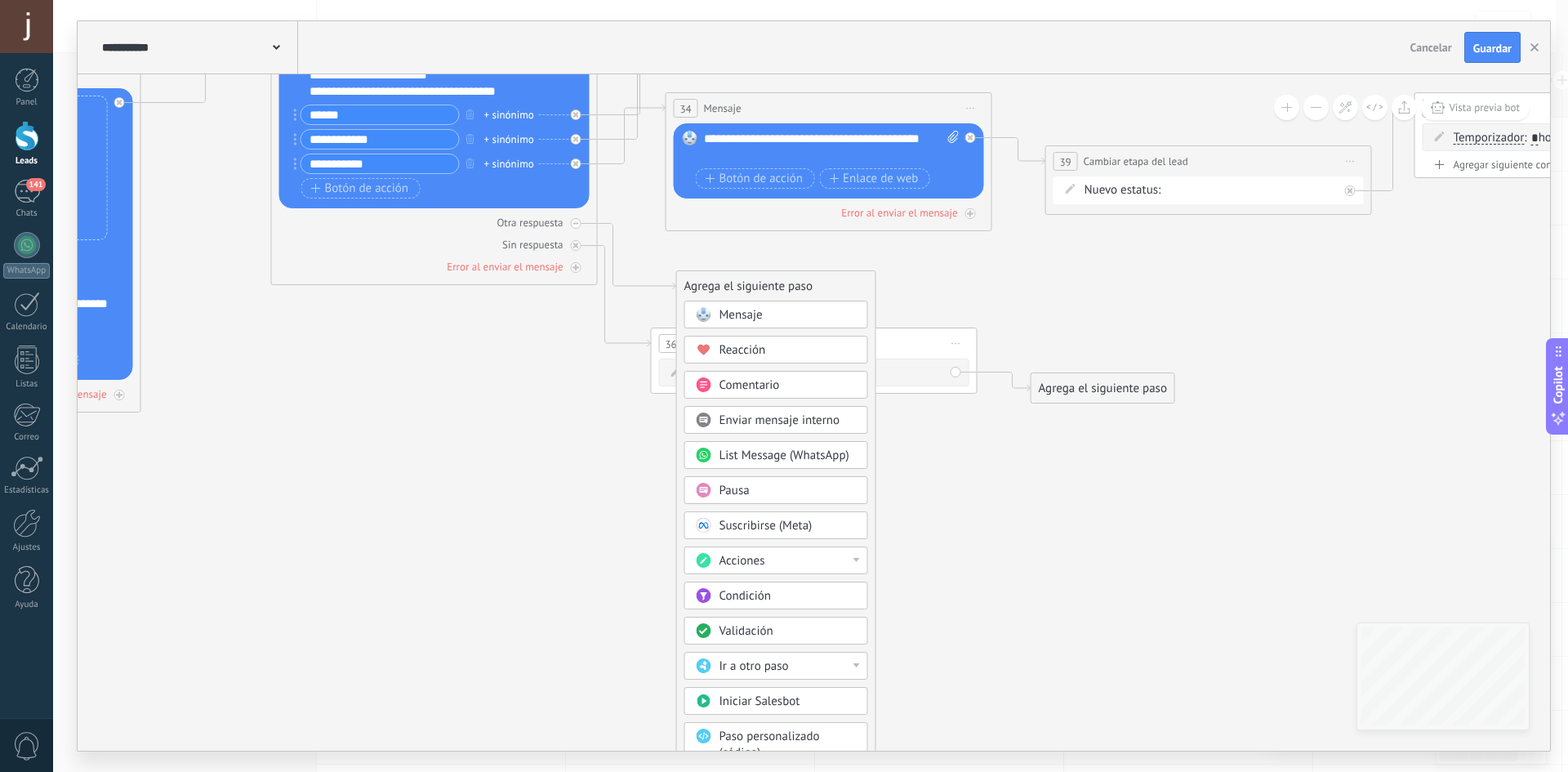
click at [810, 675] on div "Ir a otro paso" at bounding box center [776, 666] width 183 height 28
click at [942, 638] on icon at bounding box center [2, 30] width 4616 height 1582
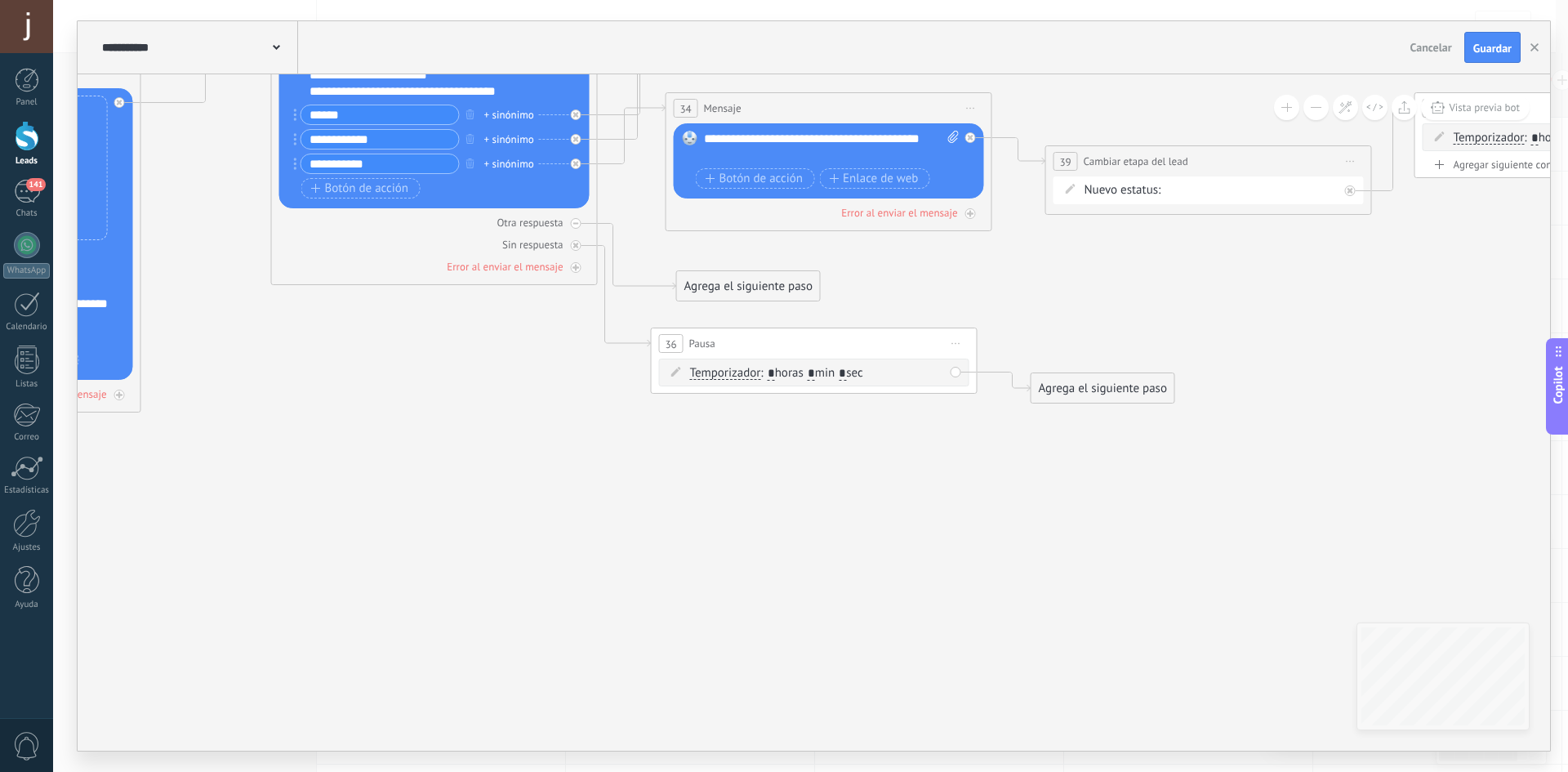
click at [724, 288] on div "Agrega el siguiente paso" at bounding box center [749, 286] width 143 height 27
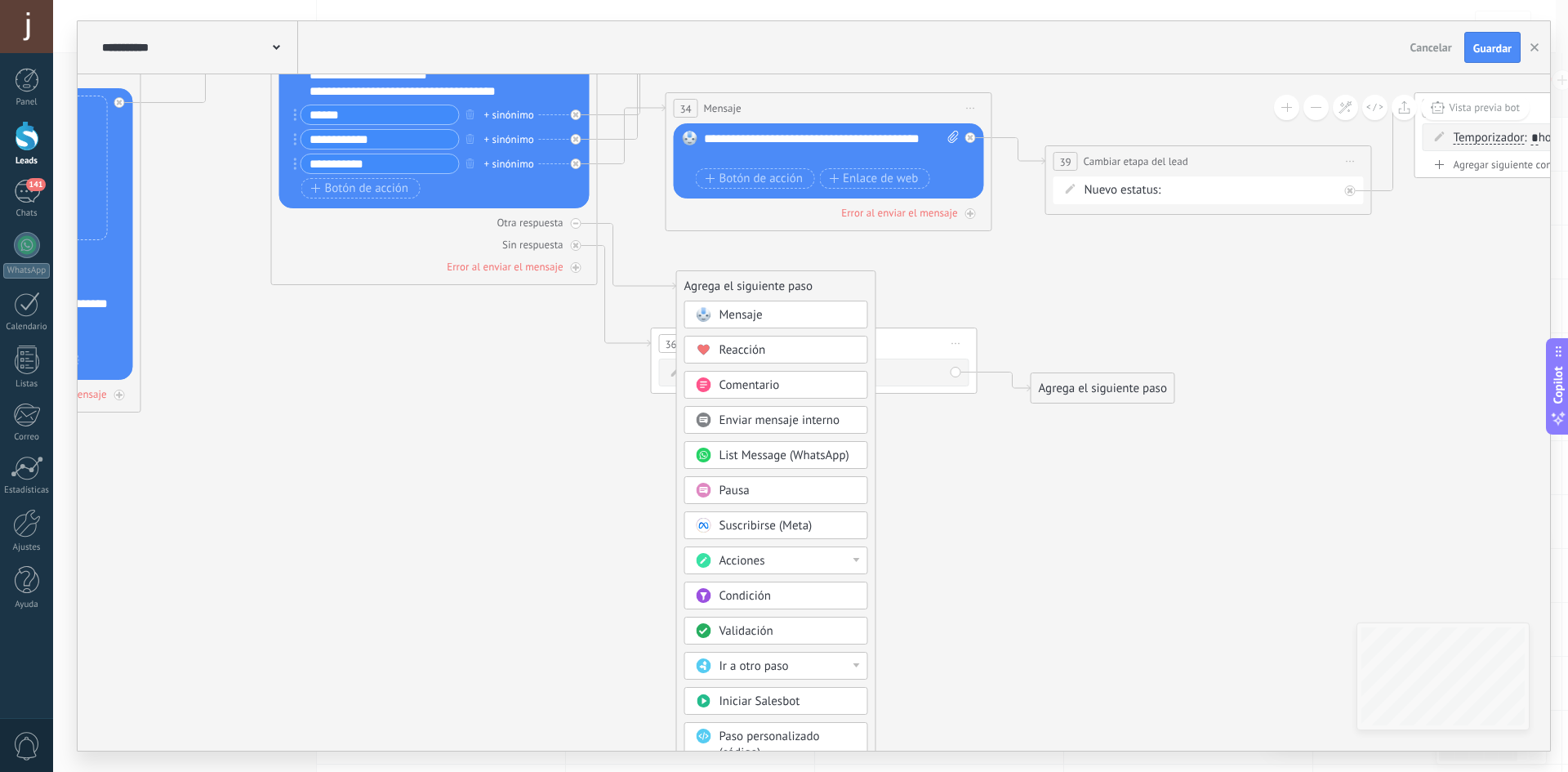
click at [803, 561] on div "Acciones" at bounding box center [788, 560] width 137 height 16
click at [822, 562] on div "Administrar etiquetas" at bounding box center [777, 561] width 182 height 28
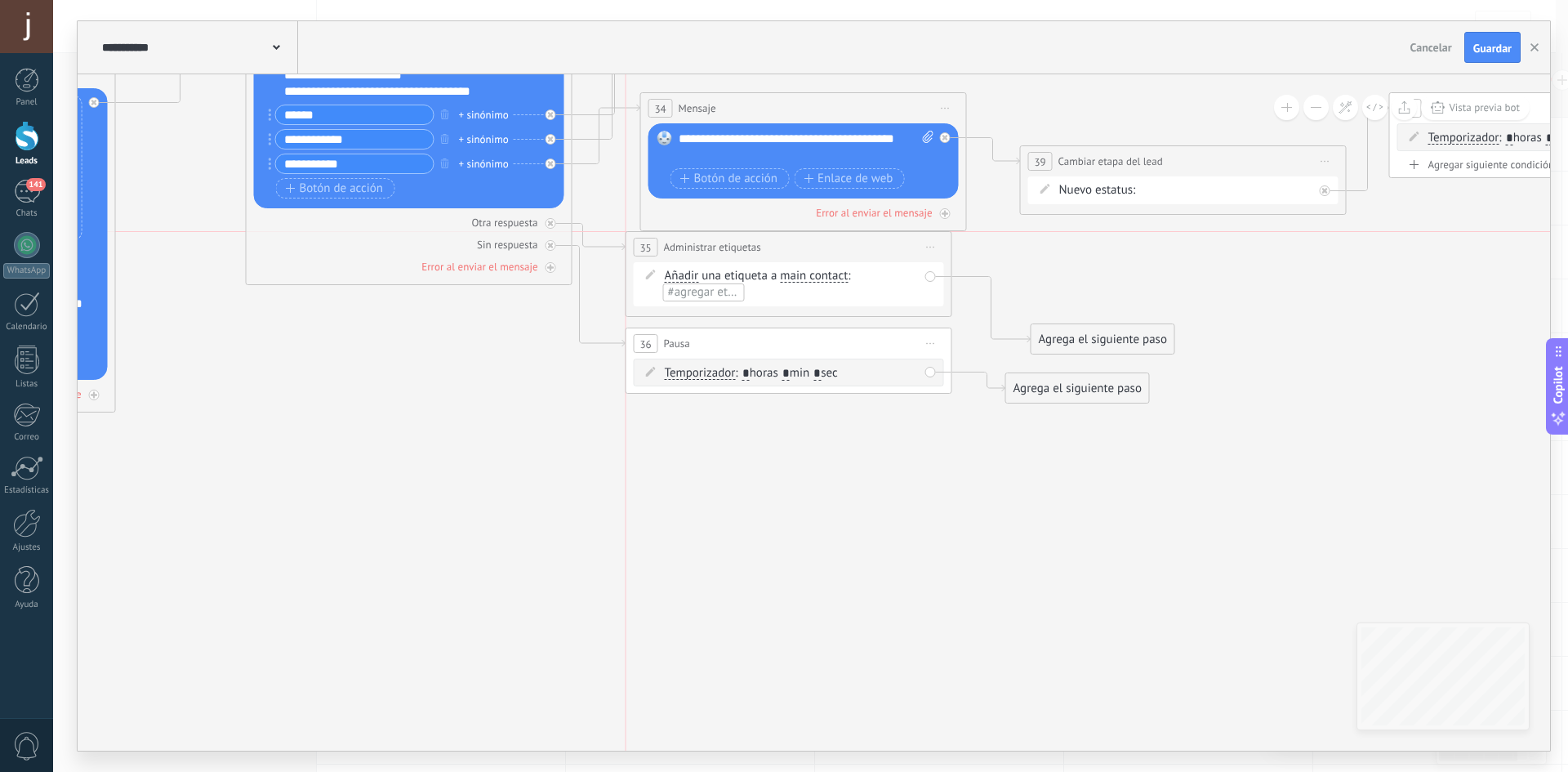
drag, startPoint x: 736, startPoint y: 283, endPoint x: 710, endPoint y: 241, distance: 49.4
click at [710, 241] on span "Administrar etiquetas" at bounding box center [712, 246] width 97 height 15
click at [663, 276] on span at bounding box center [651, 275] width 28 height 13
click at [650, 273] on icon at bounding box center [651, 275] width 9 height 9
click at [705, 289] on span "#agregar etiquetas" at bounding box center [717, 291] width 98 height 15
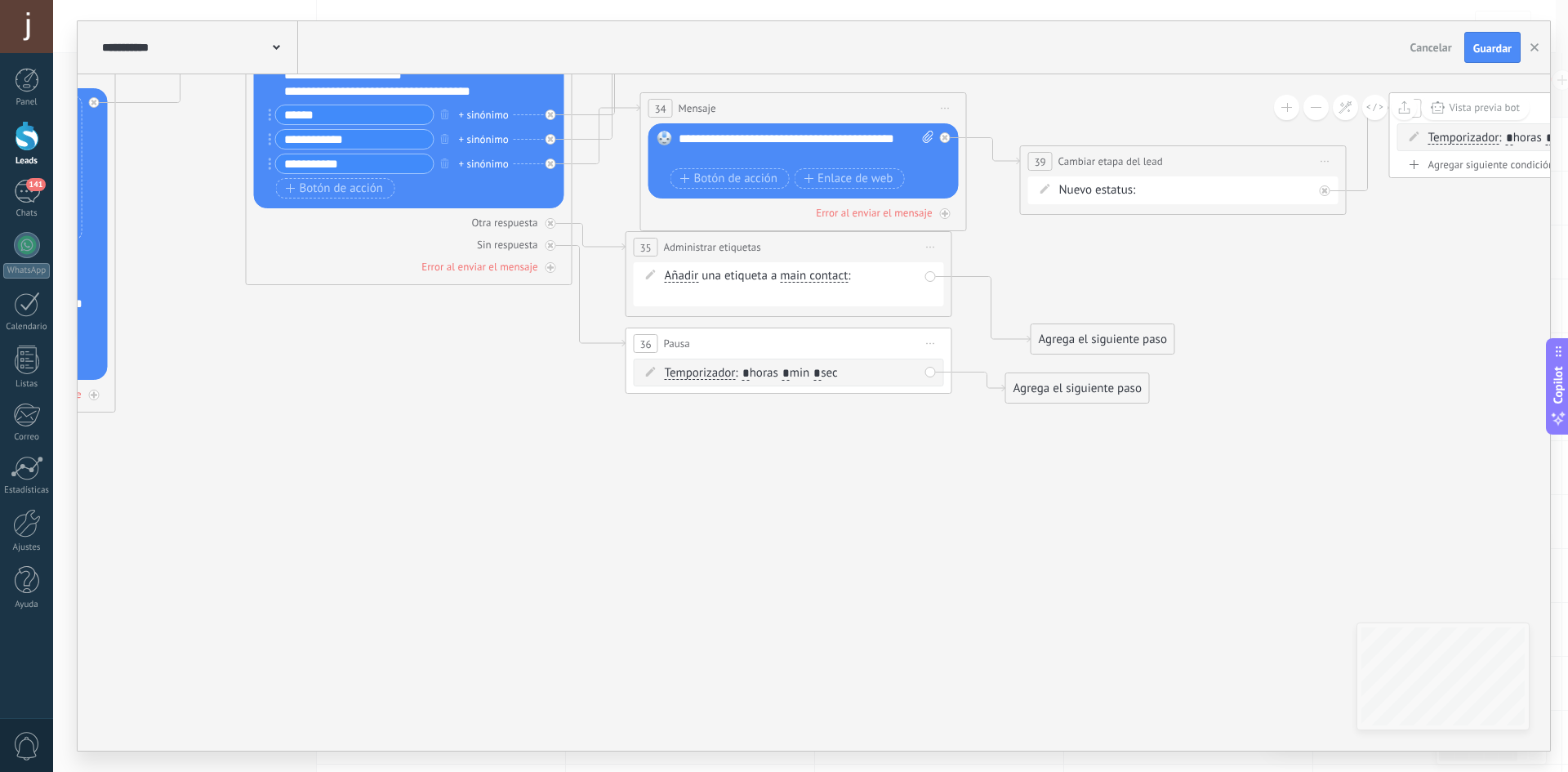
click at [822, 272] on span "main contact" at bounding box center [814, 276] width 68 height 13
click at [822, 272] on button "main contact" at bounding box center [874, 276] width 204 height 29
click at [923, 245] on span "Iniciar vista previa aquí Cambiar nombre Duplicar Borrar" at bounding box center [931, 246] width 26 height 24
click at [996, 357] on div "Borrar" at bounding box center [1006, 354] width 162 height 28
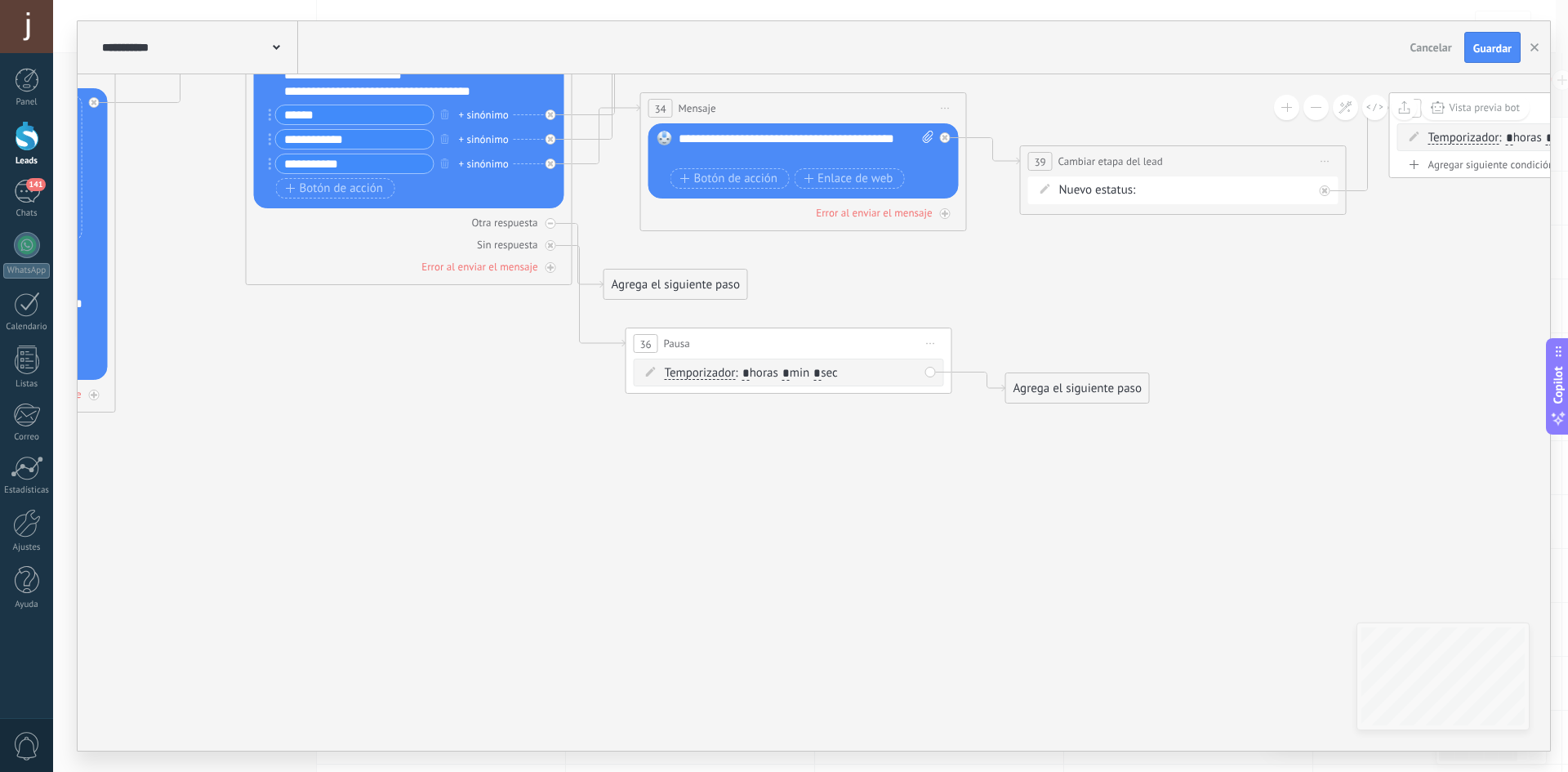
drag, startPoint x: 716, startPoint y: 258, endPoint x: 693, endPoint y: 287, distance: 37.0
click at [693, 287] on div "Agrega el siguiente paso" at bounding box center [676, 284] width 143 height 27
drag, startPoint x: 693, startPoint y: 287, endPoint x: 765, endPoint y: 273, distance: 73.3
click at [765, 273] on div "Agrega el siguiente paso" at bounding box center [747, 263] width 143 height 27
drag, startPoint x: 737, startPoint y: 357, endPoint x: 735, endPoint y: 486, distance: 129.0
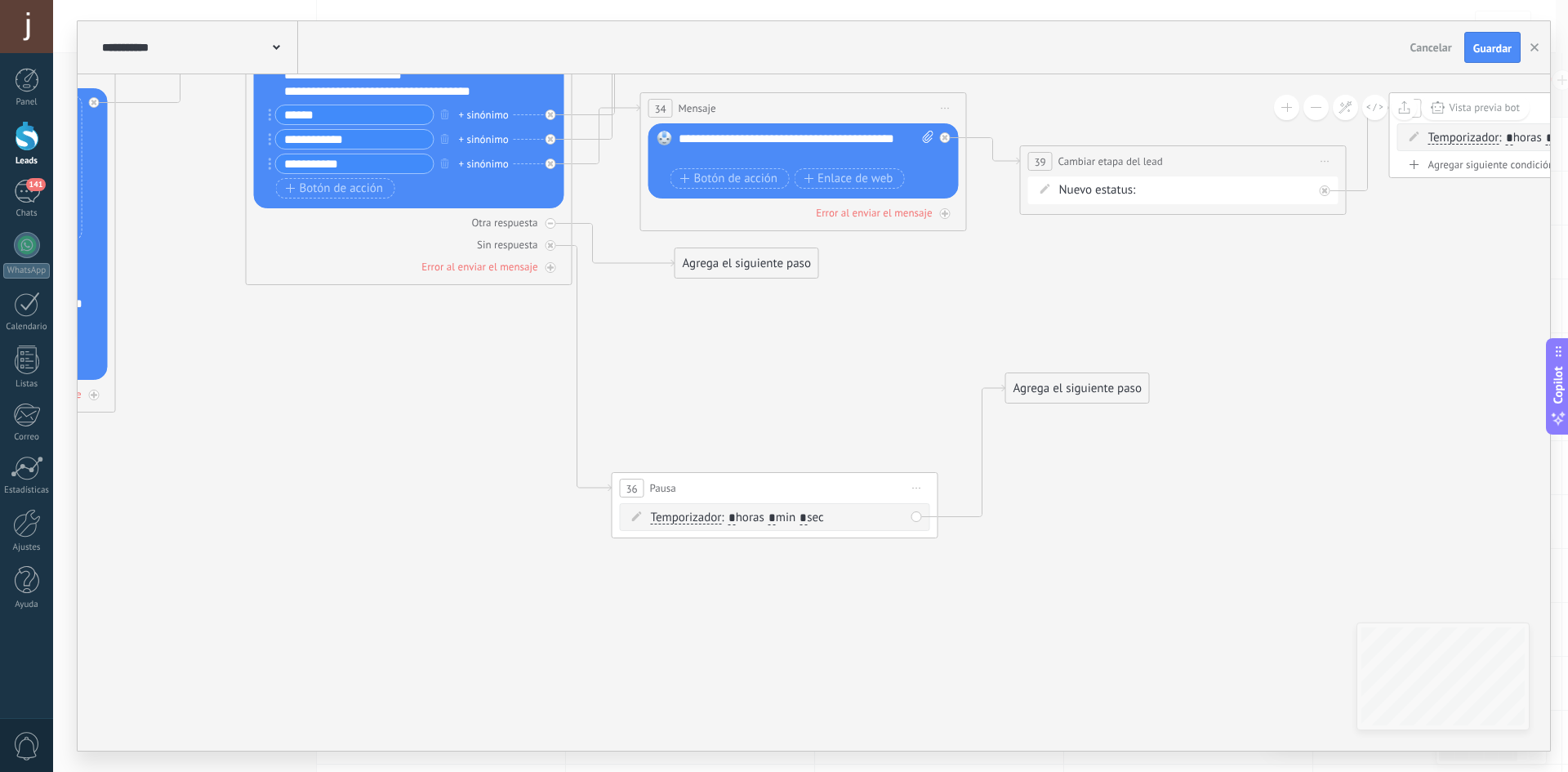
click at [735, 486] on div "36 Pausa ***** Iniciar vista previa aquí Cambiar nombre Duplicar Borrar" at bounding box center [775, 488] width 325 height 30
drag, startPoint x: 1033, startPoint y: 393, endPoint x: 921, endPoint y: 458, distance: 129.5
click at [990, 618] on div "Agrega el siguiente paso" at bounding box center [1031, 617] width 143 height 27
drag, startPoint x: 740, startPoint y: 264, endPoint x: 775, endPoint y: 309, distance: 57.0
click at [775, 309] on div "Agrega el siguiente paso" at bounding box center [783, 307] width 143 height 27
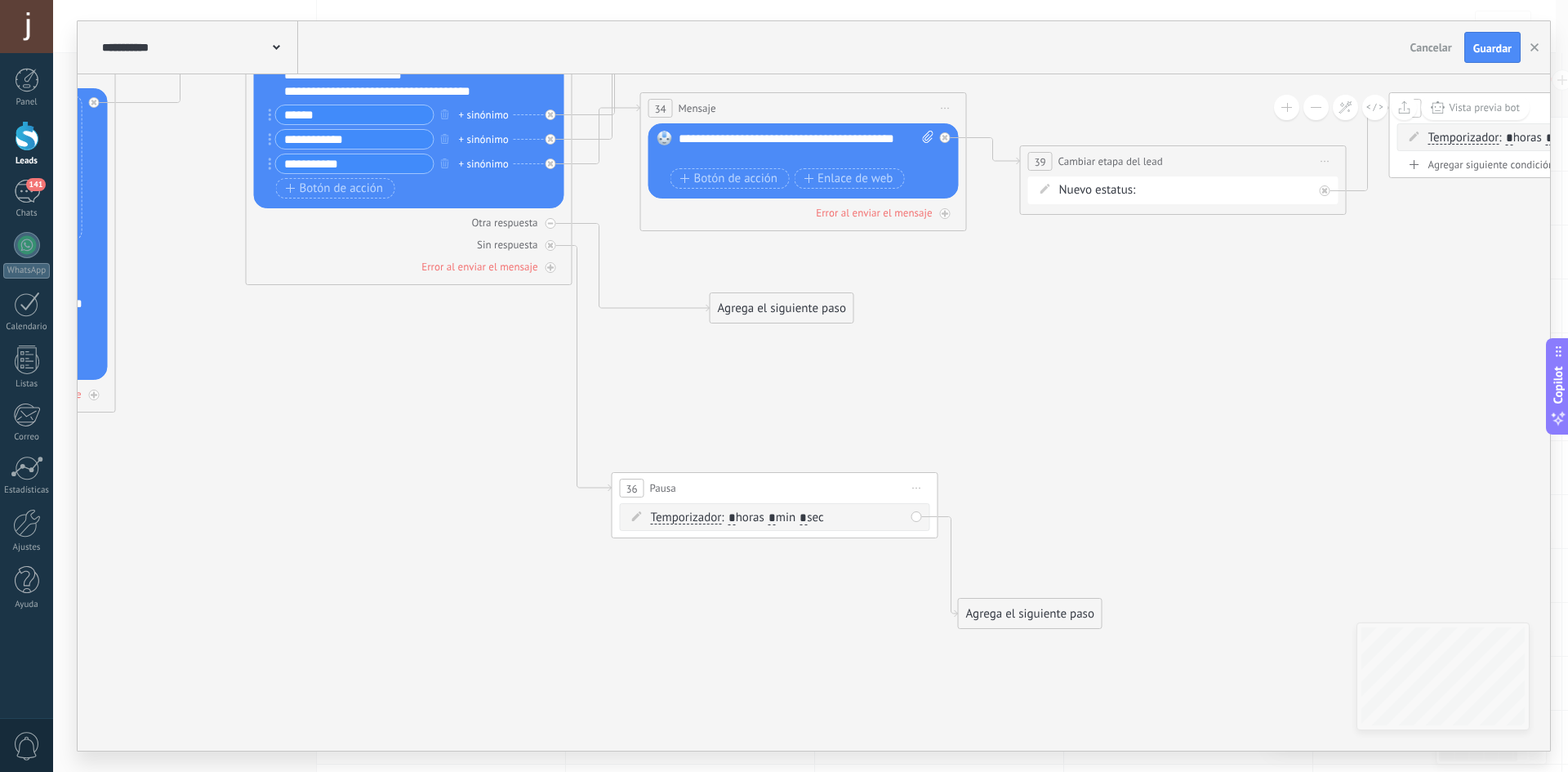
click at [765, 315] on div "Agrega el siguiente paso" at bounding box center [783, 307] width 143 height 27
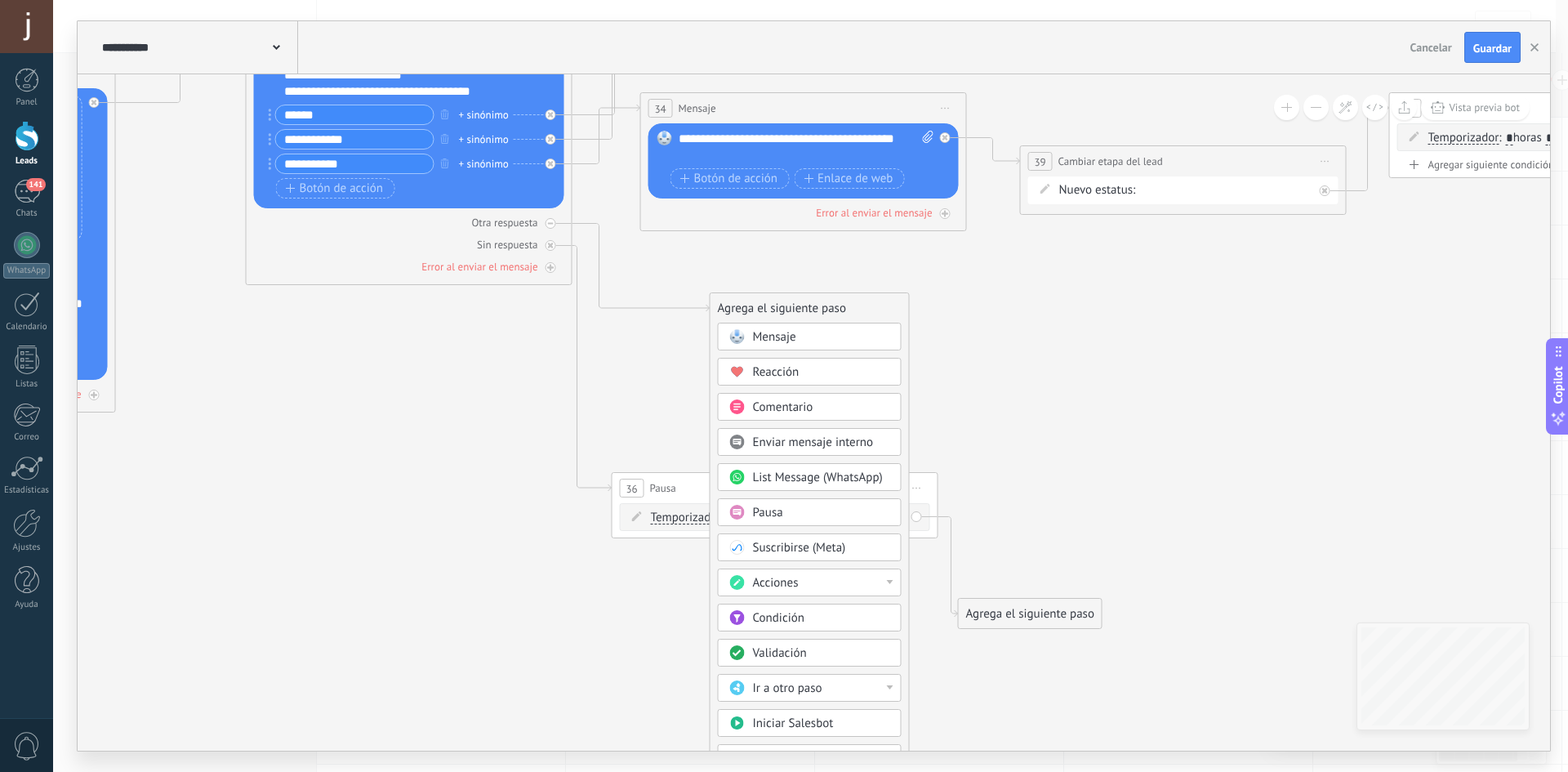
click at [784, 337] on span "Mensaje" at bounding box center [775, 337] width 43 height 15
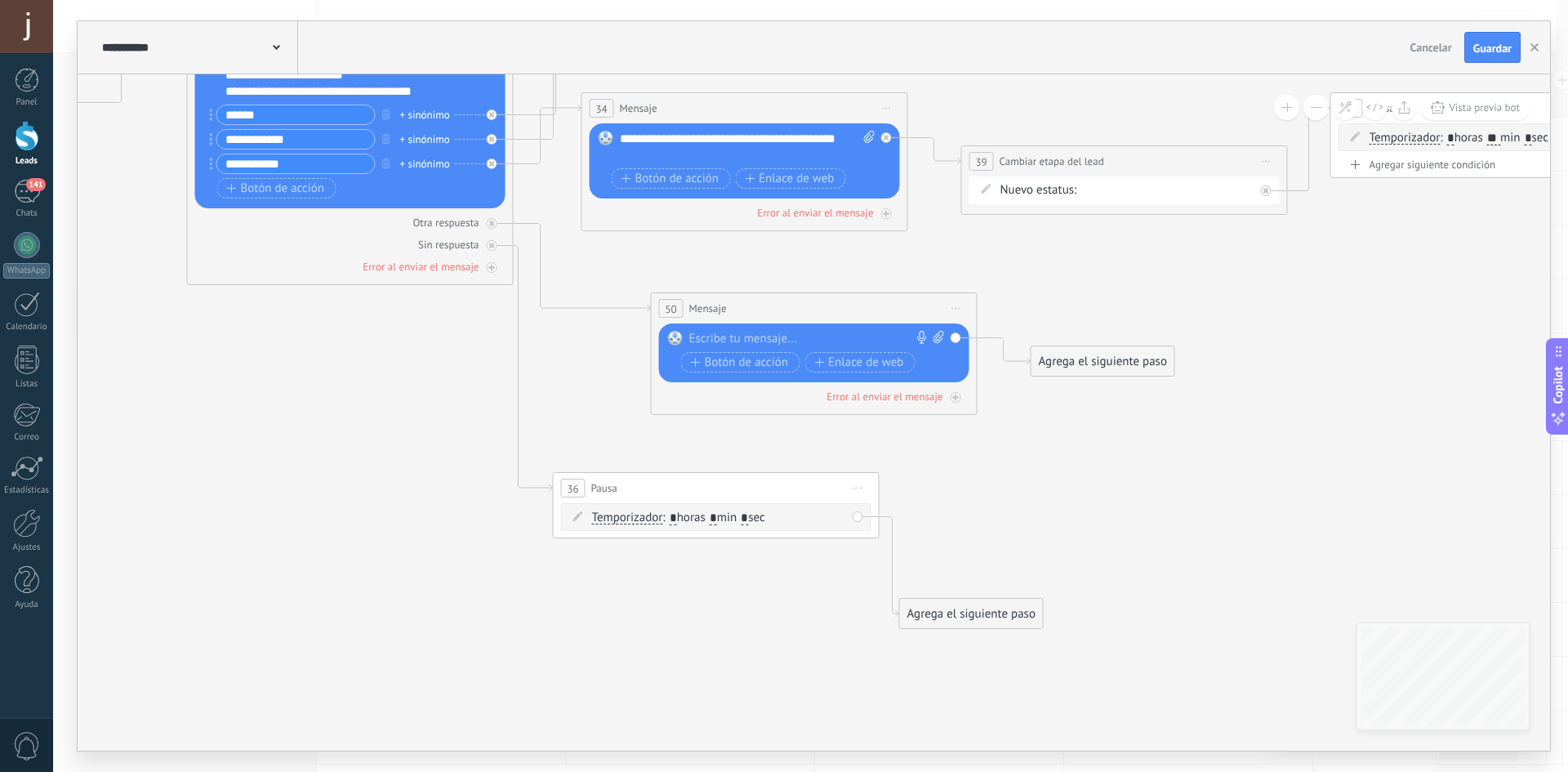
click at [767, 339] on div at bounding box center [811, 339] width 243 height 16
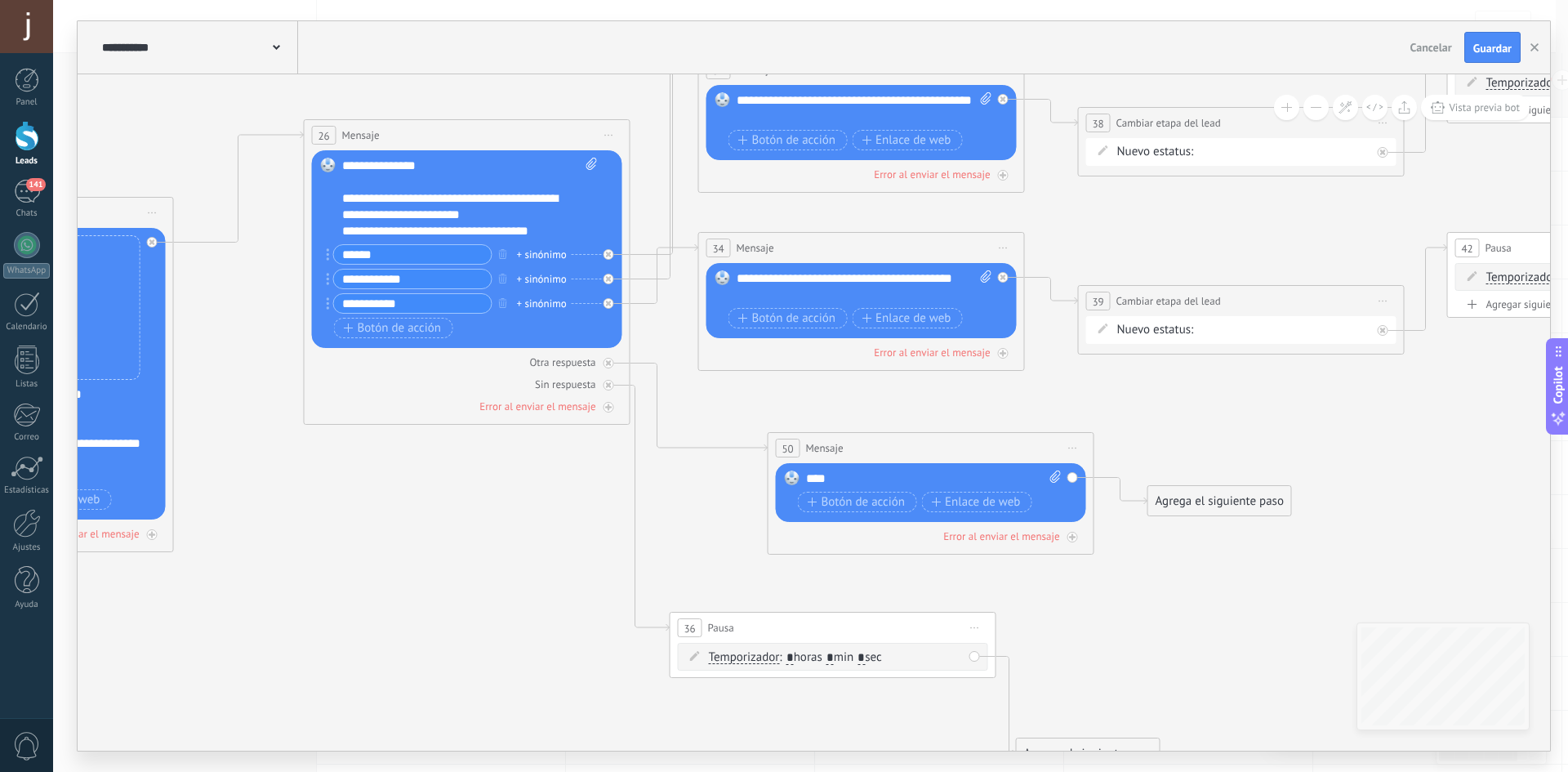
drag, startPoint x: 1354, startPoint y: 348, endPoint x: 1291, endPoint y: 405, distance: 85.0
click at [1446, 439] on icon at bounding box center [35, 277] width 4616 height 1798
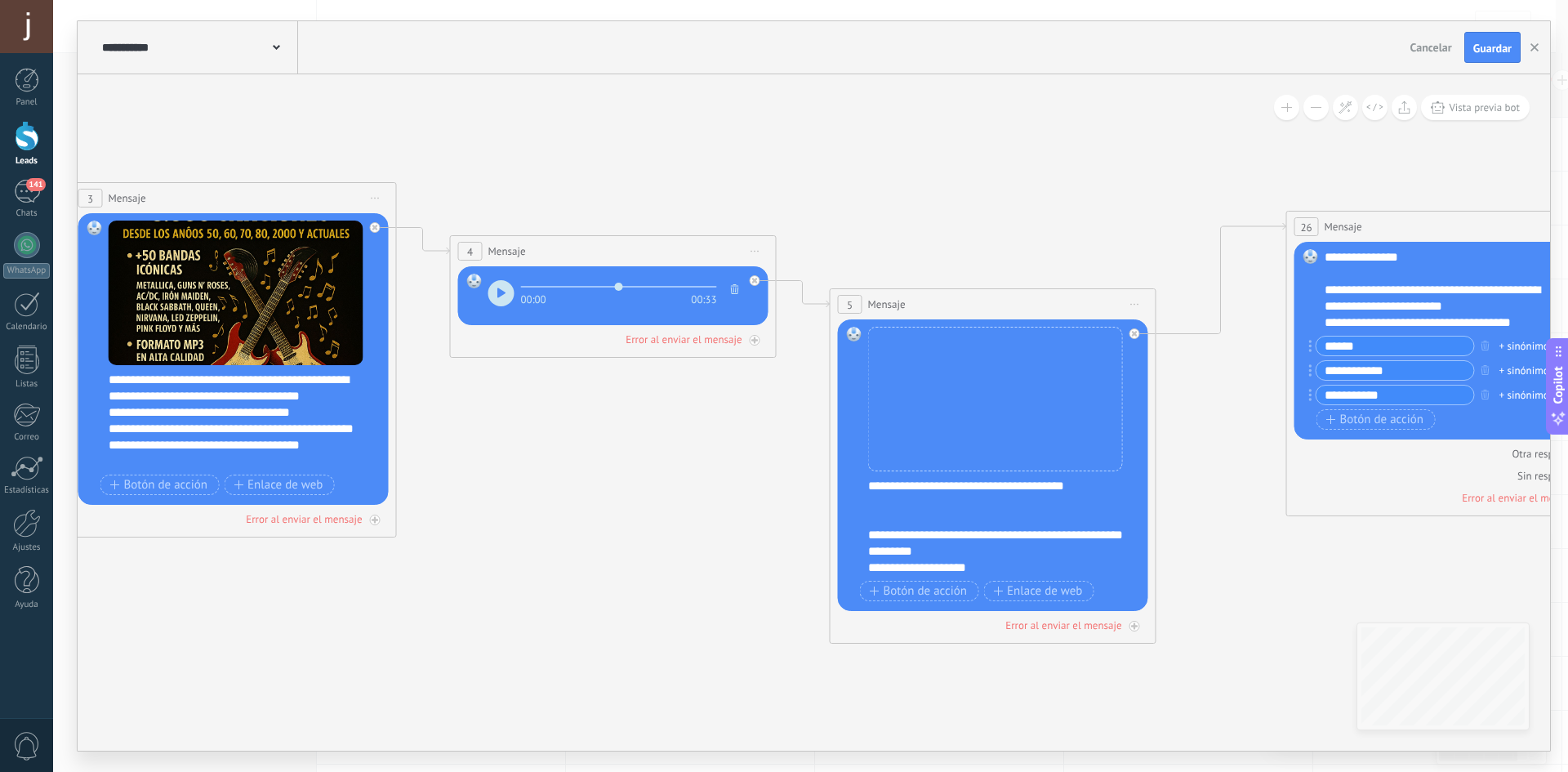
drag, startPoint x: 511, startPoint y: 523, endPoint x: 1248, endPoint y: 524, distance: 737.0
click at [1359, 566] on icon at bounding box center [1018, 369] width 4616 height 1798
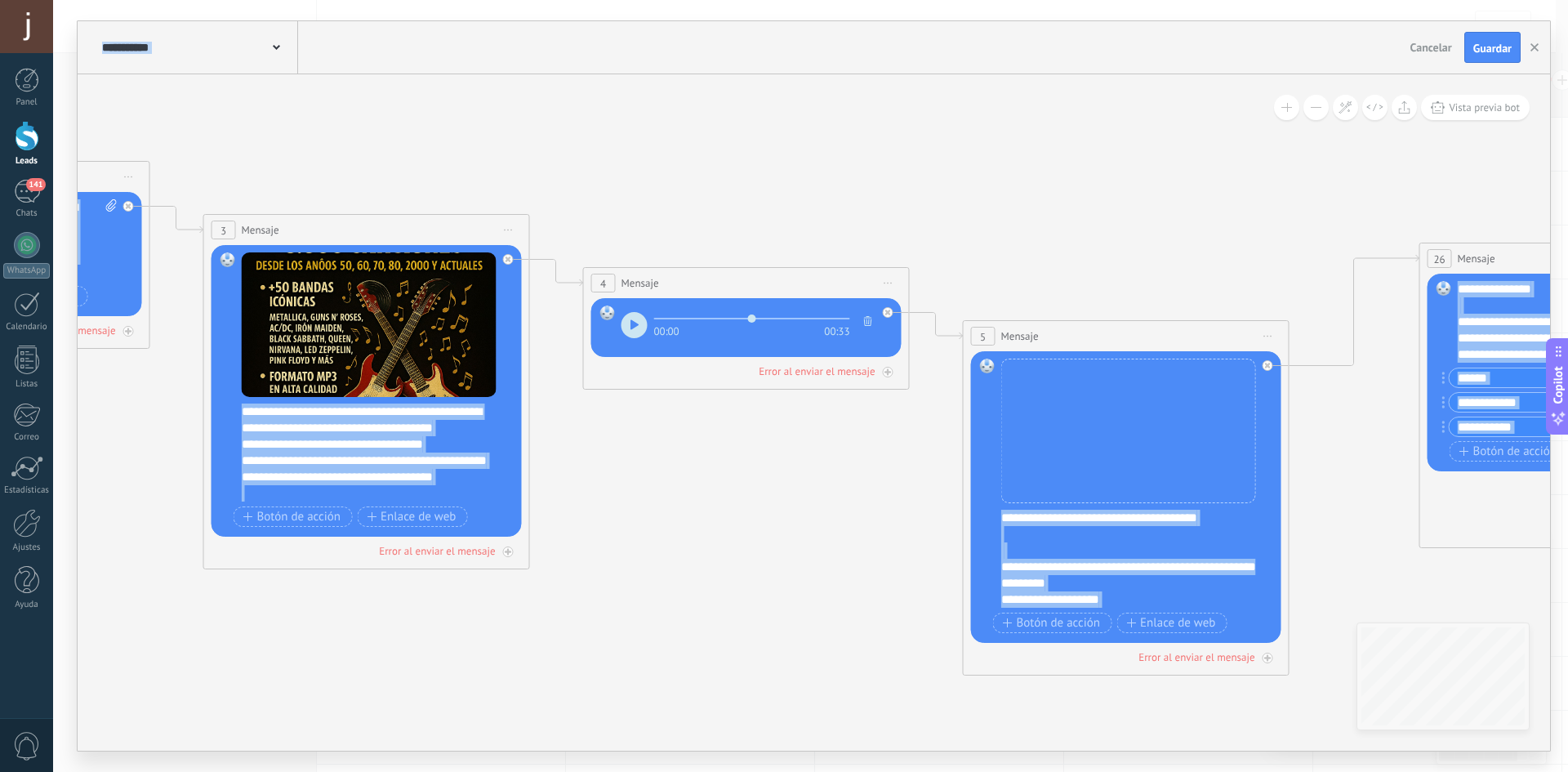
click at [1453, 612] on div "**********" at bounding box center [814, 412] width 1473 height 676
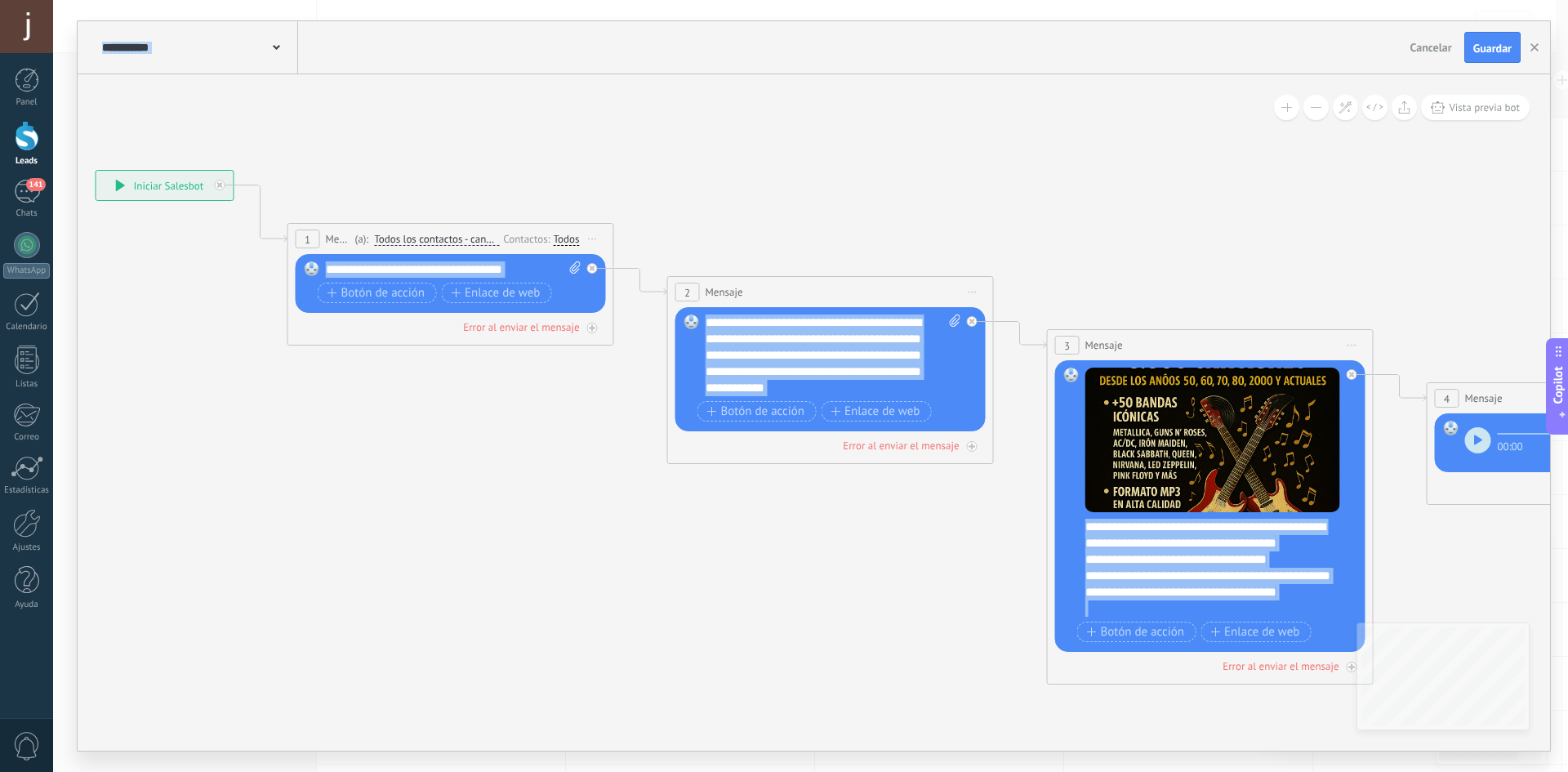
click at [152, 179] on div "**********" at bounding box center [165, 184] width 137 height 29
click at [1479, 102] on span "Vista previa bot" at bounding box center [1485, 107] width 71 height 14
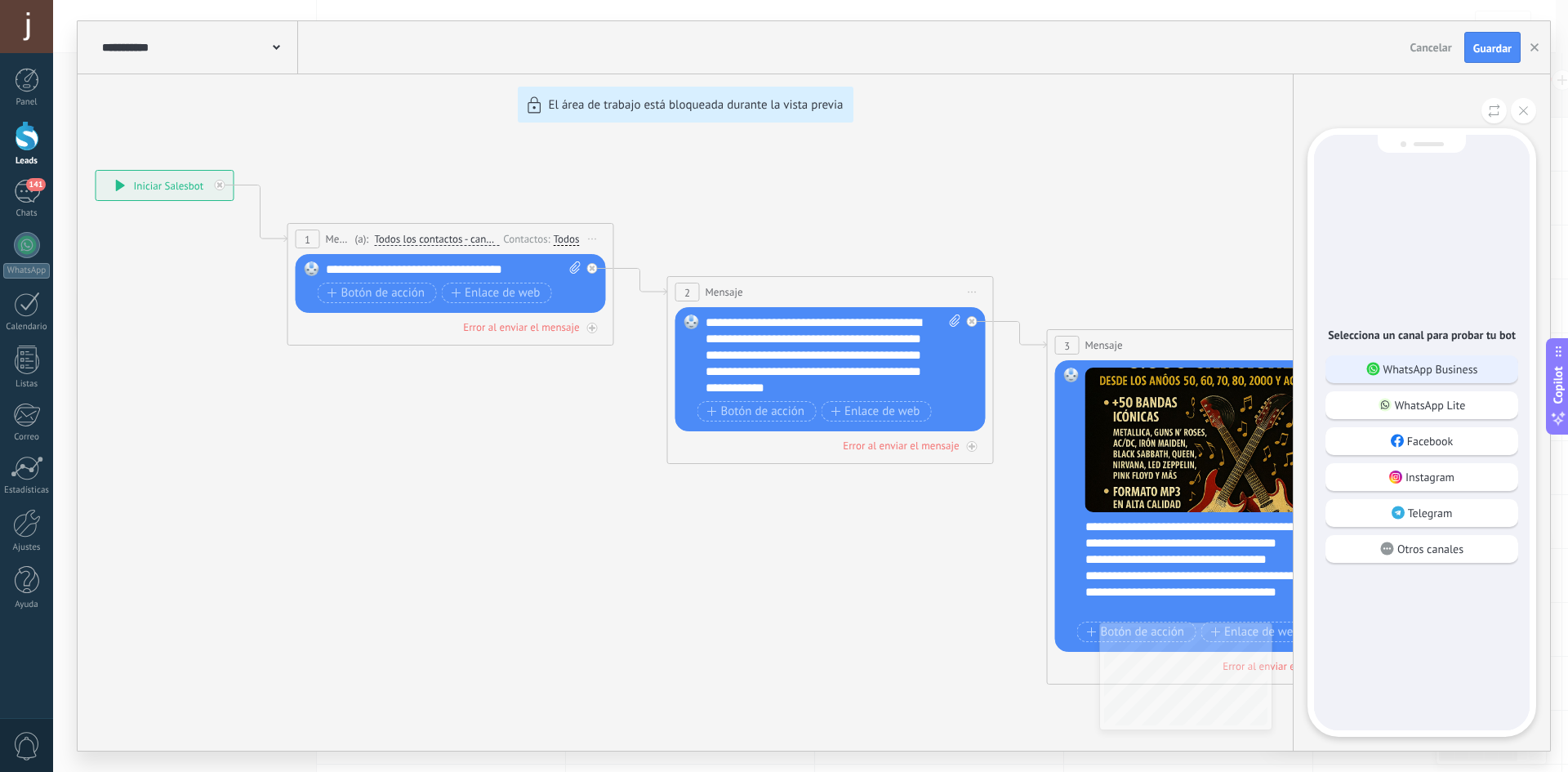
click at [1430, 367] on p "WhatsApp Business" at bounding box center [1431, 370] width 95 height 15
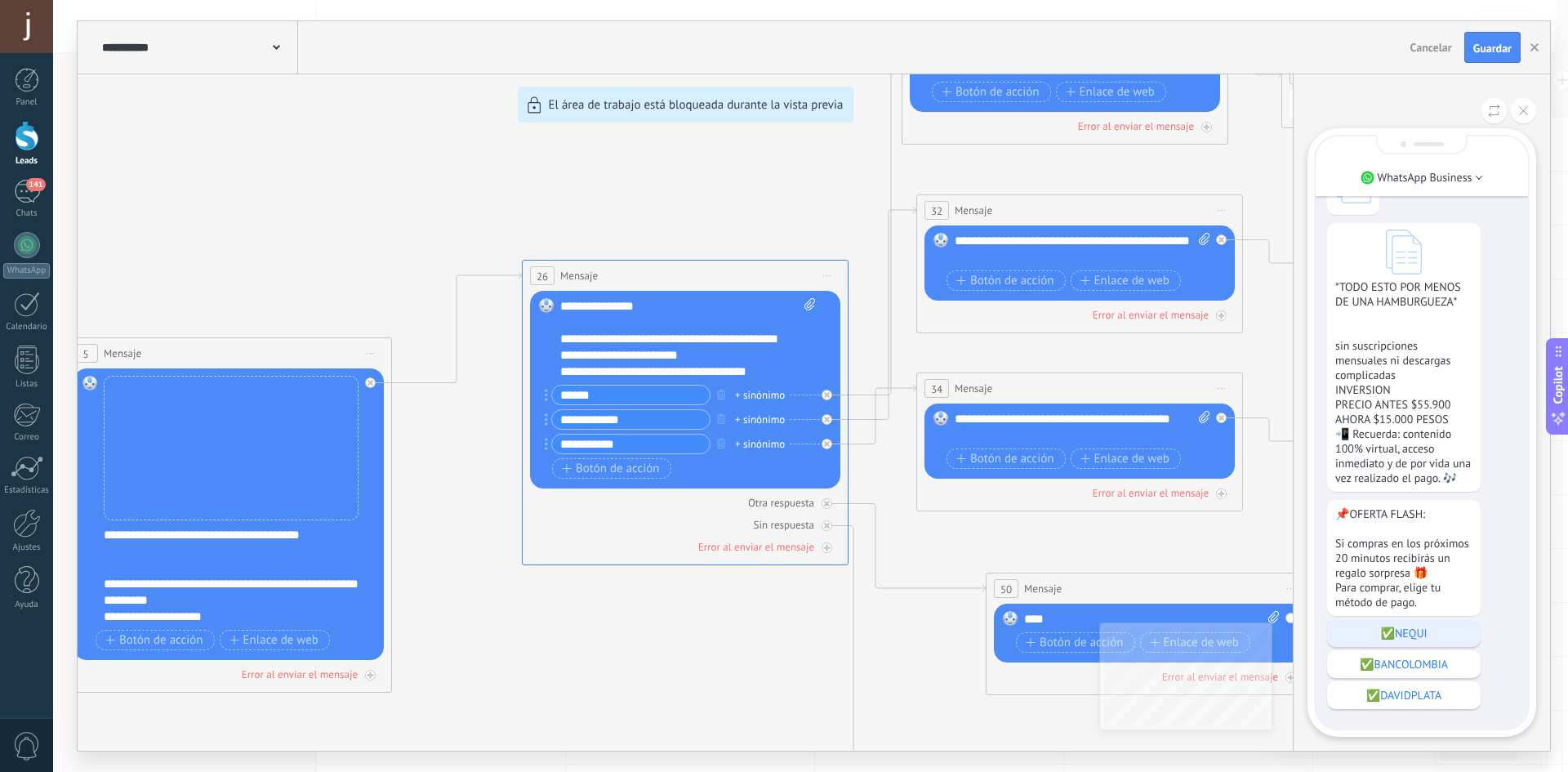
click at [1455, 636] on p "✅NEQUI" at bounding box center [1404, 633] width 137 height 15
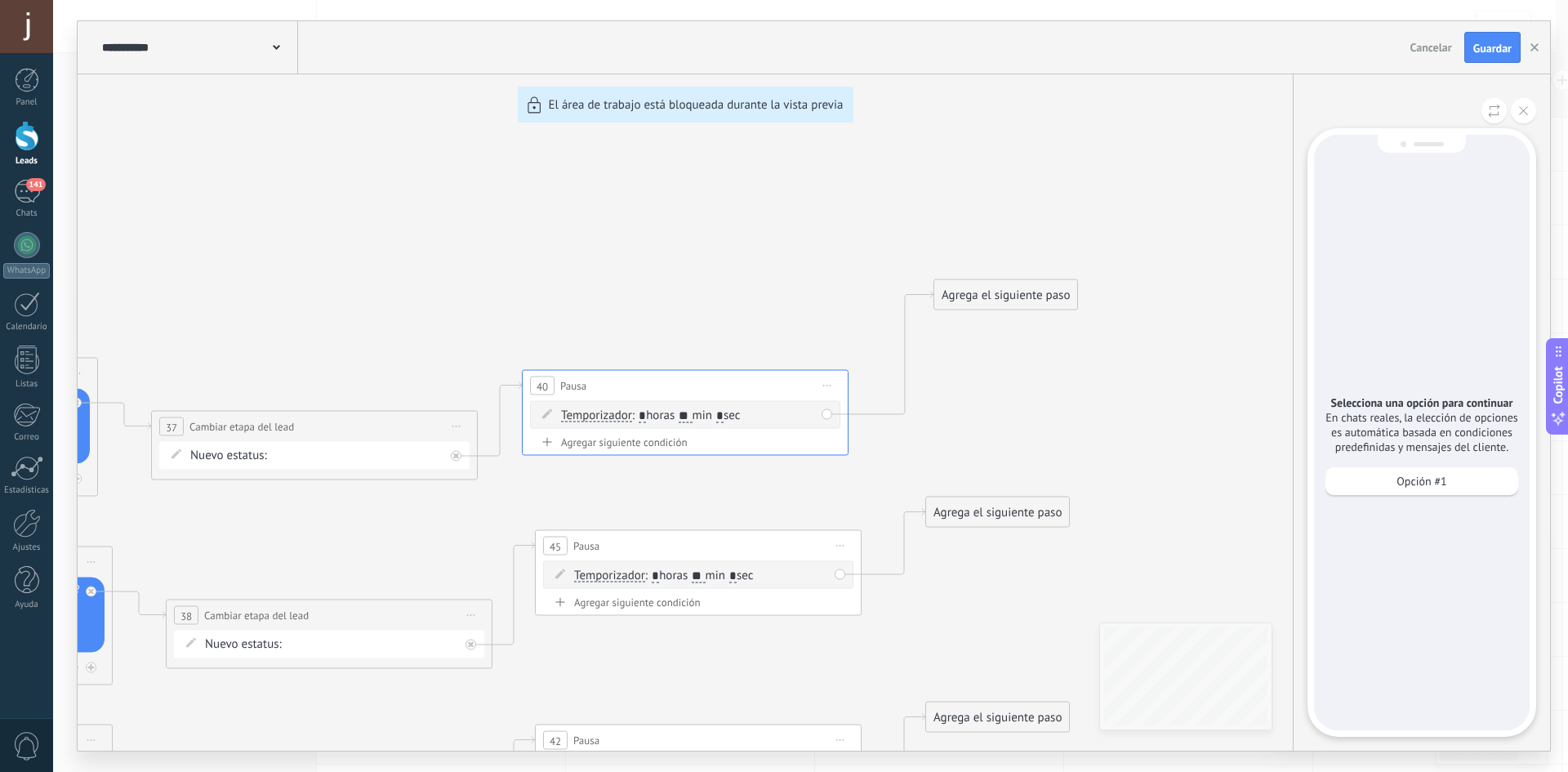
drag, startPoint x: 987, startPoint y: 413, endPoint x: 1066, endPoint y: 299, distance: 138.7
click at [1066, 299] on div "**********" at bounding box center [814, 386] width 1473 height 729
drag, startPoint x: 688, startPoint y: 210, endPoint x: 1093, endPoint y: 176, distance: 406.4
click at [1093, 176] on div "**********" at bounding box center [814, 386] width 1473 height 729
click at [773, 199] on div "**********" at bounding box center [814, 386] width 1473 height 729
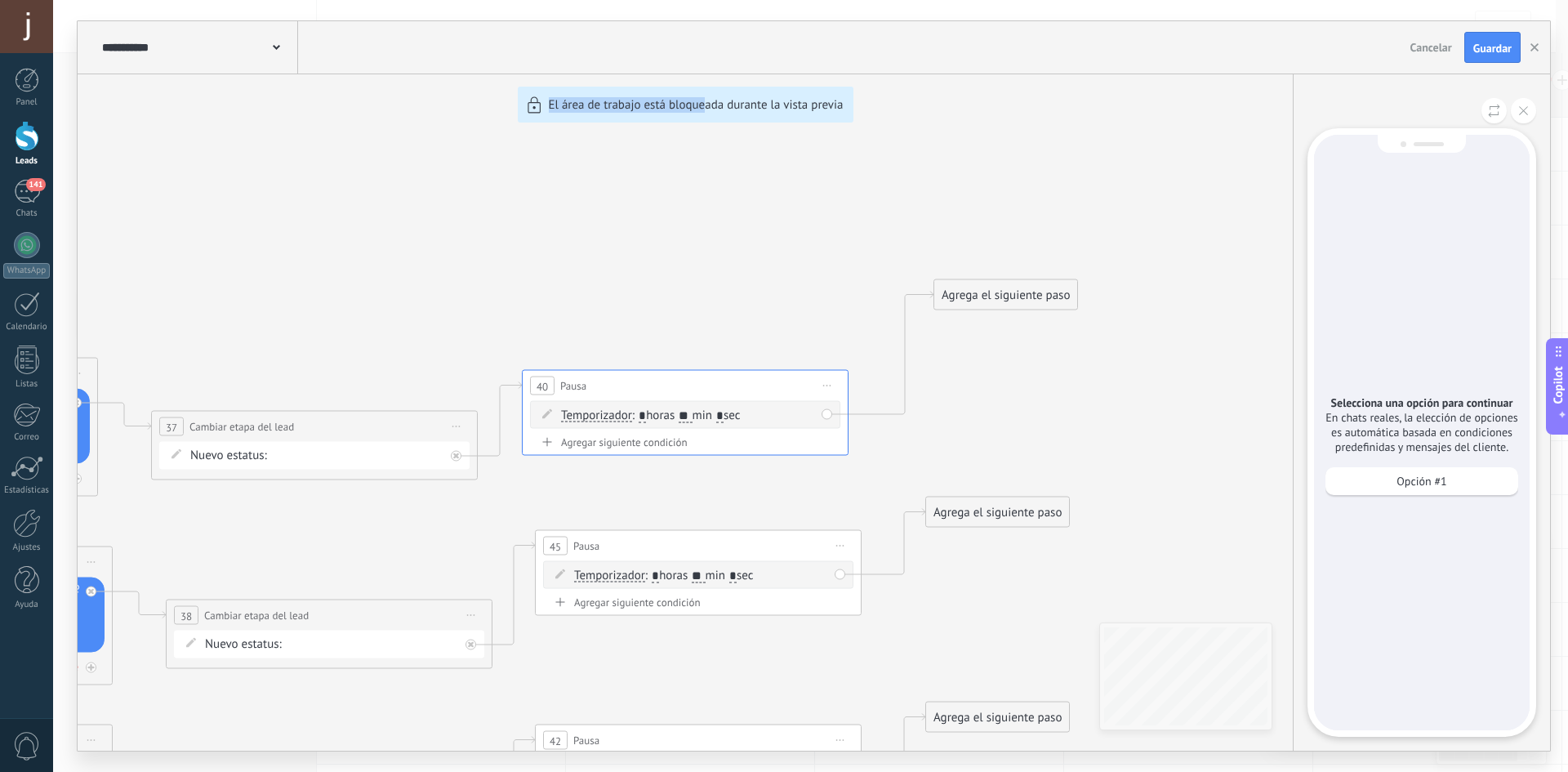
drag, startPoint x: 427, startPoint y: 234, endPoint x: 709, endPoint y: 247, distance: 282.3
click at [709, 247] on div "**********" at bounding box center [814, 386] width 1473 height 729
click at [625, 240] on div "**********" at bounding box center [814, 386] width 1473 height 729
drag, startPoint x: 836, startPoint y: 497, endPoint x: 1086, endPoint y: 493, distance: 250.0
click at [1086, 494] on div "**********" at bounding box center [814, 386] width 1473 height 729
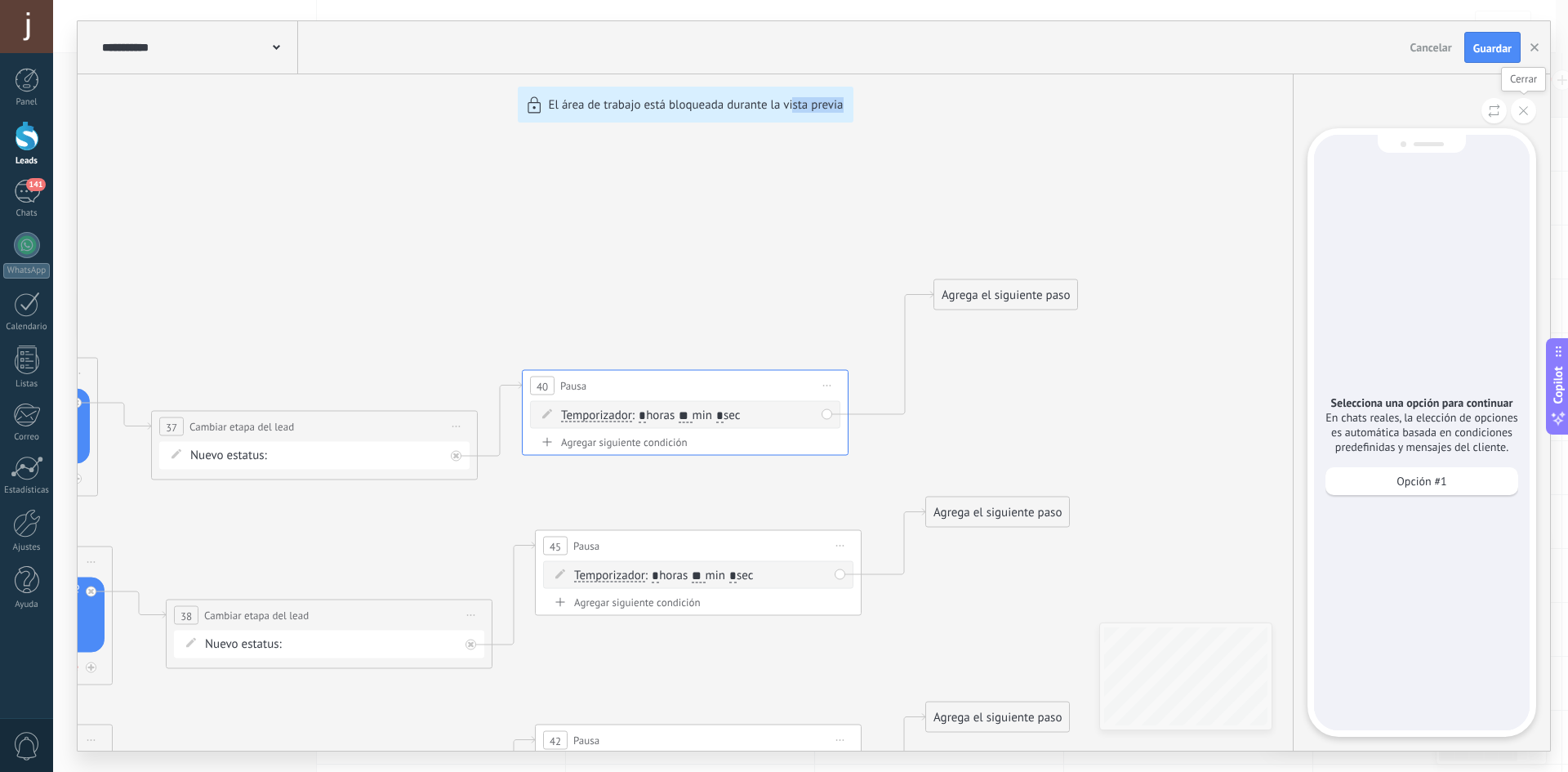
click at [1523, 112] on icon at bounding box center [1524, 111] width 9 height 9
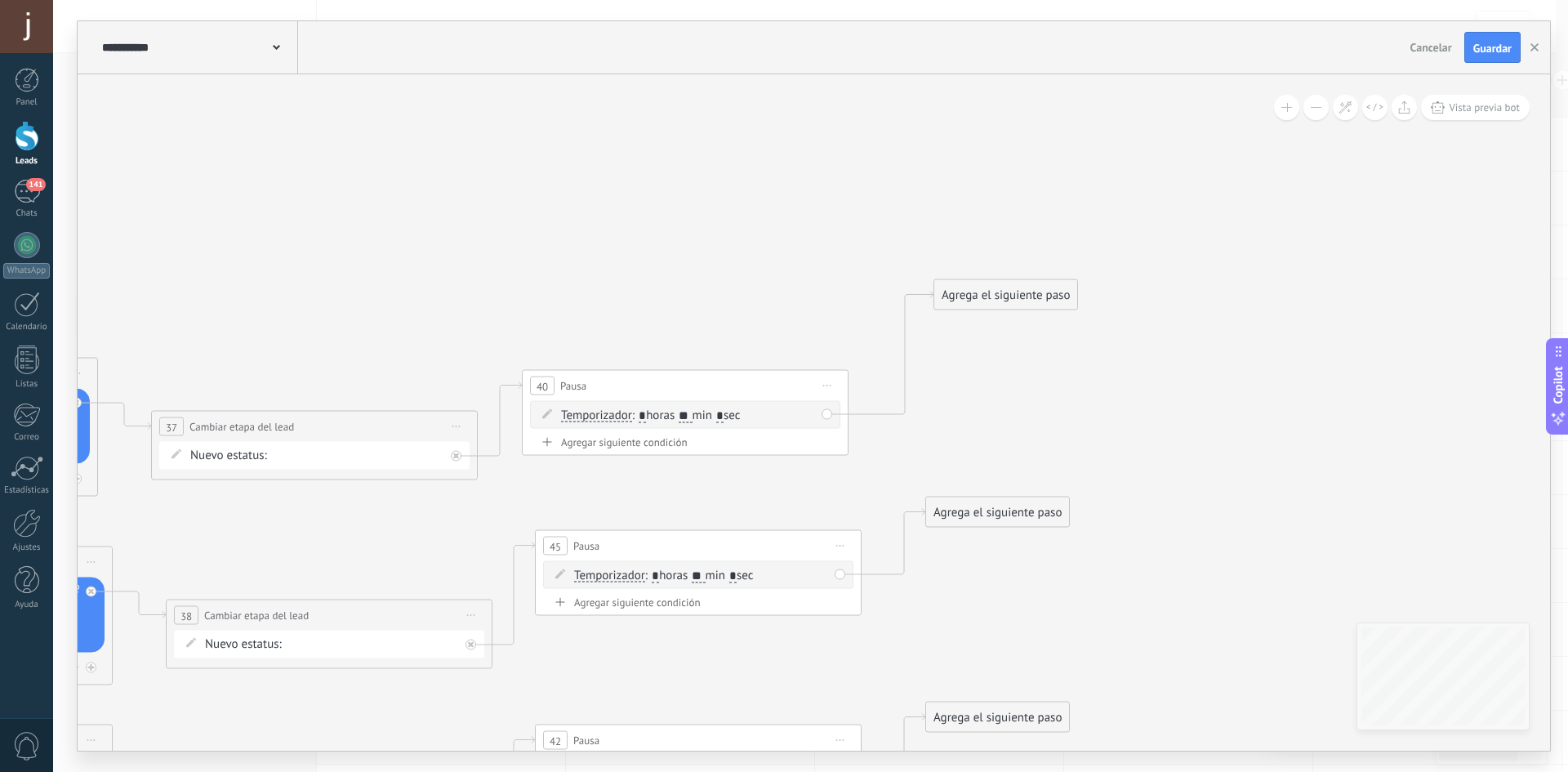
drag, startPoint x: 350, startPoint y: 270, endPoint x: 750, endPoint y: 232, distance: 401.8
click at [739, 232] on div "**********" at bounding box center [814, 386] width 1473 height 729
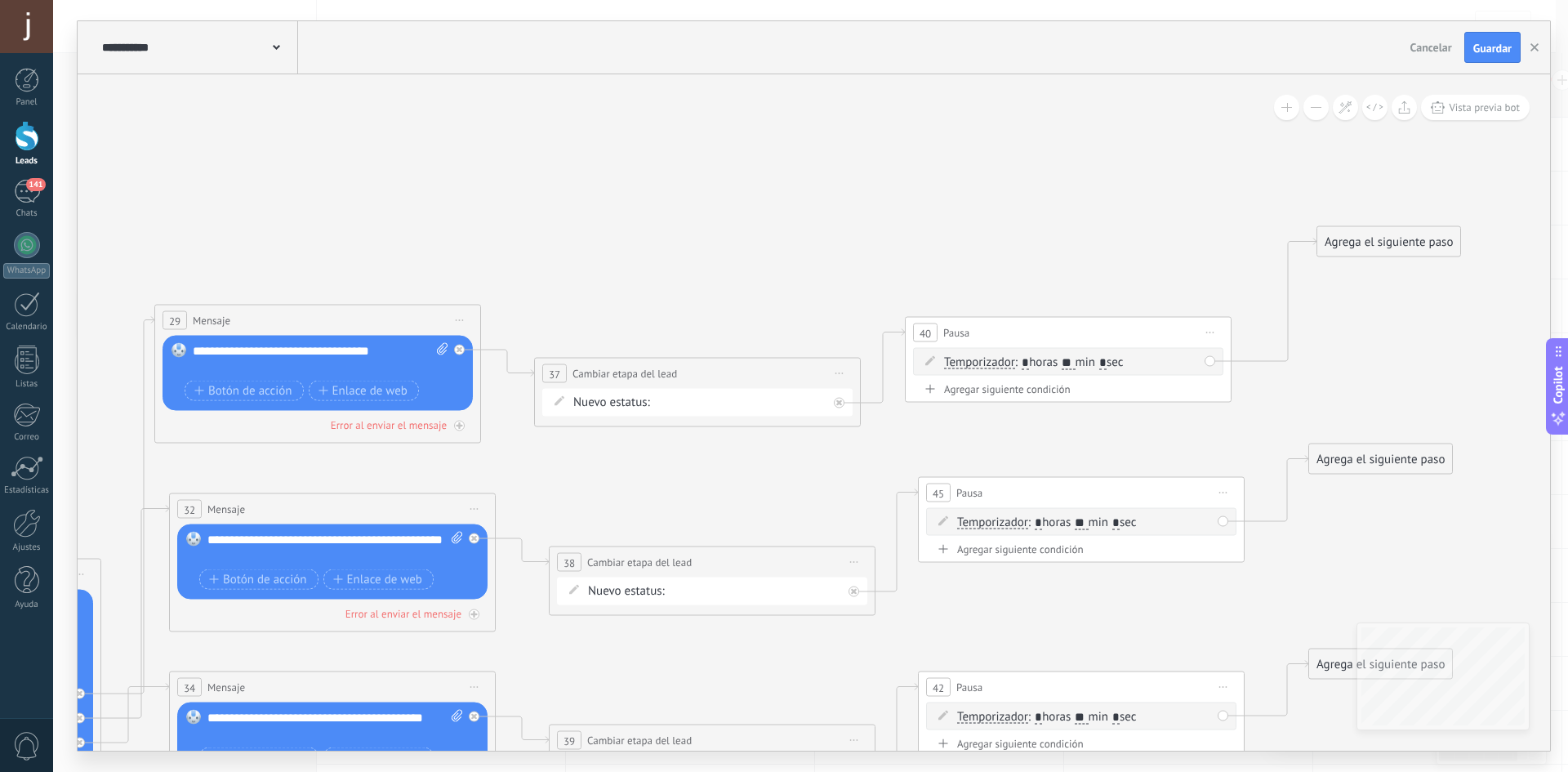
drag, startPoint x: 647, startPoint y: 212, endPoint x: 1043, endPoint y: 136, distance: 403.2
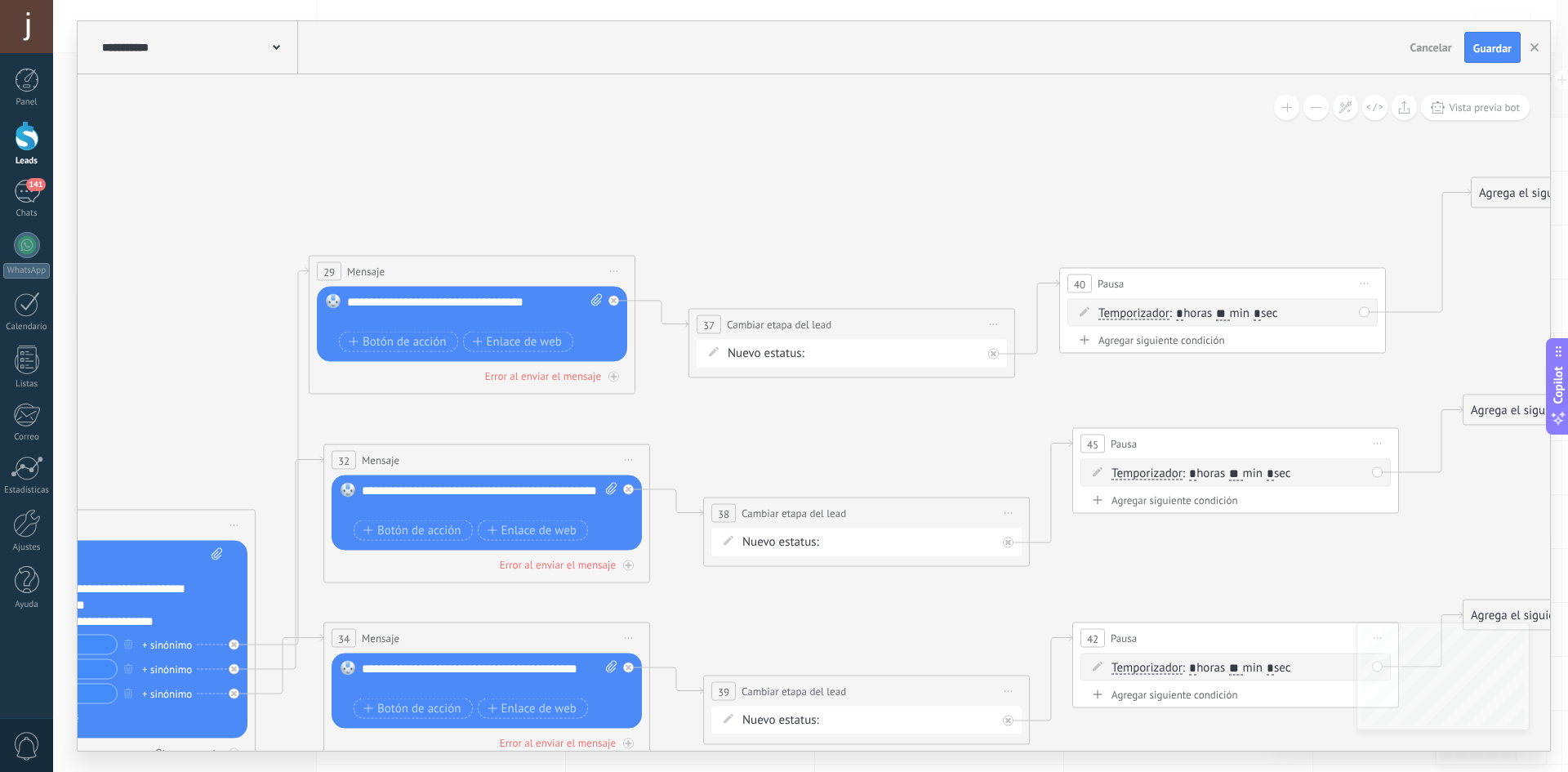
drag, startPoint x: 610, startPoint y: 204, endPoint x: 774, endPoint y: 149, distance: 173.0
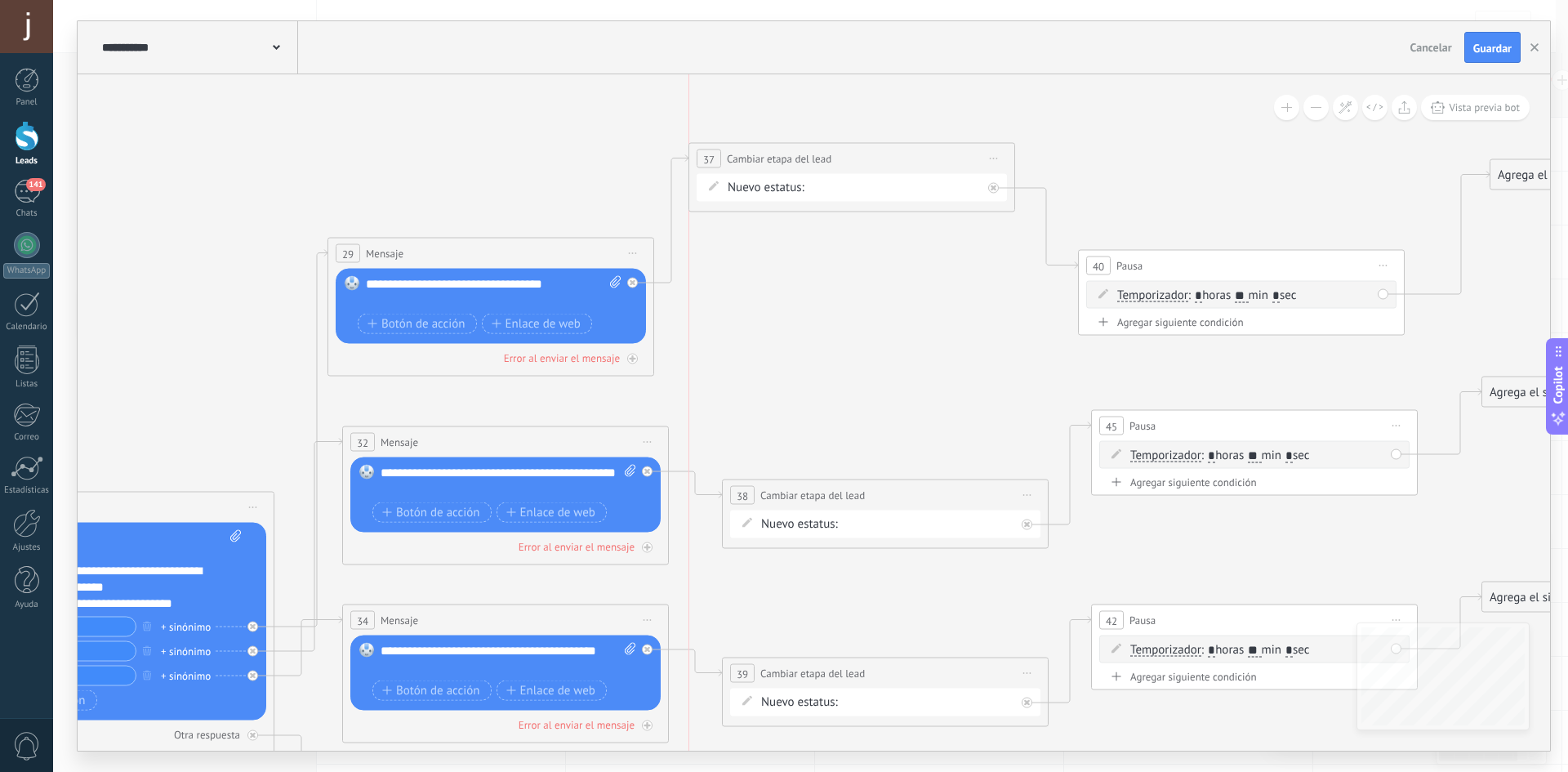
drag, startPoint x: 827, startPoint y: 307, endPoint x: 801, endPoint y: 160, distance: 149.3
click at [801, 160] on span "Cambiar etapa del lead" at bounding box center [779, 159] width 104 height 15
drag, startPoint x: 801, startPoint y: 156, endPoint x: 773, endPoint y: 124, distance: 42.5
click at [773, 124] on span "Cambiar etapa del lead" at bounding box center [750, 126] width 104 height 15
drag, startPoint x: 792, startPoint y: 496, endPoint x: 732, endPoint y: 194, distance: 307.9
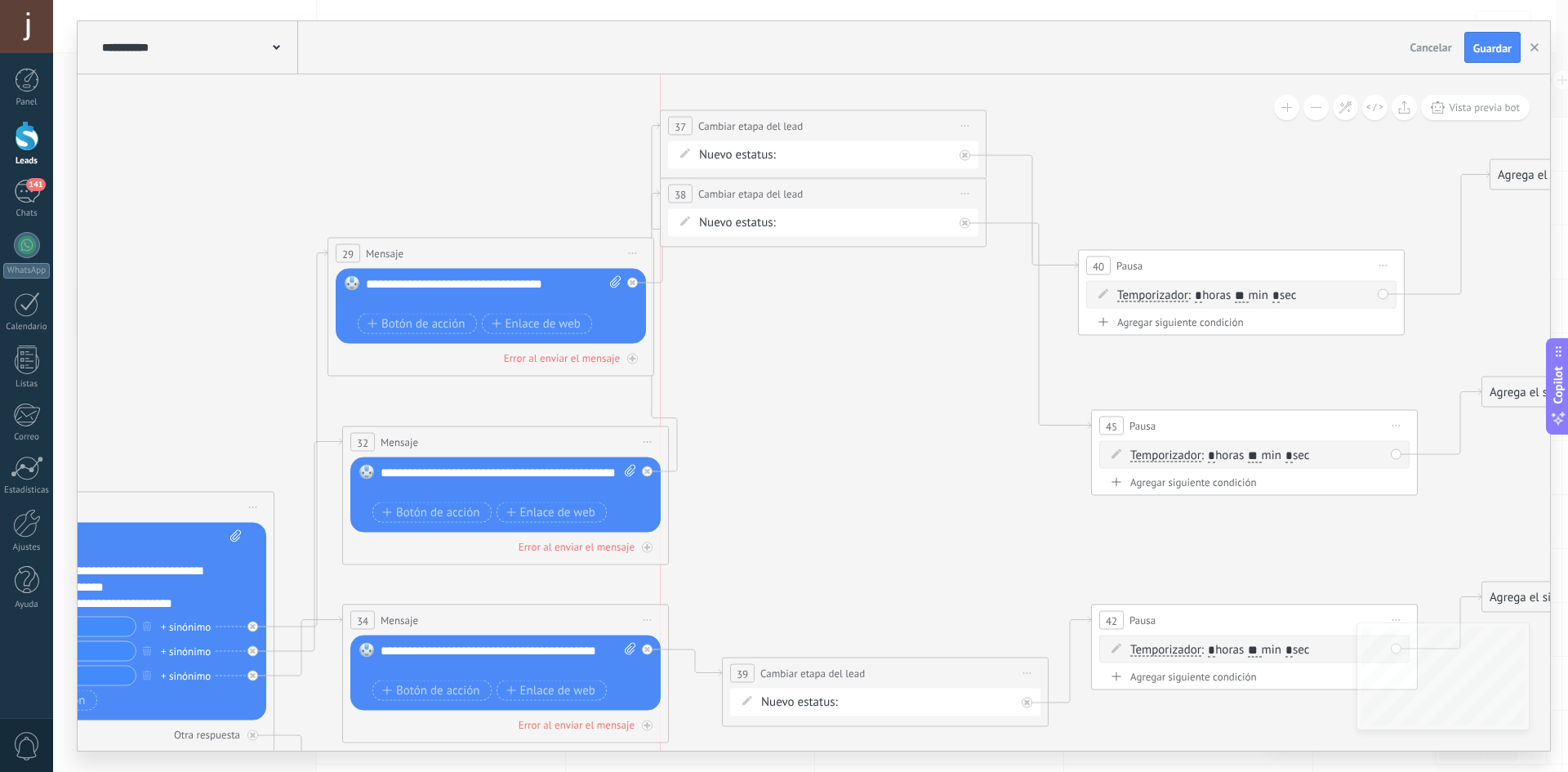
click at [732, 193] on span "Cambiar etapa del lead" at bounding box center [750, 194] width 104 height 15
drag, startPoint x: 810, startPoint y: 677, endPoint x: 745, endPoint y: 263, distance: 419.1
click at [745, 263] on span "Cambiar etapa del lead" at bounding box center [750, 265] width 104 height 15
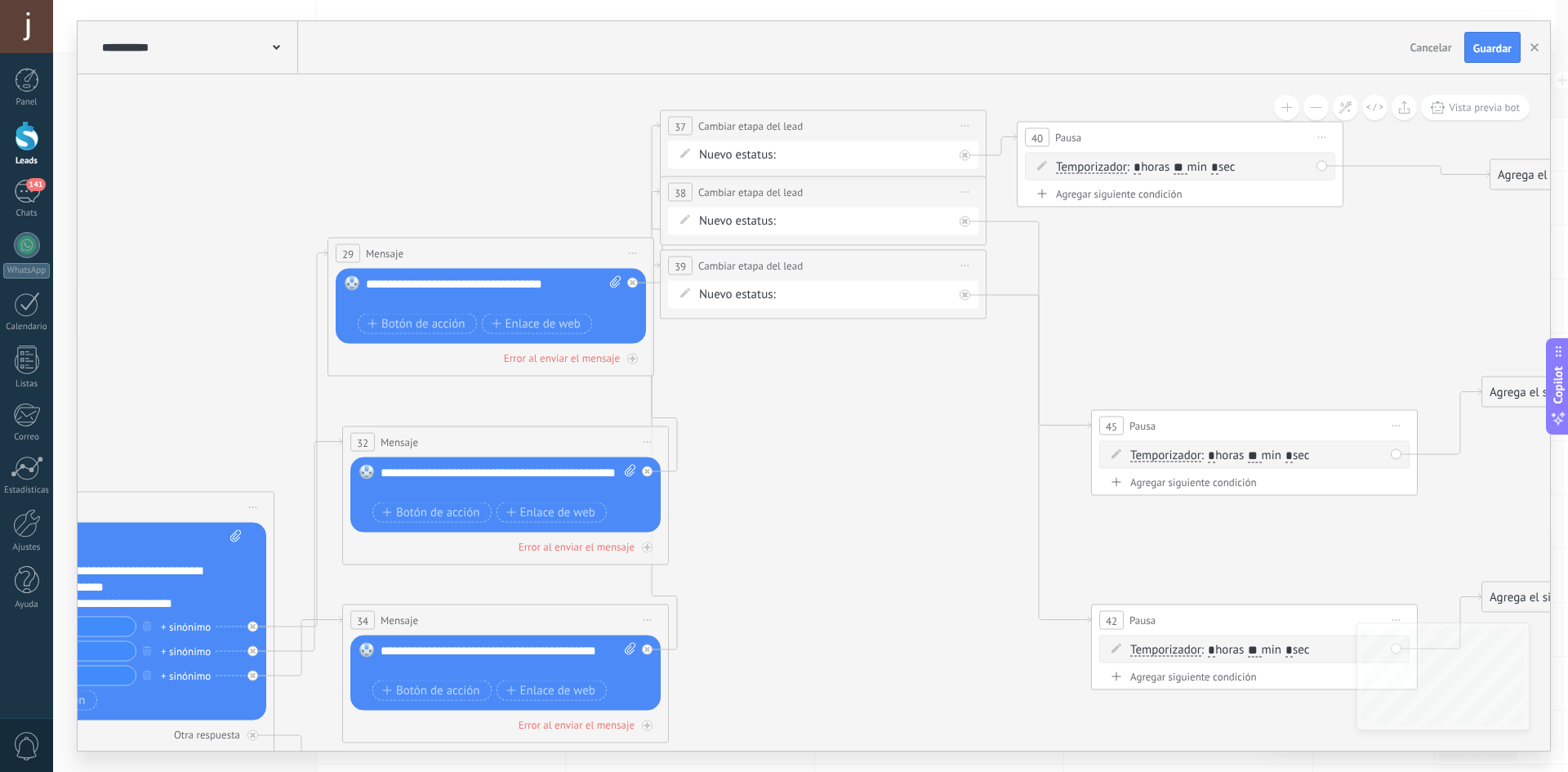
drag, startPoint x: 1184, startPoint y: 268, endPoint x: 1113, endPoint y: 189, distance: 106.2
click at [1121, 141] on div "40 Pausa ***** Iniciar vista previa aquí Cambiar nombre Duplicar Borrar" at bounding box center [1180, 137] width 325 height 30
drag, startPoint x: 1214, startPoint y: 407, endPoint x: 1149, endPoint y: 201, distance: 216.0
click at [1149, 201] on div "45 Pausa ***** Iniciar vista previa aquí Cambiar nombre Duplicar Borrar" at bounding box center [1179, 192] width 325 height 30
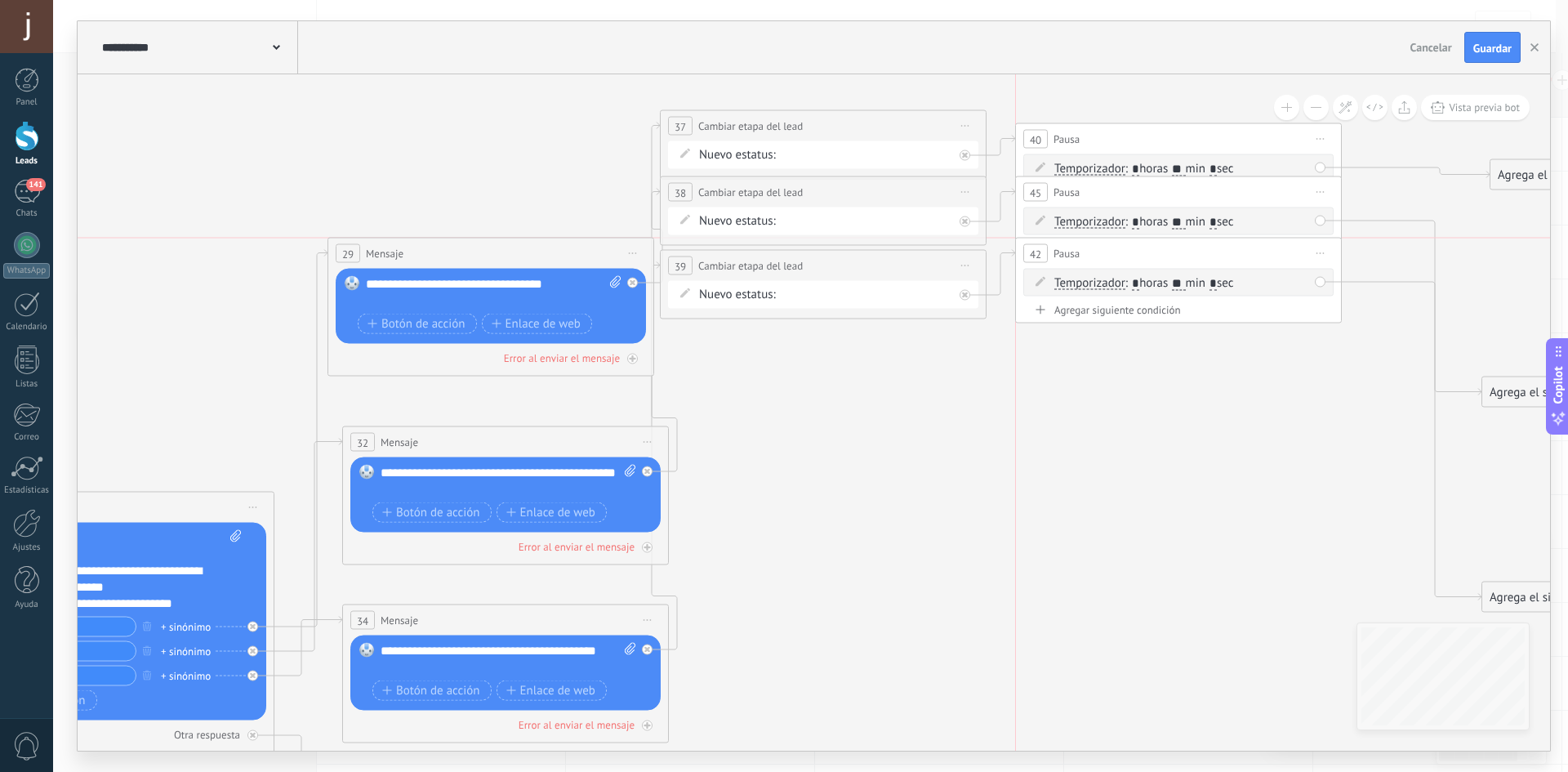
drag, startPoint x: 1242, startPoint y: 615, endPoint x: 1161, endPoint y: 249, distance: 374.9
click at [1161, 249] on div "42 Pausa ***** Iniciar vista previa aquí Cambiar nombre Duplicar Borrar" at bounding box center [1179, 254] width 325 height 30
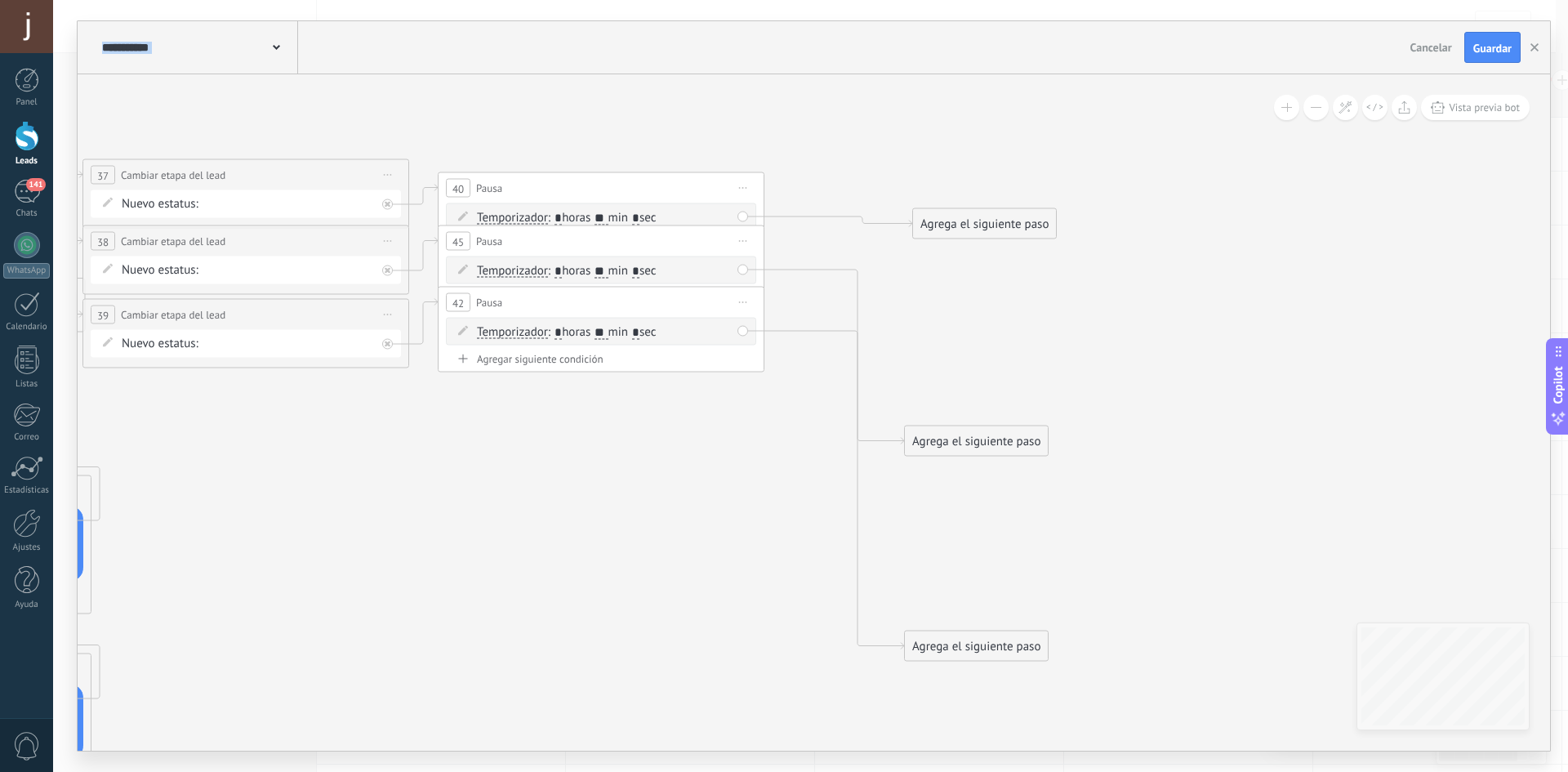
drag, startPoint x: 1255, startPoint y: 513, endPoint x: 545, endPoint y: 584, distance: 713.5
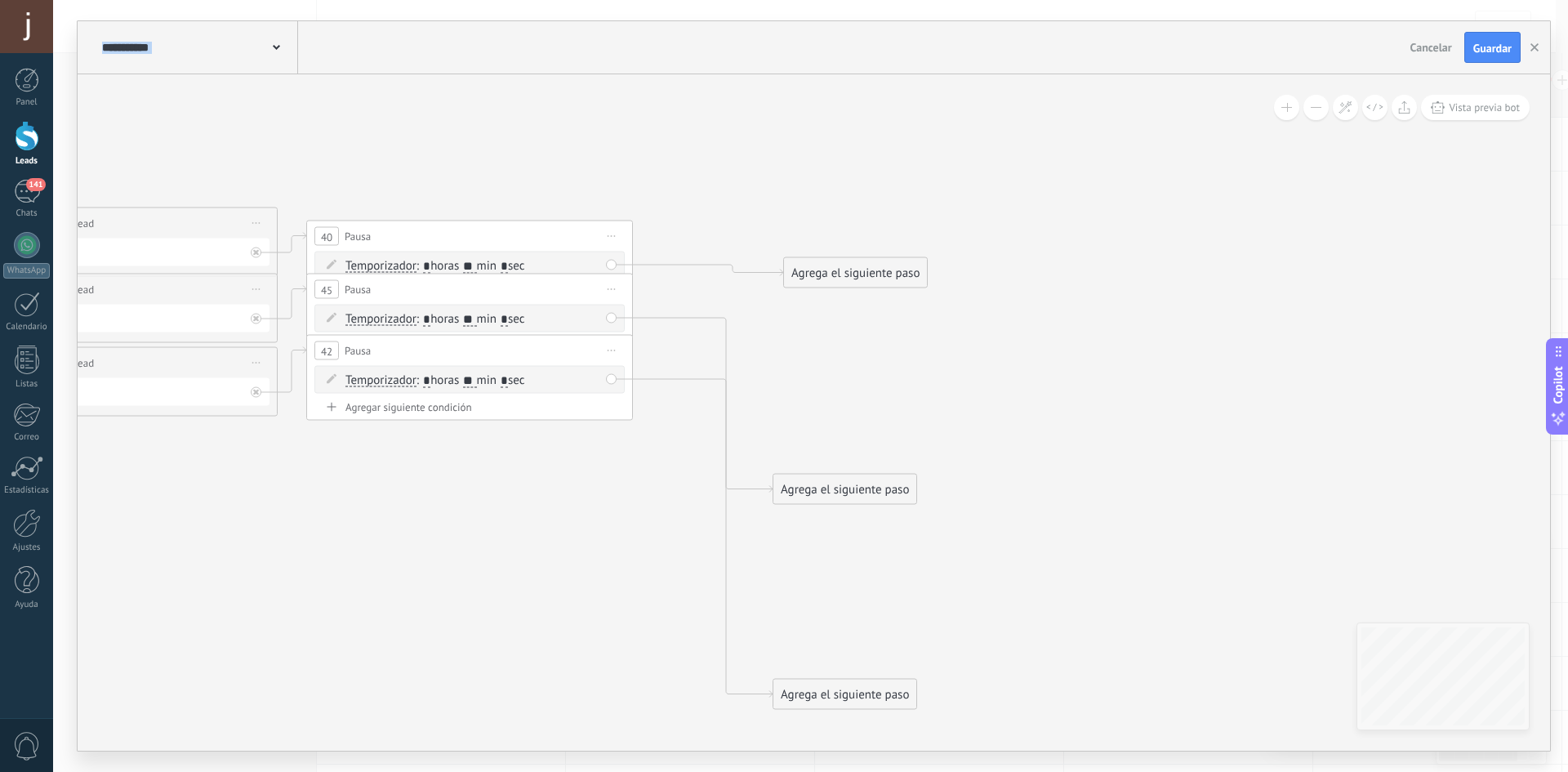
drag, startPoint x: 841, startPoint y: 261, endPoint x: 910, endPoint y: 257, distance: 69.1
click at [910, 260] on div "Agrega el siguiente paso" at bounding box center [856, 273] width 143 height 27
drag, startPoint x: 915, startPoint y: 432, endPoint x: 932, endPoint y: 456, distance: 29.4
click at [959, 359] on div "Agrega el siguiente paso" at bounding box center [944, 363] width 143 height 27
drag, startPoint x: 876, startPoint y: 686, endPoint x: 917, endPoint y: 465, distance: 224.8
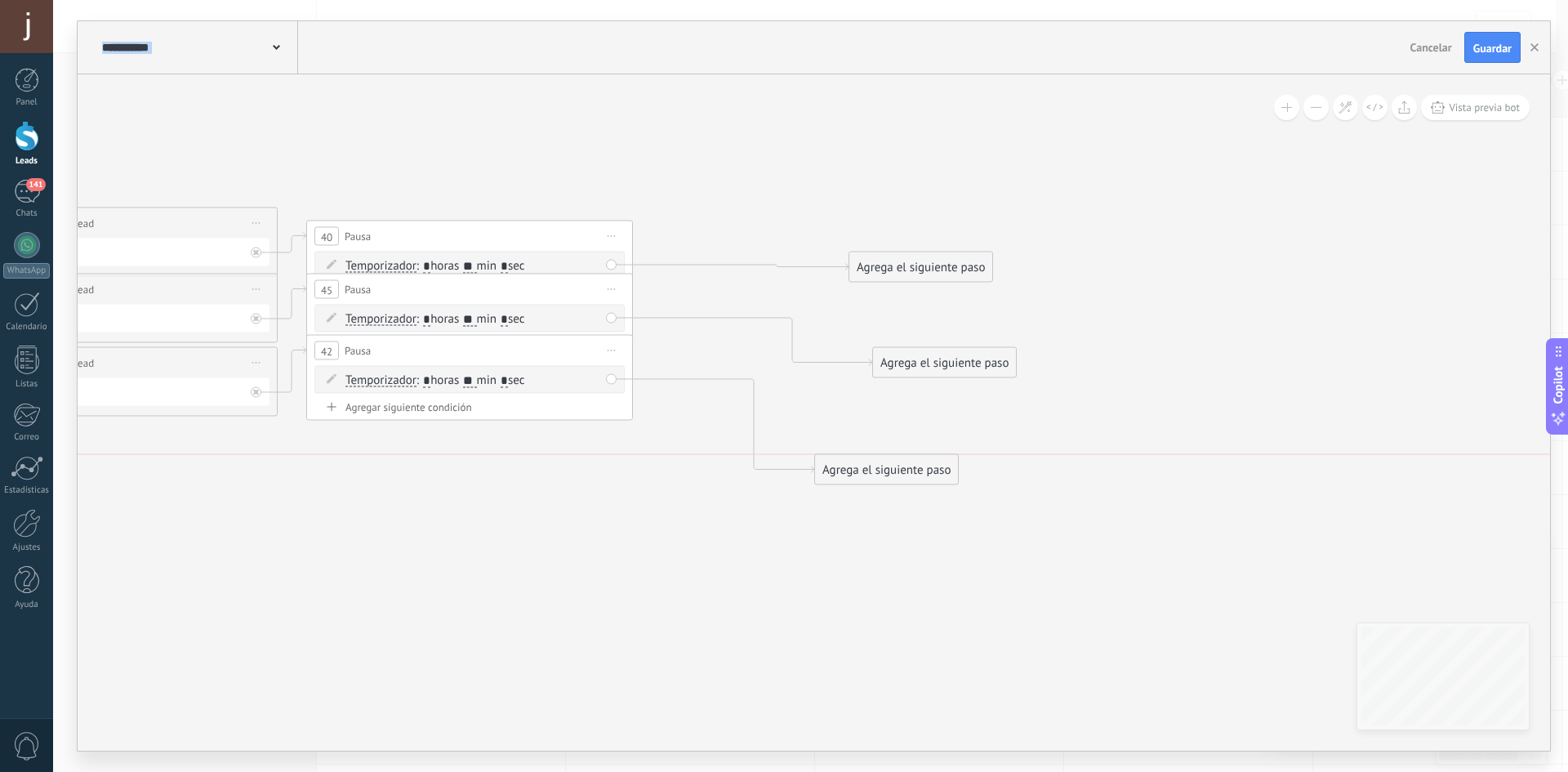
click at [917, 465] on div "Agrega el siguiente paso" at bounding box center [887, 469] width 143 height 27
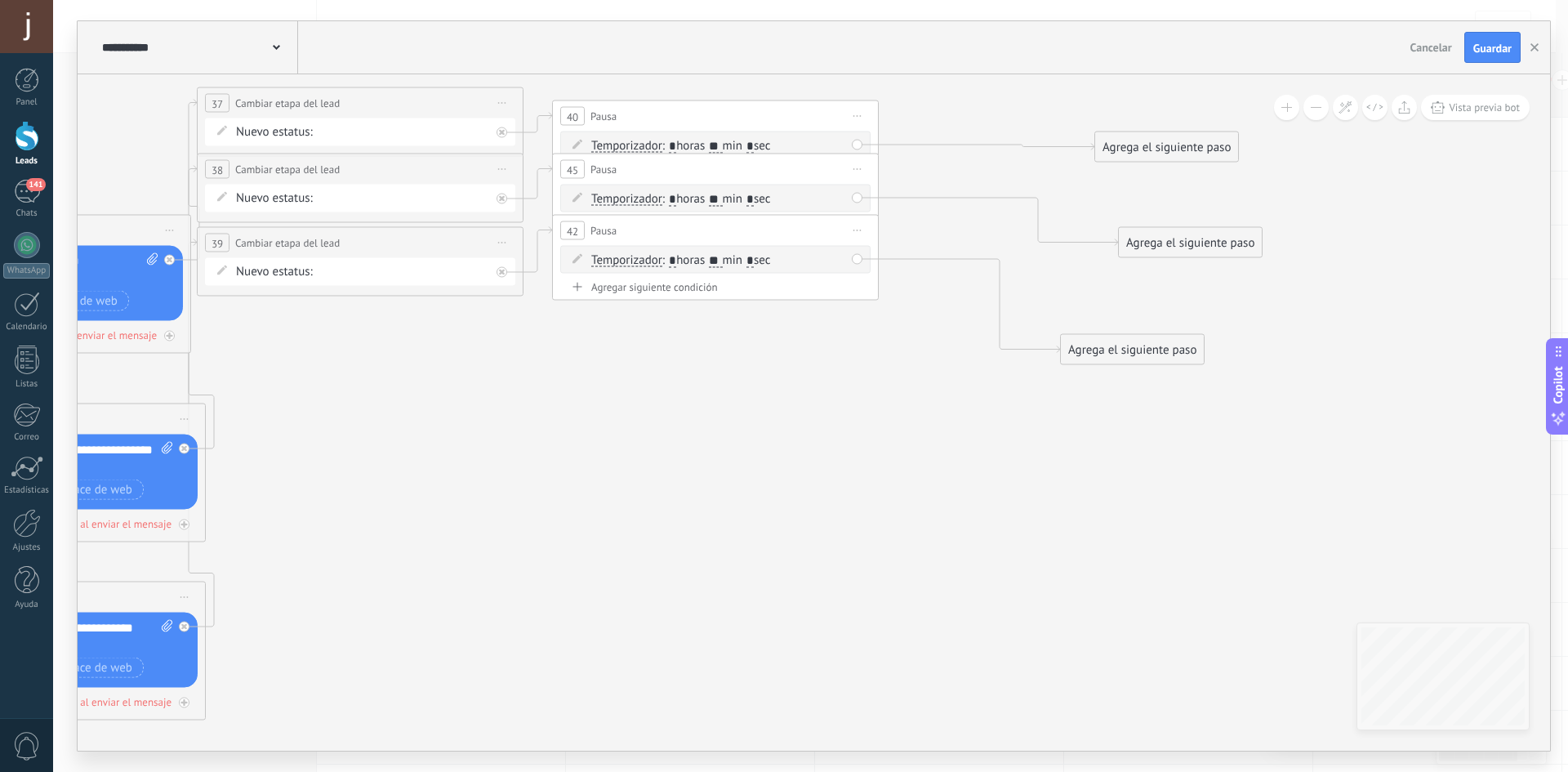
drag, startPoint x: 768, startPoint y: 621, endPoint x: 1155, endPoint y: 392, distance: 449.7
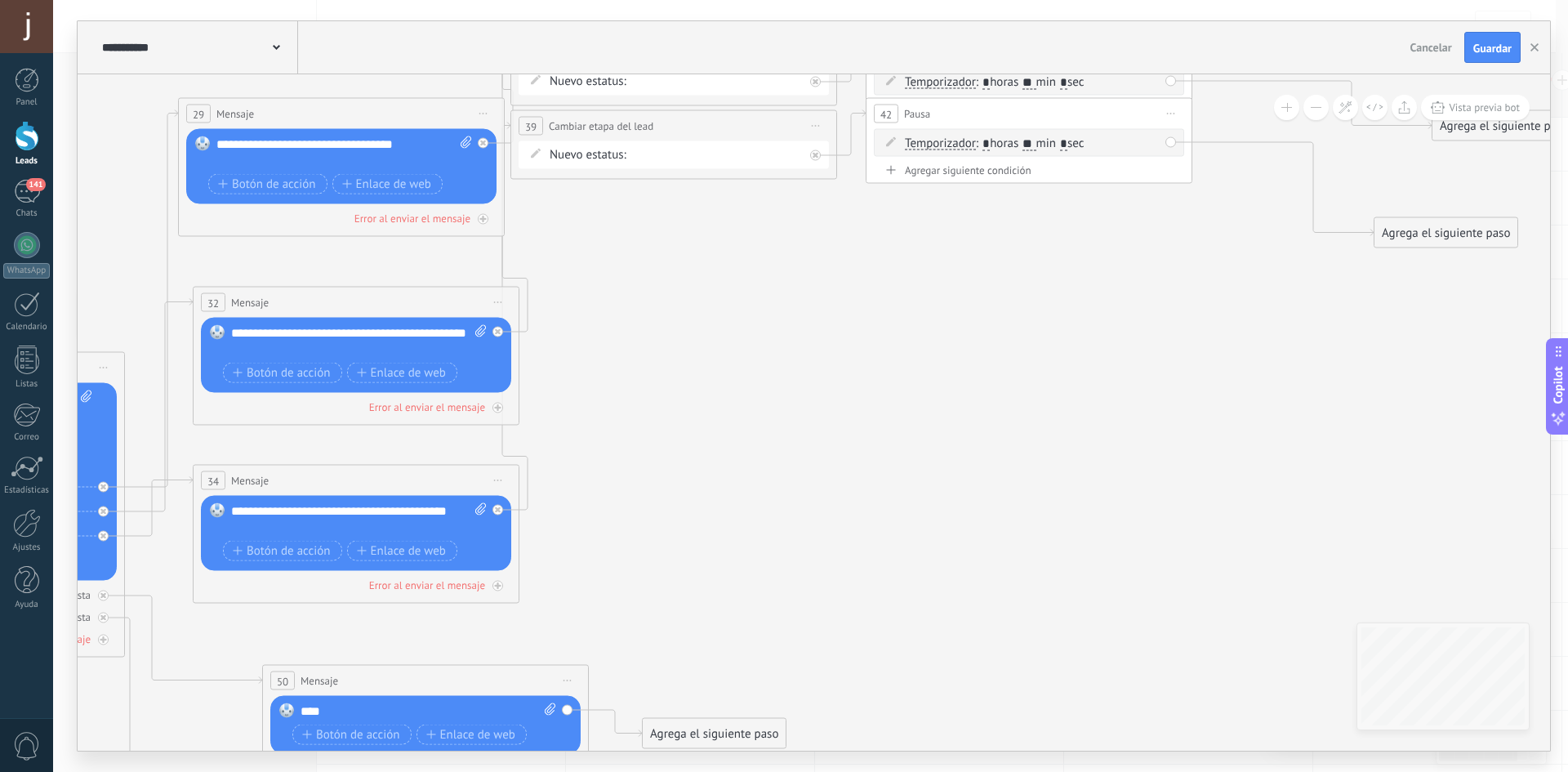
drag, startPoint x: 832, startPoint y: 532, endPoint x: 990, endPoint y: 354, distance: 238.0
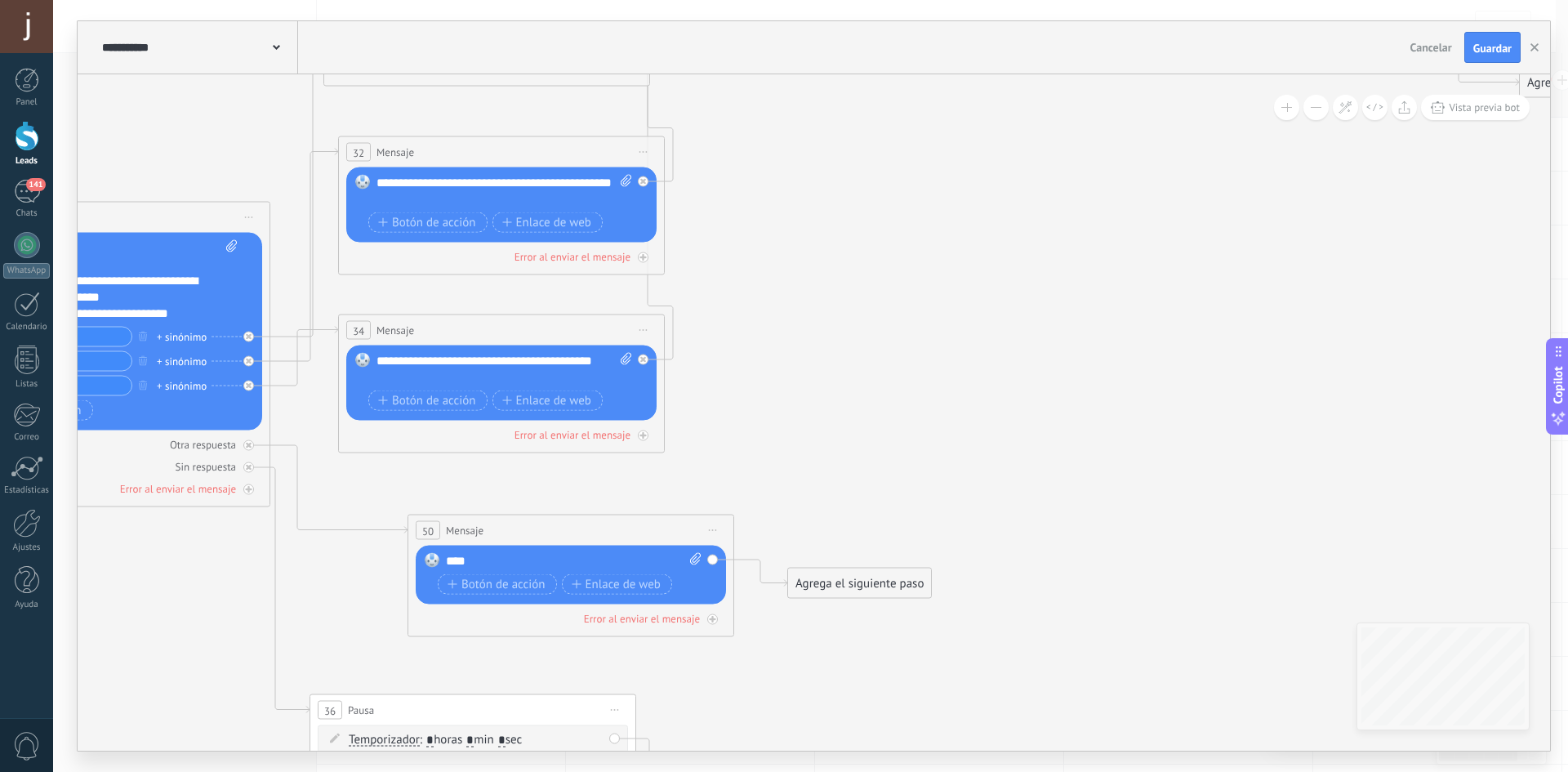
click at [711, 531] on span "Iniciar vista previa aquí Cambiar nombre Duplicar Borrar" at bounding box center [713, 529] width 26 height 24
click at [752, 631] on div "Borrar" at bounding box center [787, 638] width 162 height 28
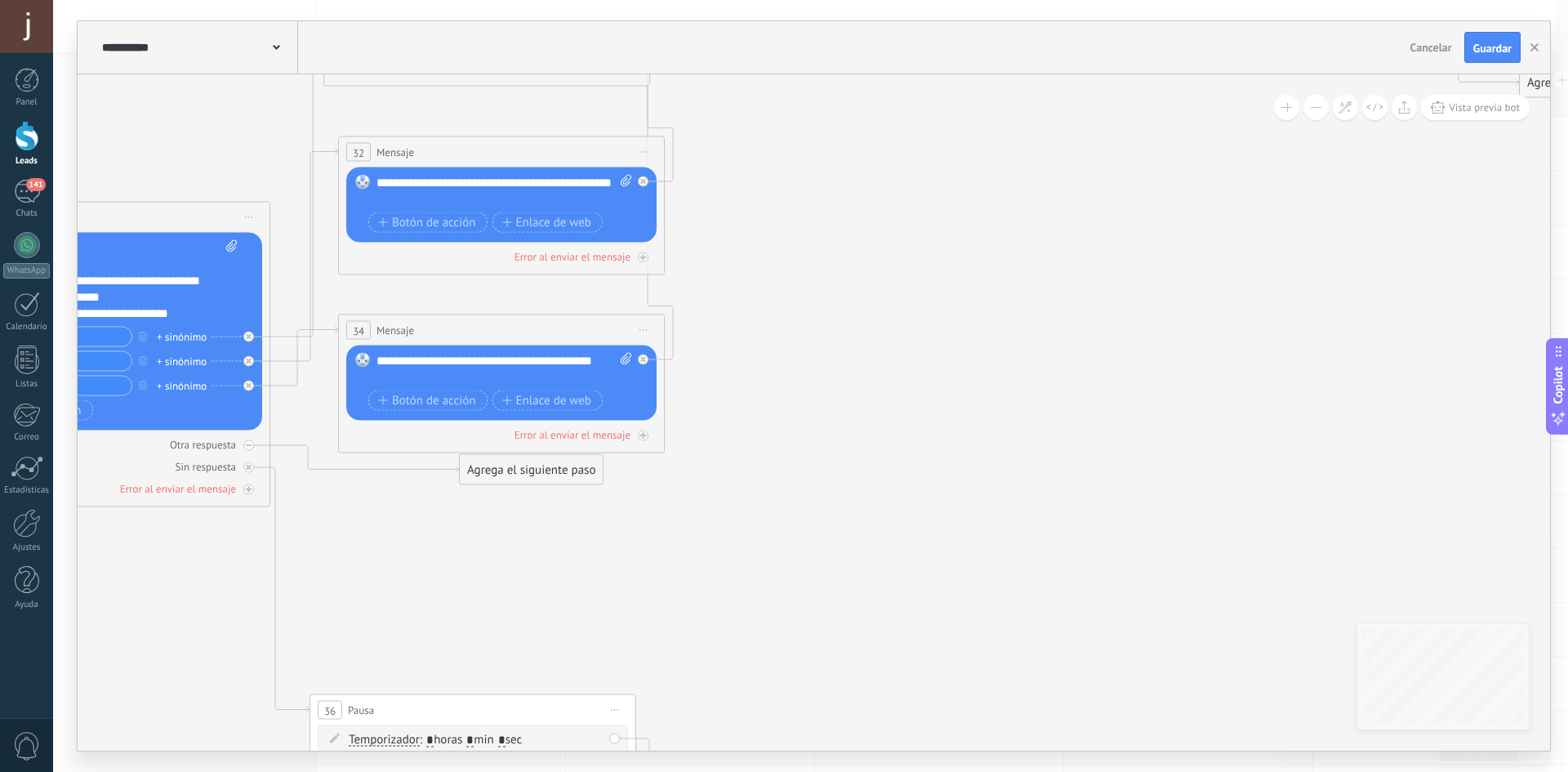
drag, startPoint x: 409, startPoint y: 481, endPoint x: 545, endPoint y: 475, distance: 136.1
click at [545, 475] on div "Agrega el siguiente paso" at bounding box center [531, 469] width 143 height 27
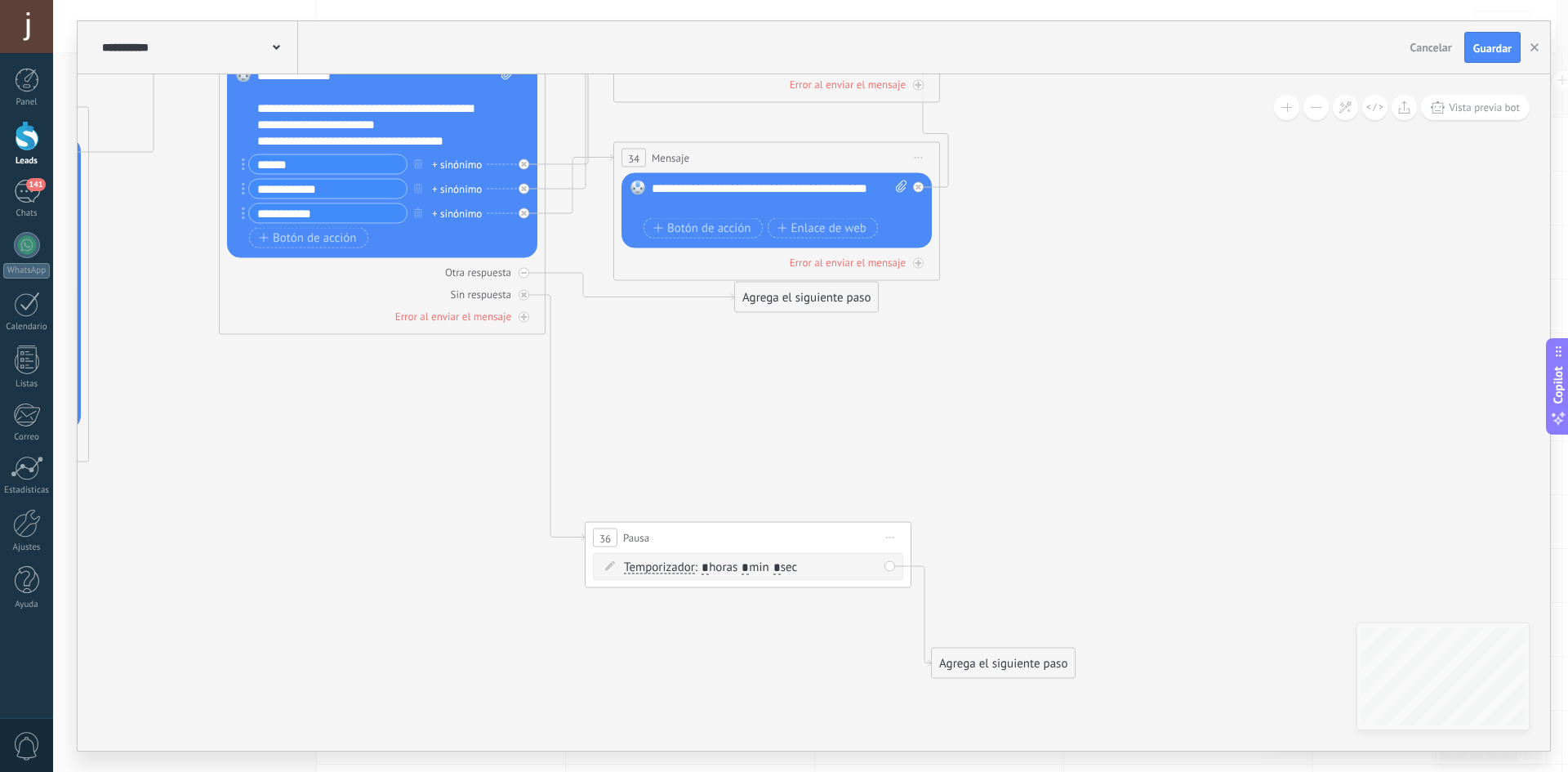
drag, startPoint x: 594, startPoint y: 561, endPoint x: 852, endPoint y: 372, distance: 319.8
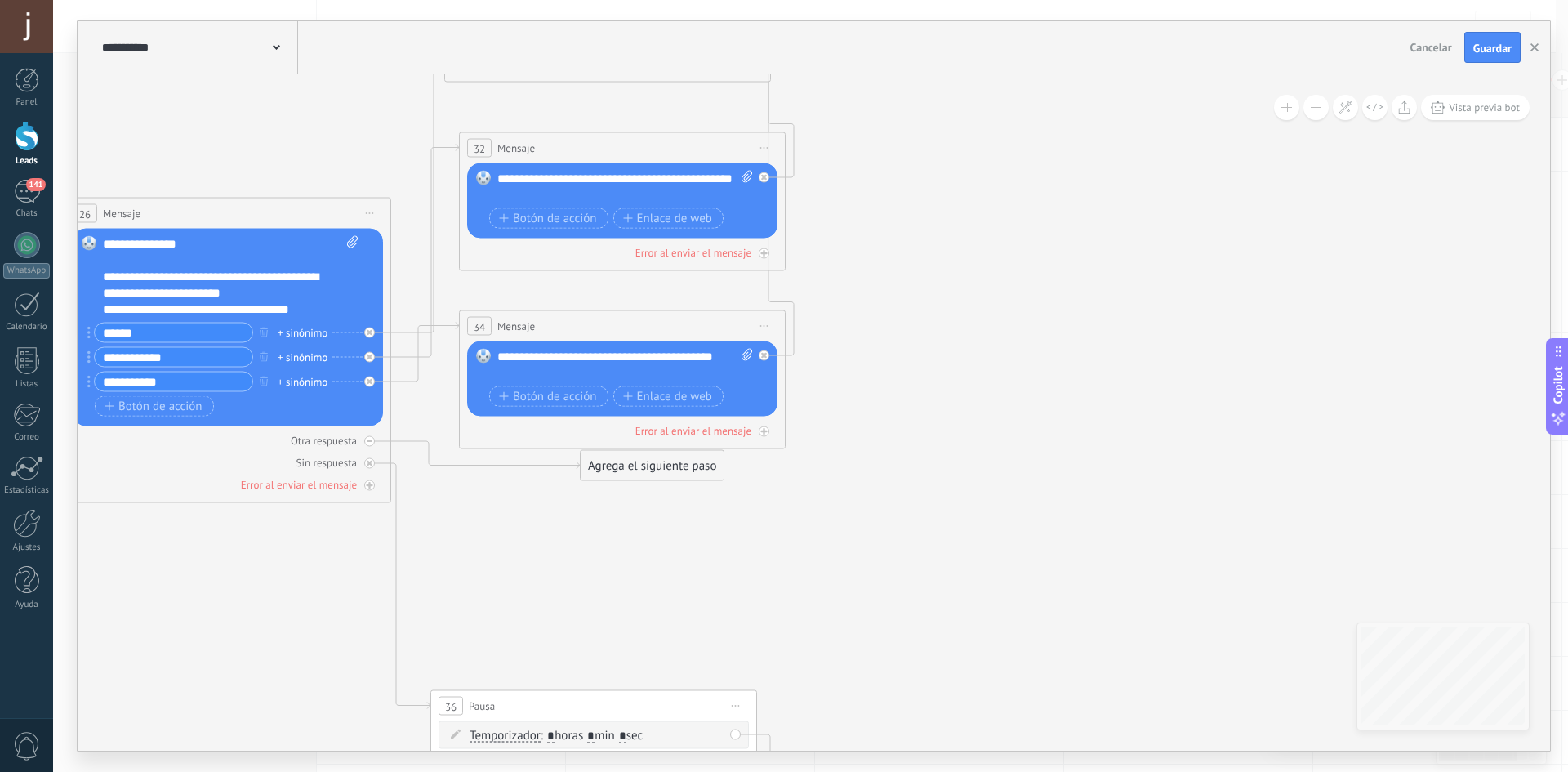
drag, startPoint x: 872, startPoint y: 419, endPoint x: 510, endPoint y: 711, distance: 465.1
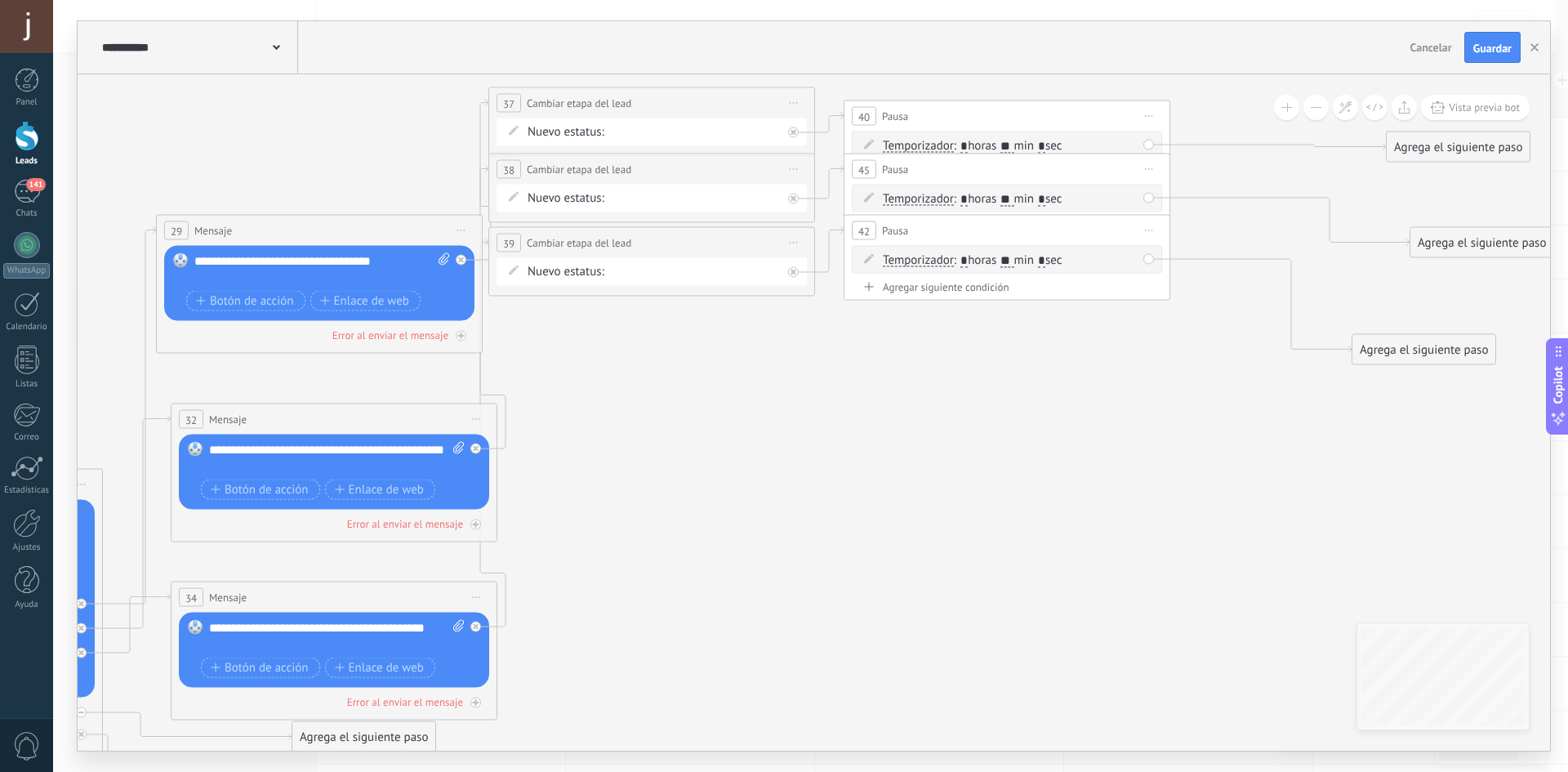
drag, startPoint x: 935, startPoint y: 399, endPoint x: 829, endPoint y: 667, distance: 288.2
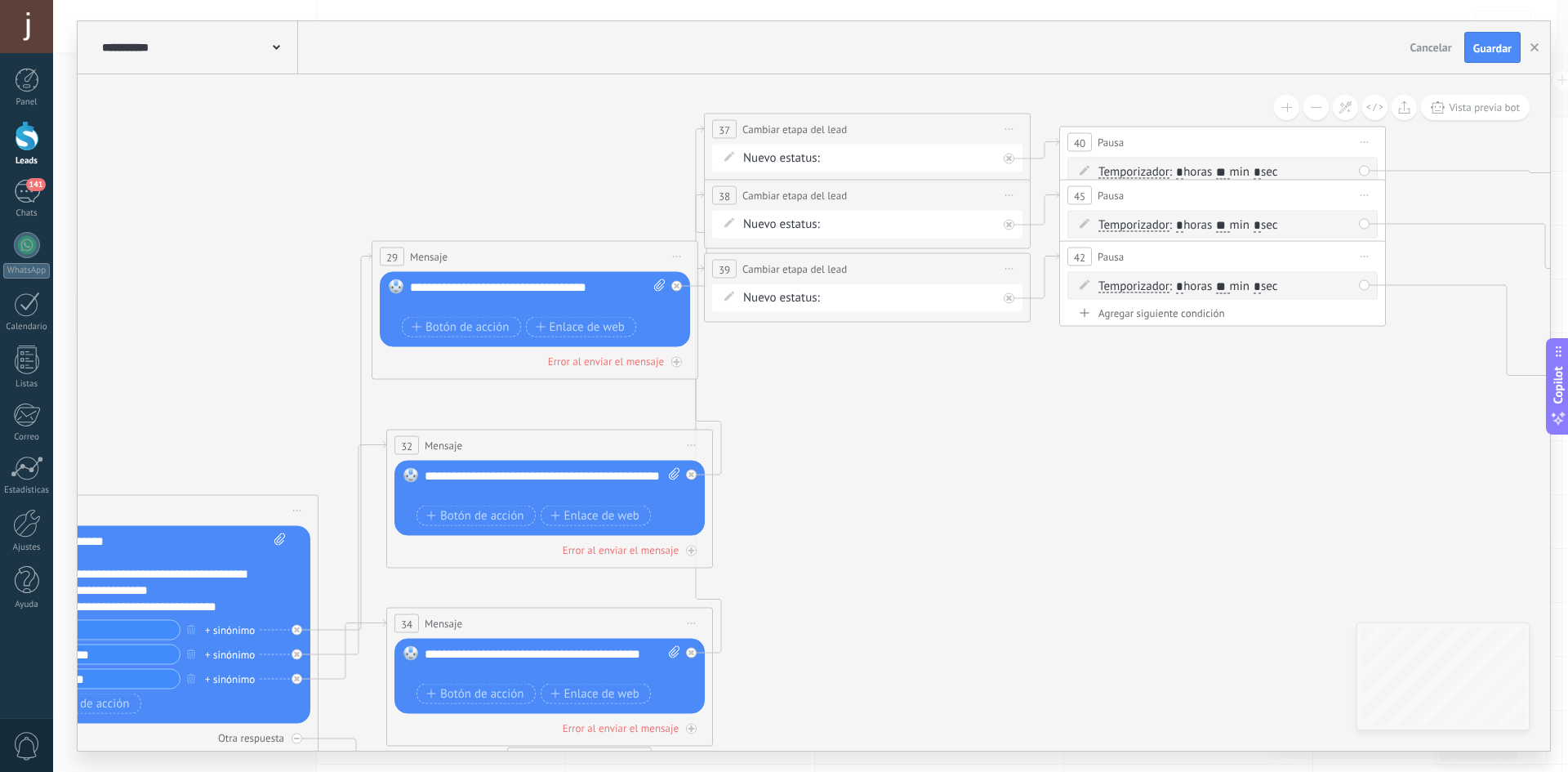
drag, startPoint x: 944, startPoint y: 574, endPoint x: 1086, endPoint y: 546, distance: 144.7
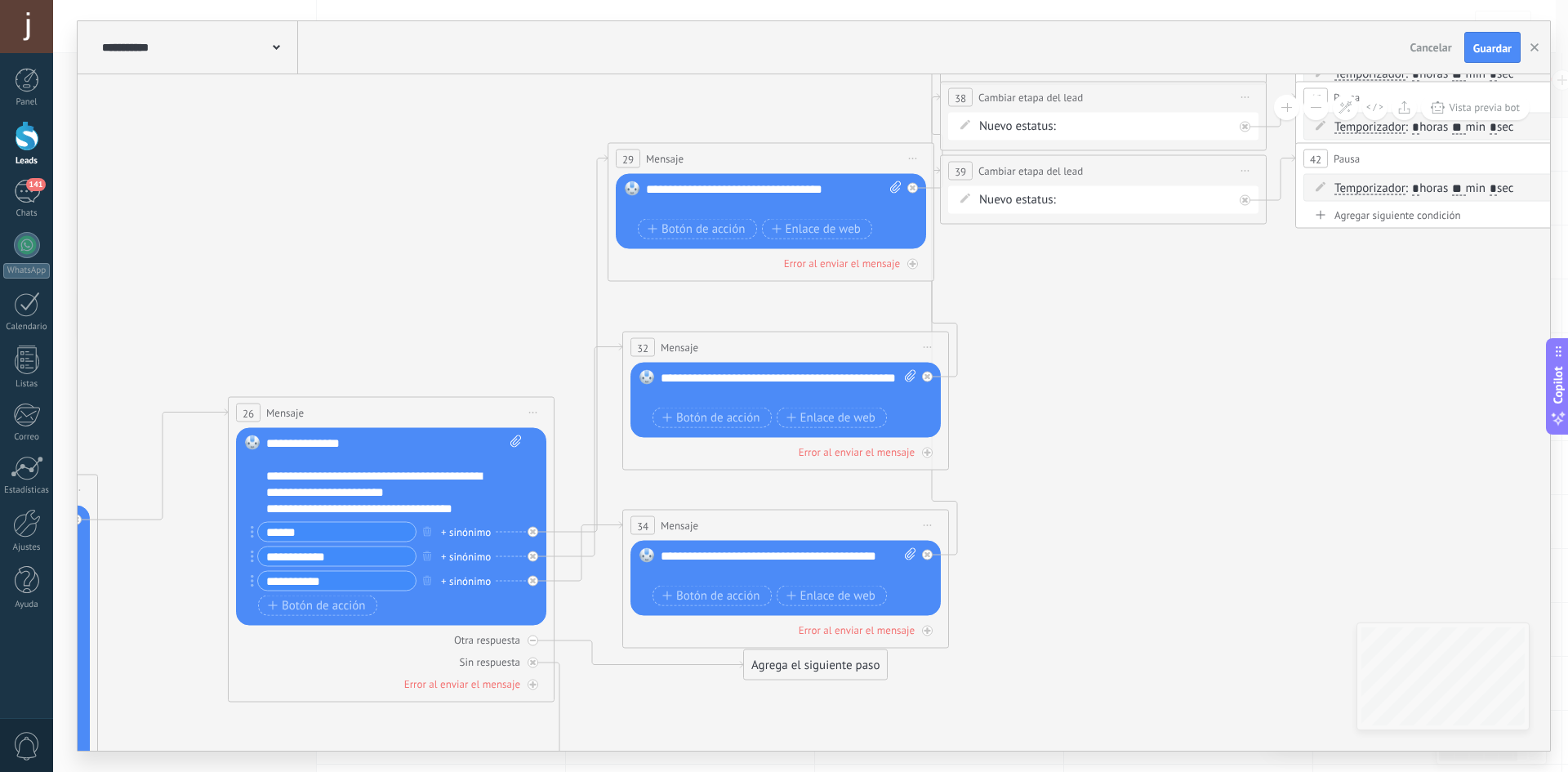
drag, startPoint x: 892, startPoint y: 572, endPoint x: 1050, endPoint y: 342, distance: 279.0
click at [1053, 344] on icon at bounding box center [5, 530] width 4708 height 1847
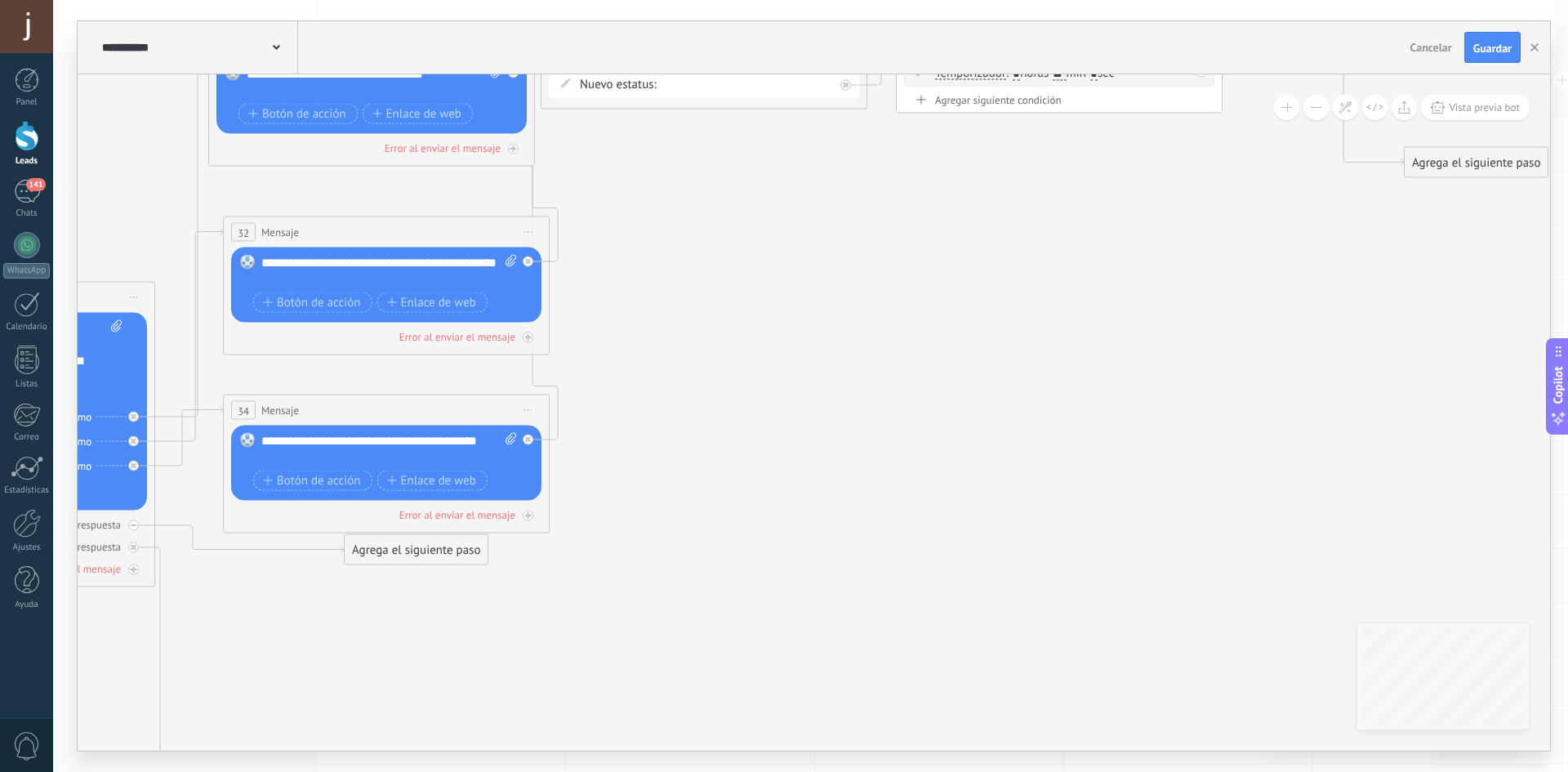
drag, startPoint x: 944, startPoint y: 339, endPoint x: 674, endPoint y: 452, distance: 292.7
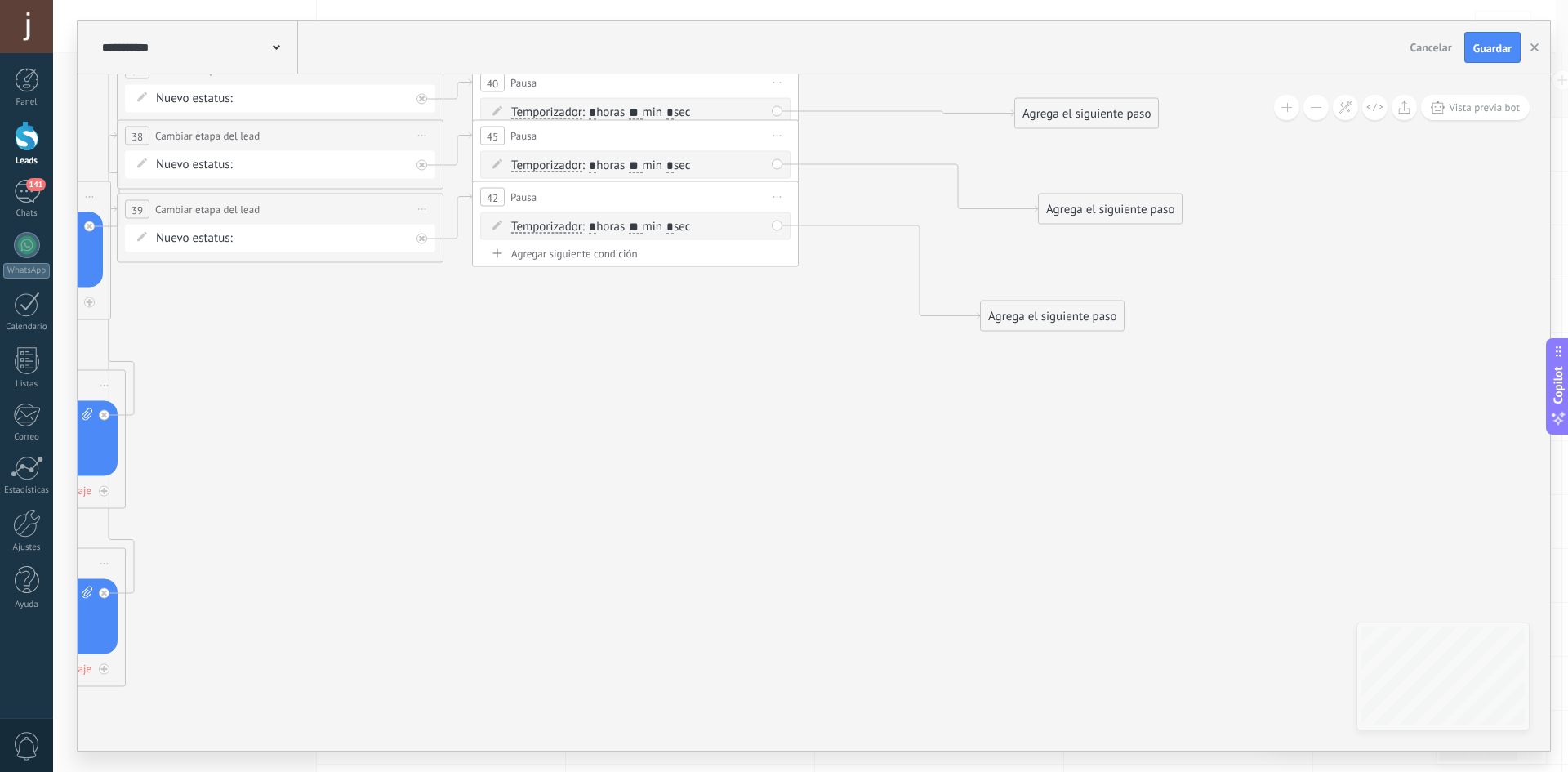
drag, startPoint x: 1021, startPoint y: 442, endPoint x: 641, endPoint y: 638, distance: 427.6
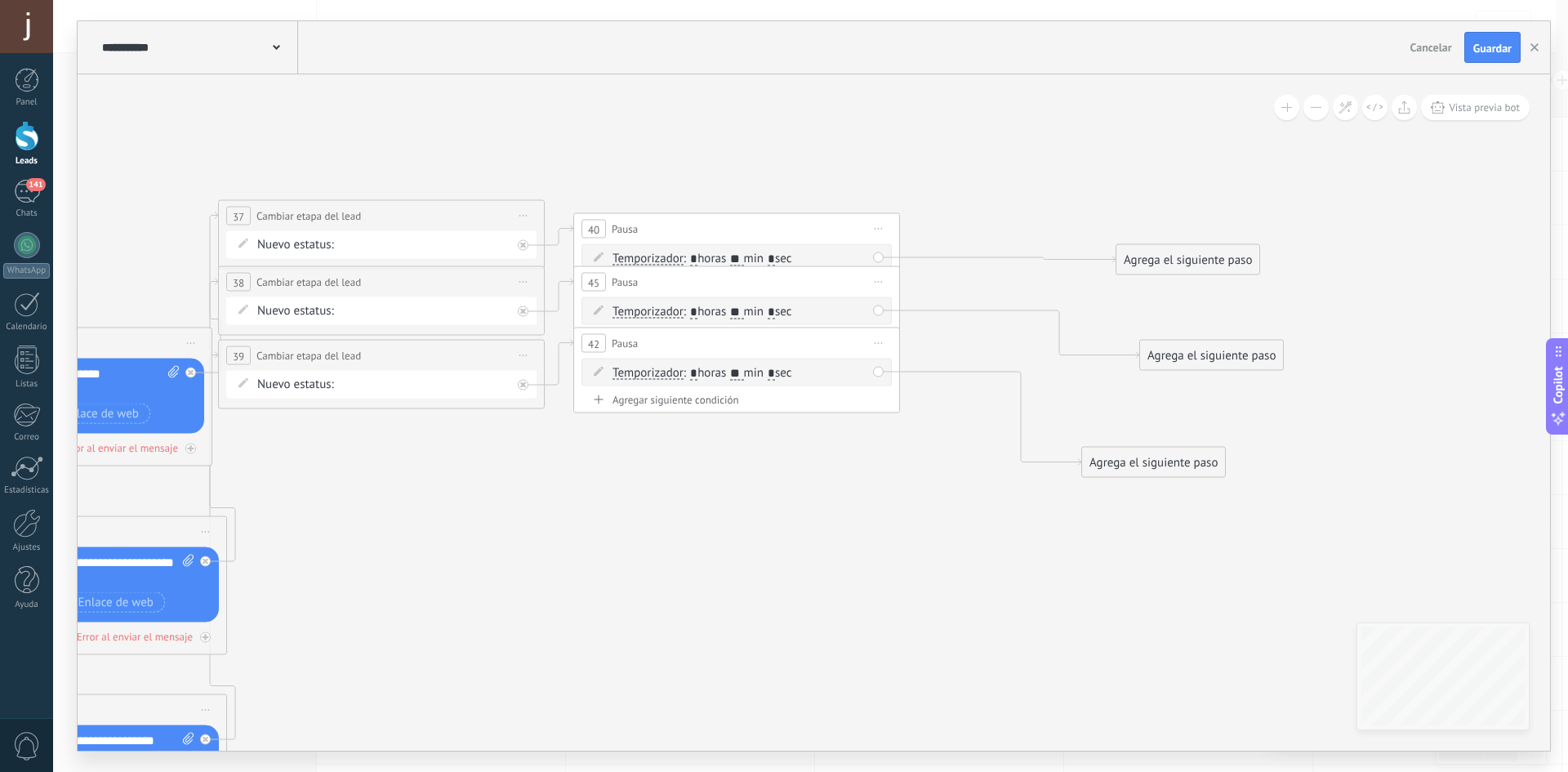
drag, startPoint x: 417, startPoint y: 542, endPoint x: 1063, endPoint y: 554, distance: 646.1
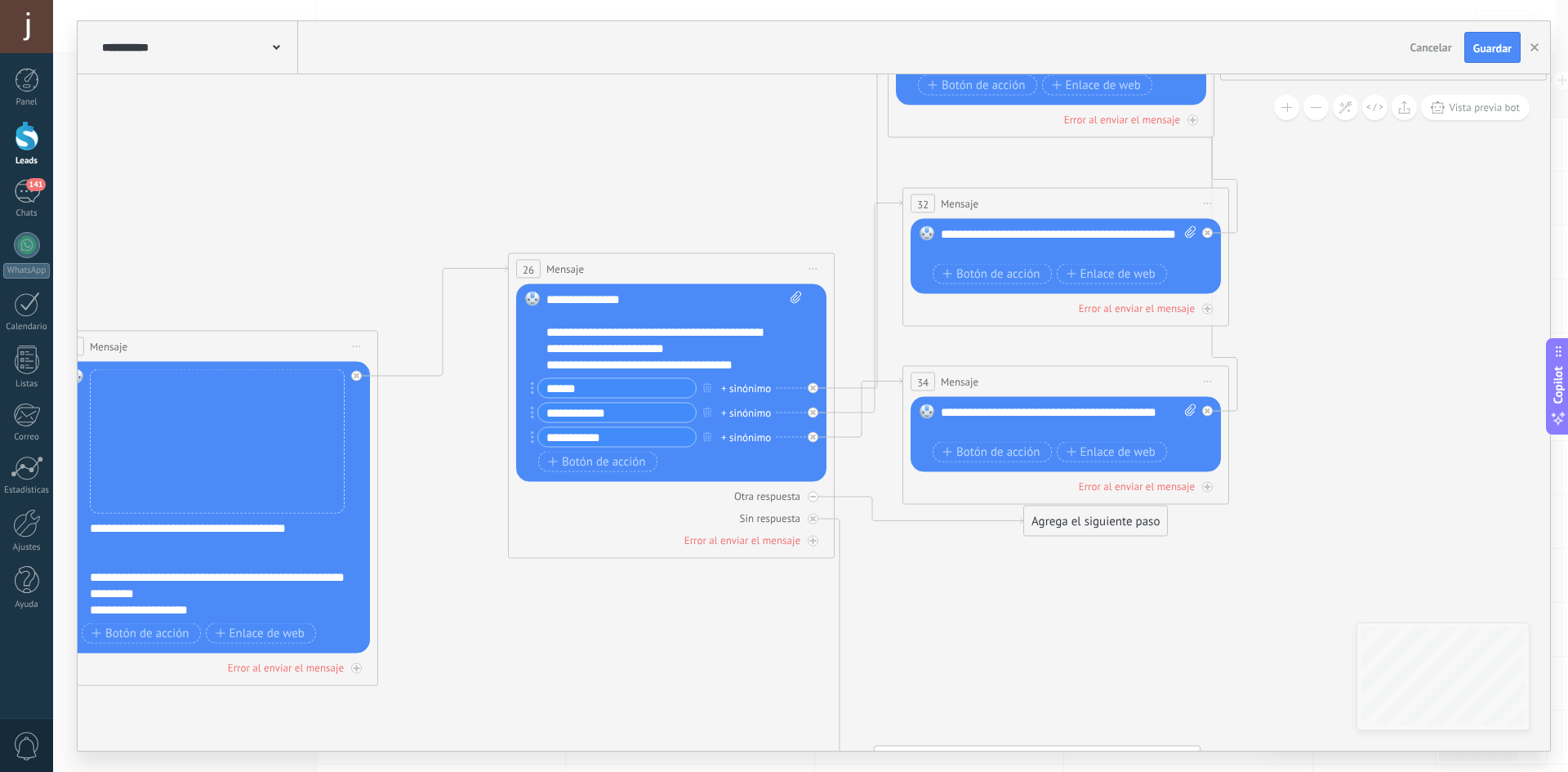
drag, startPoint x: 214, startPoint y: 427, endPoint x: 776, endPoint y: 17, distance: 695.7
click at [703, 16] on div "**********" at bounding box center [810, 386] width 1515 height 772
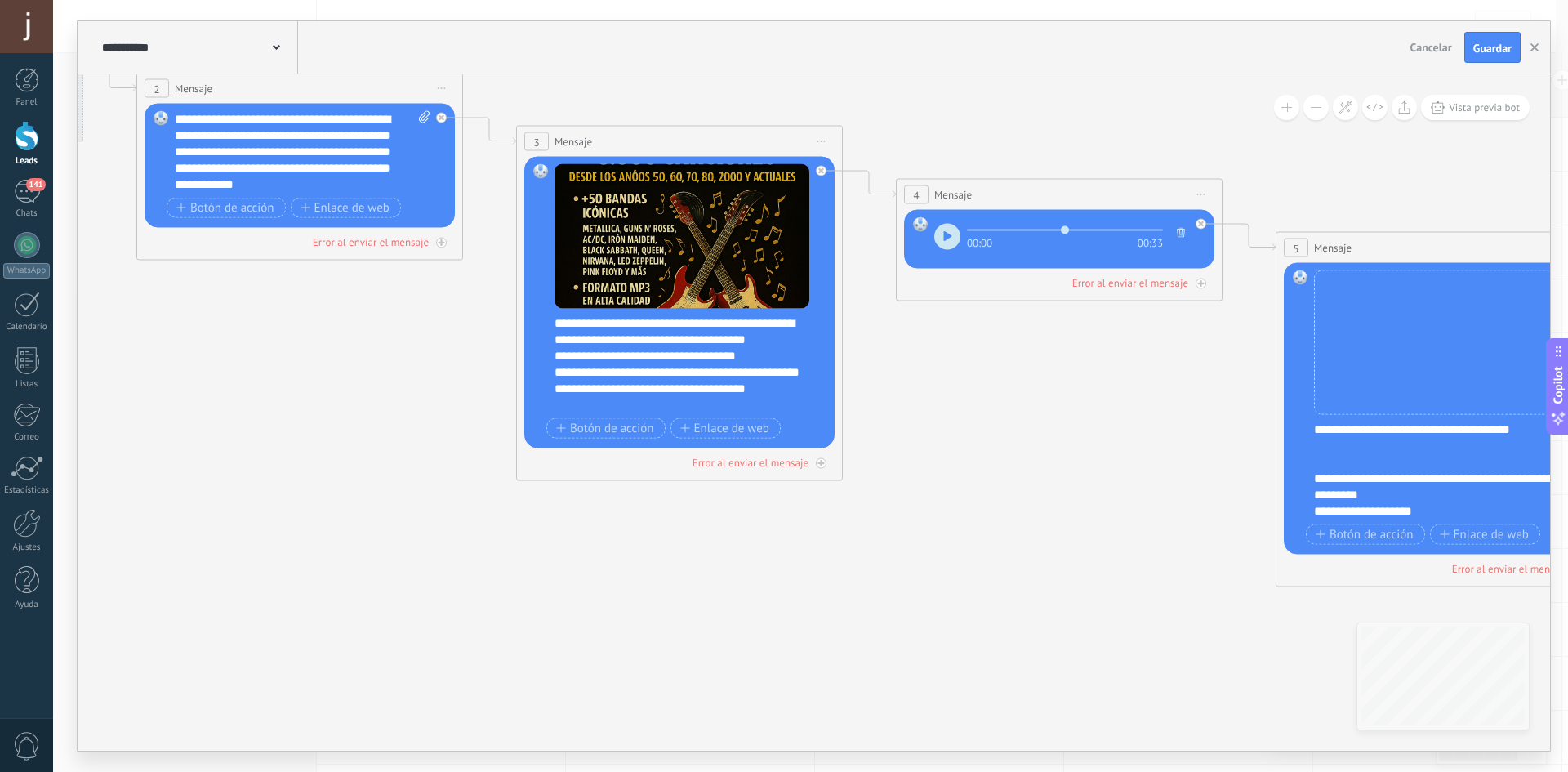
drag, startPoint x: 141, startPoint y: 433, endPoint x: 1284, endPoint y: 399, distance: 1143.5
click at [1278, 401] on icon at bounding box center [1510, 288] width 4708 height 1847
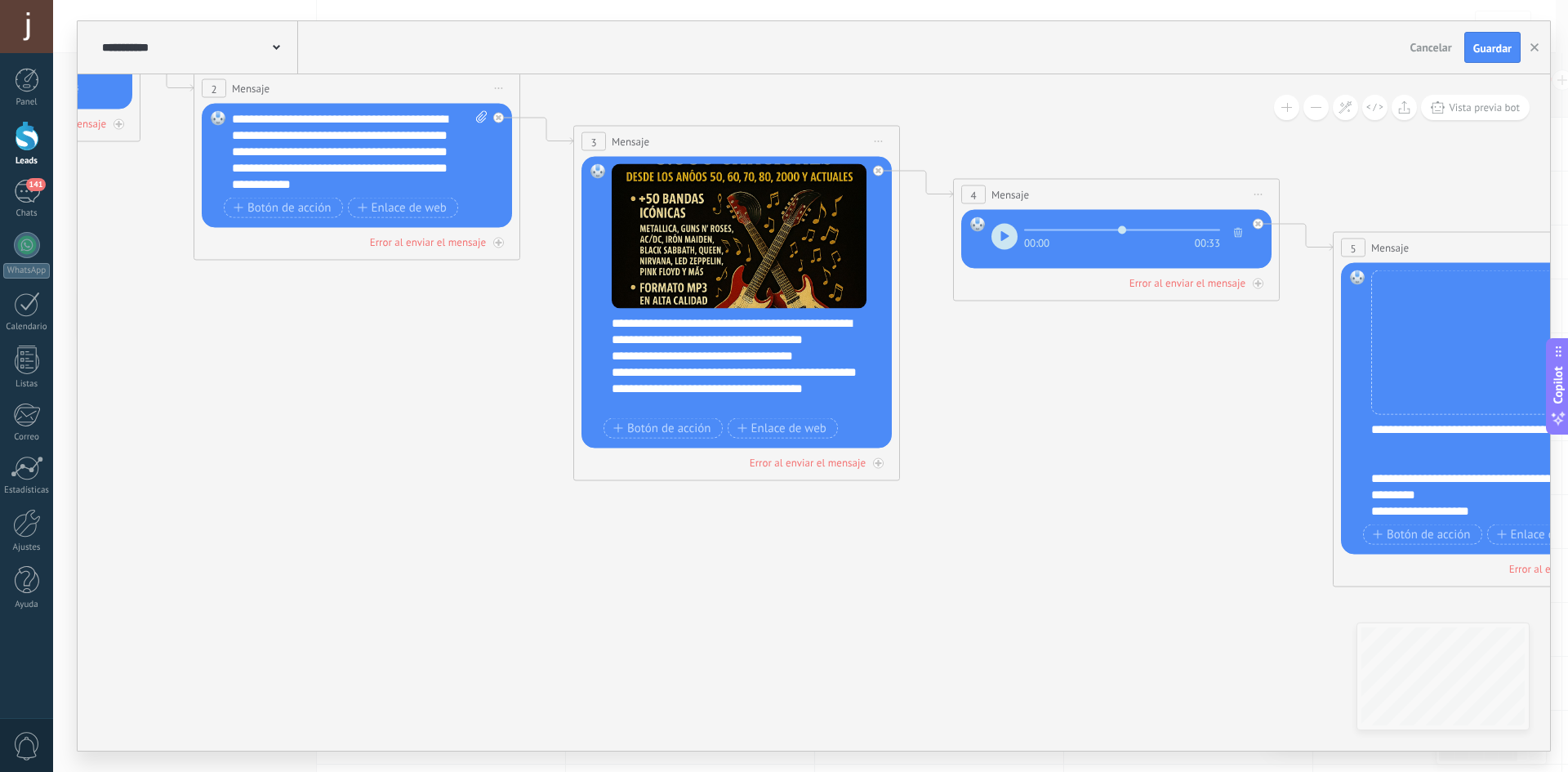
drag, startPoint x: 343, startPoint y: 450, endPoint x: 1068, endPoint y: 651, distance: 752.3
click at [1035, 651] on icon at bounding box center [1567, 288] width 4708 height 1847
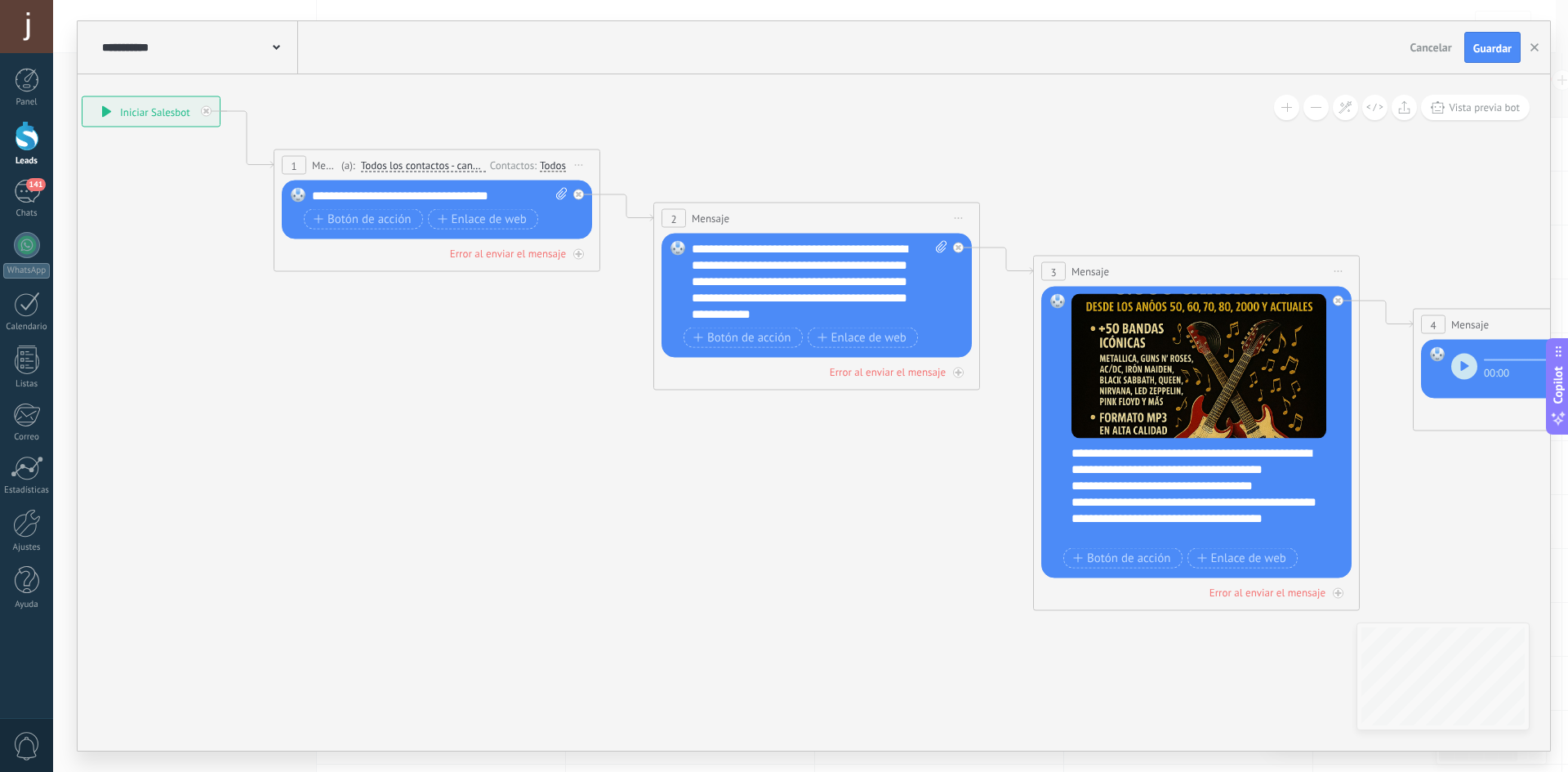
drag, startPoint x: 1003, startPoint y: 640, endPoint x: 477, endPoint y: 514, distance: 540.9
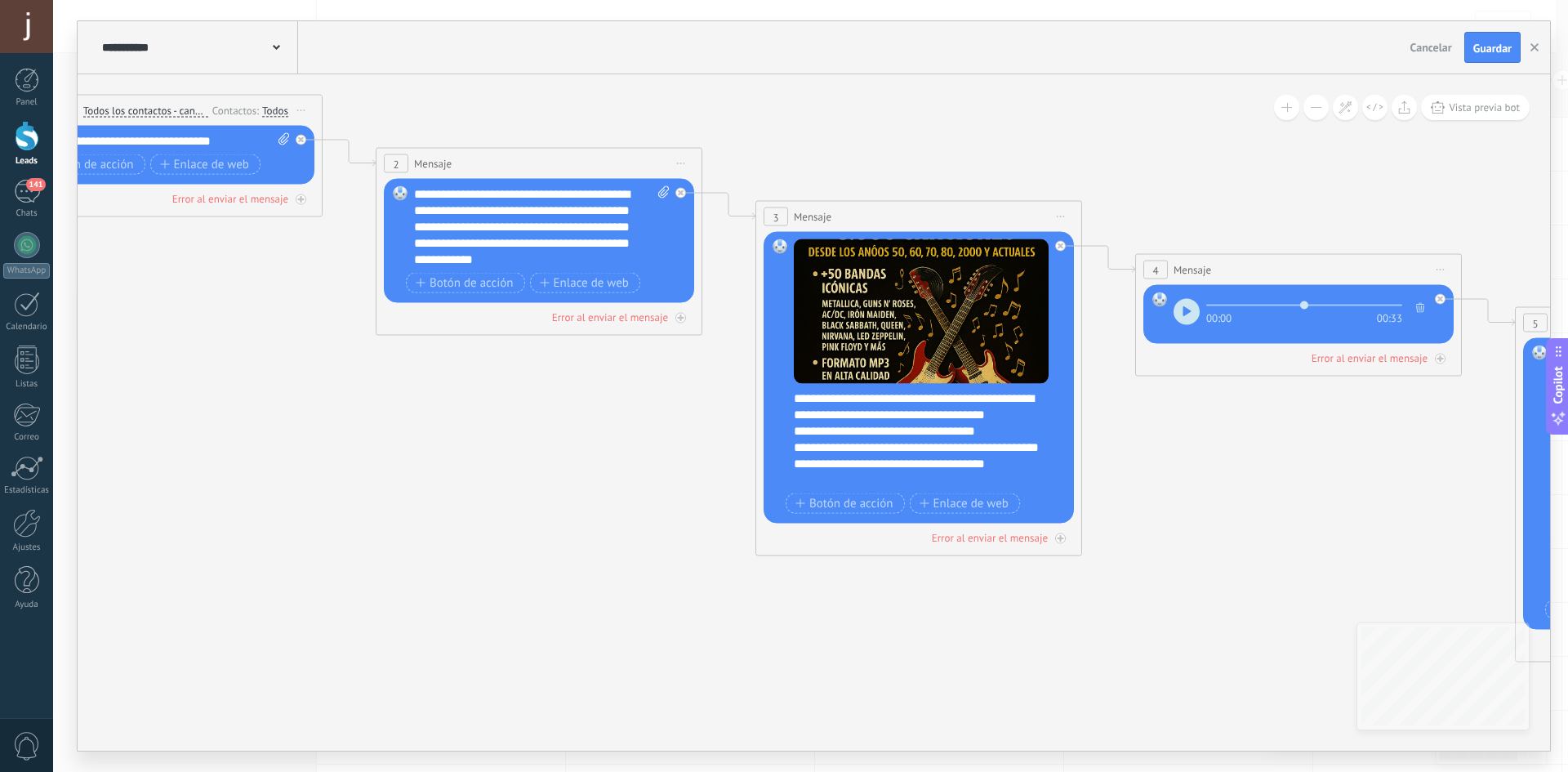
drag, startPoint x: 874, startPoint y: 545, endPoint x: 170, endPoint y: 544, distance: 704.0
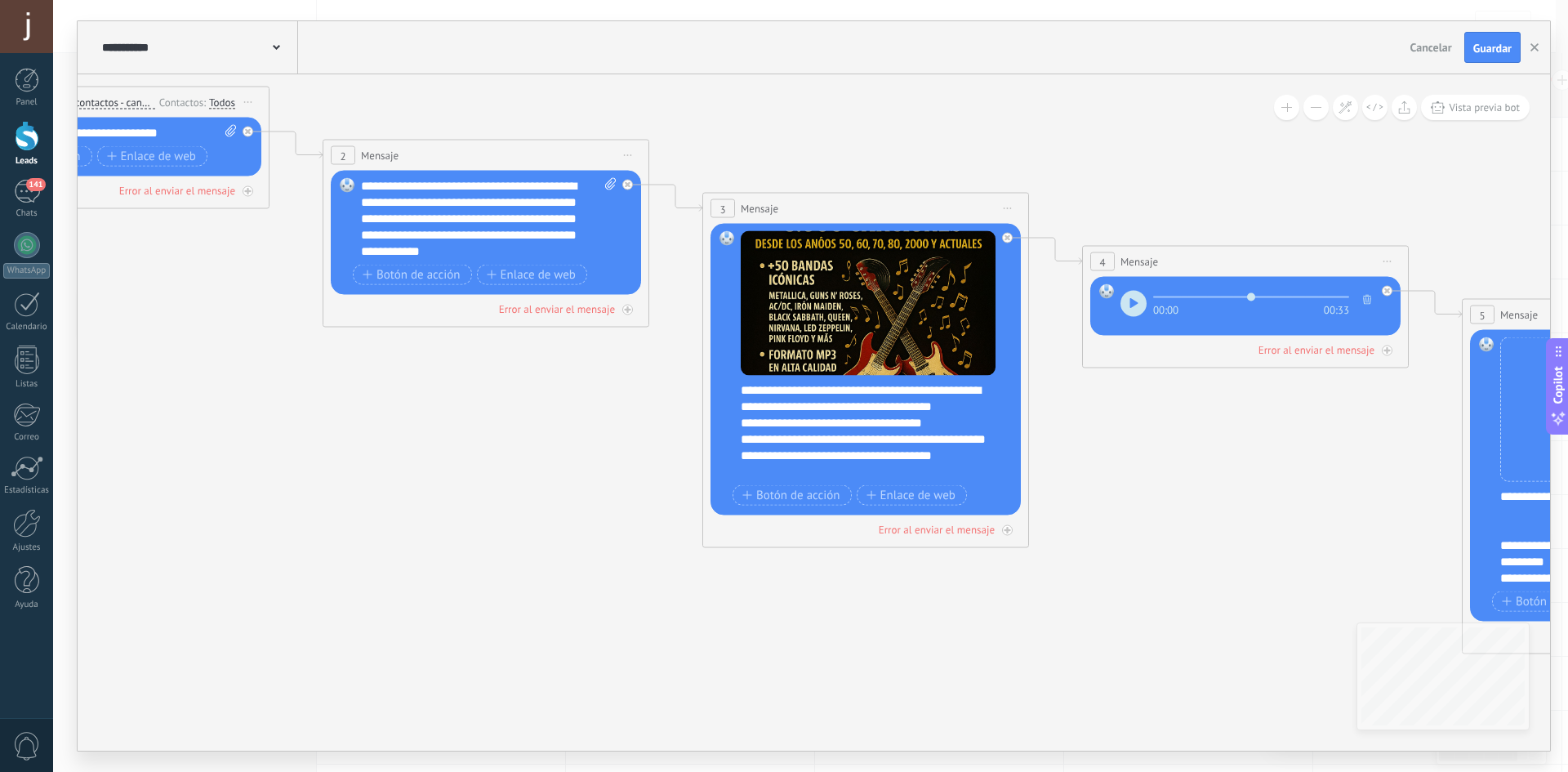
drag, startPoint x: 692, startPoint y: 565, endPoint x: 112, endPoint y: 563, distance: 580.0
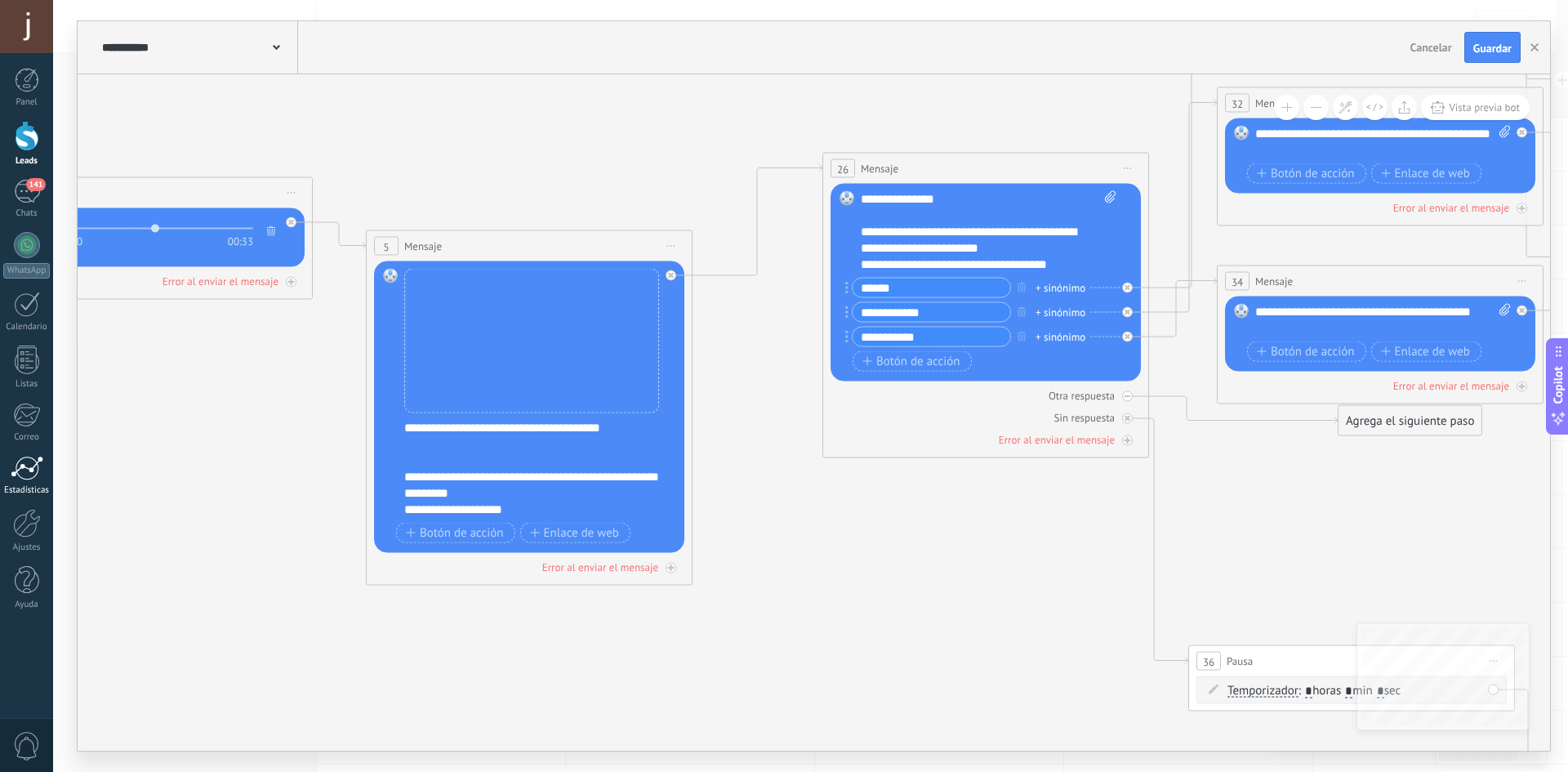
drag, startPoint x: 826, startPoint y: 584, endPoint x: 0, endPoint y: 492, distance: 831.1
click at [0, 492] on body ".abccls-1,.abccls-2{fill-rule:evenodd}.abccls-2{fill:#fff} .abfcls-1{fill:none}…" at bounding box center [784, 386] width 1568 height 772
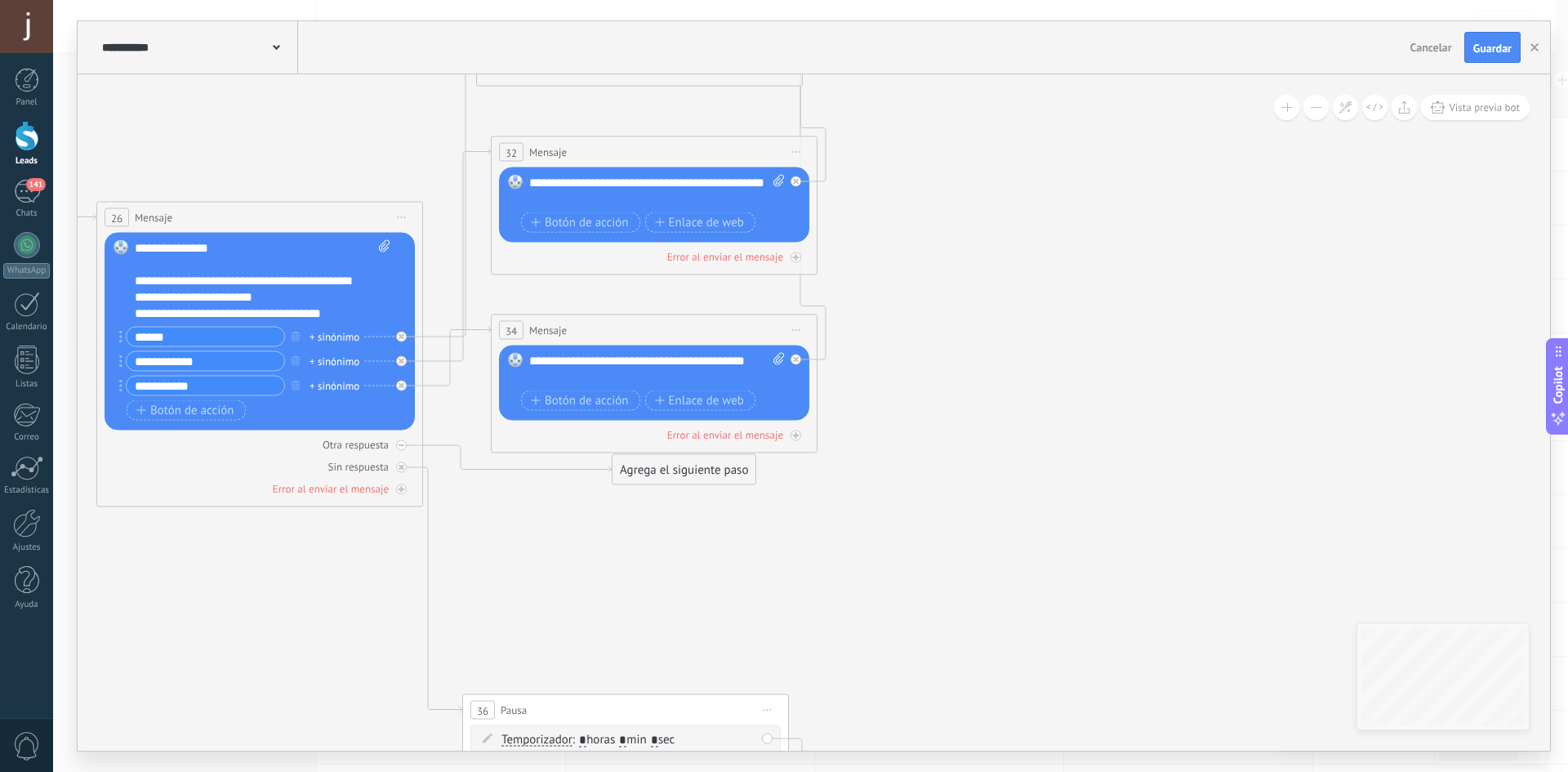
drag, startPoint x: 741, startPoint y: 517, endPoint x: 158, endPoint y: 554, distance: 584.2
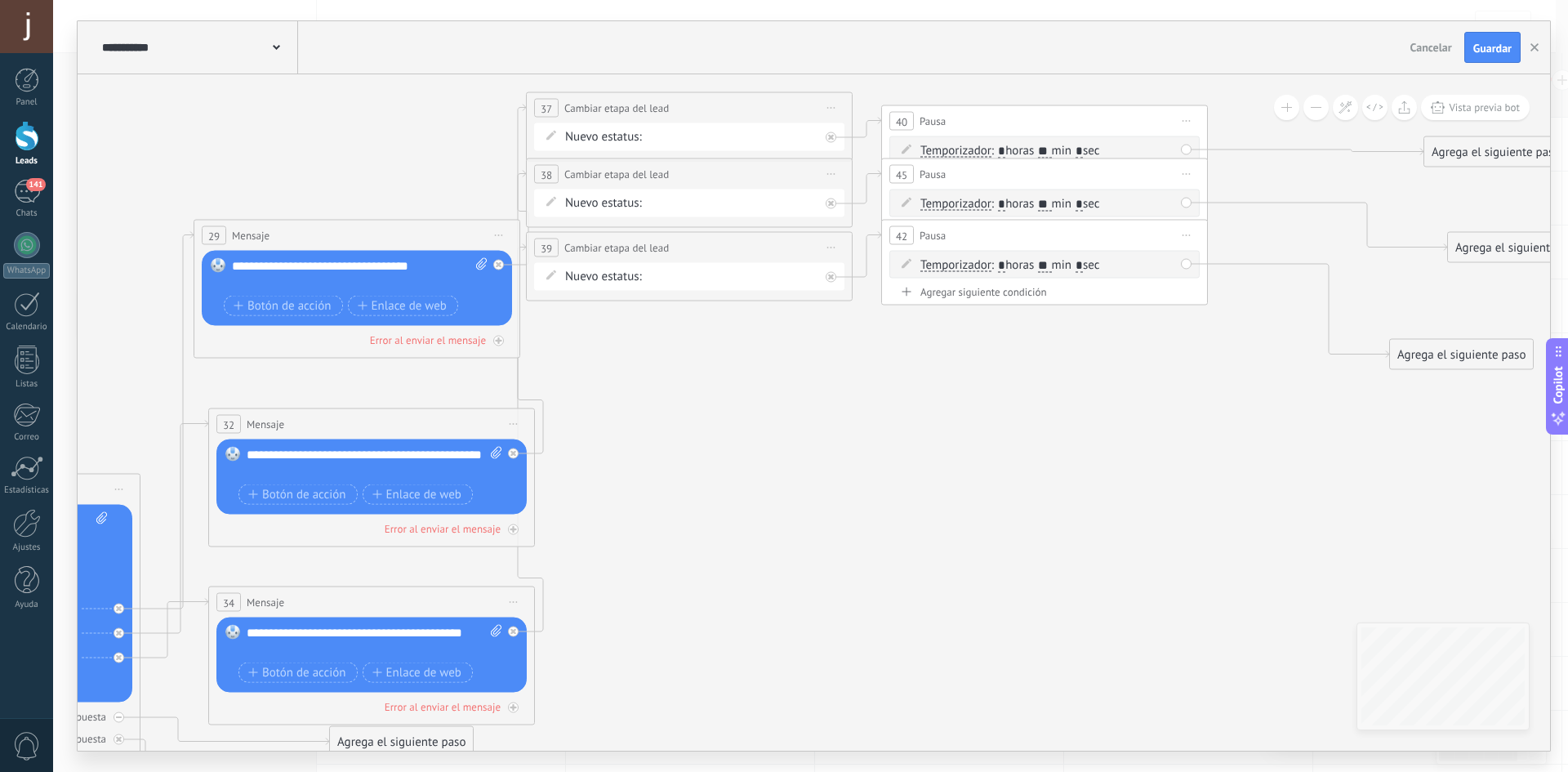
drag, startPoint x: 868, startPoint y: 541, endPoint x: 816, endPoint y: 739, distance: 204.7
click at [800, 754] on div "**********" at bounding box center [810, 386] width 1515 height 772
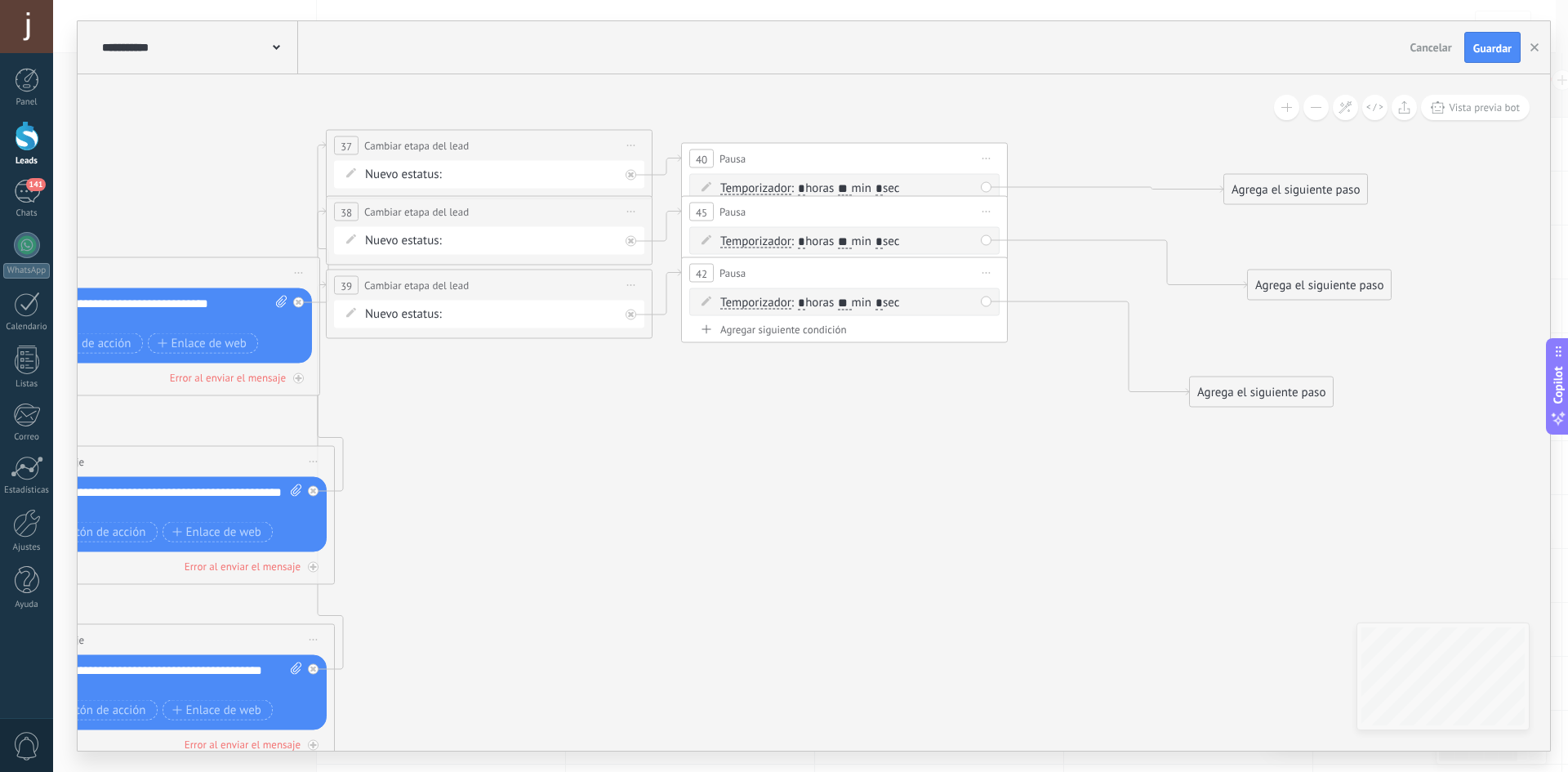
drag, startPoint x: 1015, startPoint y: 602, endPoint x: 535, endPoint y: 623, distance: 480.5
